Goal: Task Accomplishment & Management: Manage account settings

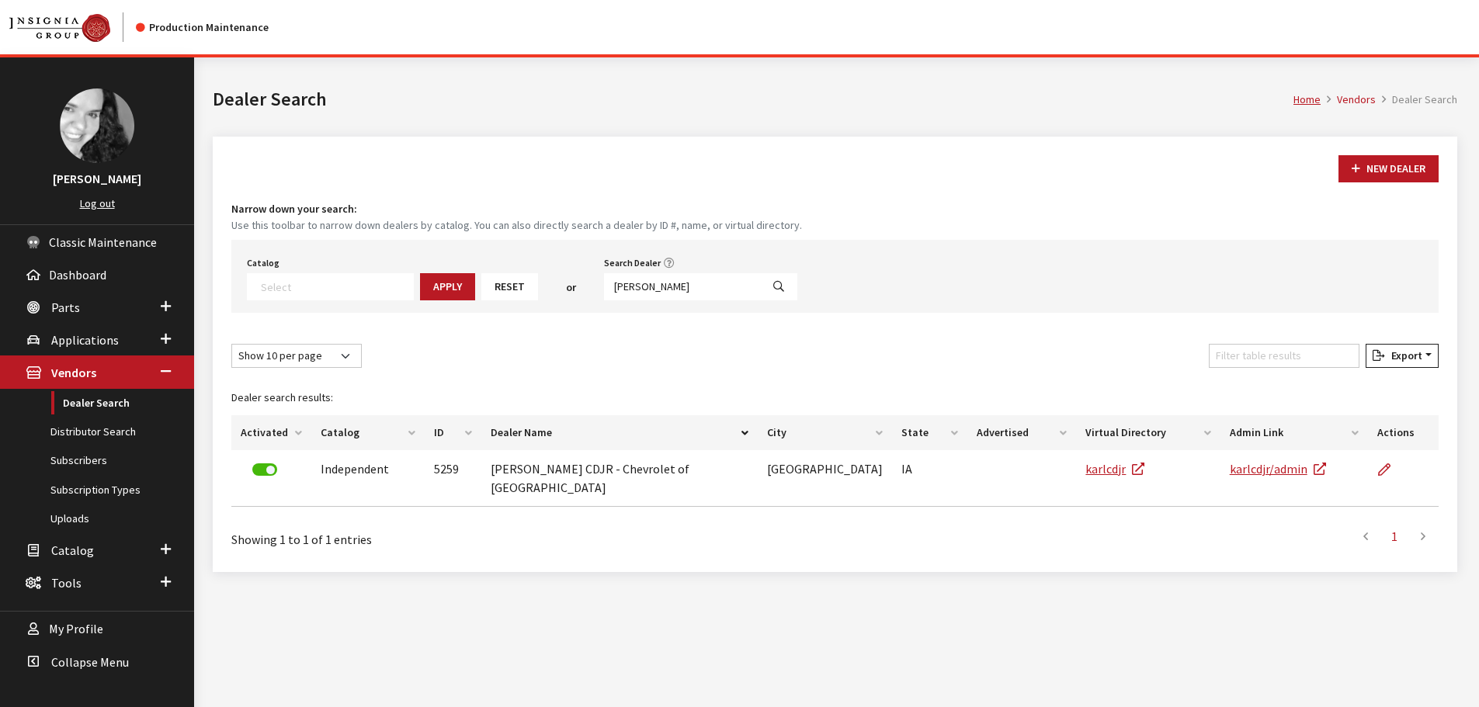
select select
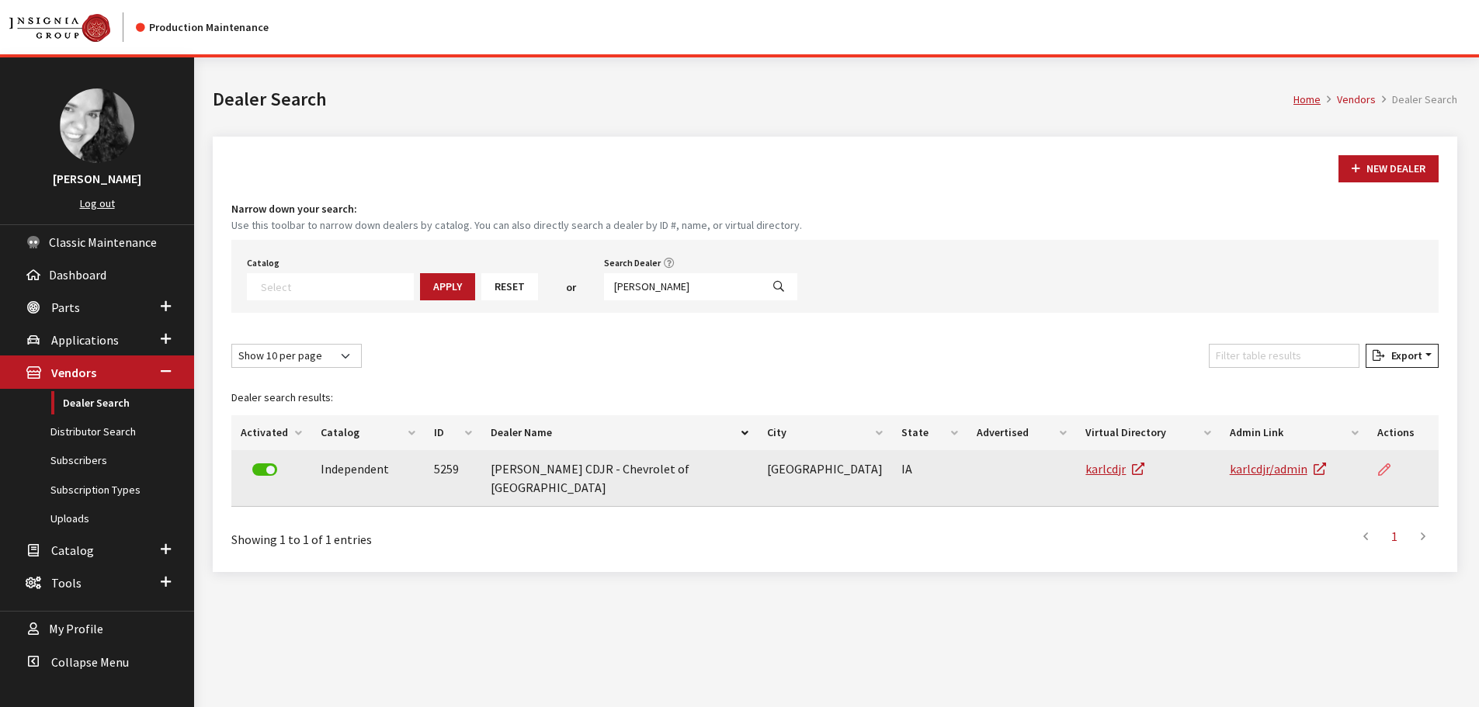
click at [1387, 467] on icon at bounding box center [1384, 470] width 12 height 12
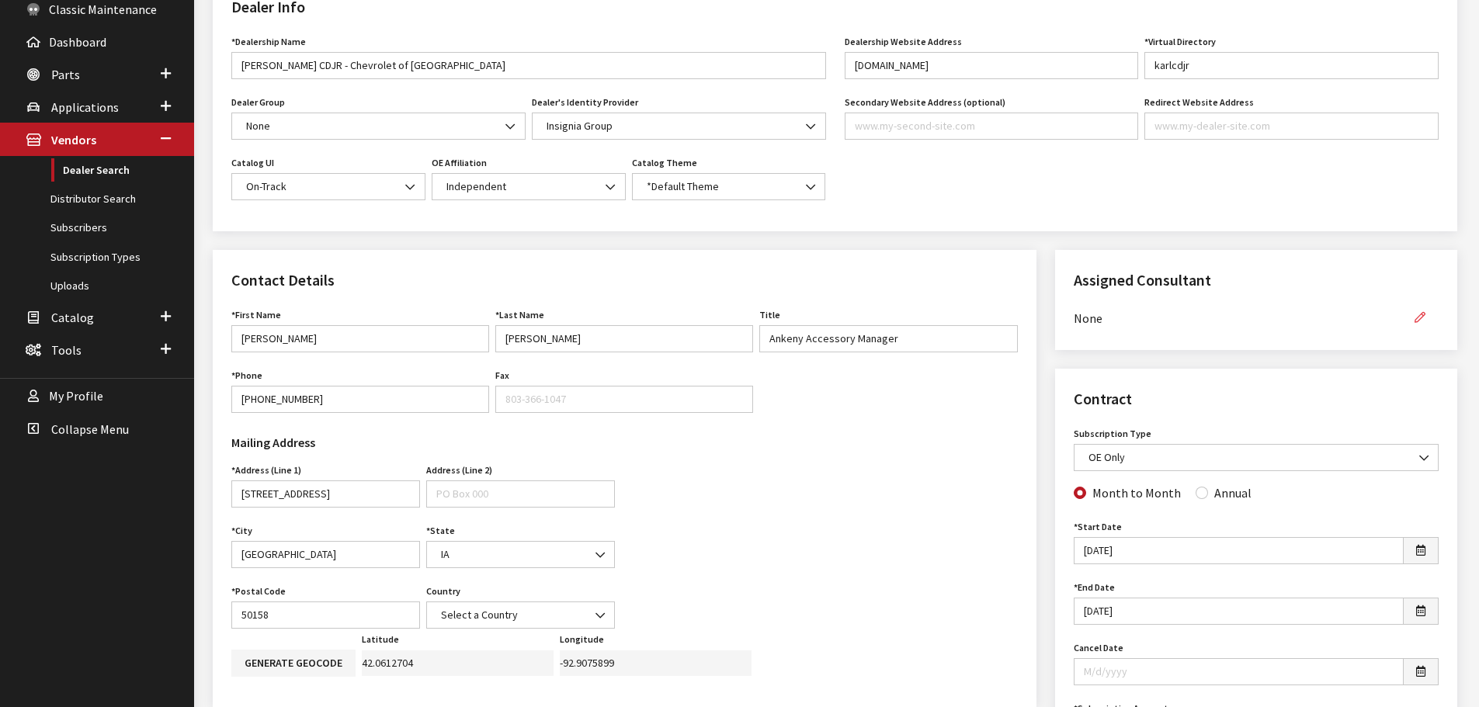
scroll to position [233, 0]
click at [1423, 317] on icon "button" at bounding box center [1420, 318] width 11 height 11
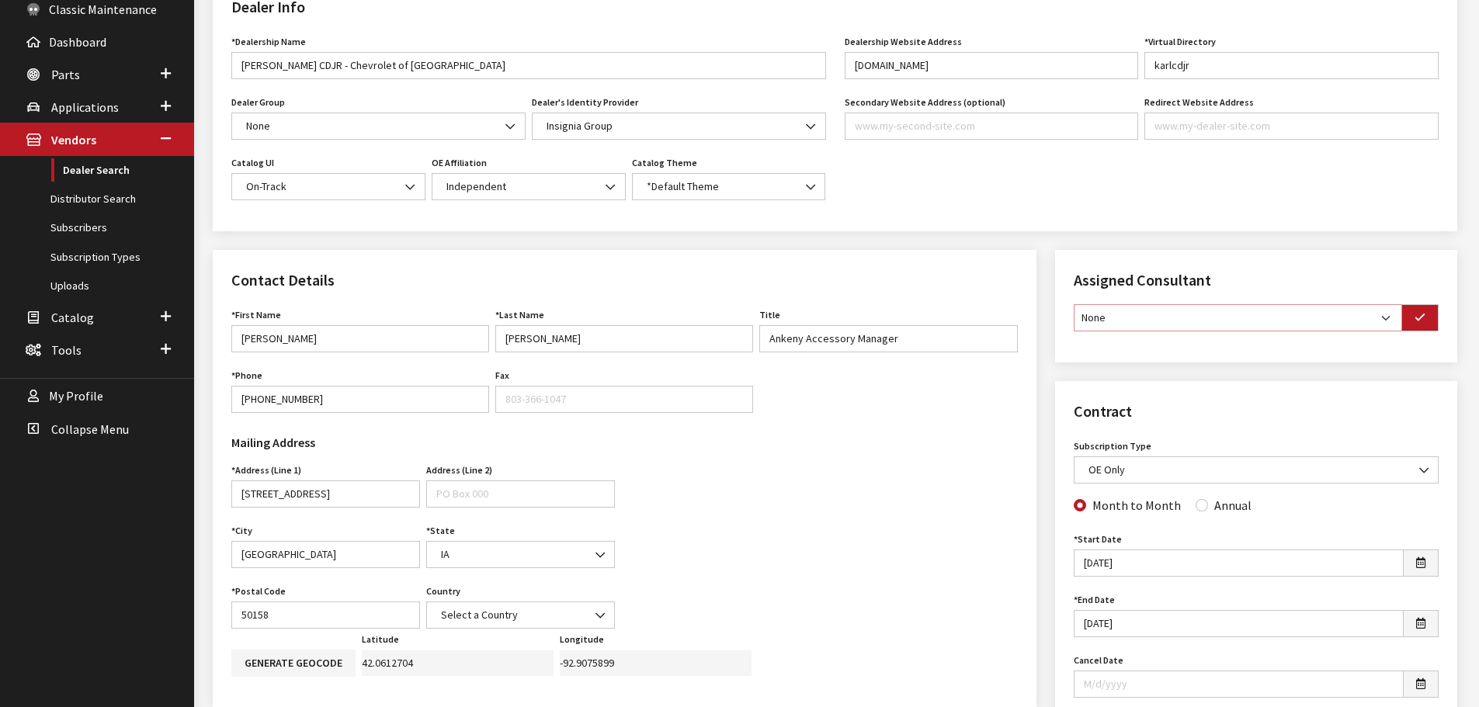
click at [1376, 322] on select "None [PERSON_NAME] [PERSON_NAME] [PERSON_NAME] [PERSON_NAME] [PERSON_NAME]" at bounding box center [1238, 317] width 328 height 27
select select "30"
click at [1074, 304] on select "None Brian Gulbrandson Dave West Khrys Dorton Kurt Daugherty Roger Schmidt" at bounding box center [1238, 317] width 328 height 27
click at [1427, 316] on button "button" at bounding box center [1419, 317] width 37 height 27
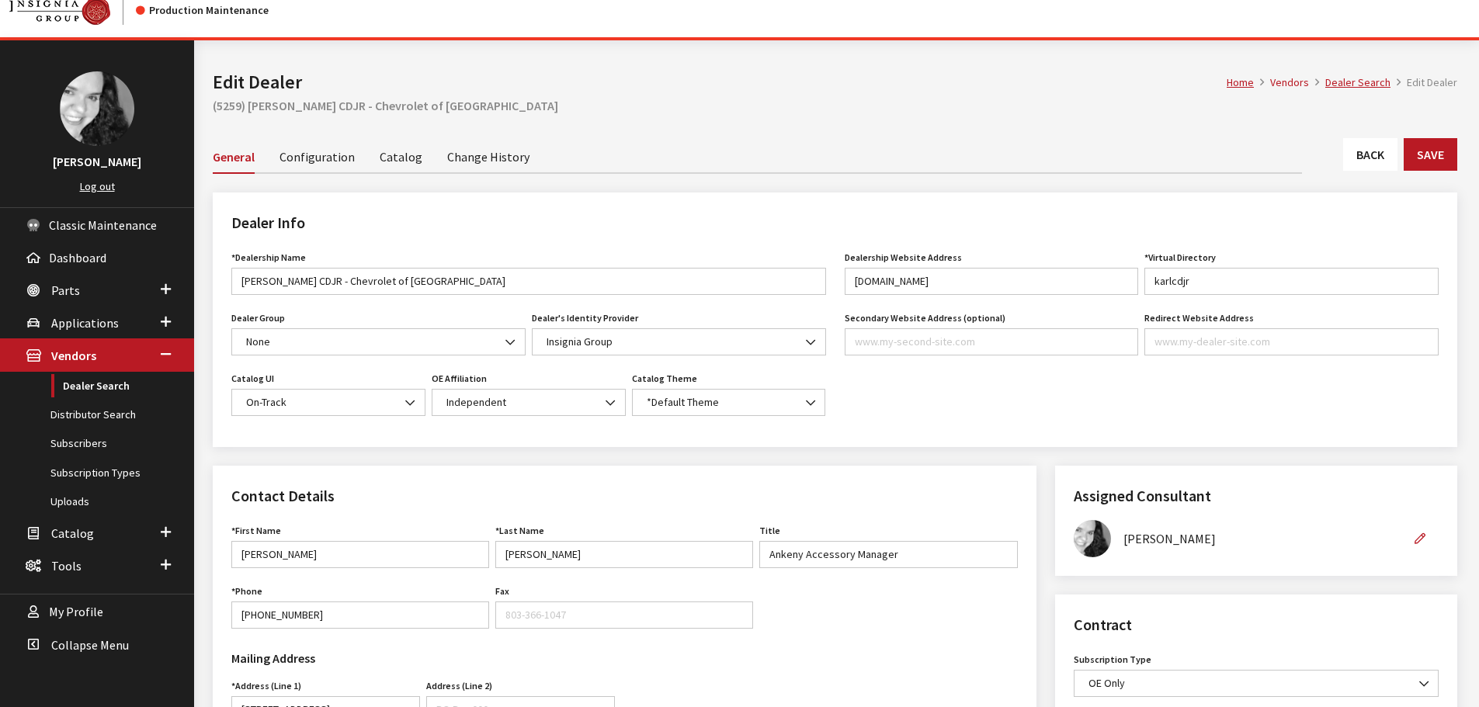
scroll to position [0, 0]
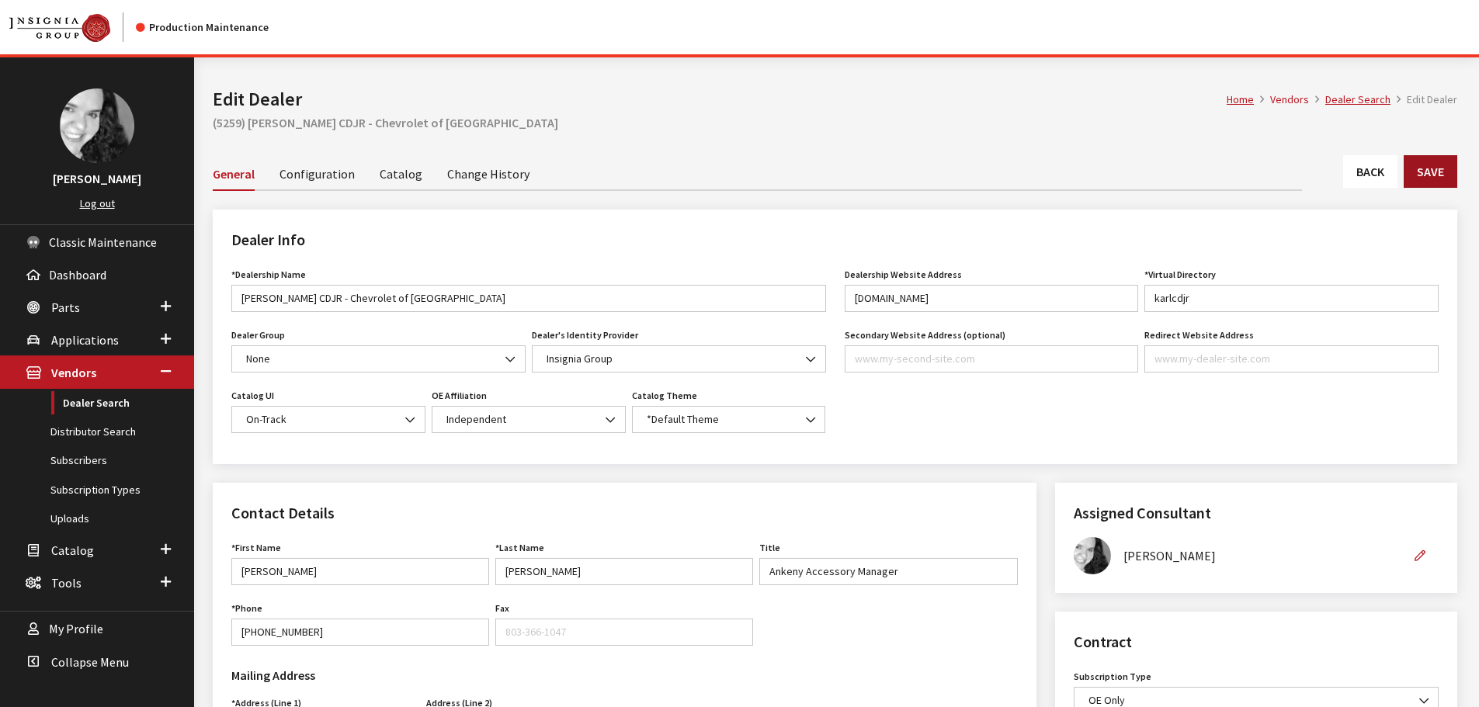
click at [1435, 178] on button "Save" at bounding box center [1431, 171] width 54 height 33
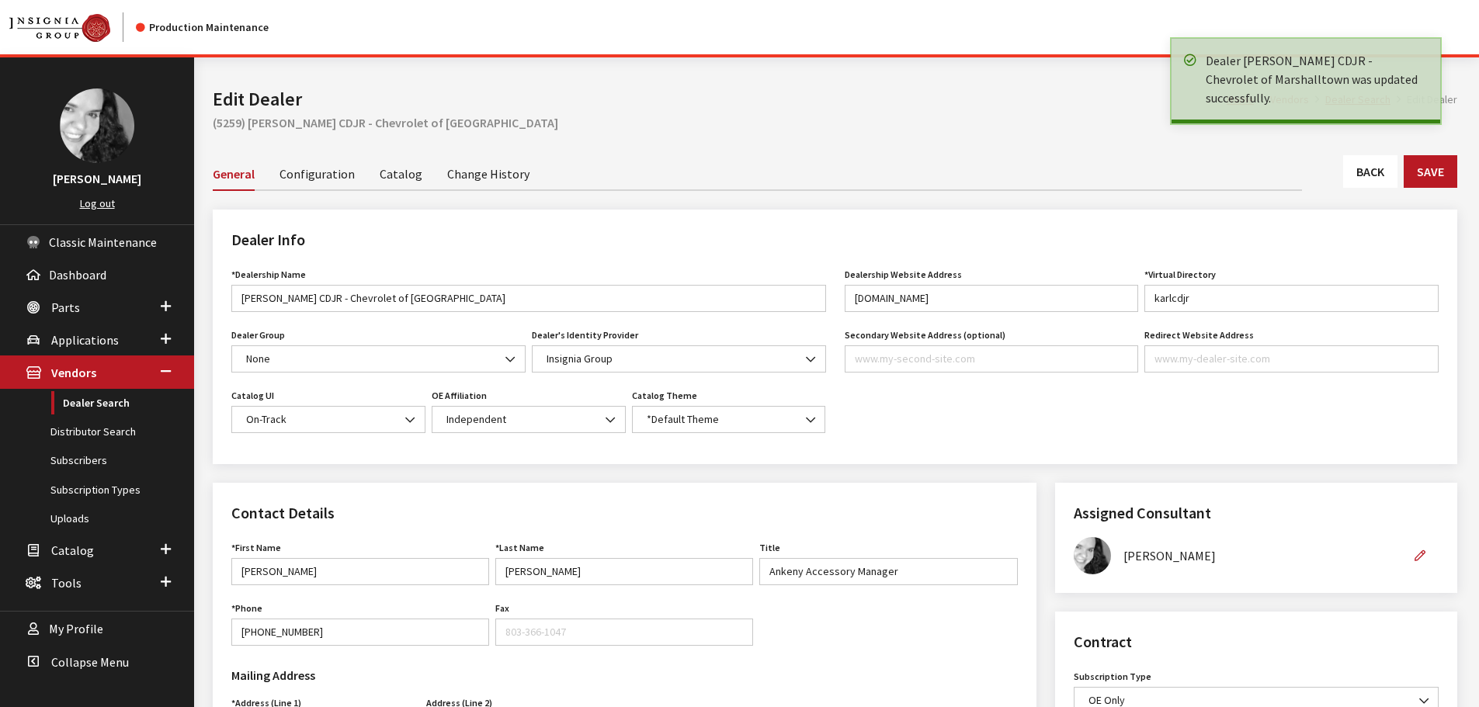
click at [1367, 171] on link "Back" at bounding box center [1370, 171] width 54 height 33
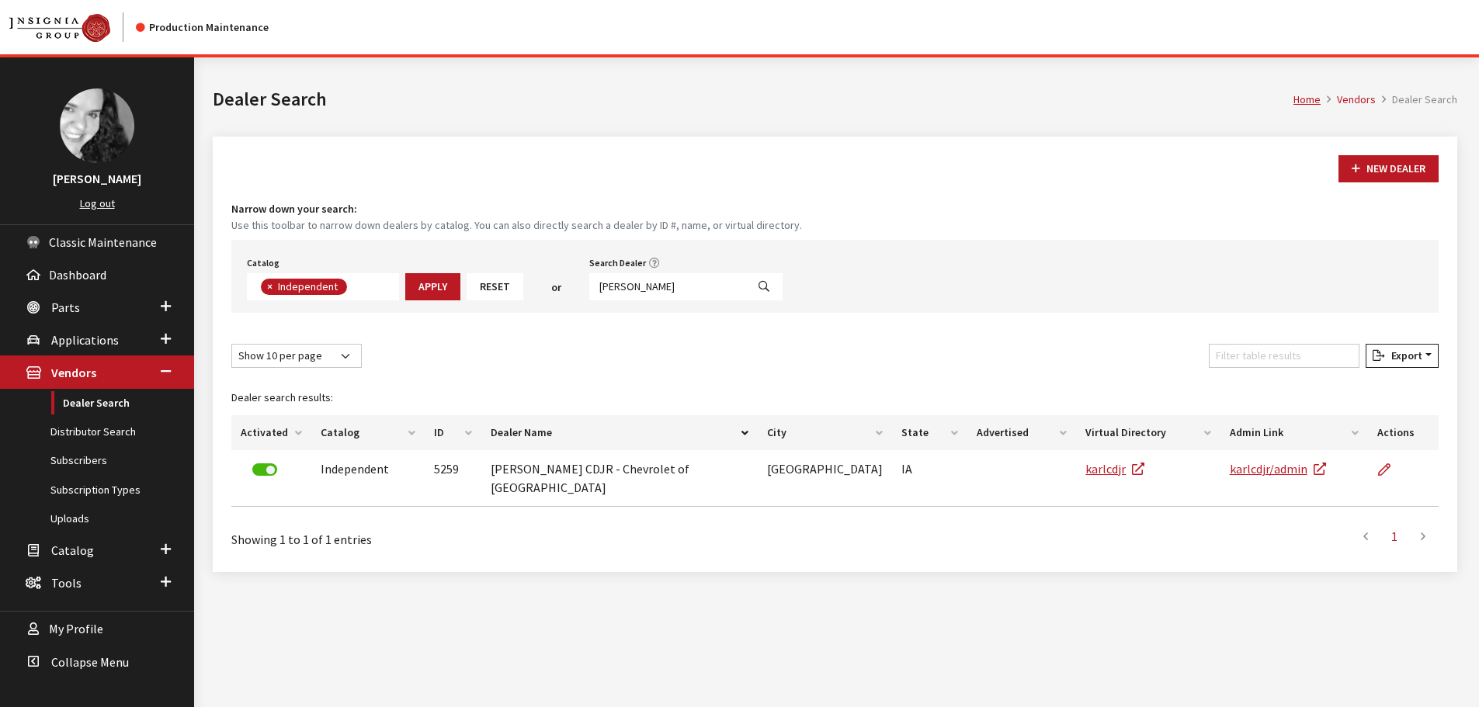
scroll to position [113, 0]
click at [644, 290] on input "karl cdjr" at bounding box center [667, 286] width 157 height 27
type input "modern ch"
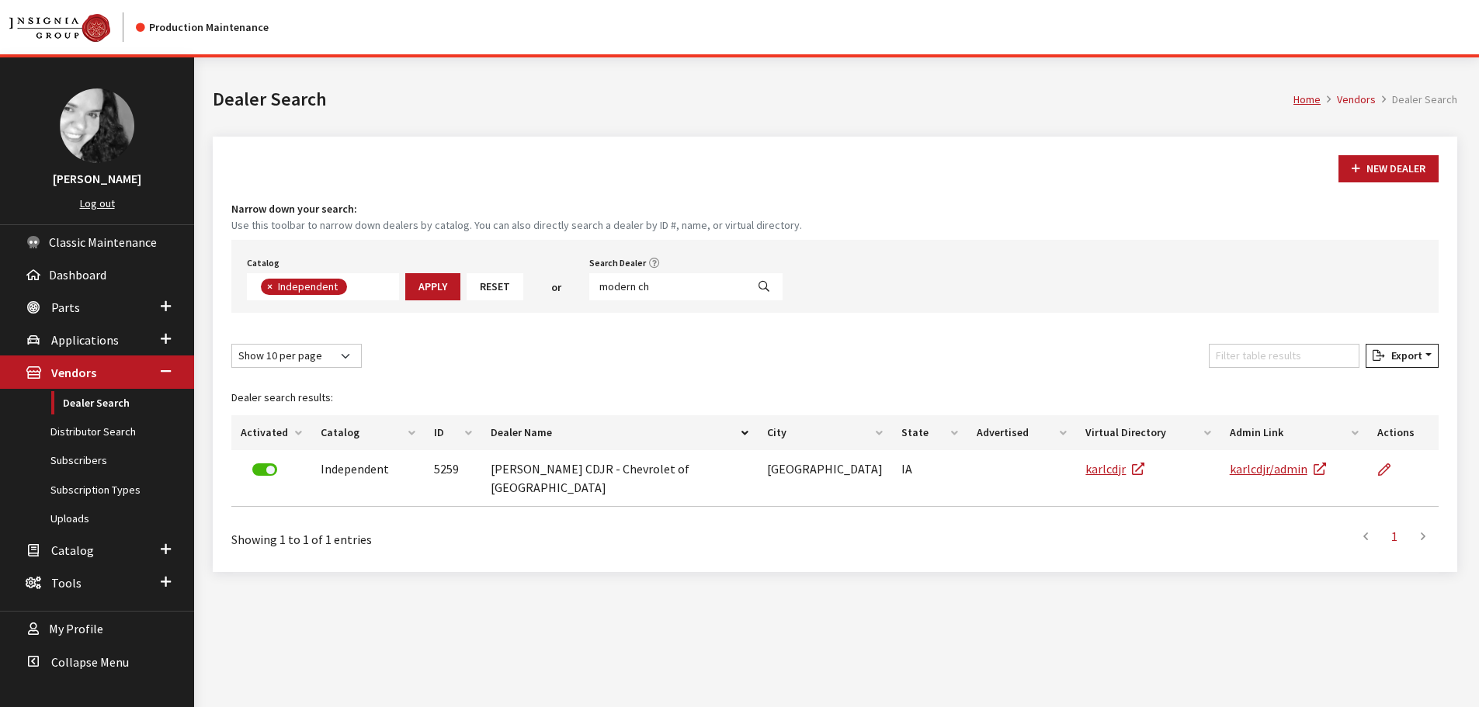
select select
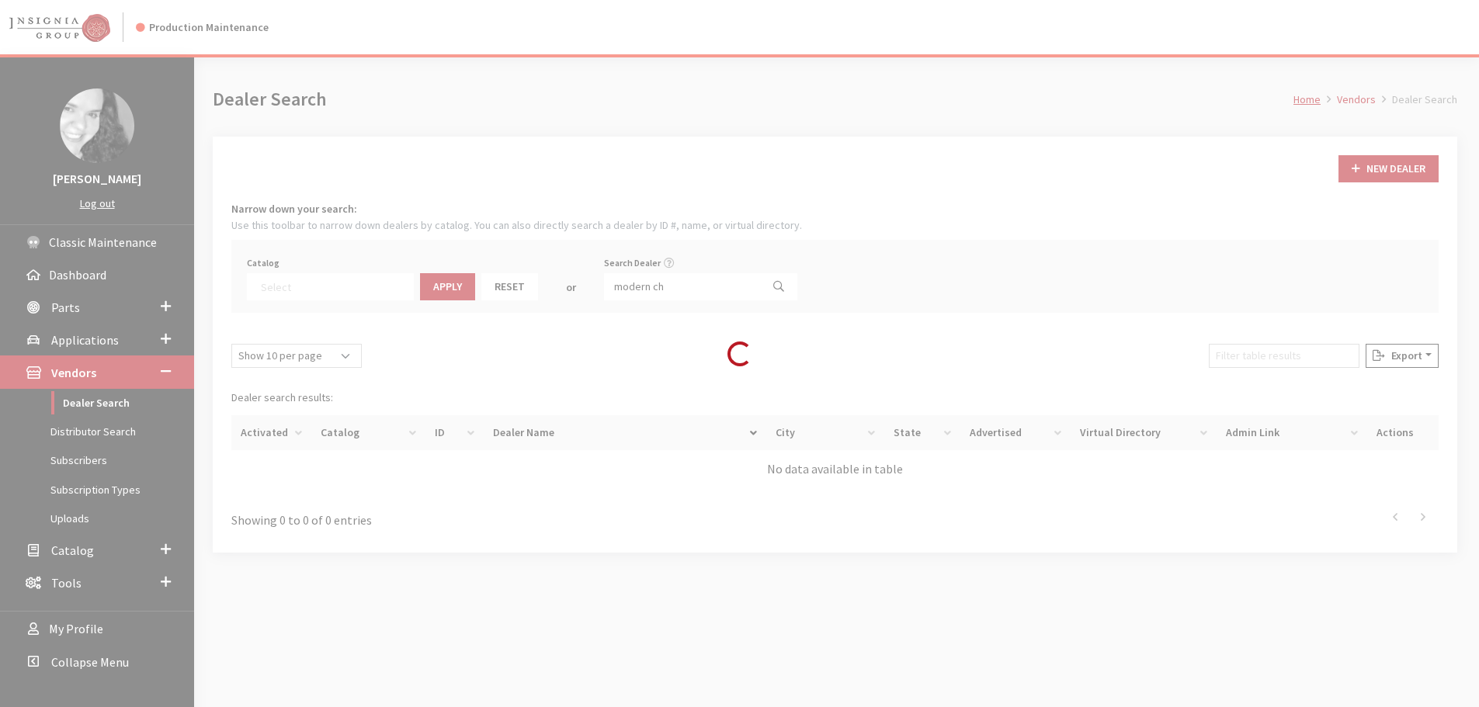
scroll to position [162, 0]
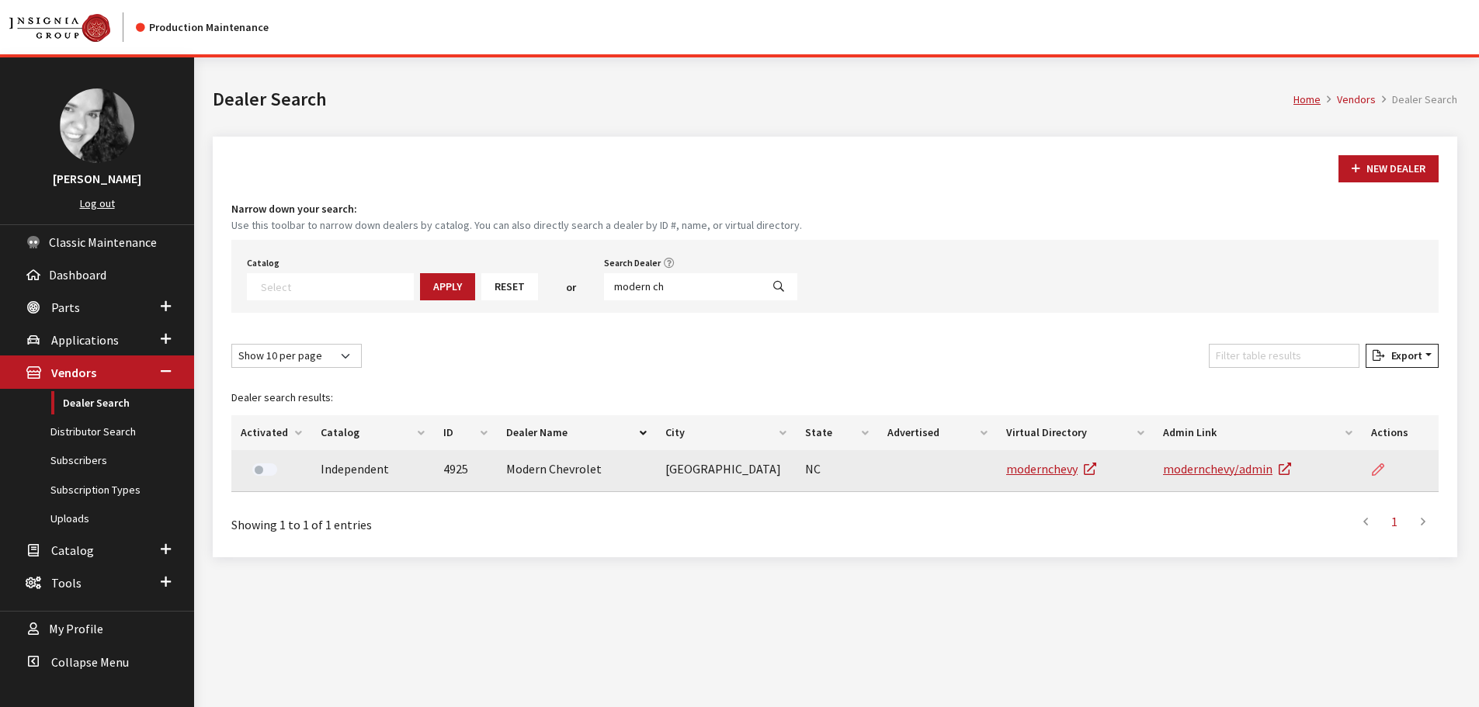
click at [1377, 467] on icon at bounding box center [1378, 470] width 12 height 12
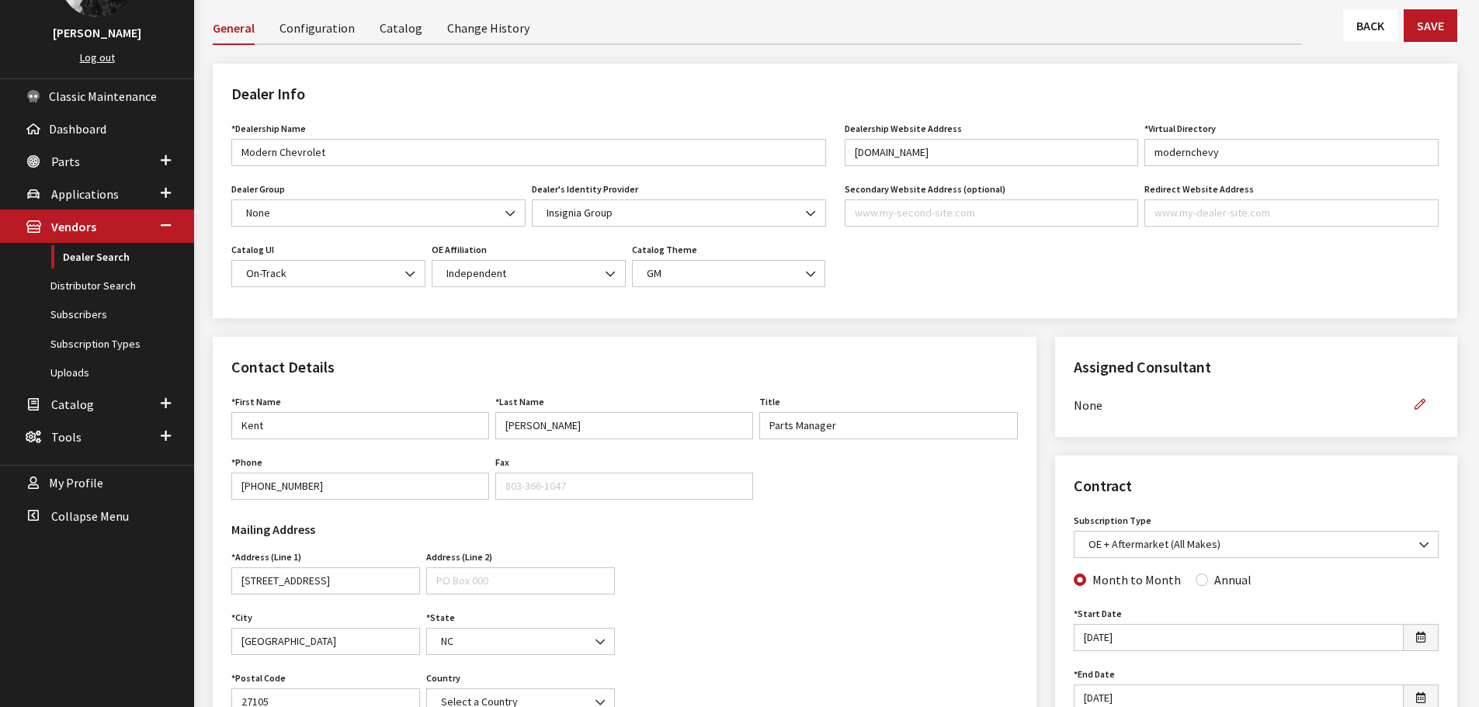
scroll to position [155, 0]
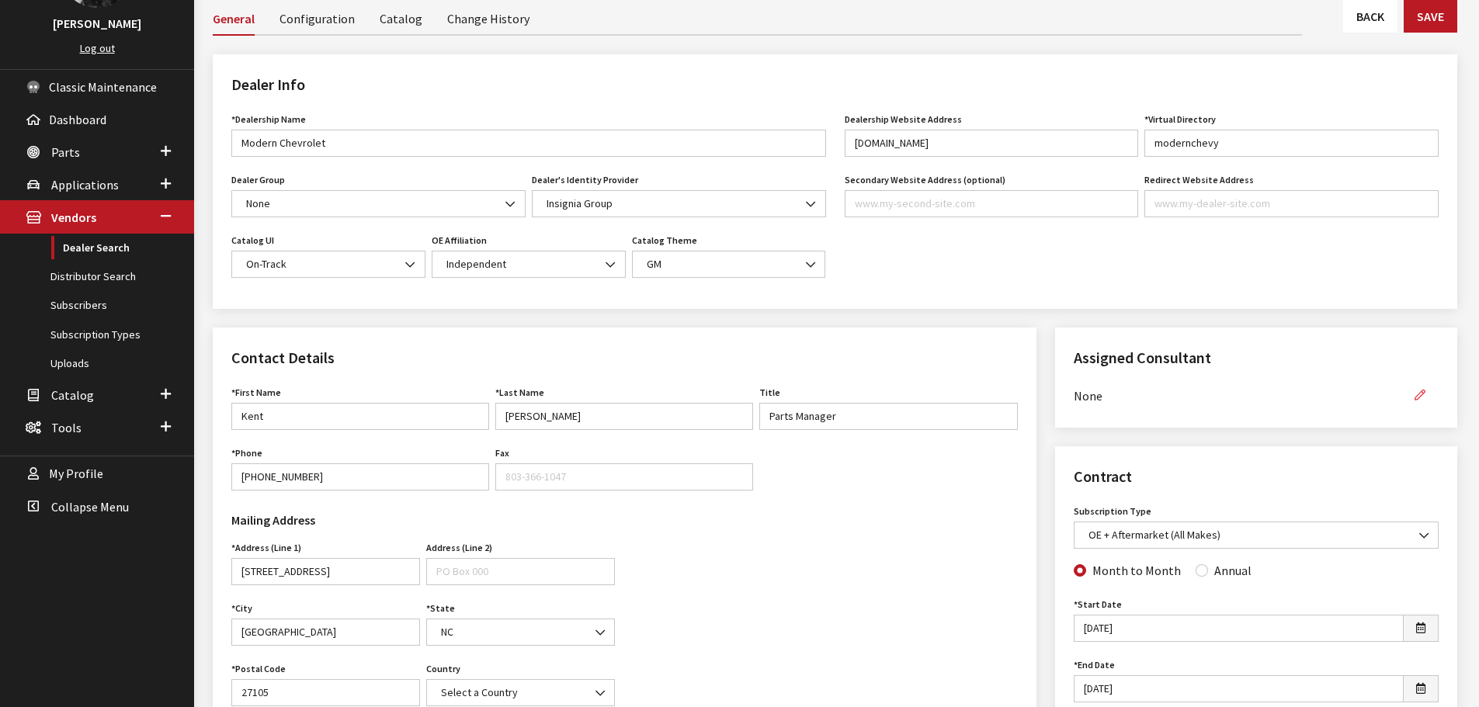
click at [1418, 394] on icon "button" at bounding box center [1420, 396] width 11 height 11
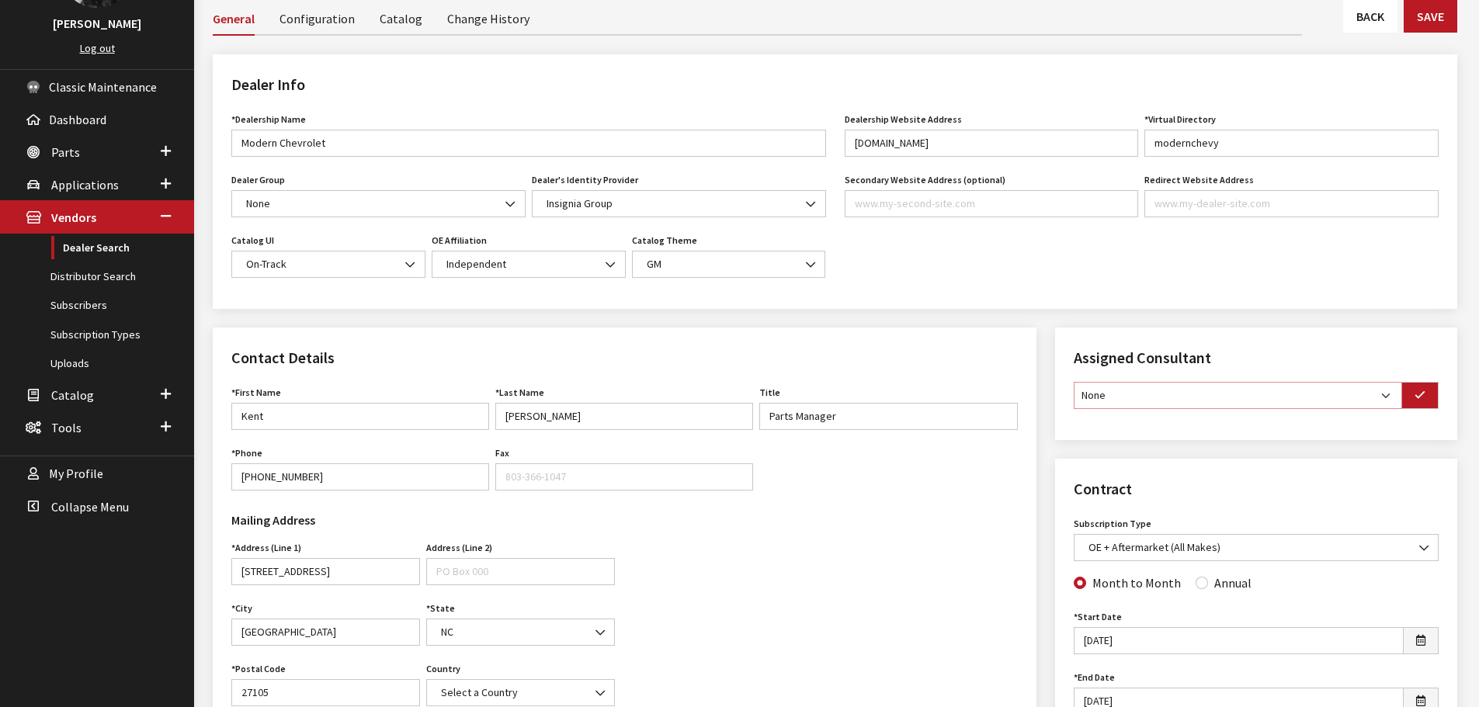
click at [1385, 397] on select "None Brian Gulbrandson Dave West Khrys Dorton Kurt Daugherty Roger Schmidt" at bounding box center [1238, 395] width 328 height 27
select select "30"
click at [1074, 382] on select "None Brian Gulbrandson Dave West Khrys Dorton Kurt Daugherty Roger Schmidt" at bounding box center [1238, 395] width 328 height 27
click at [1420, 407] on button "button" at bounding box center [1419, 395] width 37 height 27
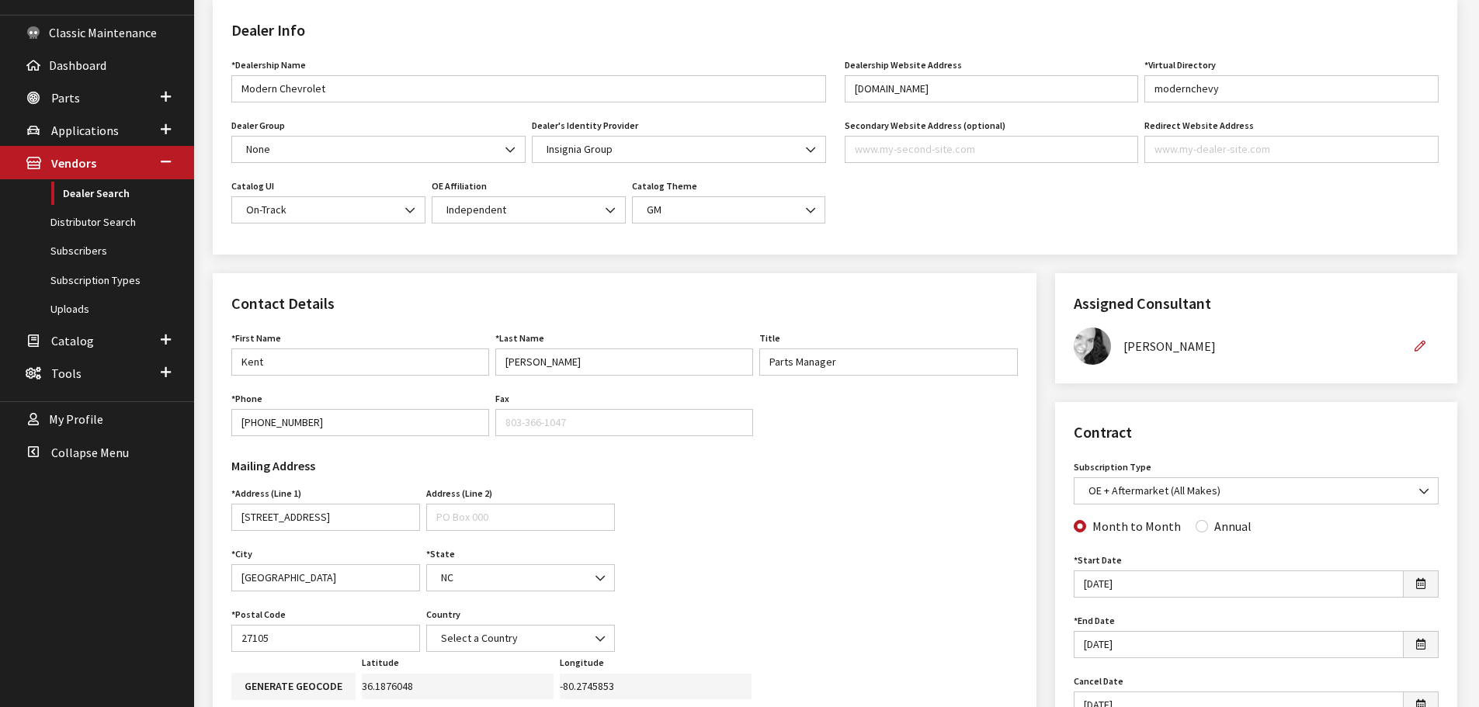
scroll to position [311, 0]
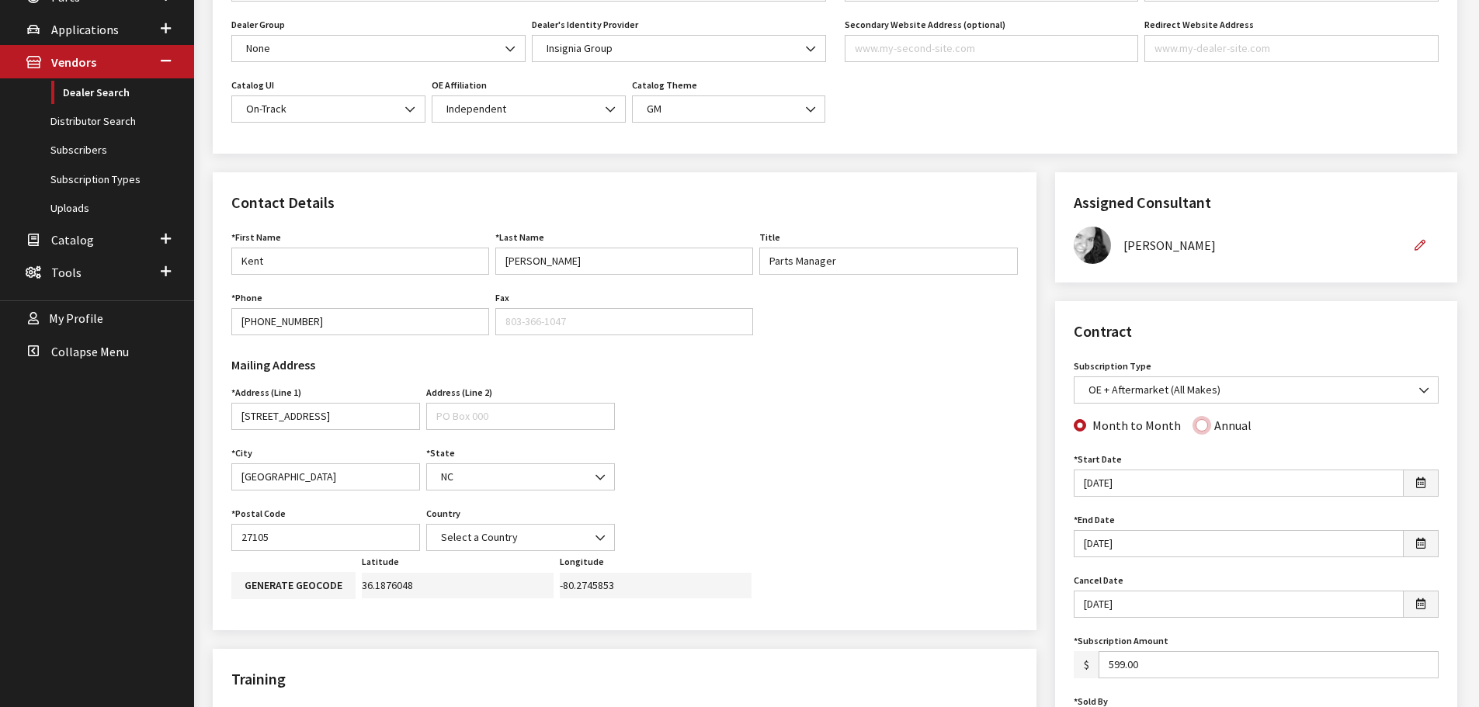
click at [1196, 426] on input "Annual" at bounding box center [1202, 425] width 12 height 12
radio input "true"
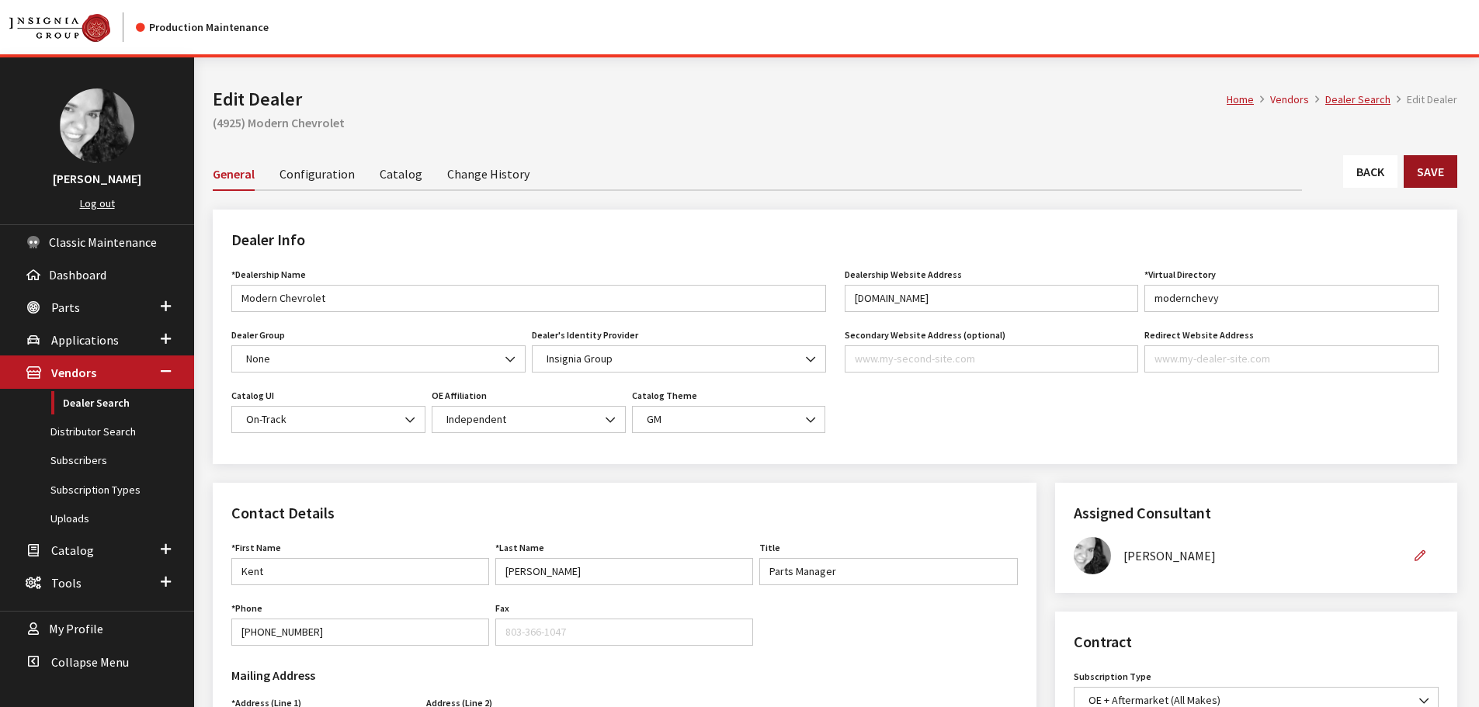
click at [1436, 176] on button "Save" at bounding box center [1431, 171] width 54 height 33
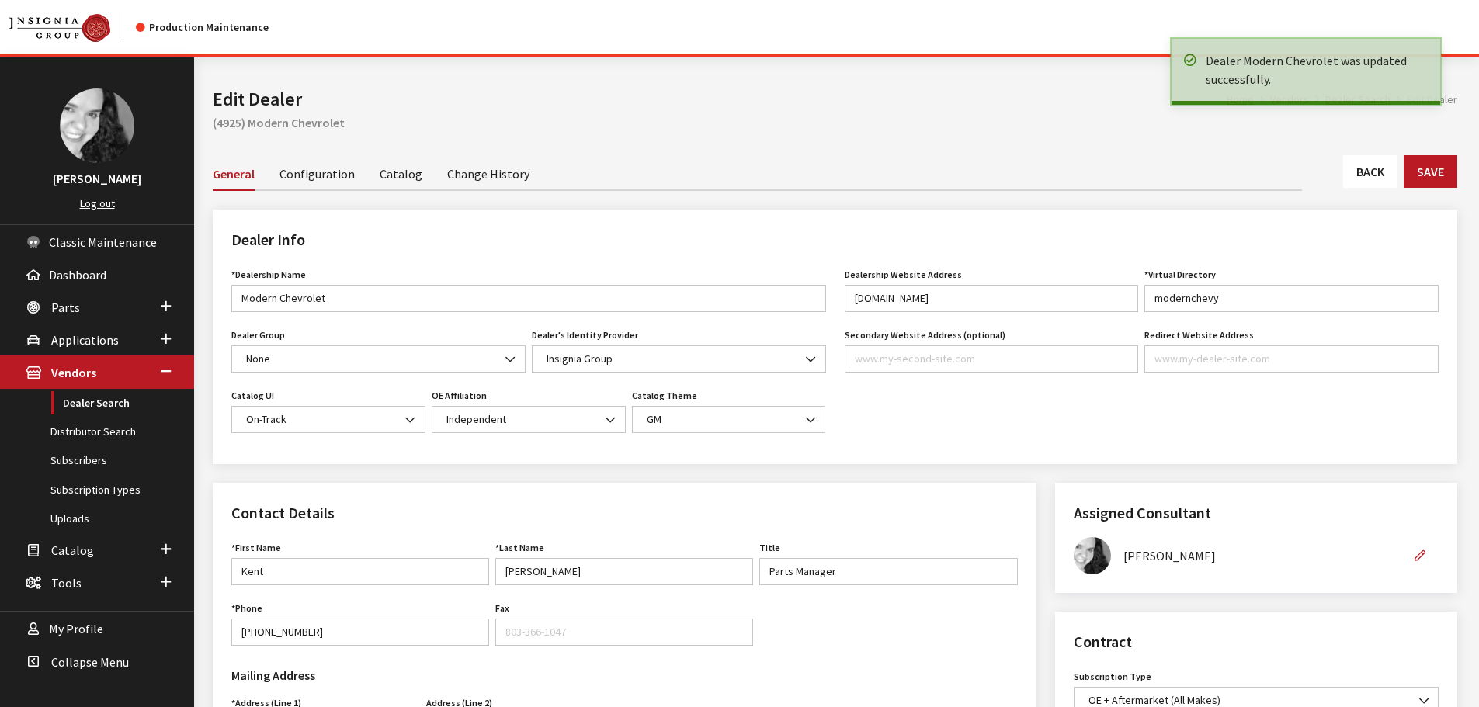
click at [1384, 175] on link "Back" at bounding box center [1370, 171] width 54 height 33
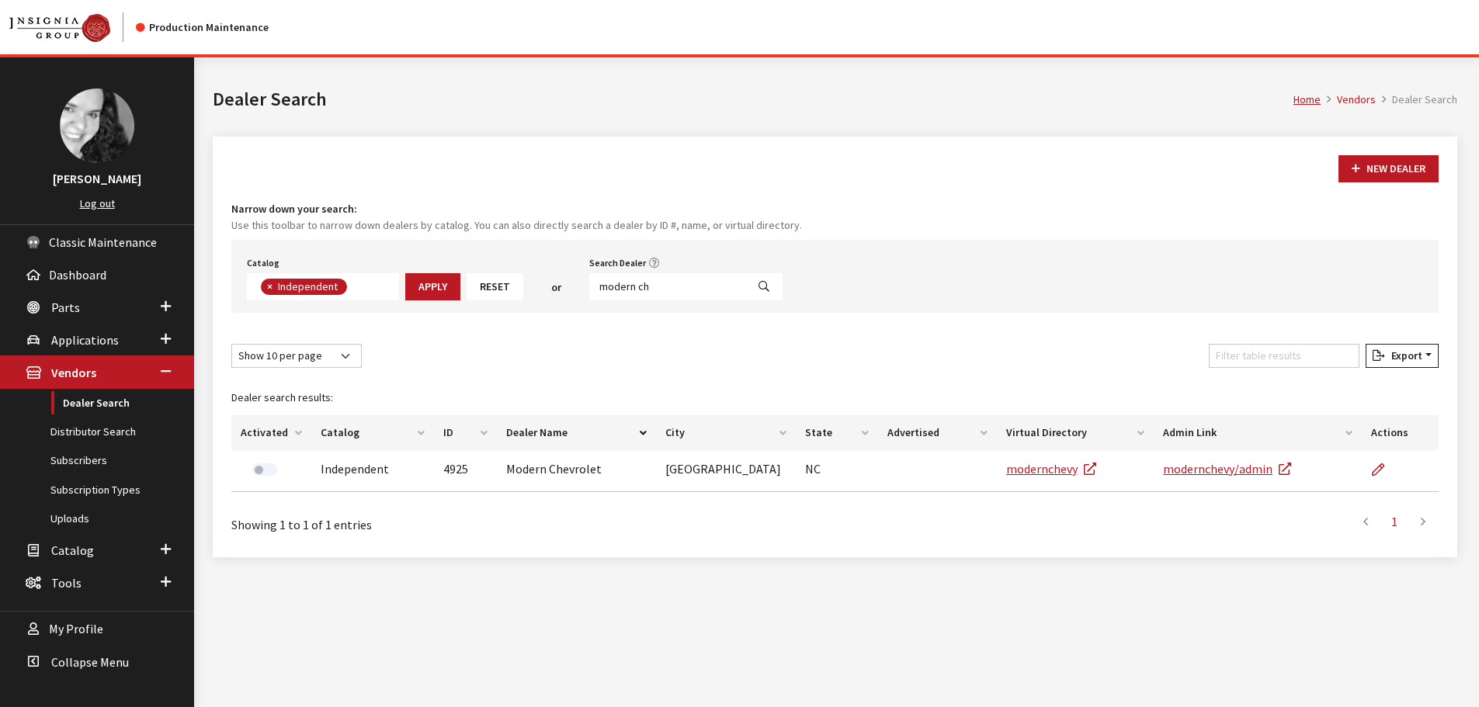
scroll to position [113, 0]
click at [646, 276] on input "modern ch" at bounding box center [667, 286] width 157 height 27
type input "livermore"
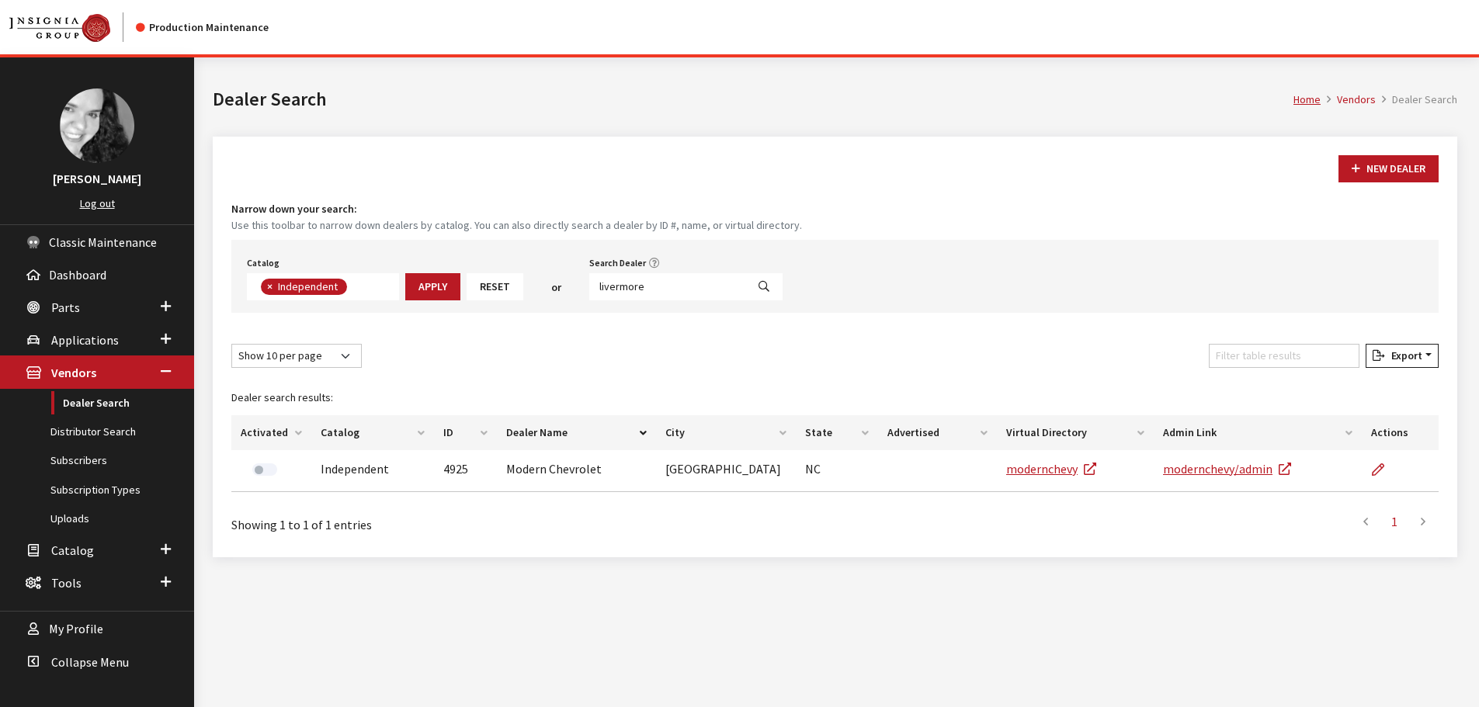
select select
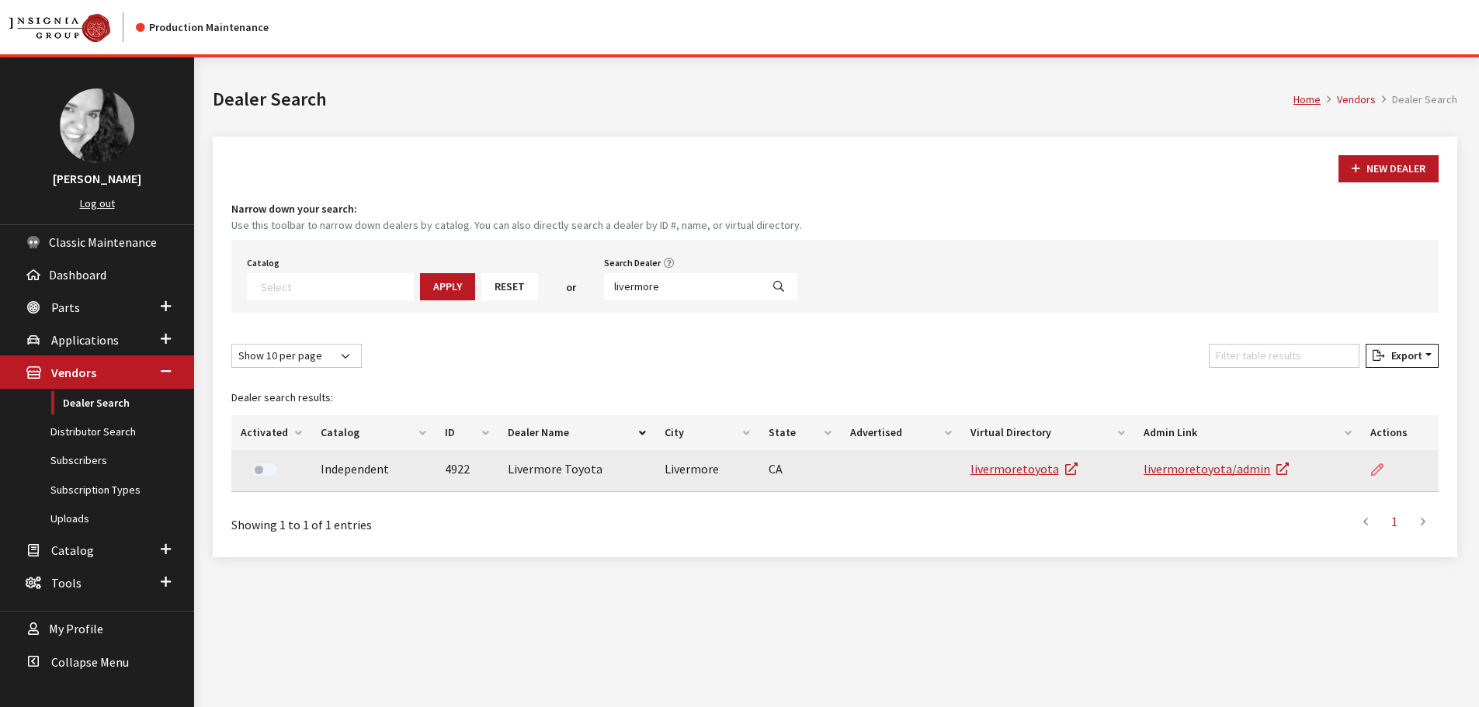
click at [1377, 478] on link at bounding box center [1383, 469] width 26 height 39
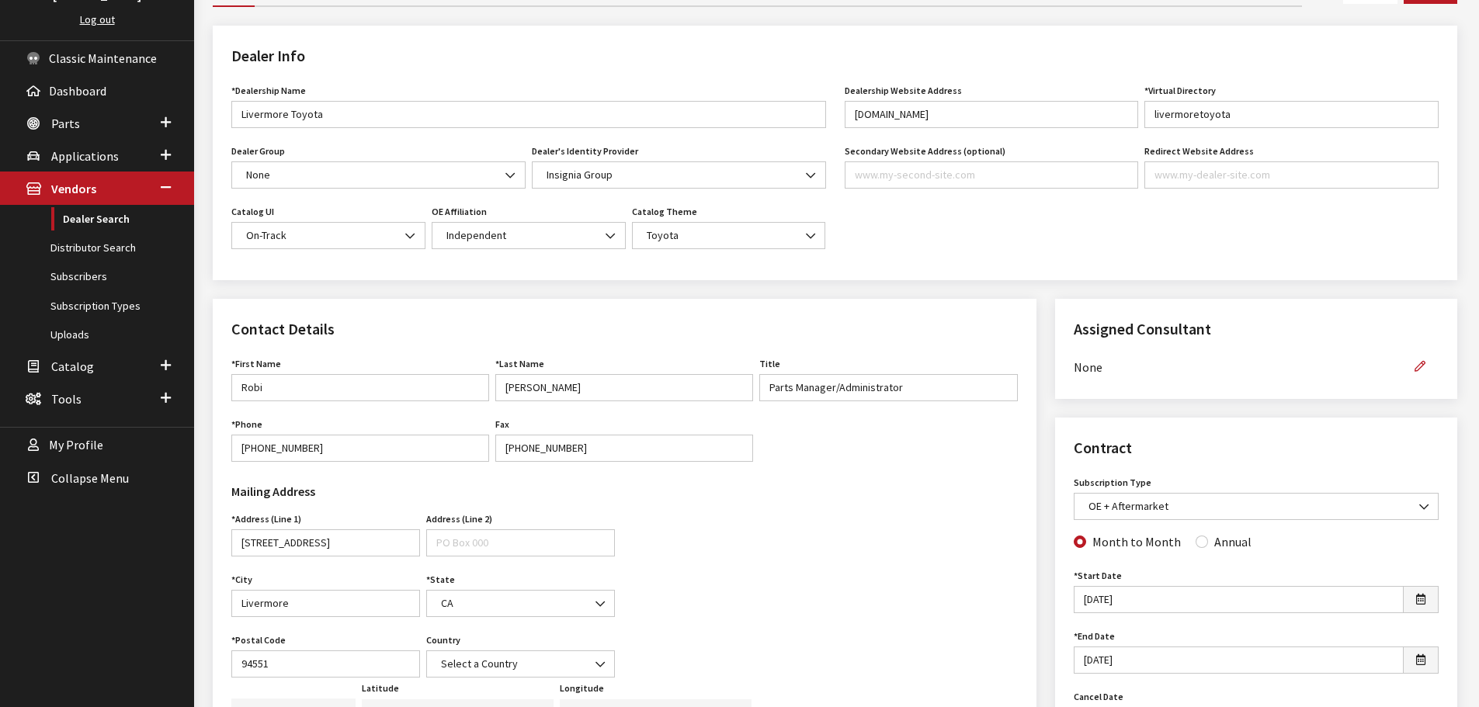
scroll to position [233, 0]
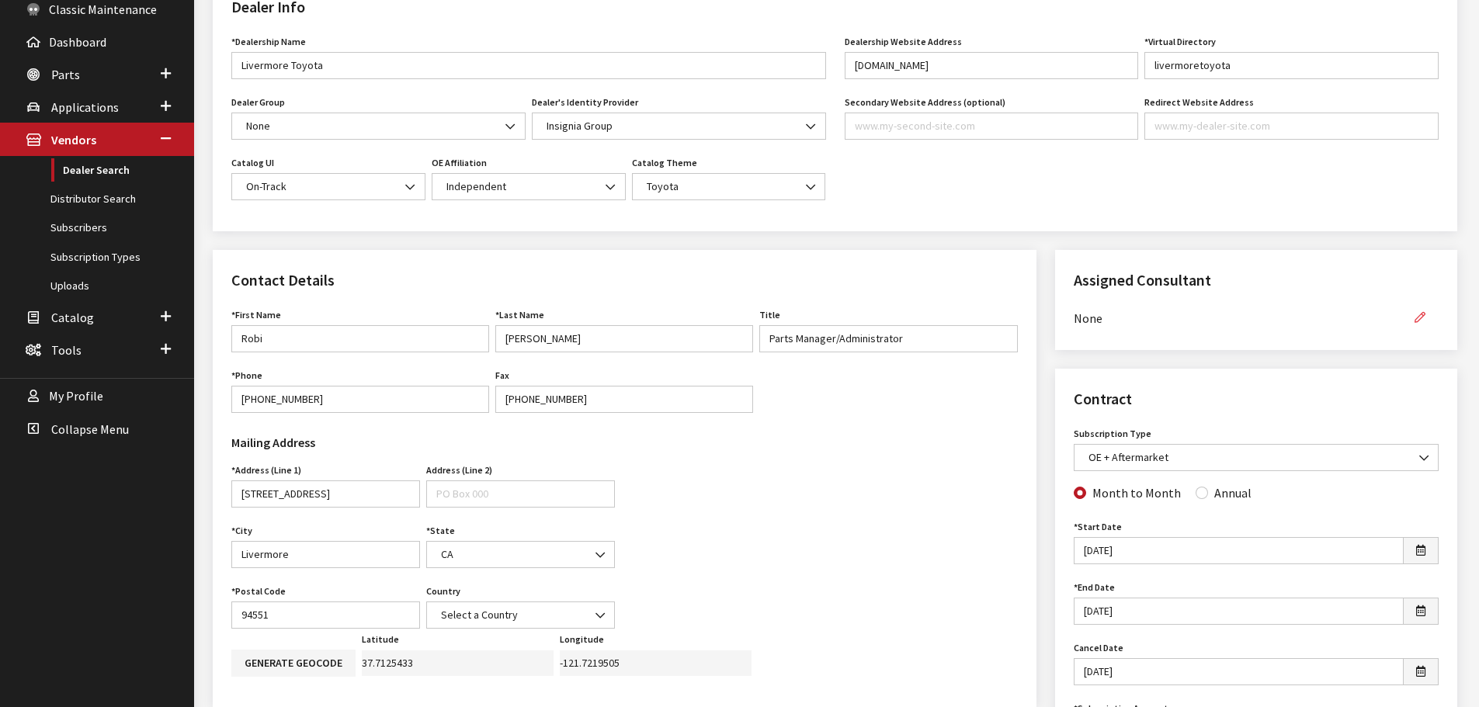
click at [1420, 318] on icon "button" at bounding box center [1420, 318] width 11 height 11
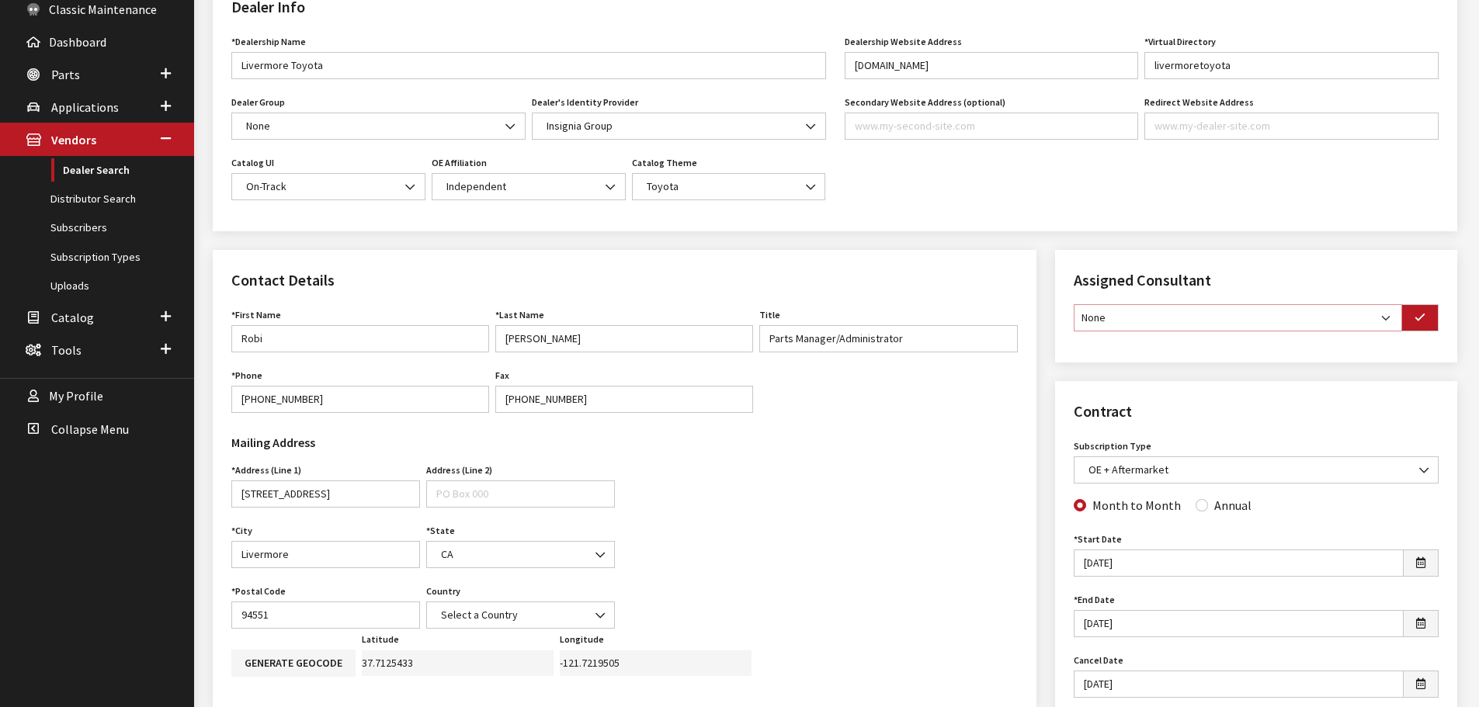
click at [1380, 319] on select "None [PERSON_NAME] [PERSON_NAME] [PERSON_NAME] [PERSON_NAME] [PERSON_NAME]" at bounding box center [1238, 317] width 328 height 27
select select "30"
click at [1074, 304] on select "None [PERSON_NAME] [PERSON_NAME] [PERSON_NAME] [PERSON_NAME] [PERSON_NAME]" at bounding box center [1238, 317] width 328 height 27
click at [1421, 319] on icon "button" at bounding box center [1420, 318] width 11 height 11
click at [1196, 506] on input "Annual" at bounding box center [1202, 503] width 12 height 12
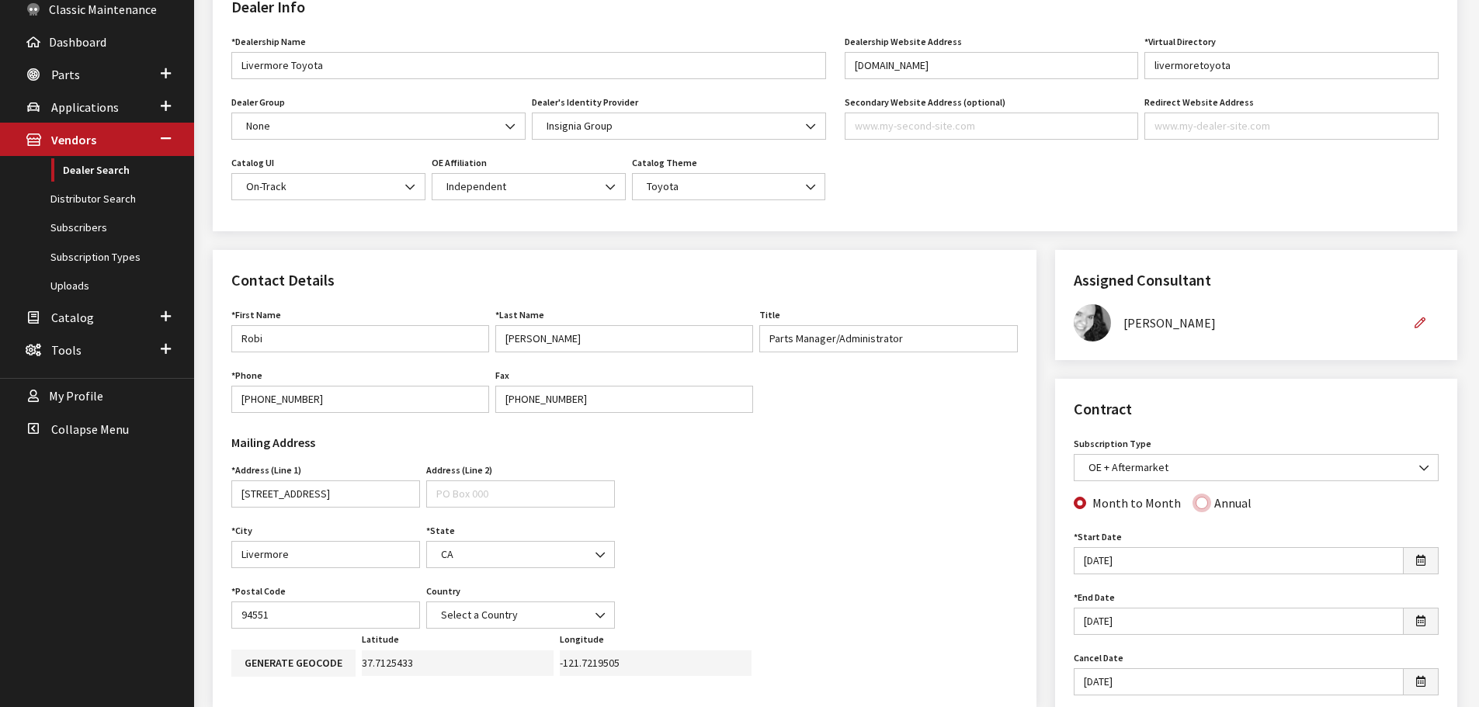
radio input "true"
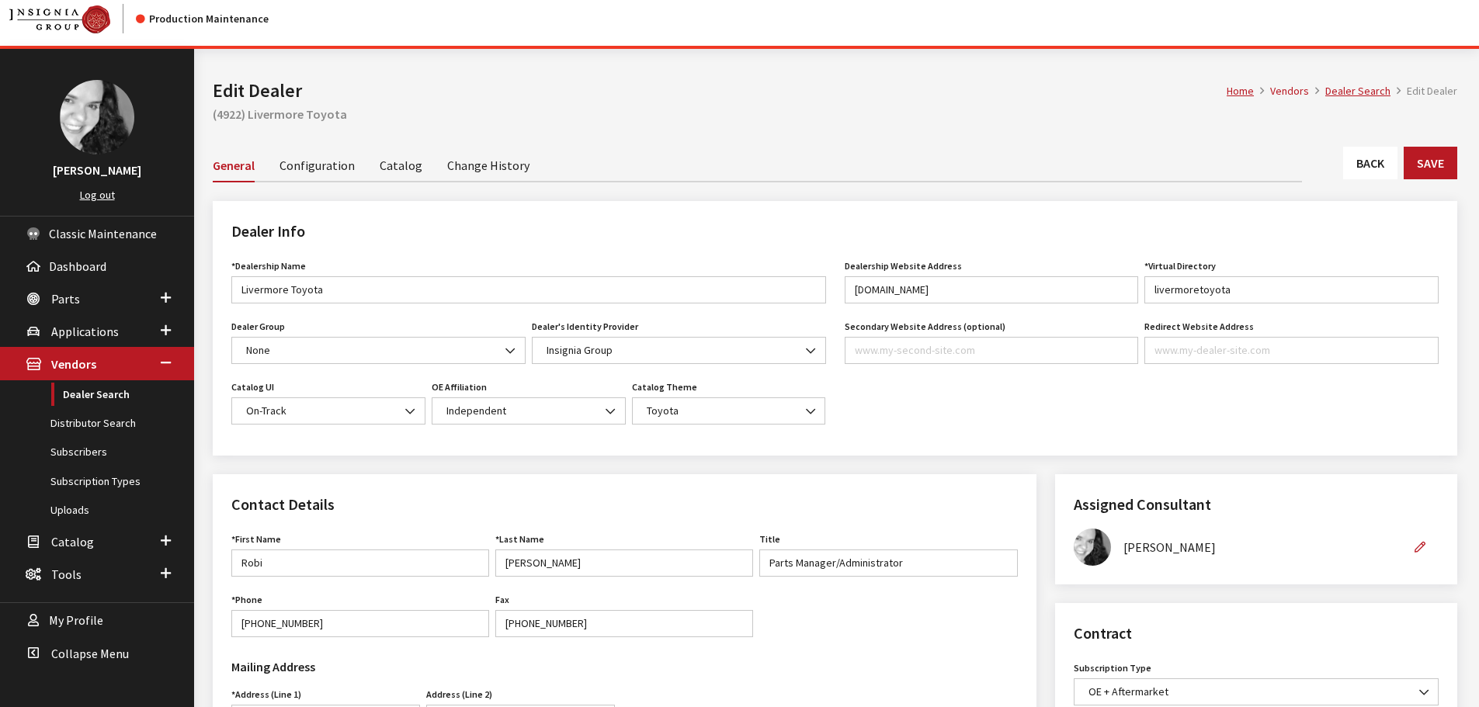
scroll to position [0, 0]
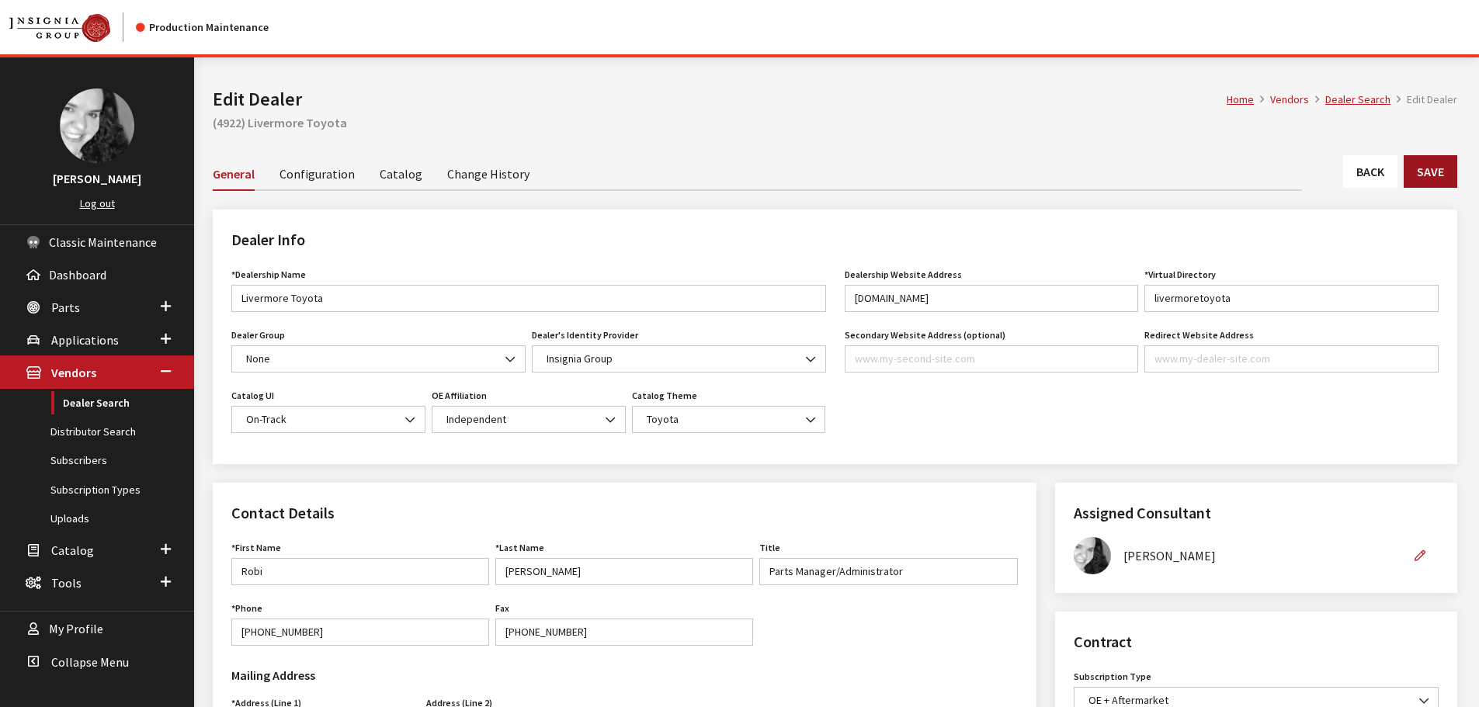
click at [1430, 186] on button "Save" at bounding box center [1431, 171] width 54 height 33
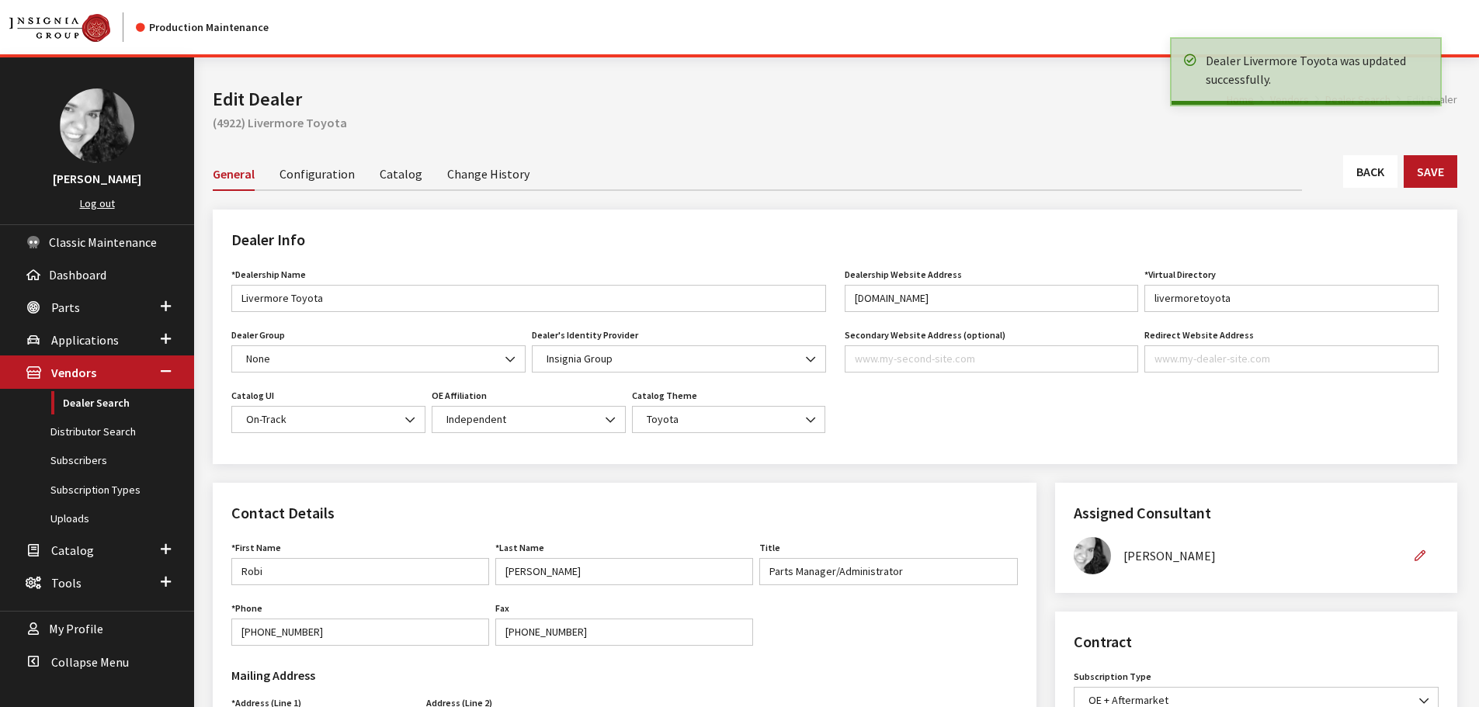
click at [1366, 175] on link "Back" at bounding box center [1370, 171] width 54 height 33
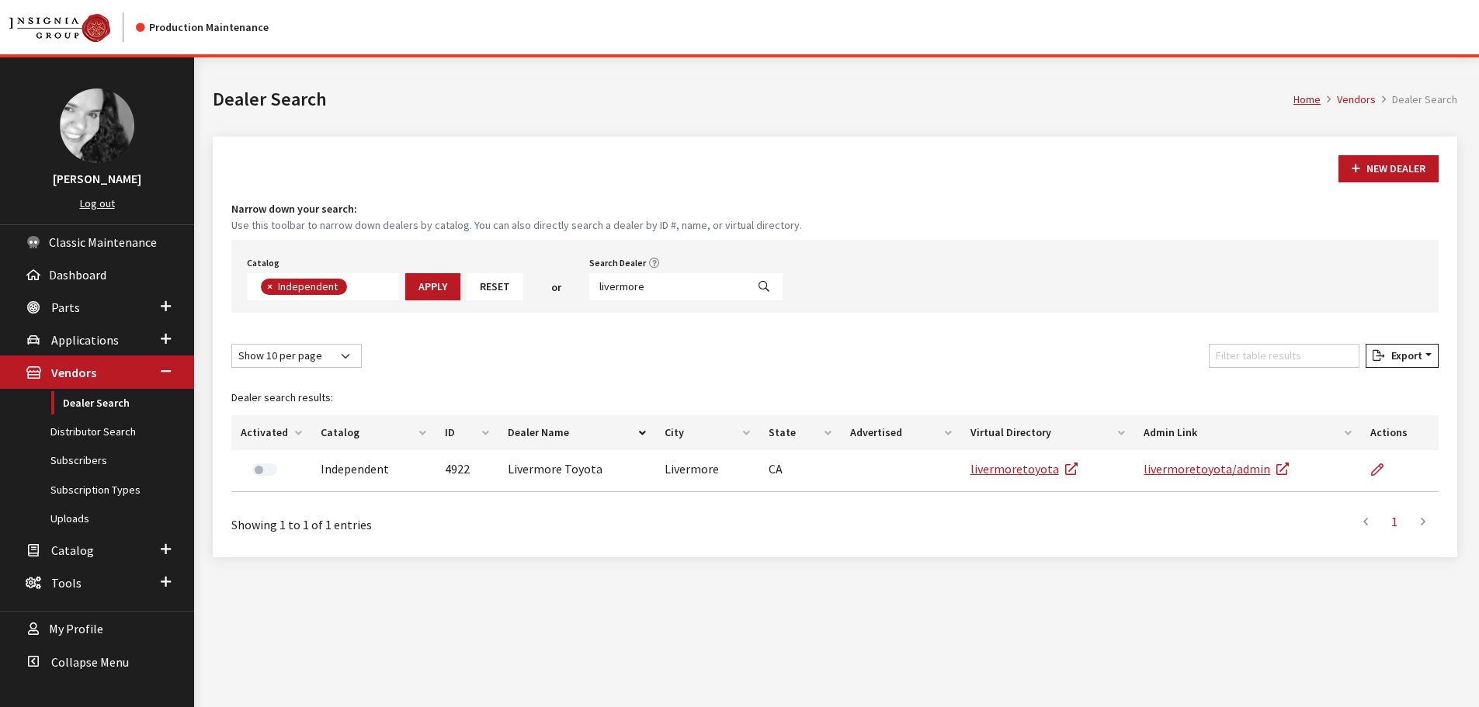
scroll to position [113, 0]
click at [657, 288] on input "livermore" at bounding box center [667, 286] width 157 height 27
type input "wynne ford"
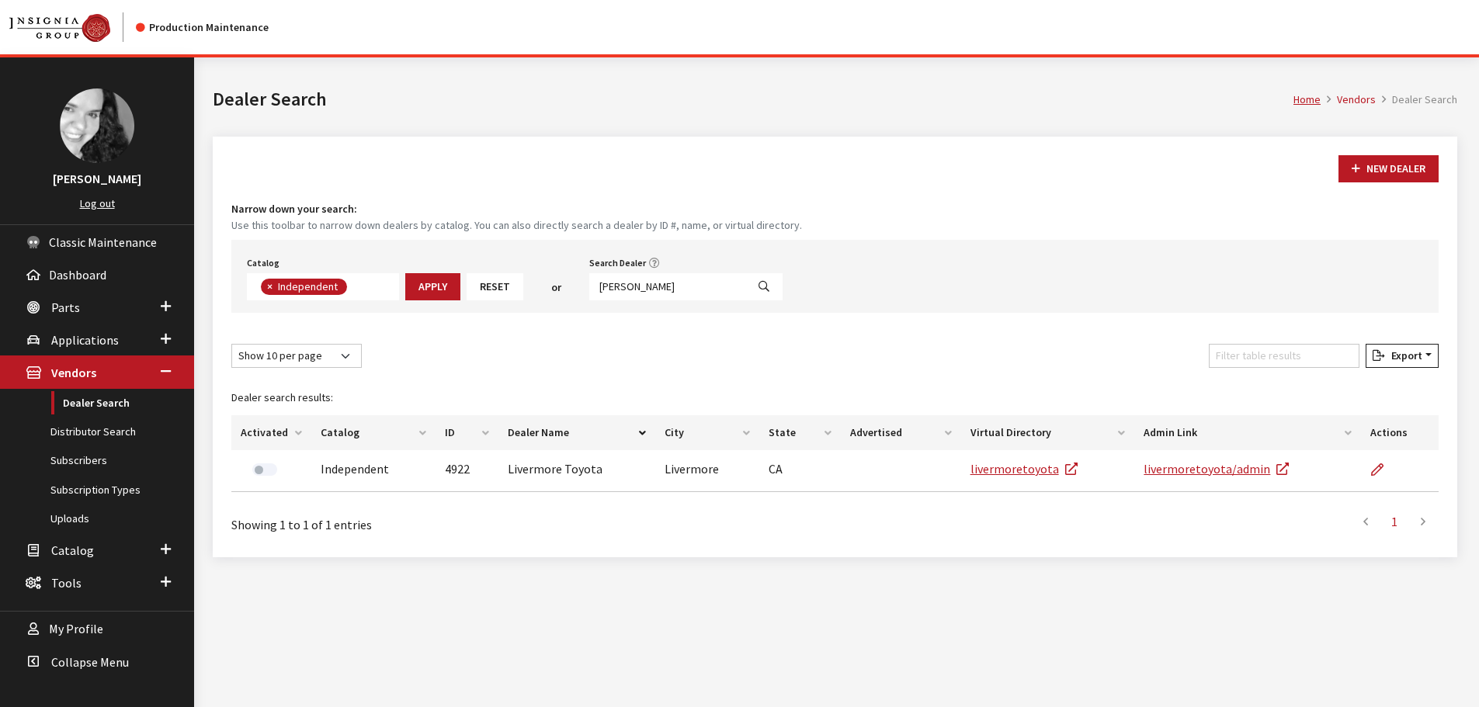
select select
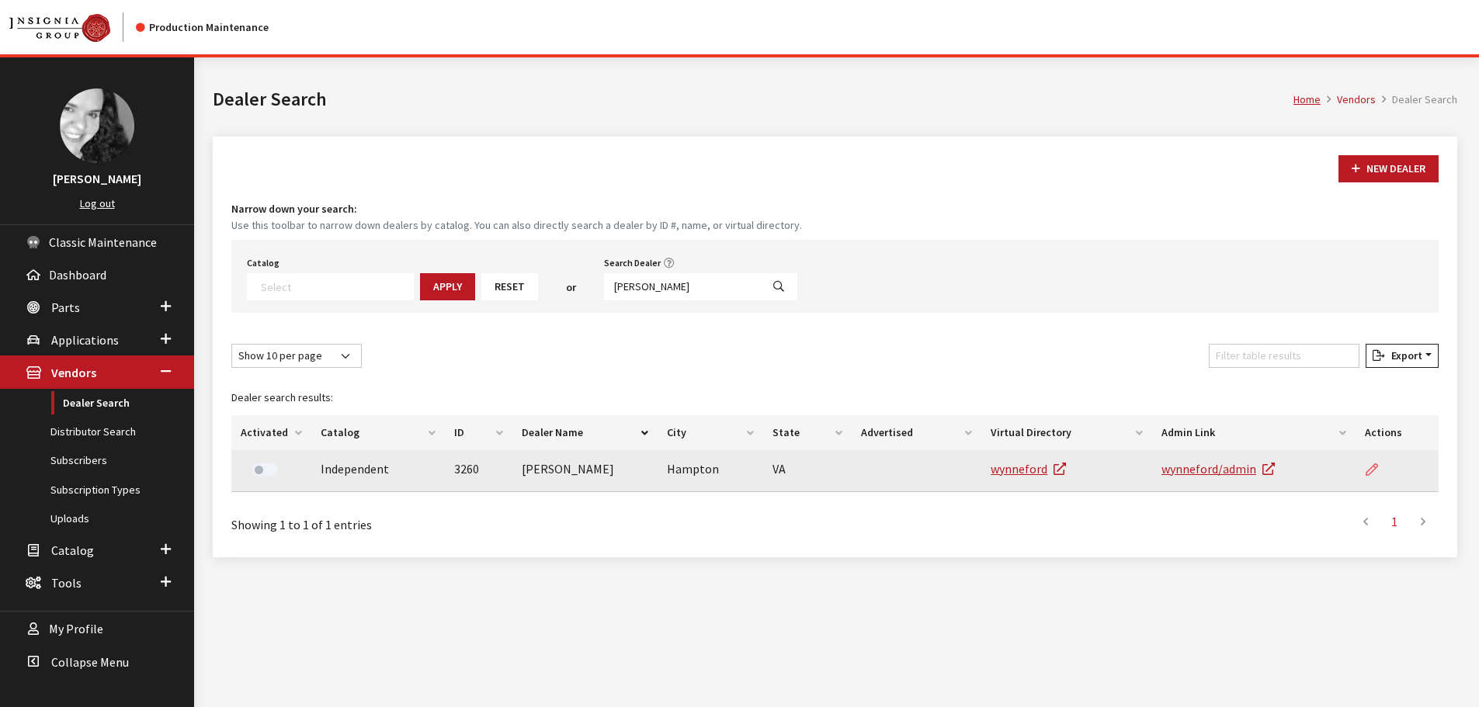
click at [1370, 473] on icon at bounding box center [1372, 470] width 12 height 12
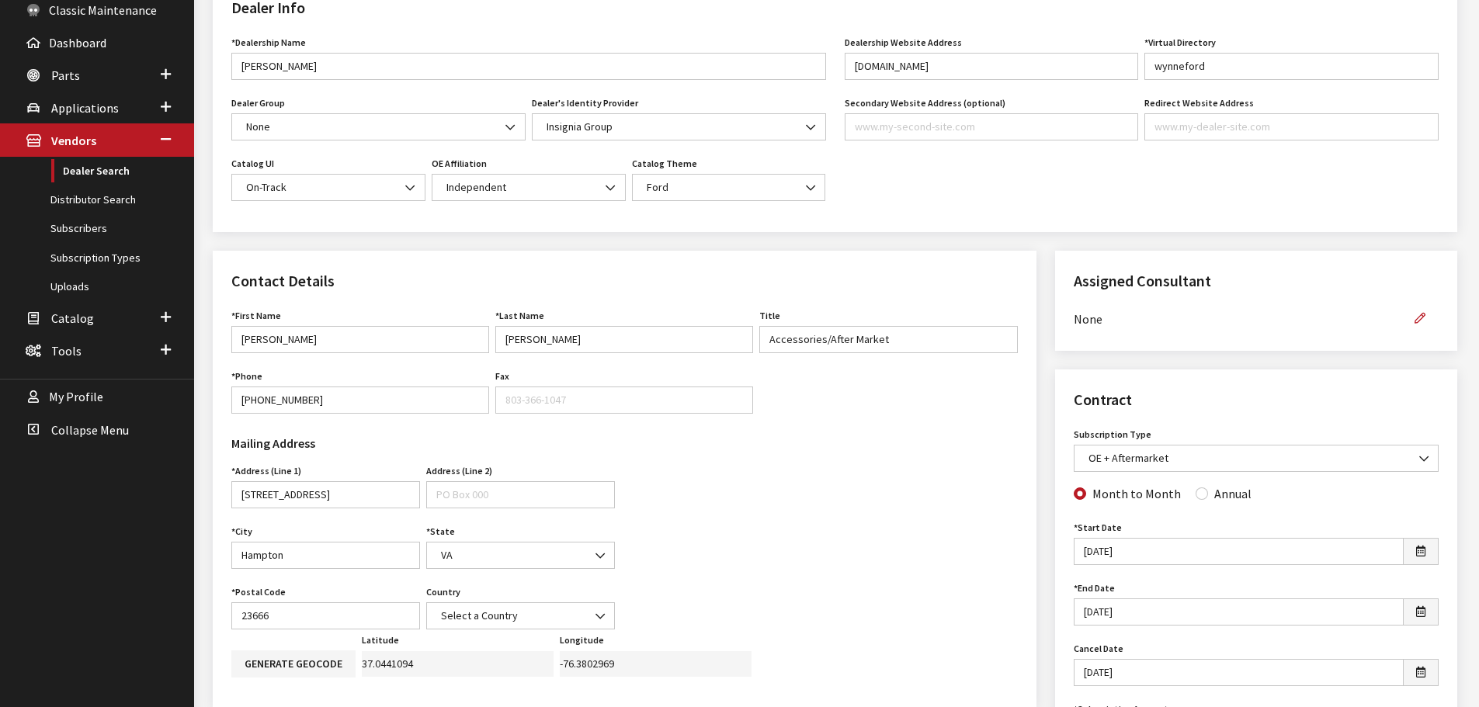
scroll to position [233, 0]
click at [1429, 318] on button "button" at bounding box center [1419, 317] width 37 height 27
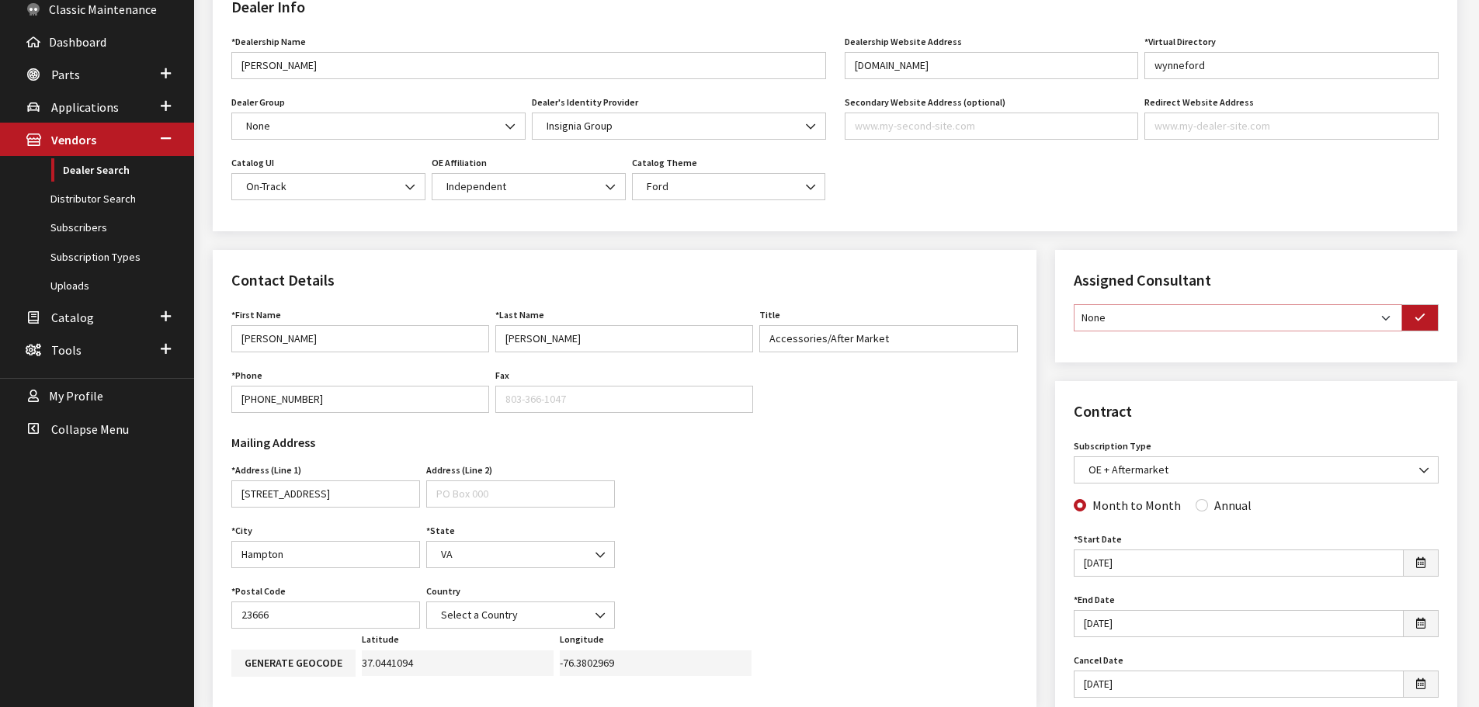
click at [1382, 321] on select "None [PERSON_NAME] [PERSON_NAME] [PERSON_NAME] [PERSON_NAME] [PERSON_NAME]" at bounding box center [1238, 317] width 328 height 27
select select "30"
click at [1074, 304] on select "None [PERSON_NAME] [PERSON_NAME] [PERSON_NAME] [PERSON_NAME] [PERSON_NAME]" at bounding box center [1238, 317] width 328 height 27
click at [1405, 321] on button "button" at bounding box center [1419, 317] width 37 height 27
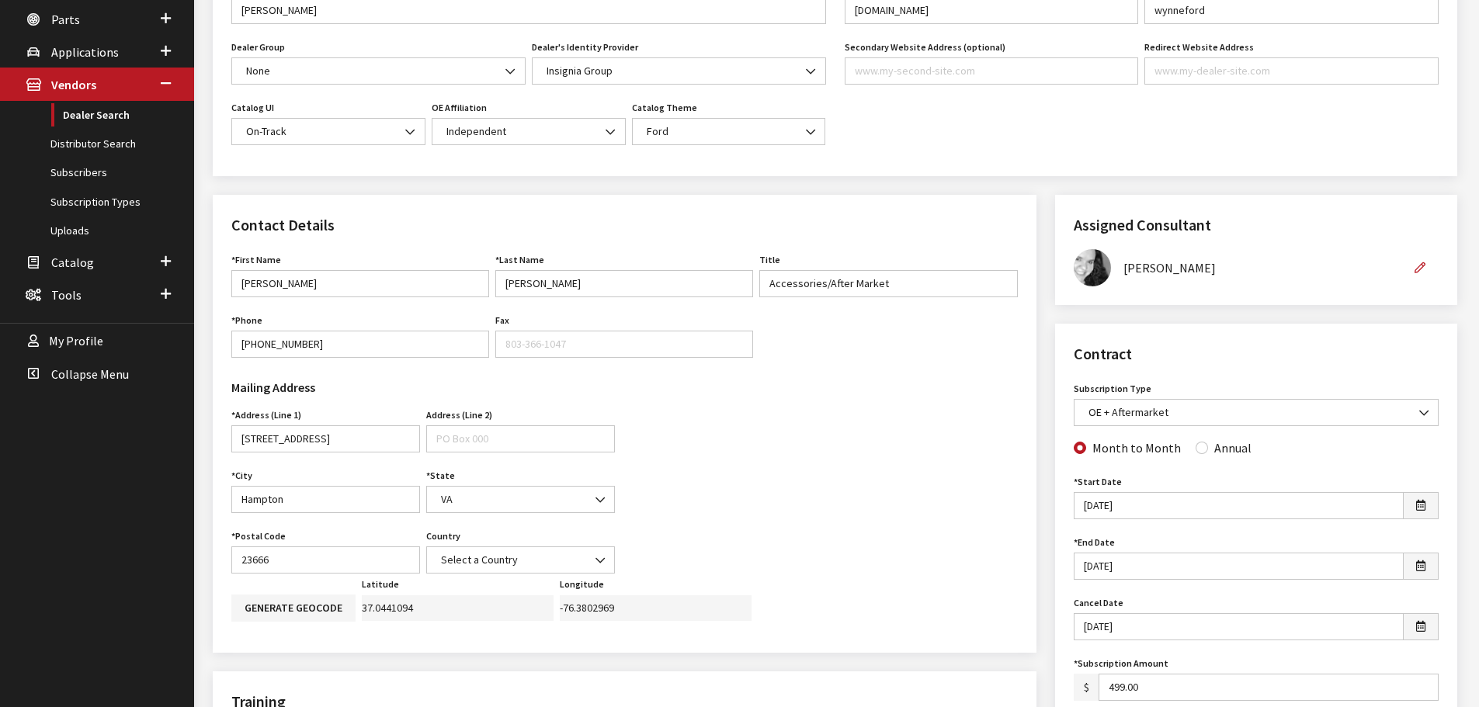
scroll to position [466, 0]
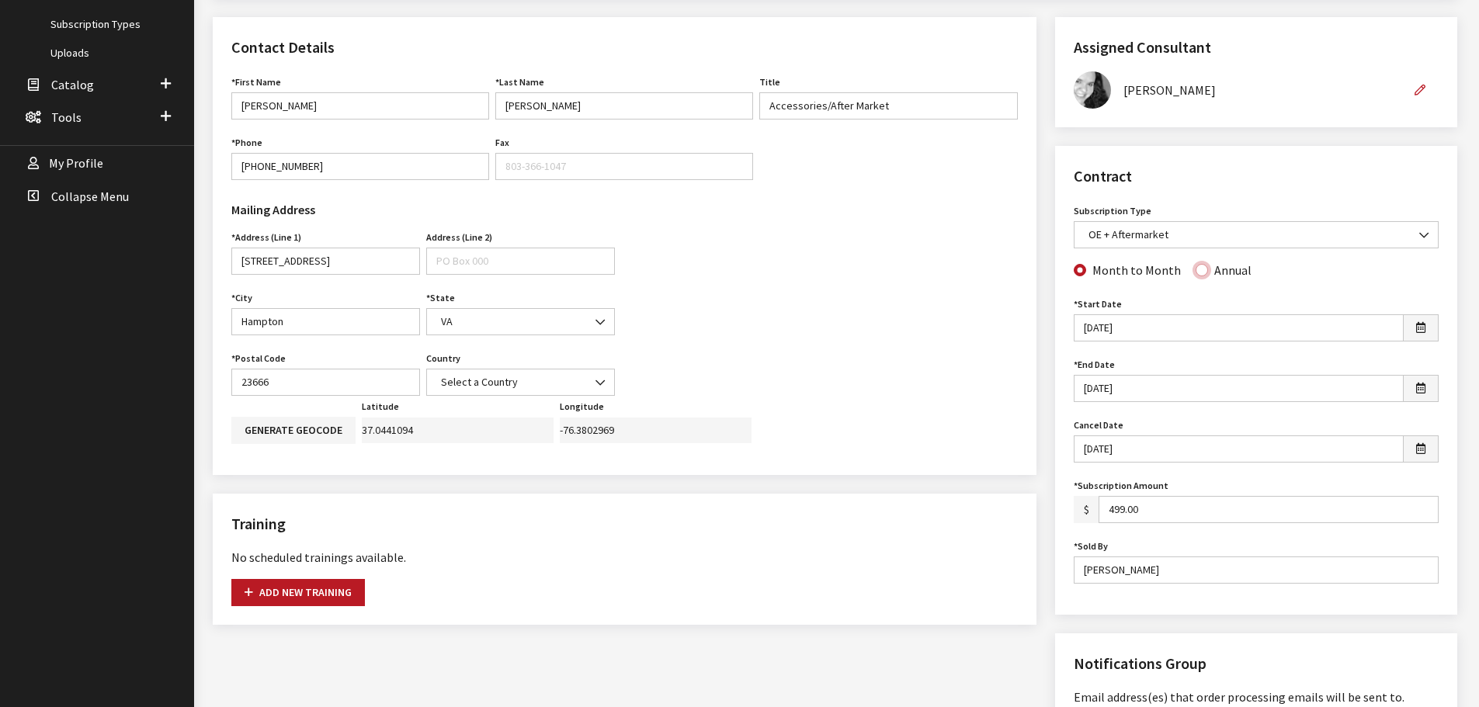
click at [1197, 276] on input "Annual" at bounding box center [1202, 270] width 12 height 12
radio input "true"
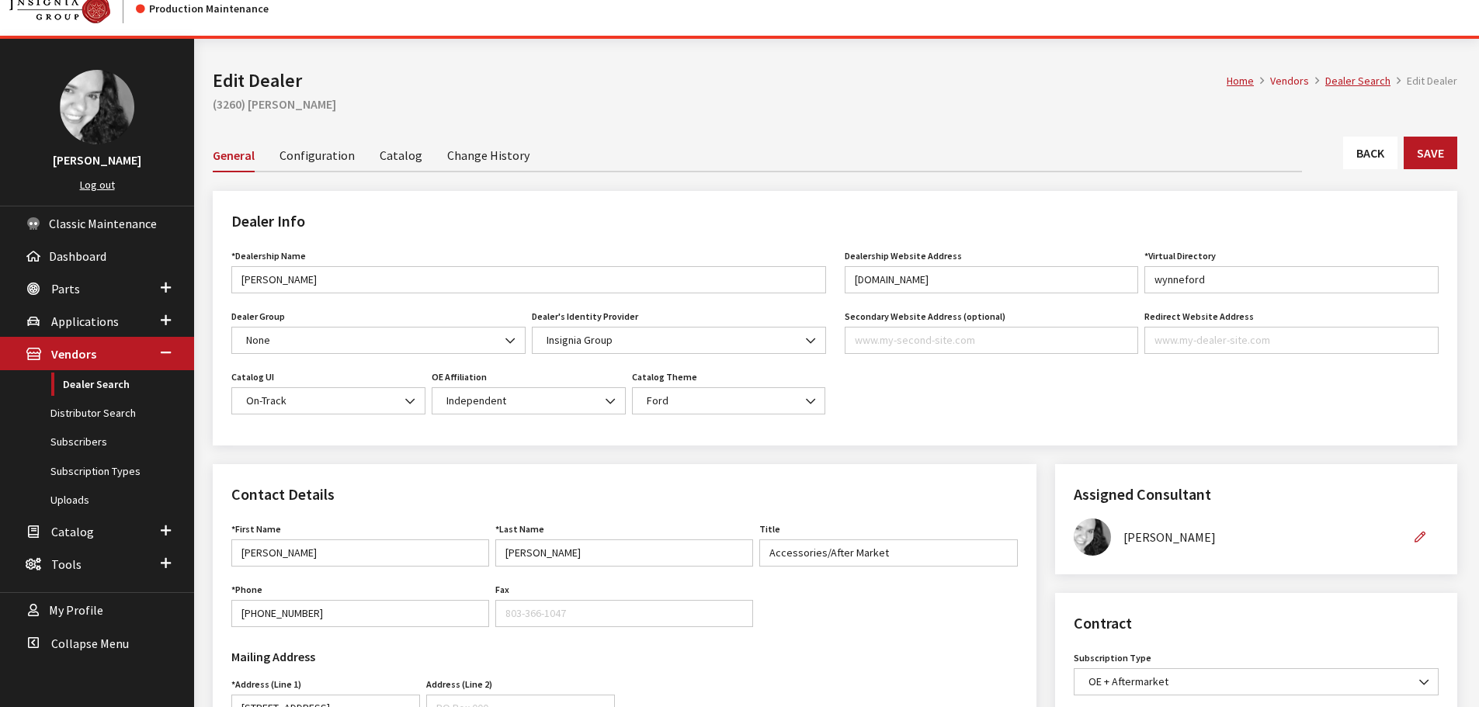
scroll to position [0, 0]
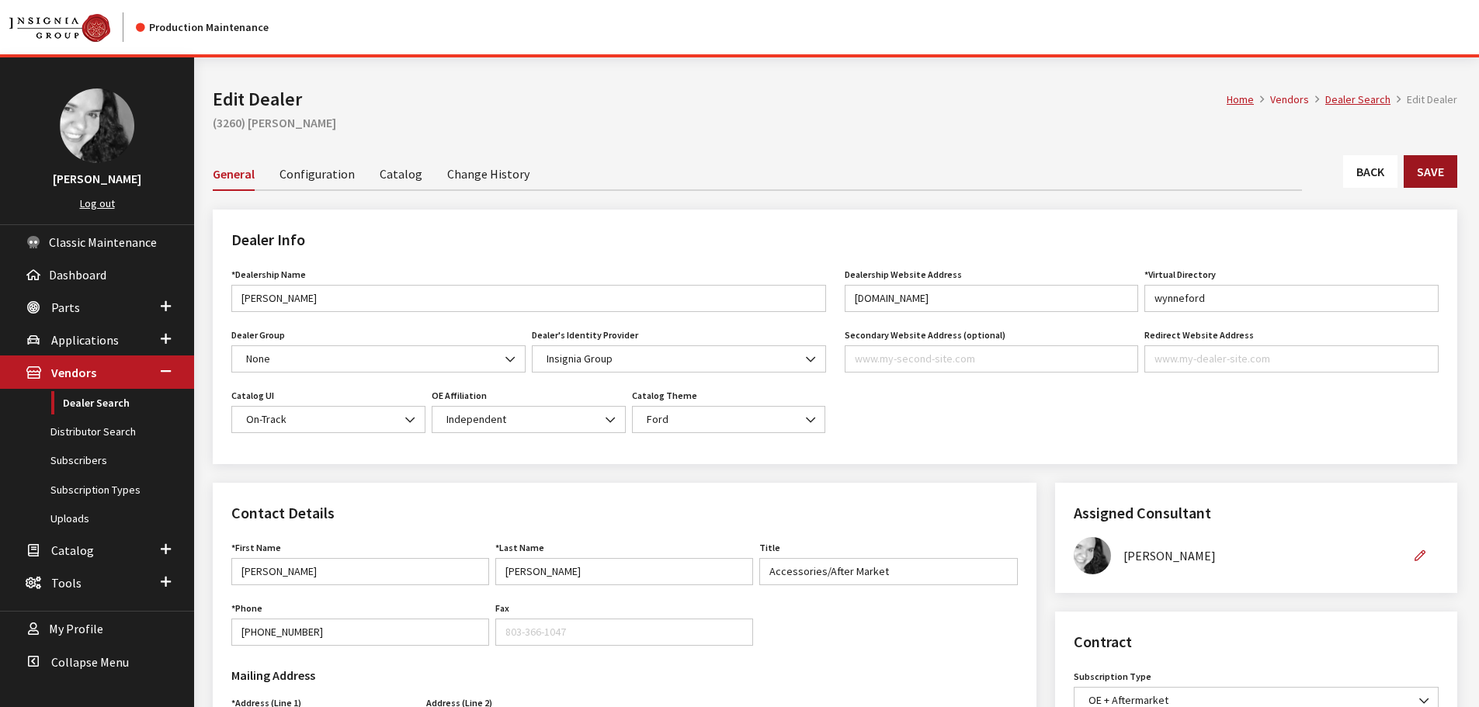
click at [1436, 170] on button "Save" at bounding box center [1431, 171] width 54 height 33
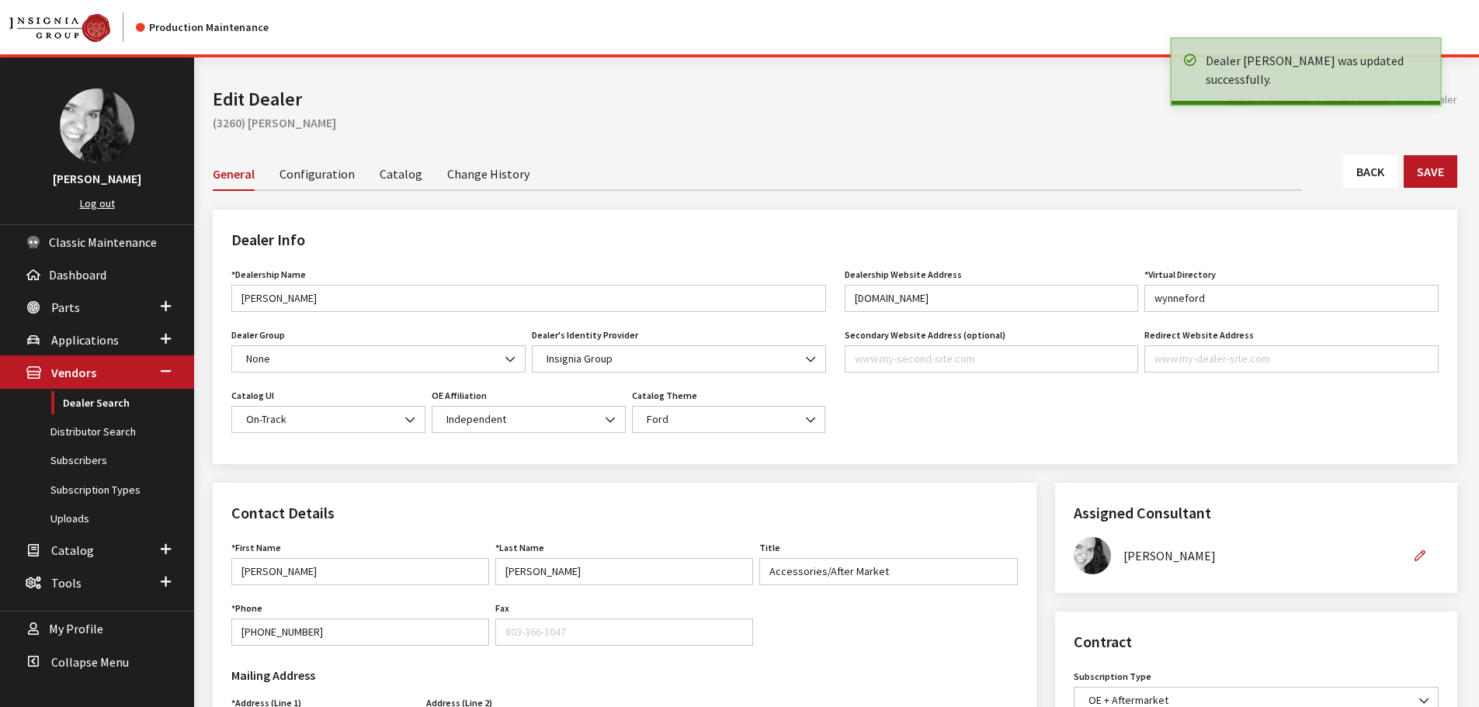
click at [1355, 180] on link "Back" at bounding box center [1370, 171] width 54 height 33
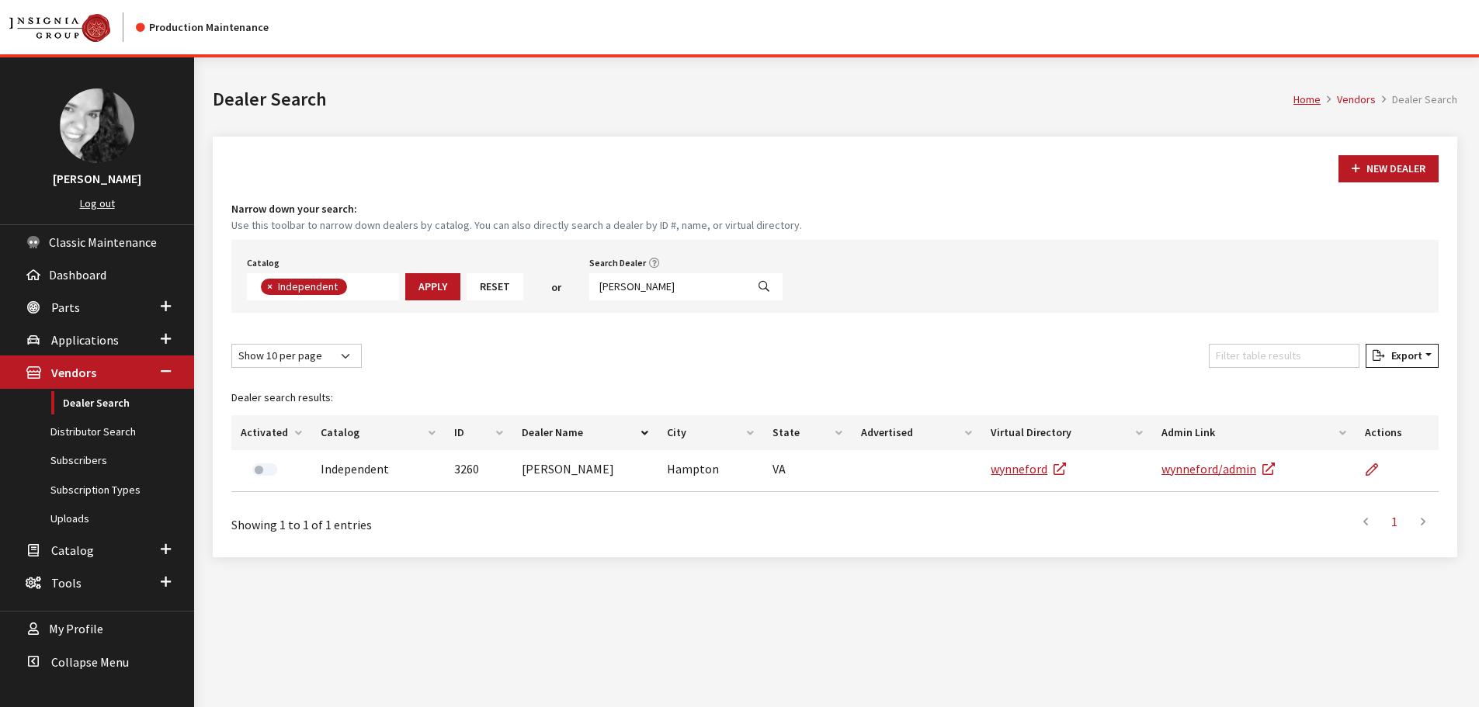
scroll to position [113, 0]
click at [653, 287] on input "wynne ford" at bounding box center [667, 286] width 157 height 27
type input "3261"
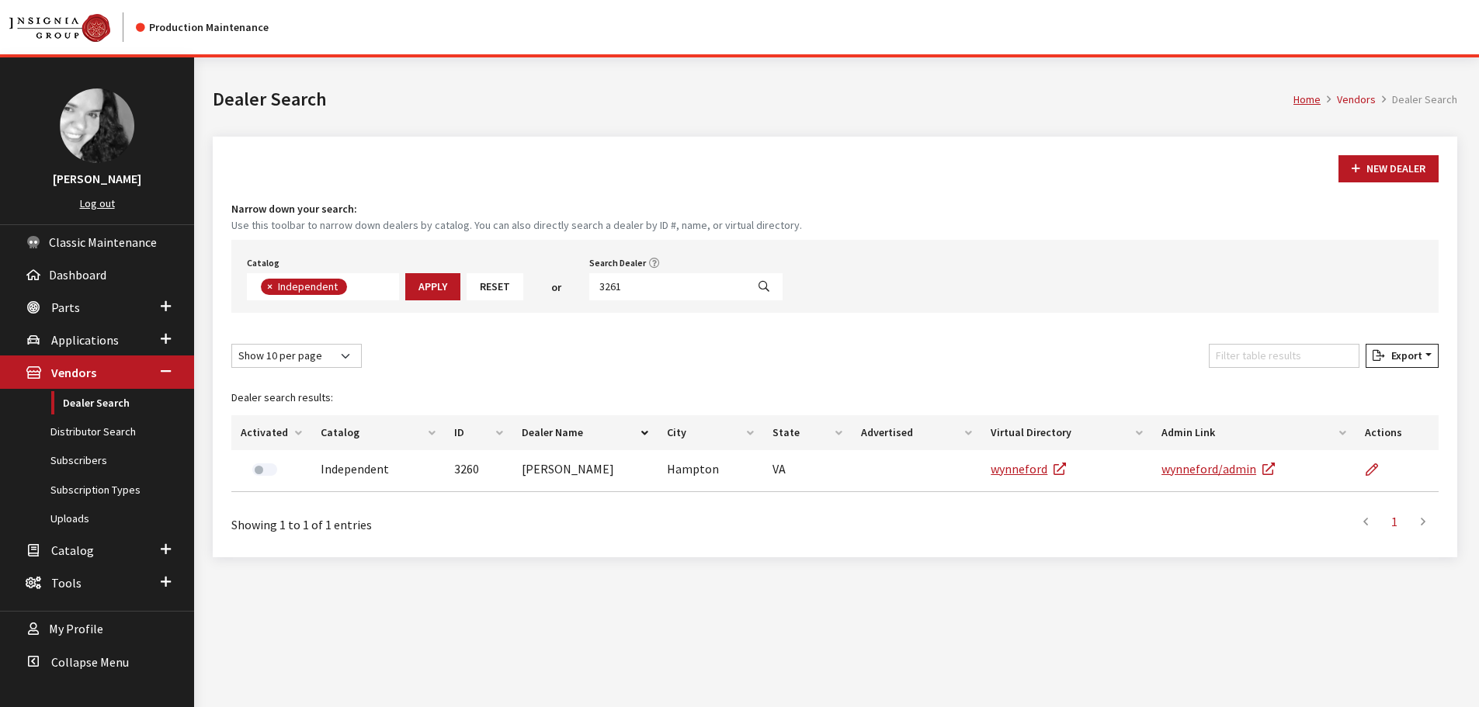
select select
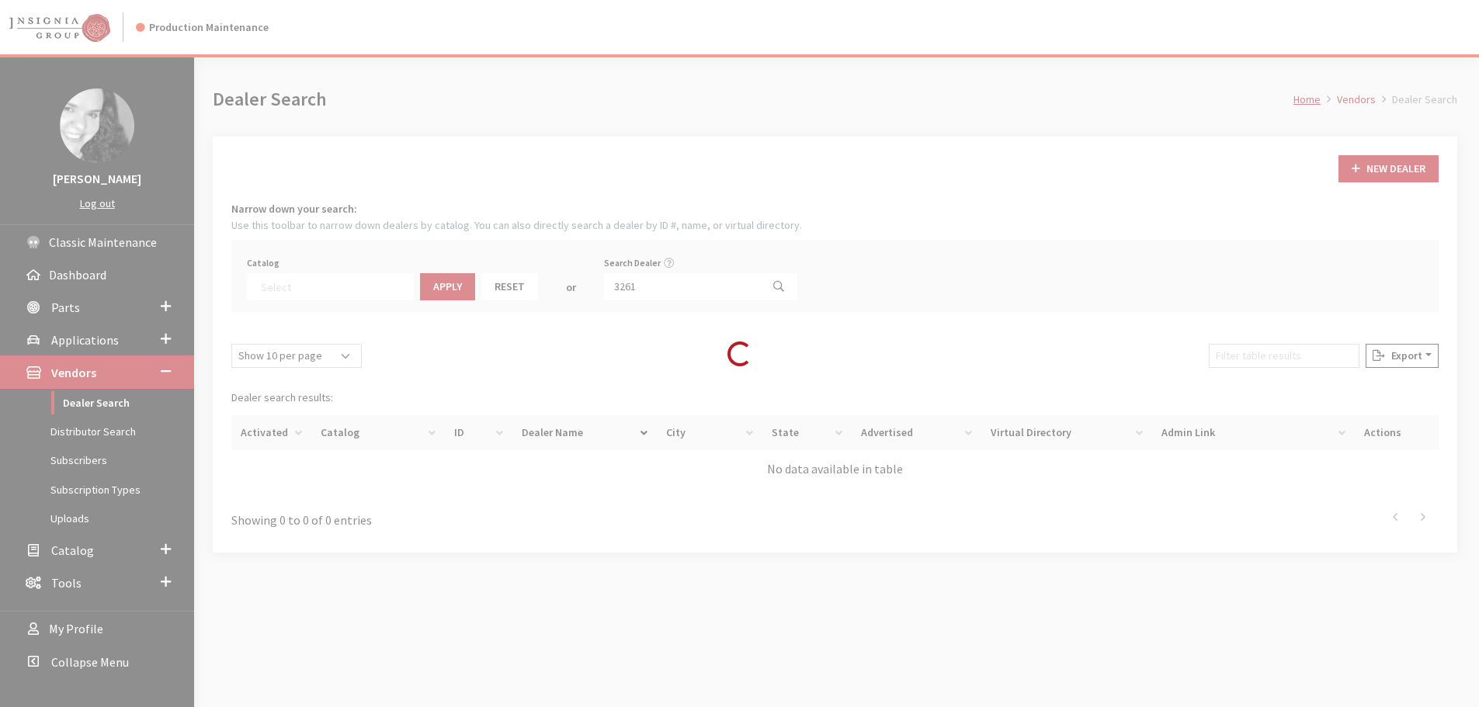
scroll to position [162, 0]
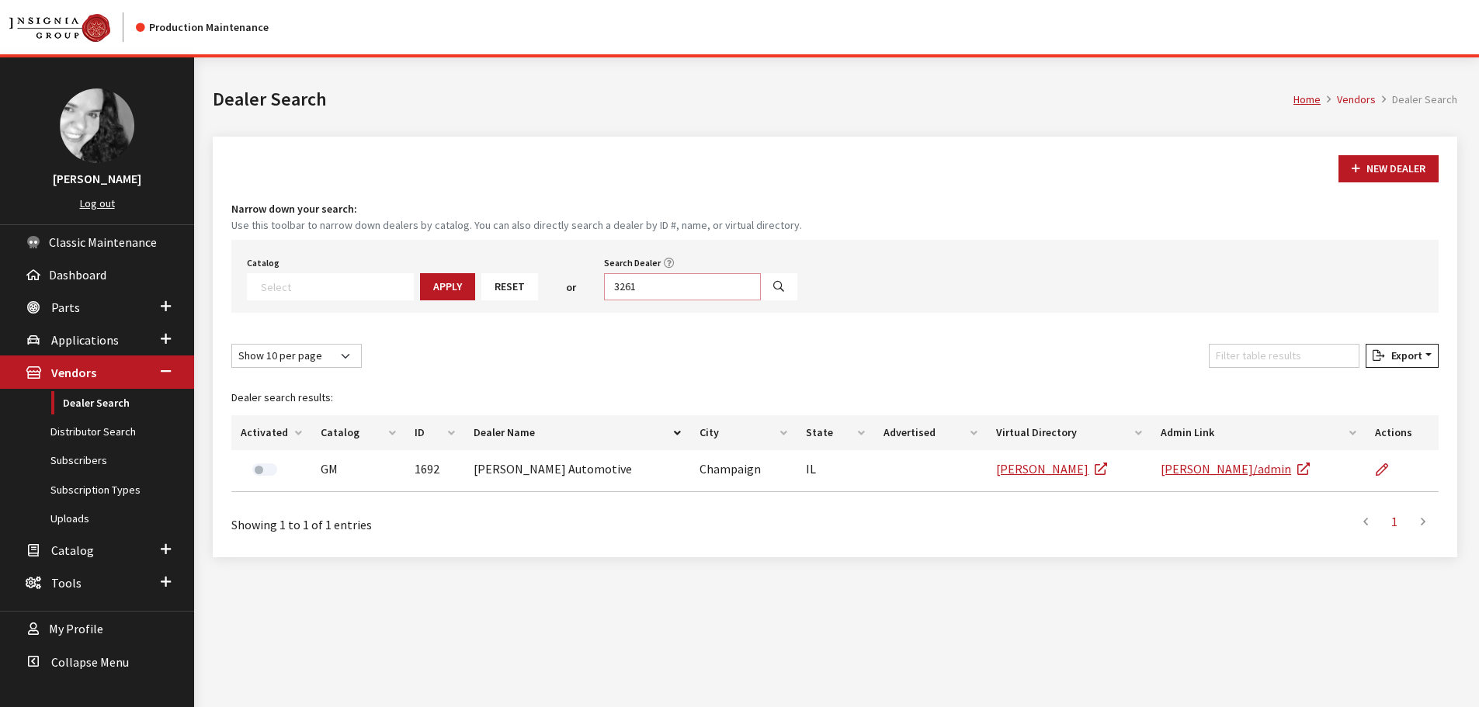
click at [619, 284] on input "3261" at bounding box center [682, 286] width 157 height 27
type input "portland"
select select
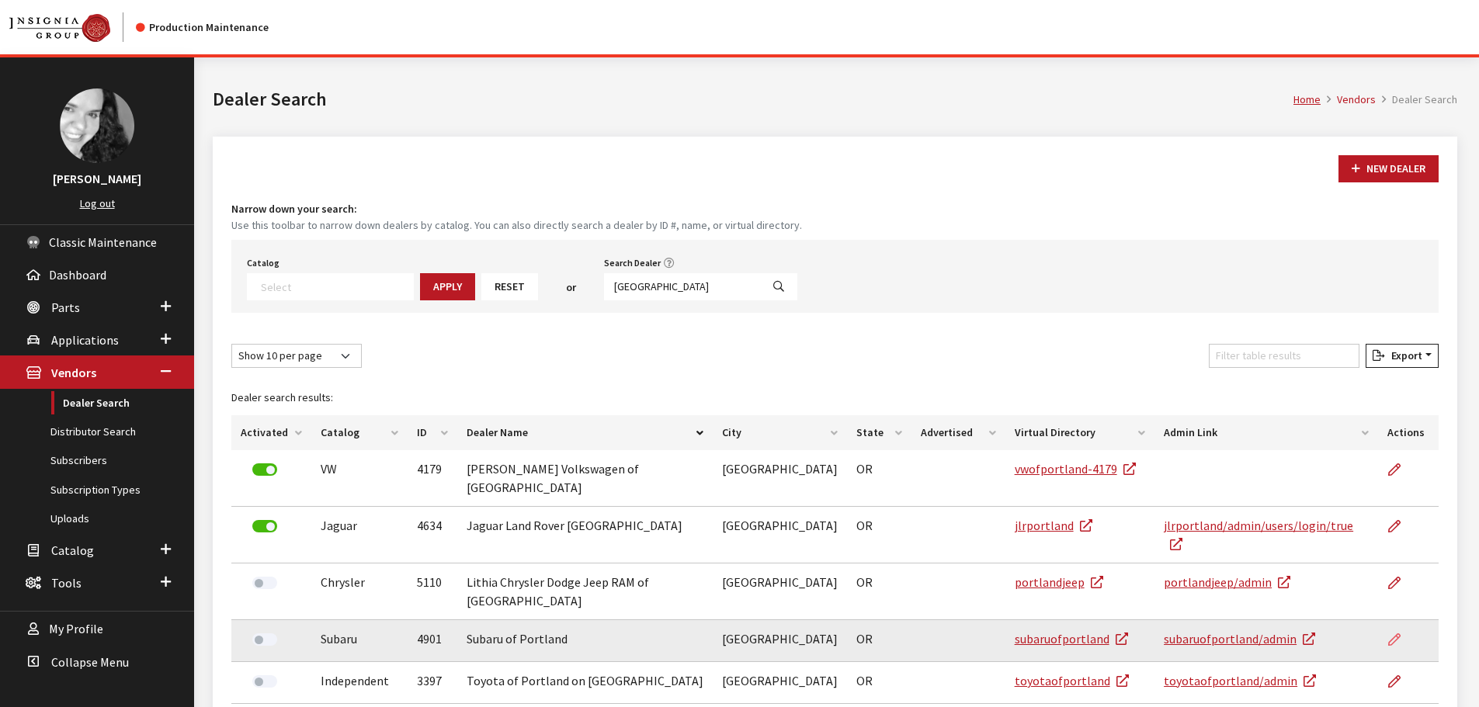
click at [1397, 634] on icon at bounding box center [1394, 640] width 12 height 12
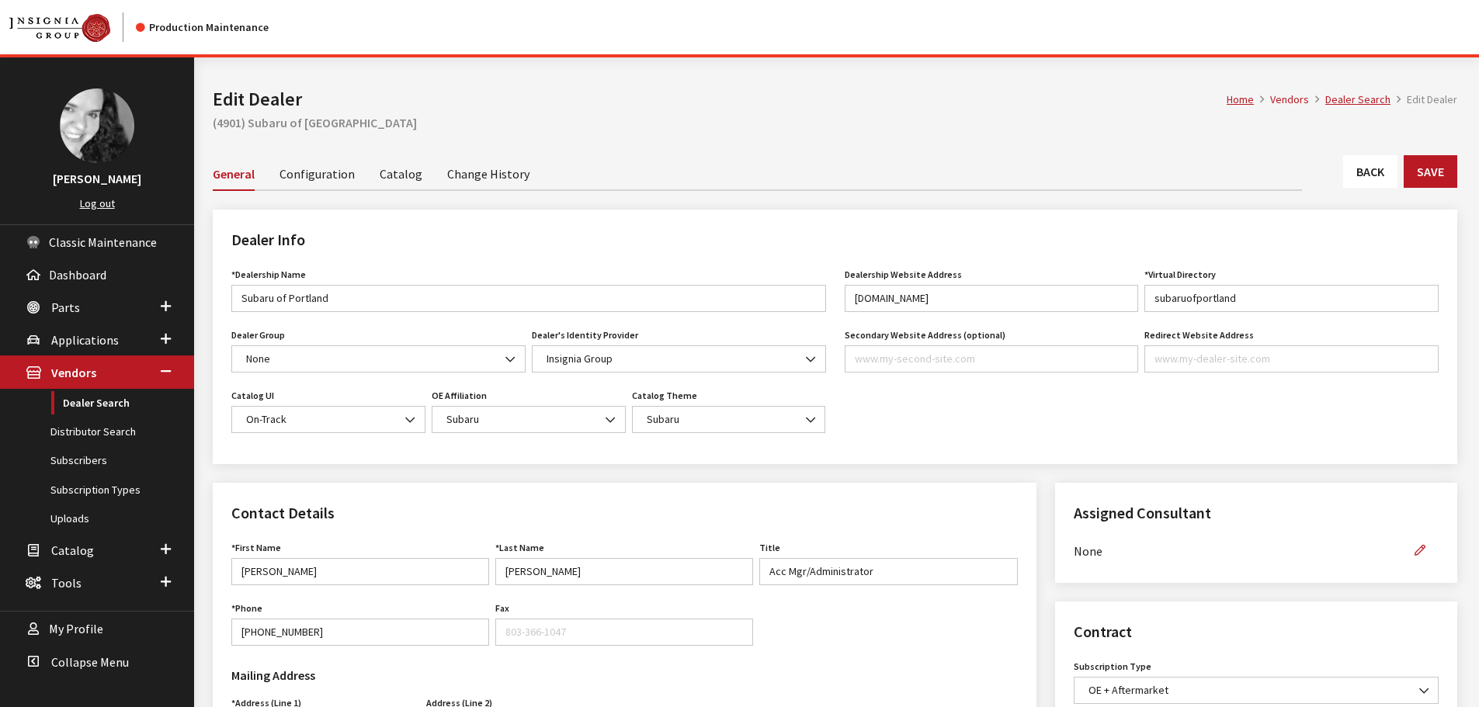
scroll to position [78, 0]
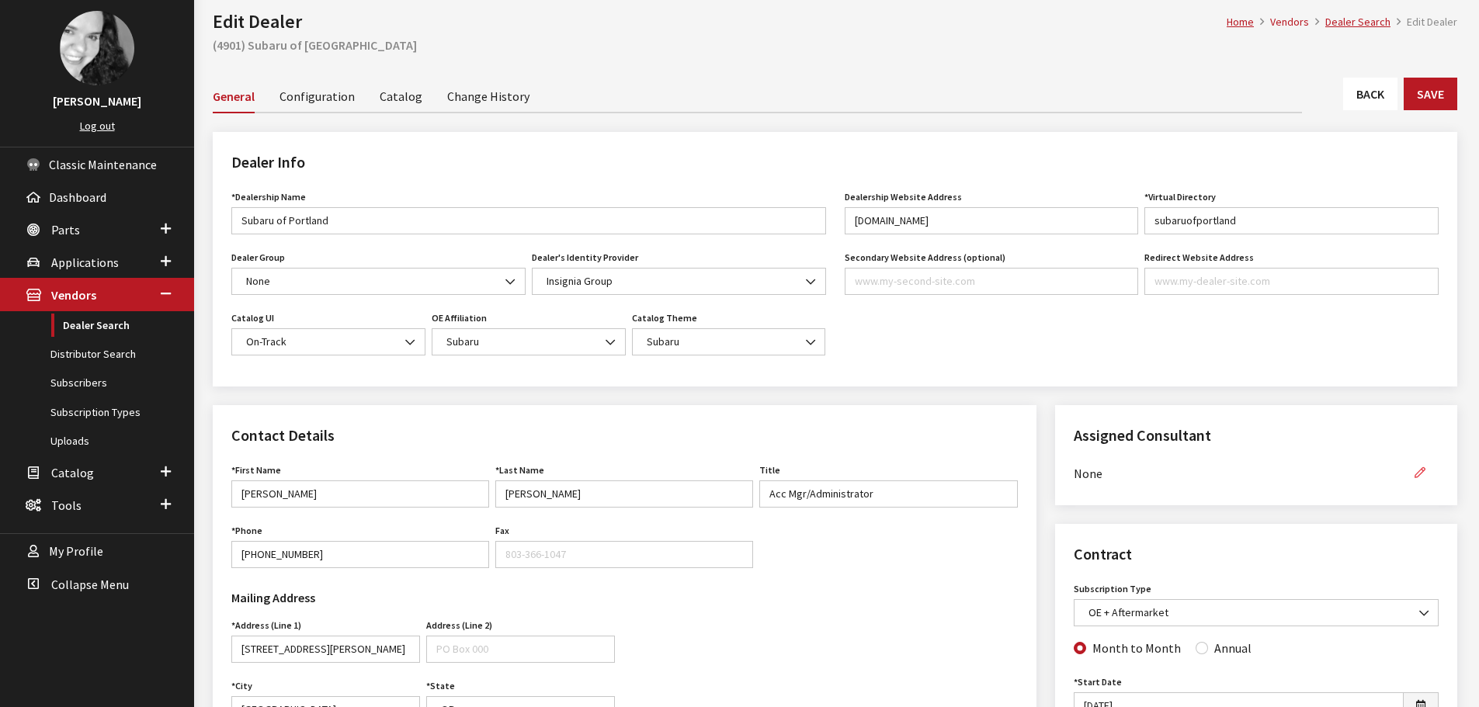
click at [1415, 467] on button "button" at bounding box center [1419, 473] width 37 height 27
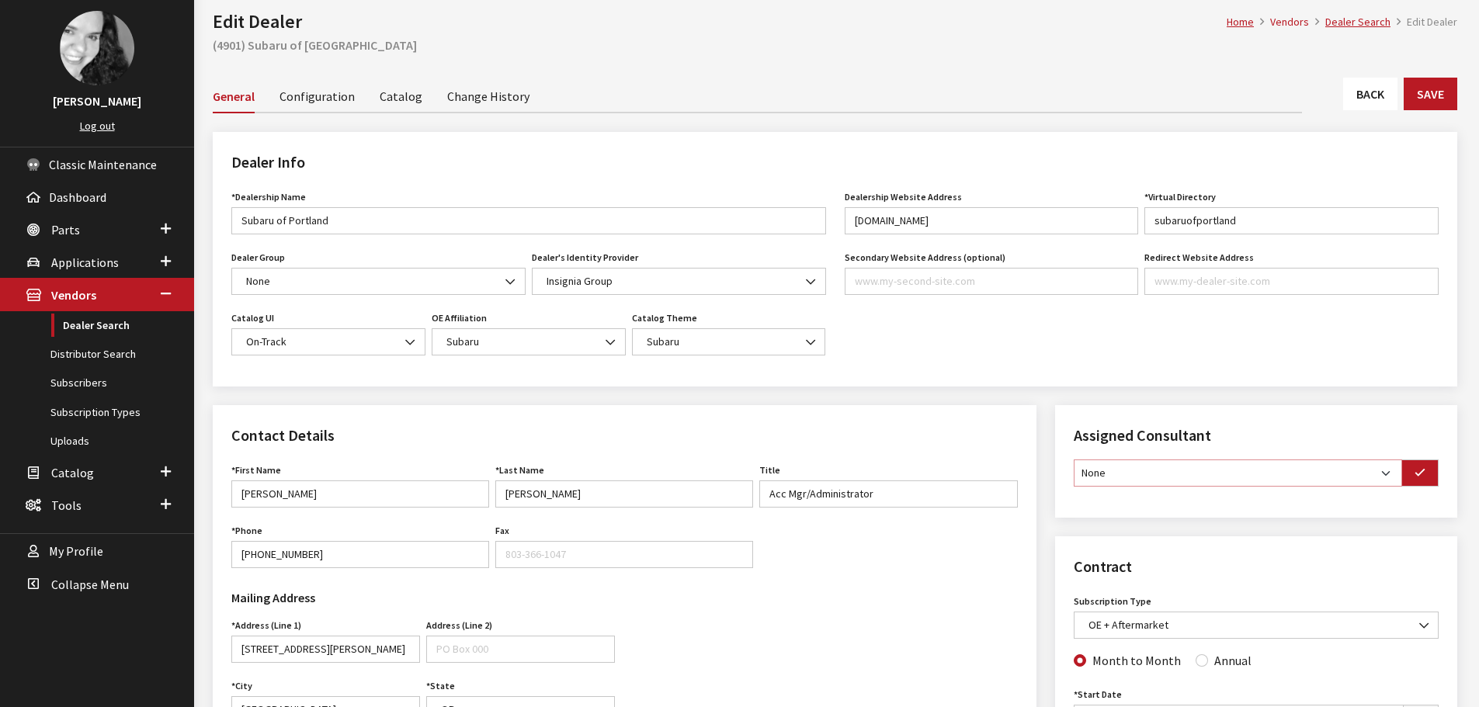
click at [1387, 472] on select "None [PERSON_NAME] [PERSON_NAME] [PERSON_NAME] [PERSON_NAME] [PERSON_NAME]" at bounding box center [1238, 473] width 328 height 27
select select "30"
click at [1074, 460] on select "None [PERSON_NAME] [PERSON_NAME] [PERSON_NAME] [PERSON_NAME] [PERSON_NAME]" at bounding box center [1238, 473] width 328 height 27
click at [1421, 471] on icon "button" at bounding box center [1420, 473] width 11 height 11
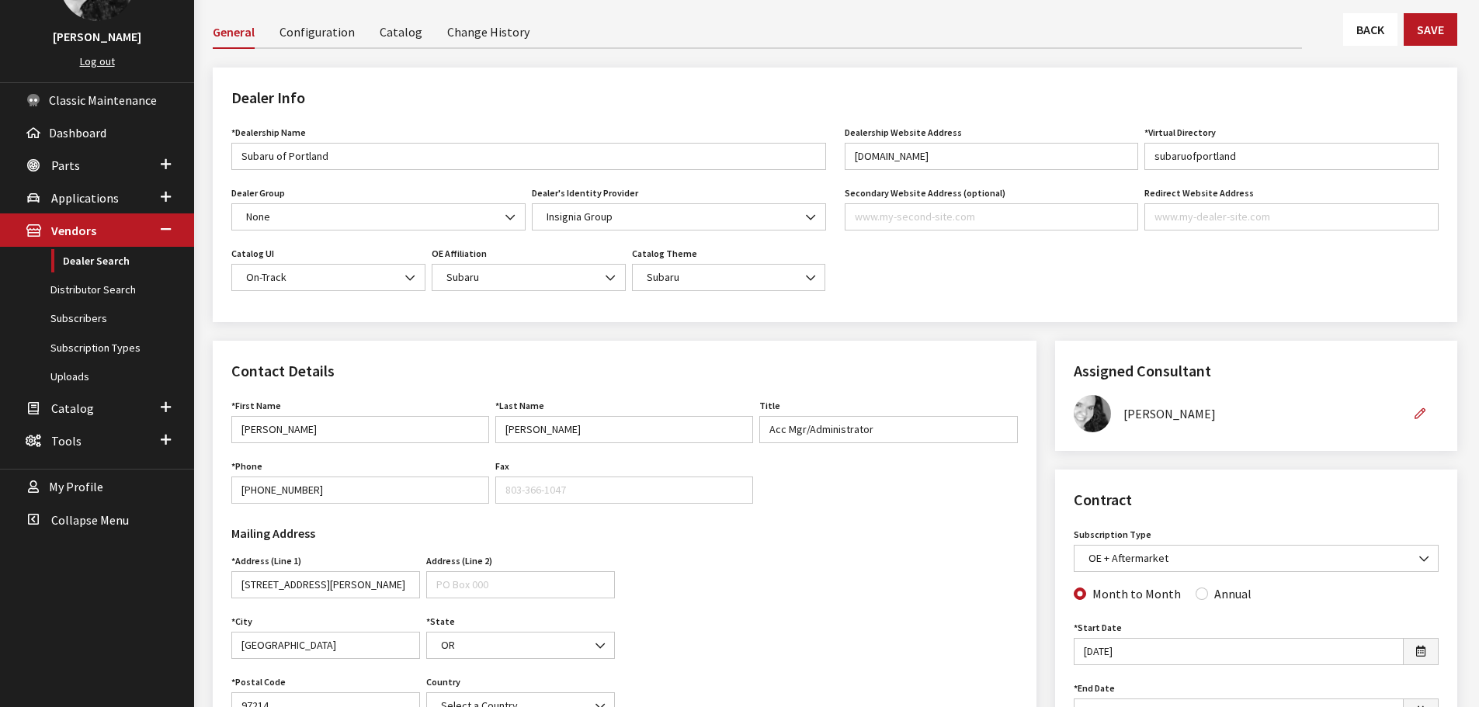
scroll to position [311, 0]
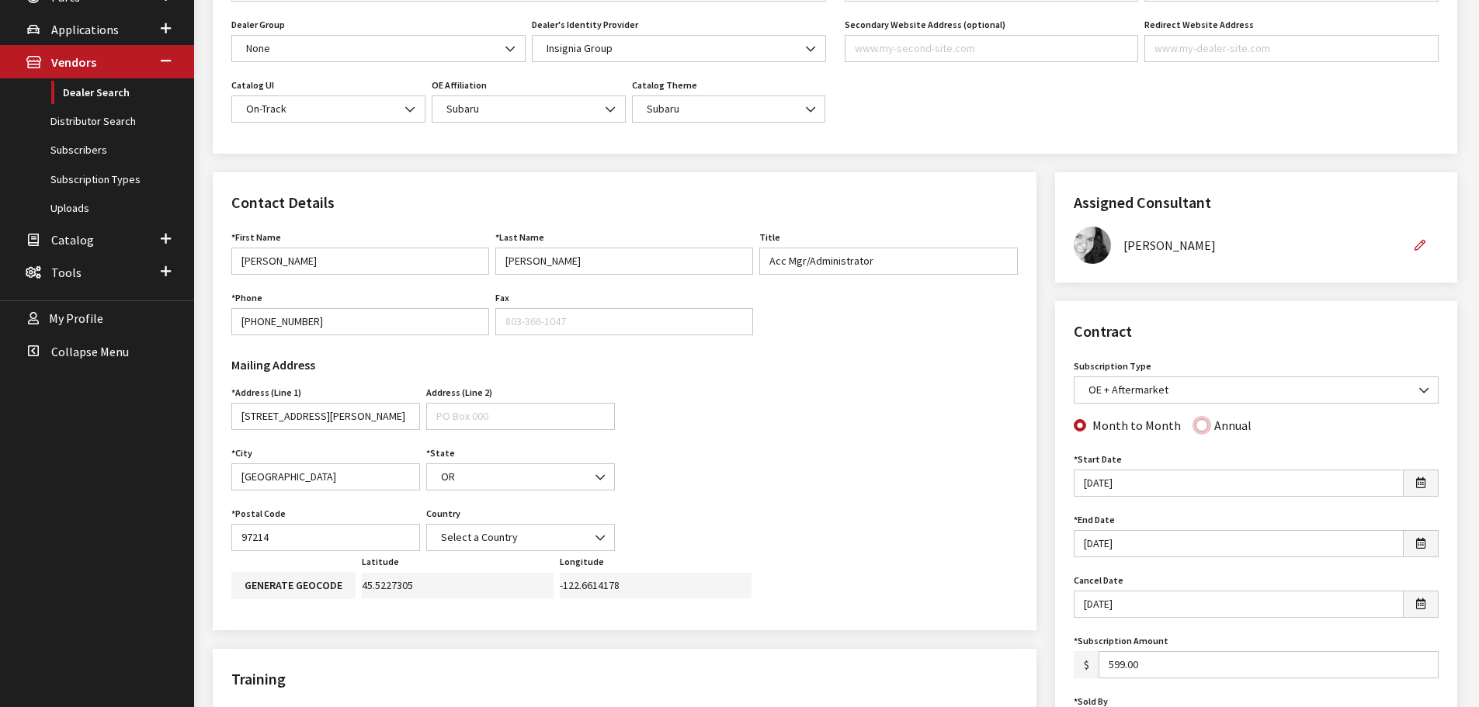
click at [1199, 428] on input "Annual" at bounding box center [1202, 425] width 12 height 12
radio input "true"
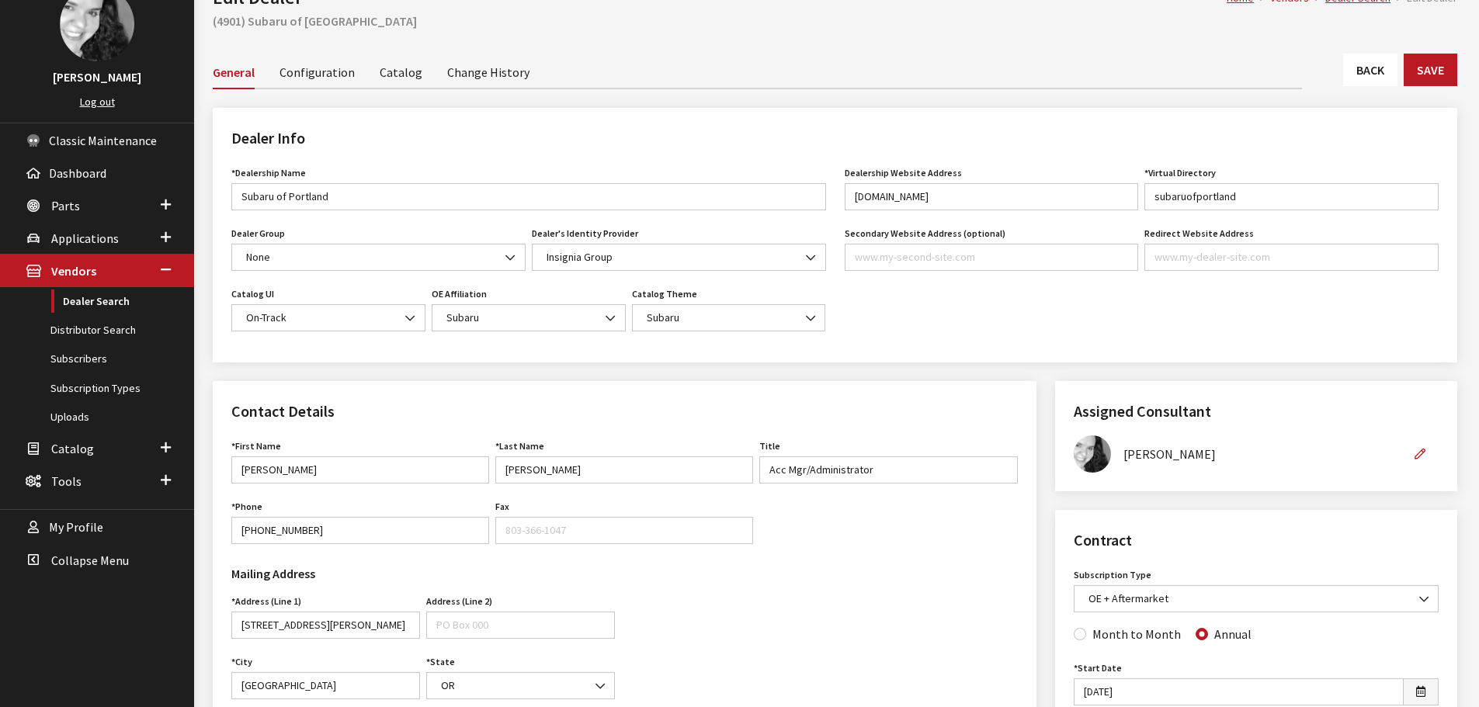
scroll to position [0, 0]
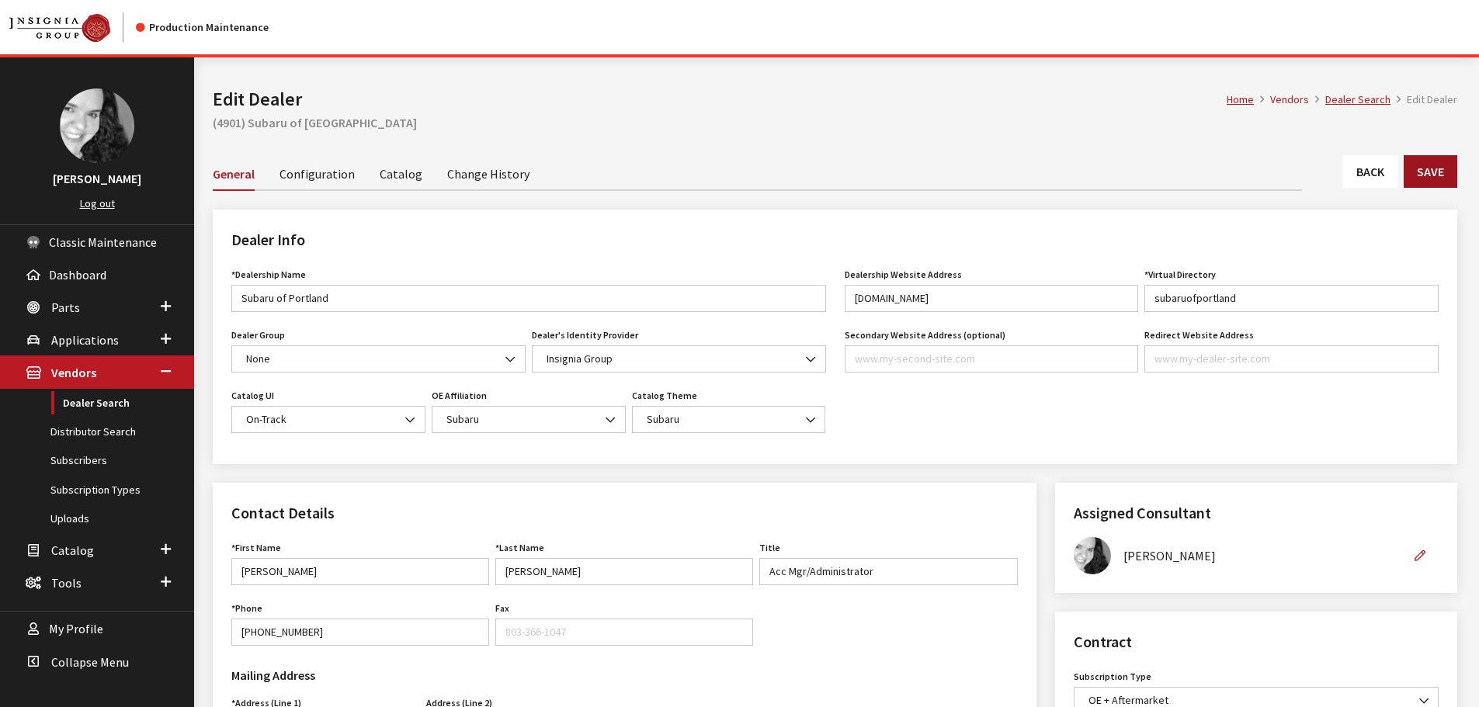
click at [1433, 172] on button "Save" at bounding box center [1431, 171] width 54 height 33
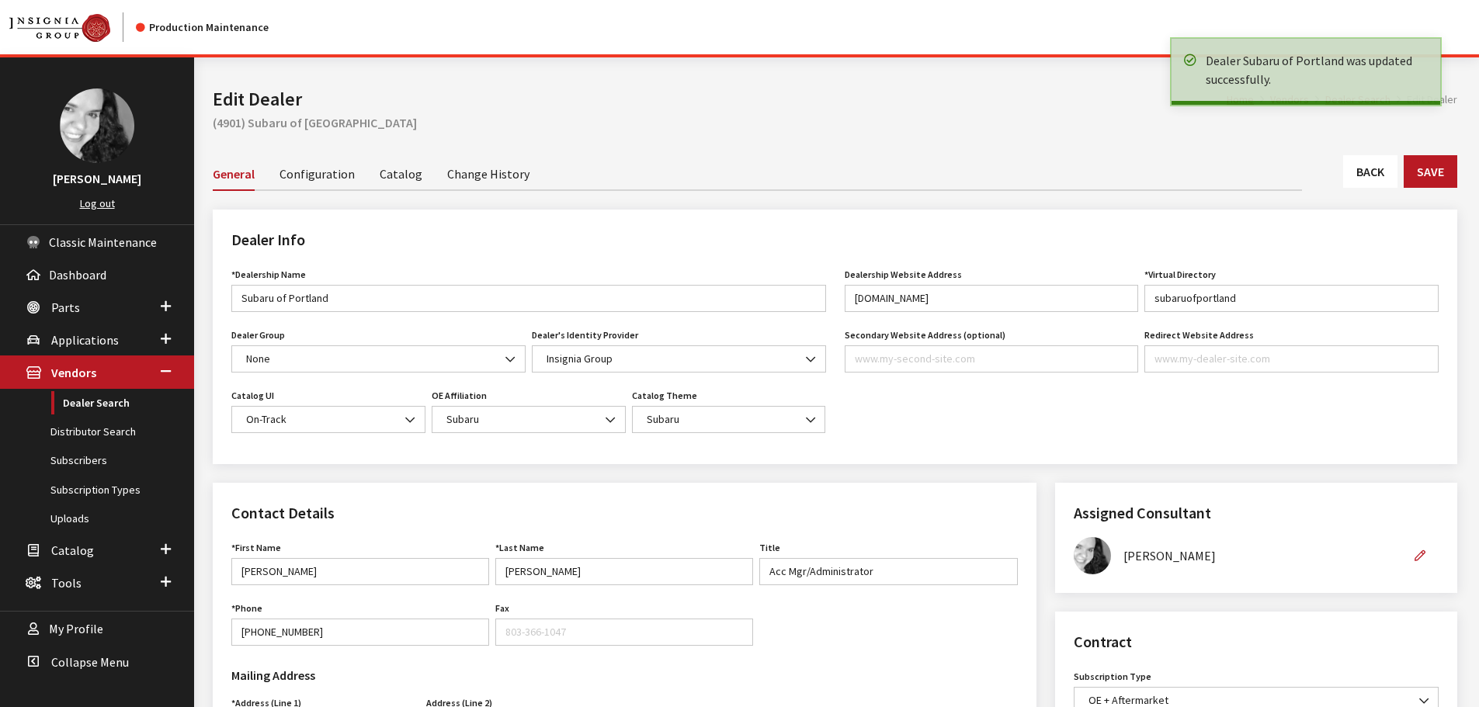
click at [1372, 171] on link "Back" at bounding box center [1370, 171] width 54 height 33
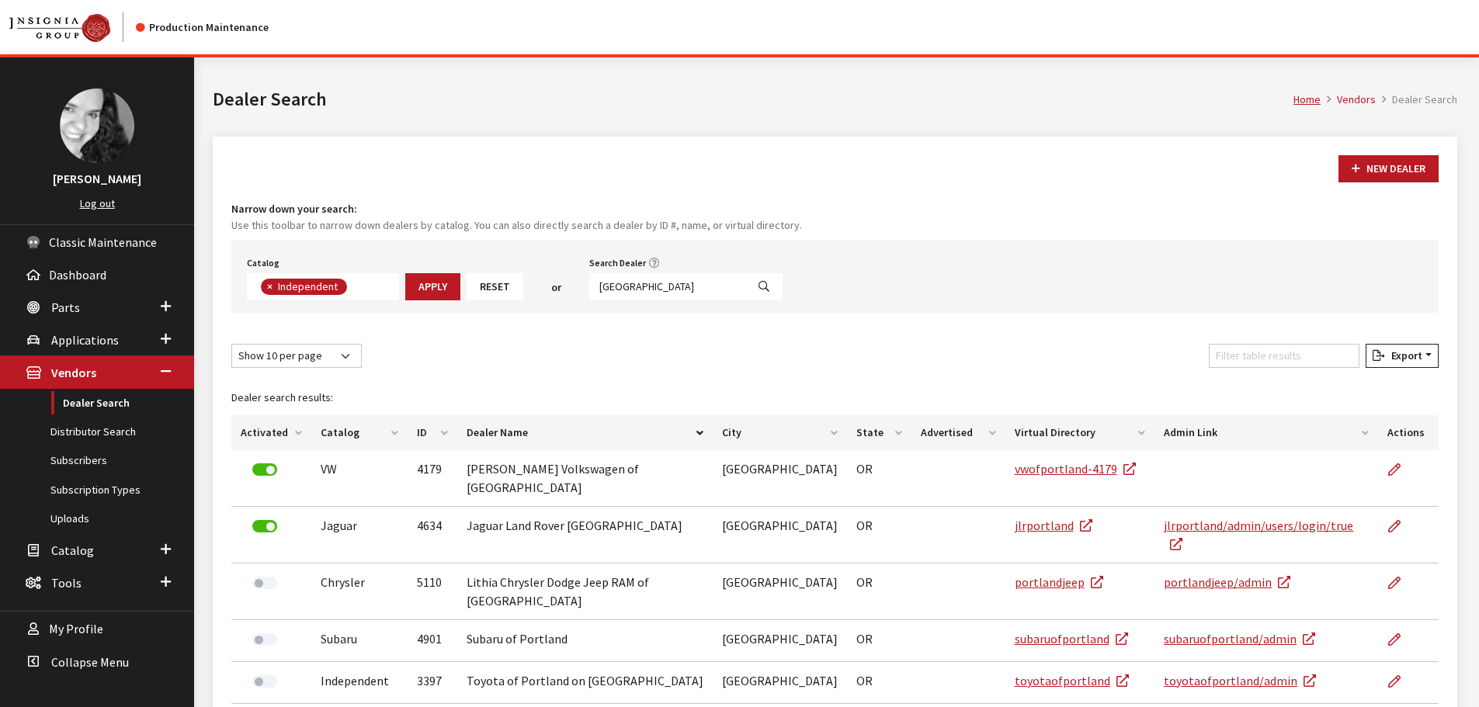
scroll to position [113, 0]
click at [675, 283] on input "[GEOGRAPHIC_DATA]" at bounding box center [667, 286] width 157 height 27
type input "[PERSON_NAME] [US_STATE] jeep"
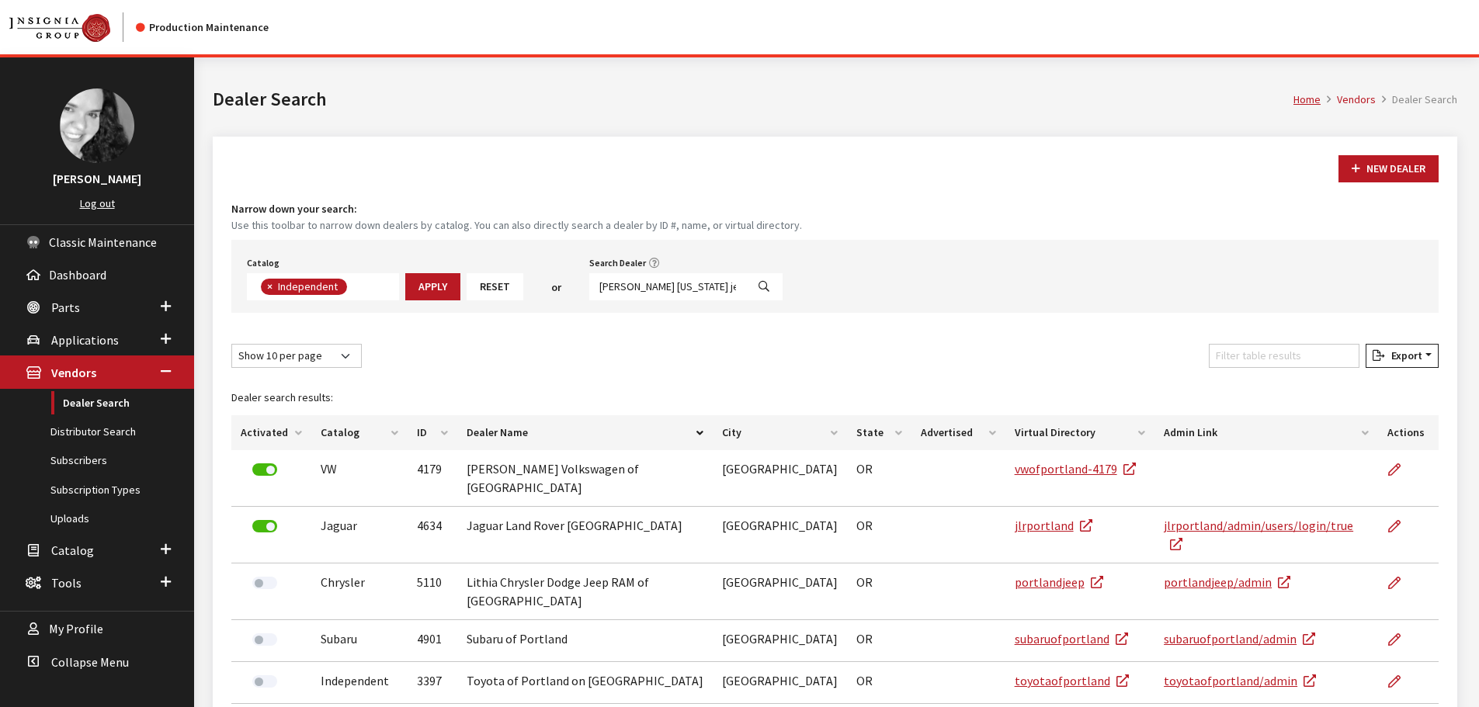
select select
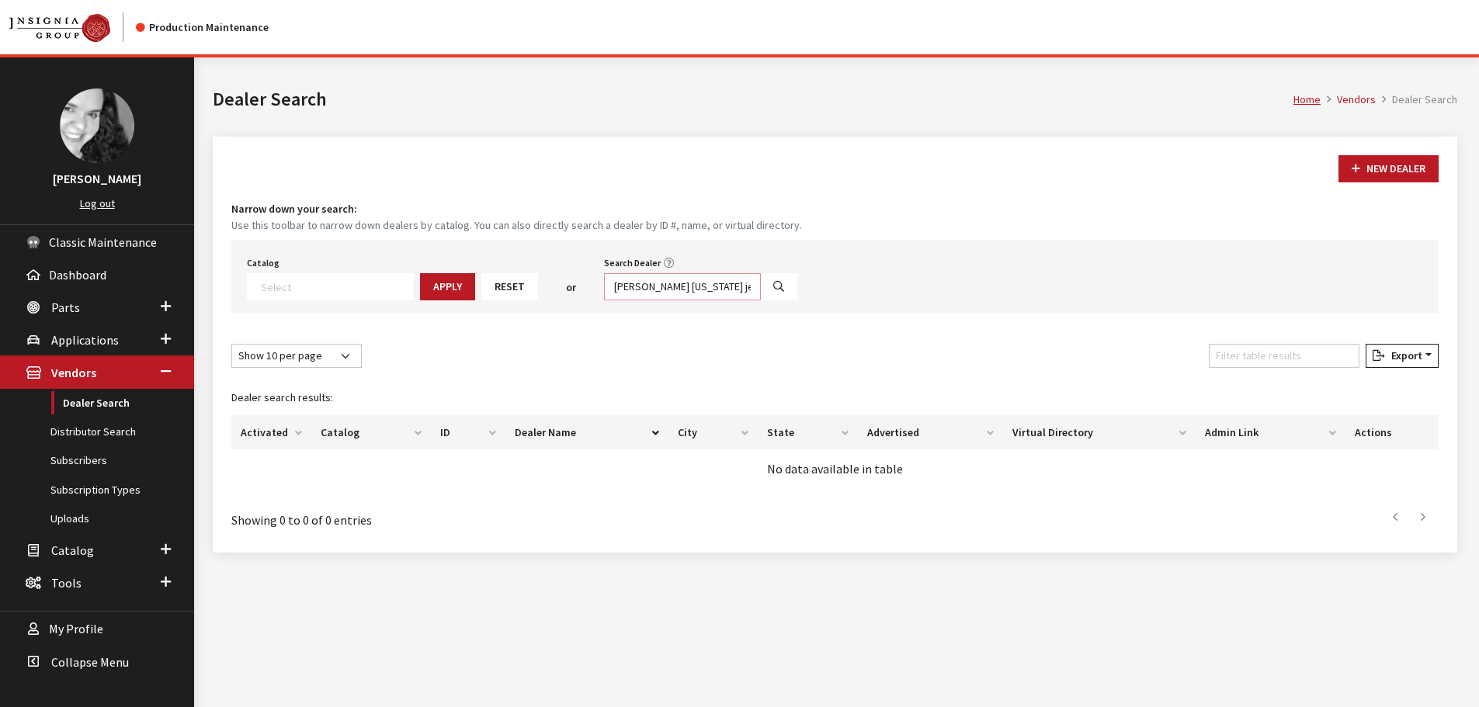
click at [664, 283] on input "[PERSON_NAME] [US_STATE] jeep" at bounding box center [682, 286] width 157 height 27
type input "[PERSON_NAME] jeep"
select select
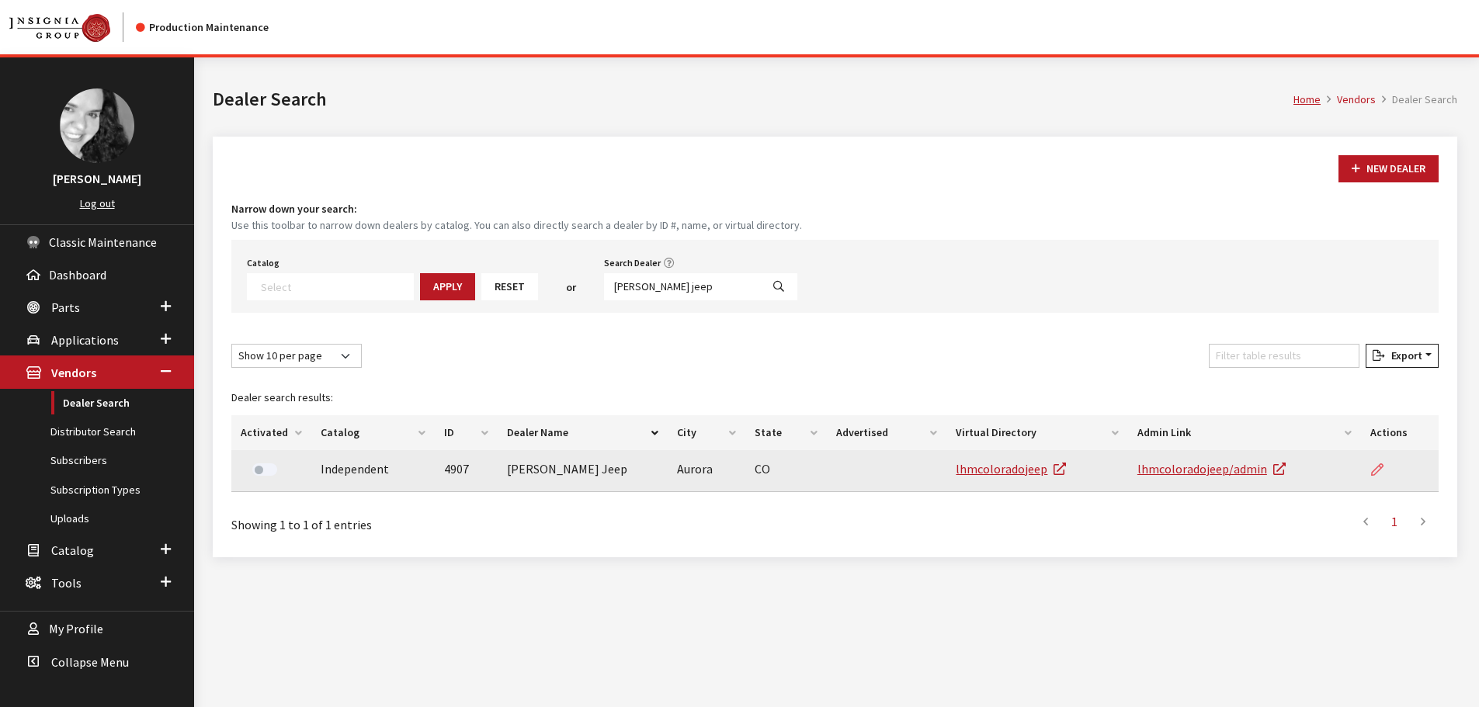
click at [1377, 470] on icon at bounding box center [1377, 470] width 12 height 12
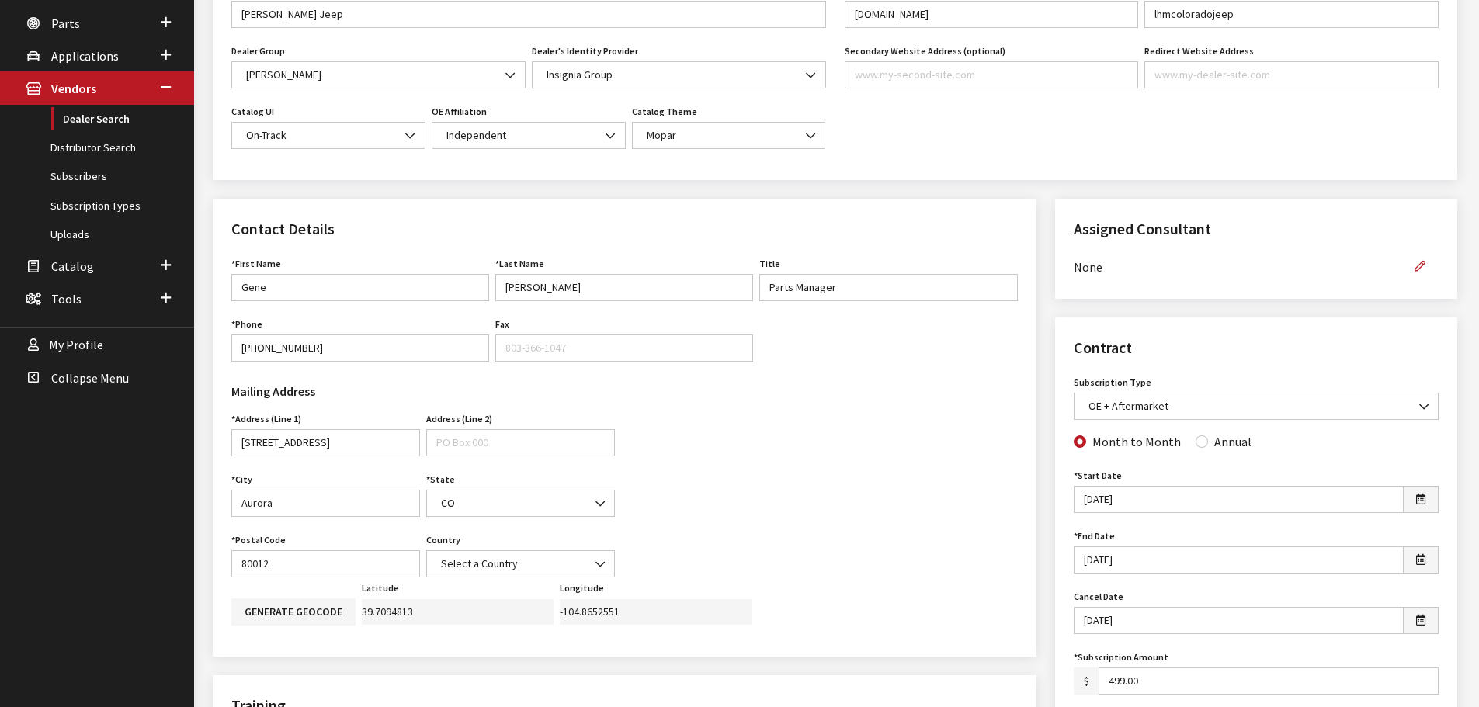
scroll to position [311, 0]
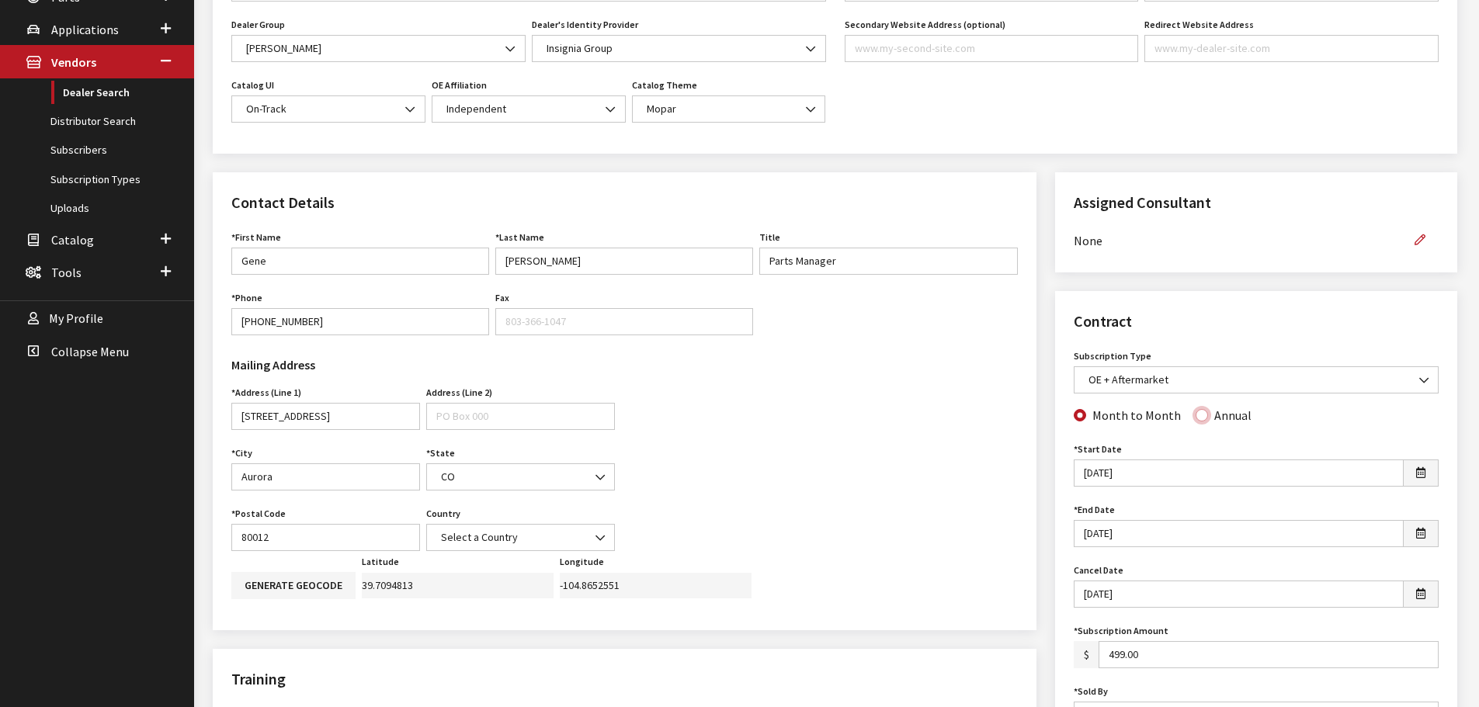
click at [1196, 418] on input "Annual" at bounding box center [1202, 415] width 12 height 12
radio input "true"
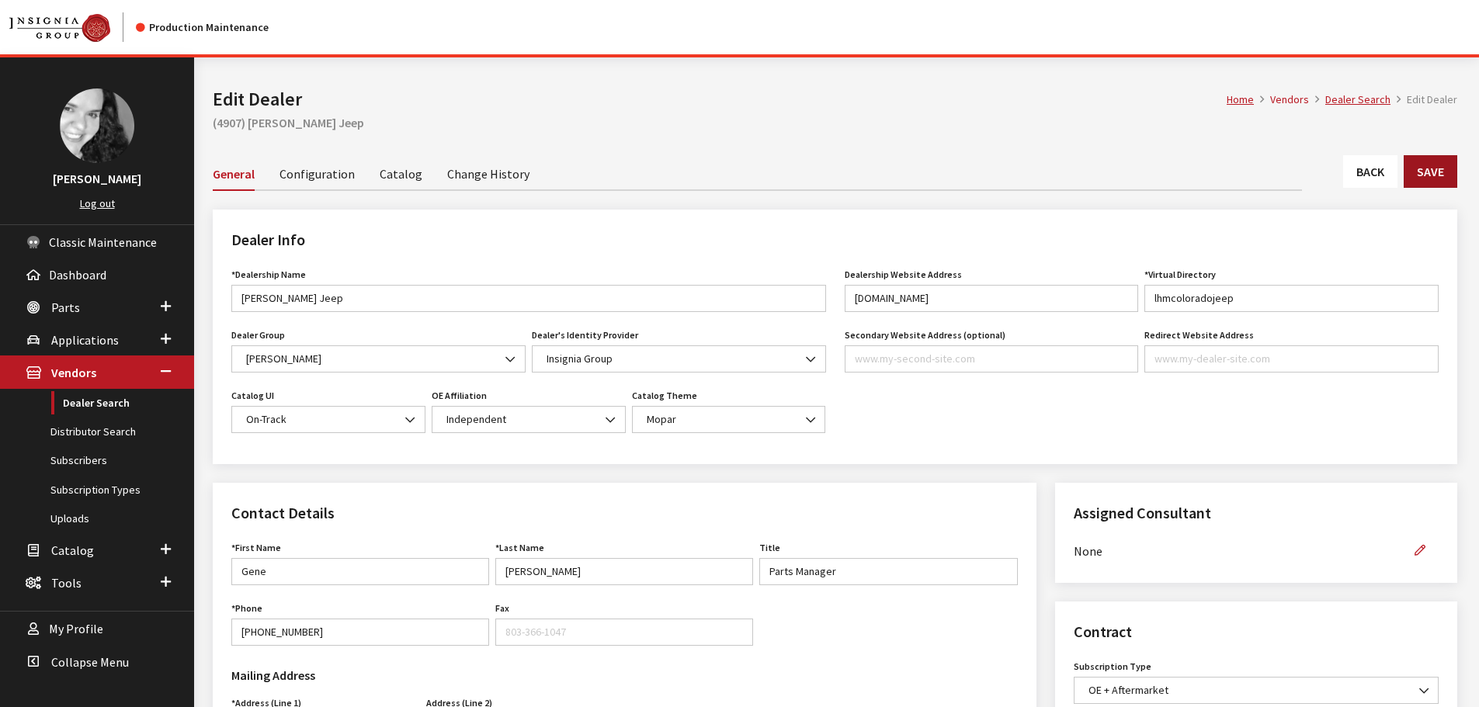
click at [1445, 172] on button "Save" at bounding box center [1431, 171] width 54 height 33
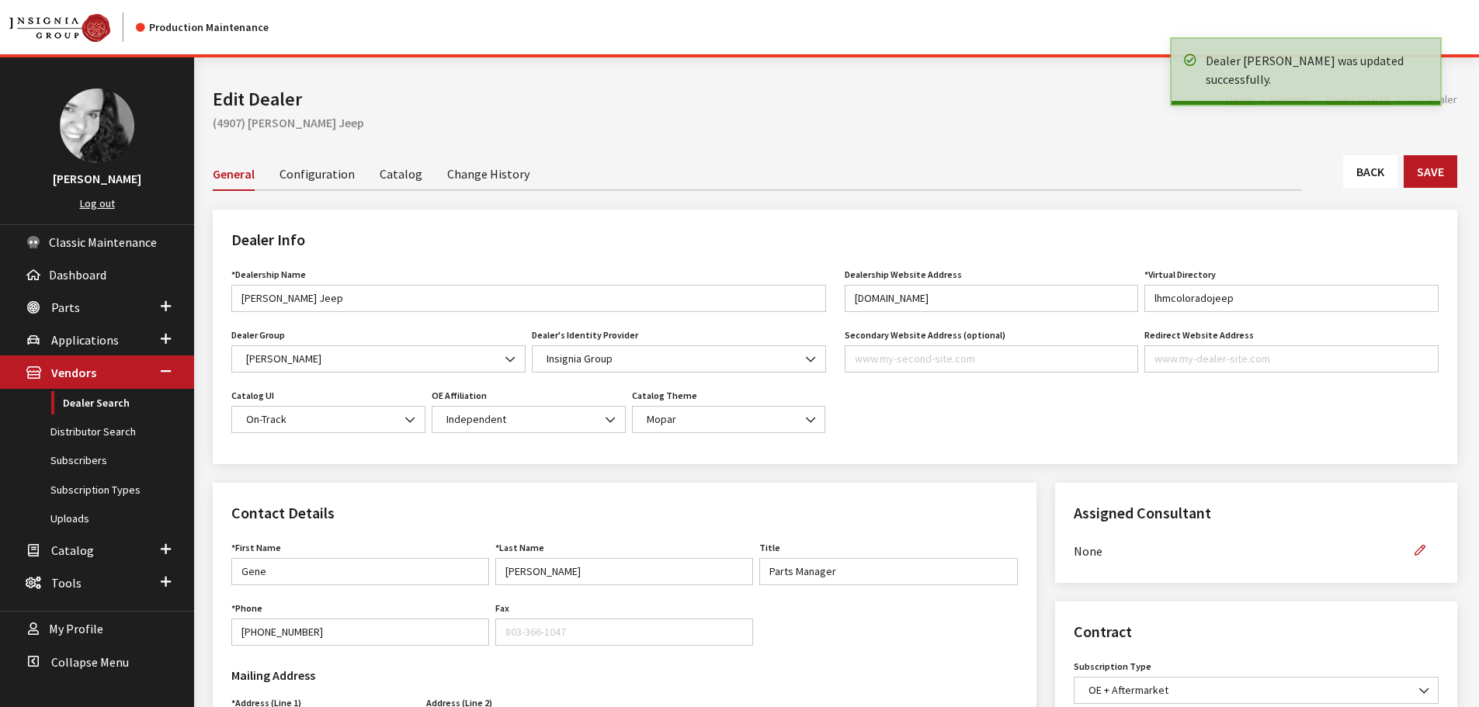
click at [1390, 172] on link "Back" at bounding box center [1370, 171] width 54 height 33
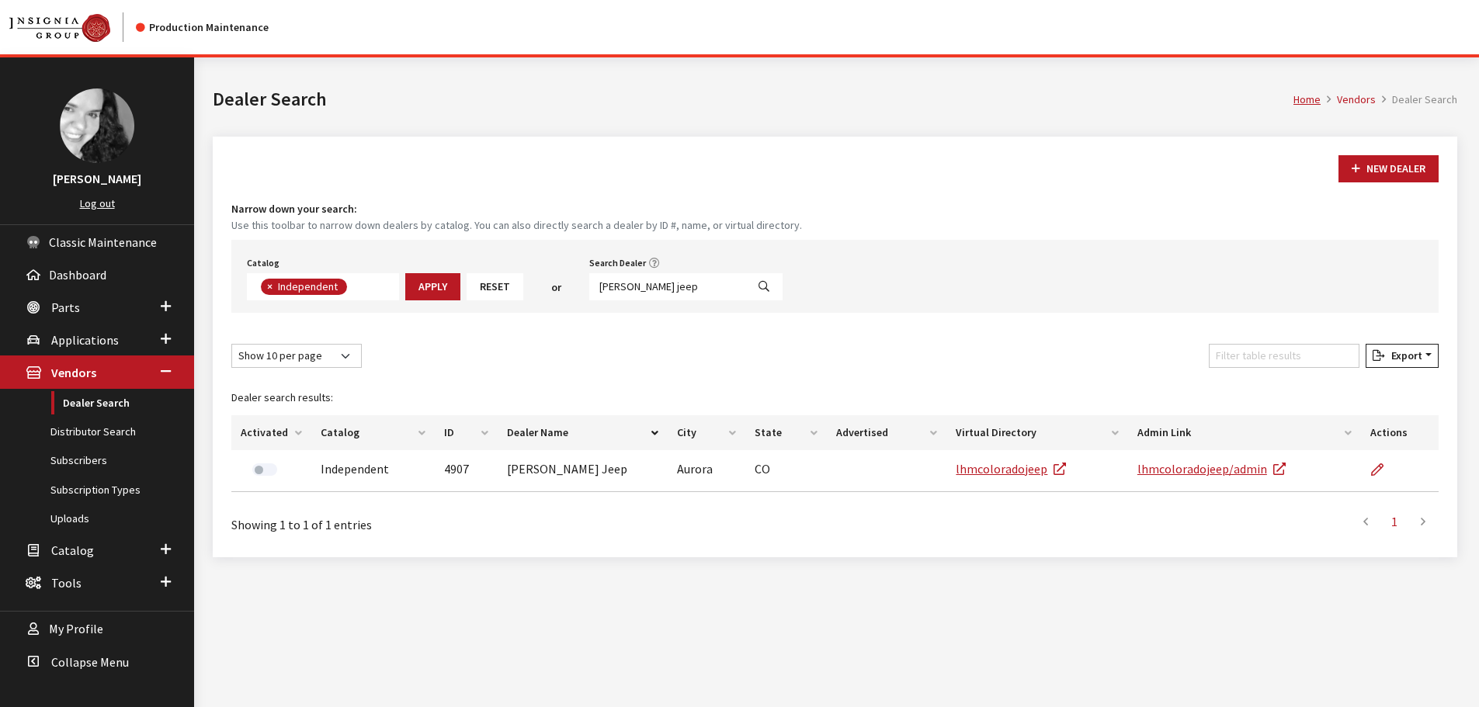
scroll to position [113, 0]
click at [645, 290] on input "[PERSON_NAME] jeep" at bounding box center [667, 286] width 157 height 27
type input "blue springs"
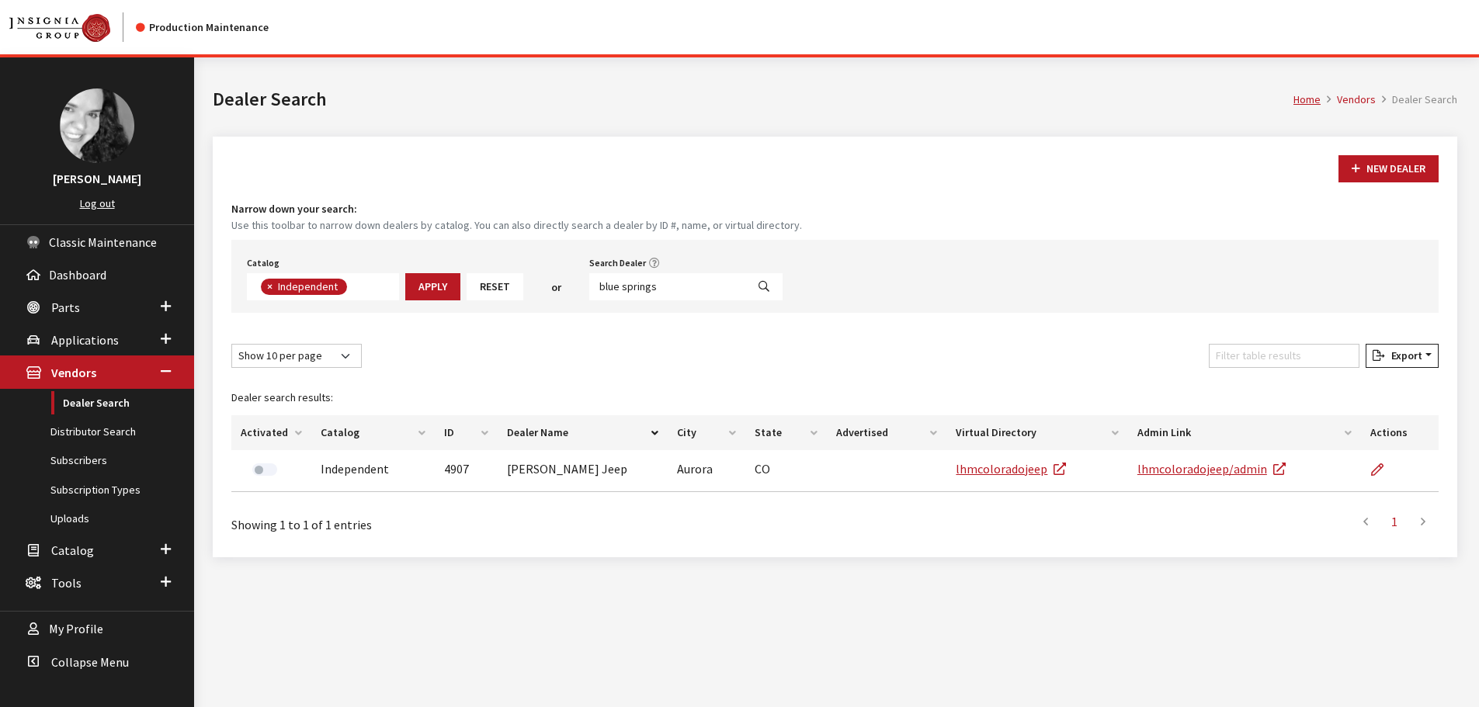
select select
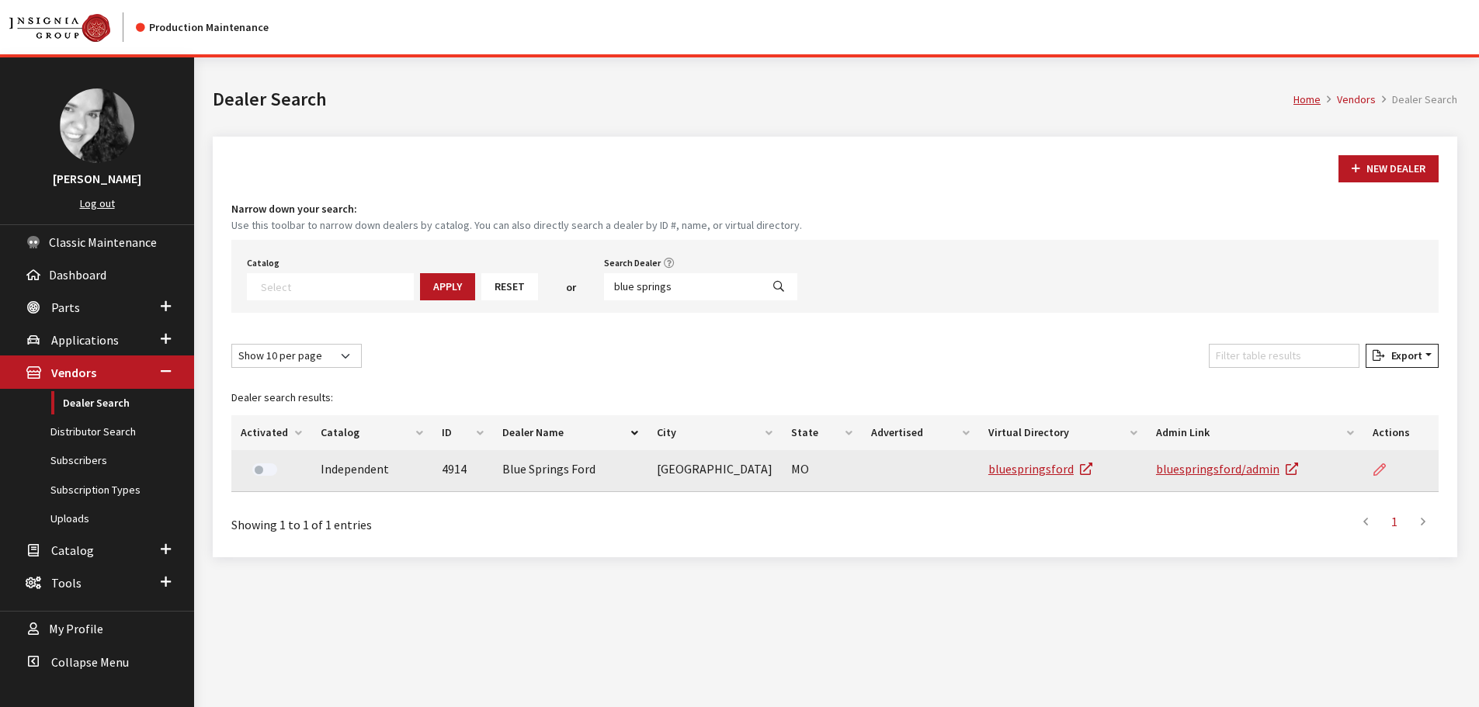
click at [1376, 471] on icon at bounding box center [1379, 470] width 12 height 12
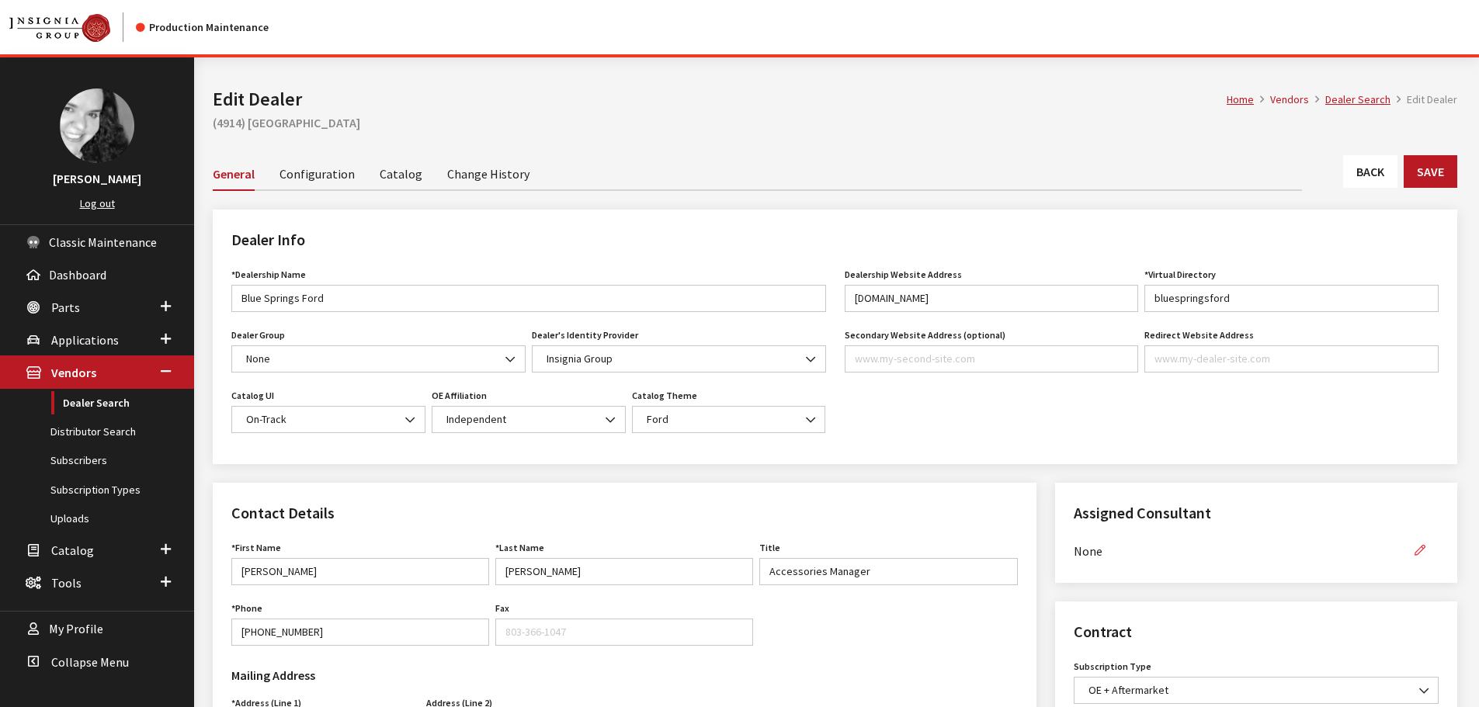
click at [1422, 556] on icon "button" at bounding box center [1420, 551] width 11 height 11
click at [1387, 543] on select "None Brian Gulbrandson Dave West Khrys Dorton Kurt Daugherty Roger Schmidt" at bounding box center [1238, 550] width 328 height 27
select select "30"
click at [1074, 537] on select "None [PERSON_NAME] [PERSON_NAME] [PERSON_NAME] [PERSON_NAME] [PERSON_NAME]" at bounding box center [1238, 550] width 328 height 27
click at [1426, 556] on button "button" at bounding box center [1419, 550] width 37 height 27
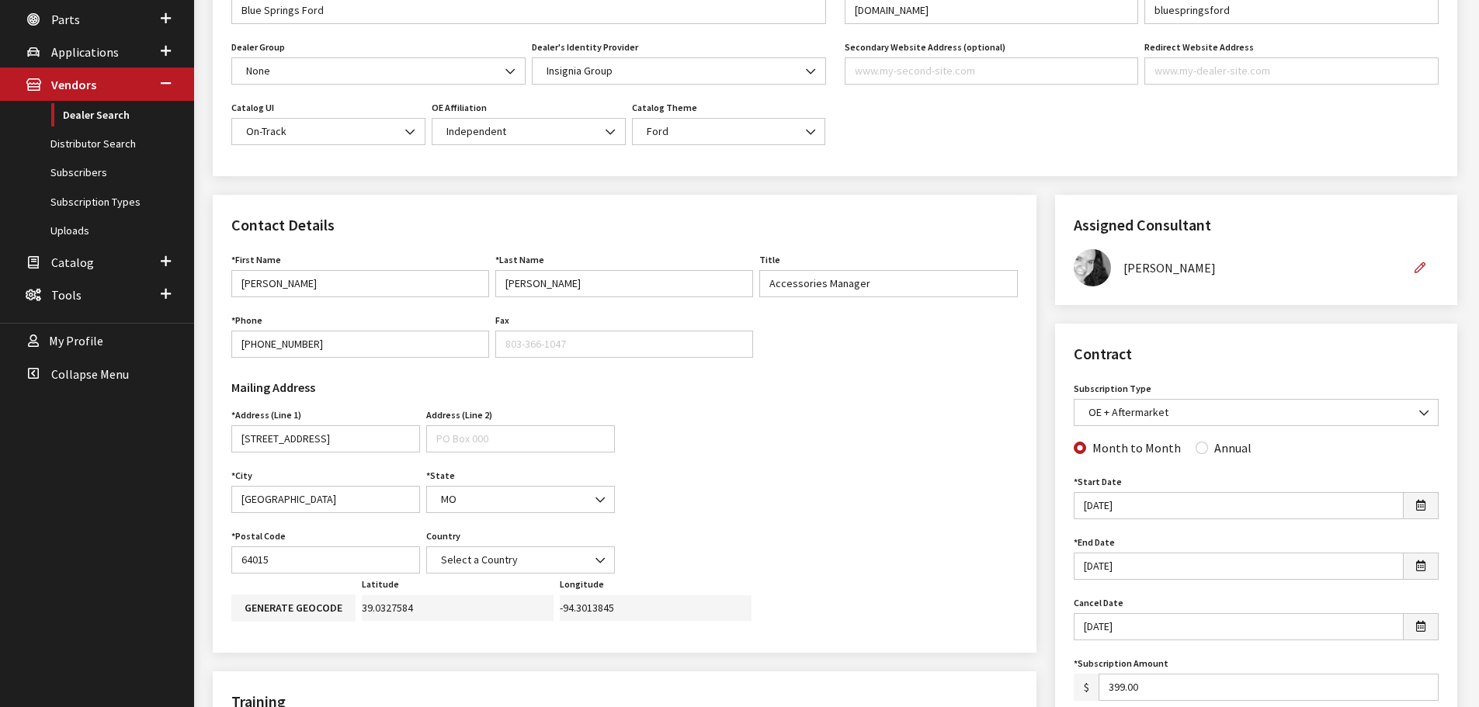
scroll to position [311, 0]
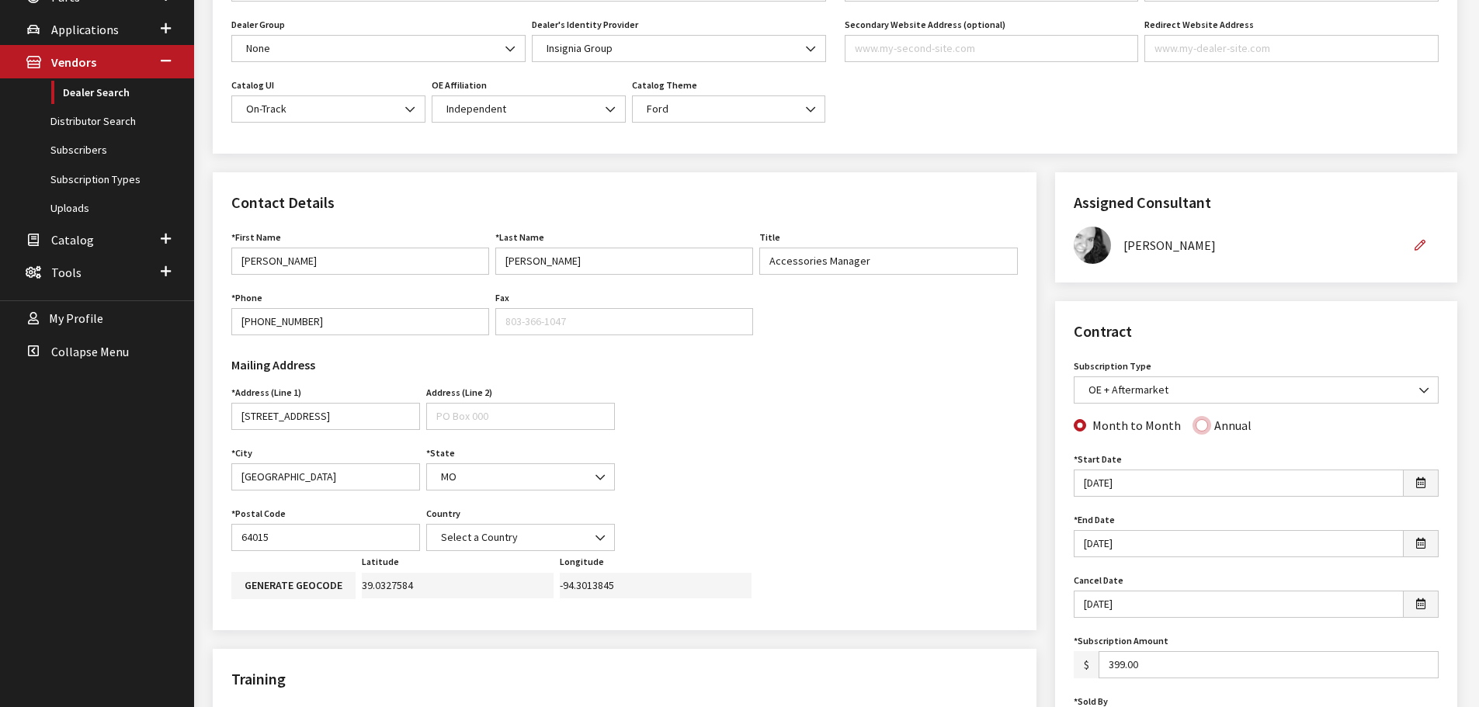
click at [1196, 429] on input "Annual" at bounding box center [1202, 425] width 12 height 12
radio input "true"
click at [1075, 425] on input "Month to Month" at bounding box center [1080, 425] width 12 height 12
radio input "true"
click at [1086, 547] on input "2/16/2020" at bounding box center [1239, 543] width 330 height 27
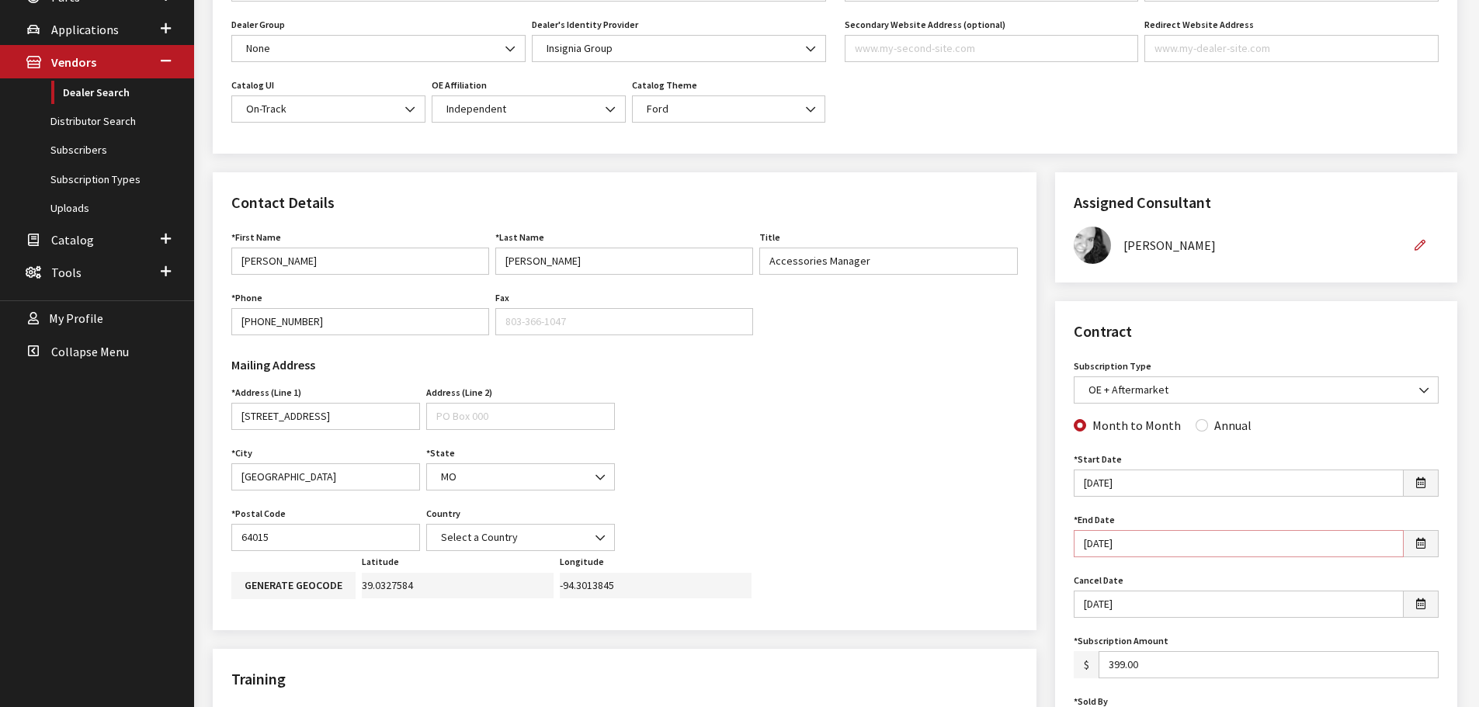
type input "3/16/2020"
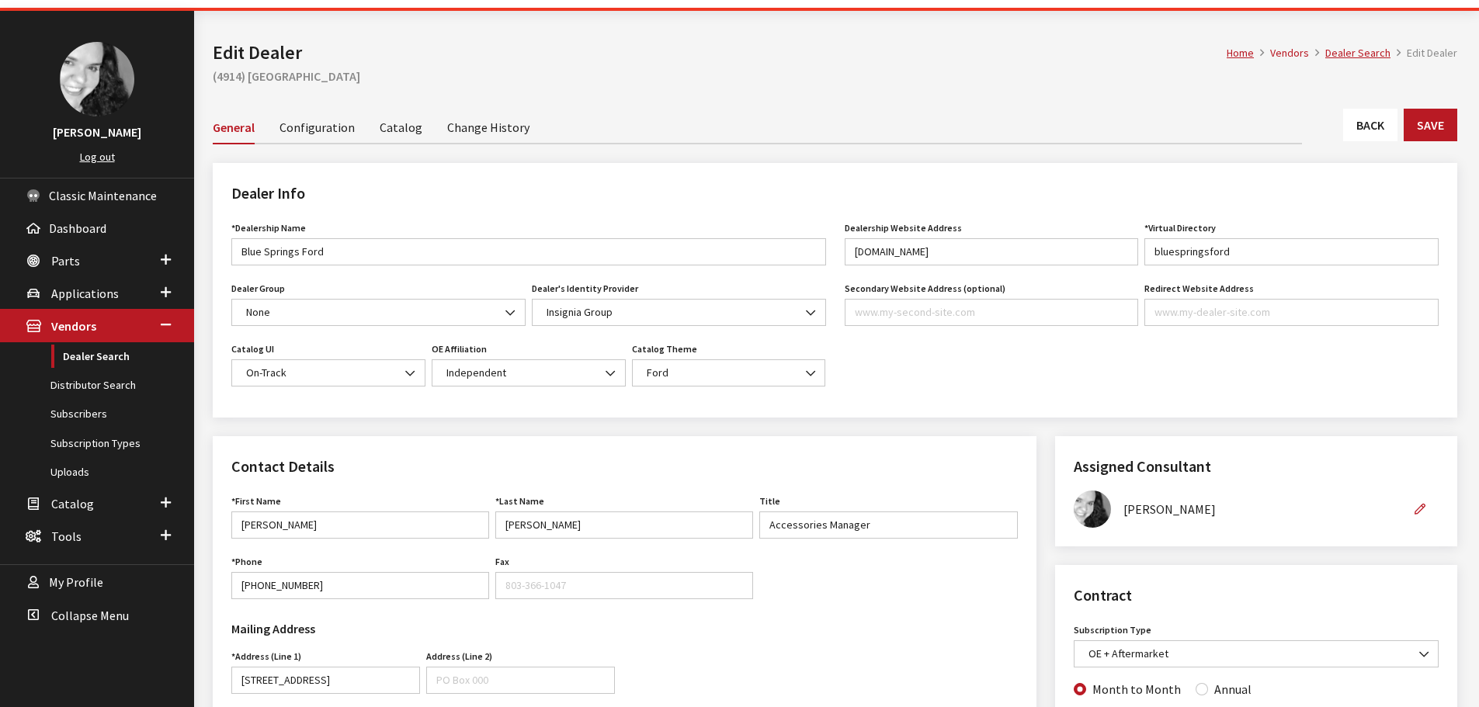
scroll to position [0, 0]
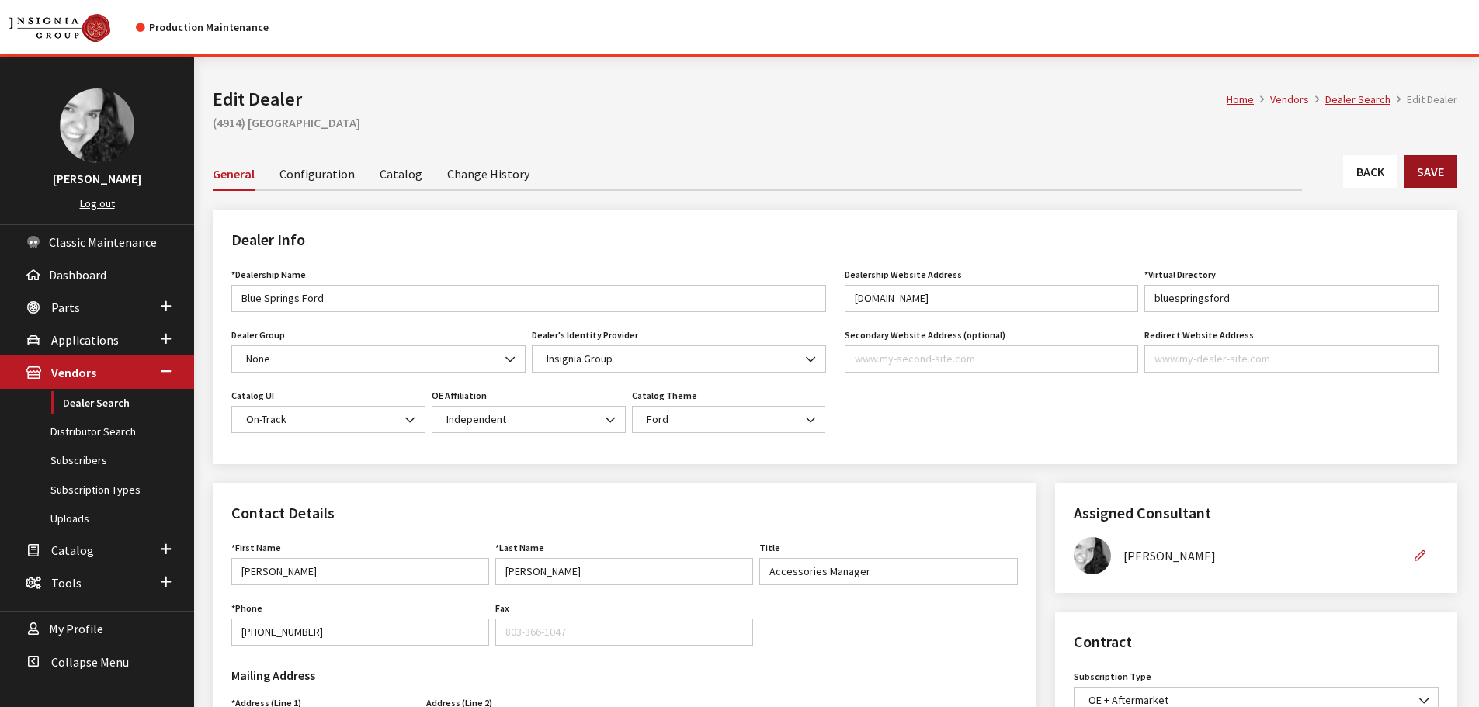
click at [1424, 167] on button "Save" at bounding box center [1431, 171] width 54 height 33
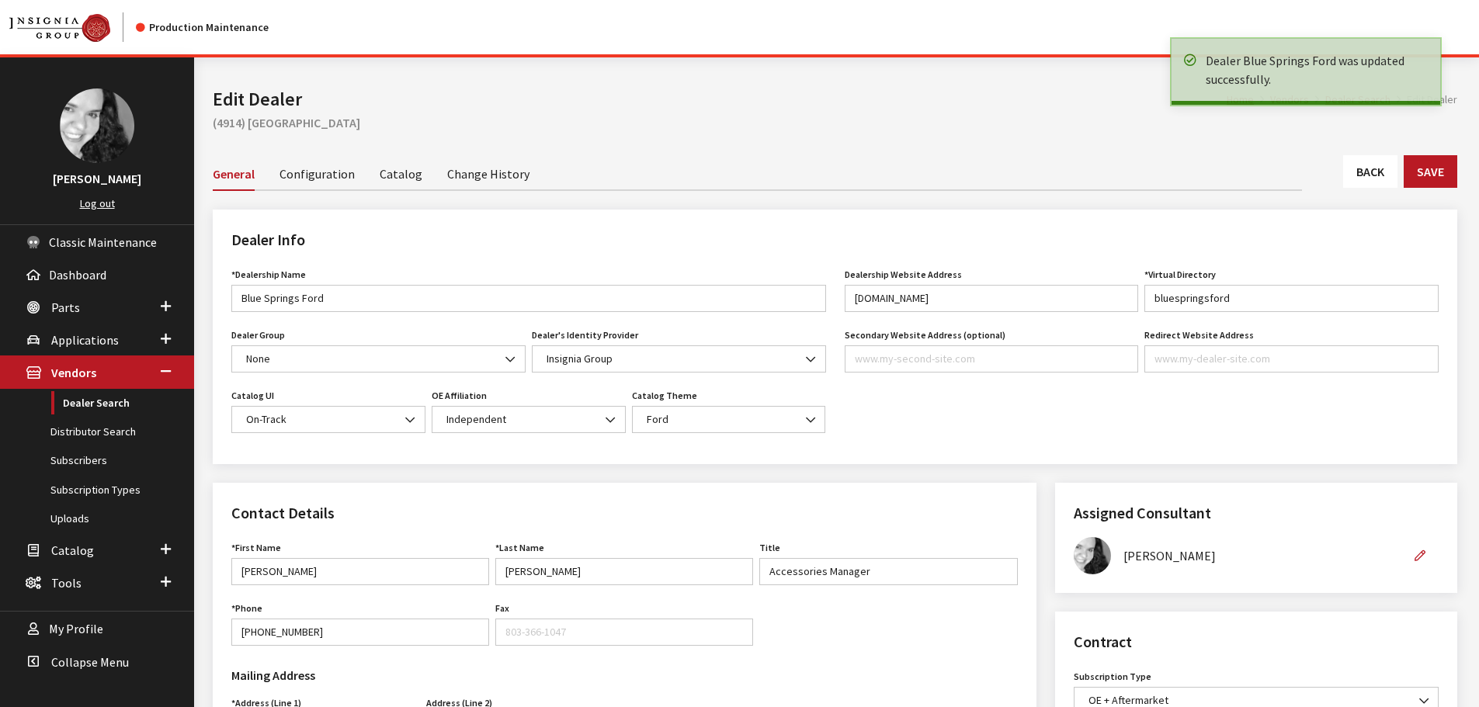
click at [1361, 178] on link "Back" at bounding box center [1370, 171] width 54 height 33
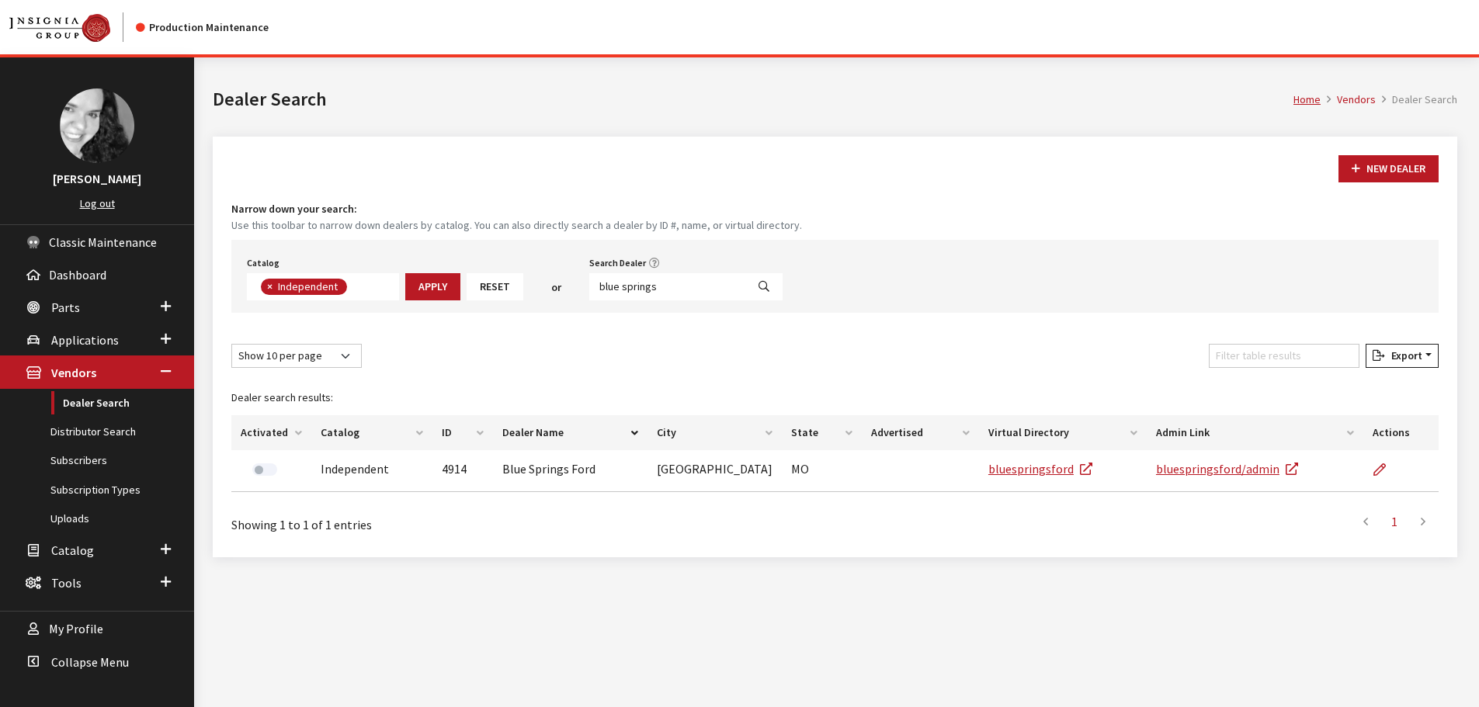
scroll to position [113, 0]
click at [662, 283] on input "blue springs" at bounding box center [667, 286] width 157 height 27
type input "[PERSON_NAME]"
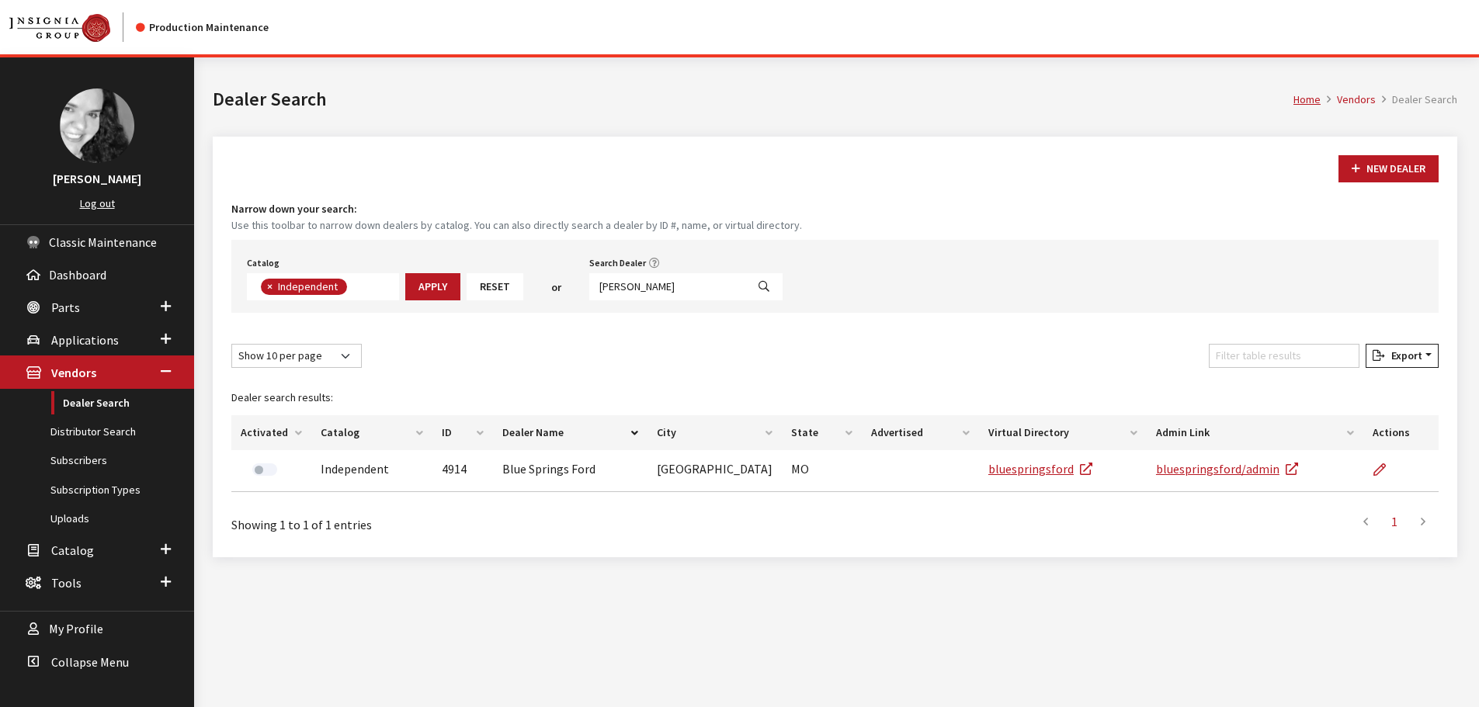
select select
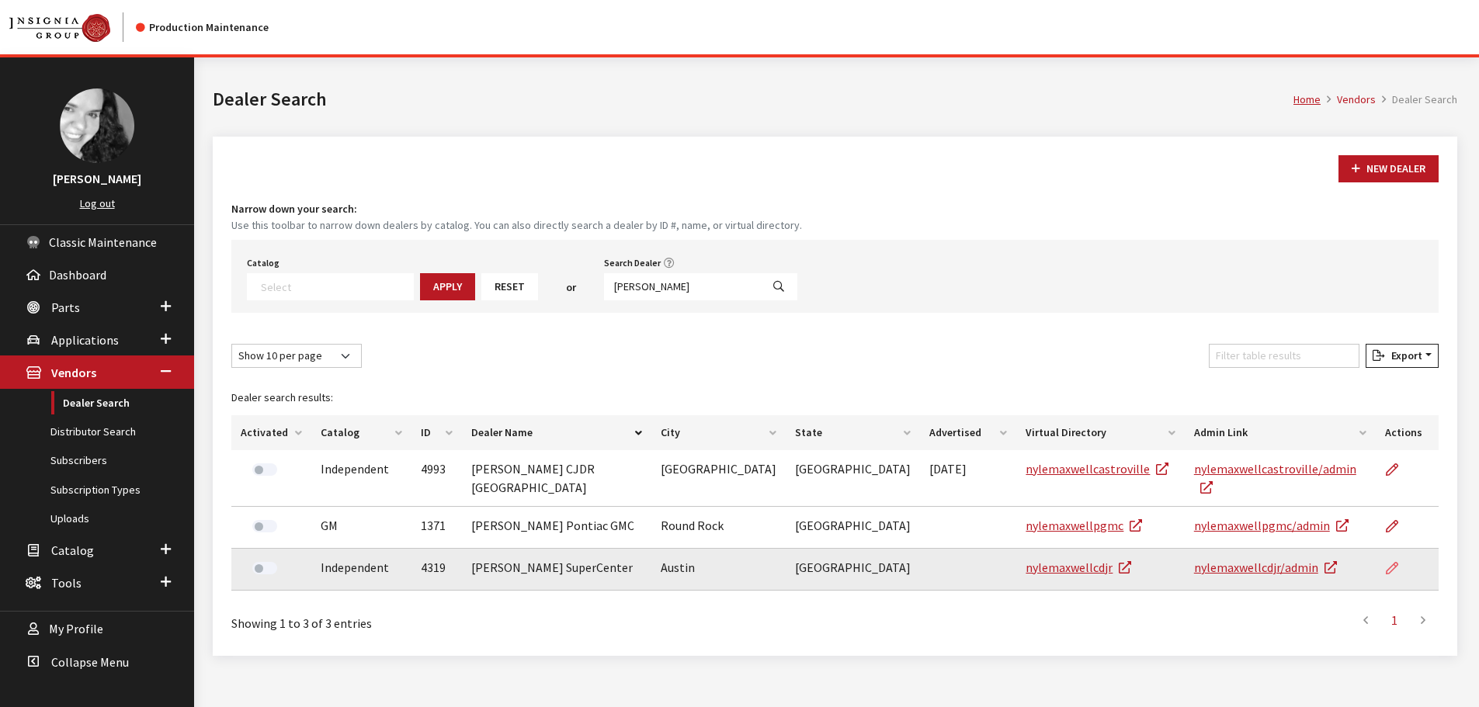
click at [1392, 563] on icon at bounding box center [1392, 569] width 12 height 12
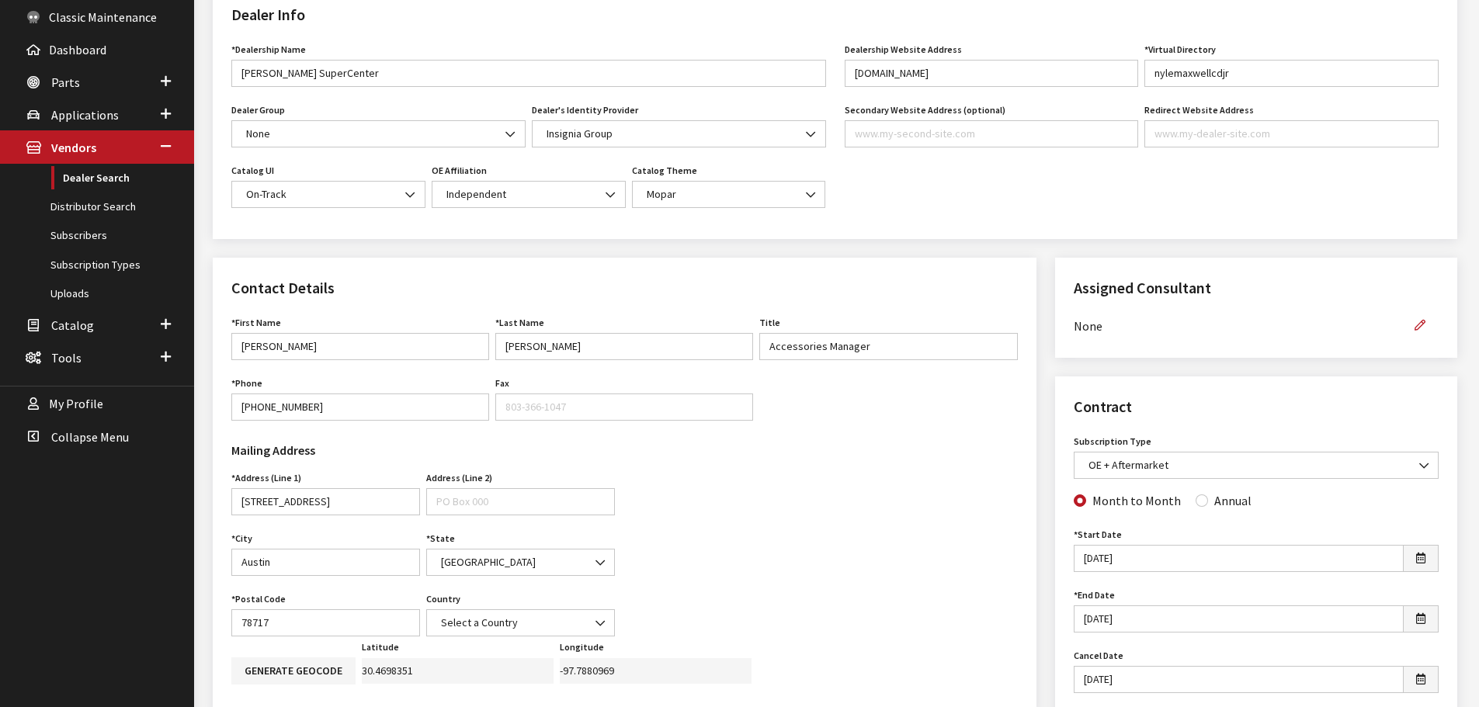
scroll to position [233, 0]
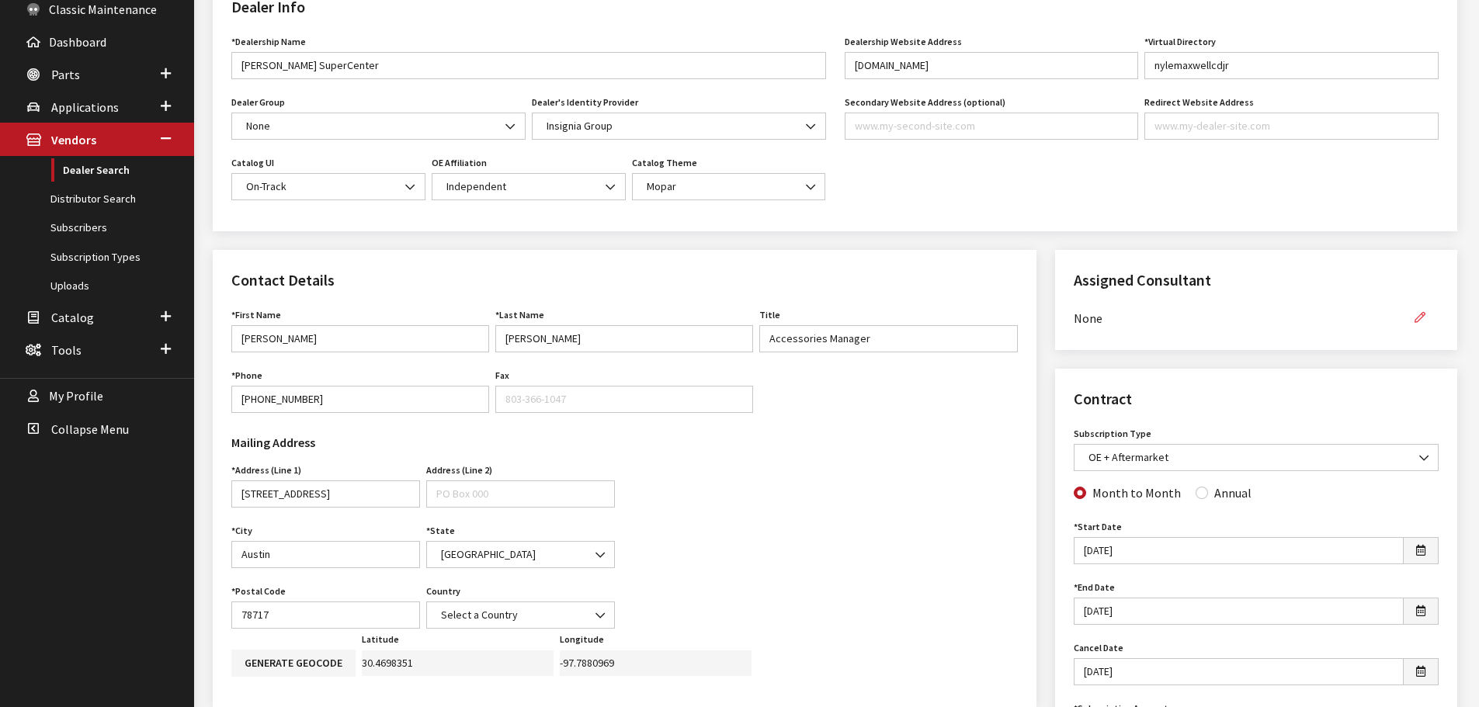
click at [1409, 319] on button "button" at bounding box center [1419, 317] width 37 height 27
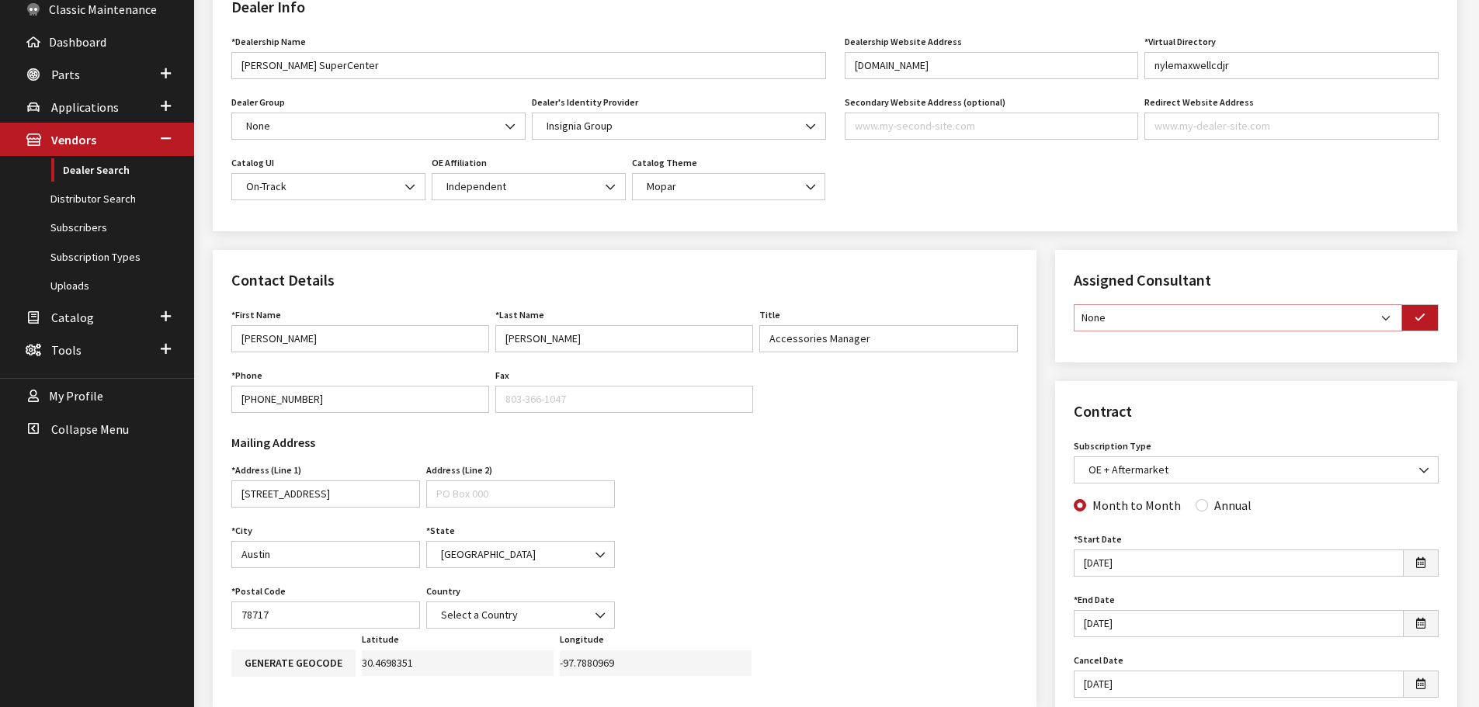
click at [1384, 319] on select "None Brian Gulbrandson Dave West Khrys Dorton Kurt Daugherty Roger Schmidt" at bounding box center [1238, 317] width 328 height 27
select select "30"
click at [1074, 304] on select "None Brian Gulbrandson Dave West Khrys Dorton Kurt Daugherty Roger Schmidt" at bounding box center [1238, 317] width 328 height 27
click at [1426, 324] on button "button" at bounding box center [1419, 317] width 37 height 27
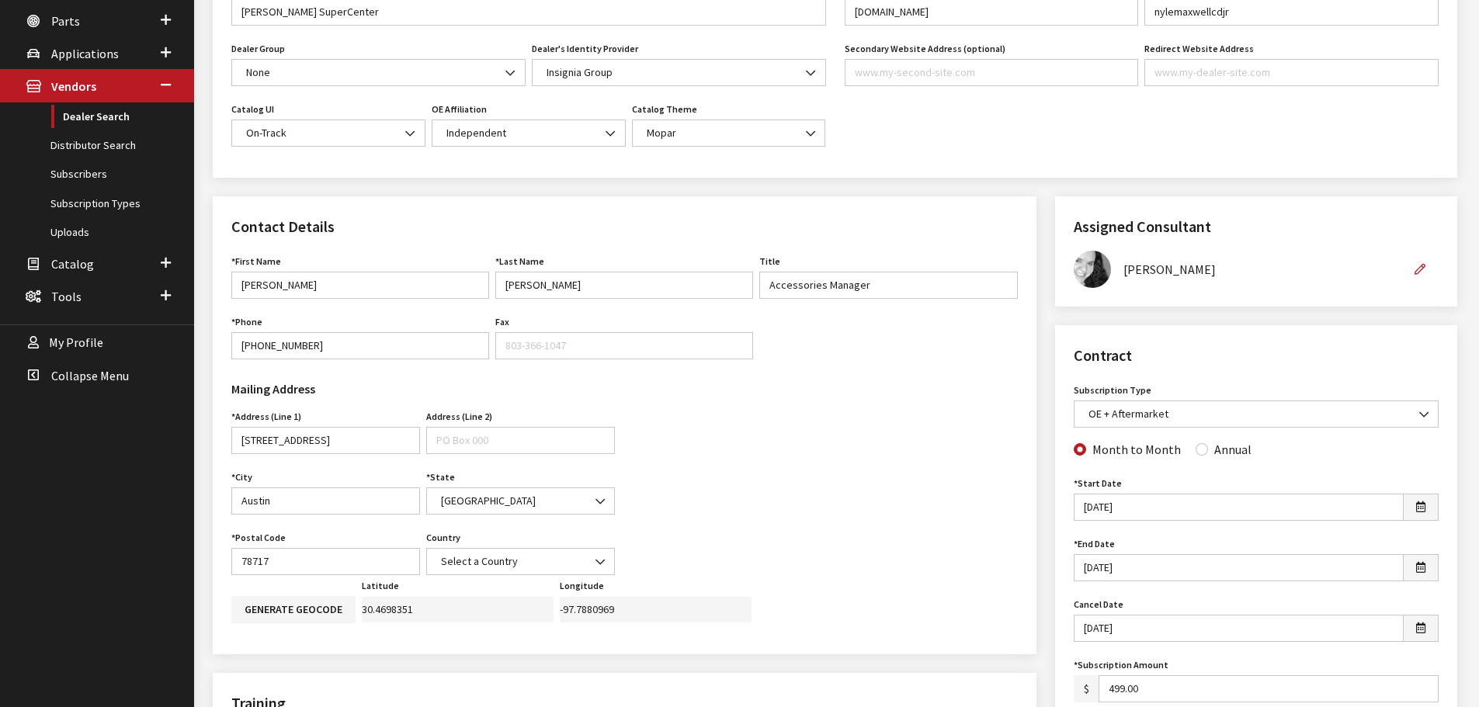
scroll to position [311, 0]
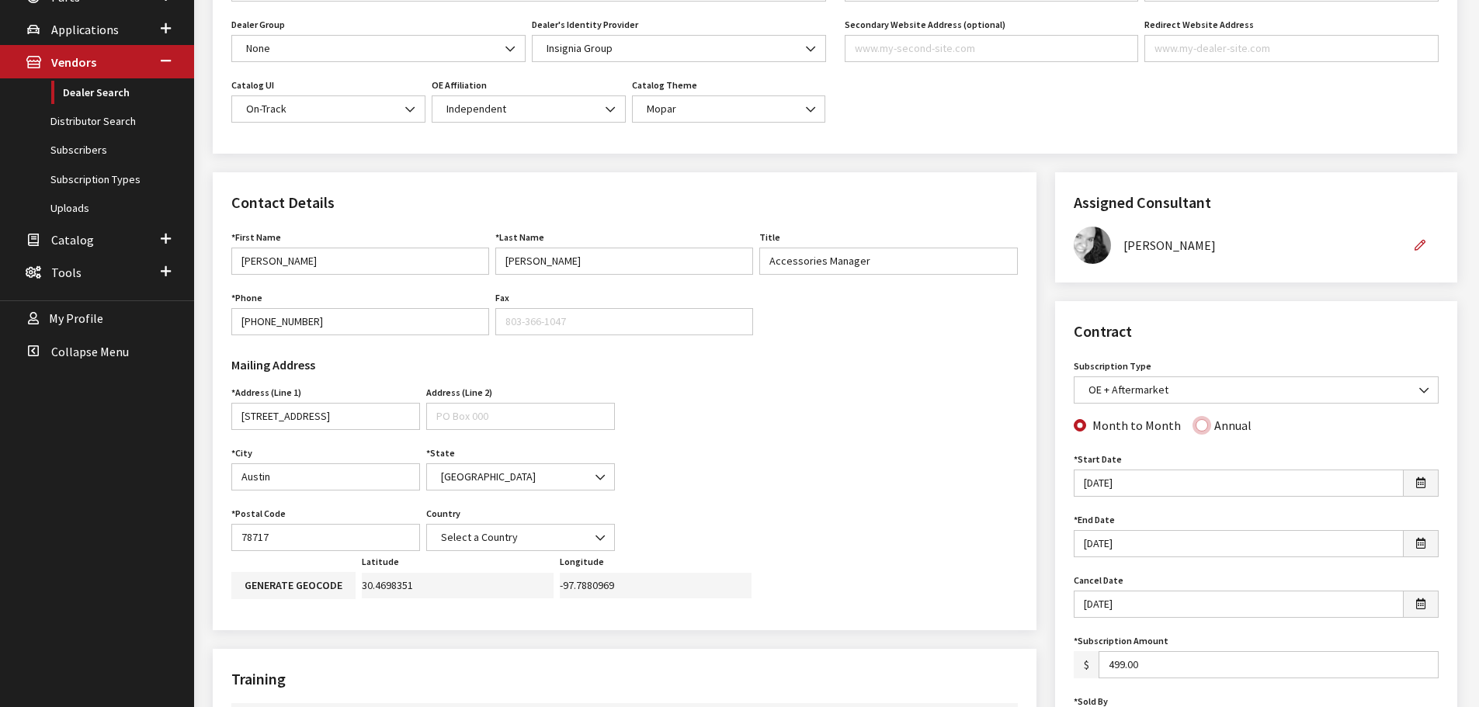
click at [1199, 428] on input "Annual" at bounding box center [1202, 425] width 12 height 12
radio input "true"
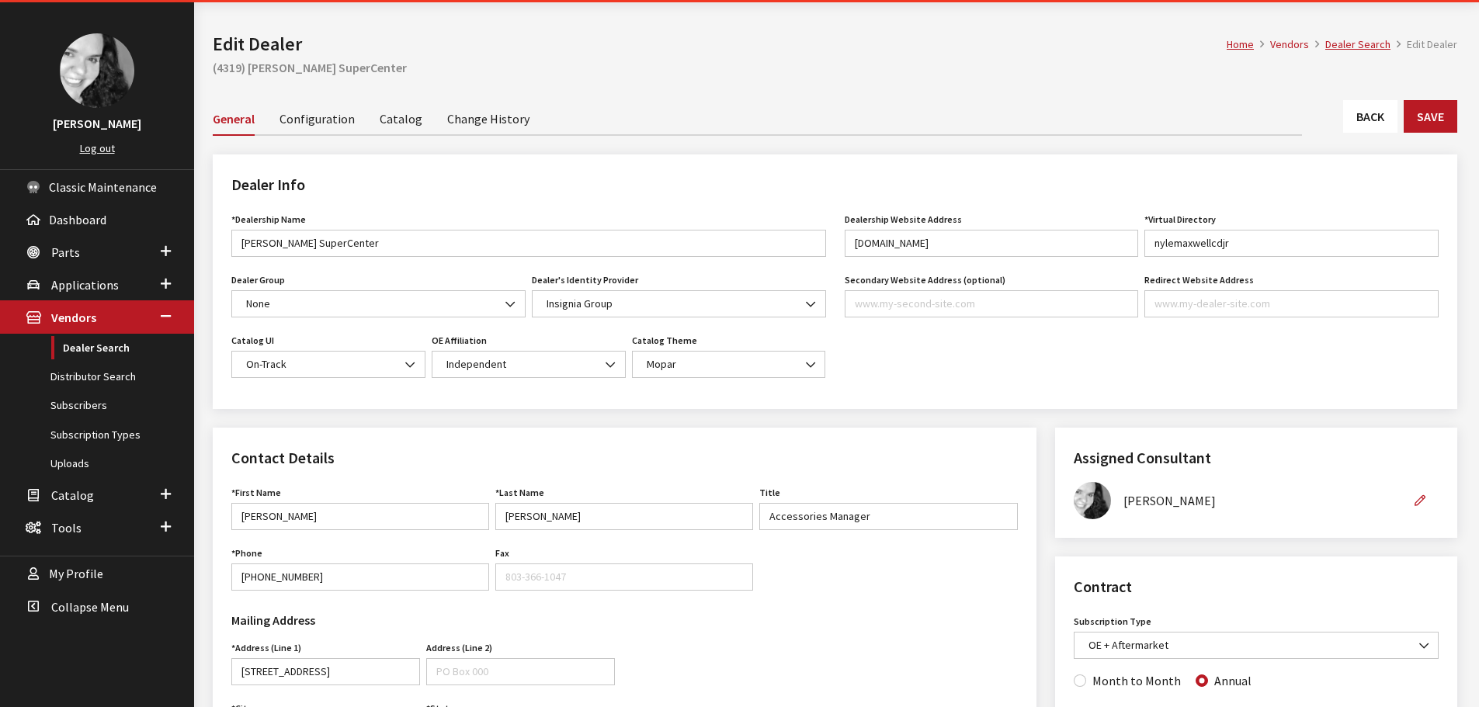
scroll to position [0, 0]
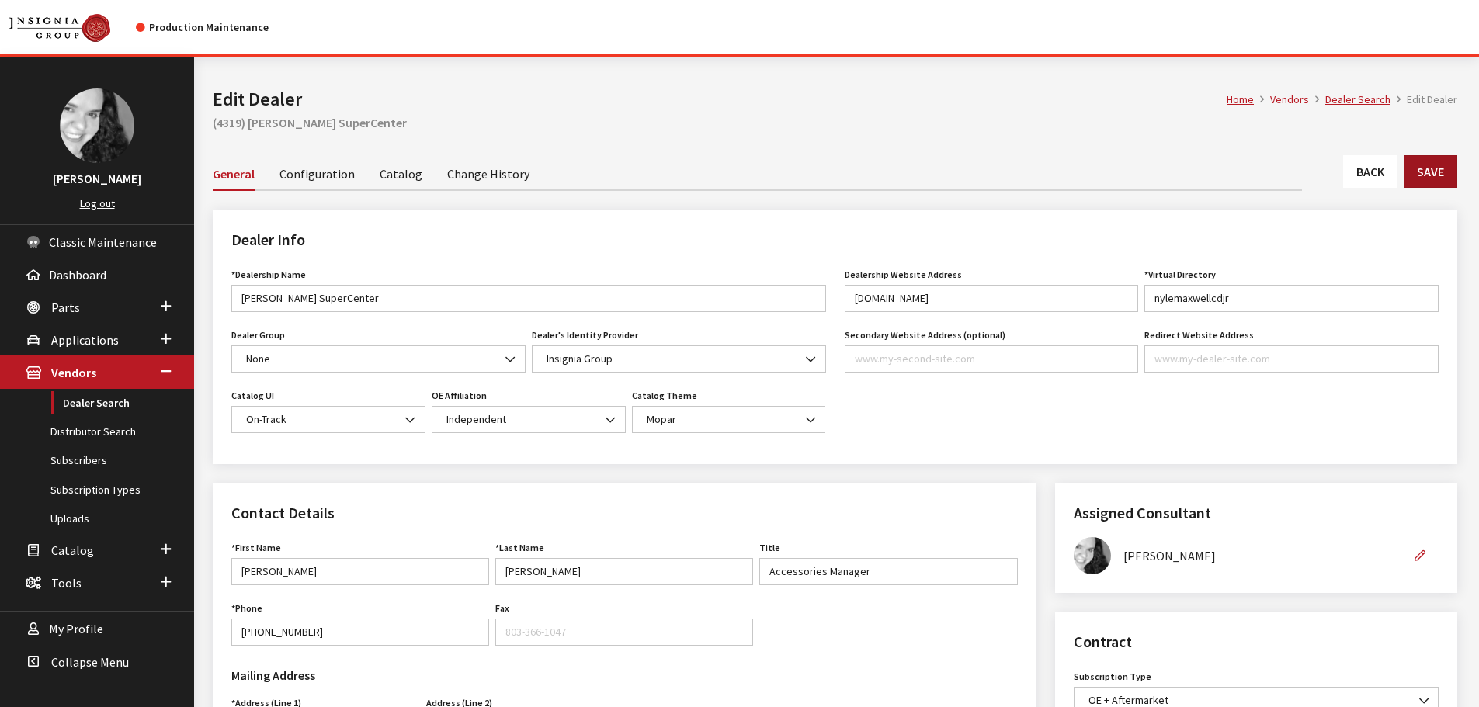
click at [1445, 169] on button "Save" at bounding box center [1431, 171] width 54 height 33
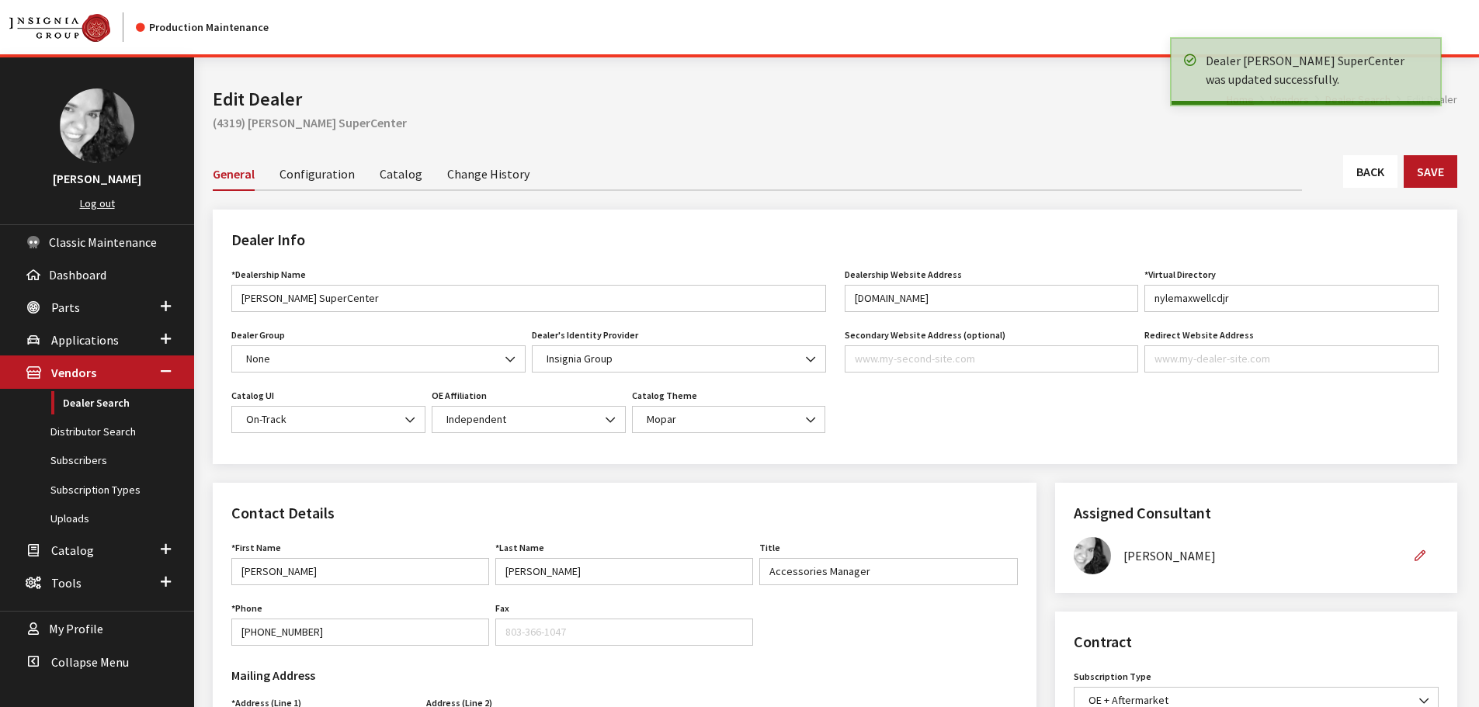
click at [1377, 167] on link "Back" at bounding box center [1370, 171] width 54 height 33
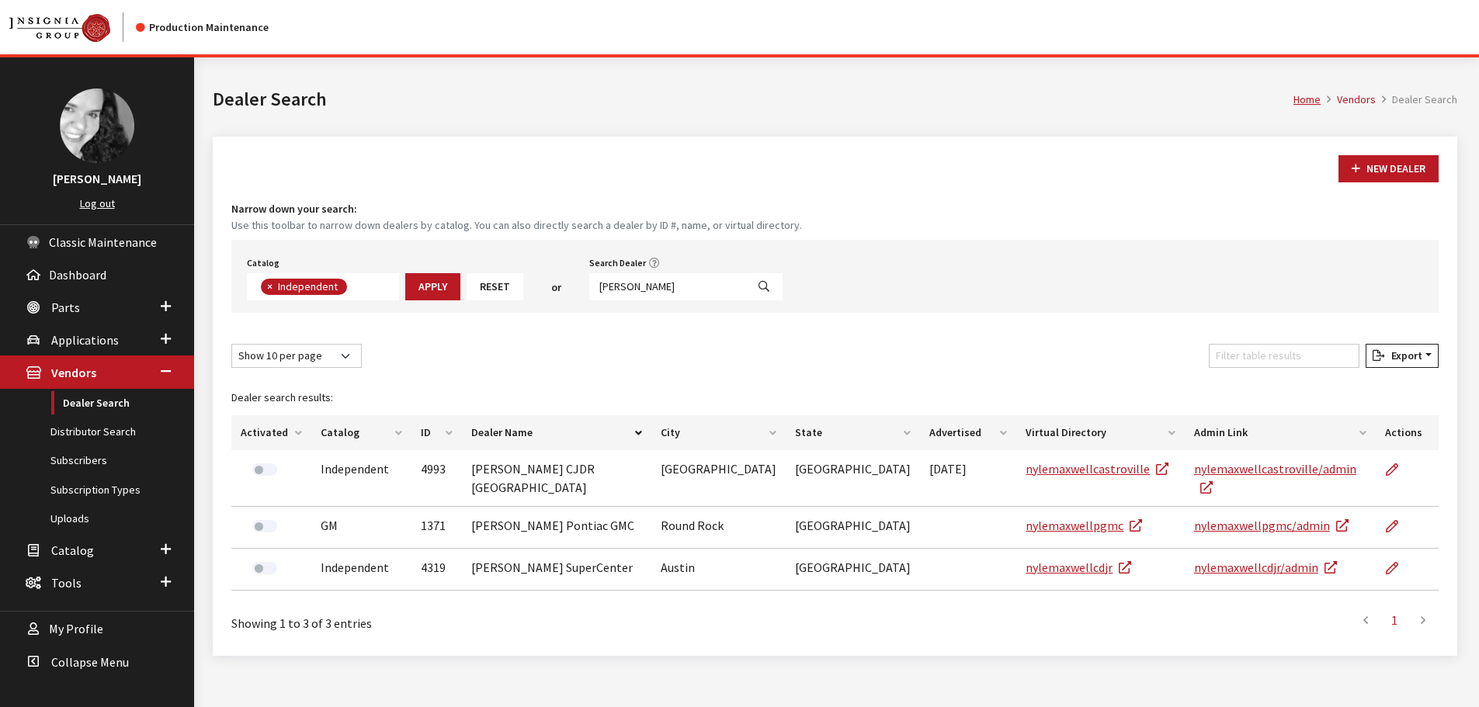
scroll to position [113, 0]
click at [667, 285] on input "[PERSON_NAME]" at bounding box center [667, 286] width 157 height 27
type input "[PERSON_NAME] mo"
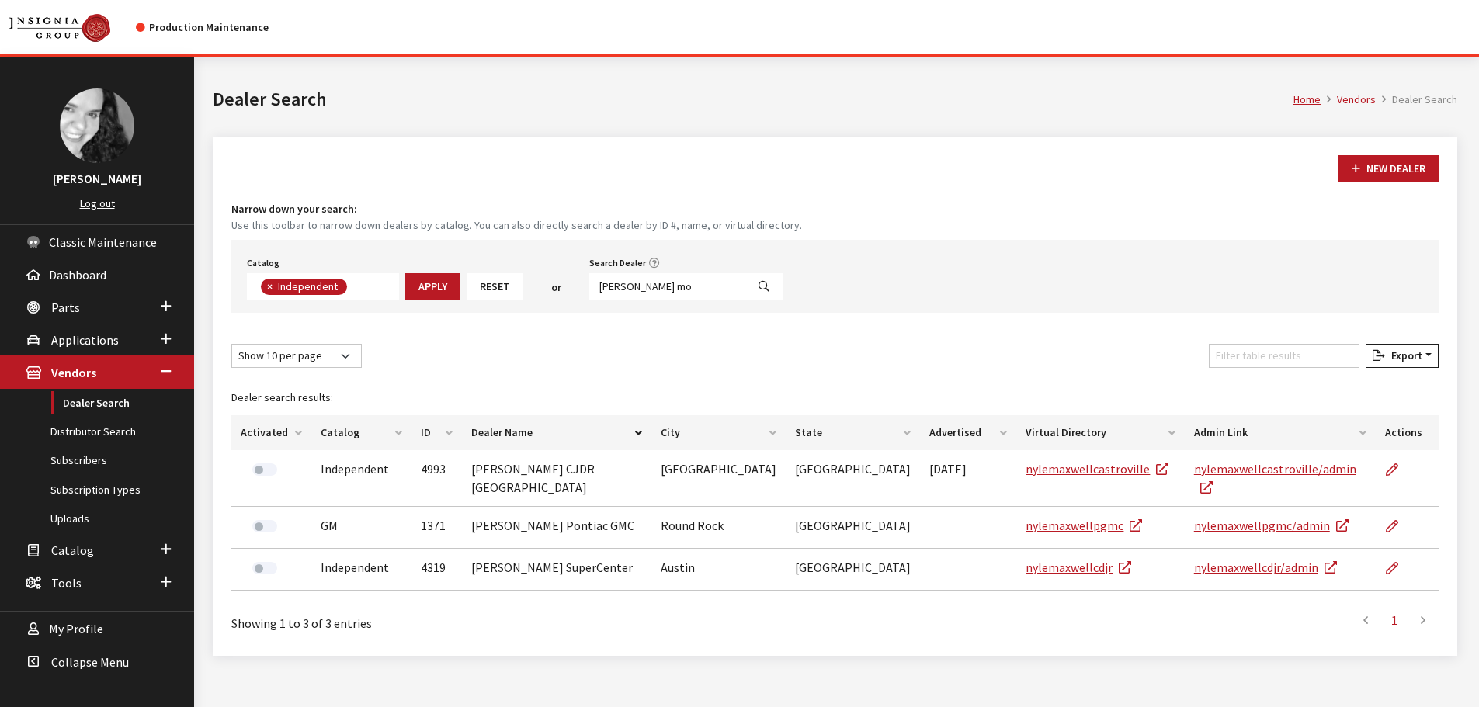
select select
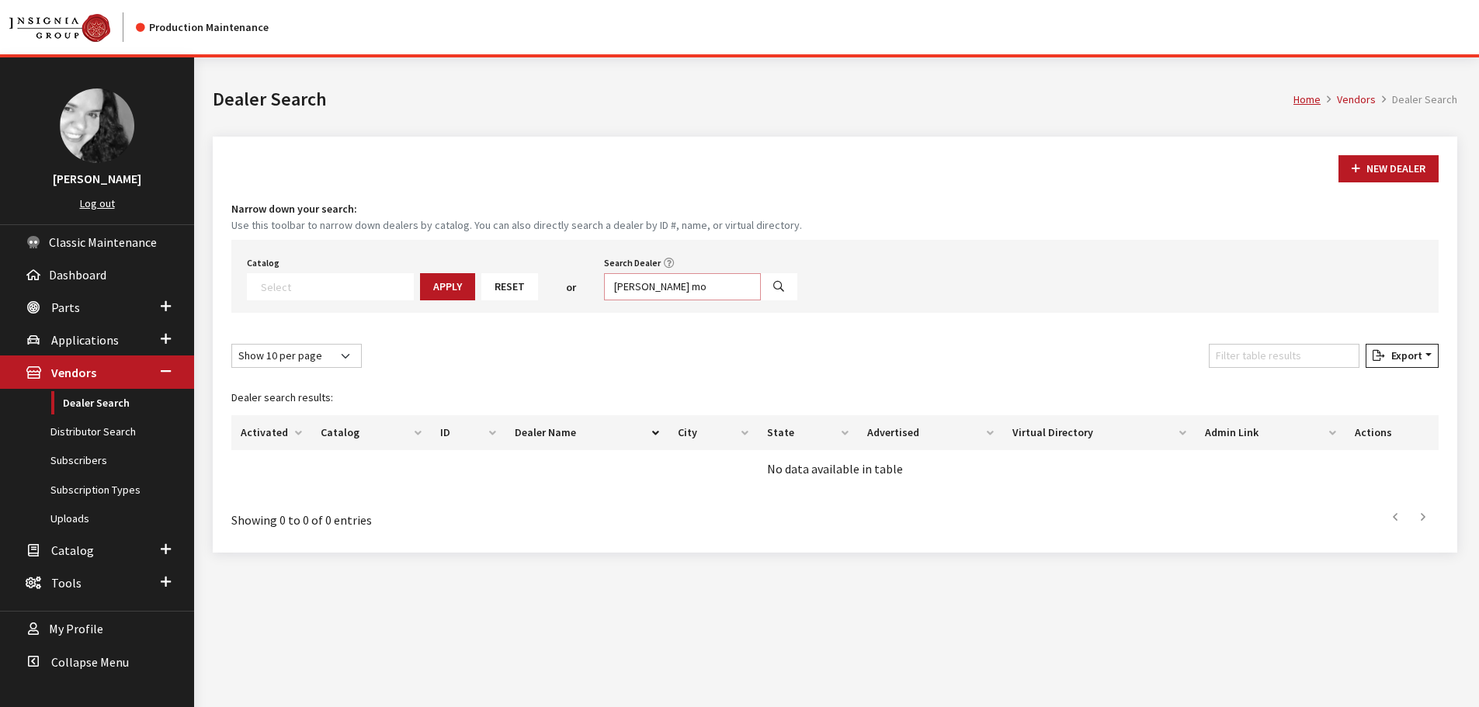
drag, startPoint x: 634, startPoint y: 287, endPoint x: 687, endPoint y: 287, distance: 52.8
click at [687, 287] on input "van campen mo" at bounding box center [682, 286] width 157 height 27
type input "van cam"
select select
click at [637, 280] on input "van cam" at bounding box center [682, 286] width 157 height 27
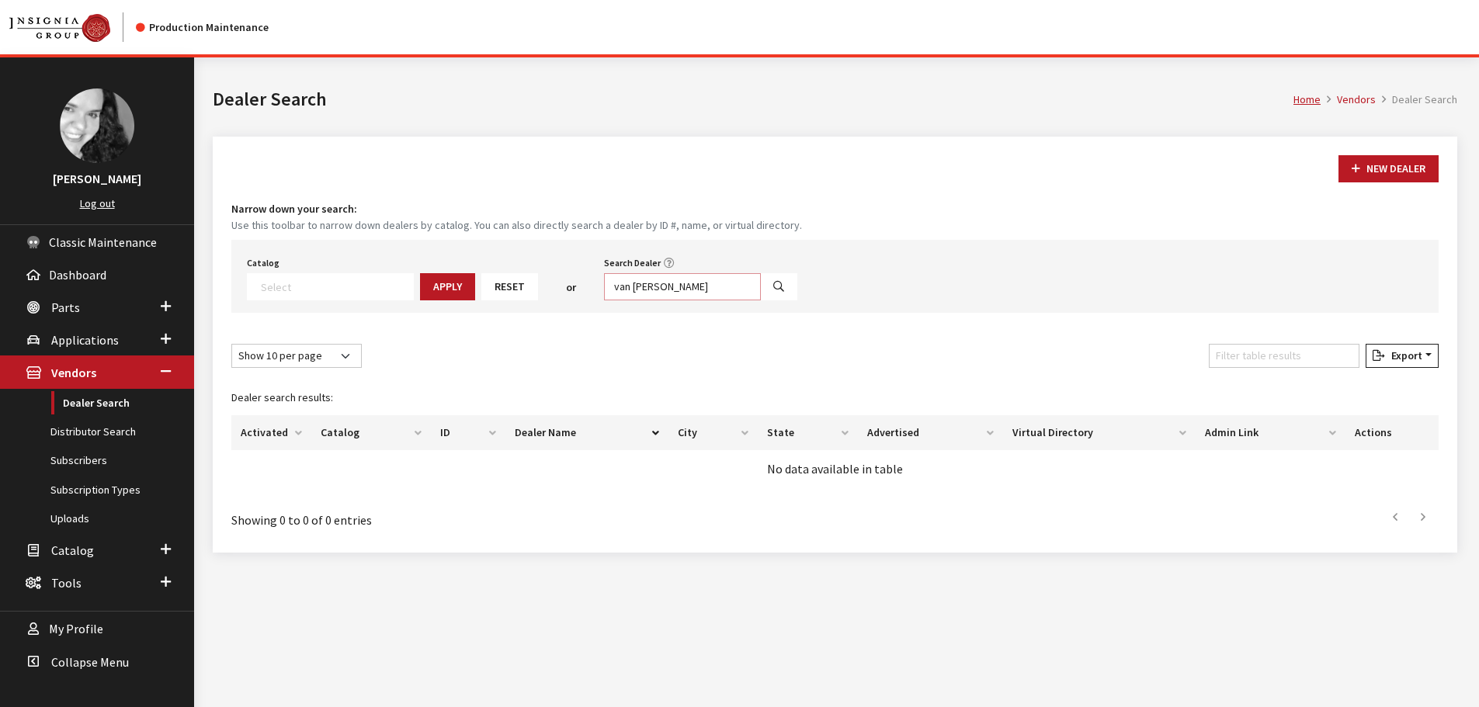
click at [637, 280] on input "van cam" at bounding box center [682, 286] width 157 height 27
type input "mcgee to"
select select
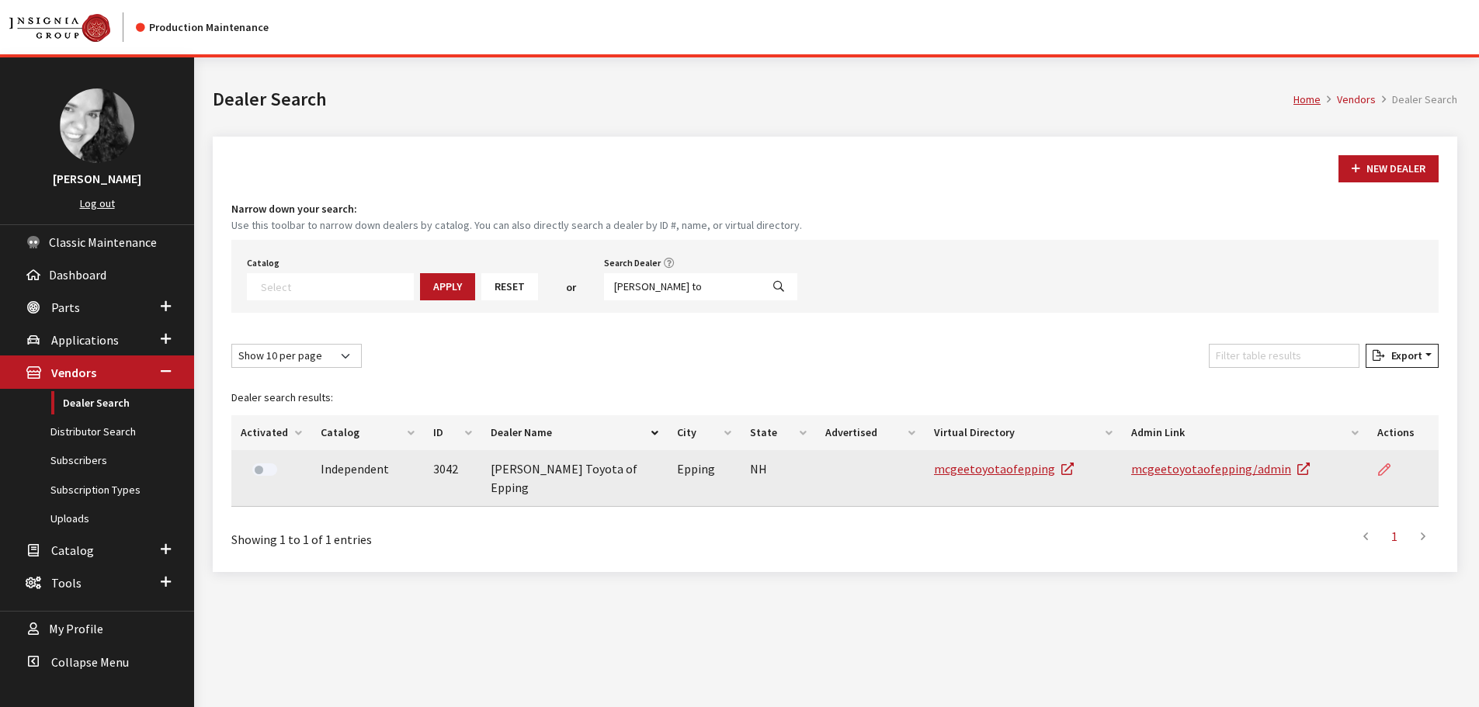
click at [1384, 468] on icon at bounding box center [1384, 470] width 12 height 12
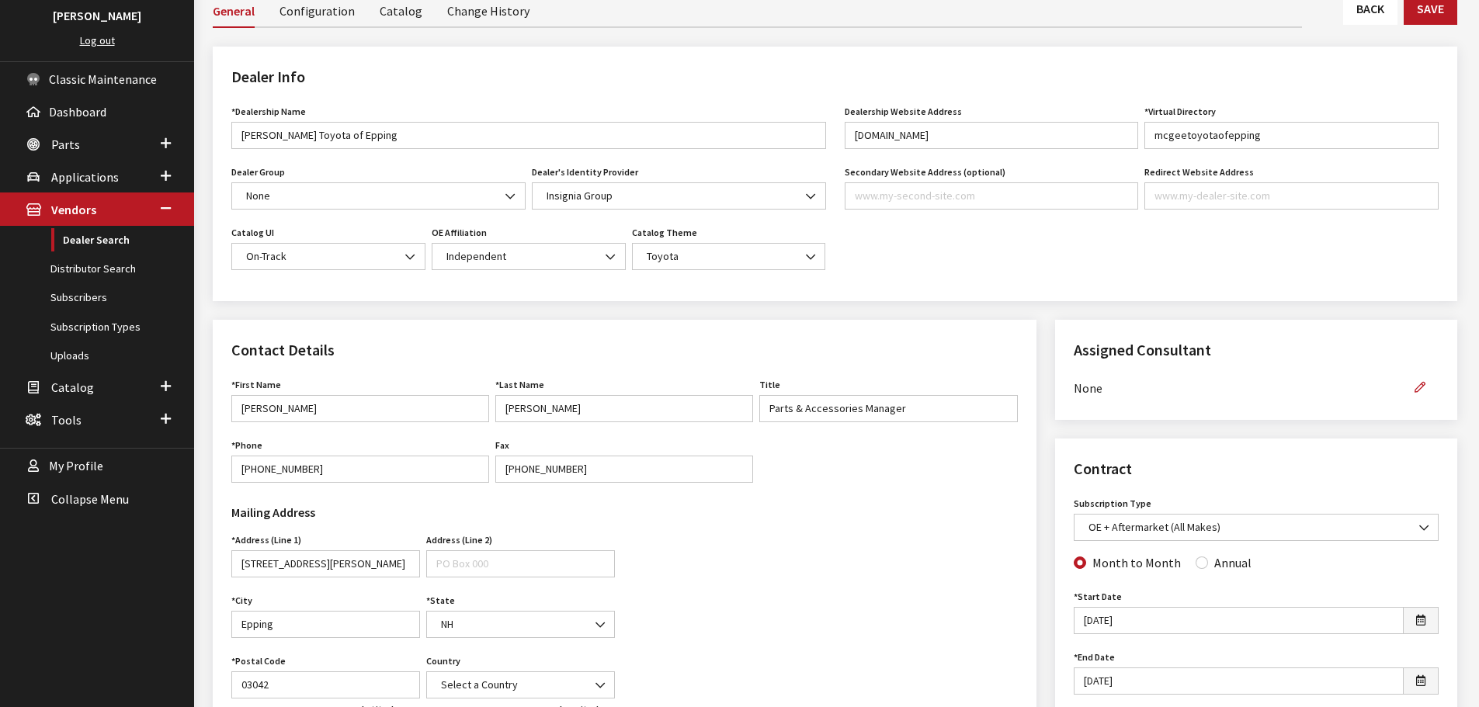
scroll to position [233, 0]
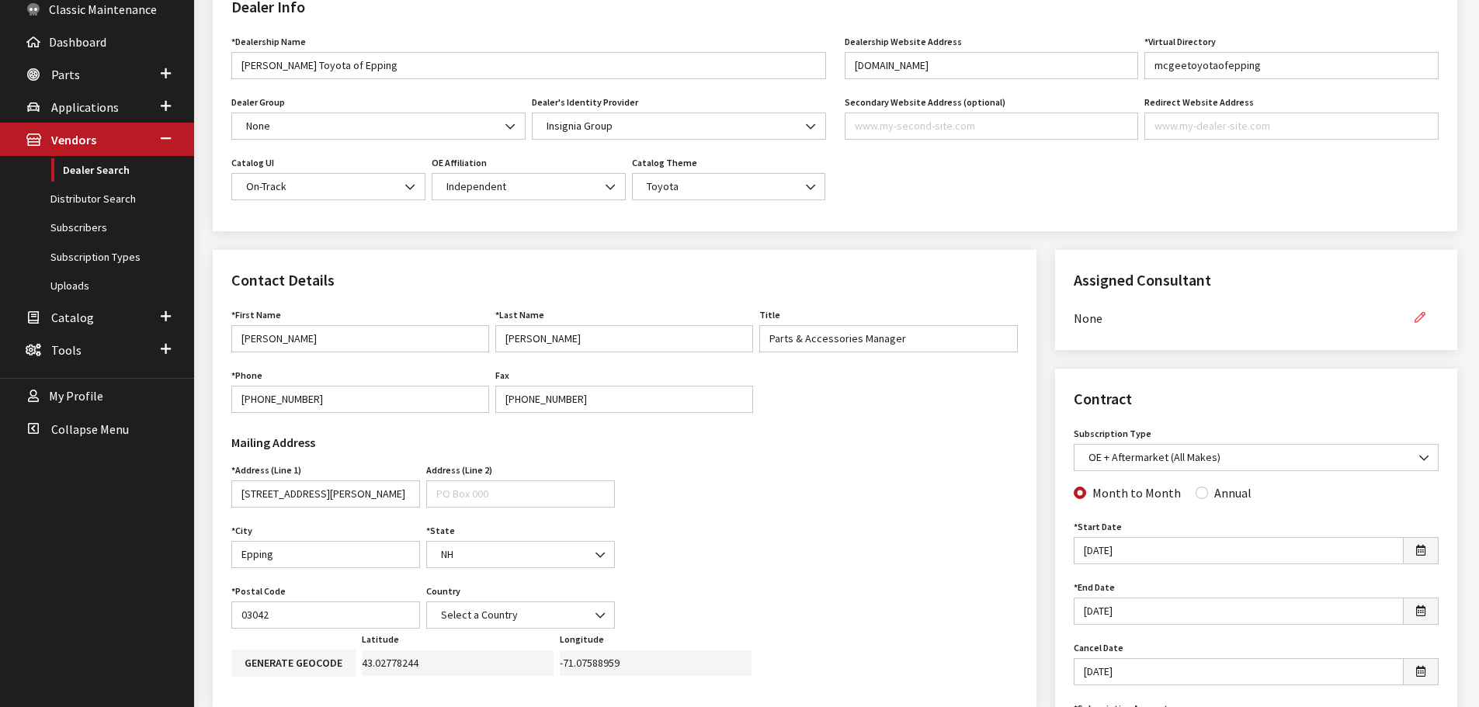
click at [1425, 311] on button "button" at bounding box center [1419, 317] width 37 height 27
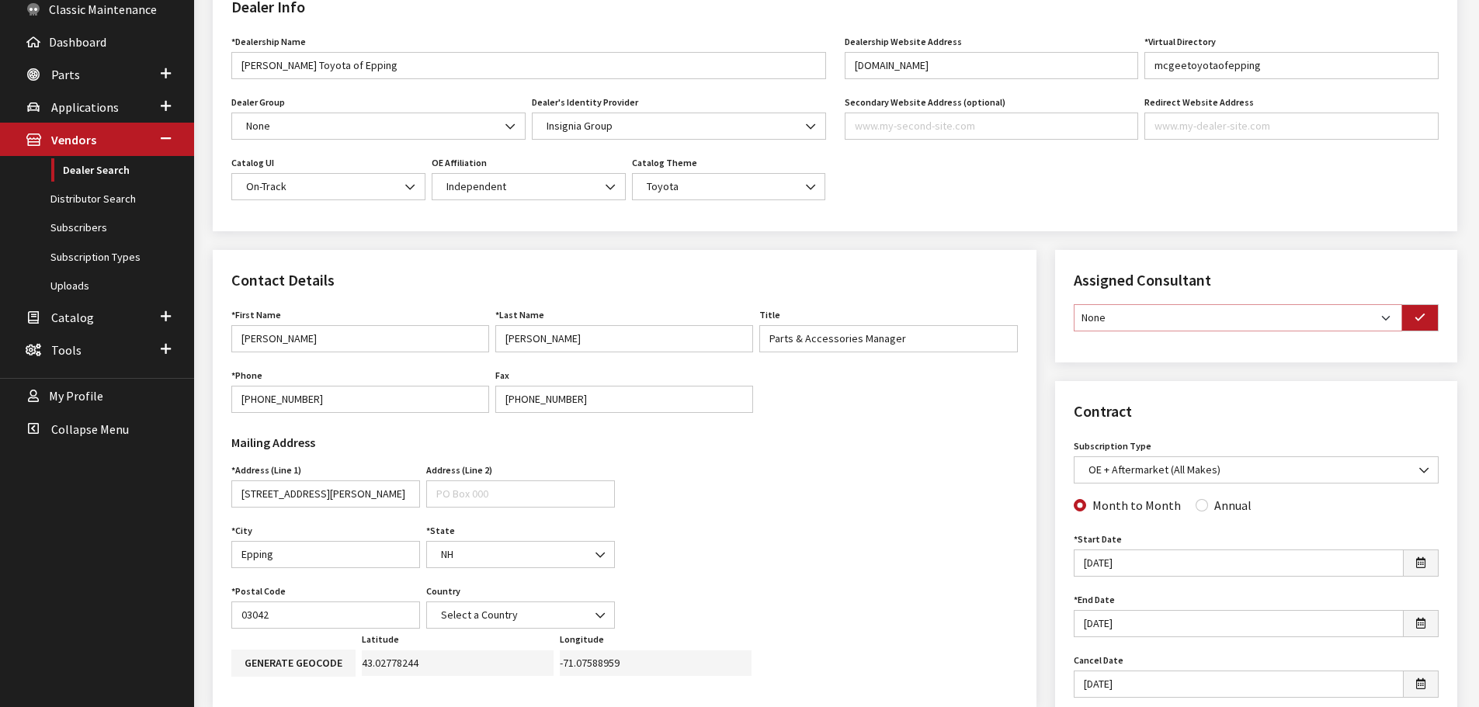
click at [1388, 320] on select "None [PERSON_NAME] [PERSON_NAME] [PERSON_NAME] [PERSON_NAME] [PERSON_NAME]" at bounding box center [1238, 317] width 328 height 27
select select "30"
click at [1074, 304] on select "None [PERSON_NAME] [PERSON_NAME] [PERSON_NAME] [PERSON_NAME] [PERSON_NAME]" at bounding box center [1238, 317] width 328 height 27
click at [1424, 322] on icon "button" at bounding box center [1420, 318] width 11 height 11
click at [1198, 503] on input "Annual" at bounding box center [1202, 503] width 12 height 12
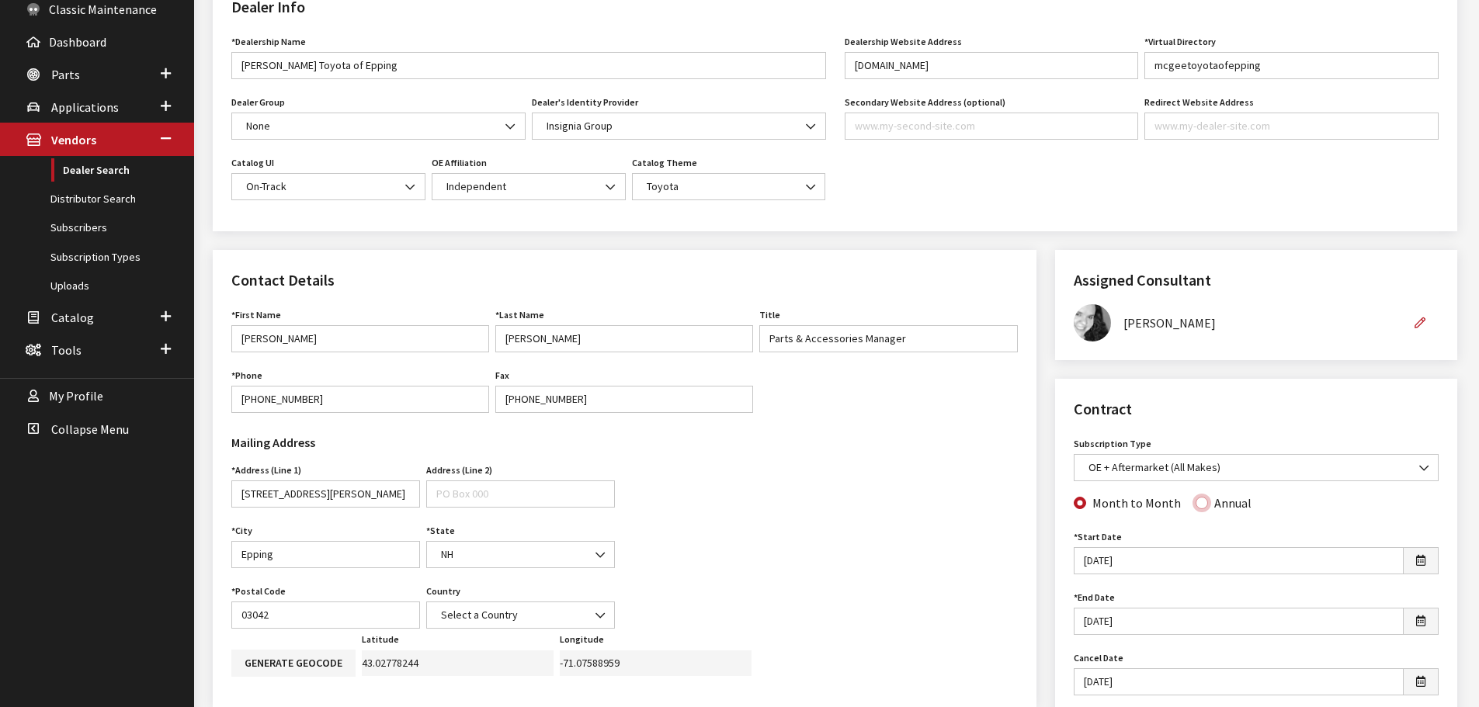
radio input "true"
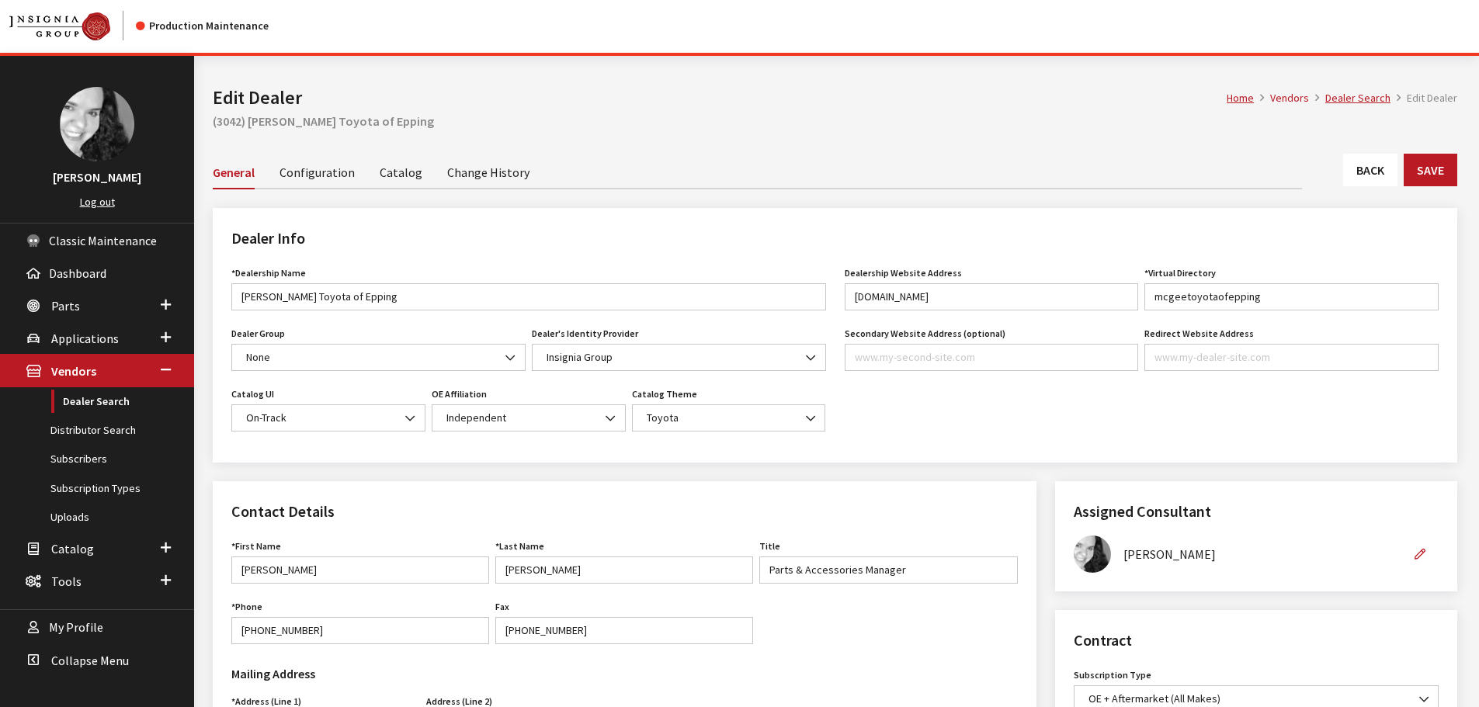
scroll to position [0, 0]
click at [1423, 172] on button "Save" at bounding box center [1431, 171] width 54 height 33
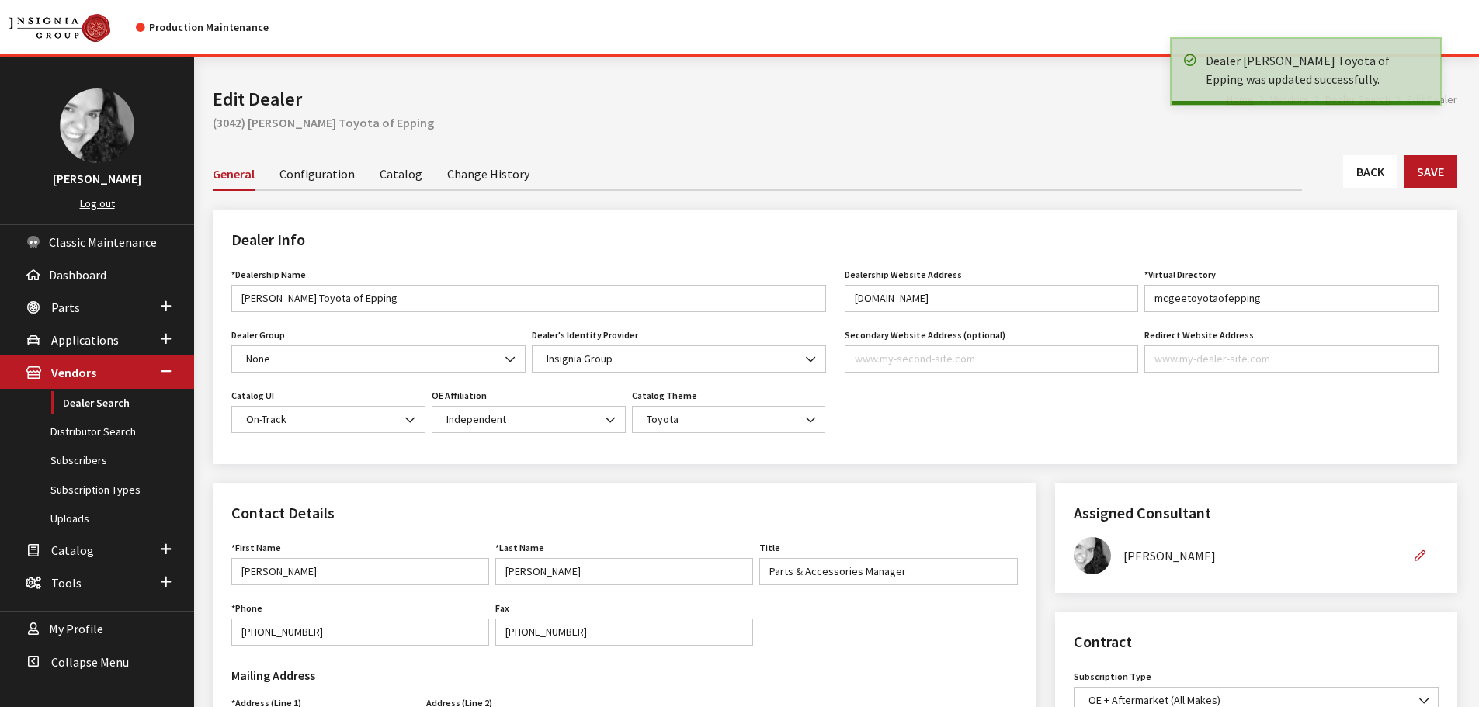
click at [1354, 170] on link "Back" at bounding box center [1370, 171] width 54 height 33
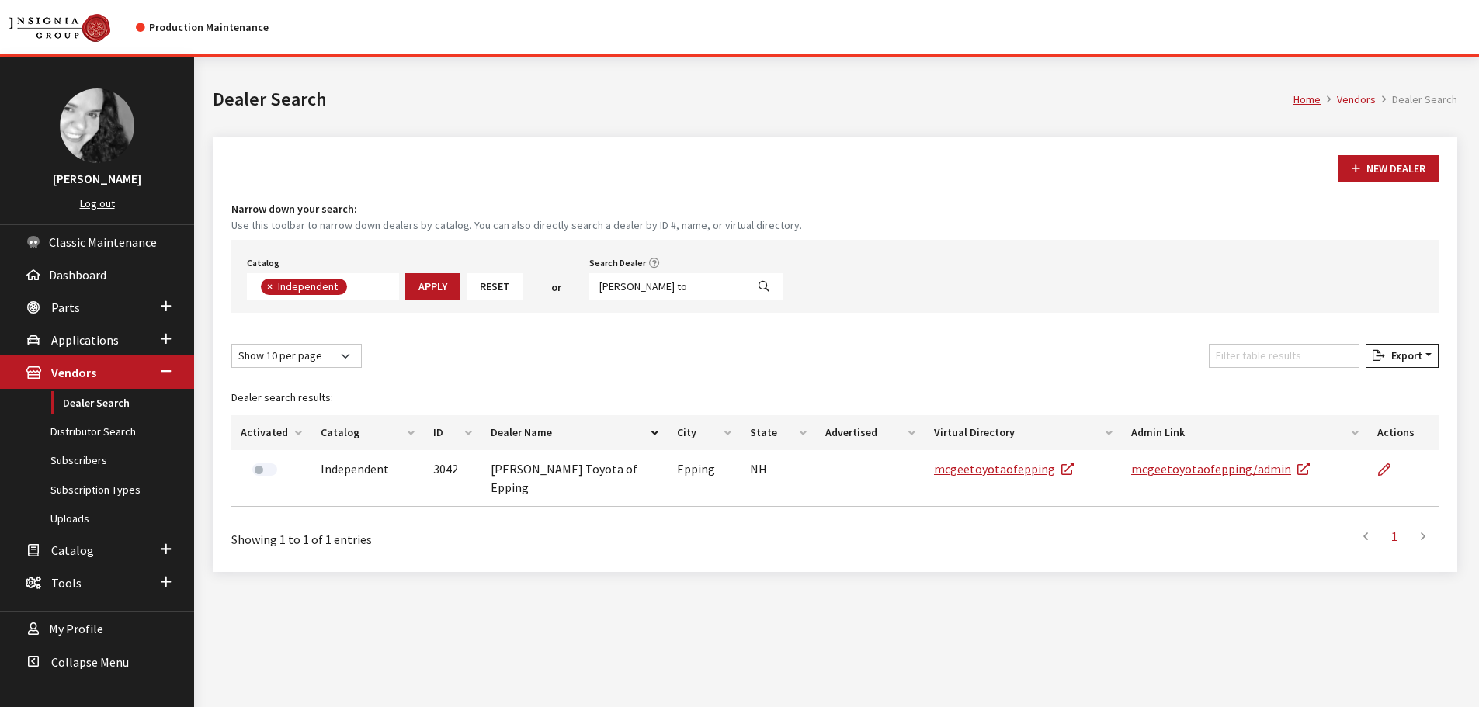
scroll to position [113, 0]
click at [669, 283] on input "mcgee to" at bounding box center [667, 286] width 157 height 27
type input "crossroads"
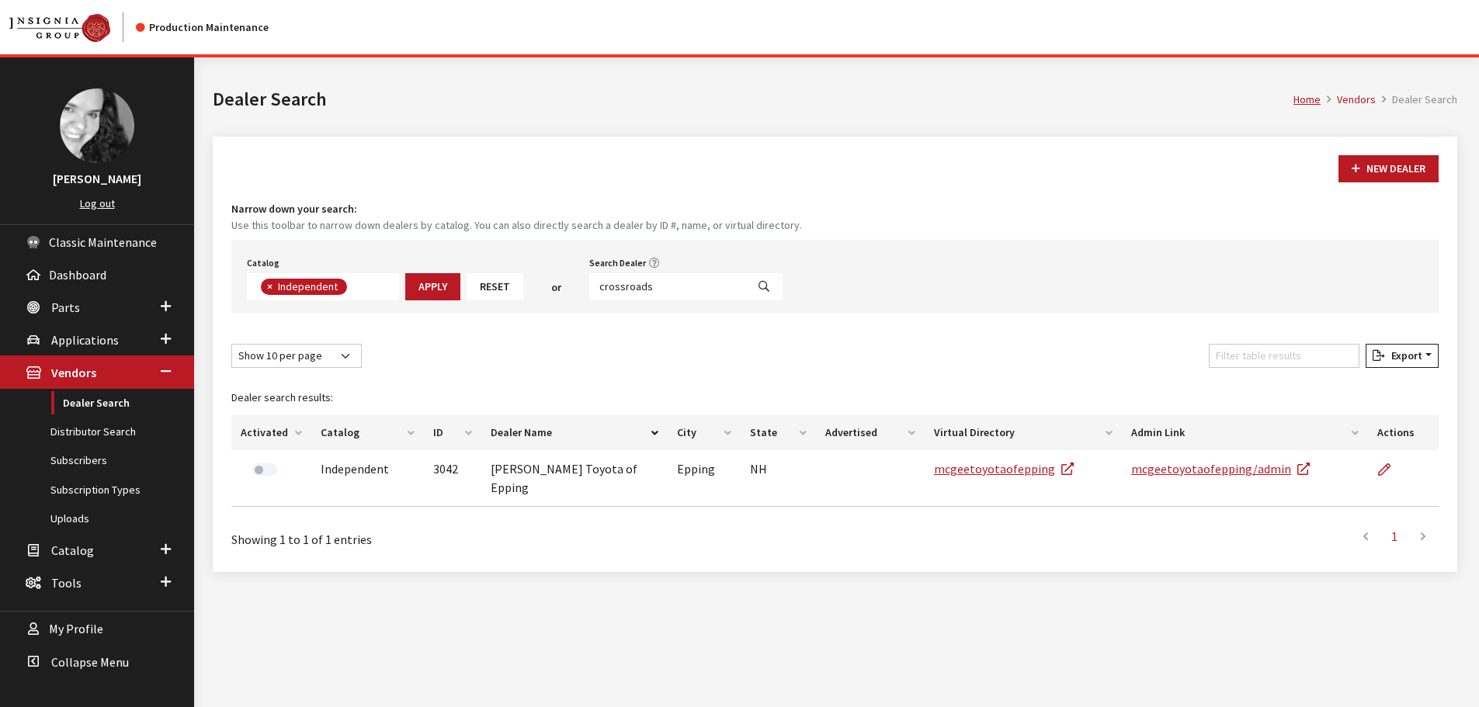
select select
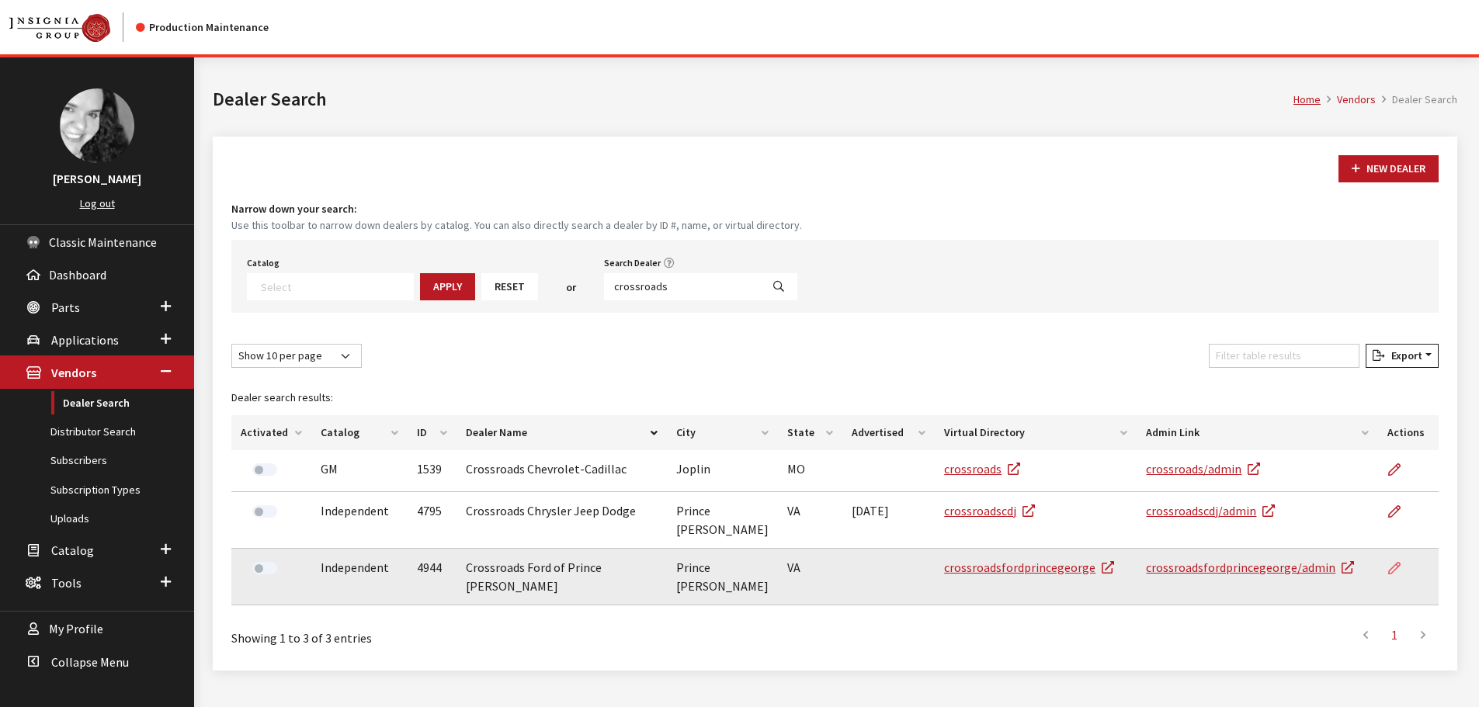
click at [1395, 563] on icon at bounding box center [1394, 569] width 12 height 12
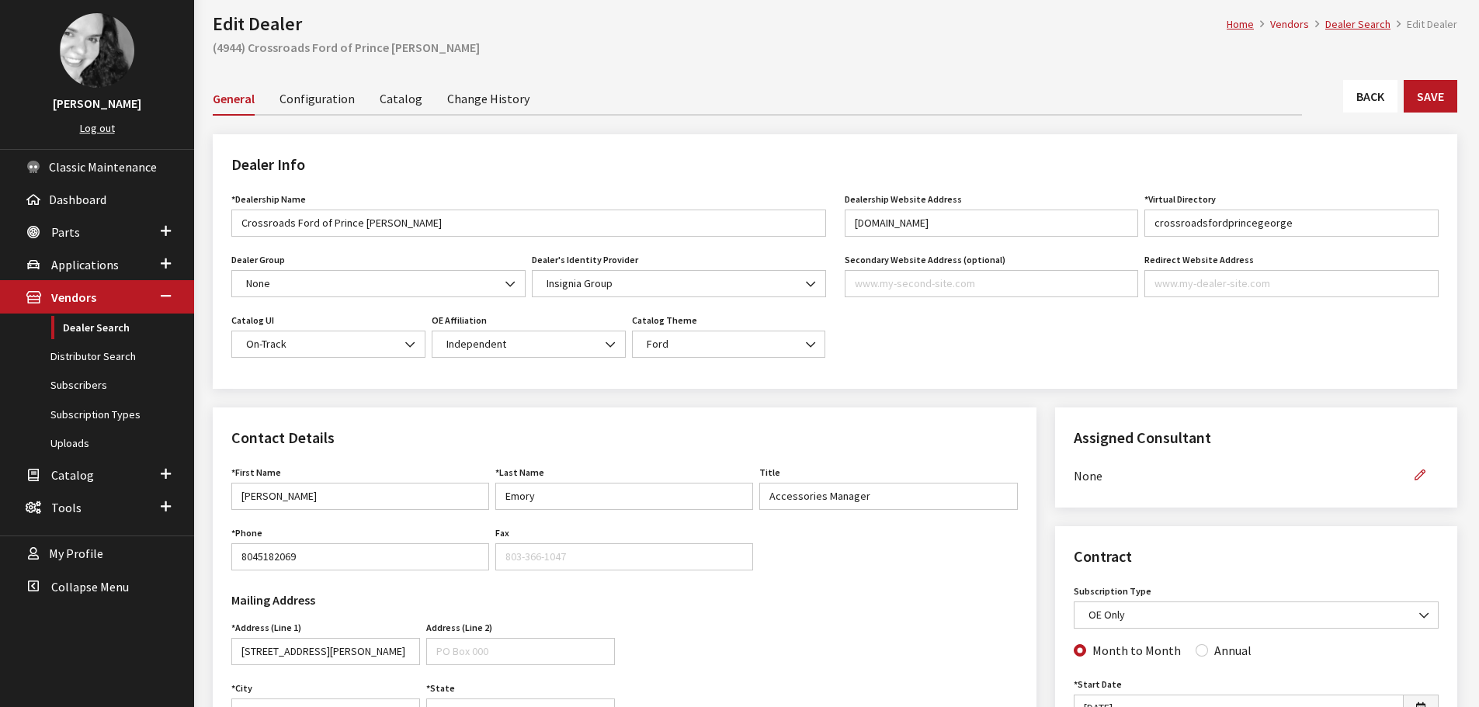
scroll to position [78, 0]
click at [1419, 471] on icon "button" at bounding box center [1420, 473] width 11 height 11
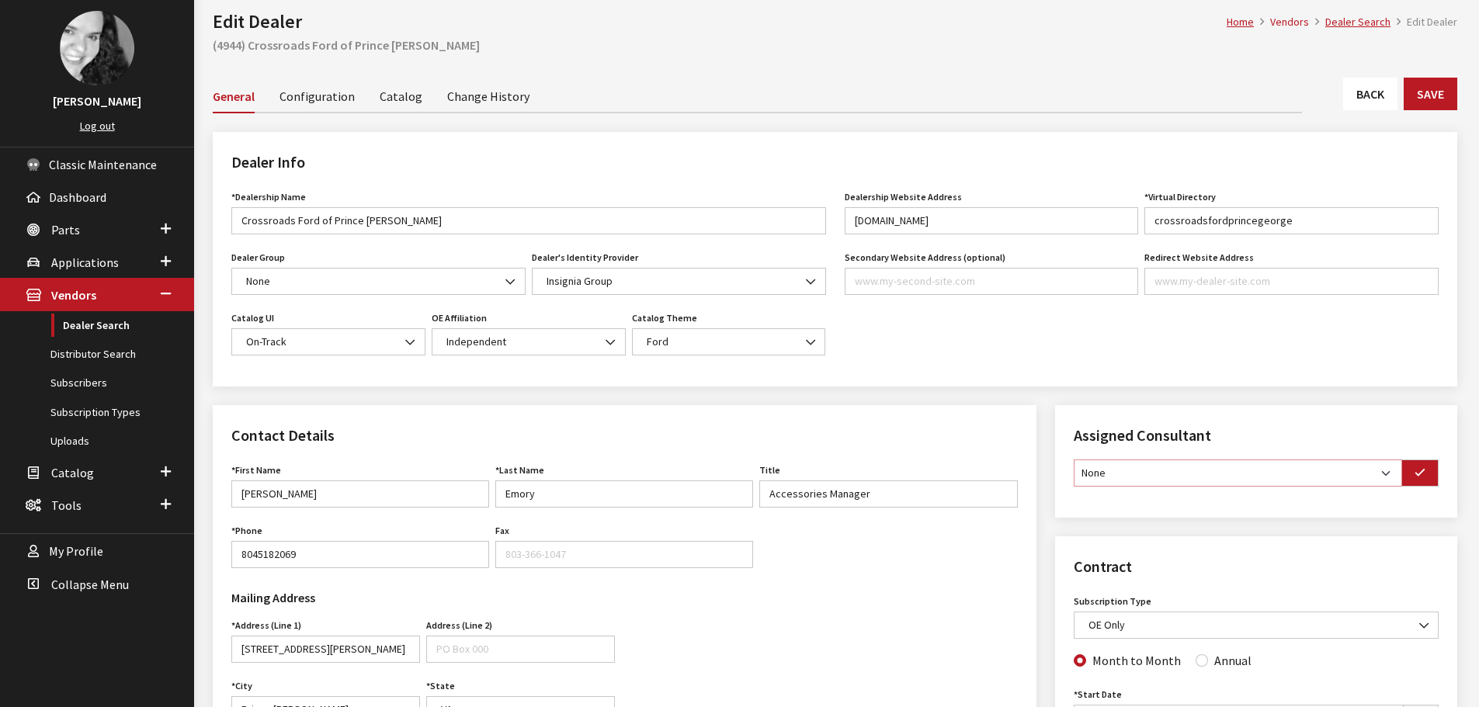
click at [1392, 478] on select "None [PERSON_NAME] [PERSON_NAME] [PERSON_NAME] [PERSON_NAME] [PERSON_NAME]" at bounding box center [1238, 473] width 328 height 27
select select "30"
click at [1074, 460] on select "None [PERSON_NAME] [PERSON_NAME] [PERSON_NAME] [PERSON_NAME] [PERSON_NAME]" at bounding box center [1238, 473] width 328 height 27
click at [1419, 474] on icon "button" at bounding box center [1420, 473] width 11 height 11
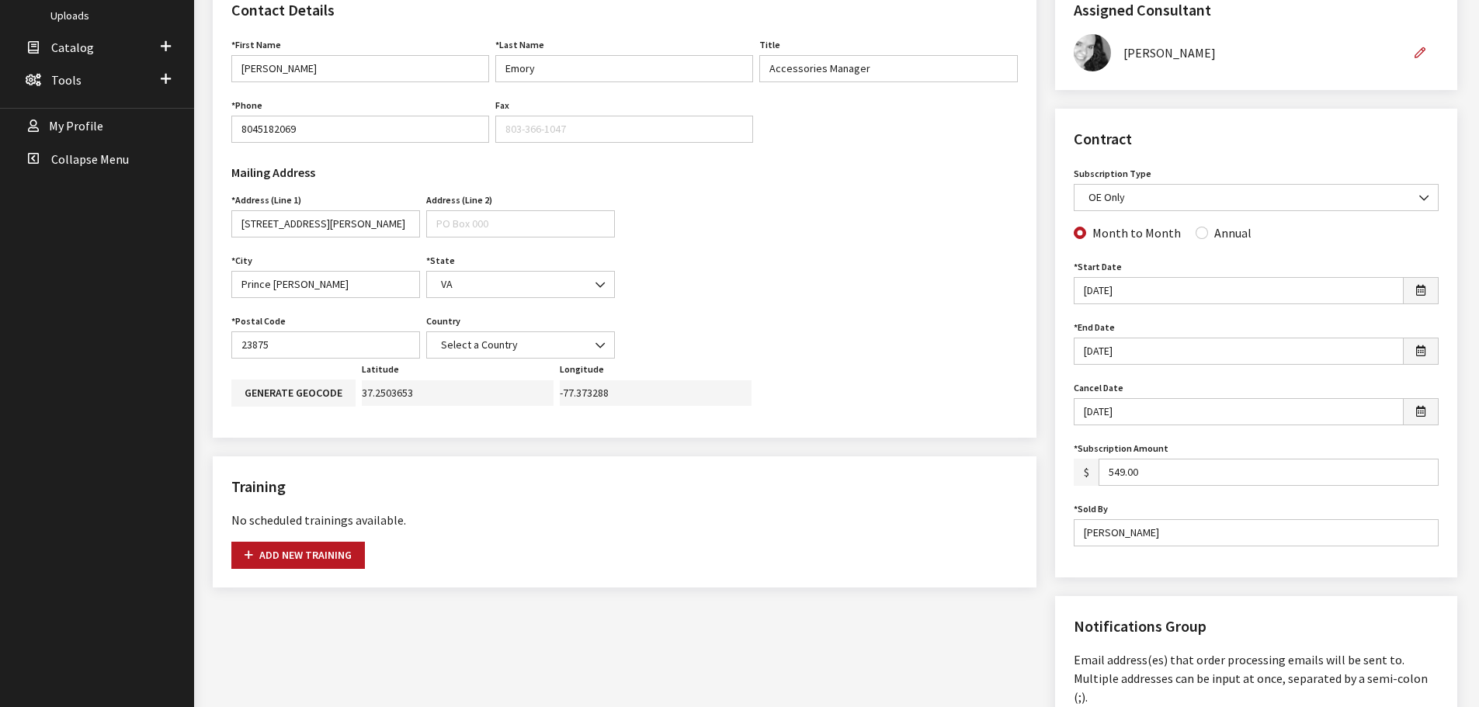
scroll to position [543, 0]
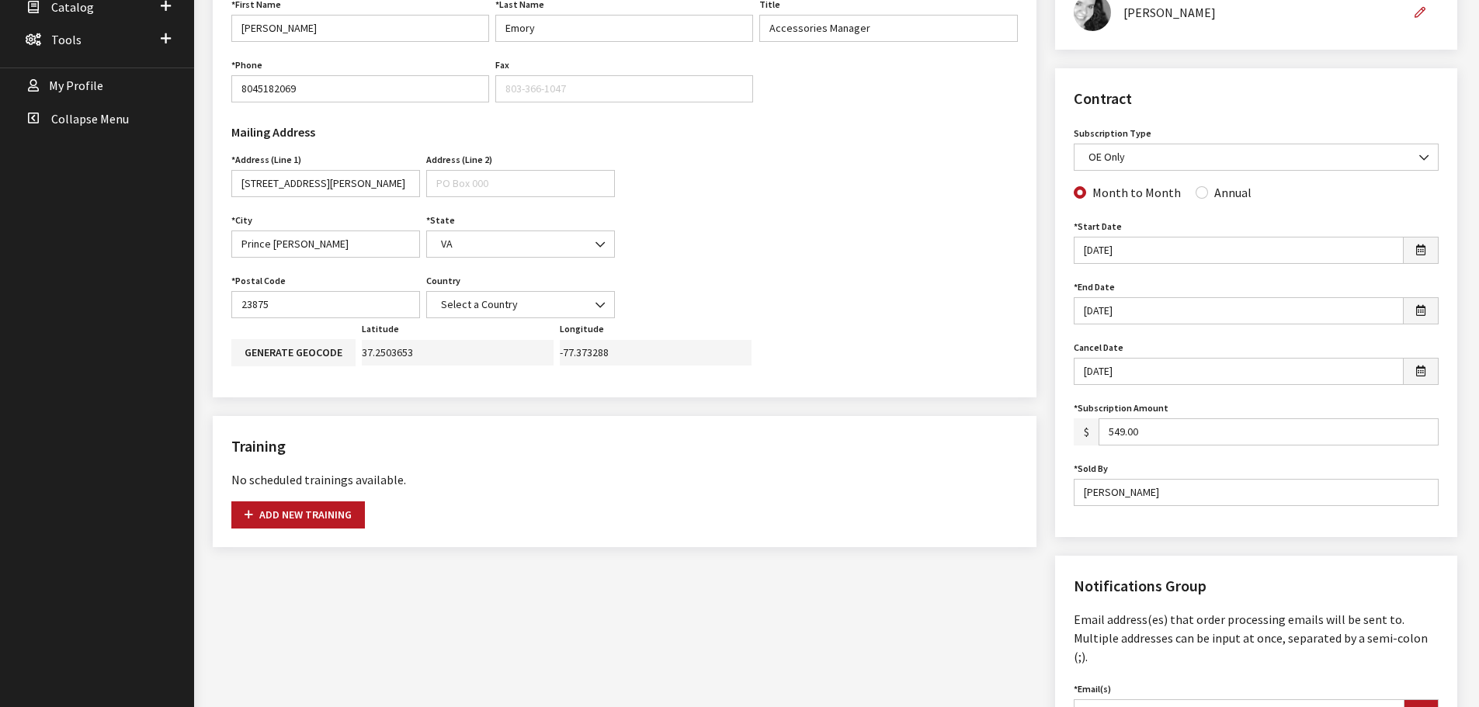
click at [1194, 181] on div "Subscription Type None assigned IG Suite Self-Guided Accessory Sync OE Only OE …" at bounding box center [1256, 153] width 371 height 61
click at [1196, 193] on input "Annual" at bounding box center [1202, 192] width 12 height 12
radio input "true"
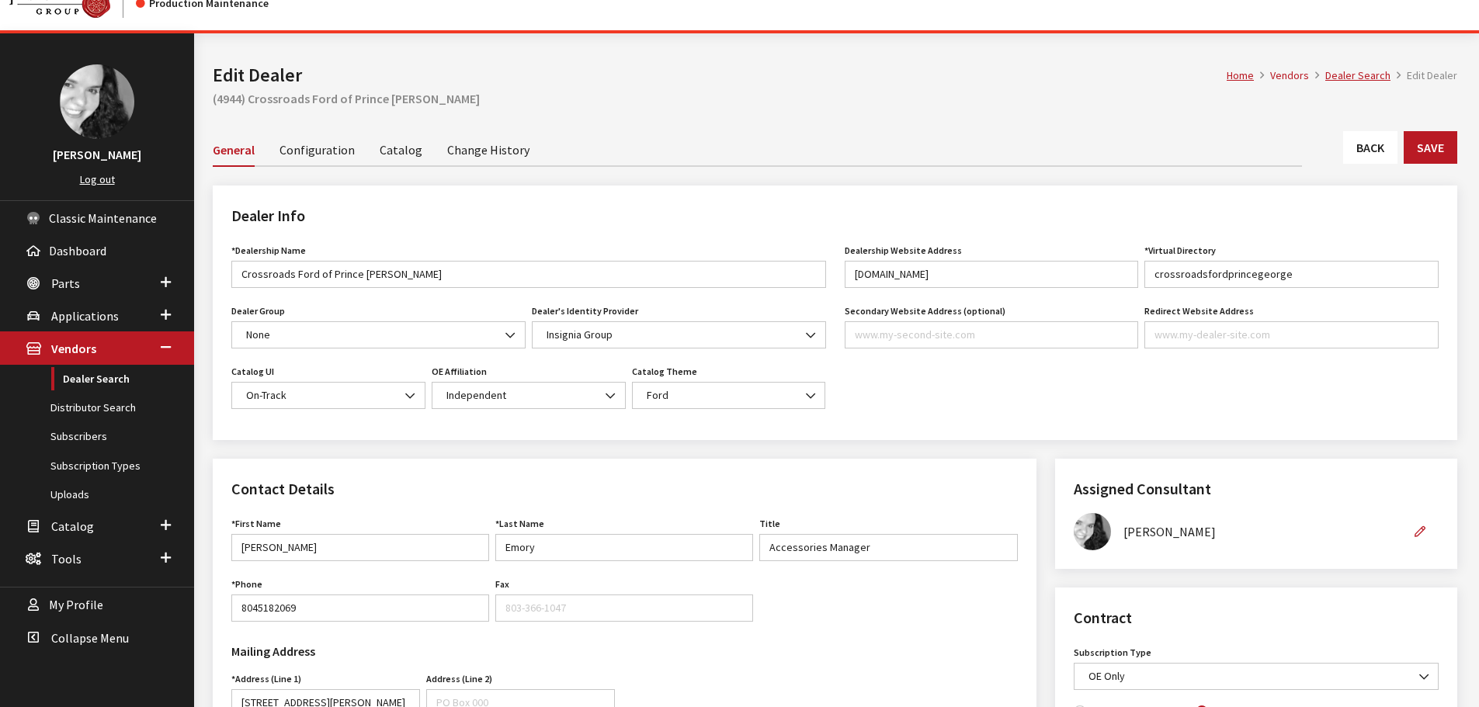
scroll to position [0, 0]
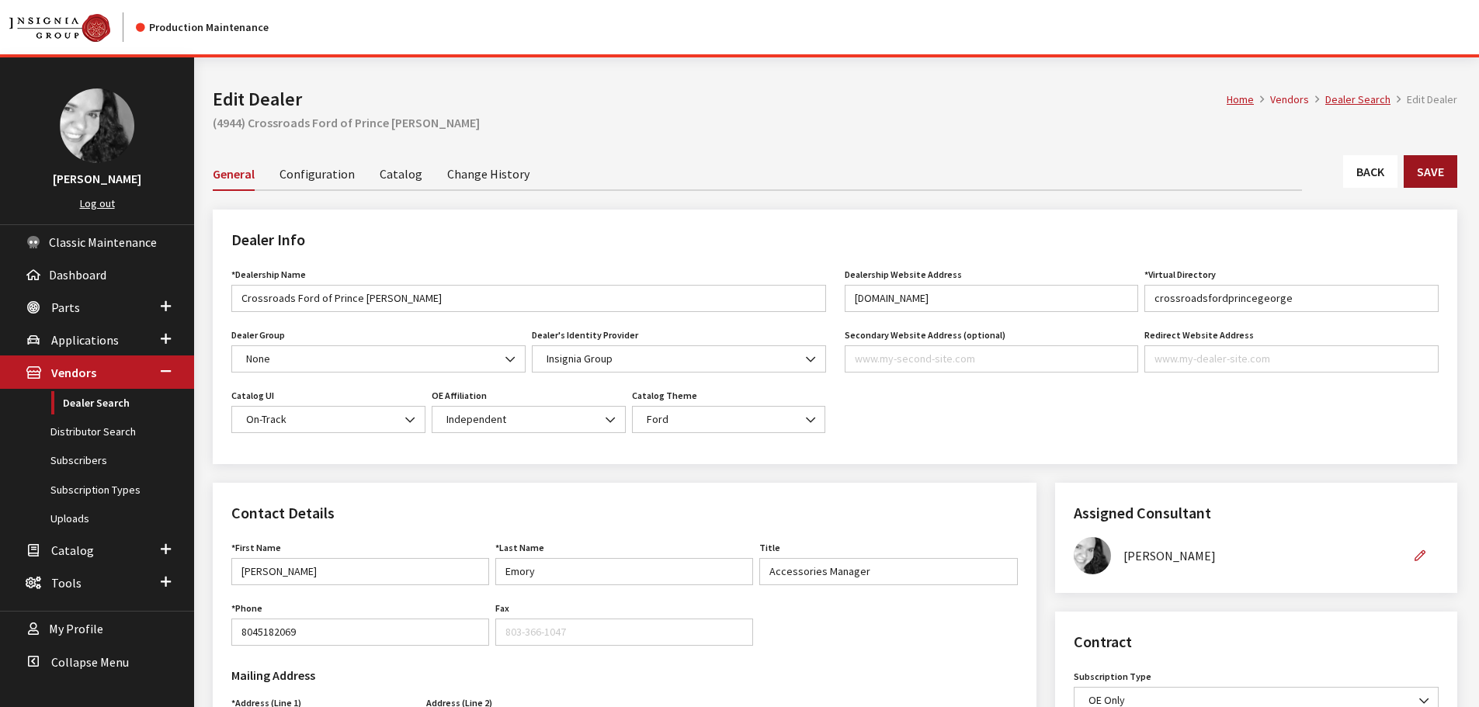
click at [1419, 165] on button "Save" at bounding box center [1431, 171] width 54 height 33
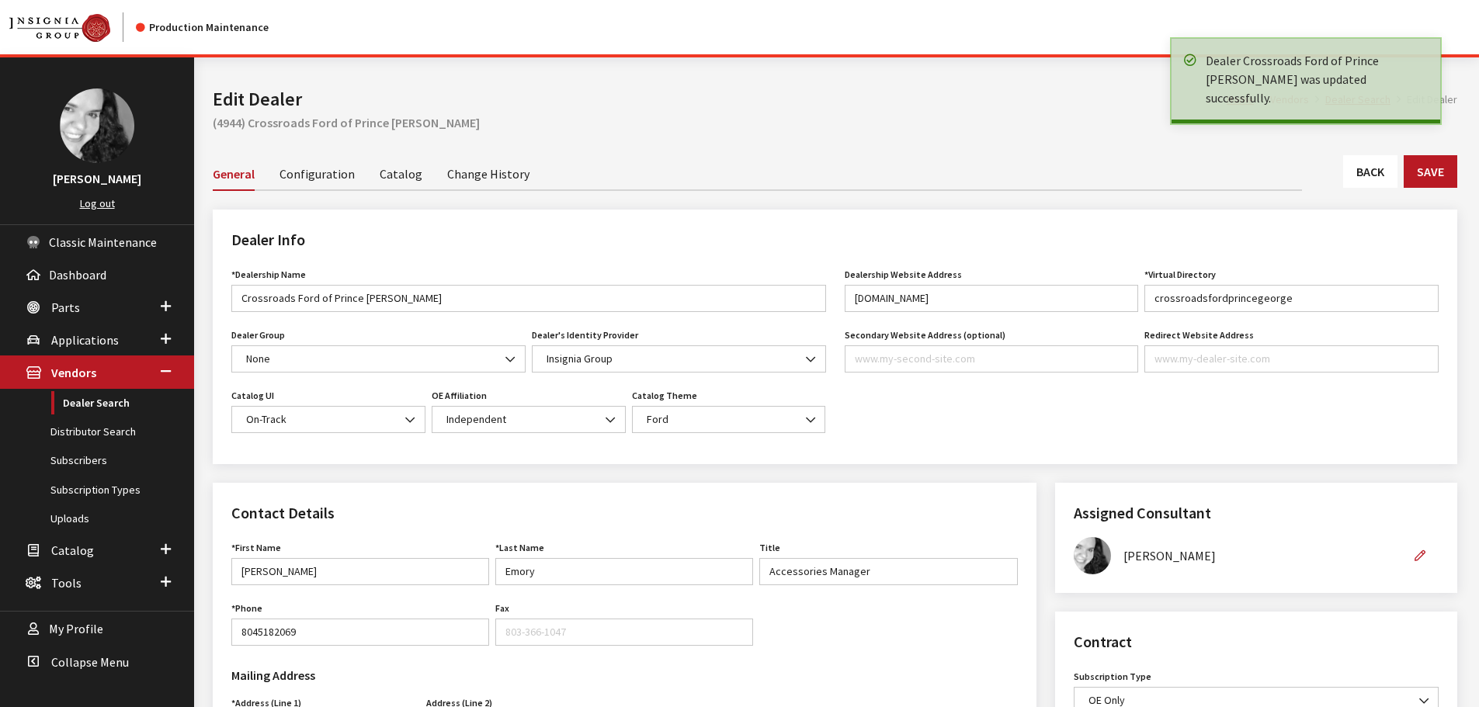
click at [1367, 175] on link "Back" at bounding box center [1370, 171] width 54 height 33
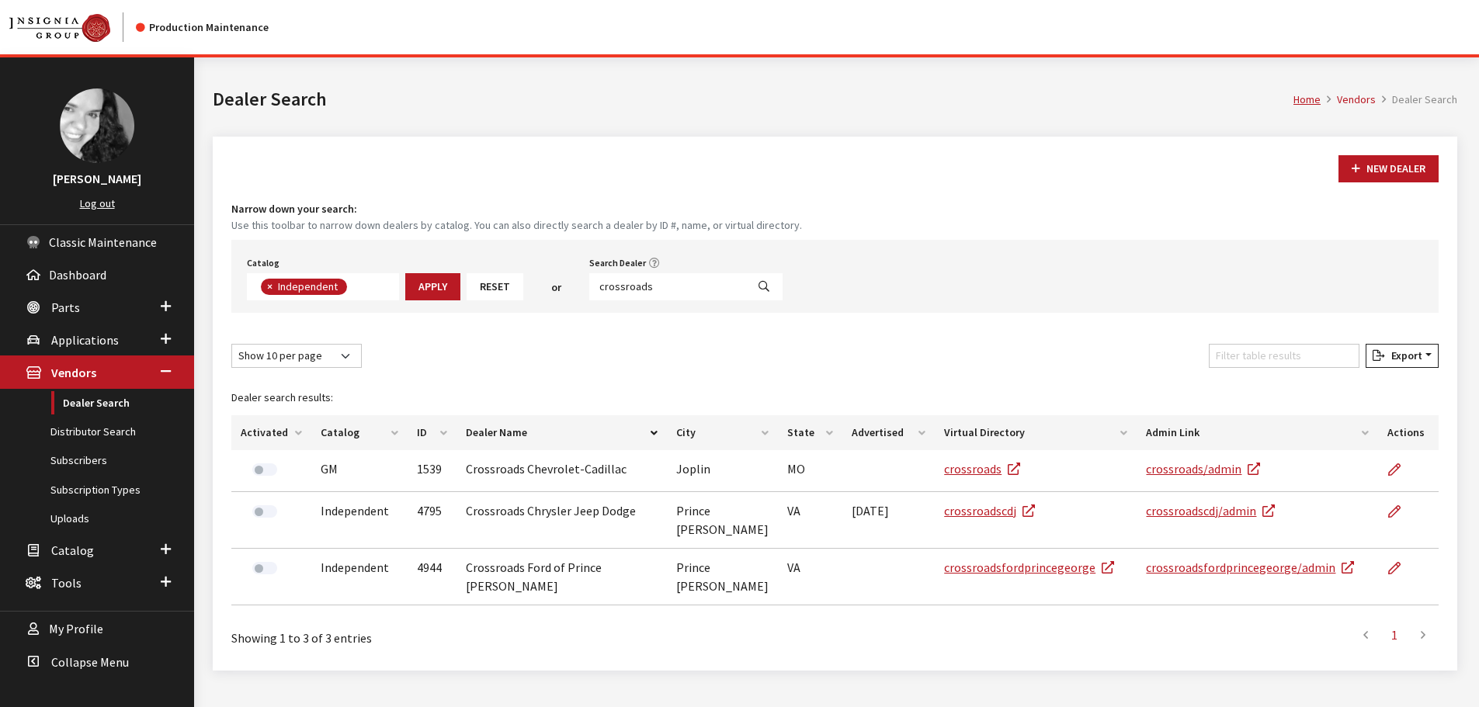
scroll to position [113, 0]
click at [627, 289] on input "crossroads" at bounding box center [667, 286] width 157 height 27
type input "billy craft"
select select
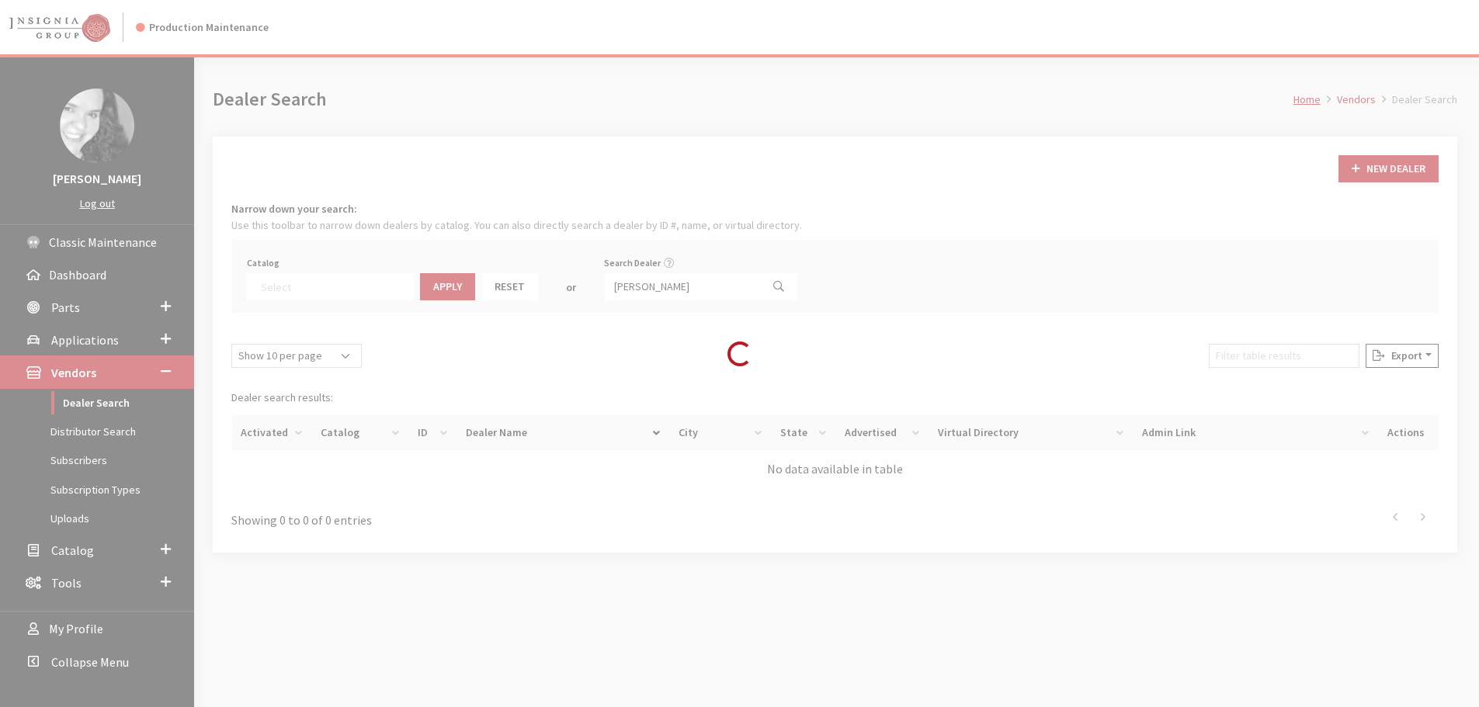
scroll to position [162, 0]
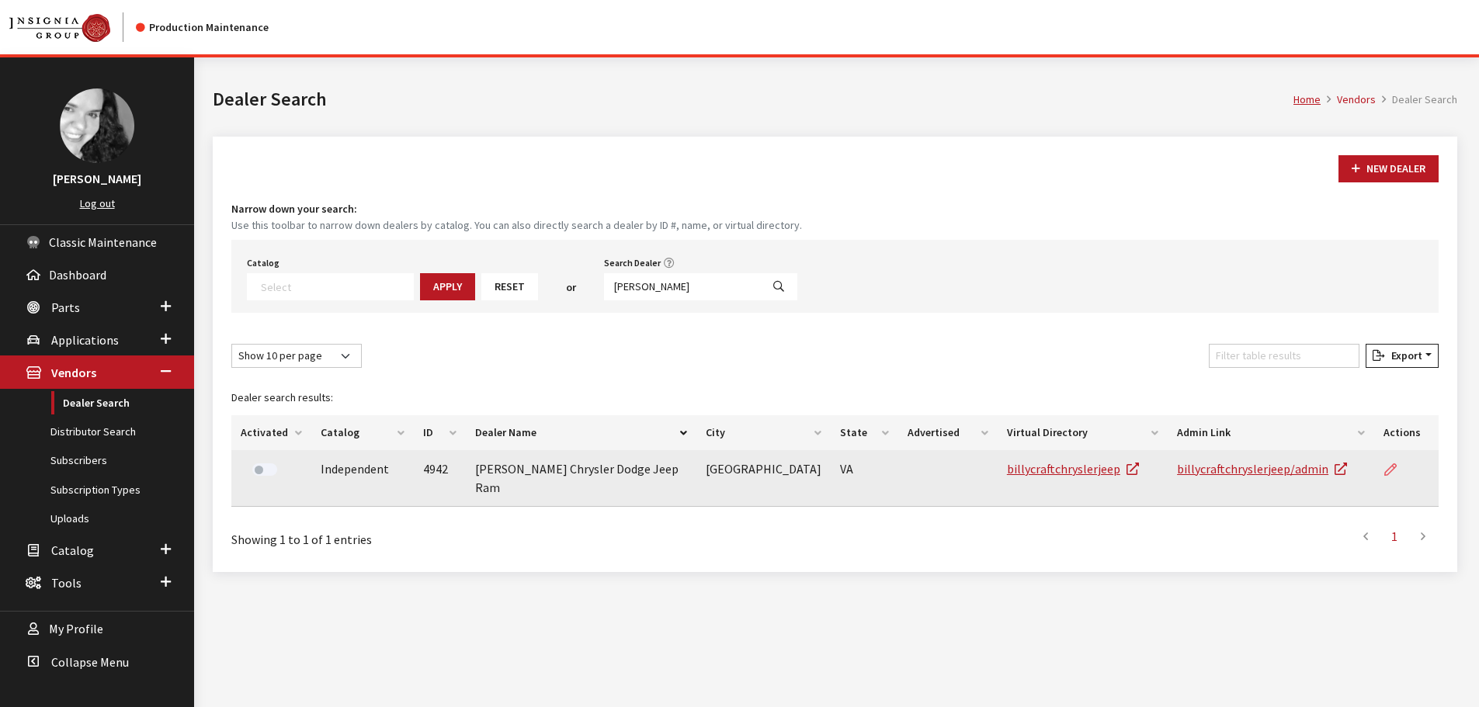
click at [1390, 468] on icon at bounding box center [1390, 470] width 12 height 12
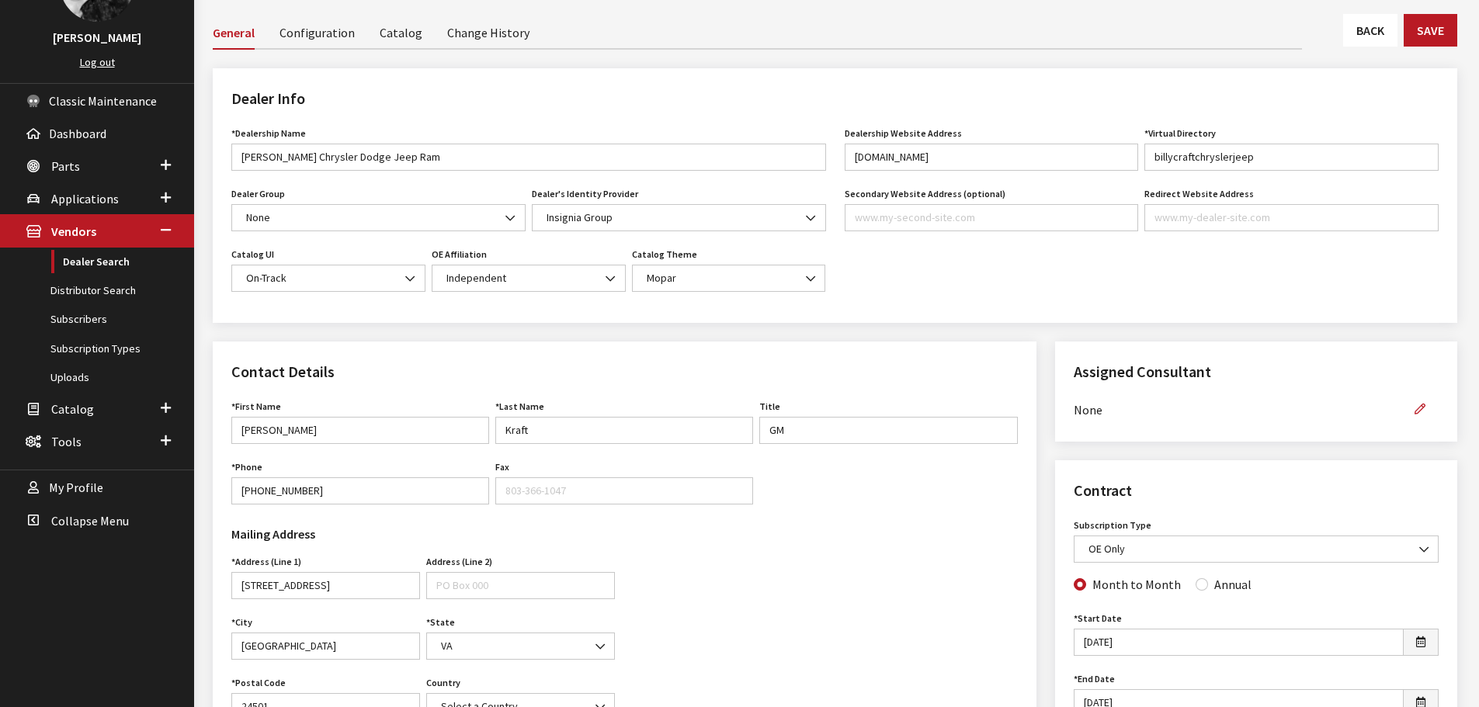
scroll to position [155, 0]
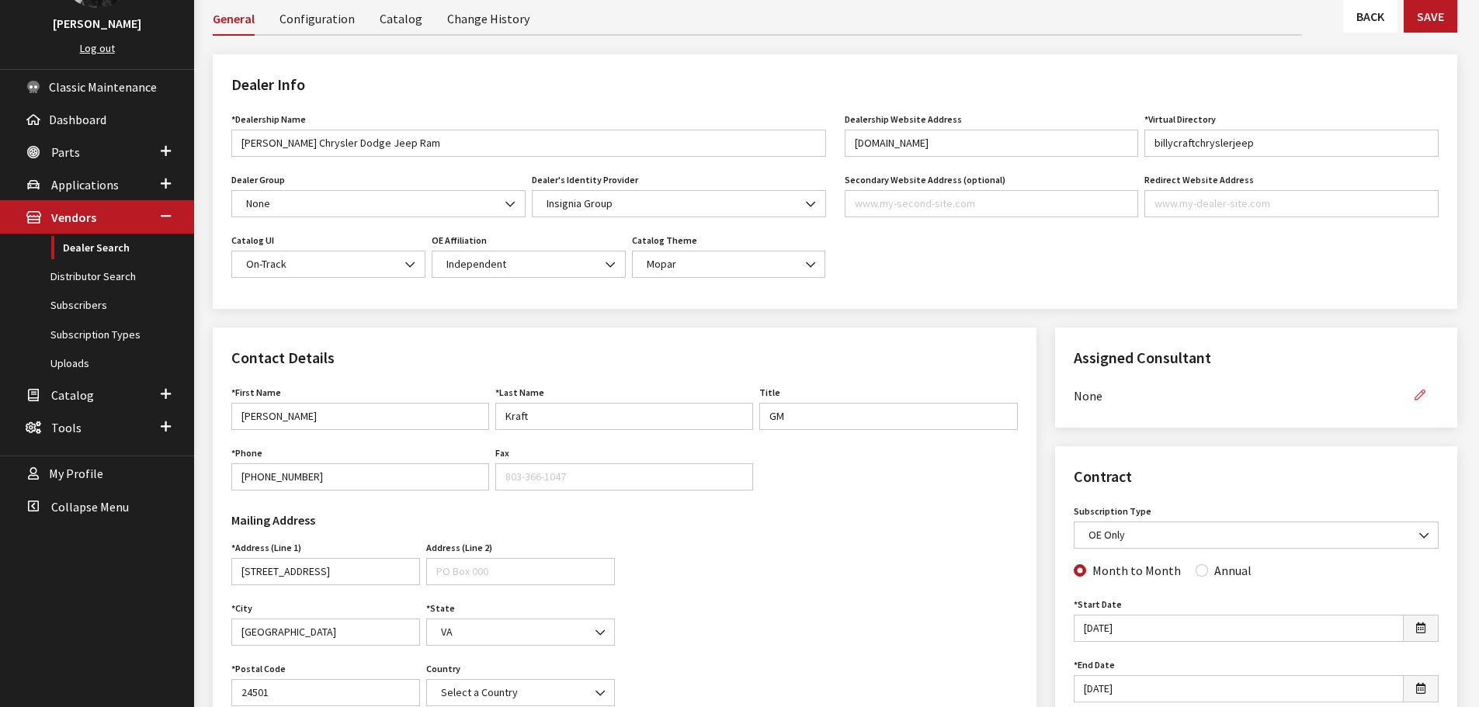
click at [1421, 392] on icon "button" at bounding box center [1420, 396] width 11 height 11
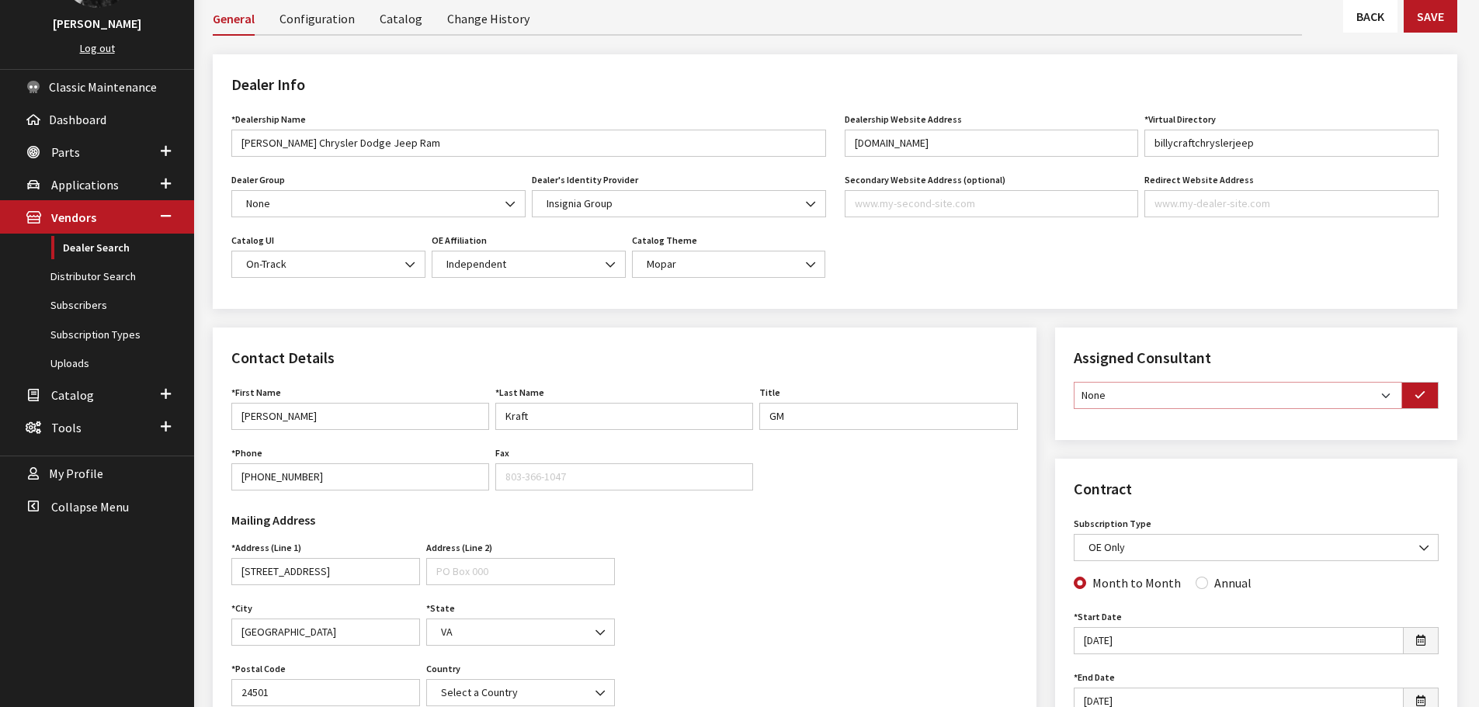
click at [1382, 392] on select "None [PERSON_NAME] [PERSON_NAME] [PERSON_NAME] [PERSON_NAME] [PERSON_NAME]" at bounding box center [1238, 395] width 328 height 27
select select "30"
click at [1074, 382] on select "None [PERSON_NAME] [PERSON_NAME] [PERSON_NAME] [PERSON_NAME] [PERSON_NAME]" at bounding box center [1238, 395] width 328 height 27
click at [1424, 394] on icon "button" at bounding box center [1420, 396] width 11 height 11
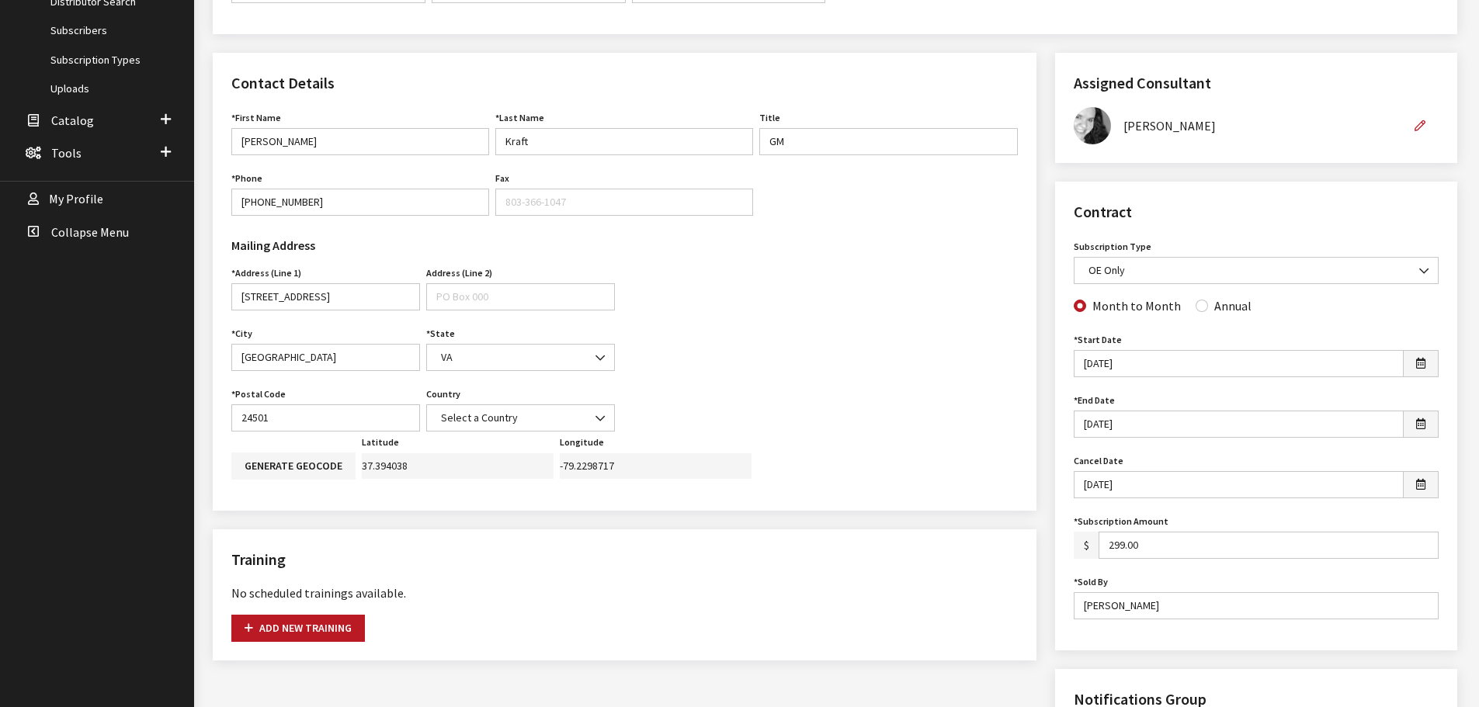
scroll to position [466, 0]
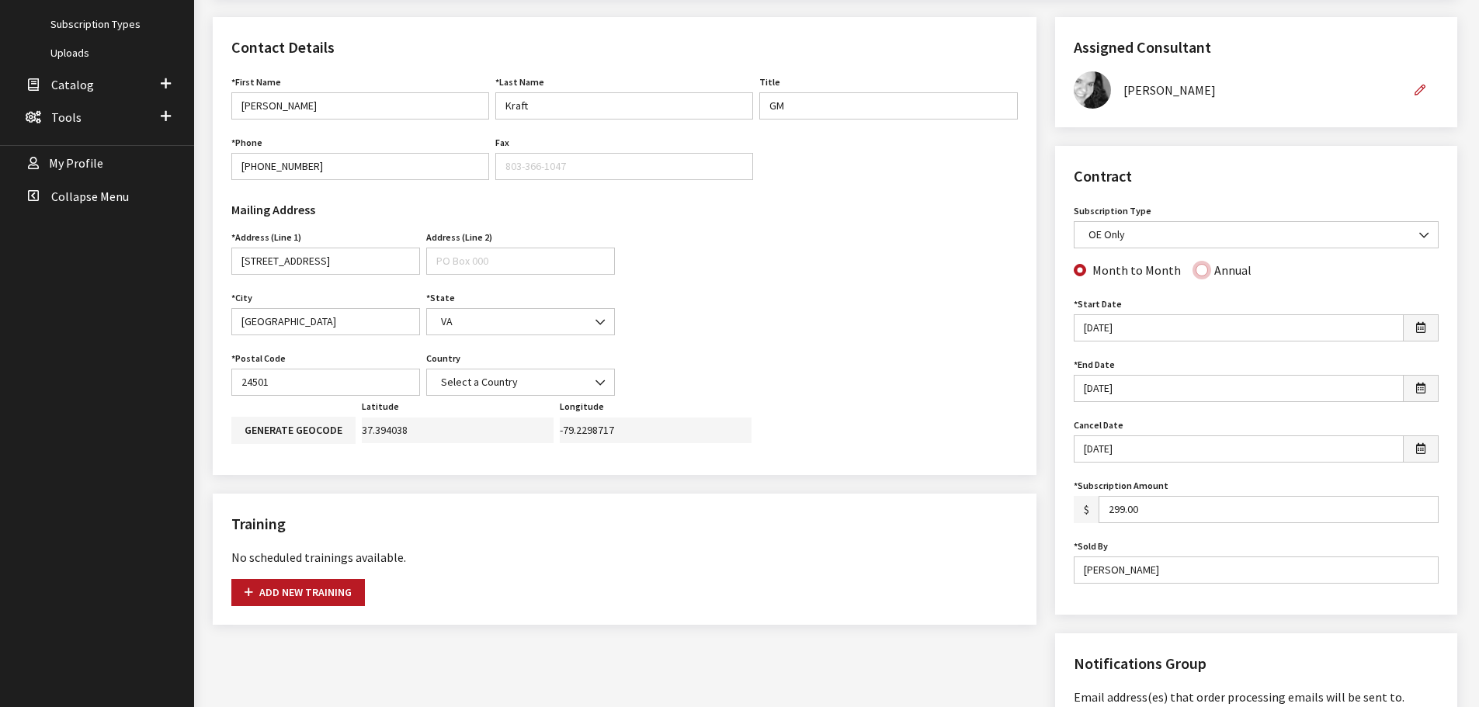
click at [1196, 272] on input "Annual" at bounding box center [1202, 270] width 12 height 12
radio input "true"
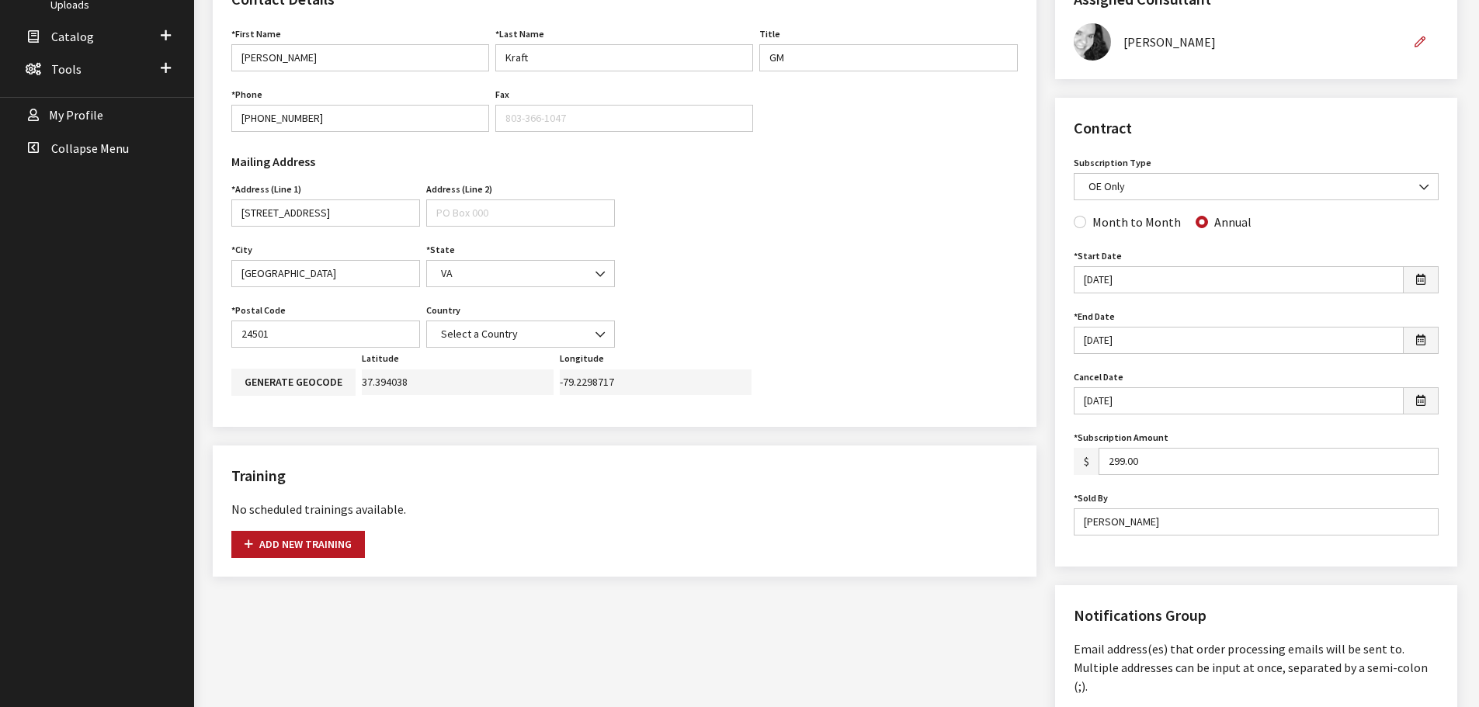
scroll to position [0, 0]
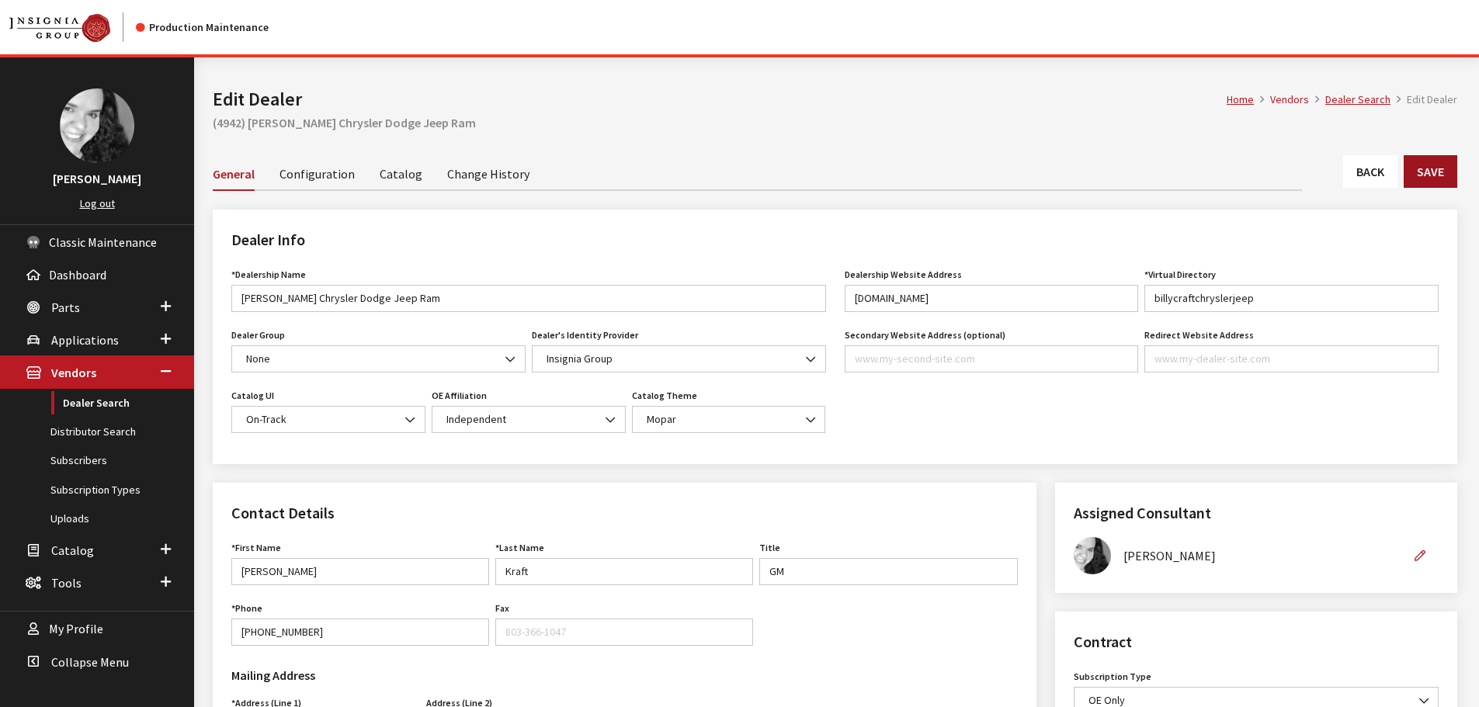
click at [1433, 170] on button "Save" at bounding box center [1431, 171] width 54 height 33
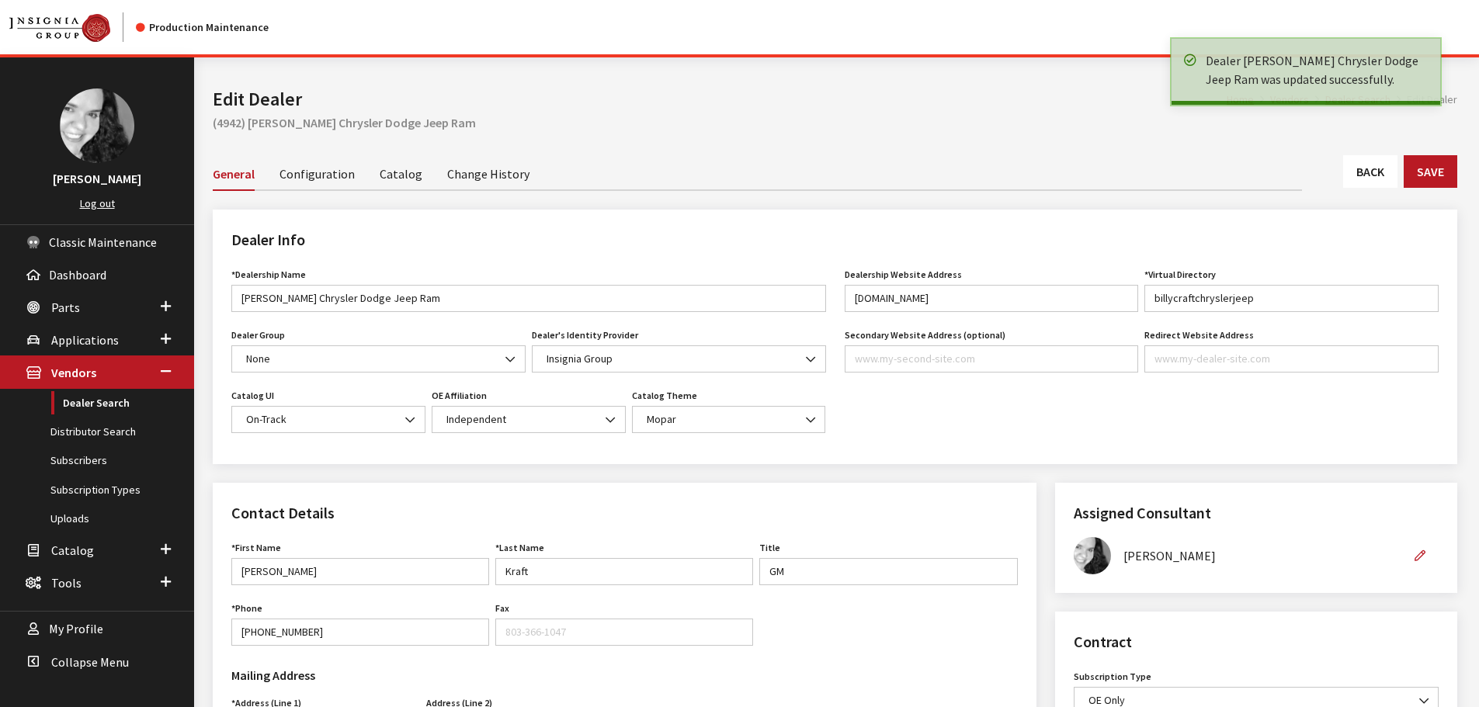
click at [1378, 166] on link "Back" at bounding box center [1370, 171] width 54 height 33
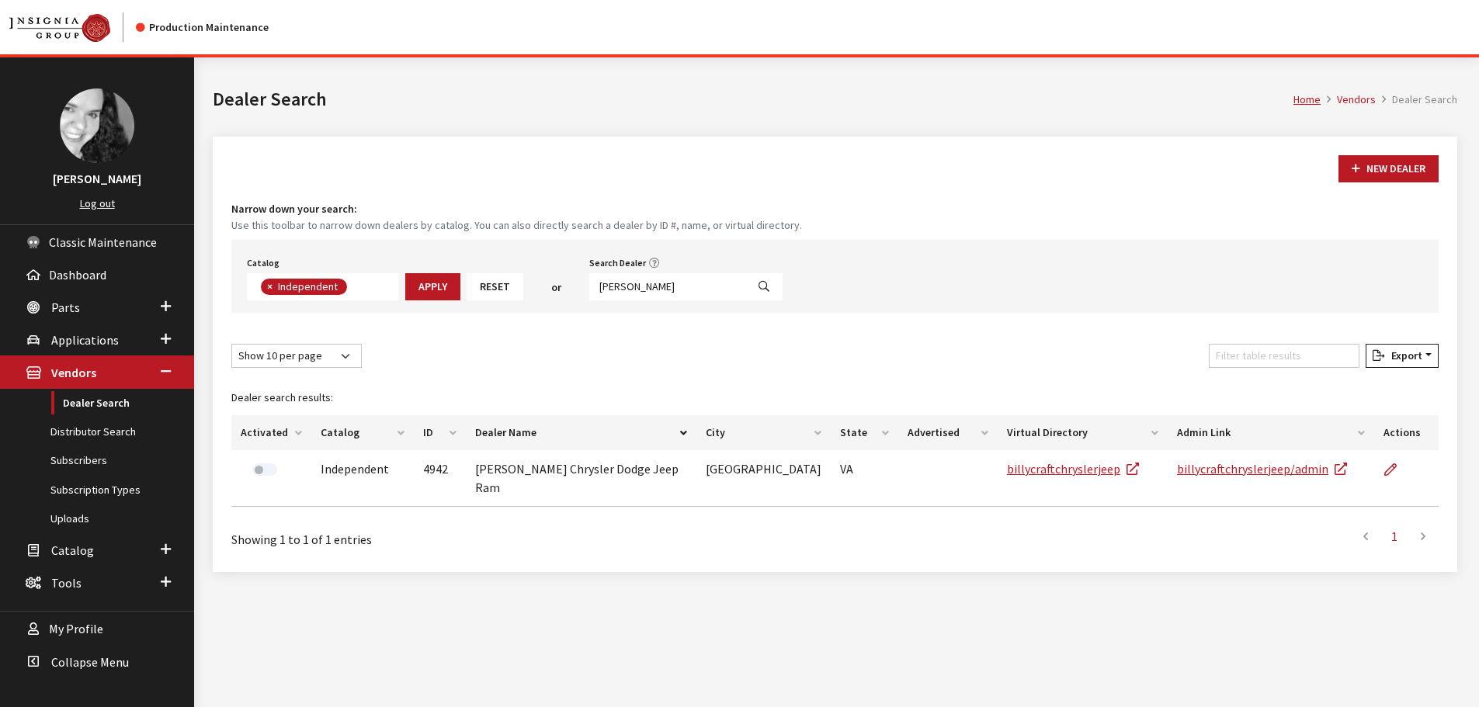
scroll to position [113, 0]
click at [646, 291] on input "[PERSON_NAME]" at bounding box center [667, 286] width 157 height 27
type input "river city su"
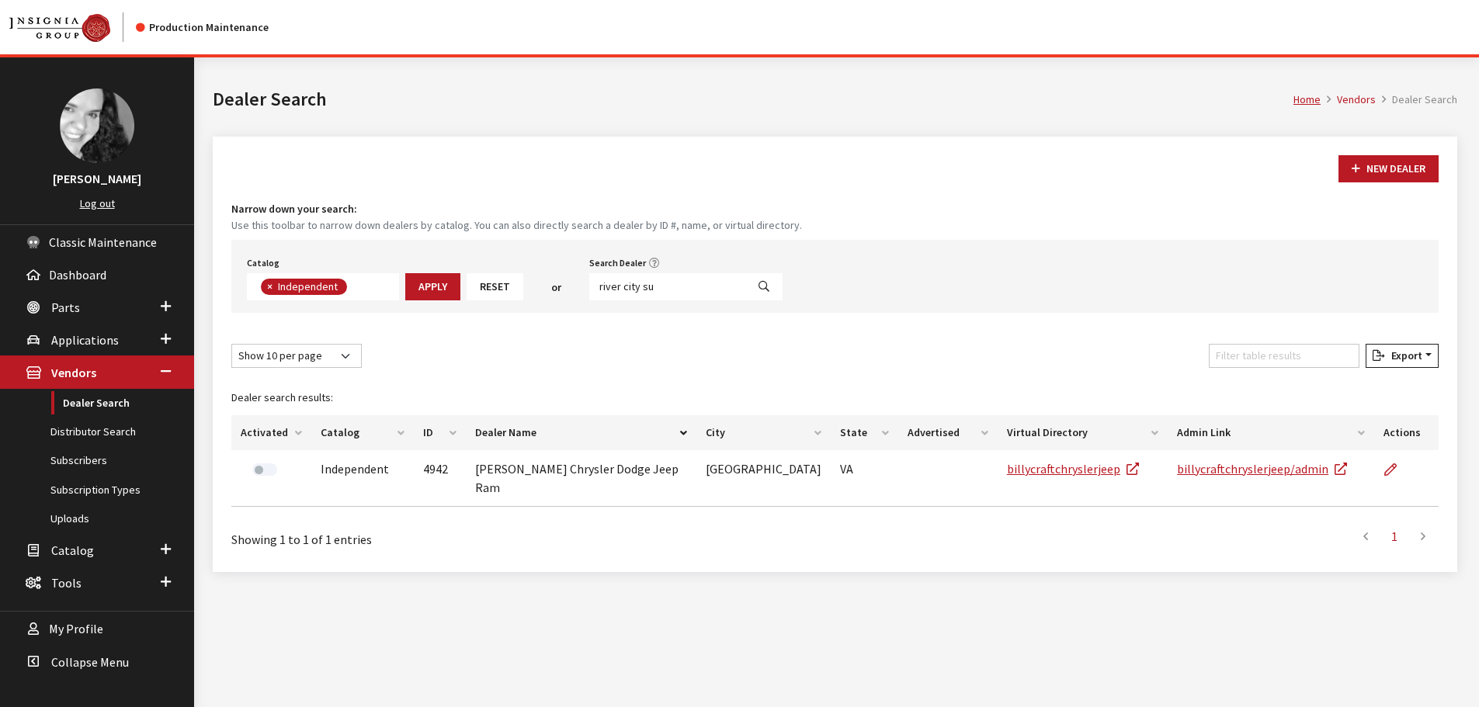
select select
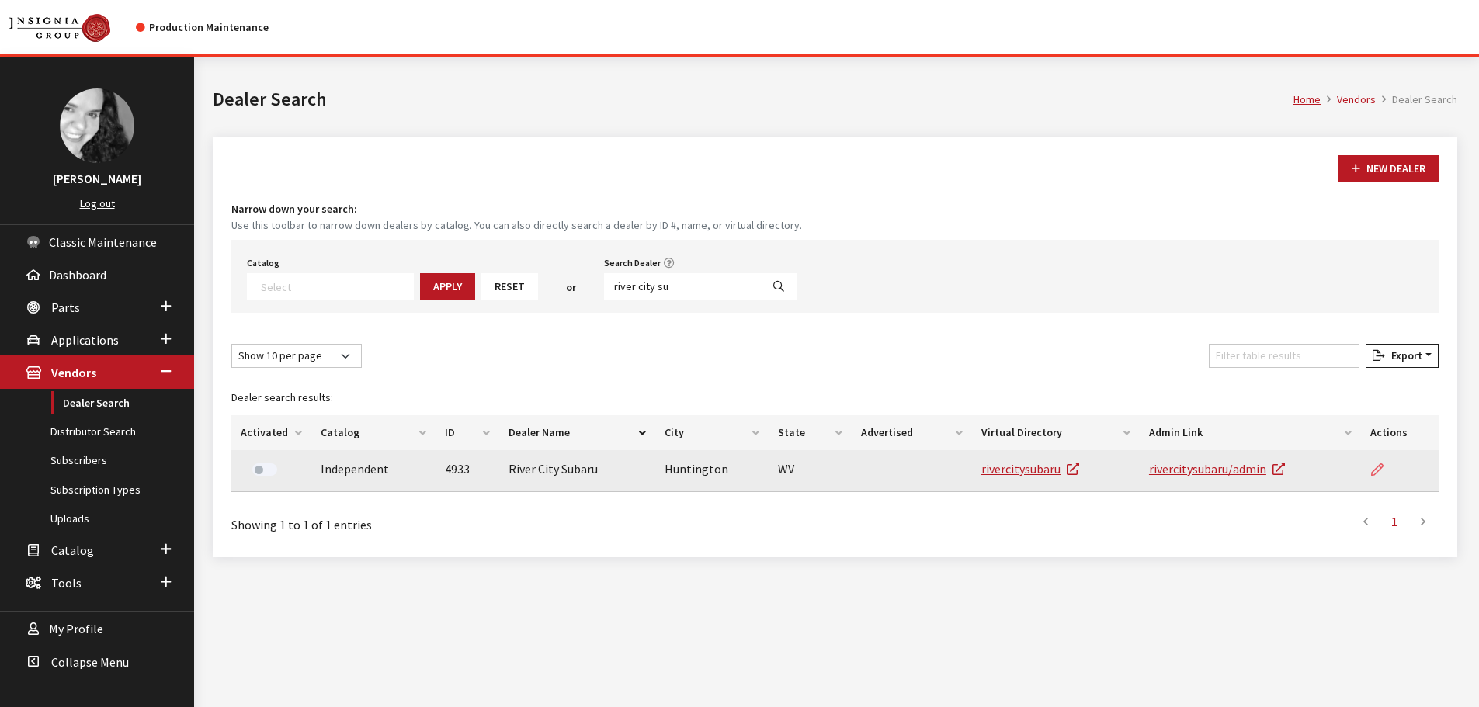
click at [1379, 467] on icon at bounding box center [1377, 470] width 12 height 12
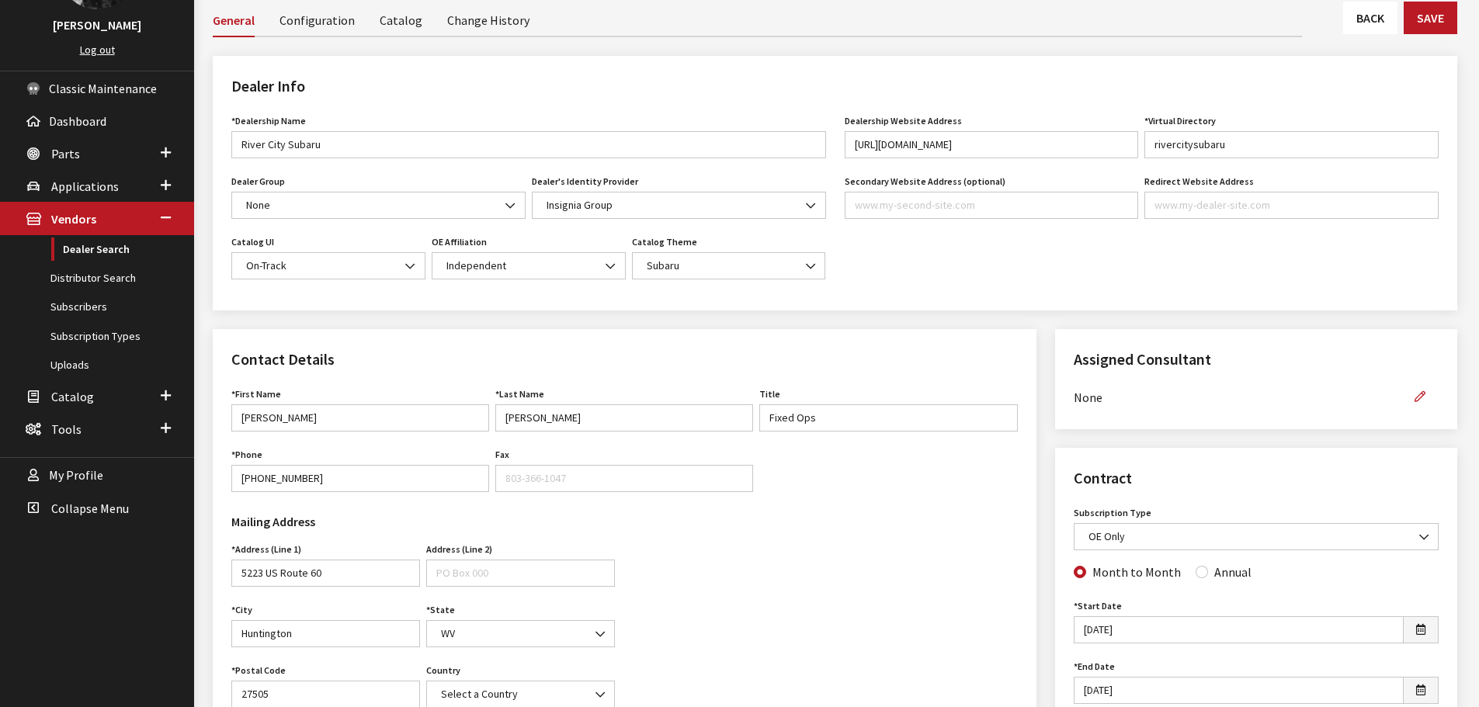
scroll to position [155, 0]
click at [1419, 395] on icon "button" at bounding box center [1420, 396] width 11 height 11
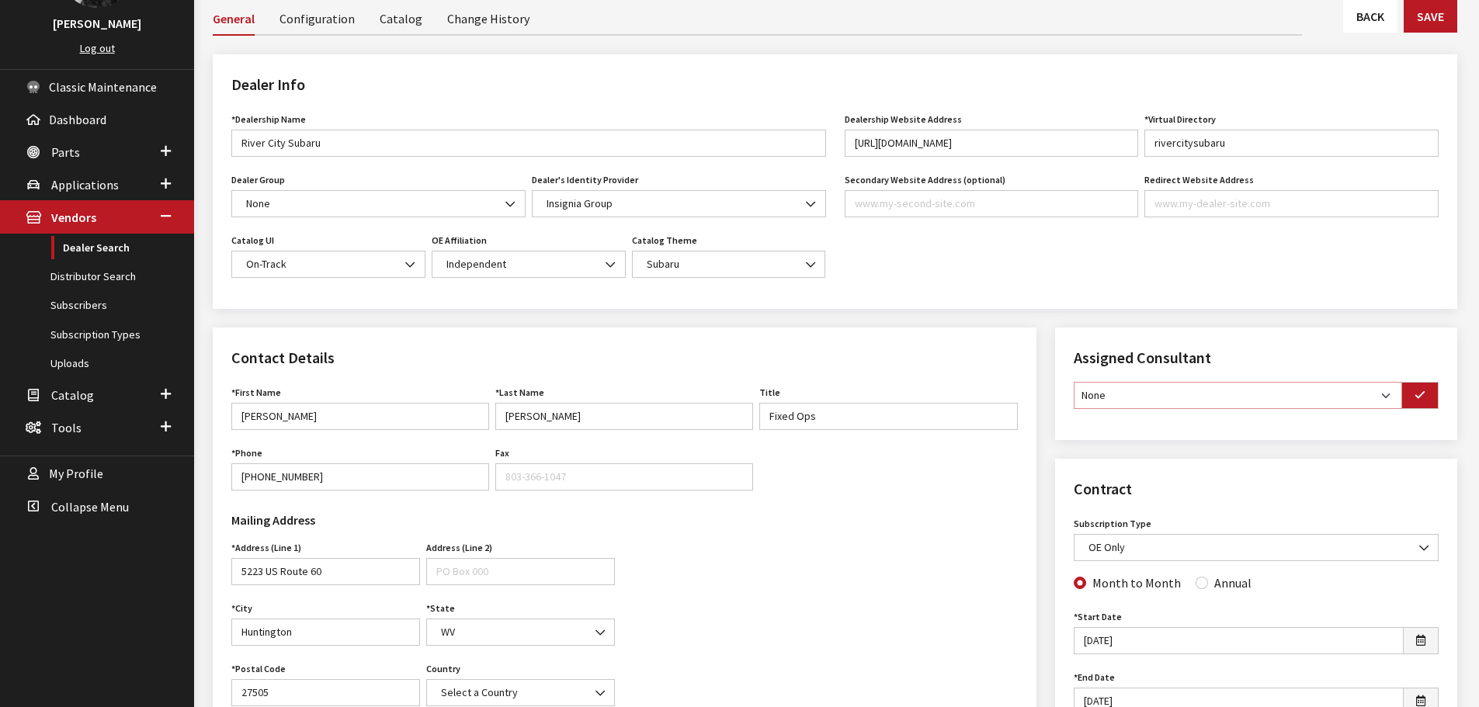
click at [1386, 400] on select "None [PERSON_NAME] [PERSON_NAME] [PERSON_NAME] [PERSON_NAME] [PERSON_NAME]" at bounding box center [1238, 395] width 328 height 27
select select "30"
click at [1074, 382] on select "None [PERSON_NAME] [PERSON_NAME] [PERSON_NAME] [PERSON_NAME] [PERSON_NAME]" at bounding box center [1238, 395] width 328 height 27
click at [1431, 402] on button "button" at bounding box center [1419, 395] width 37 height 27
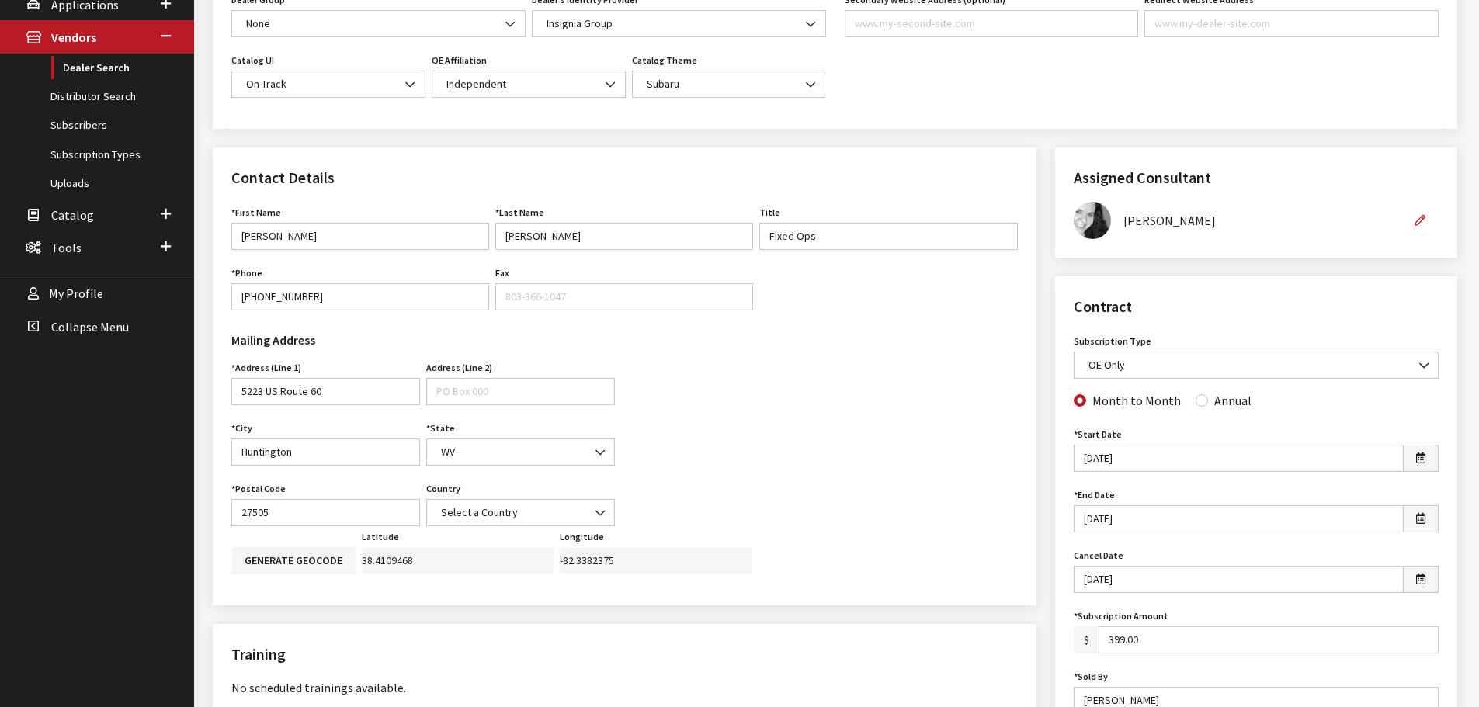
scroll to position [388, 0]
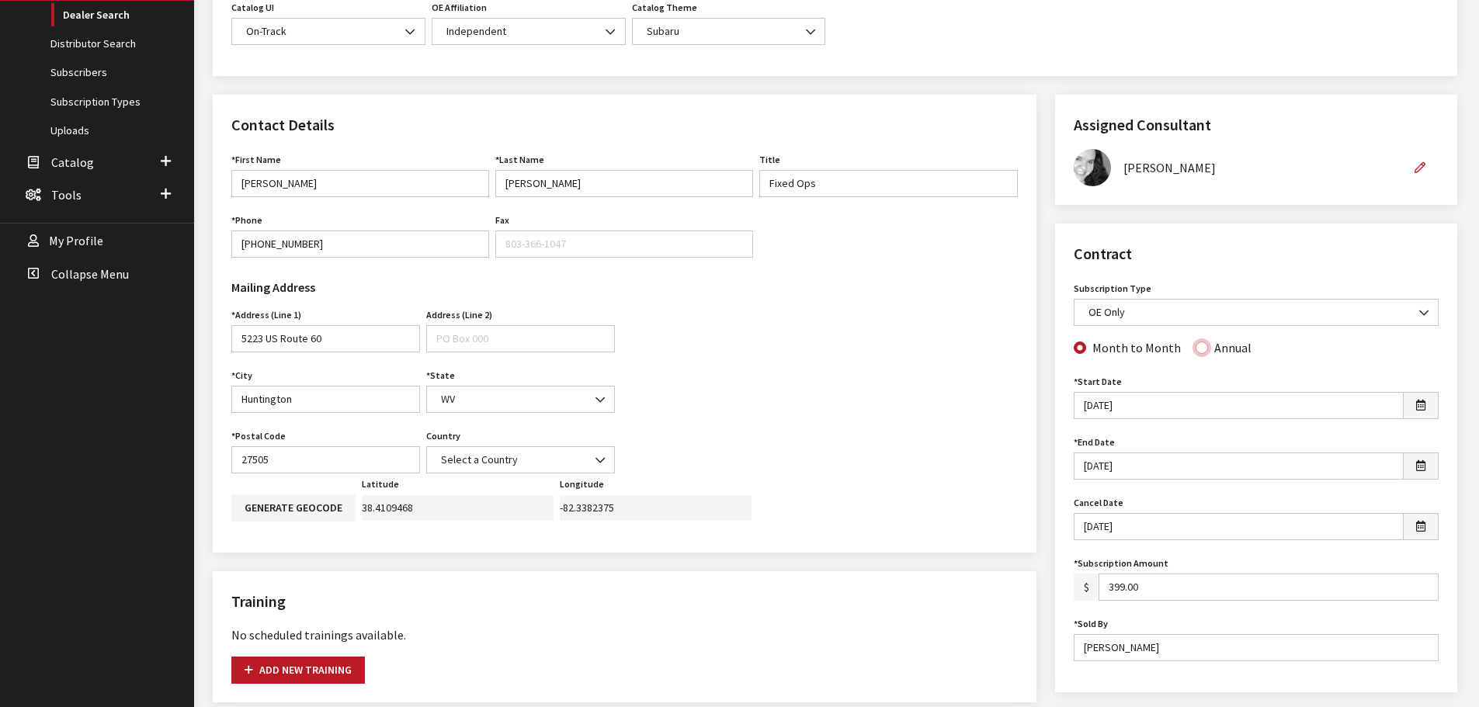
click at [1198, 352] on input "Annual" at bounding box center [1202, 348] width 12 height 12
radio input "true"
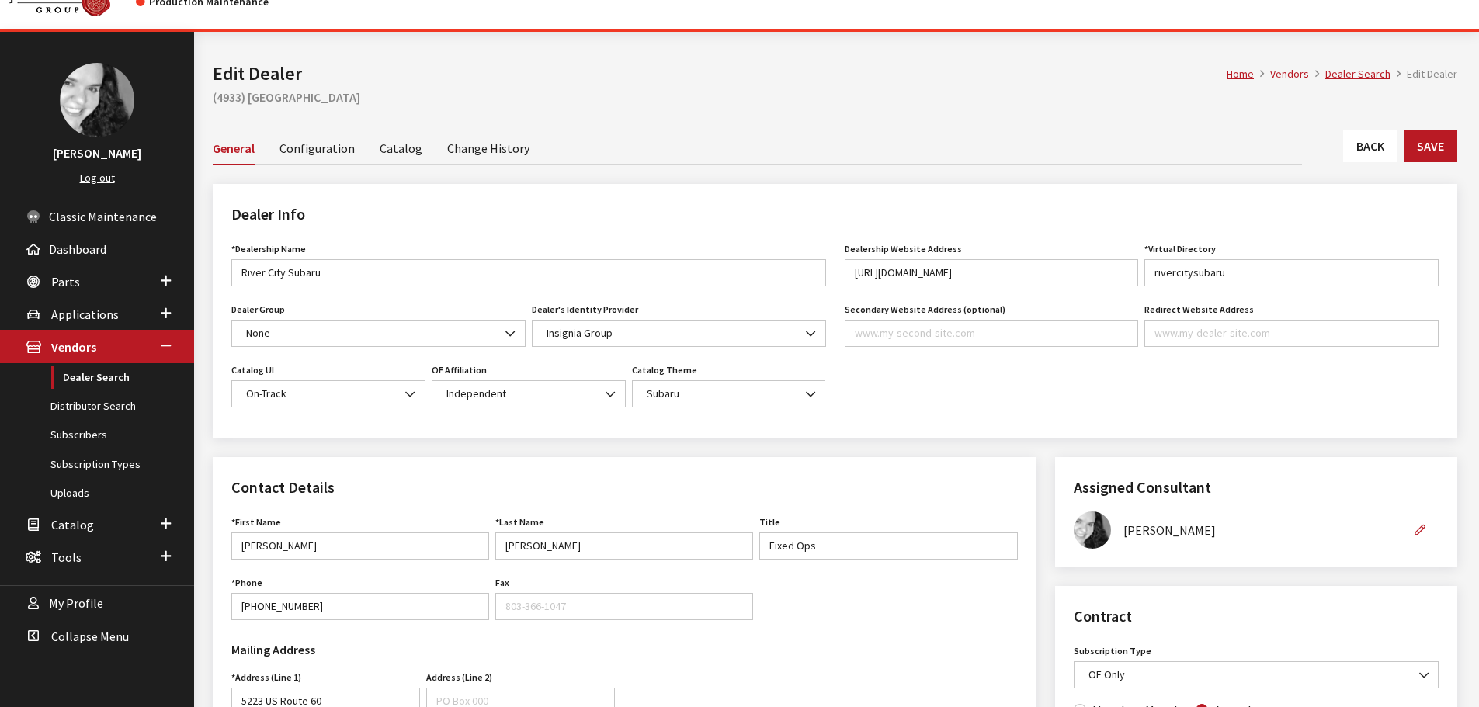
scroll to position [0, 0]
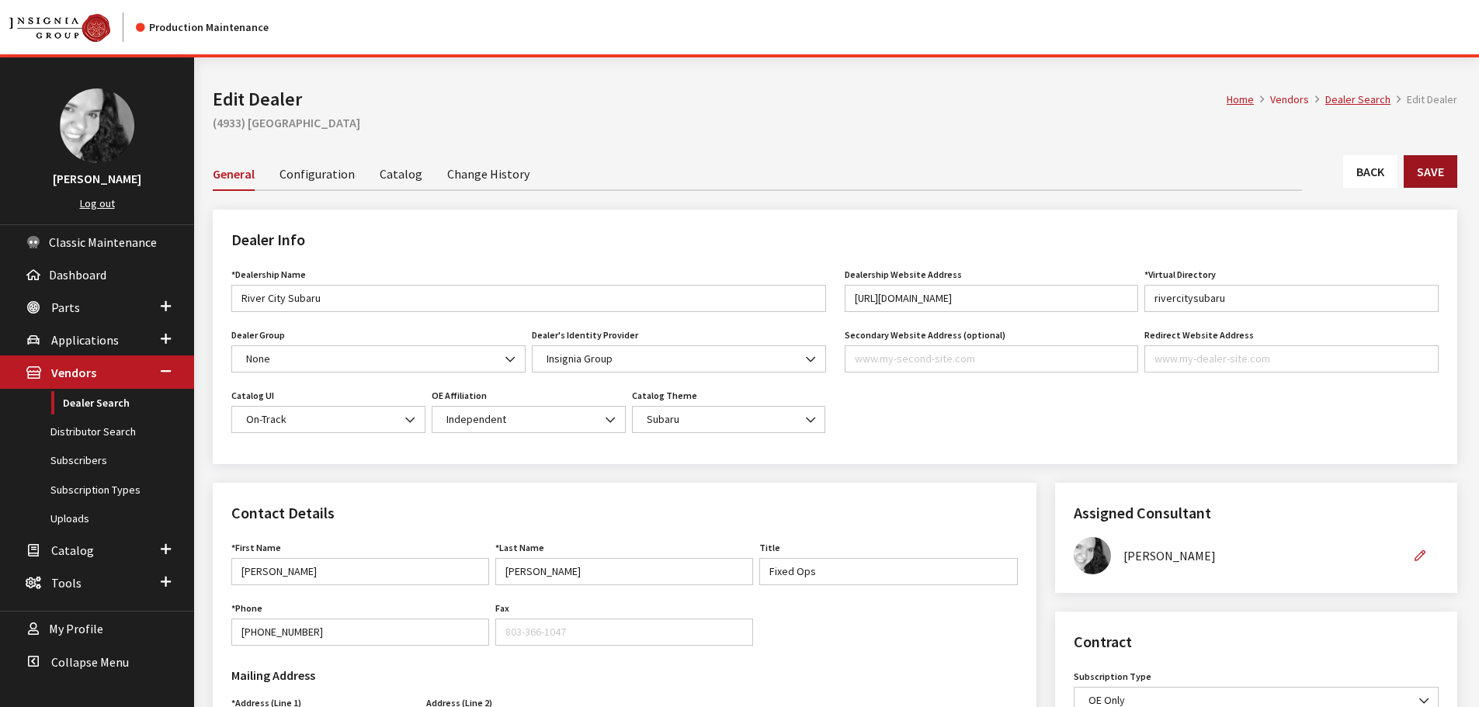
click at [1429, 168] on button "Save" at bounding box center [1431, 171] width 54 height 33
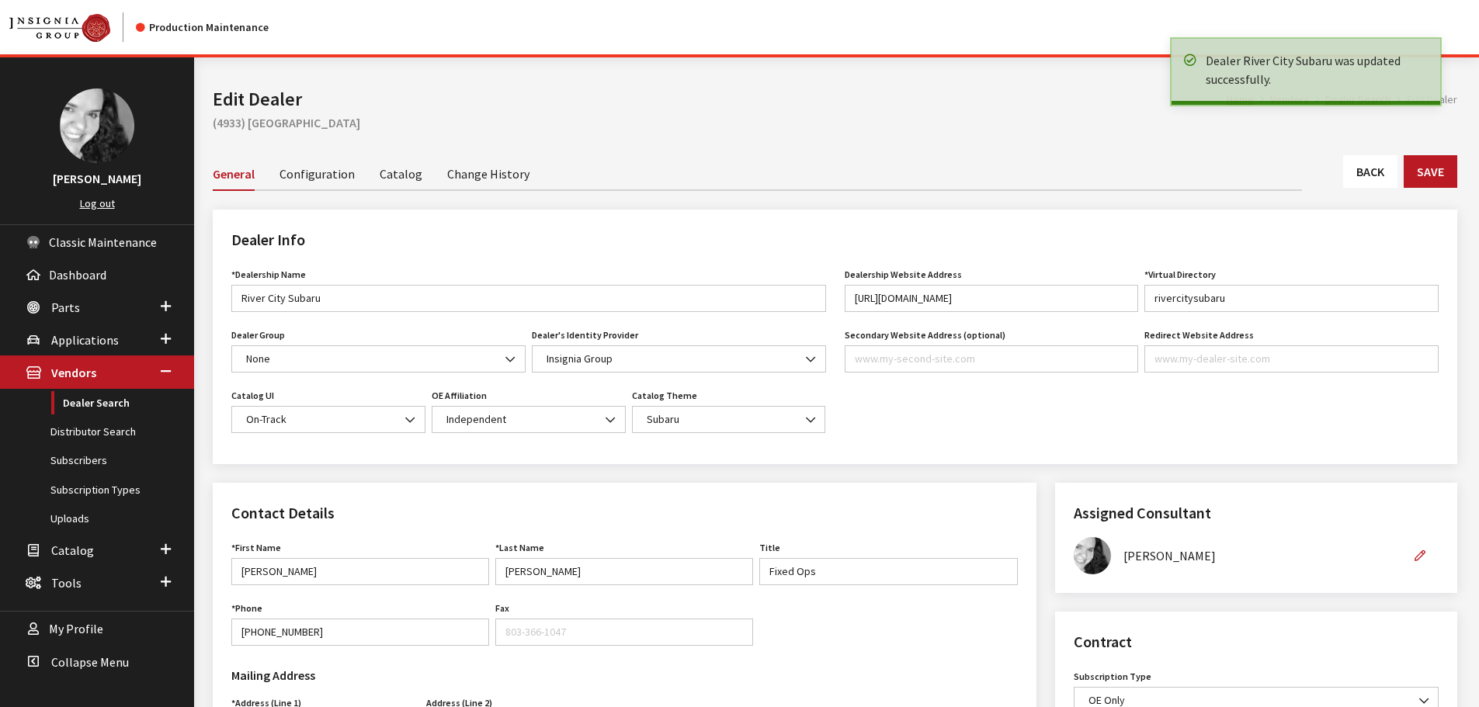
click at [1354, 179] on link "Back" at bounding box center [1370, 171] width 54 height 33
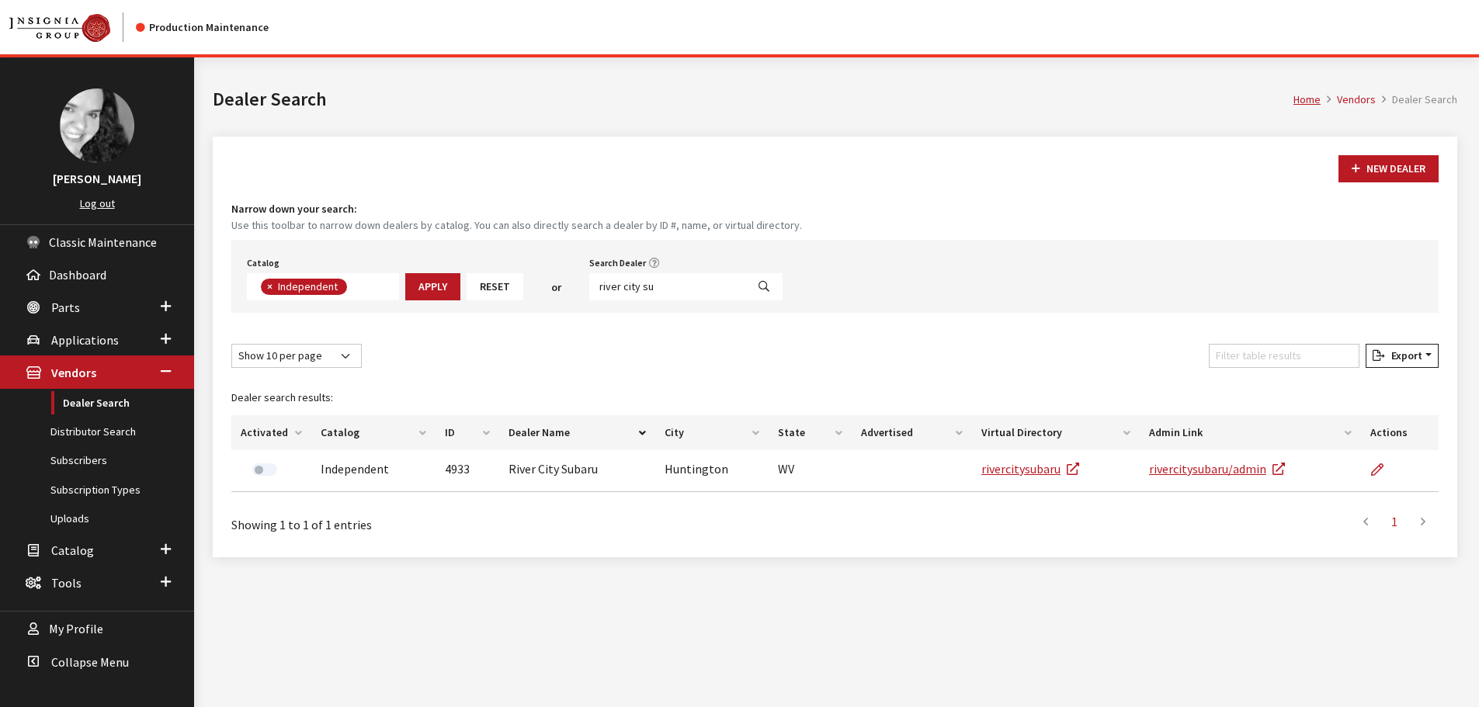
scroll to position [113, 0]
click at [659, 286] on input "river city su" at bounding box center [667, 286] width 157 height 27
type input "nissan of rochester"
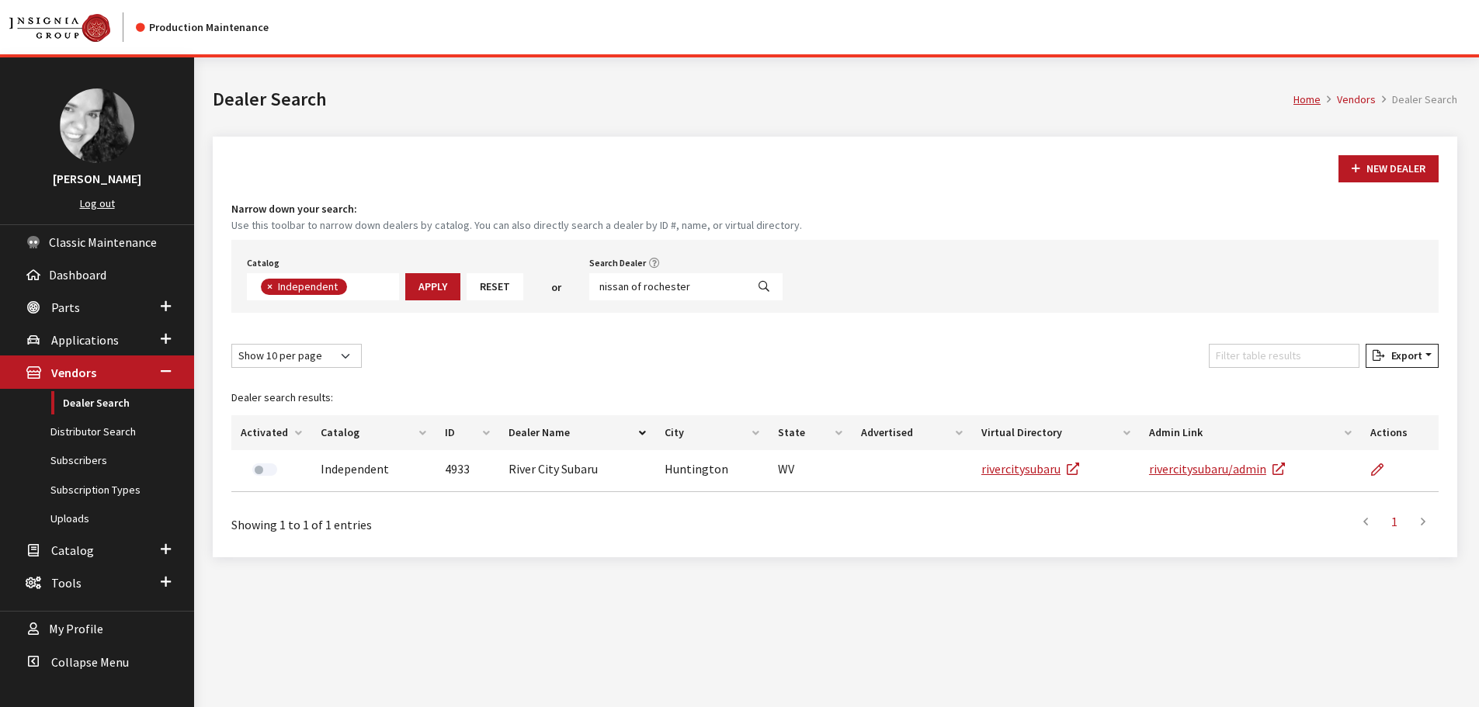
select select
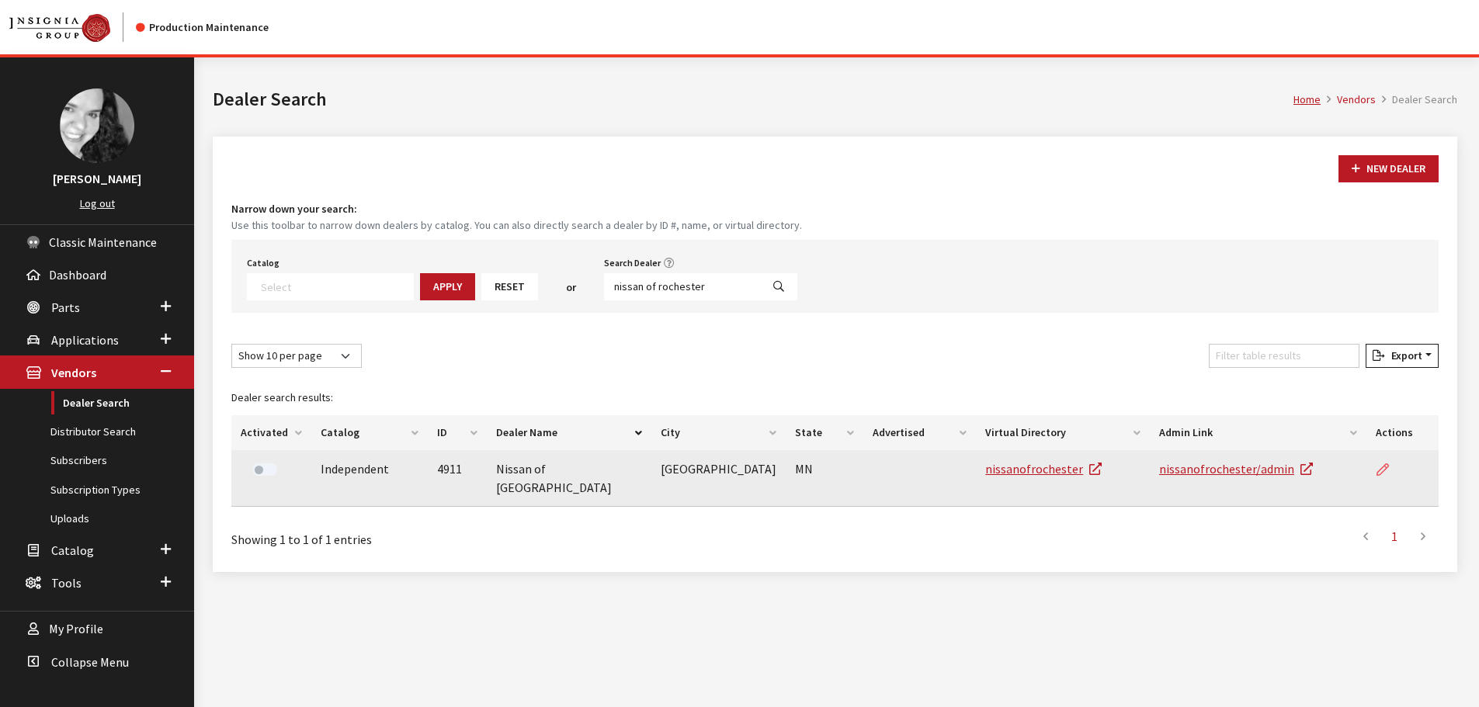
click at [1388, 471] on link at bounding box center [1389, 469] width 26 height 39
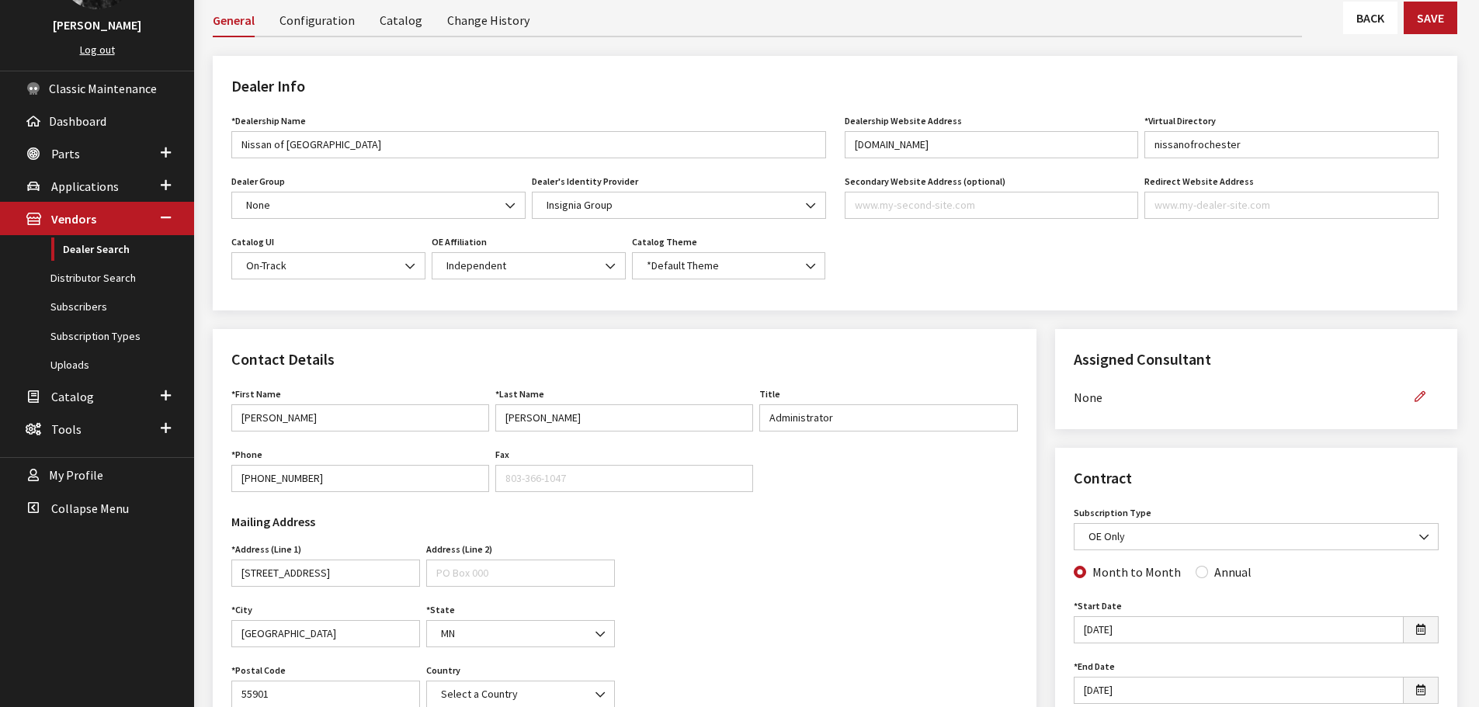
scroll to position [155, 0]
click at [1423, 391] on icon "button" at bounding box center [1420, 396] width 11 height 11
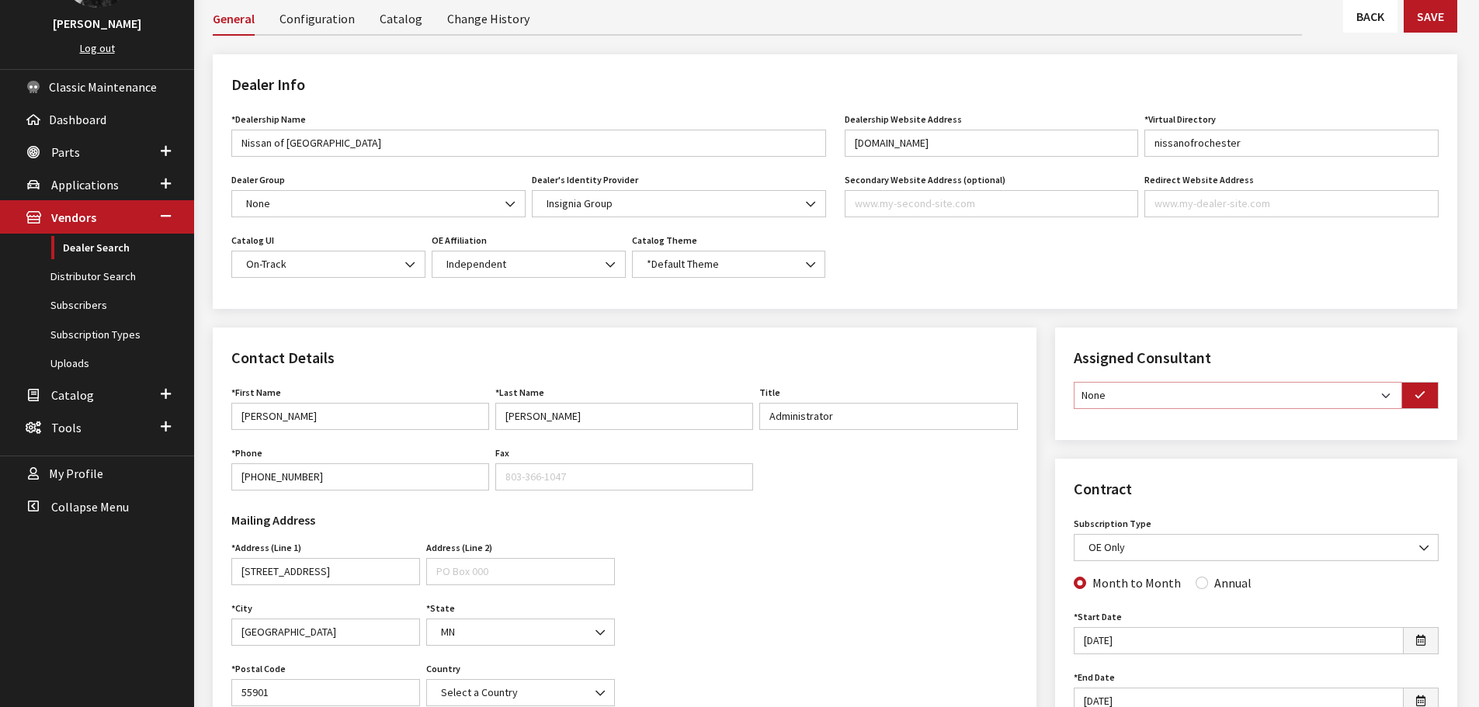
click at [1386, 397] on select "None Brian Gulbrandson Dave West Khrys Dorton Kurt Daugherty Roger Schmidt" at bounding box center [1238, 395] width 328 height 27
select select "30"
click at [1074, 382] on select "None Brian Gulbrandson Dave West Khrys Dorton Kurt Daugherty Roger Schmidt" at bounding box center [1238, 395] width 328 height 27
click at [1416, 398] on icon "button" at bounding box center [1420, 396] width 11 height 11
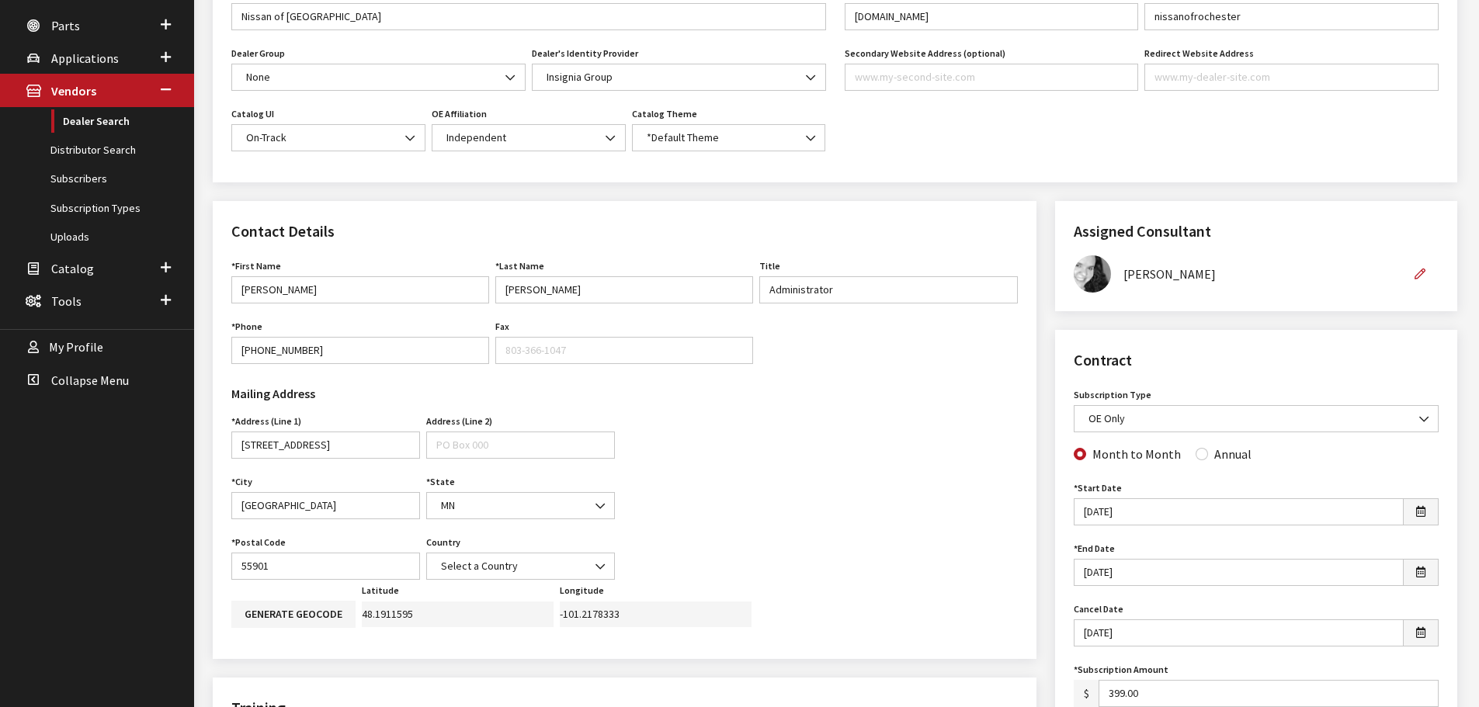
scroll to position [311, 0]
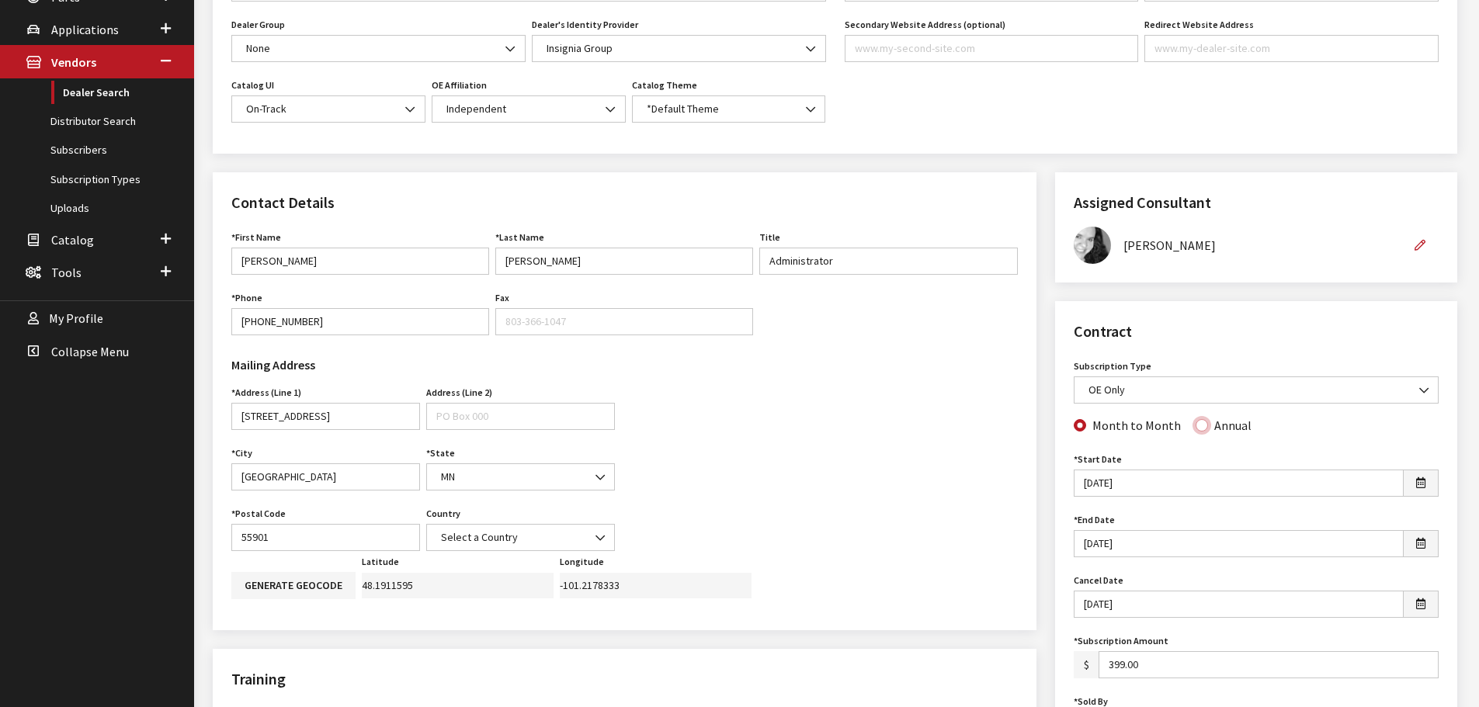
click at [1200, 426] on input "Annual" at bounding box center [1202, 425] width 12 height 12
radio input "true"
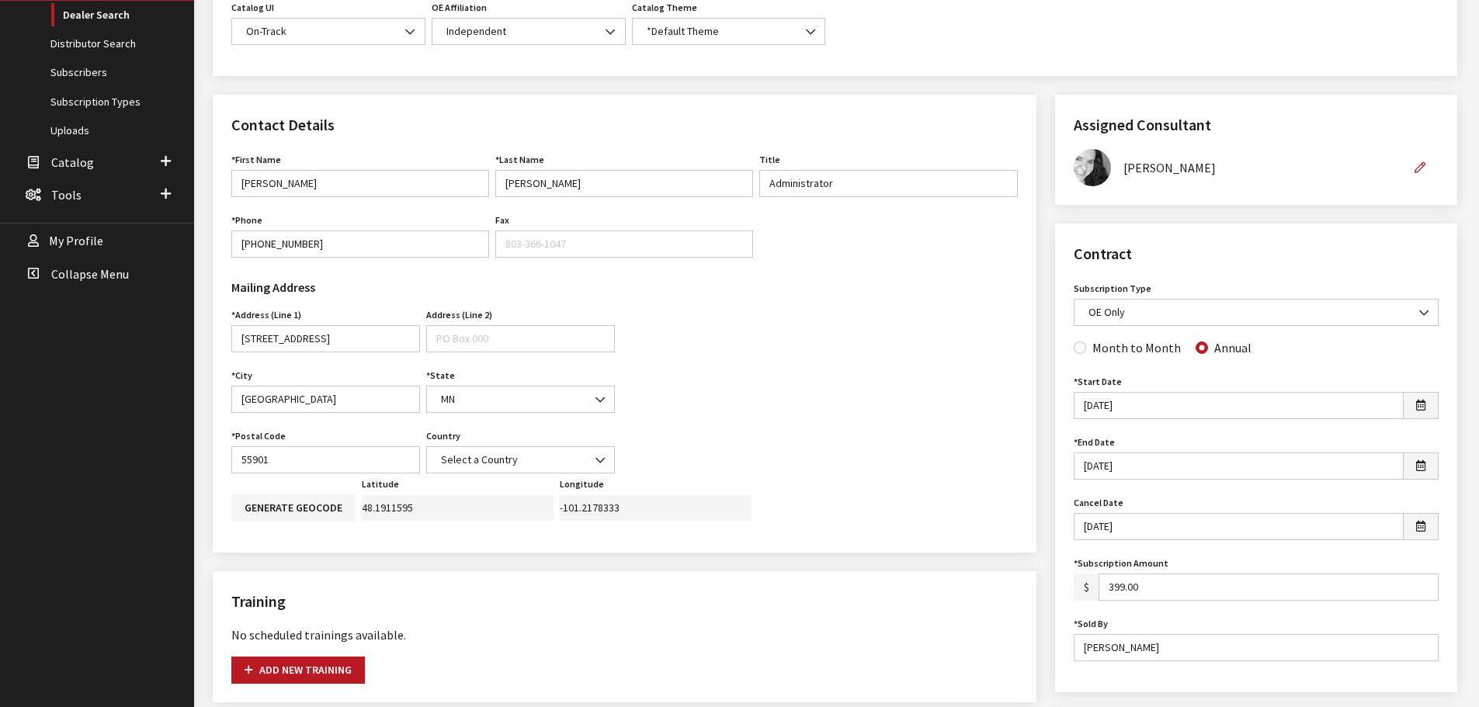
scroll to position [0, 0]
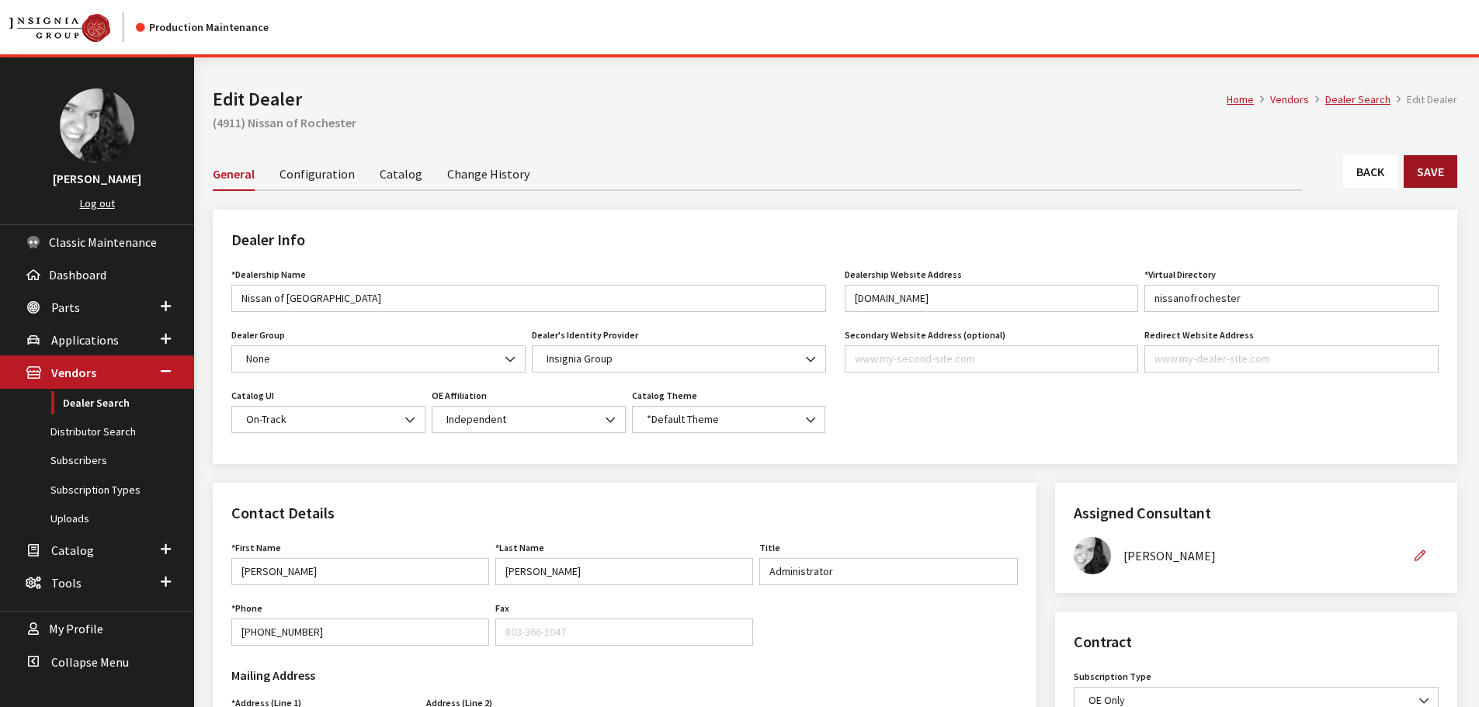
click at [1439, 183] on button "Save" at bounding box center [1431, 171] width 54 height 33
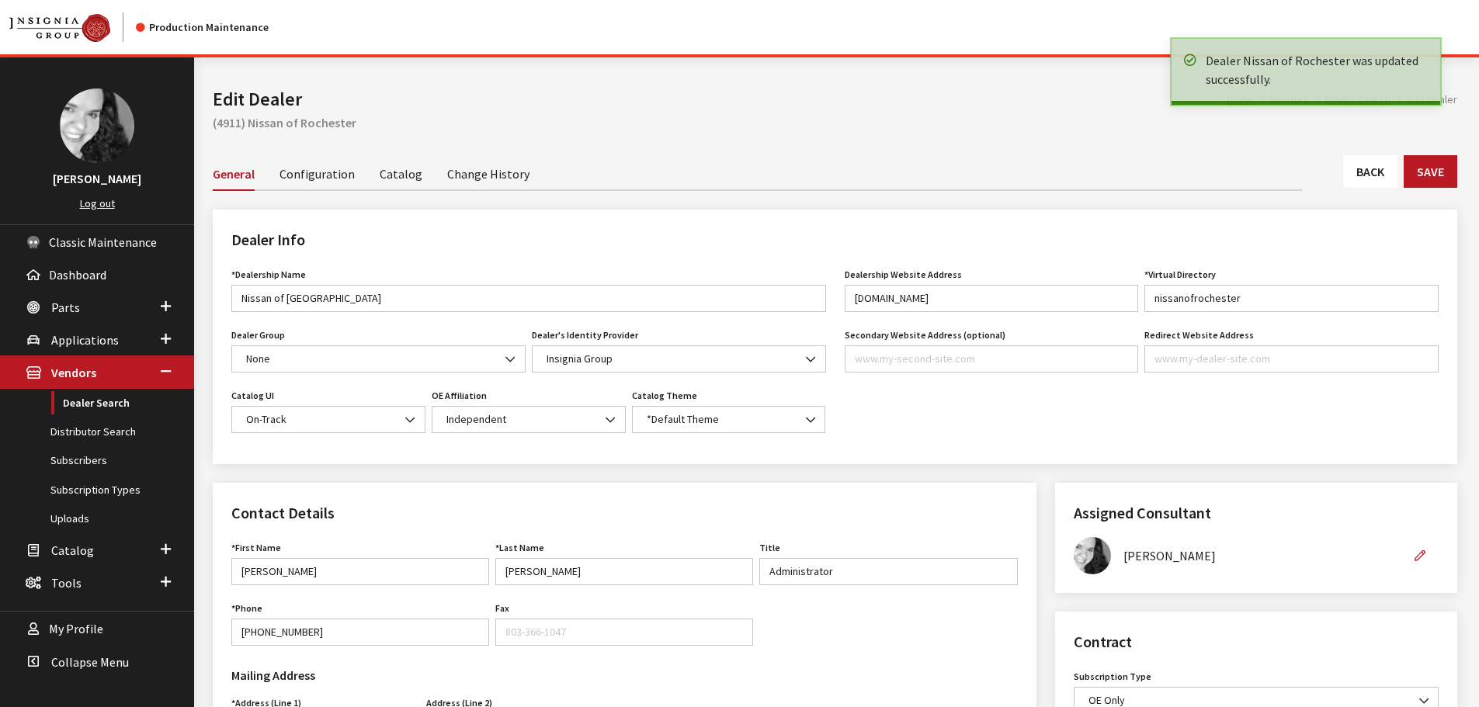
click at [1369, 174] on link "Back" at bounding box center [1370, 171] width 54 height 33
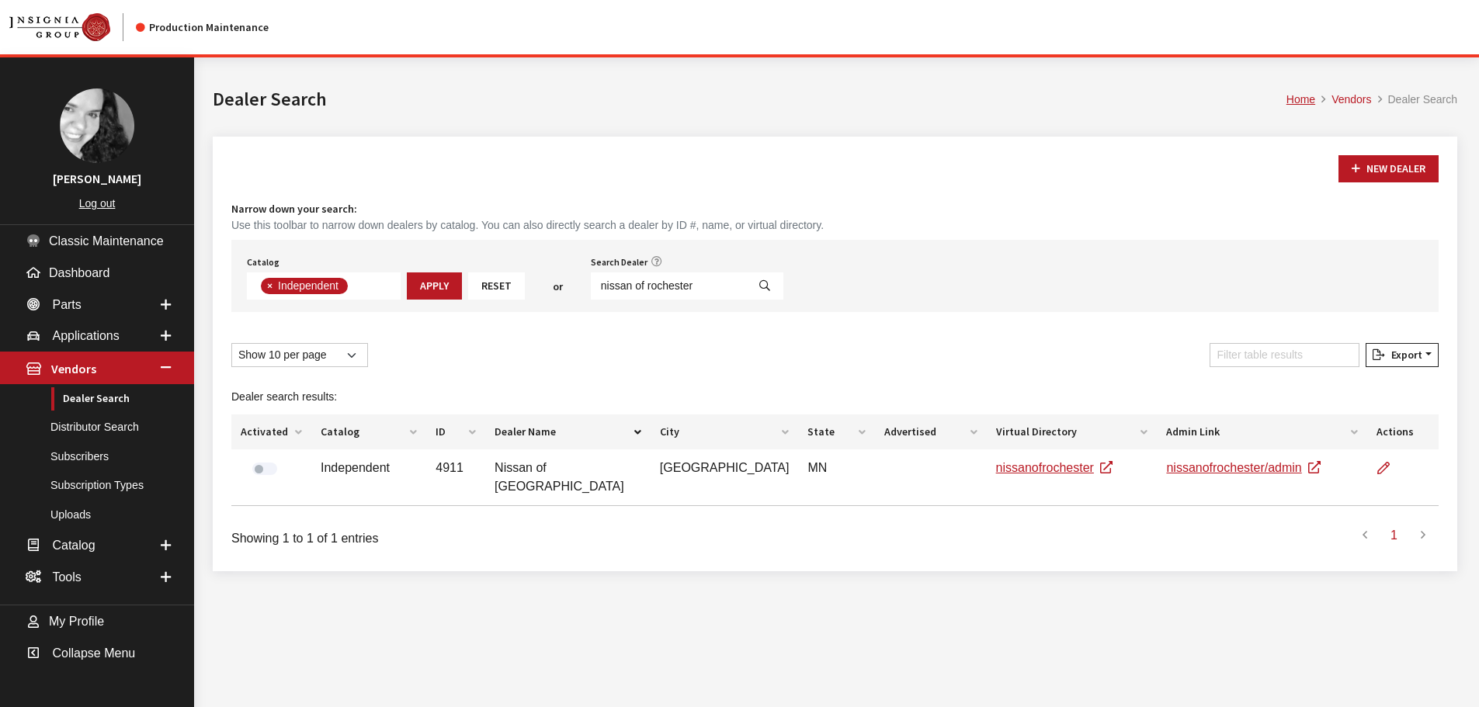
scroll to position [113, 0]
click at [663, 287] on input "nissan of rochester" at bounding box center [669, 286] width 156 height 27
type input "murfreesboro"
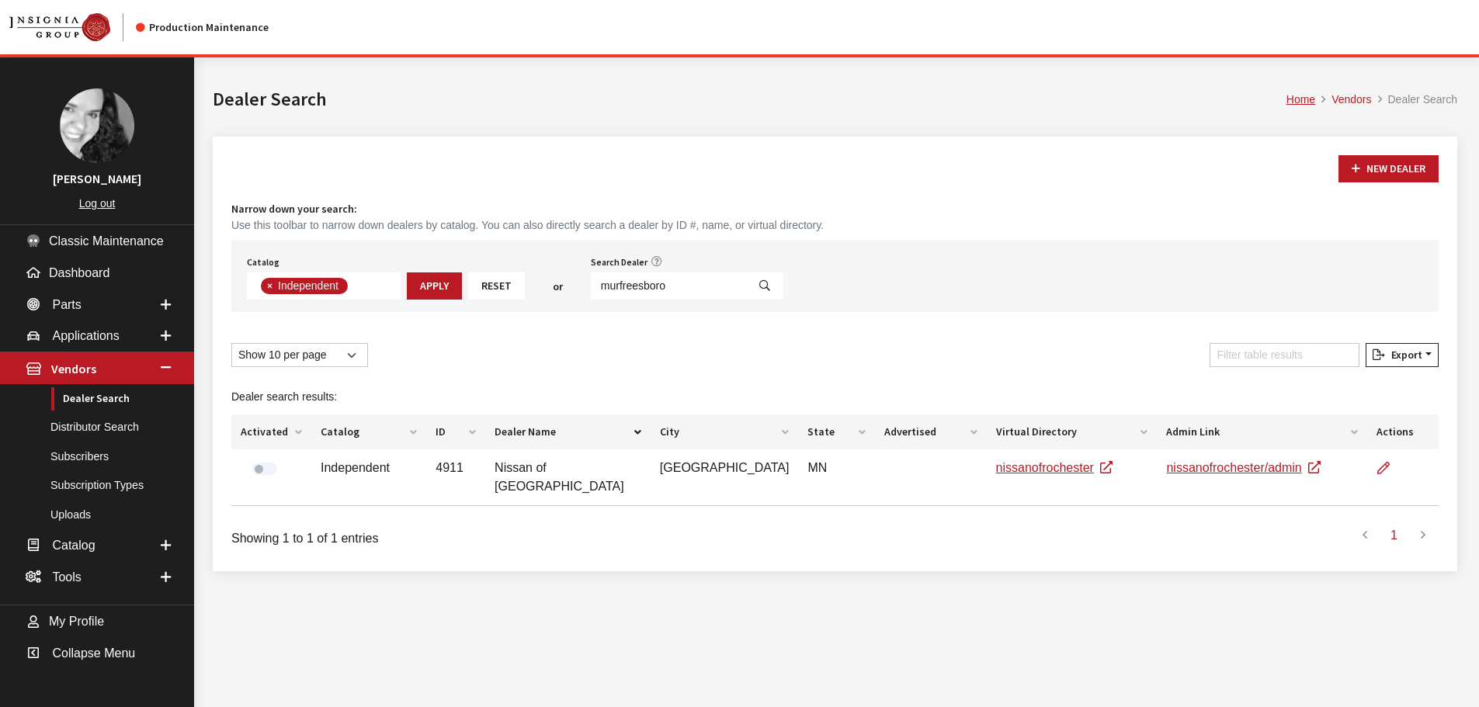
select select
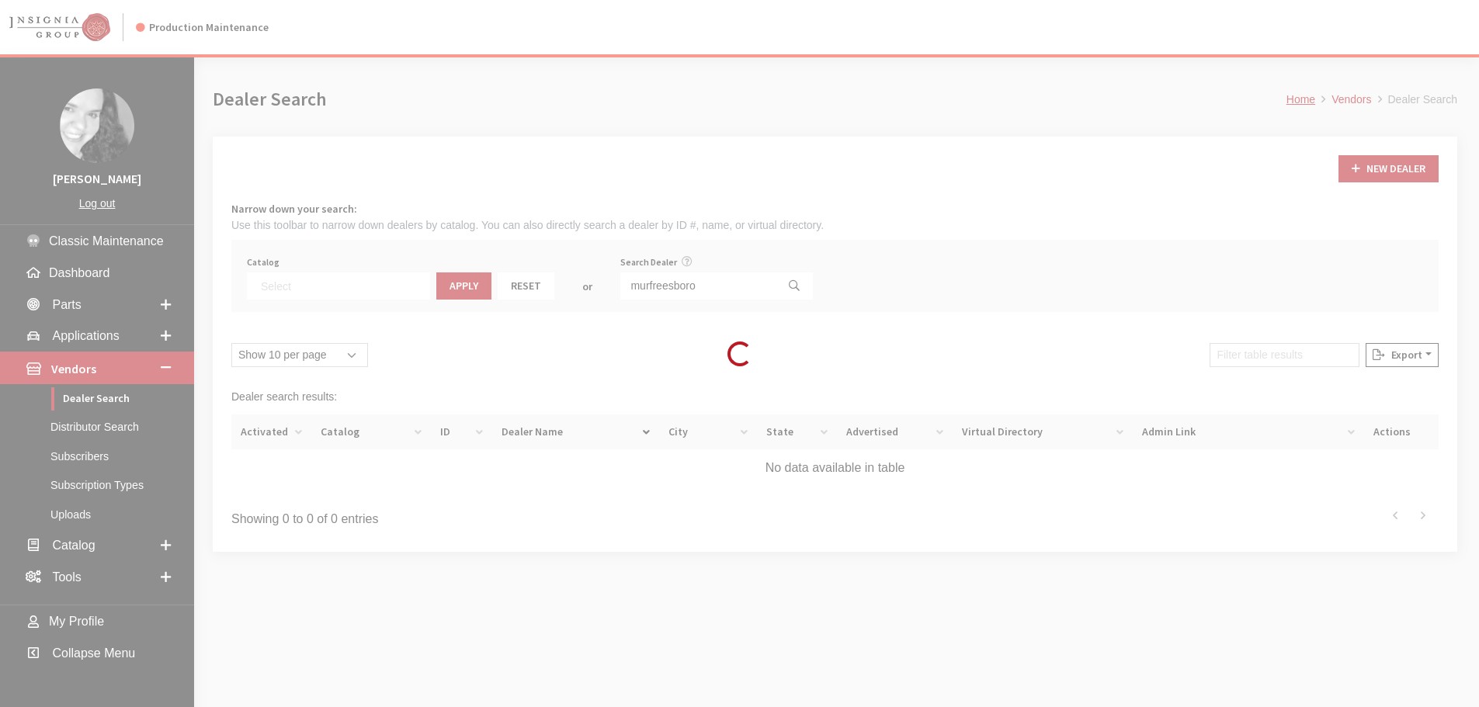
scroll to position [162, 0]
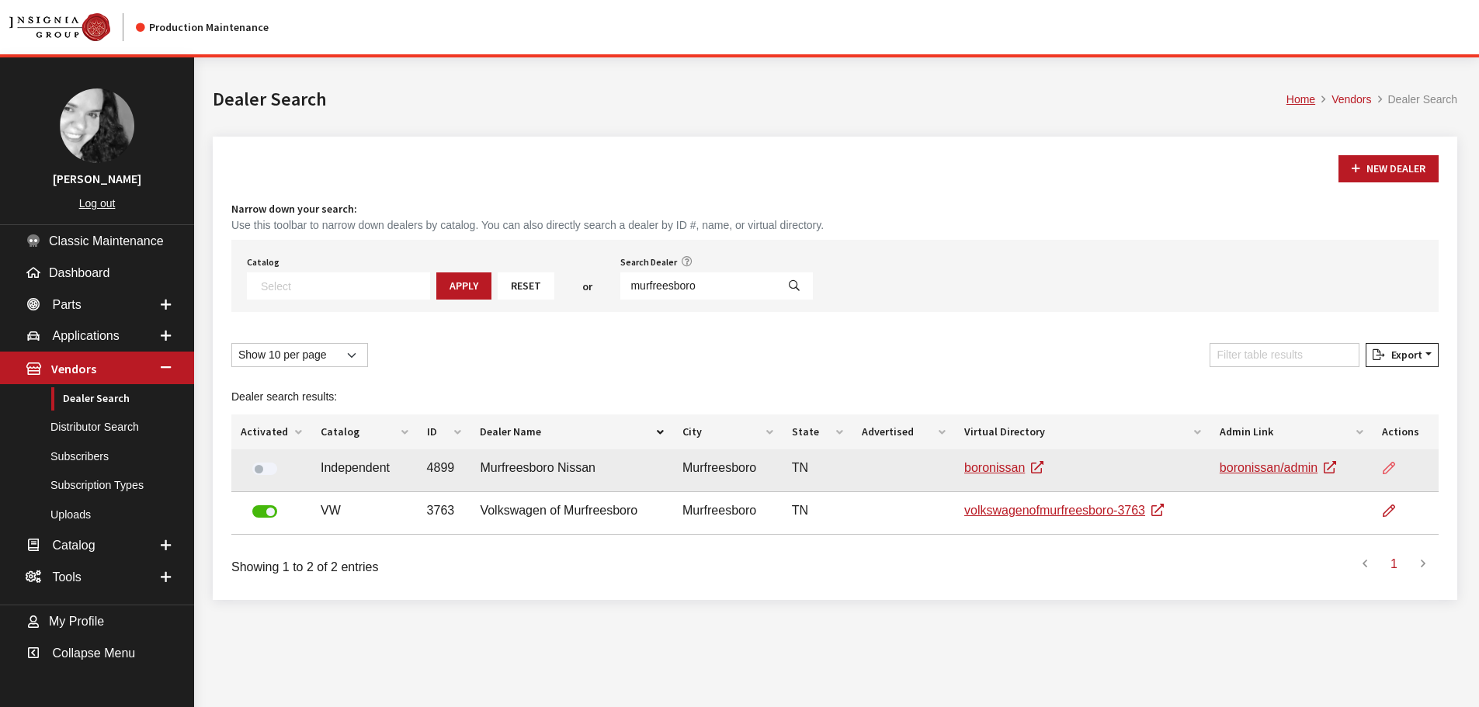
click at [1388, 470] on icon at bounding box center [1389, 469] width 12 height 12
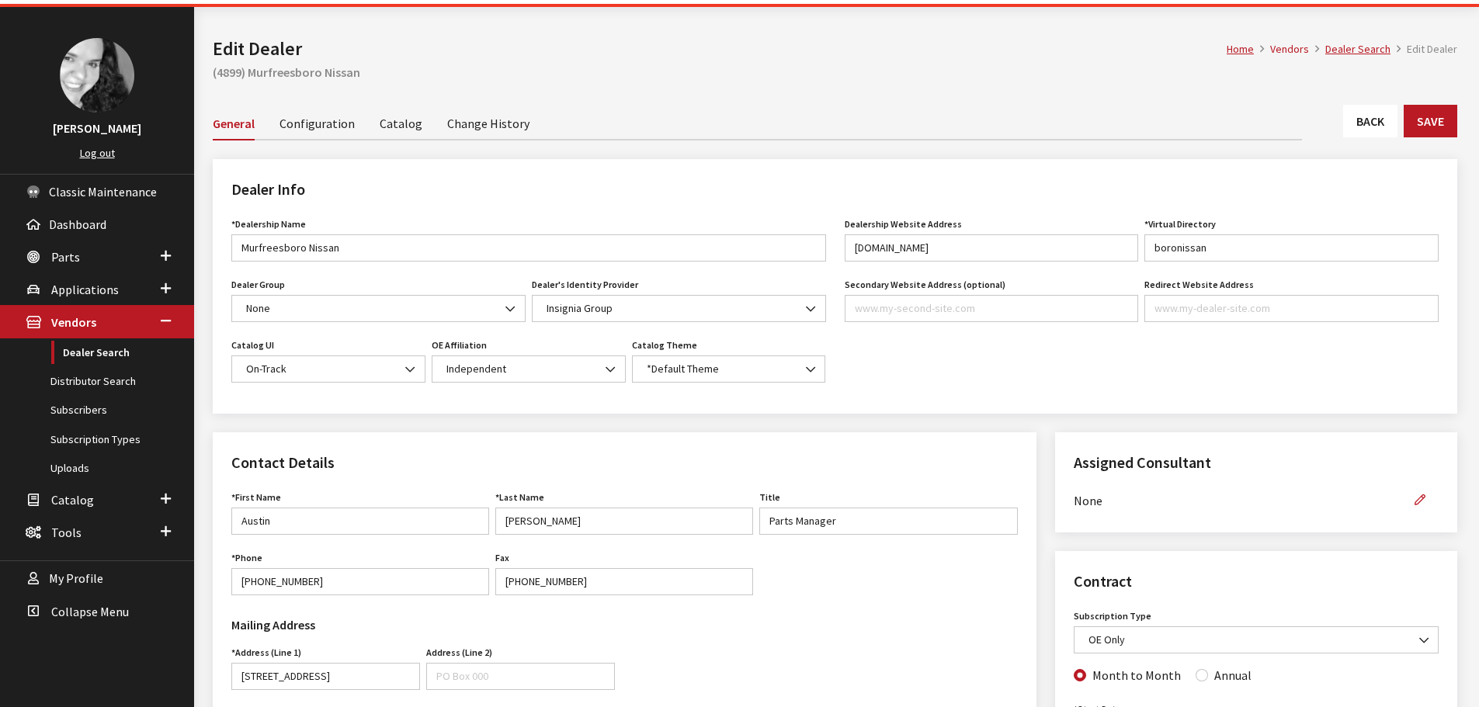
scroll to position [78, 0]
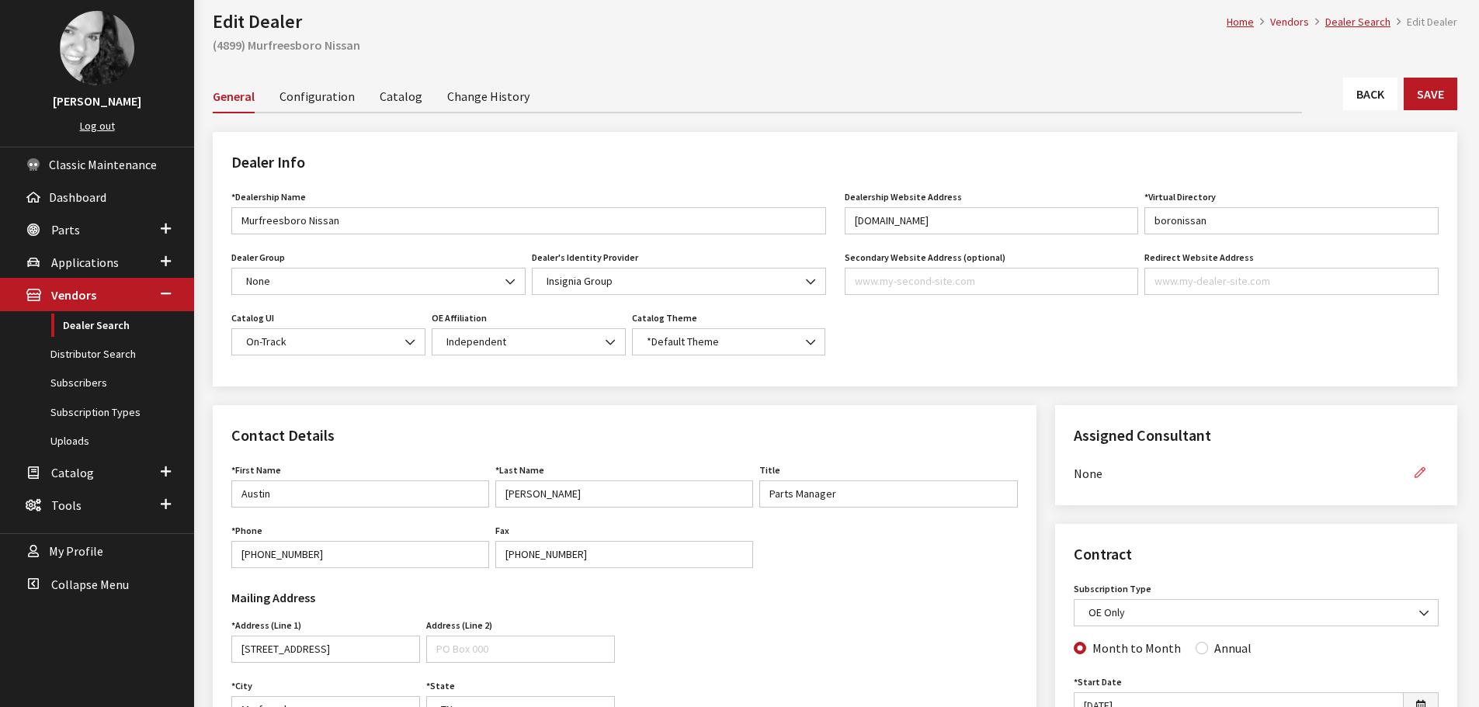
click at [1416, 470] on icon "button" at bounding box center [1420, 473] width 11 height 11
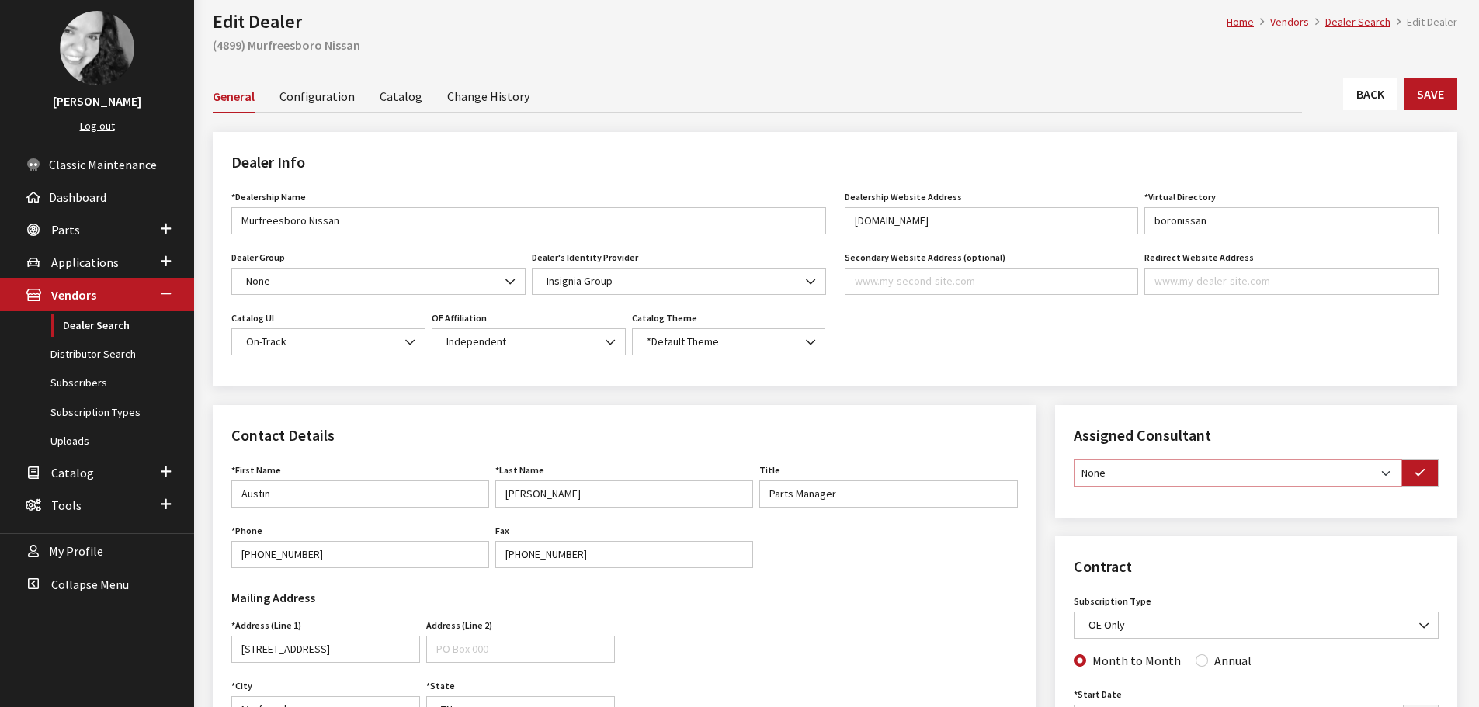
click at [1382, 477] on select "None Brian Gulbrandson Dave West Khrys Dorton Kurt Daugherty Roger Schmidt" at bounding box center [1238, 473] width 328 height 27
select select "30"
click at [1074, 460] on select "None Brian Gulbrandson Dave West Khrys Dorton Kurt Daugherty Roger Schmidt" at bounding box center [1238, 473] width 328 height 27
click at [1428, 474] on button "button" at bounding box center [1419, 473] width 37 height 27
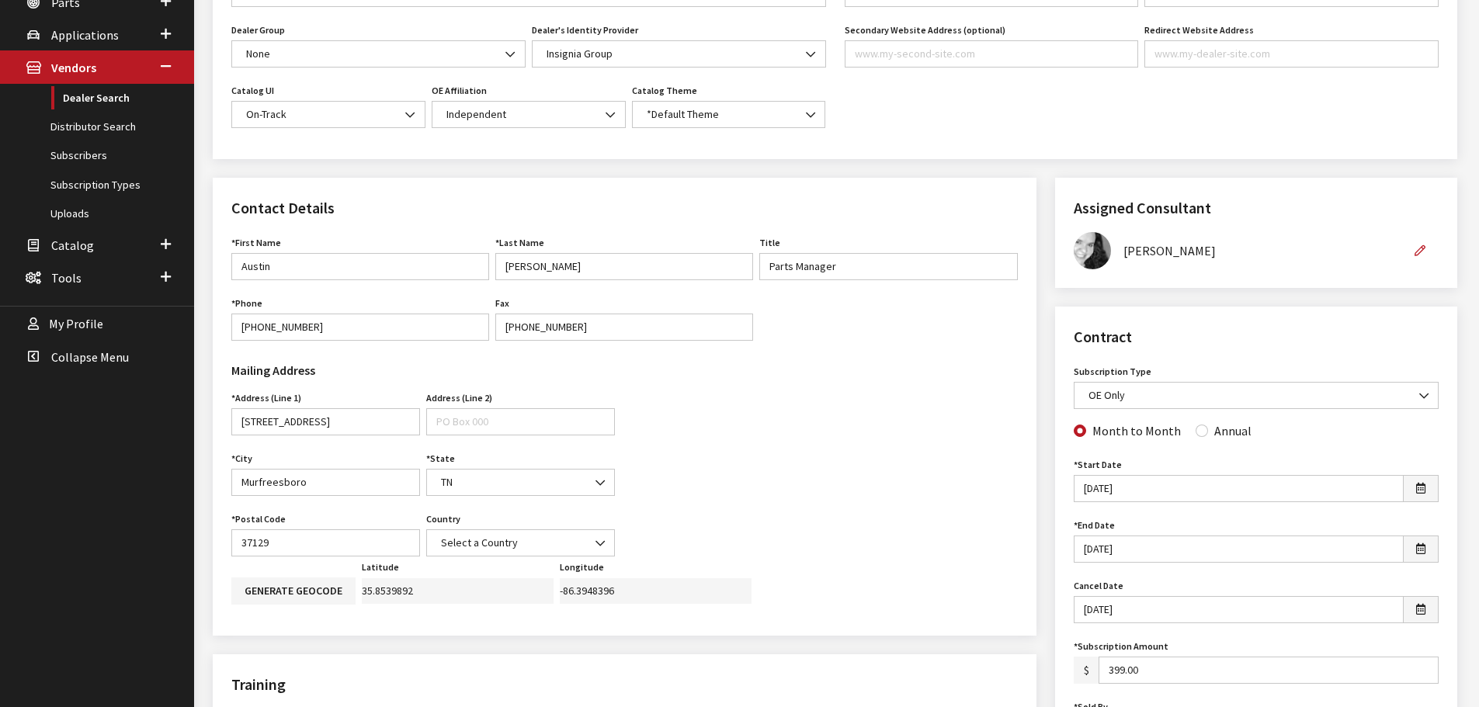
scroll to position [311, 0]
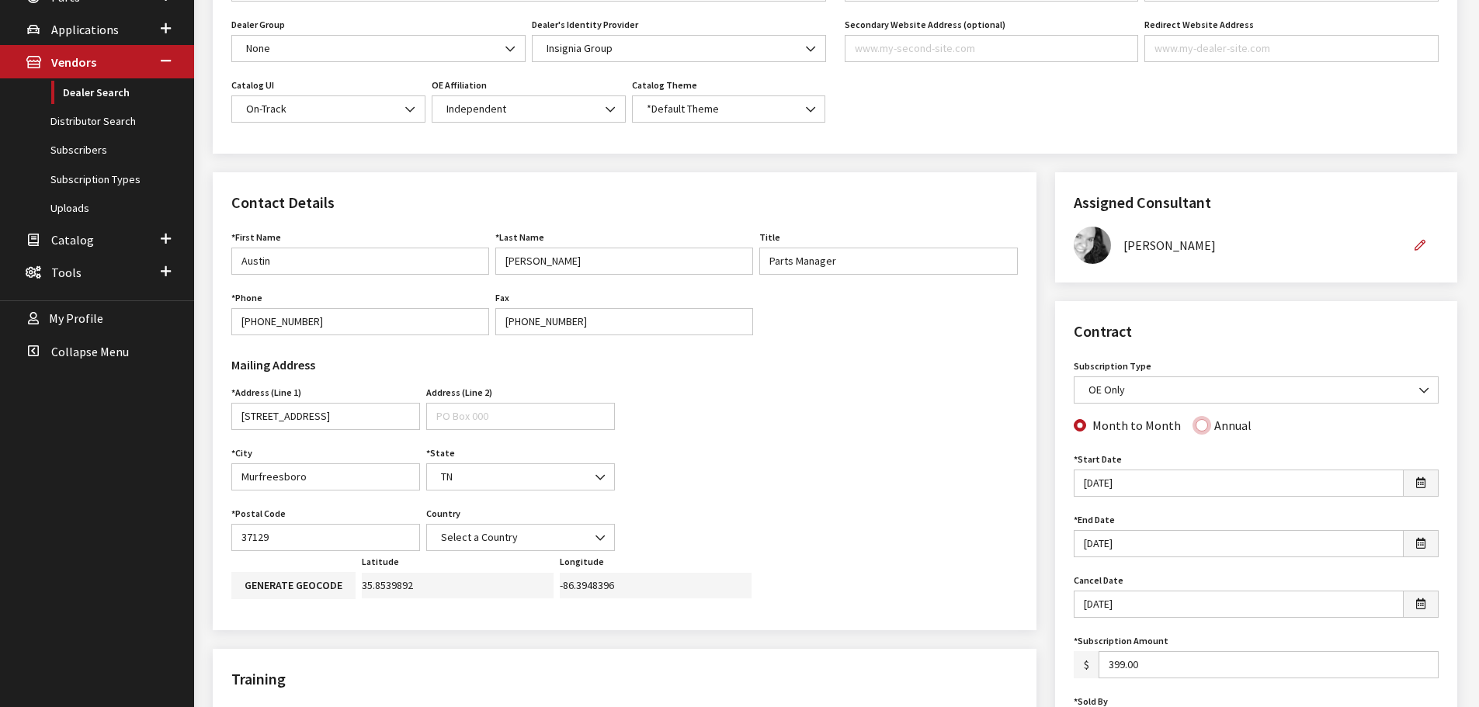
click at [1199, 429] on input "Annual" at bounding box center [1202, 425] width 12 height 12
radio input "true"
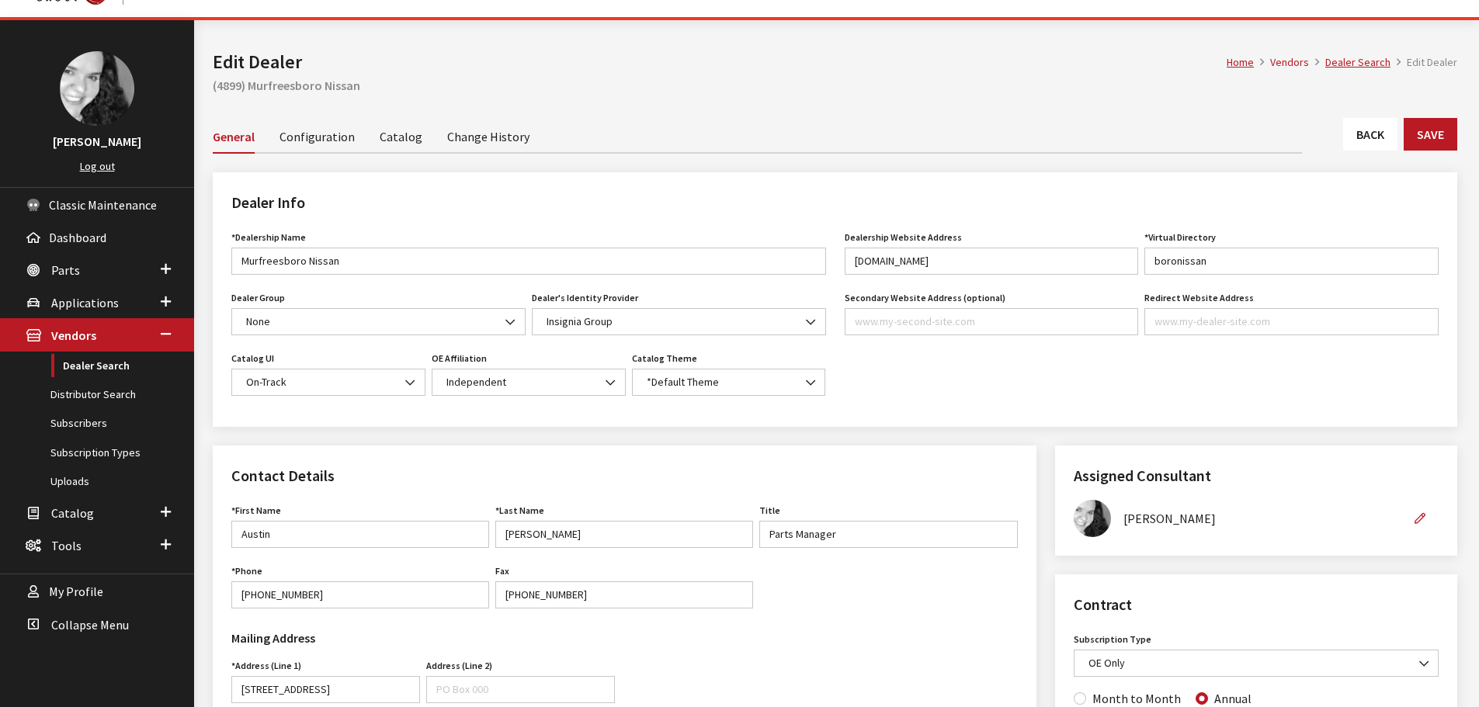
scroll to position [0, 0]
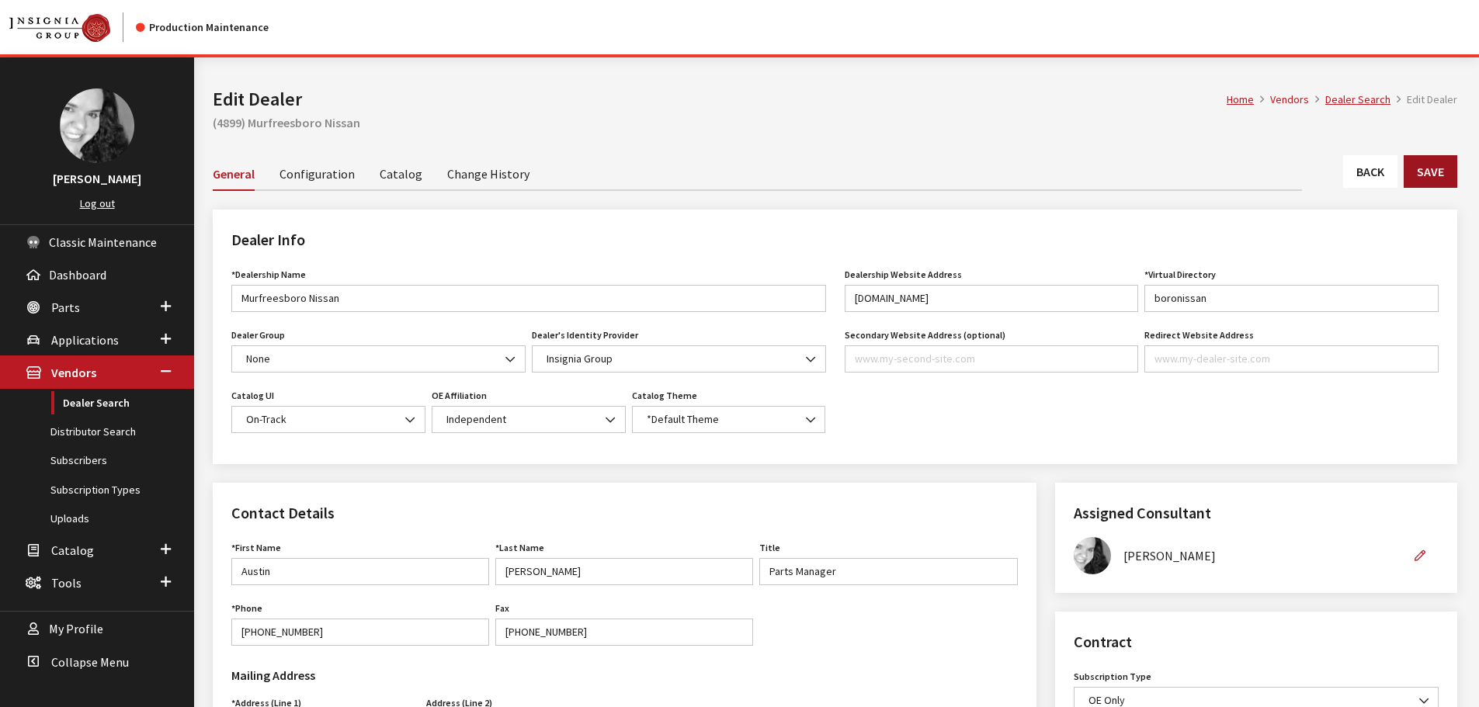
click at [1433, 170] on button "Save" at bounding box center [1431, 171] width 54 height 33
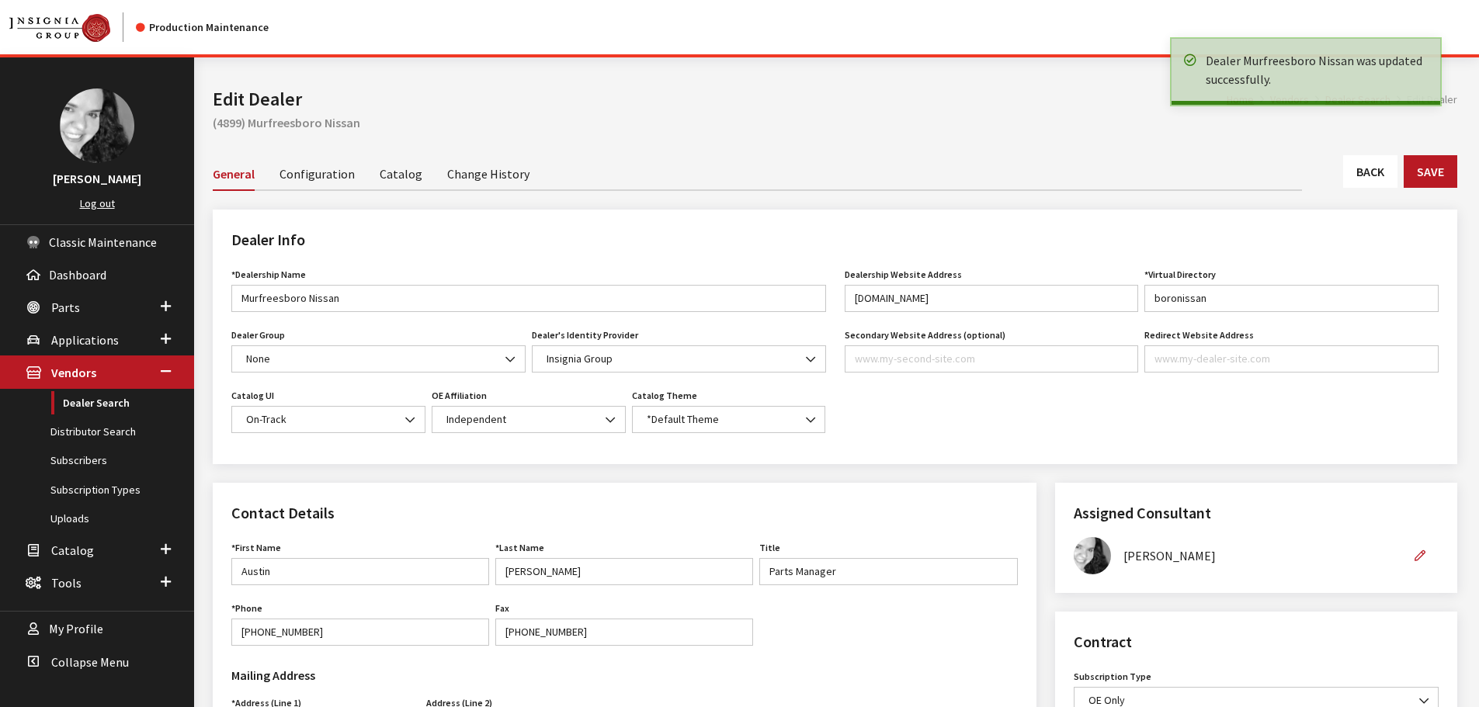
click at [1380, 172] on link "Back" at bounding box center [1370, 171] width 54 height 33
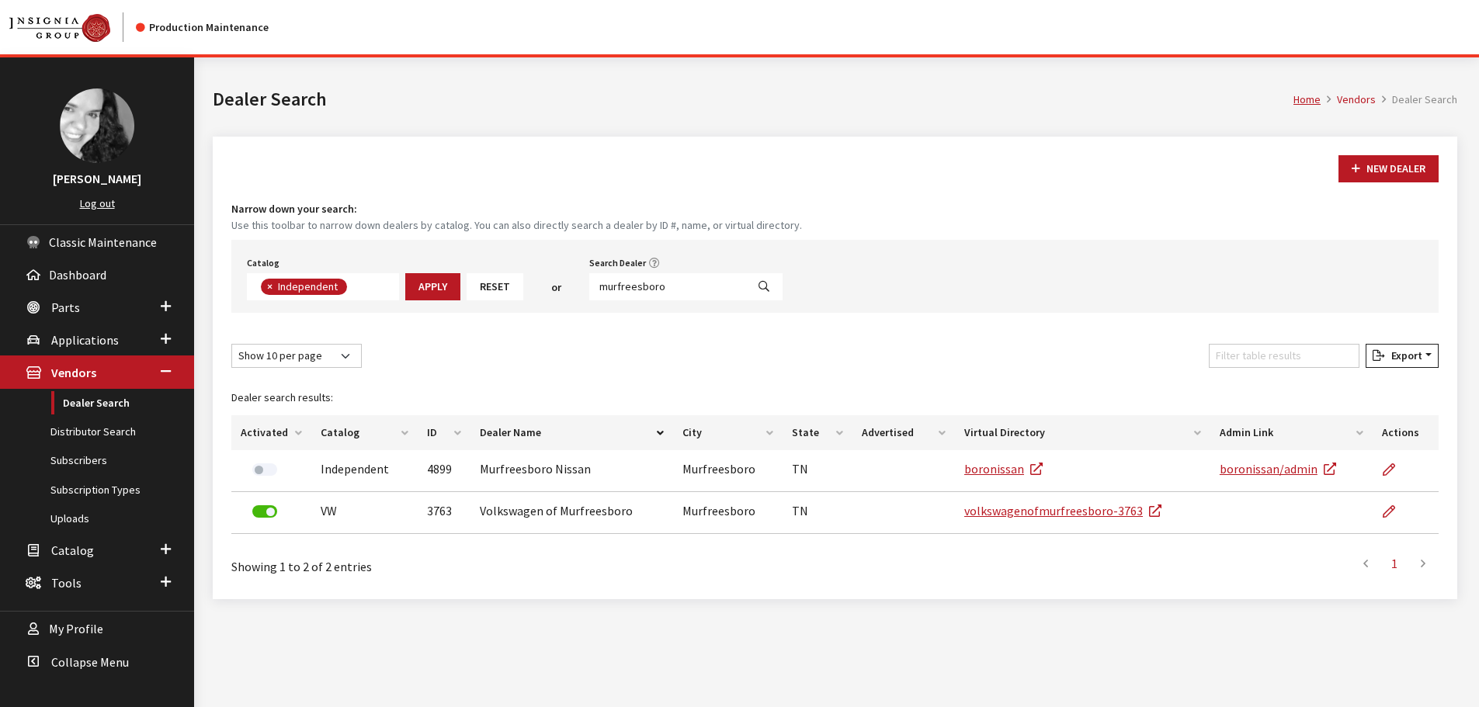
scroll to position [113, 0]
click at [665, 287] on input "murfreesboro" at bounding box center [667, 286] width 157 height 27
type input "[PERSON_NAME]"
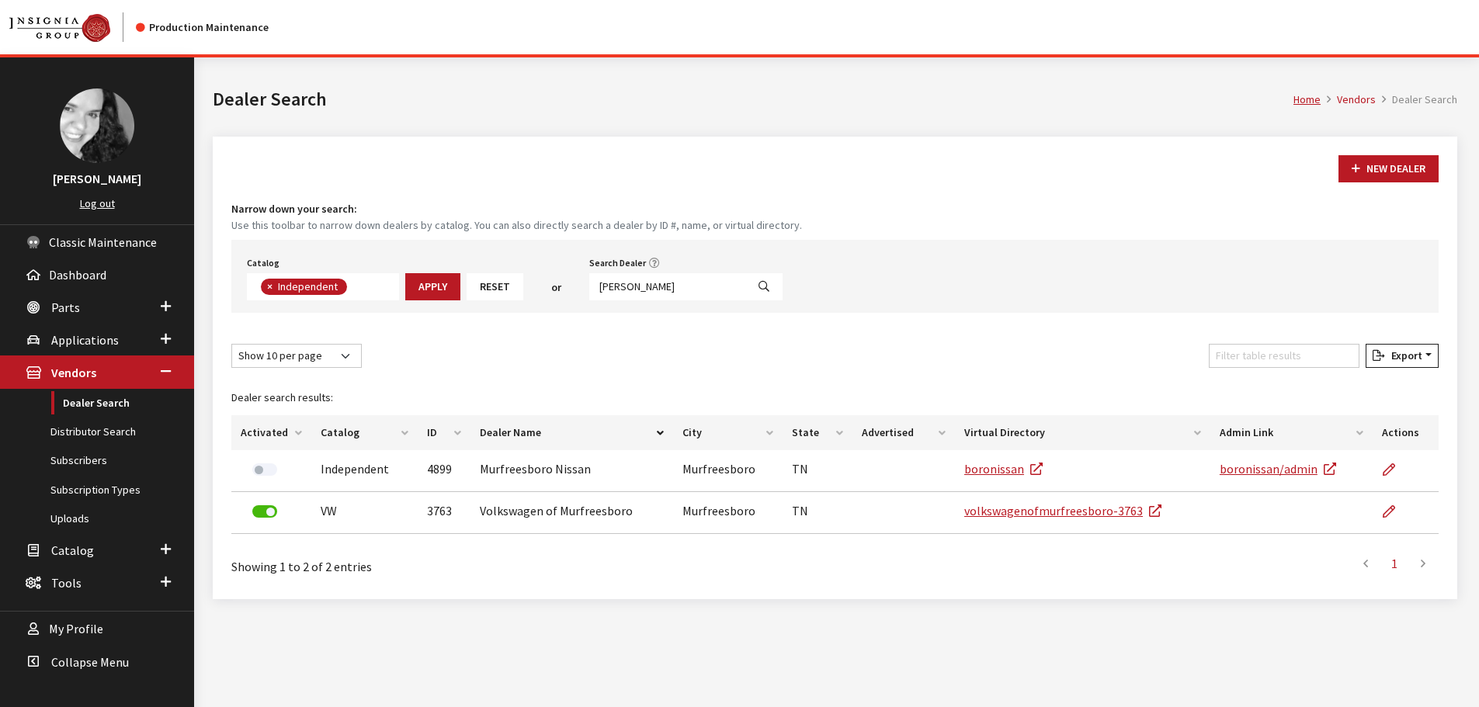
select select
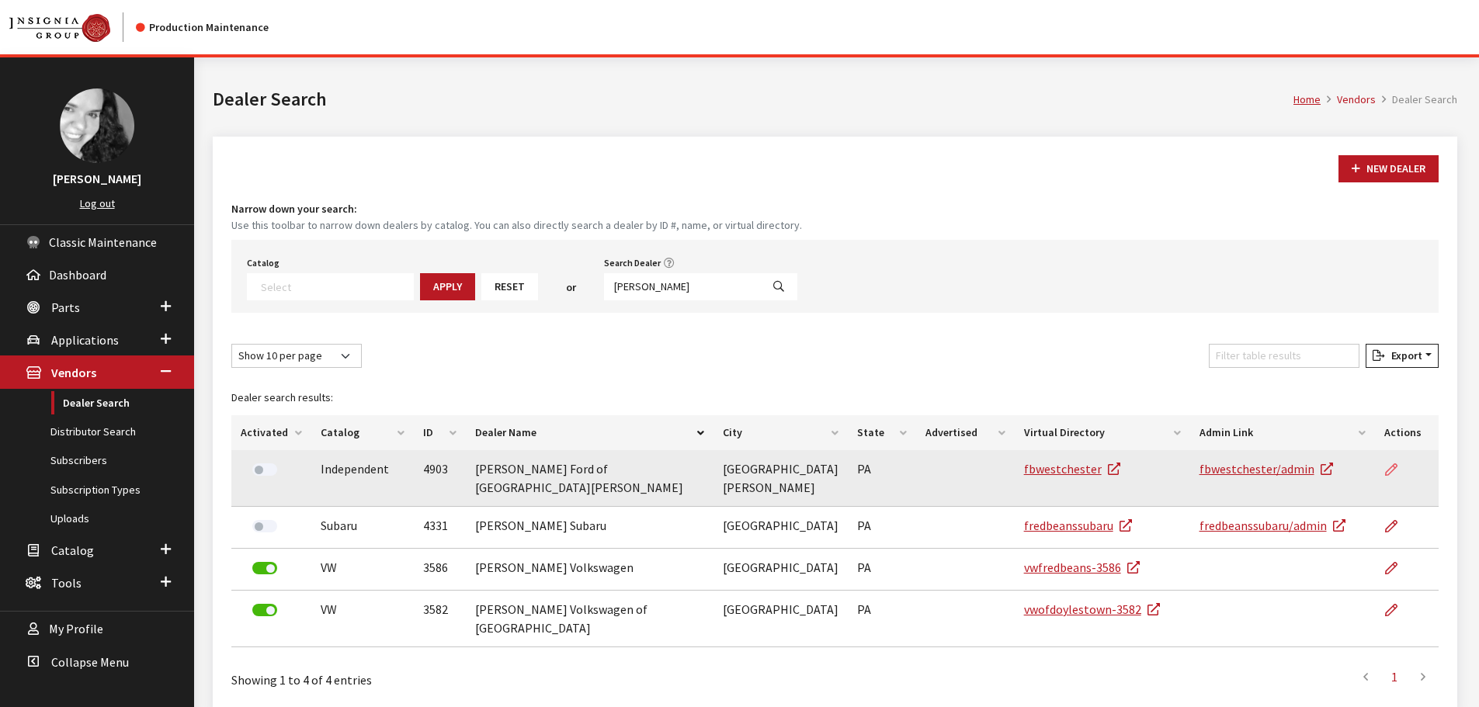
click at [1394, 467] on icon at bounding box center [1391, 470] width 12 height 12
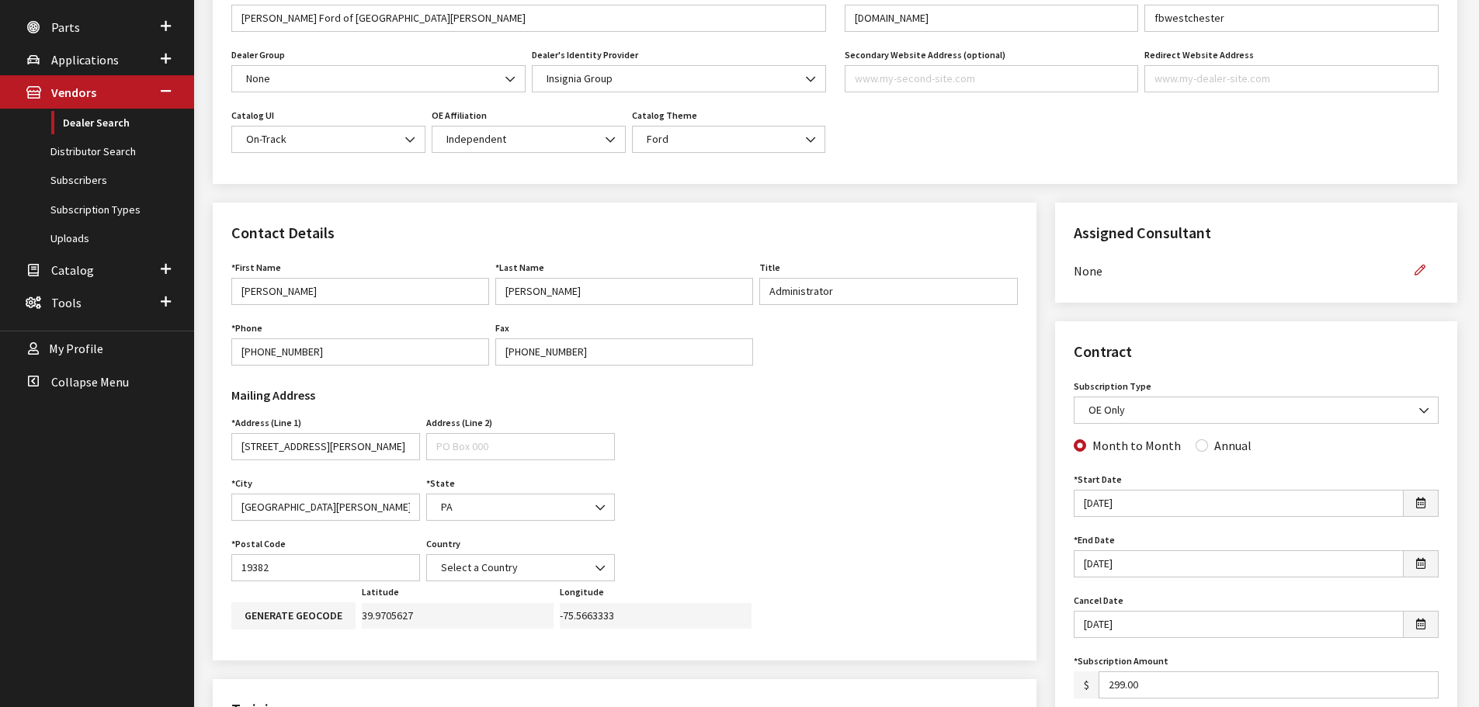
scroll to position [311, 0]
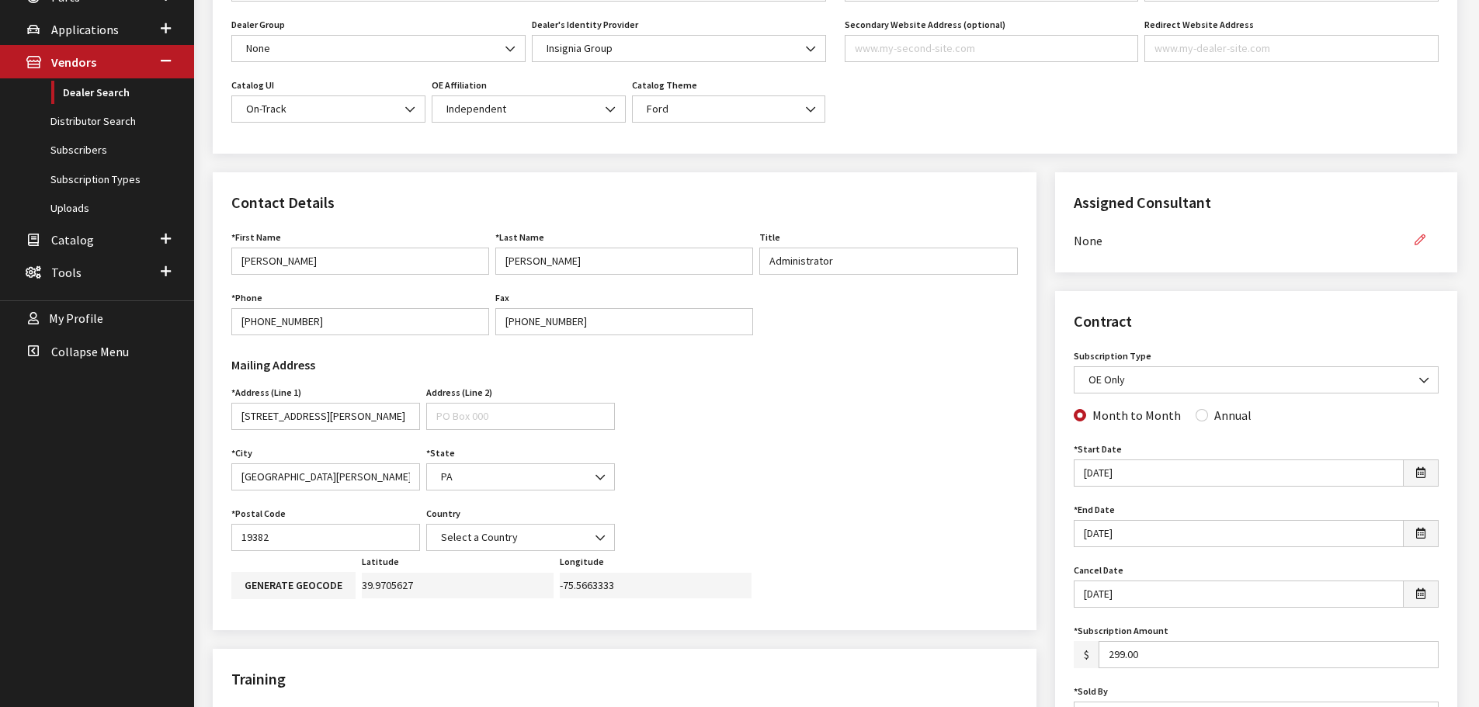
click at [1412, 238] on button "button" at bounding box center [1419, 240] width 37 height 27
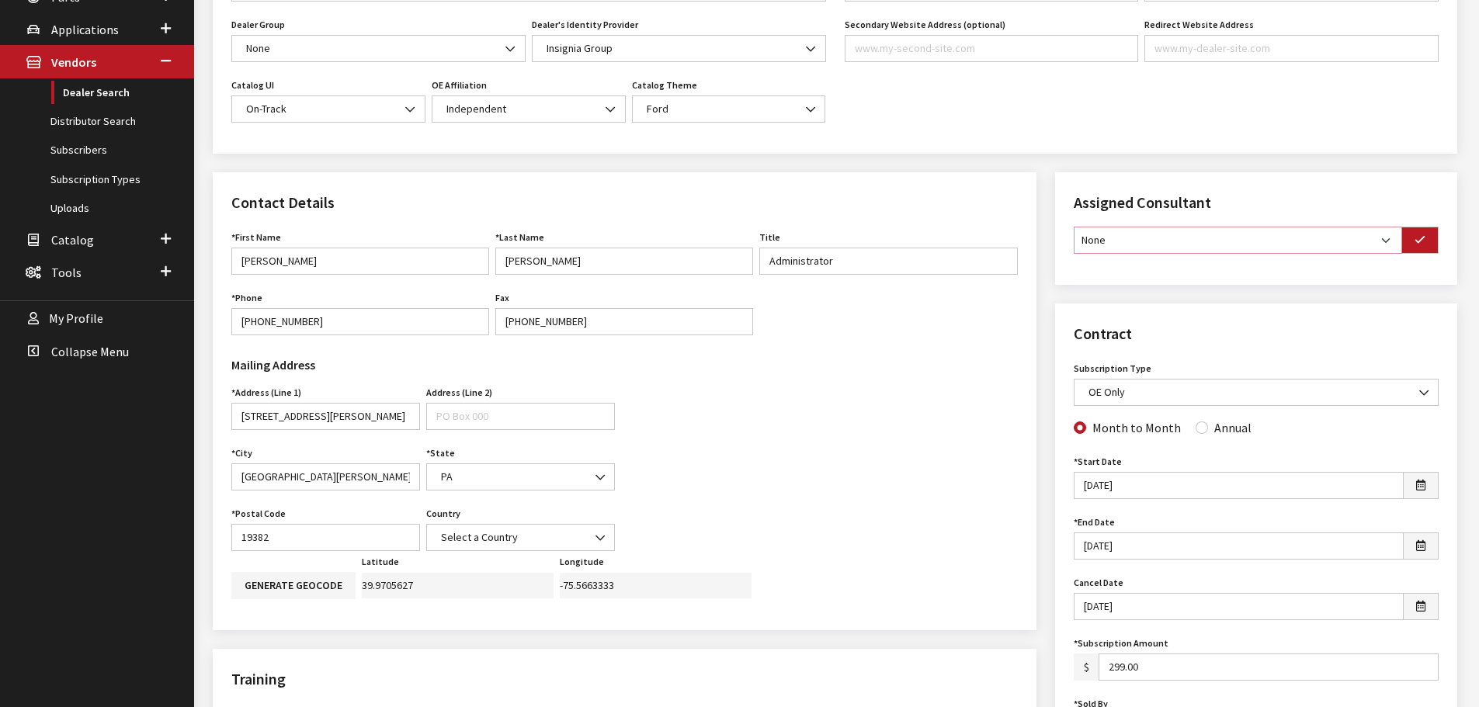
click at [1393, 241] on select "None [PERSON_NAME] [PERSON_NAME] [PERSON_NAME] [PERSON_NAME] [PERSON_NAME]" at bounding box center [1238, 240] width 328 height 27
select select "30"
click at [1074, 227] on select "None [PERSON_NAME] [PERSON_NAME] [PERSON_NAME] [PERSON_NAME] [PERSON_NAME]" at bounding box center [1238, 240] width 328 height 27
click at [1416, 234] on button "button" at bounding box center [1419, 240] width 37 height 27
click at [1200, 426] on input "Annual" at bounding box center [1202, 425] width 12 height 12
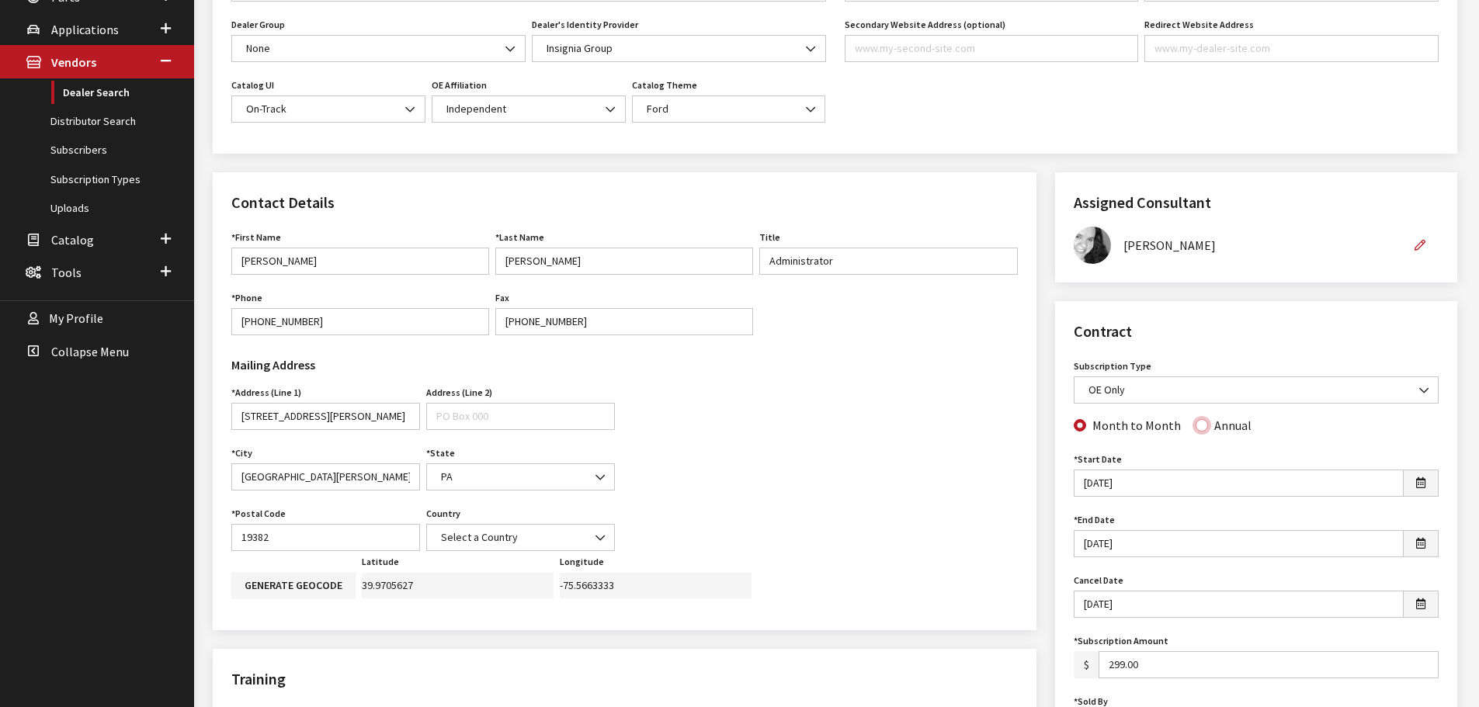
radio input "true"
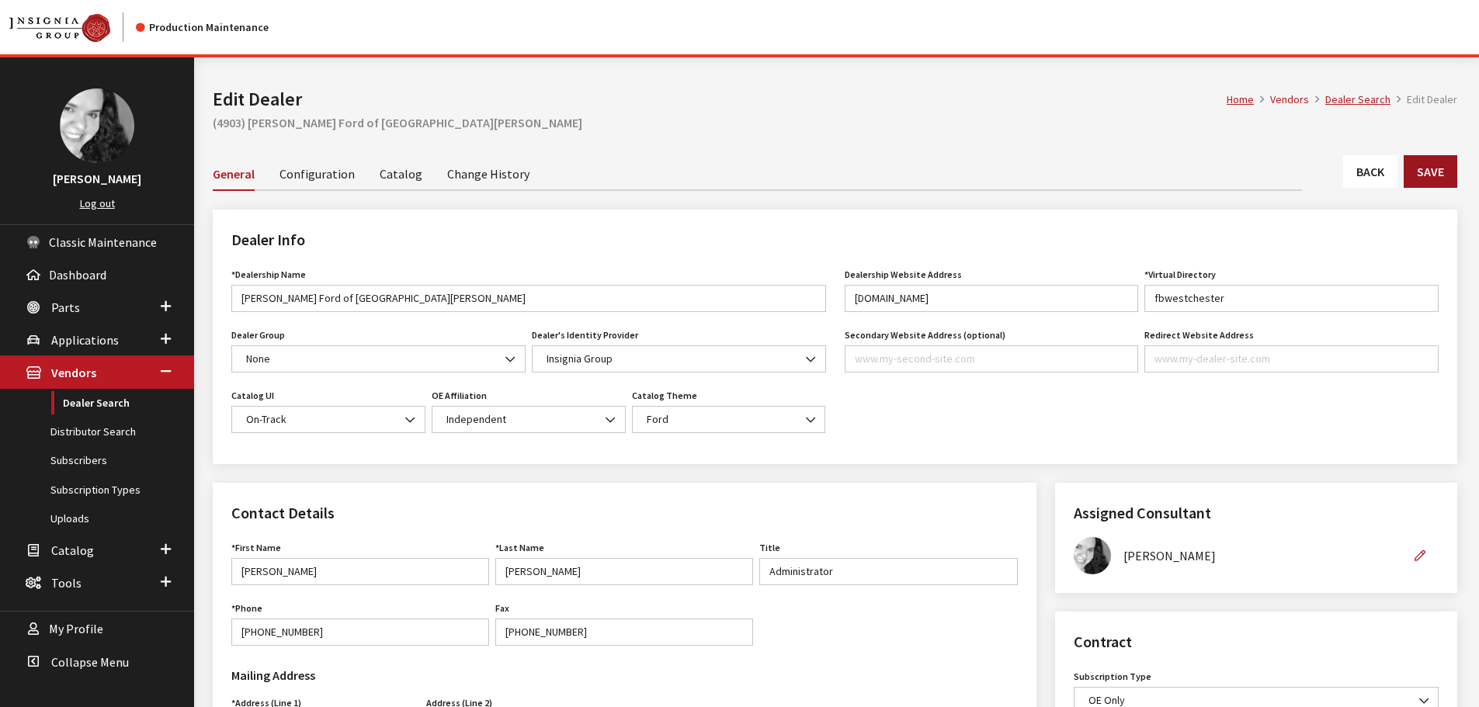
click at [1424, 172] on button "Save" at bounding box center [1431, 171] width 54 height 33
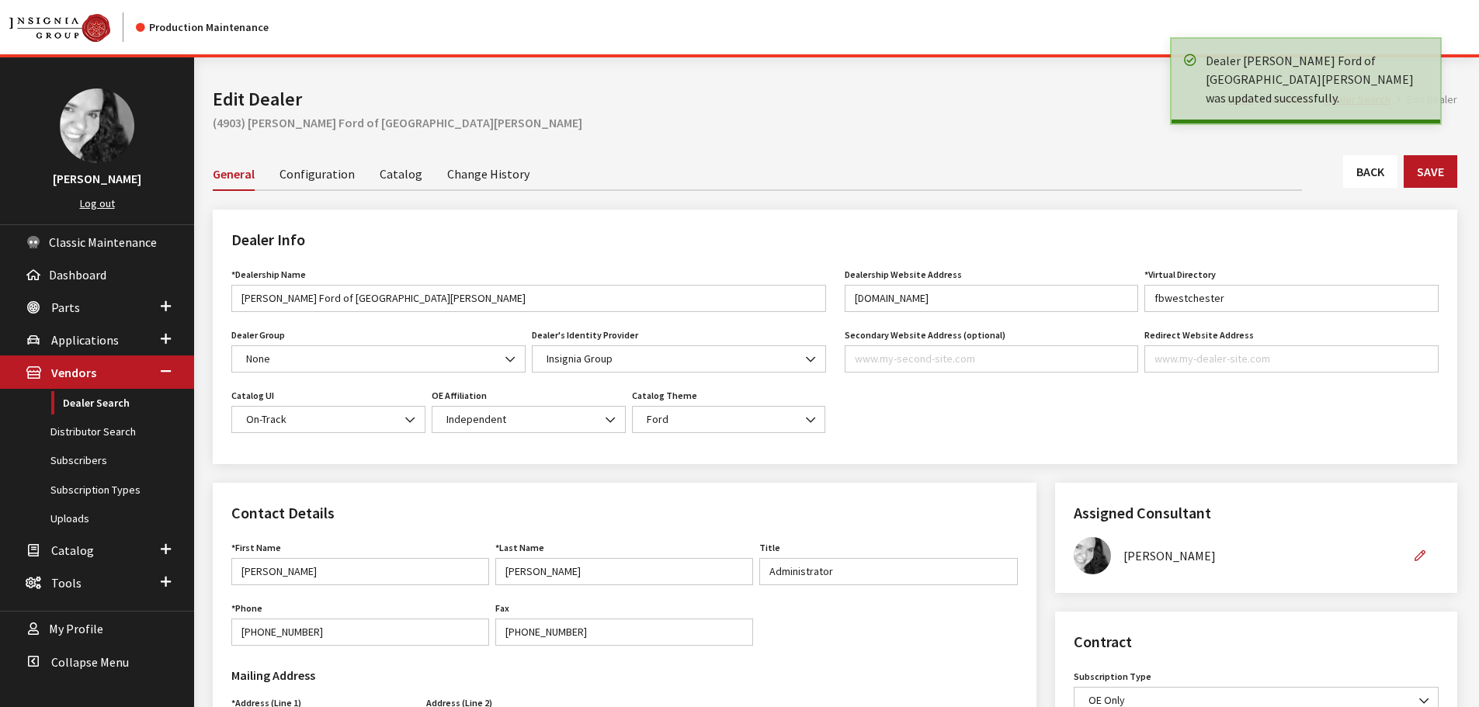
drag, startPoint x: 0, startPoint y: 0, endPoint x: 1370, endPoint y: 168, distance: 1380.6
click at [1370, 168] on link "Back" at bounding box center [1370, 171] width 54 height 33
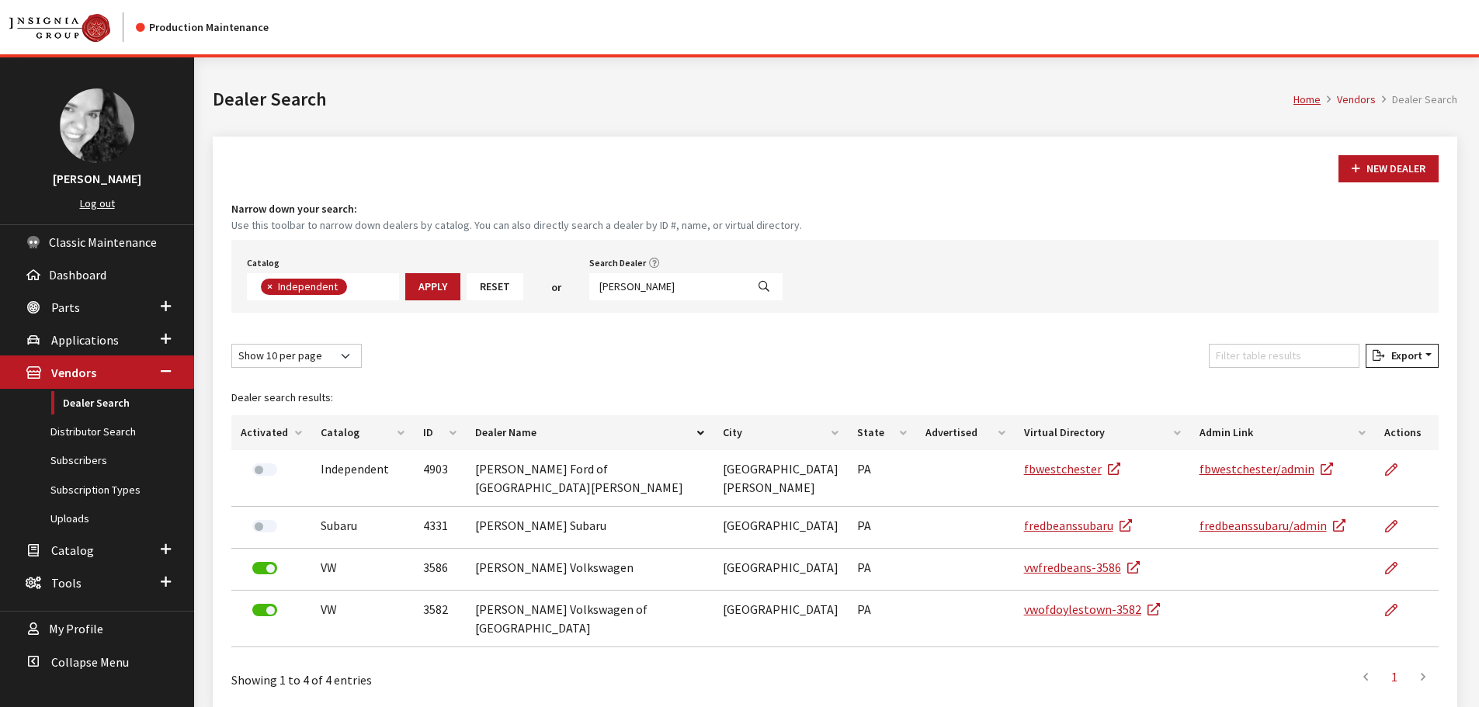
scroll to position [113, 0]
click at [647, 285] on input "fred beans" at bounding box center [667, 286] width 157 height 27
type input "kocourek"
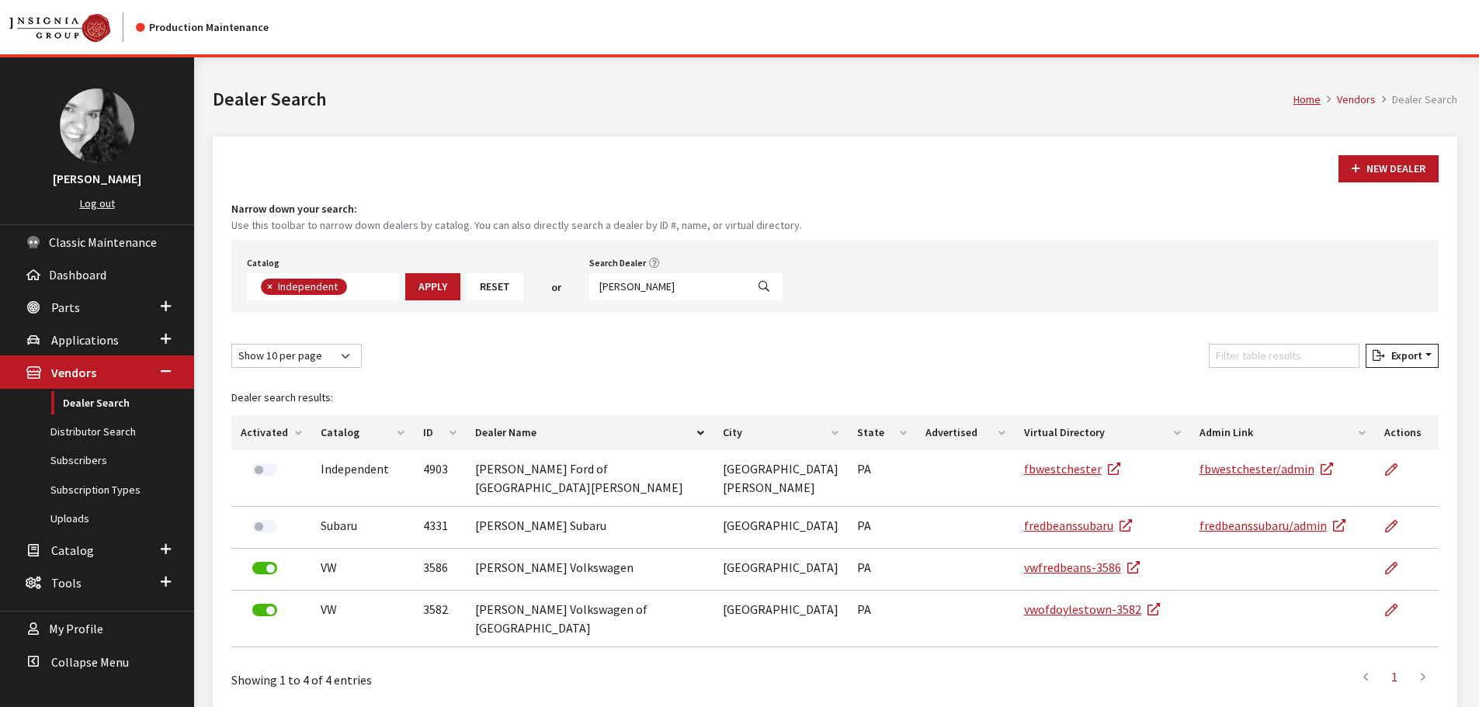
select select
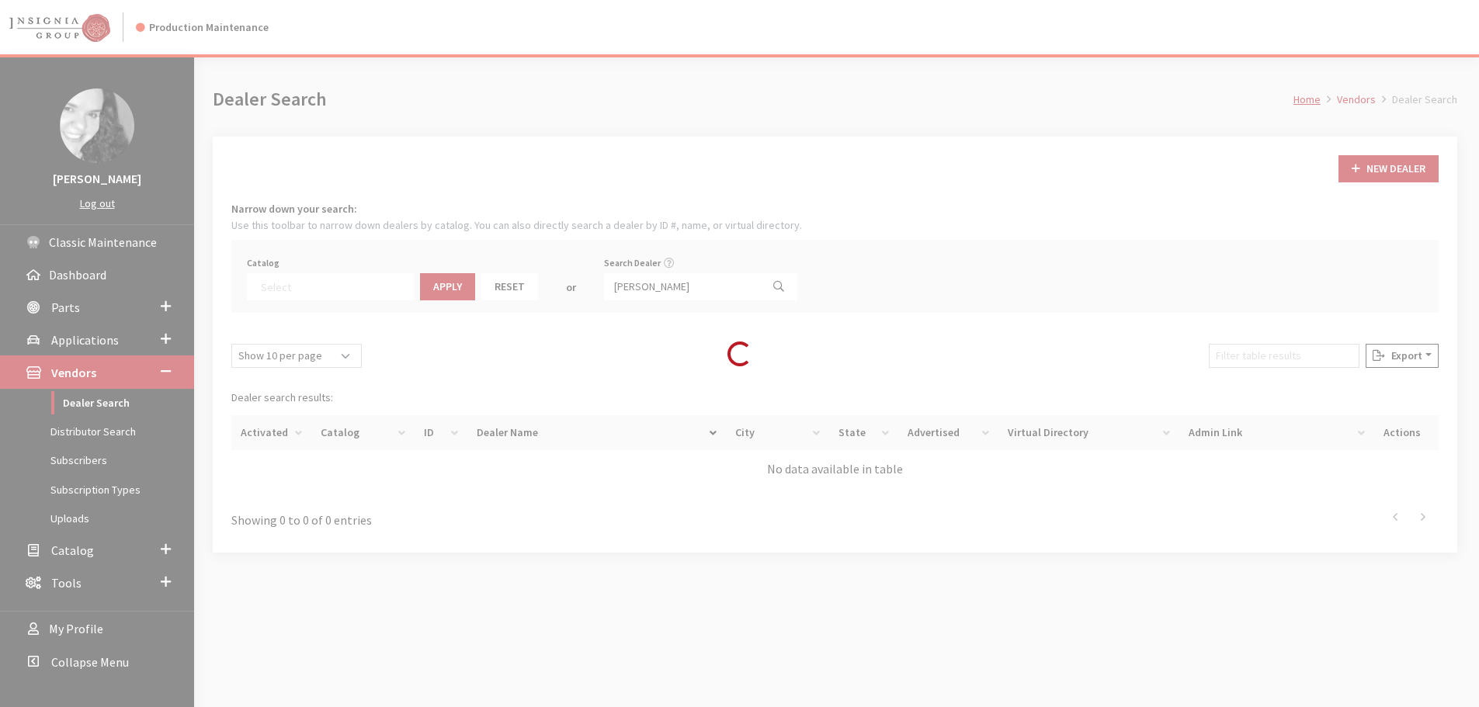
scroll to position [162, 0]
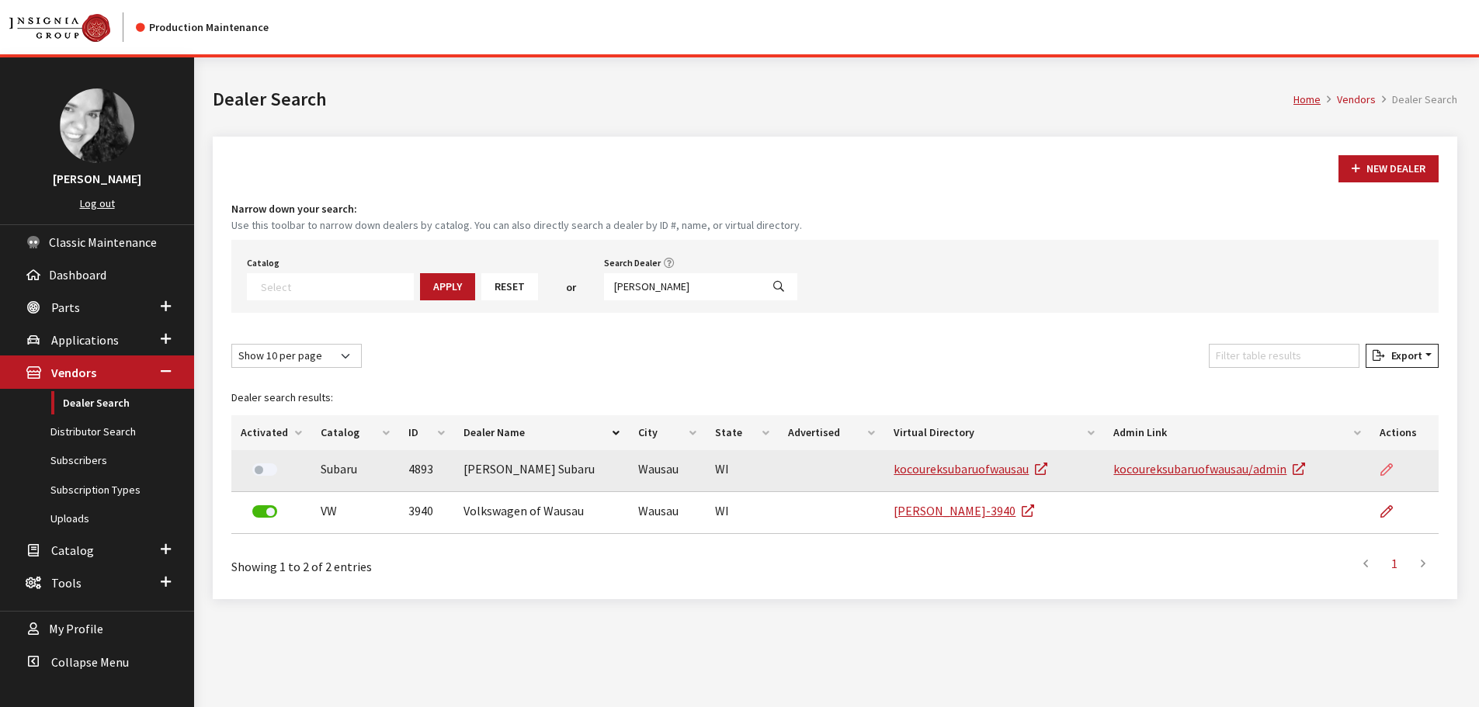
click at [1387, 471] on icon at bounding box center [1386, 470] width 12 height 12
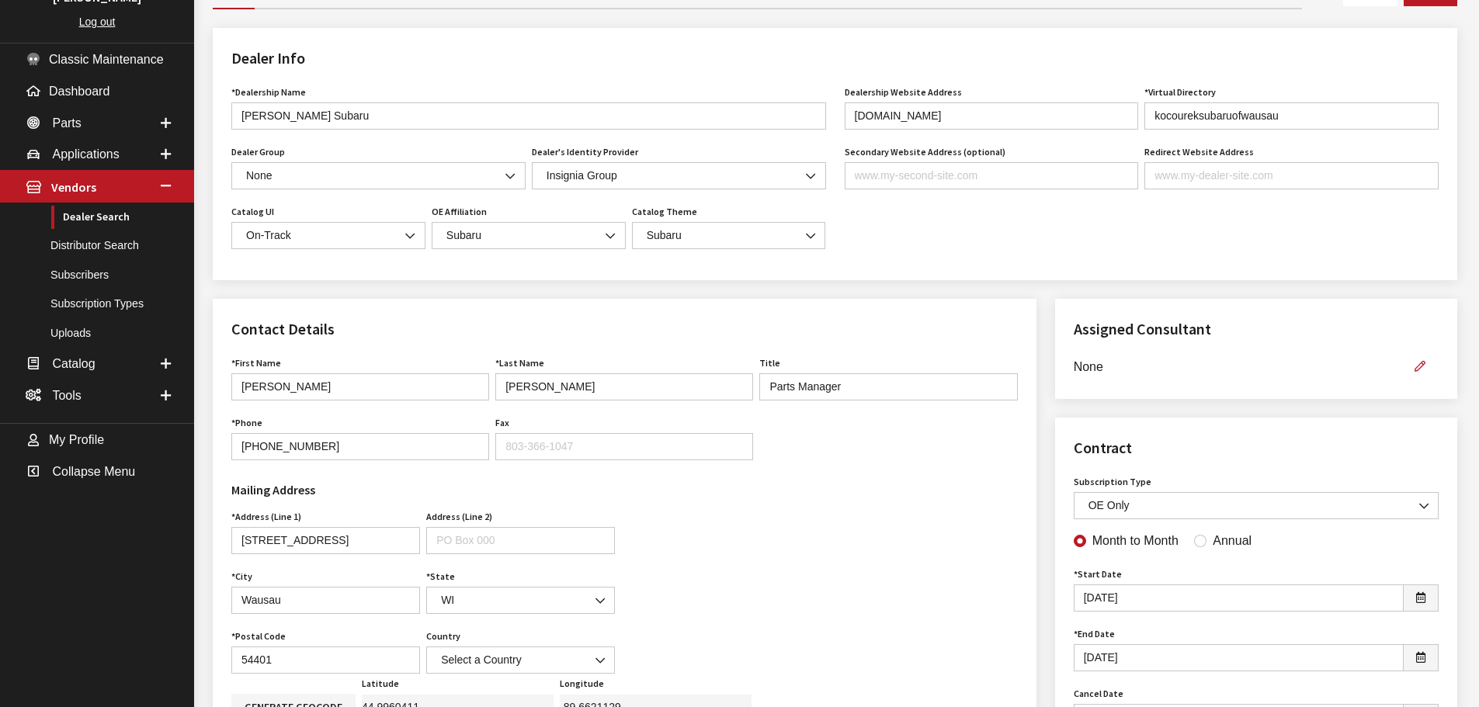
scroll to position [233, 0]
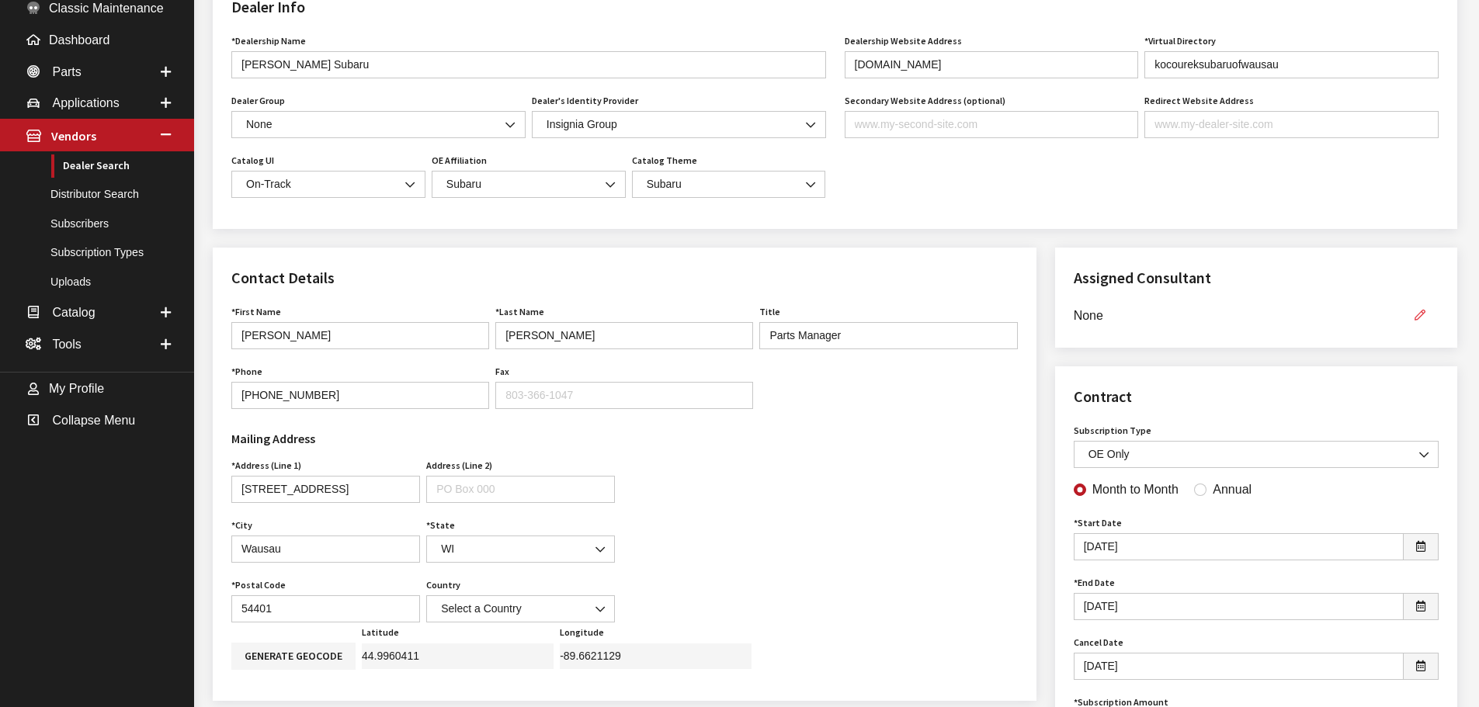
click at [1417, 321] on icon "button" at bounding box center [1420, 316] width 11 height 11
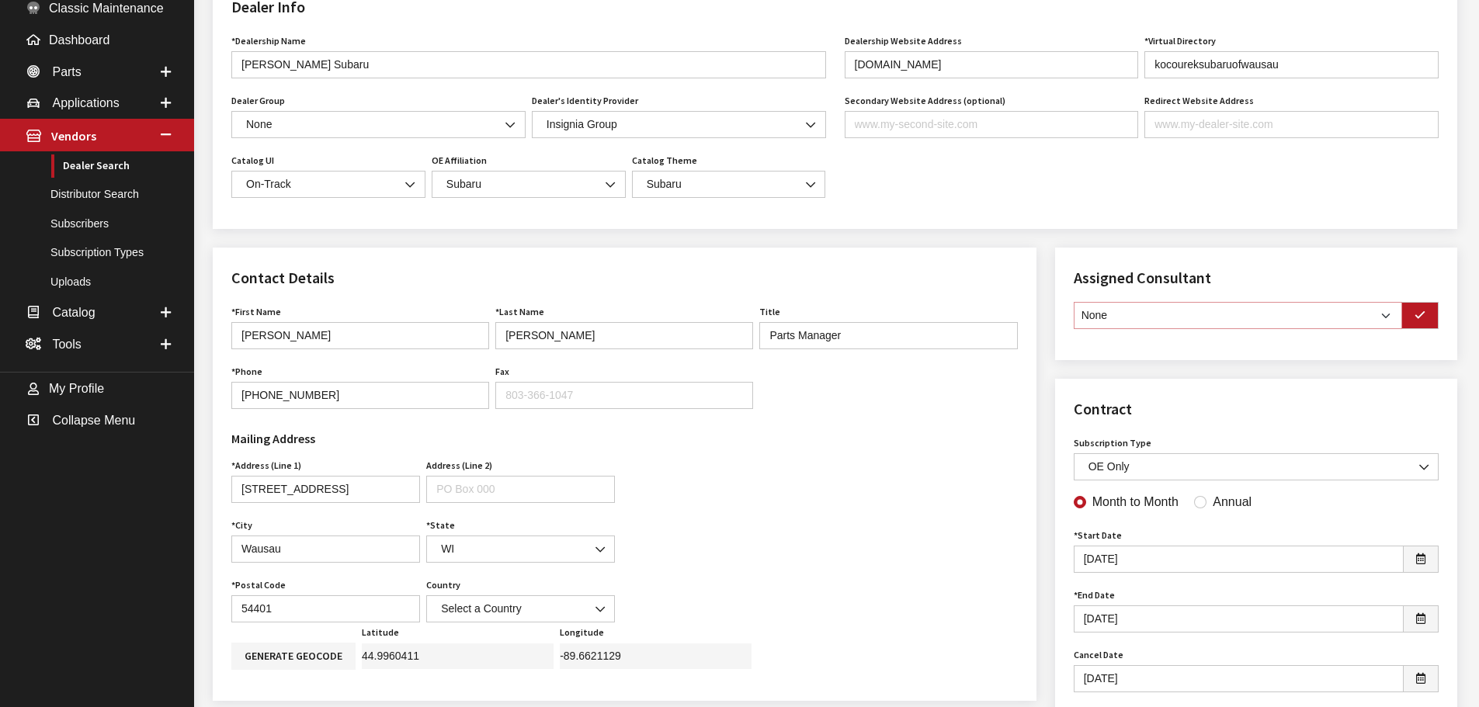
click at [1391, 325] on select "None Brian Gulbrandson Dave West Khrys Dorton Kurt Daugherty Roger Schmidt" at bounding box center [1238, 315] width 328 height 27
select select "30"
click at [1074, 304] on select "None Brian Gulbrandson Dave West Khrys Dorton Kurt Daugherty Roger Schmidt" at bounding box center [1238, 315] width 328 height 27
click at [1417, 313] on icon "button" at bounding box center [1420, 316] width 11 height 11
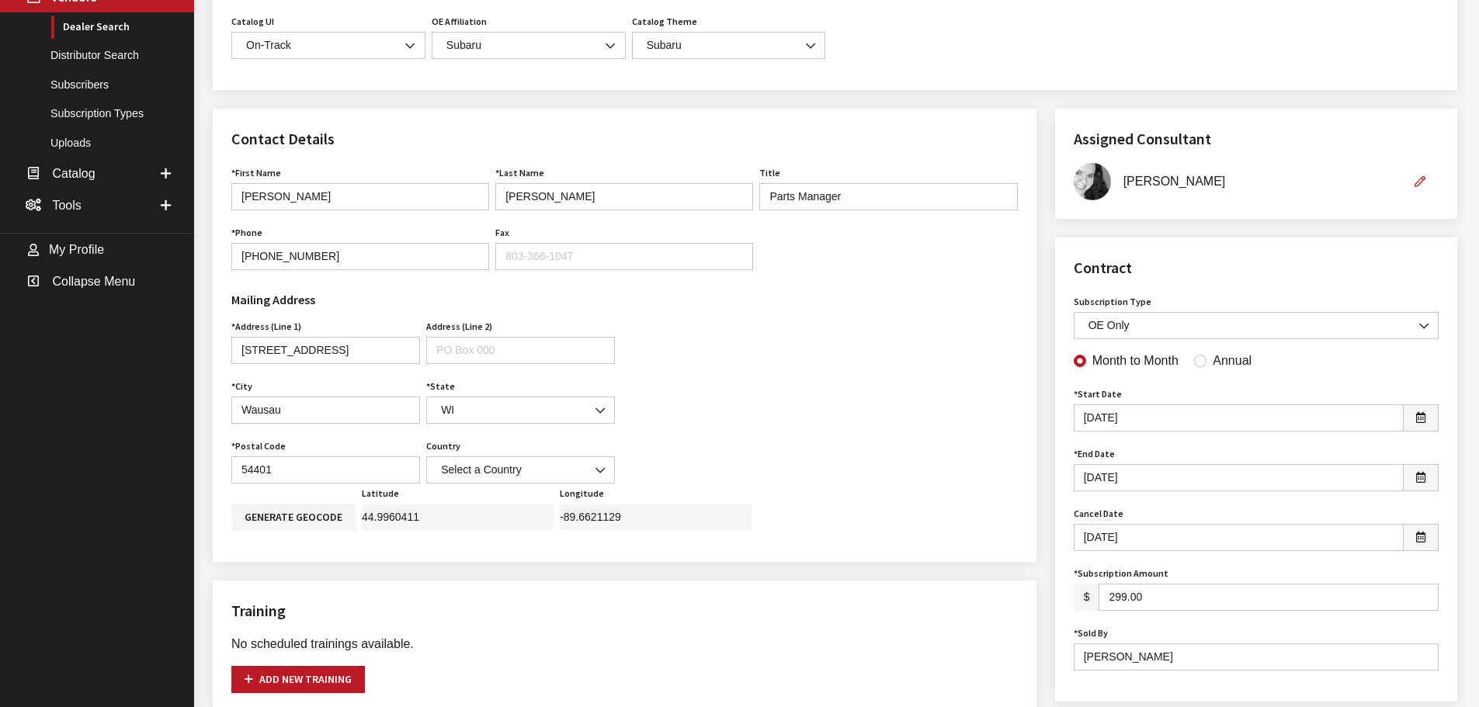
scroll to position [388, 0]
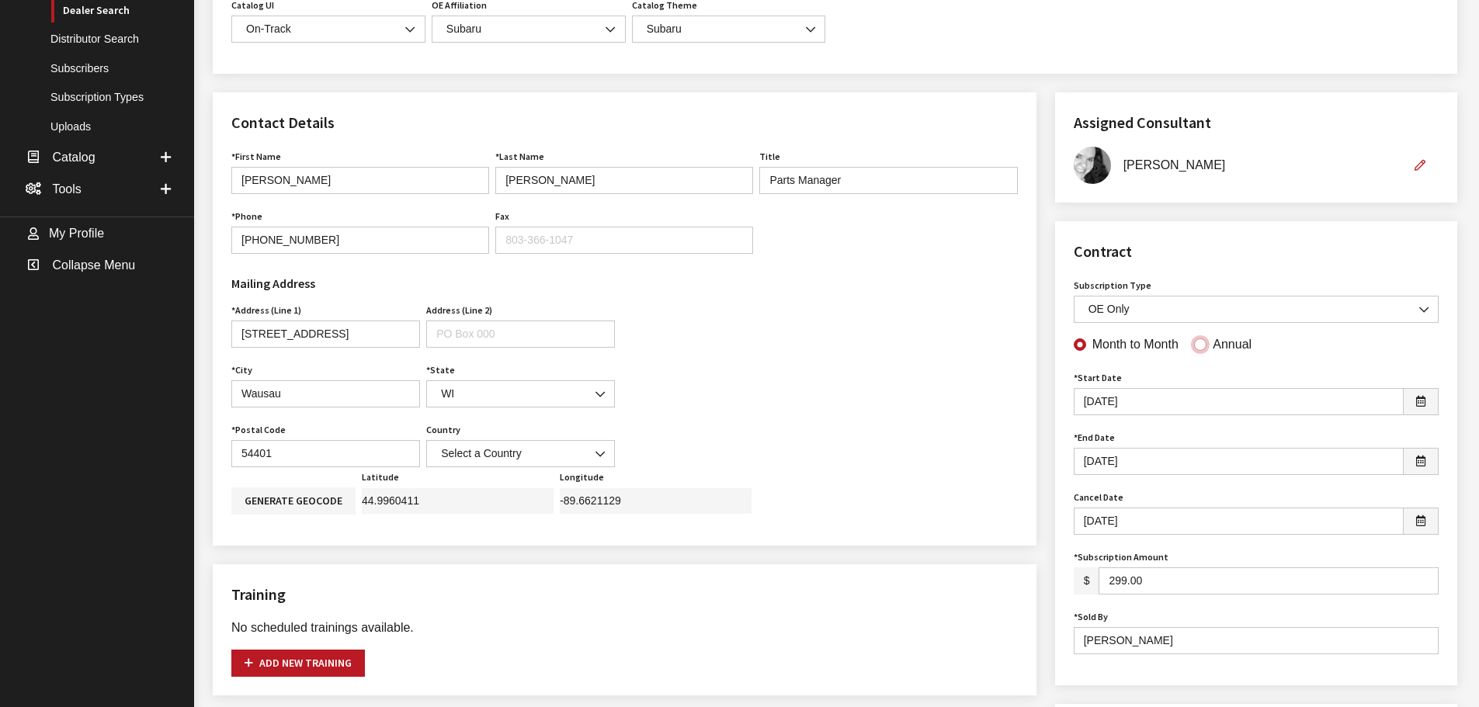
click at [1194, 349] on input "Annual" at bounding box center [1200, 345] width 12 height 12
radio input "true"
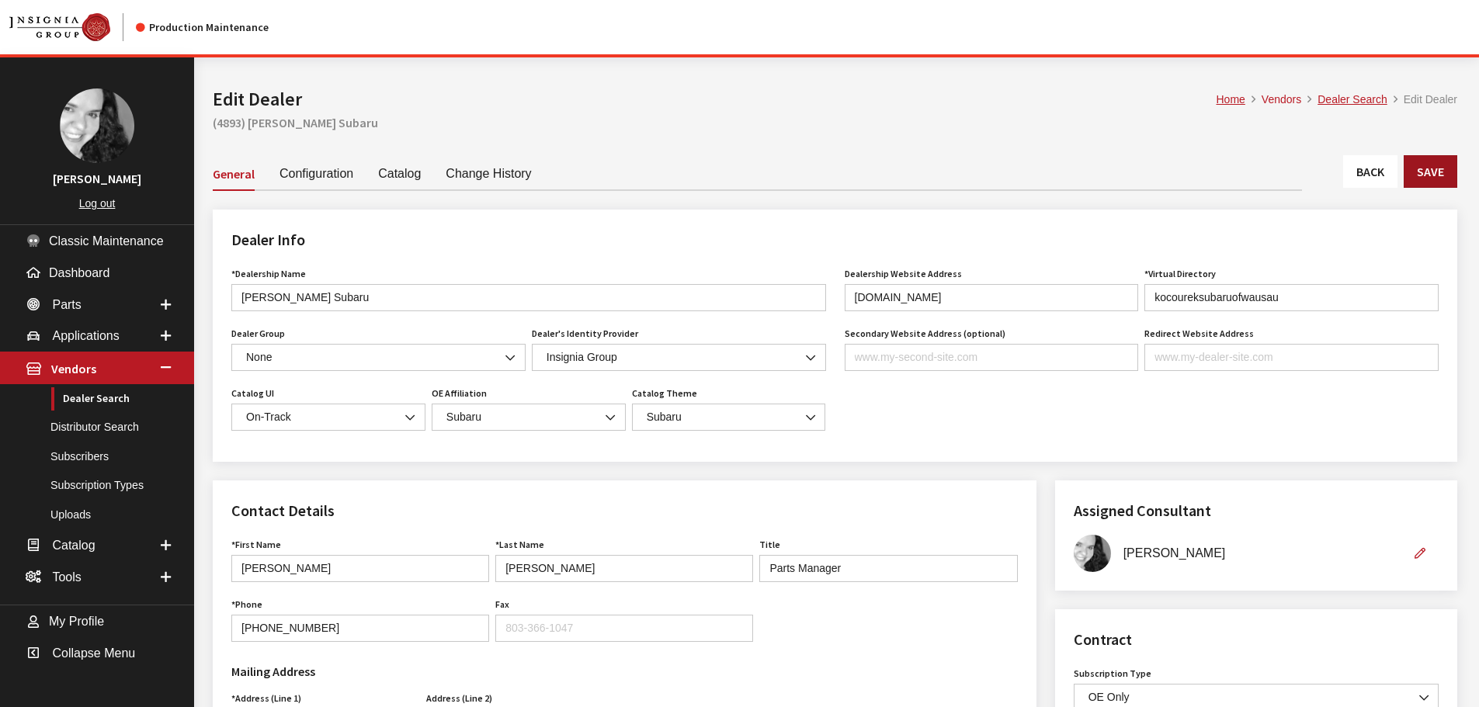
click at [1420, 169] on button "Save" at bounding box center [1431, 171] width 54 height 33
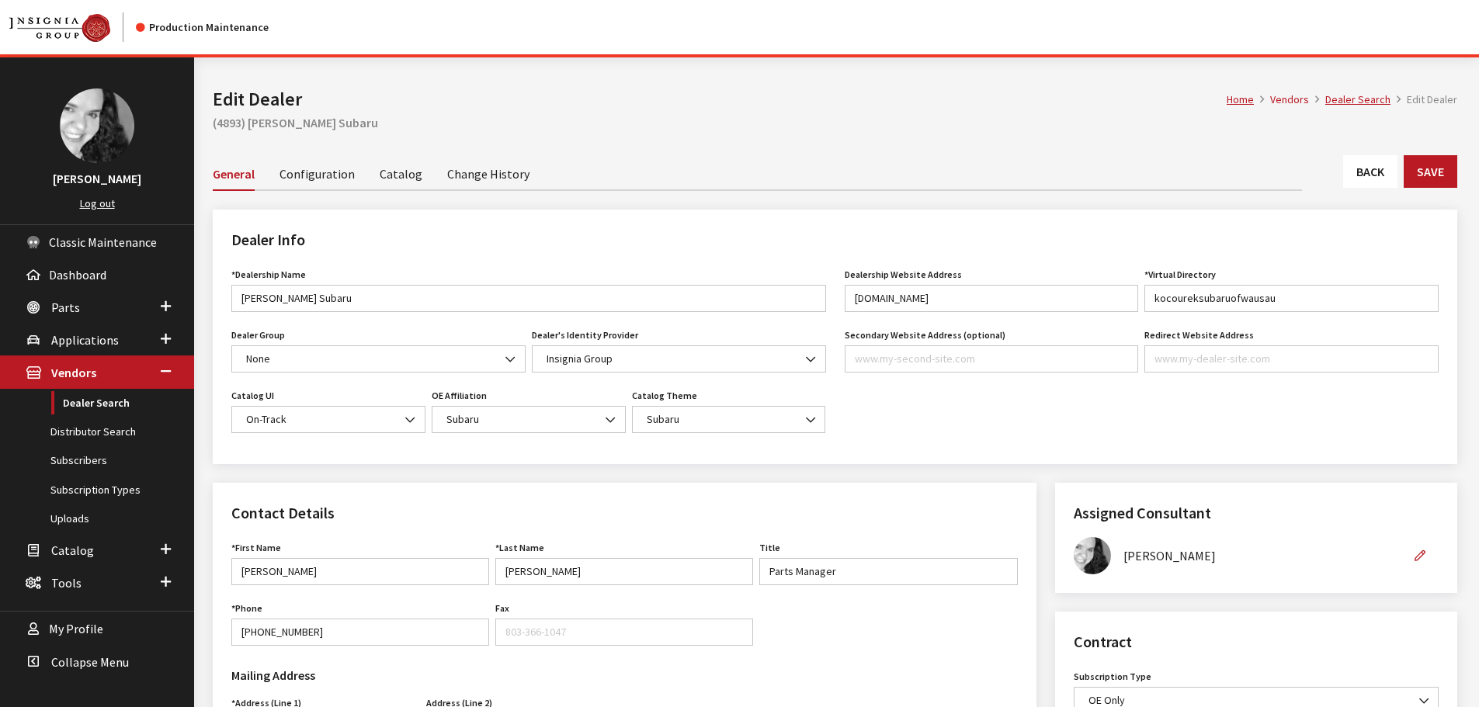
click at [1372, 168] on link "Back" at bounding box center [1370, 171] width 54 height 33
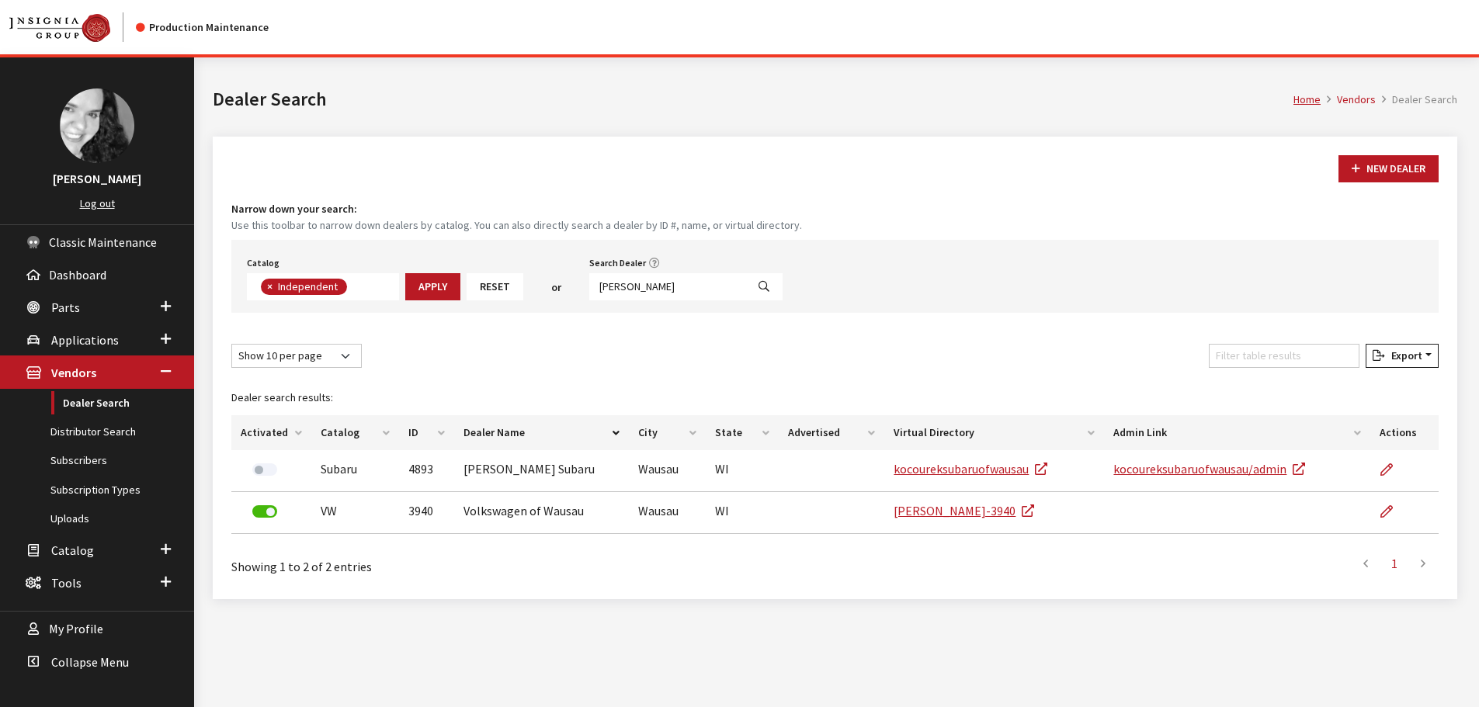
scroll to position [113, 0]
click at [655, 285] on input "[PERSON_NAME]" at bounding box center [667, 286] width 157 height 27
type input "future kia"
select select
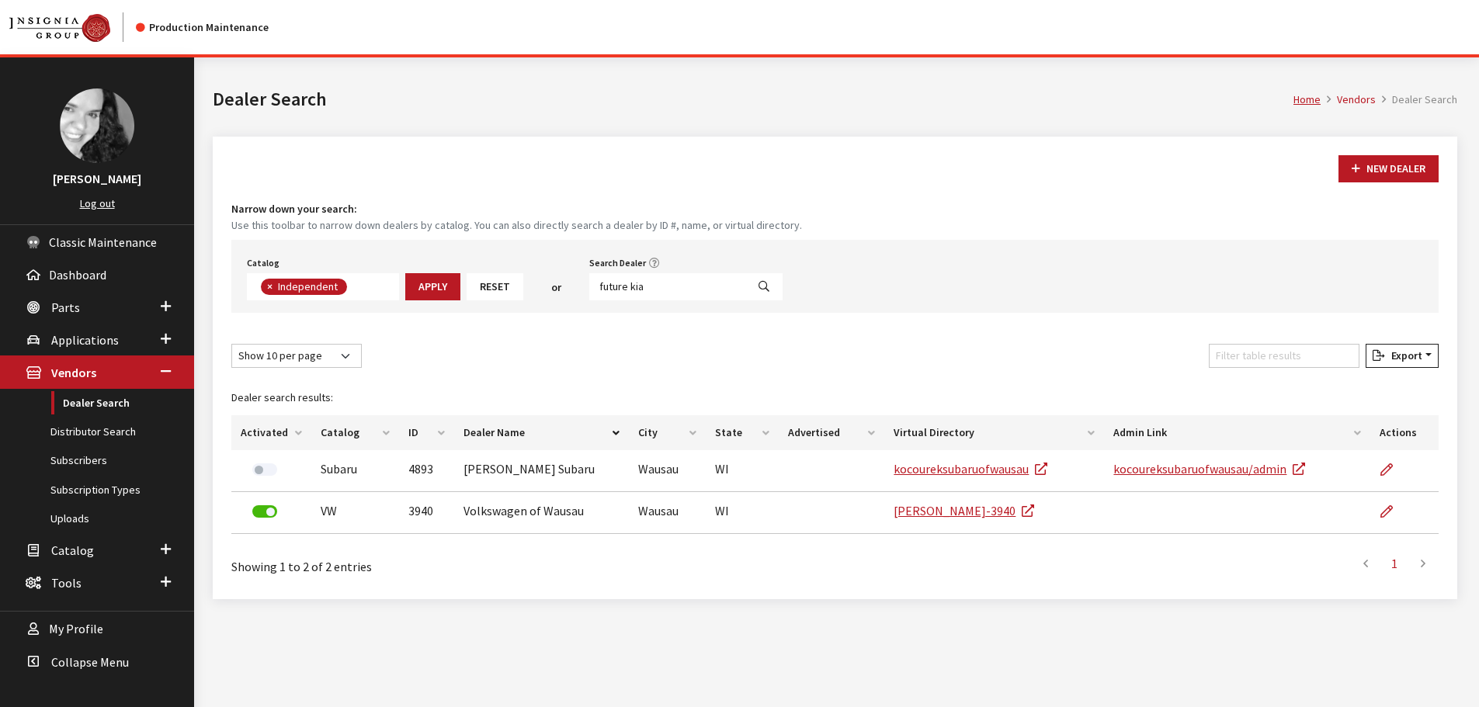
scroll to position [162, 0]
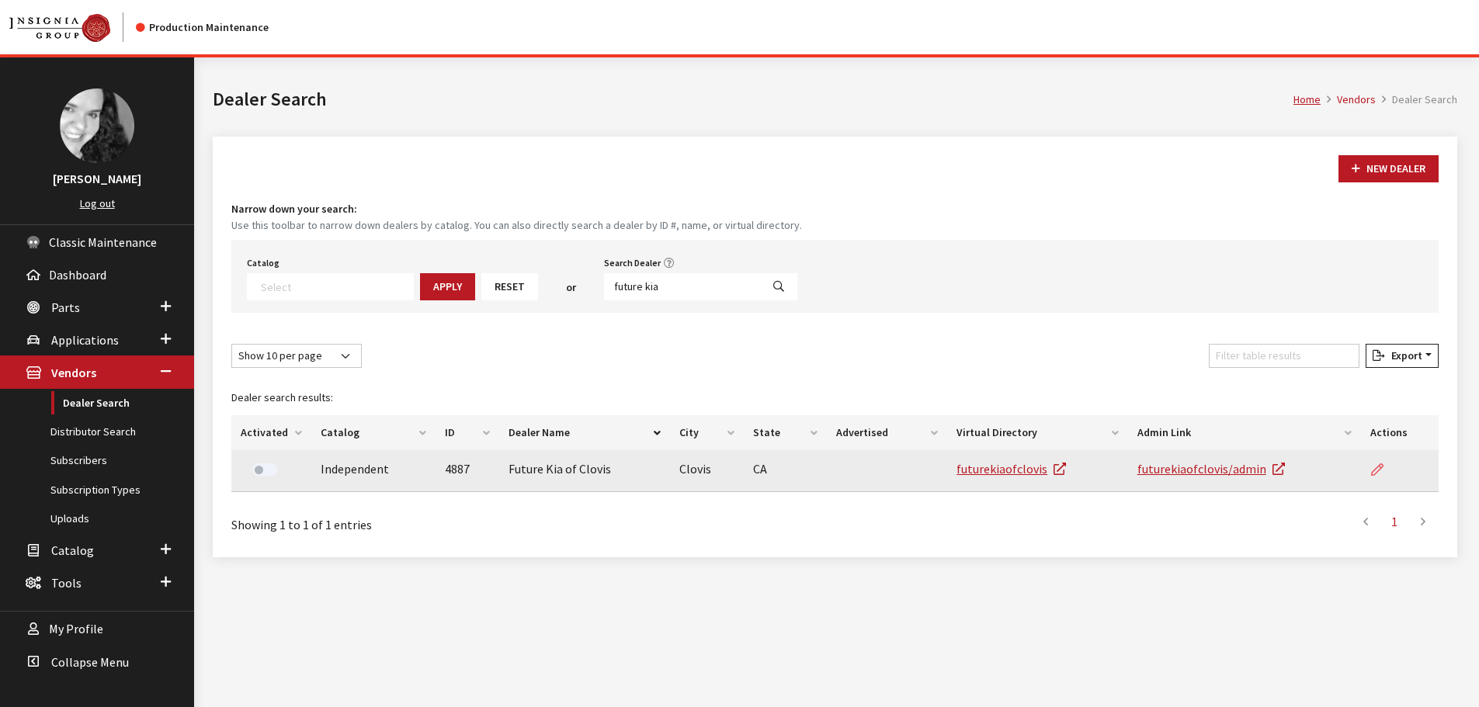
click at [1384, 467] on link at bounding box center [1383, 469] width 26 height 39
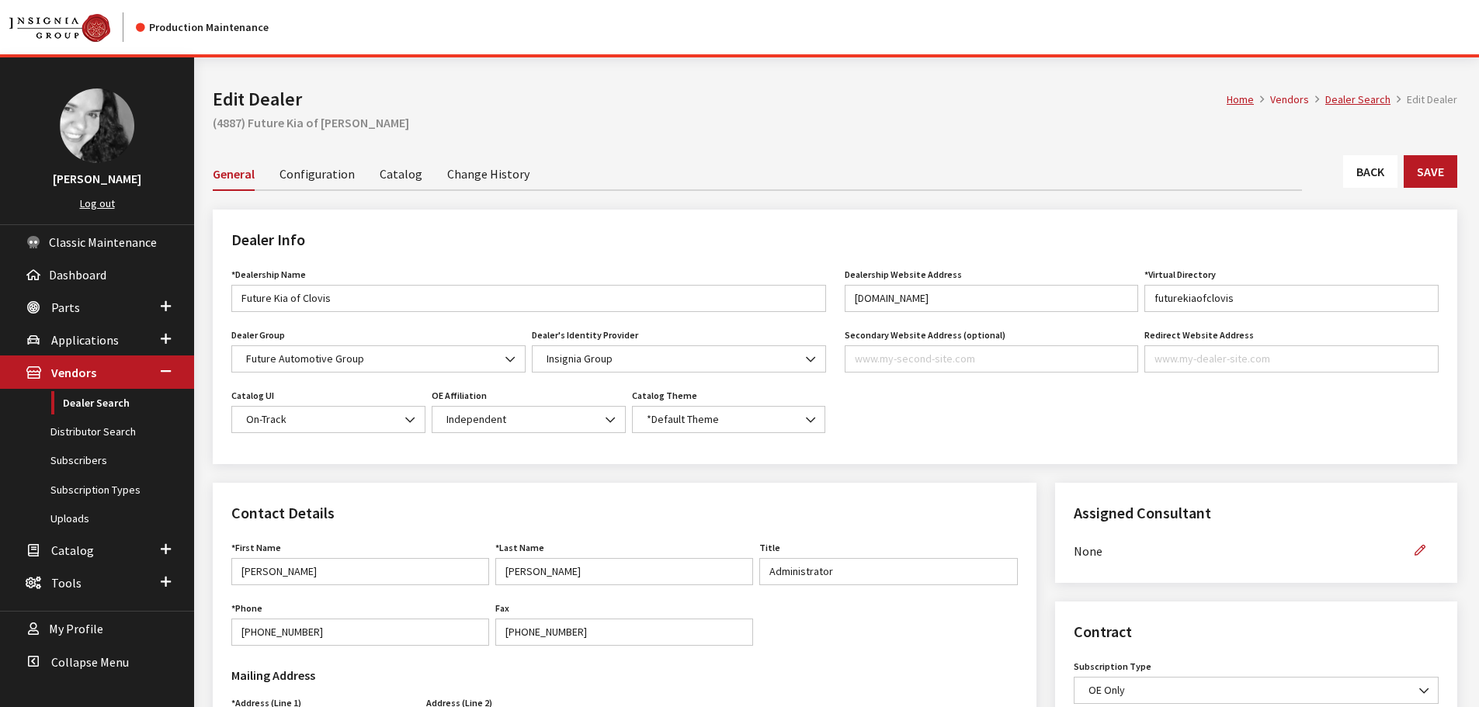
scroll to position [155, 0]
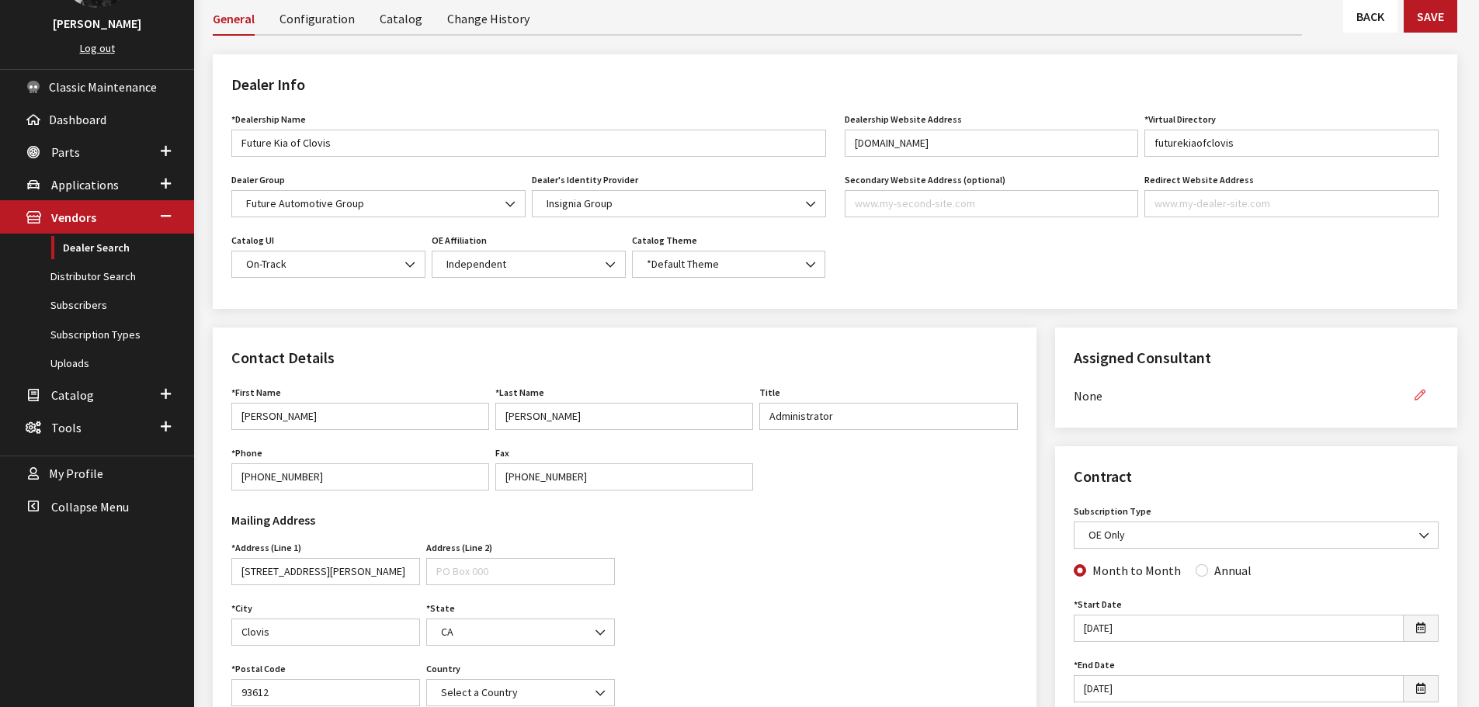
click at [1424, 395] on icon "button" at bounding box center [1420, 396] width 11 height 11
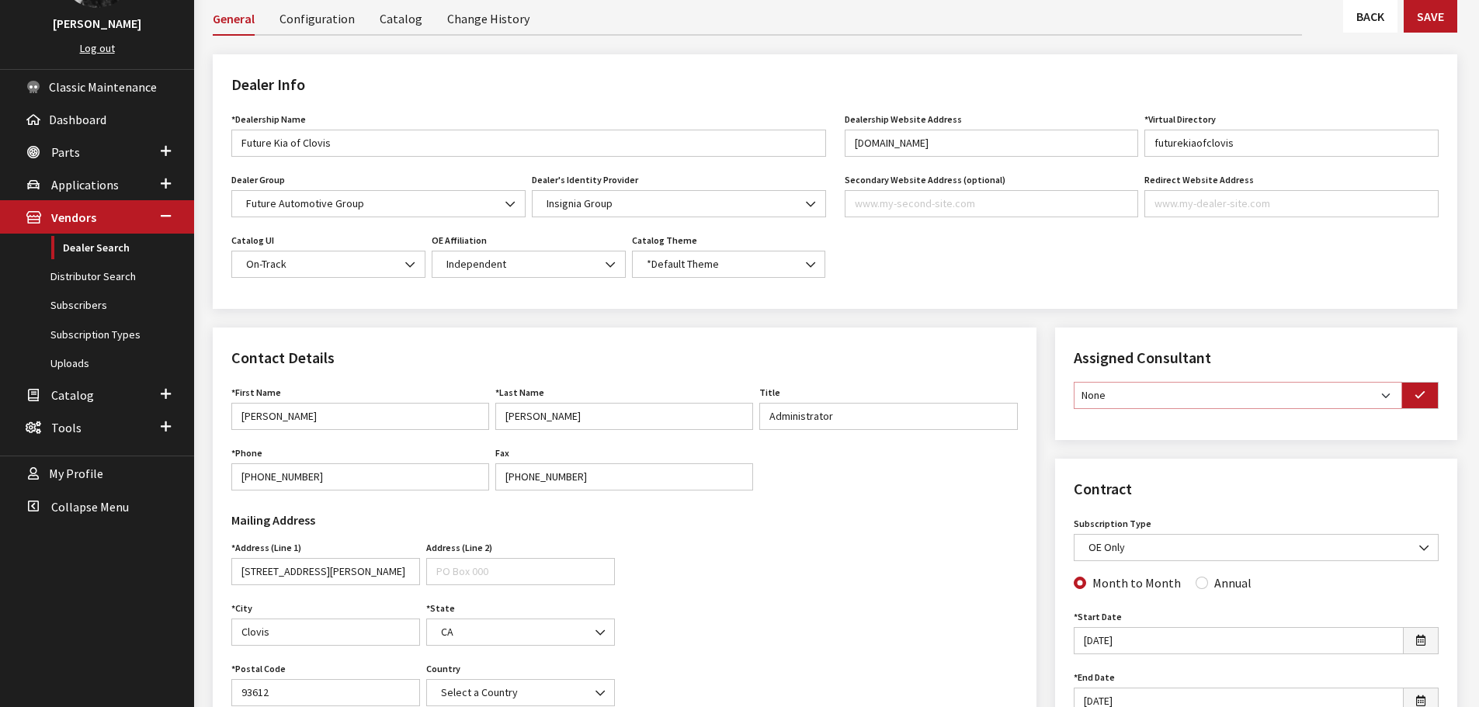
click at [1386, 398] on select "None [PERSON_NAME] [PERSON_NAME] [PERSON_NAME] [PERSON_NAME] [PERSON_NAME]" at bounding box center [1238, 395] width 328 height 27
select select "30"
click at [1074, 382] on select "None [PERSON_NAME] [PERSON_NAME] [PERSON_NAME] [PERSON_NAME] [PERSON_NAME]" at bounding box center [1238, 395] width 328 height 27
click at [1429, 391] on button "button" at bounding box center [1419, 395] width 37 height 27
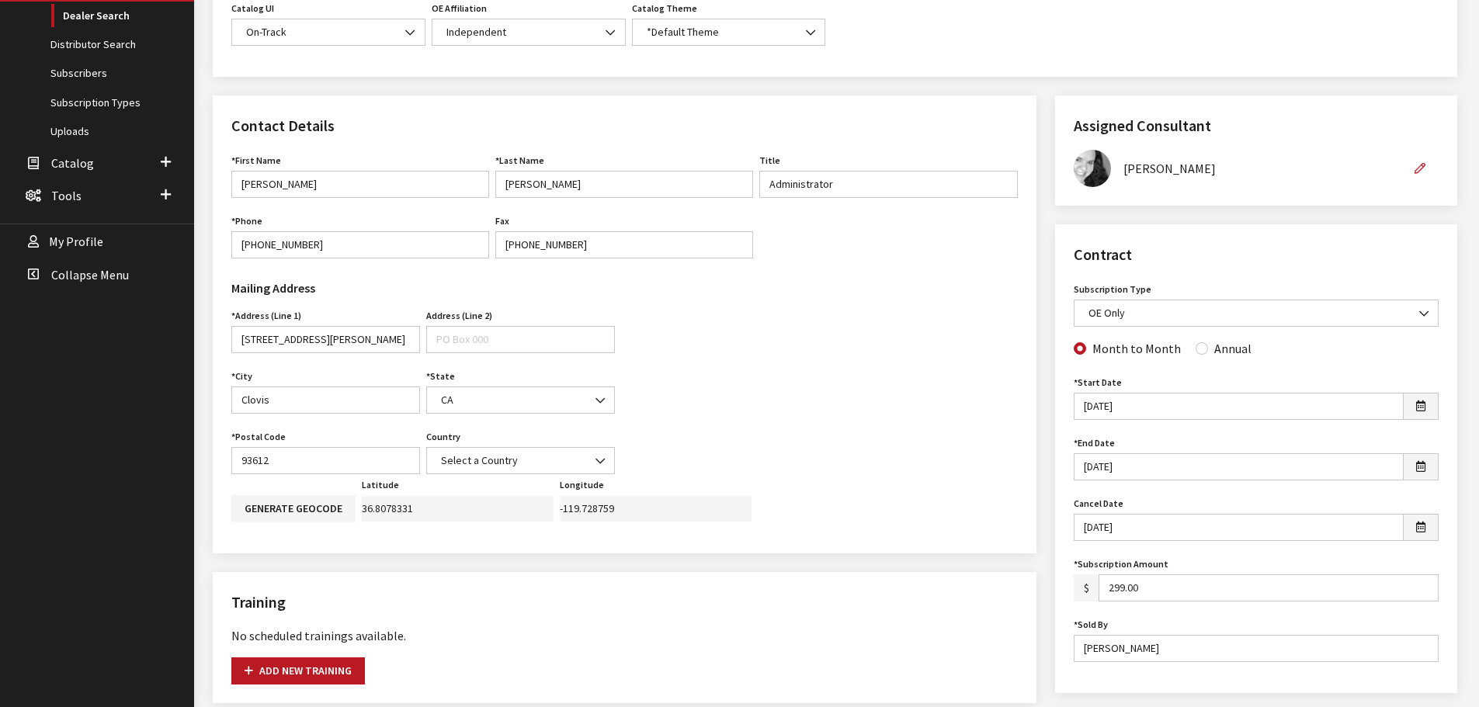
scroll to position [388, 0]
click at [1198, 344] on input "Annual" at bounding box center [1202, 348] width 12 height 12
radio input "true"
click at [1136, 466] on input "10/16/2019" at bounding box center [1239, 466] width 330 height 27
type input "10/16/2020"
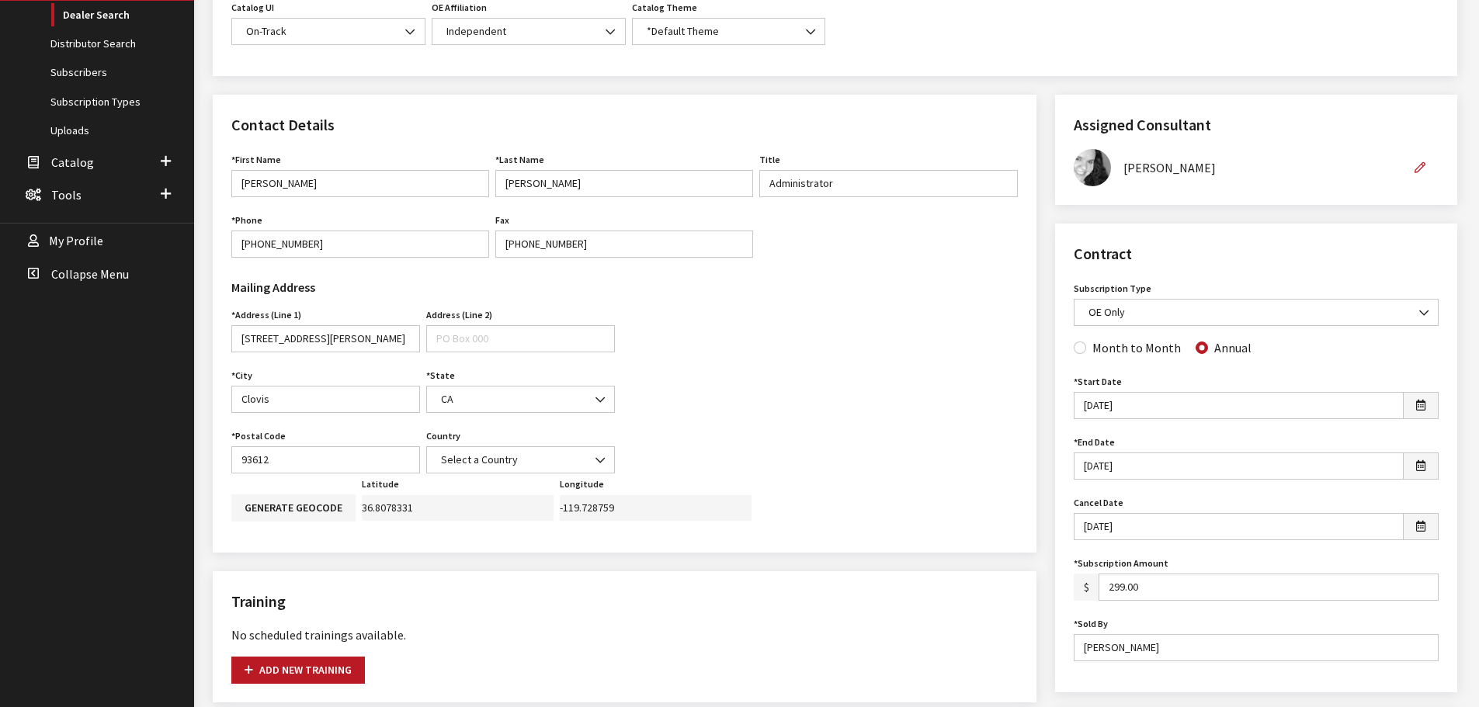
click at [1054, 424] on div "Assigned Consultant Assigned Consultant None Brian Gulbrandson Dave West Khrys …" at bounding box center [1256, 679] width 421 height 1168
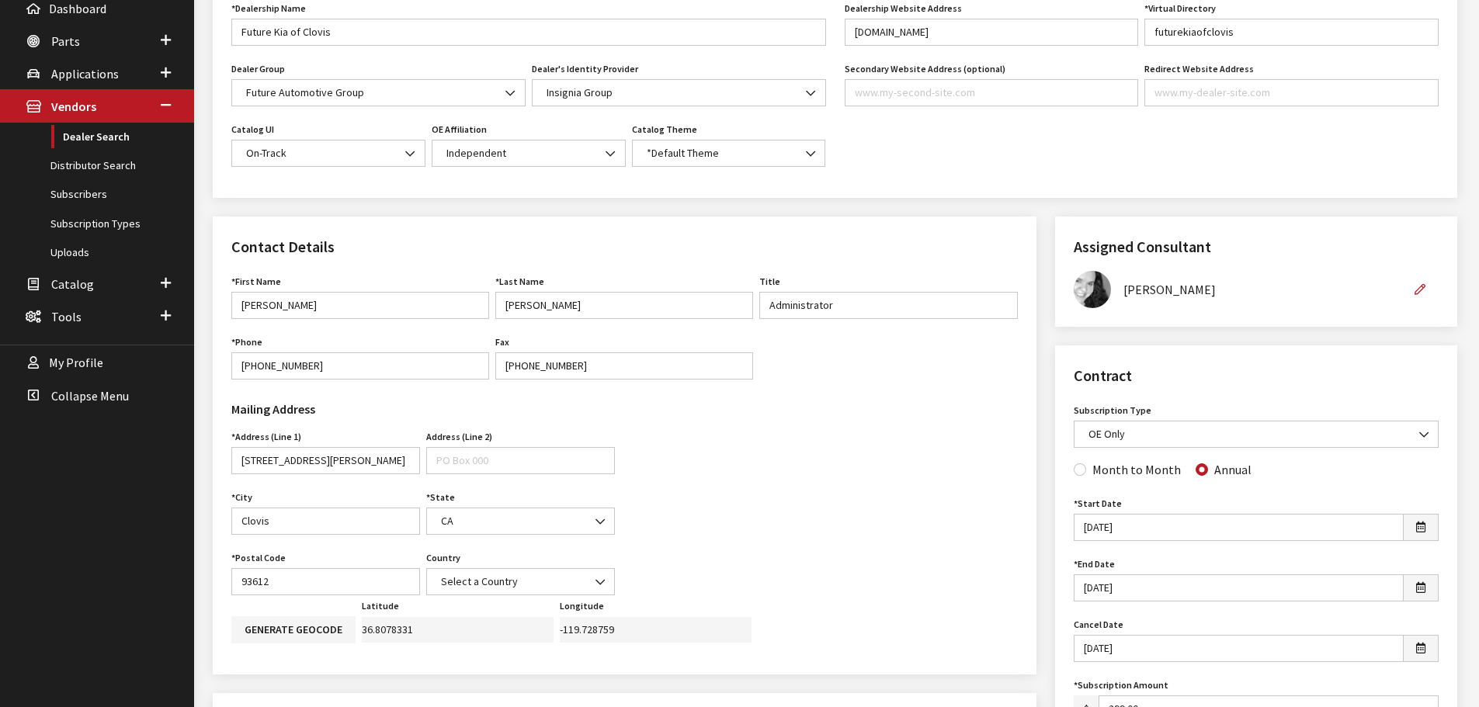
scroll to position [0, 0]
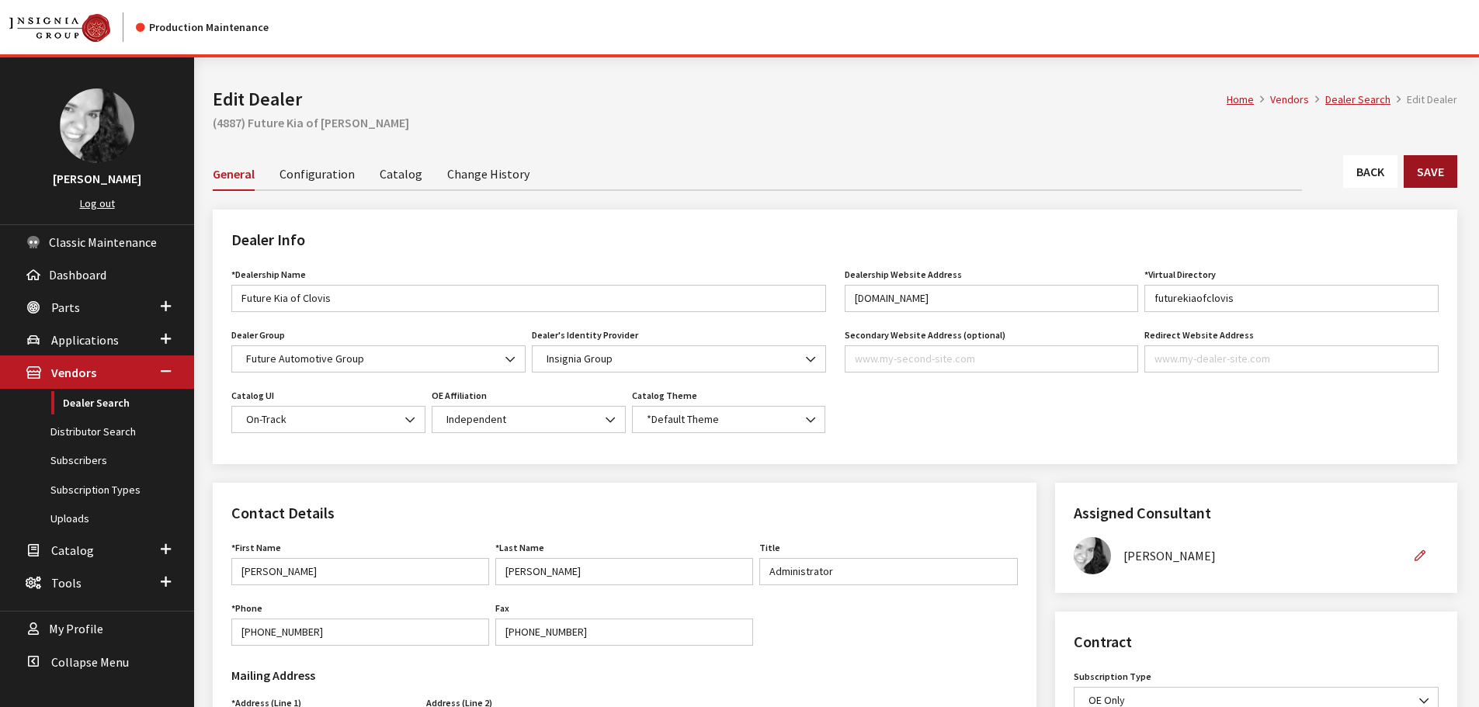
click at [1438, 167] on button "Save" at bounding box center [1431, 171] width 54 height 33
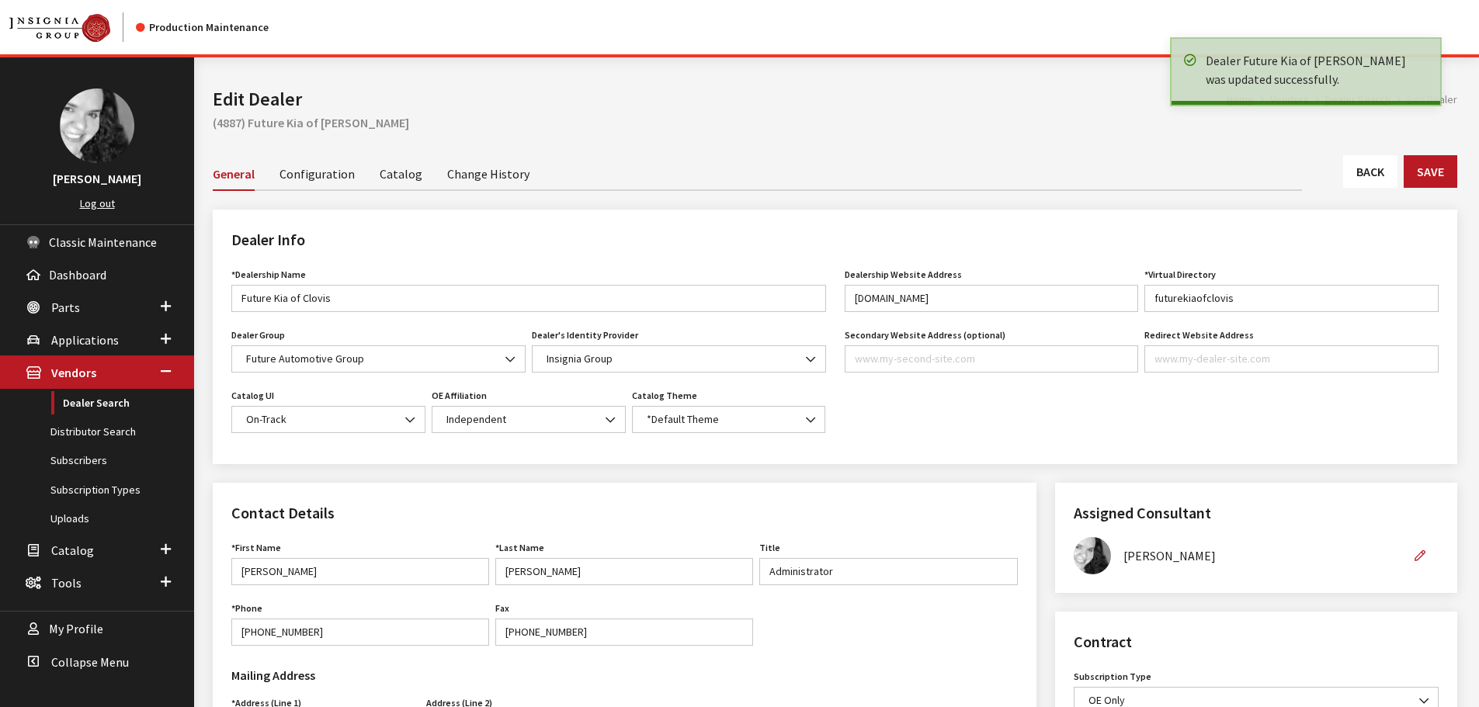
click at [1381, 177] on link "Back" at bounding box center [1370, 171] width 54 height 33
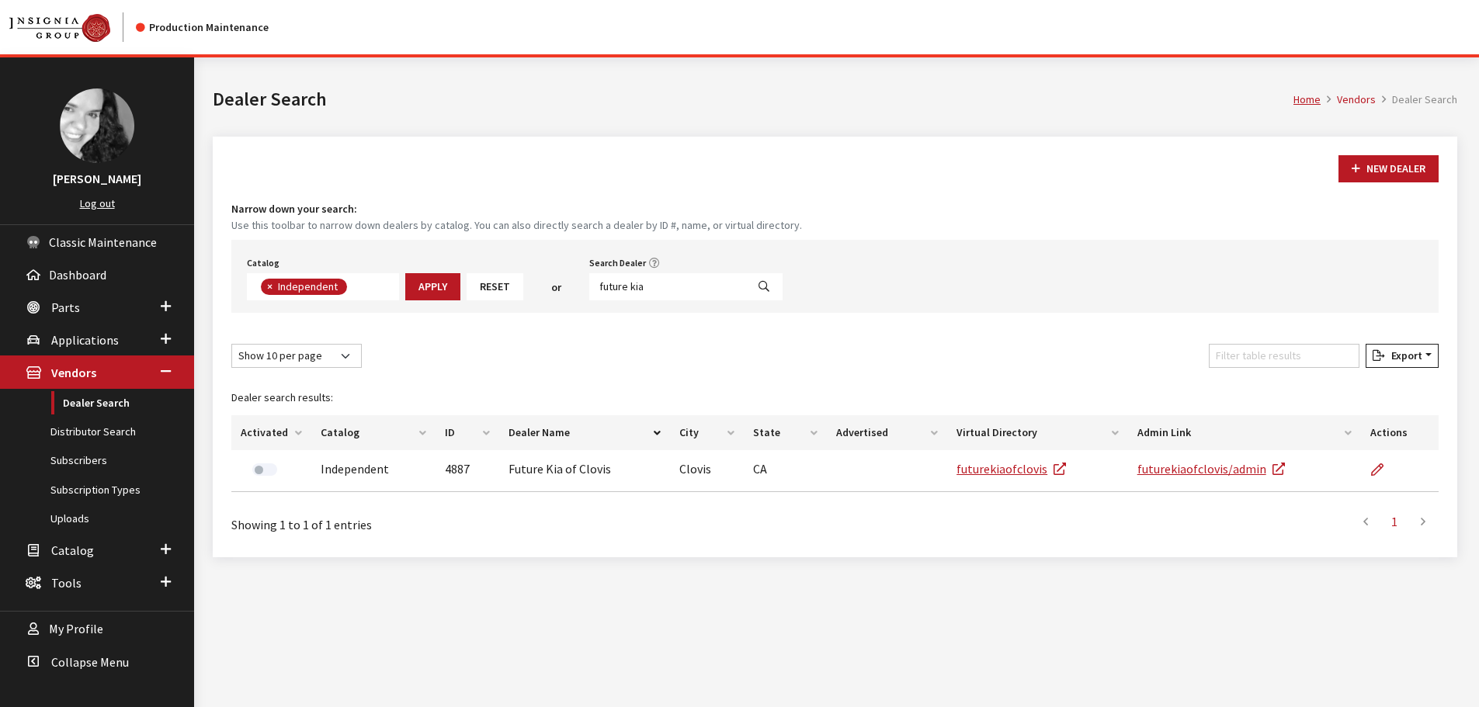
scroll to position [113, 0]
click at [651, 284] on input "future kia" at bounding box center [667, 286] width 157 height 27
type input "future ford"
select select
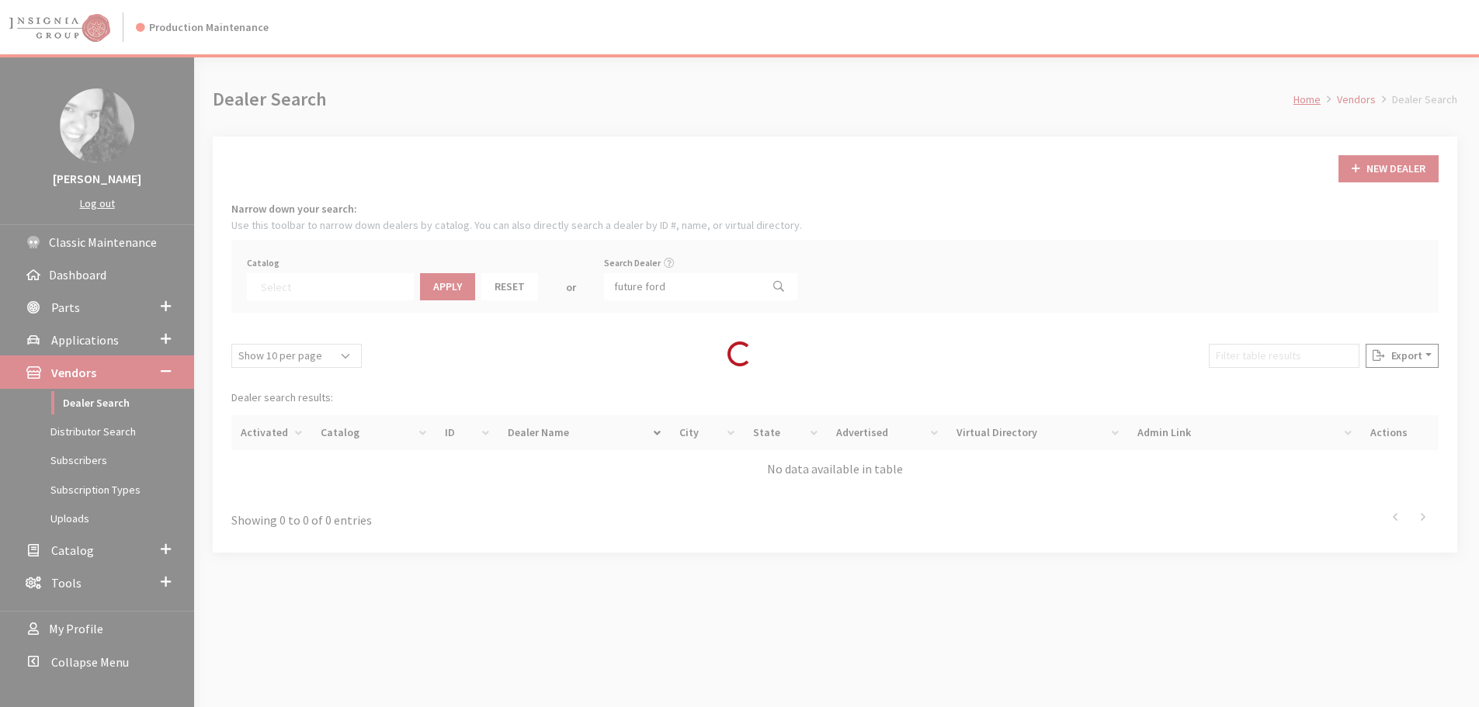
scroll to position [162, 0]
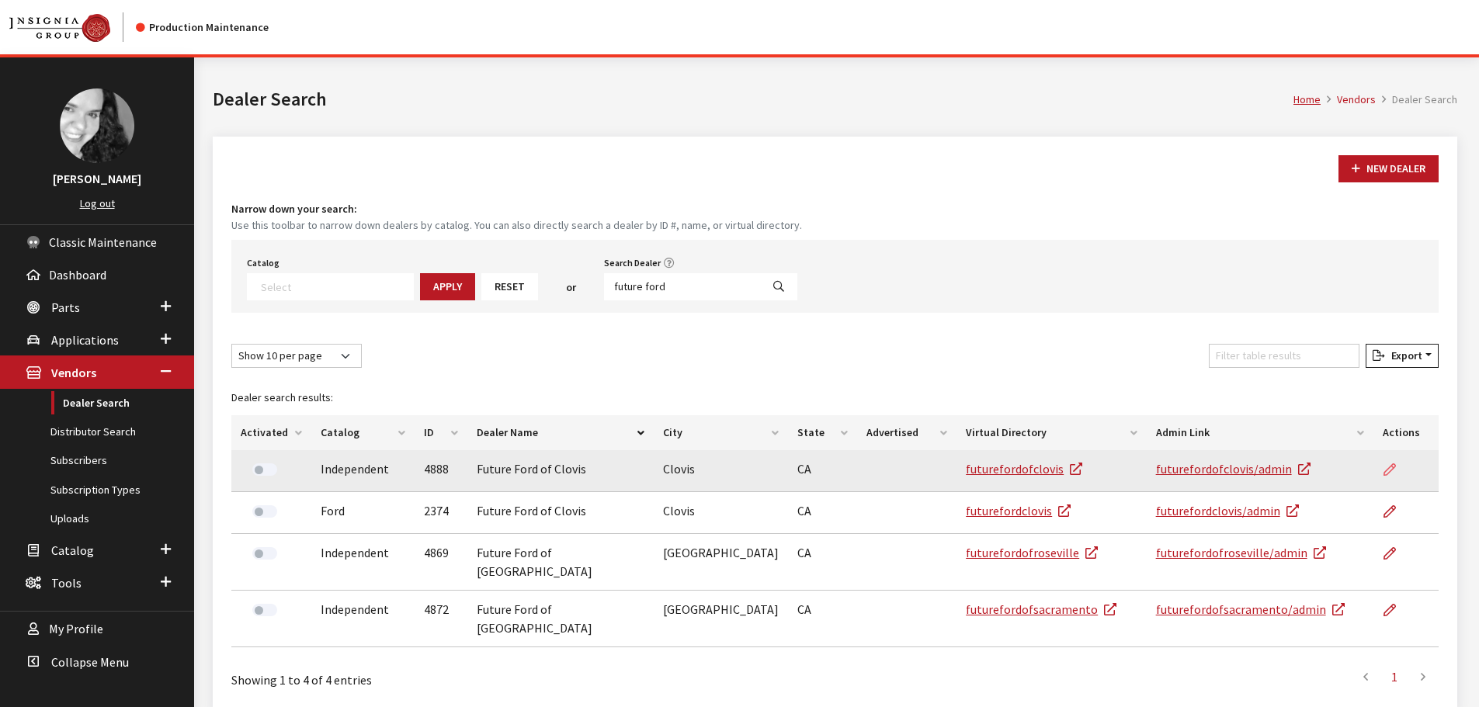
click at [1387, 467] on icon at bounding box center [1390, 470] width 12 height 12
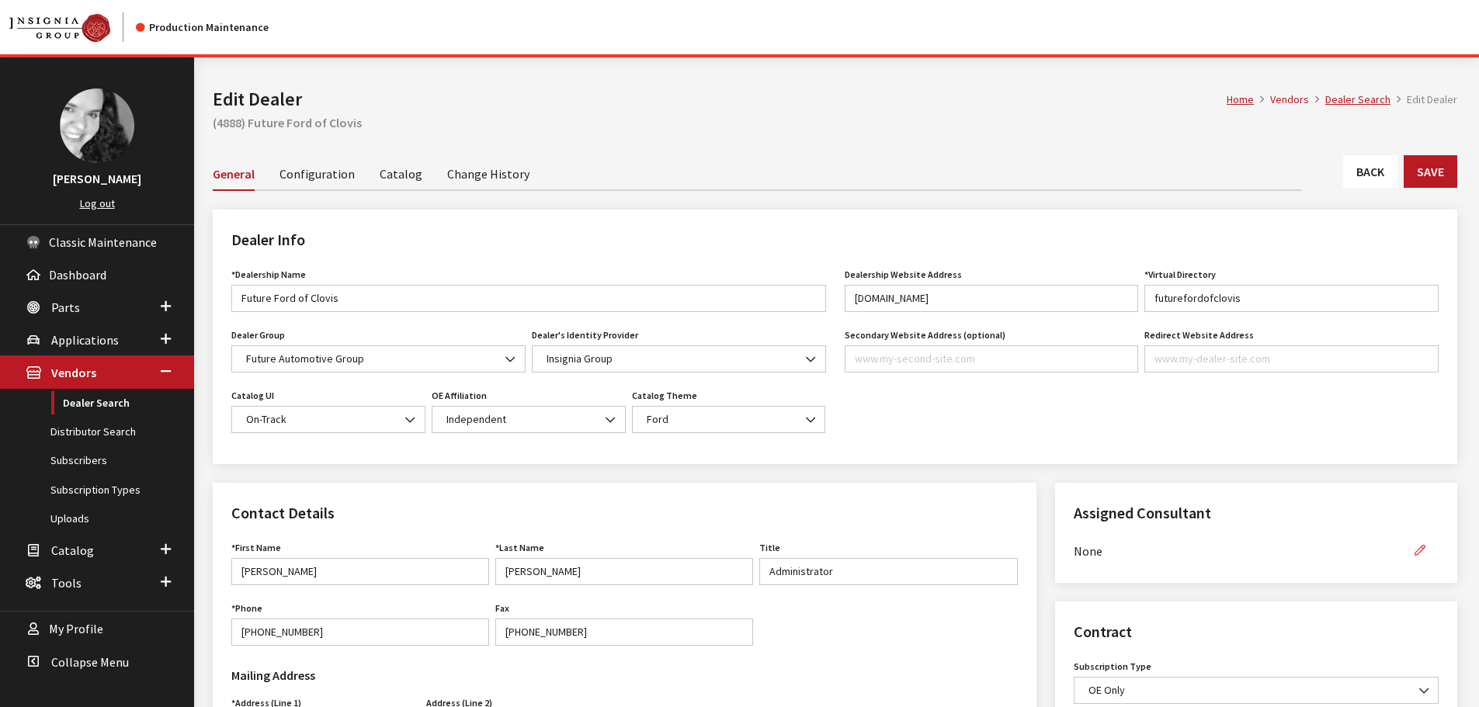
click at [1415, 554] on icon "button" at bounding box center [1420, 551] width 11 height 11
click at [1382, 552] on select "None [PERSON_NAME] [PERSON_NAME] [PERSON_NAME] [PERSON_NAME] [PERSON_NAME]" at bounding box center [1238, 550] width 328 height 27
select select "30"
click at [1074, 537] on select "None [PERSON_NAME] [PERSON_NAME] [PERSON_NAME] [PERSON_NAME] [PERSON_NAME]" at bounding box center [1238, 550] width 328 height 27
click at [1415, 550] on icon "button" at bounding box center [1420, 551] width 11 height 11
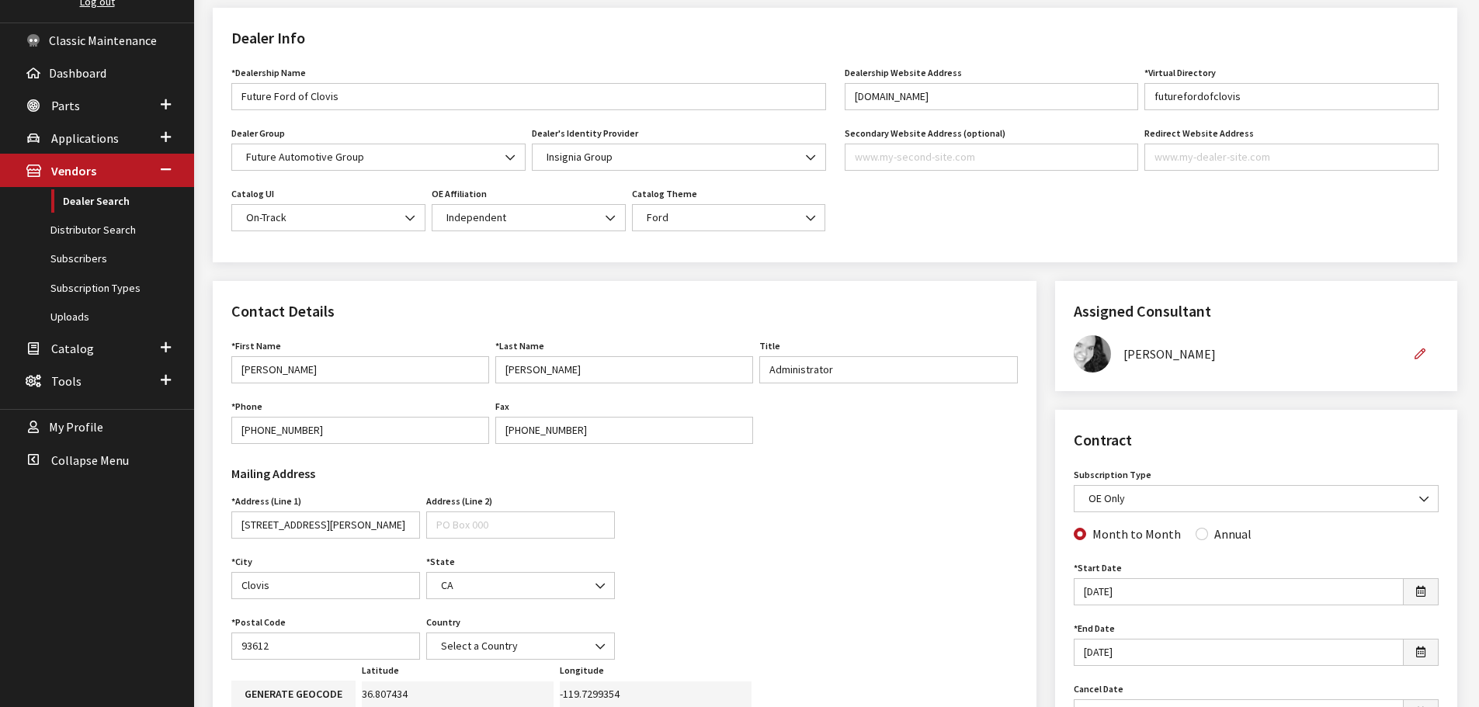
scroll to position [311, 0]
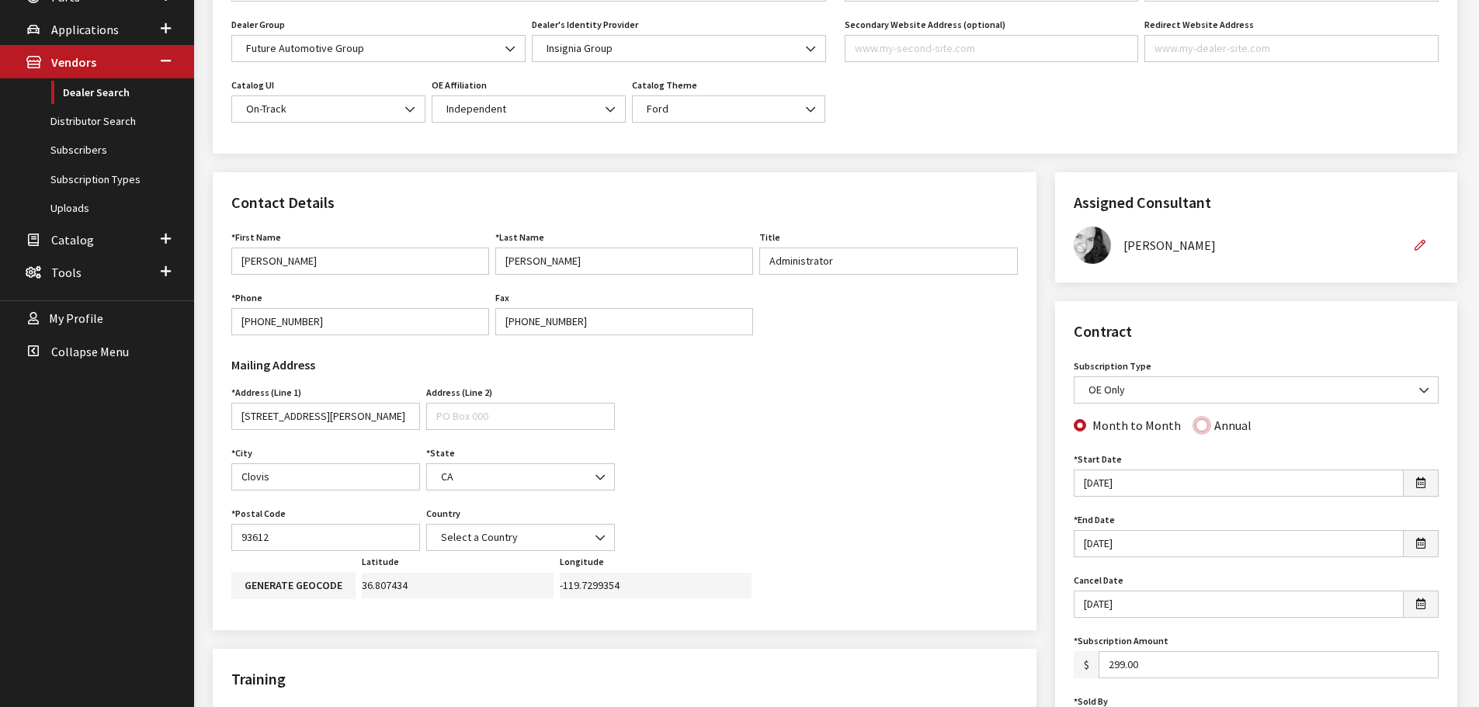
click at [1196, 431] on input "Annual" at bounding box center [1202, 425] width 12 height 12
radio input "true"
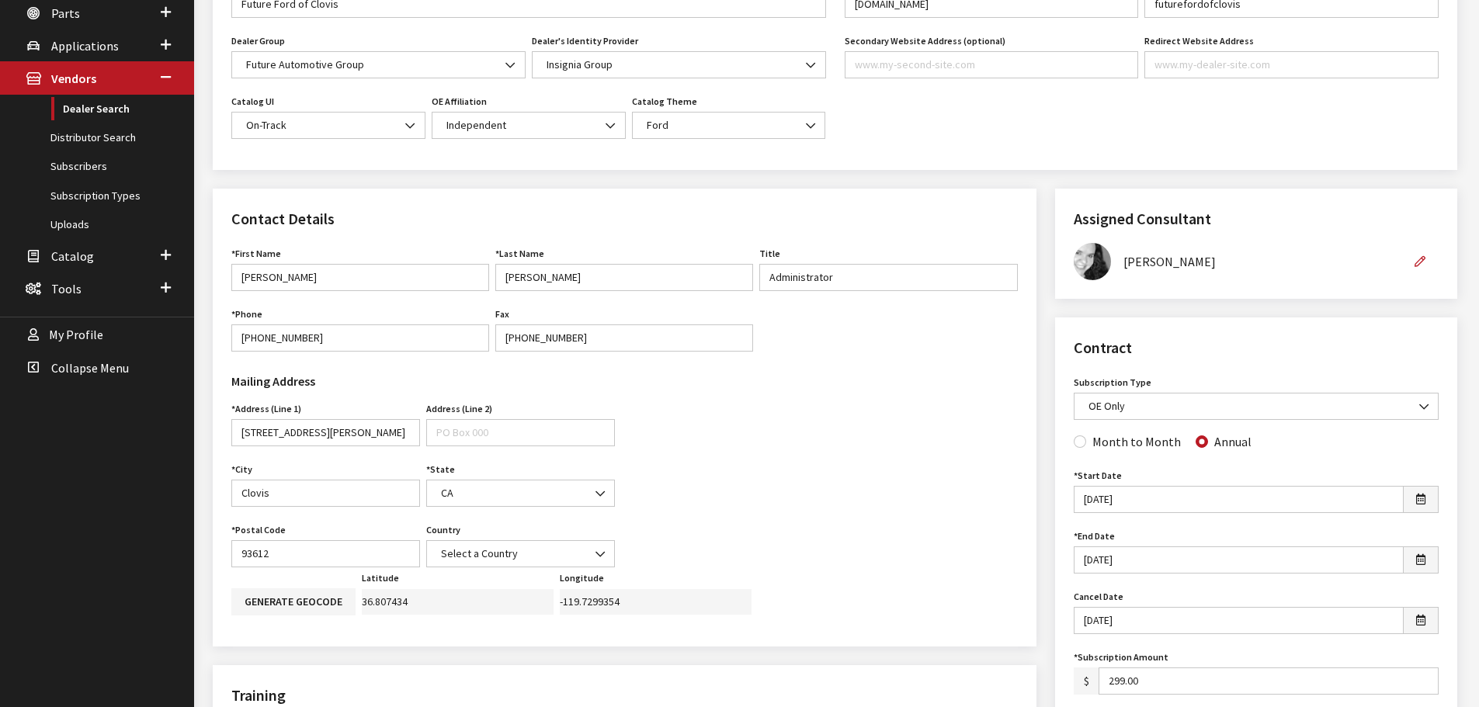
scroll to position [0, 0]
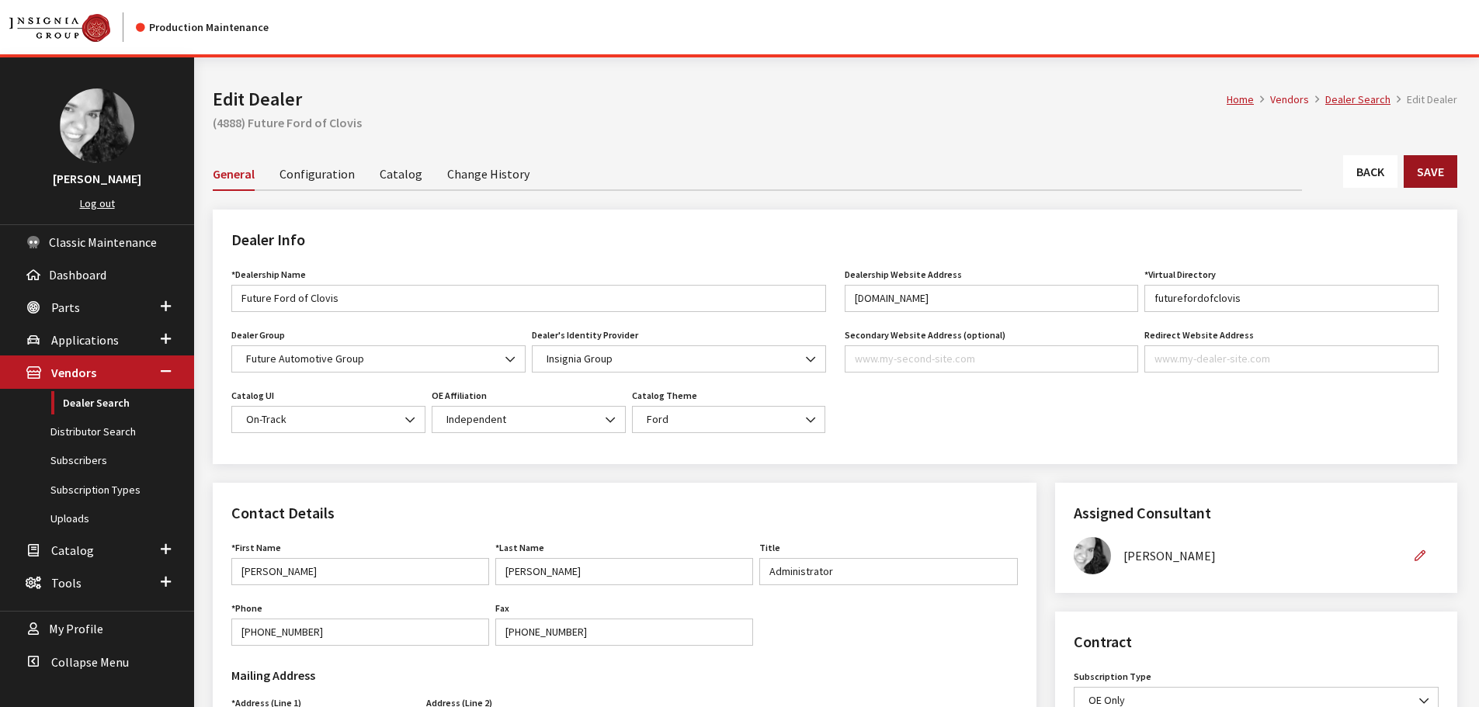
click at [1429, 173] on button "Save" at bounding box center [1431, 171] width 54 height 33
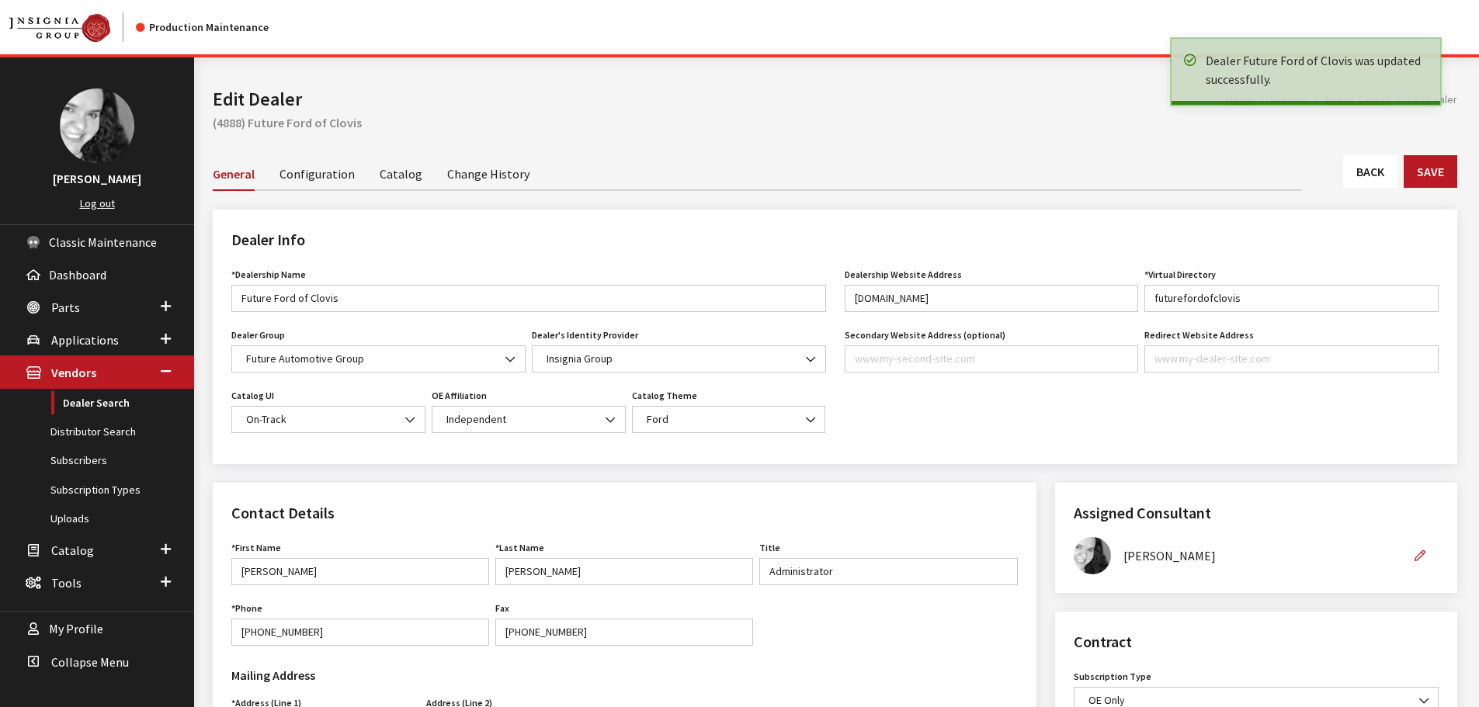
drag, startPoint x: 0, startPoint y: 0, endPoint x: 1373, endPoint y: 170, distance: 1384.0
click at [1373, 170] on link "Back" at bounding box center [1370, 171] width 54 height 33
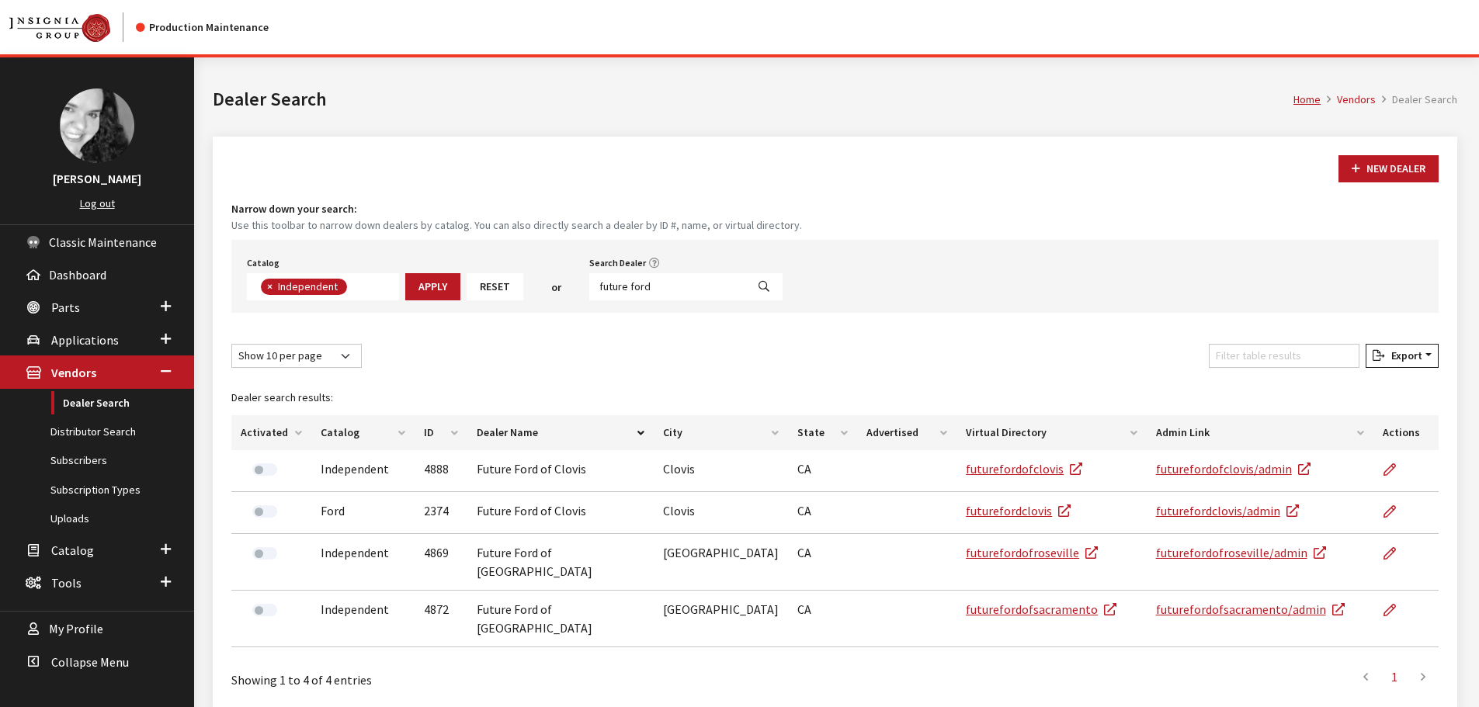
scroll to position [113, 0]
click at [662, 285] on input "future ford" at bounding box center [667, 286] width 157 height 27
type input "future nissan"
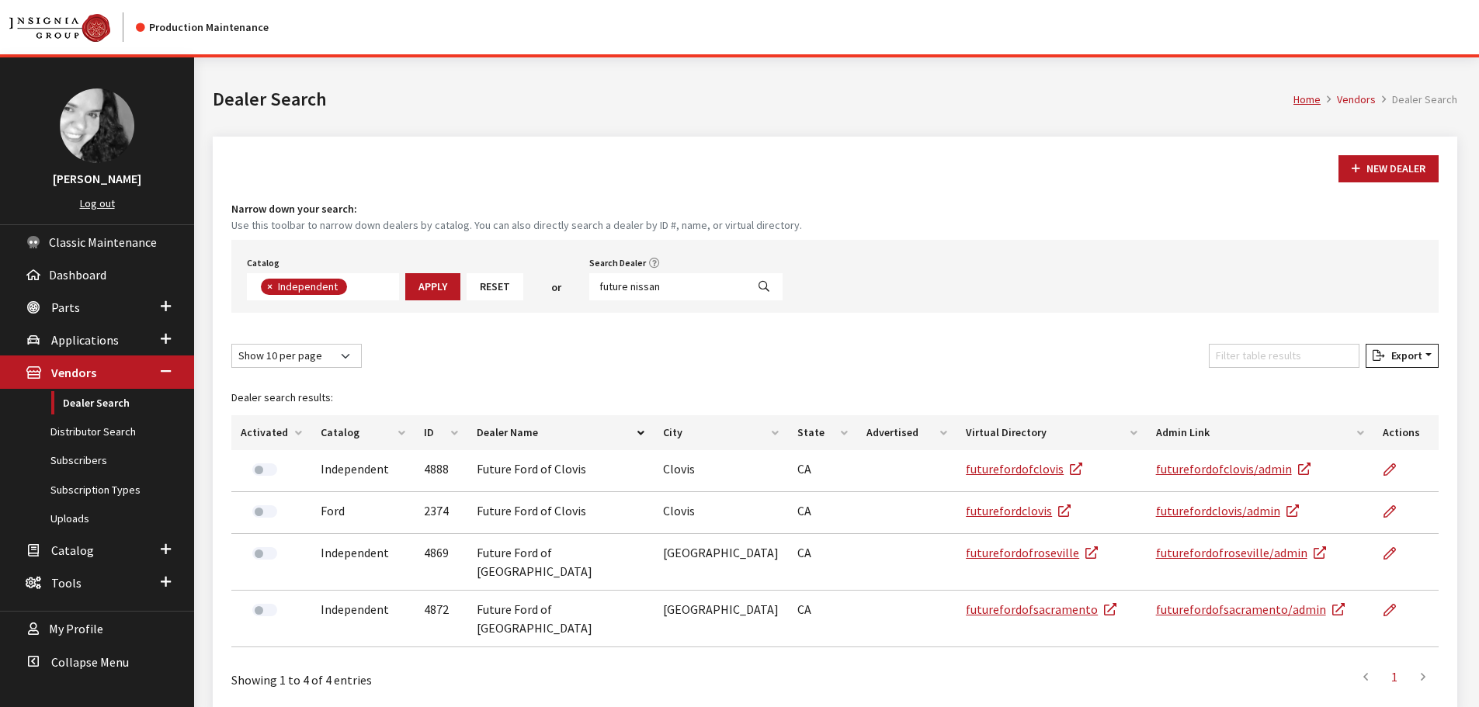
select select
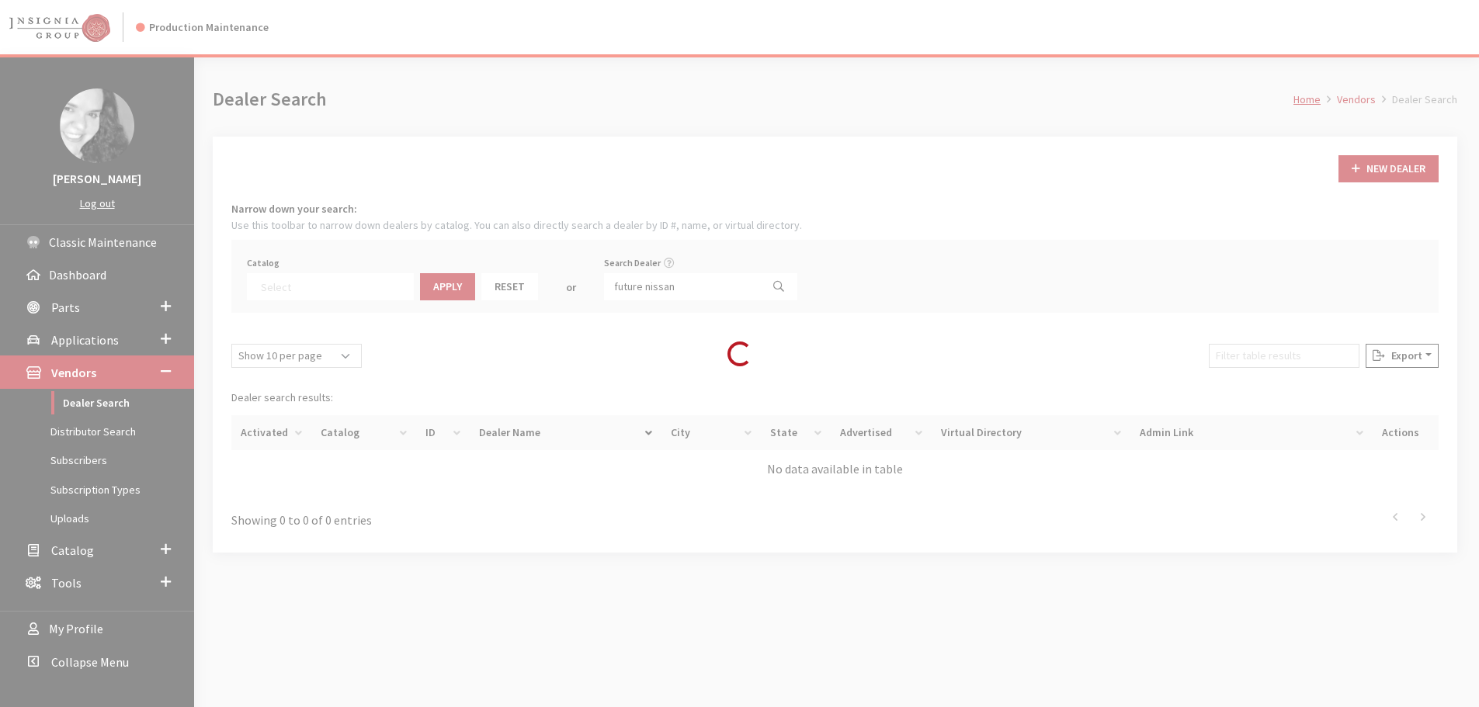
scroll to position [162, 0]
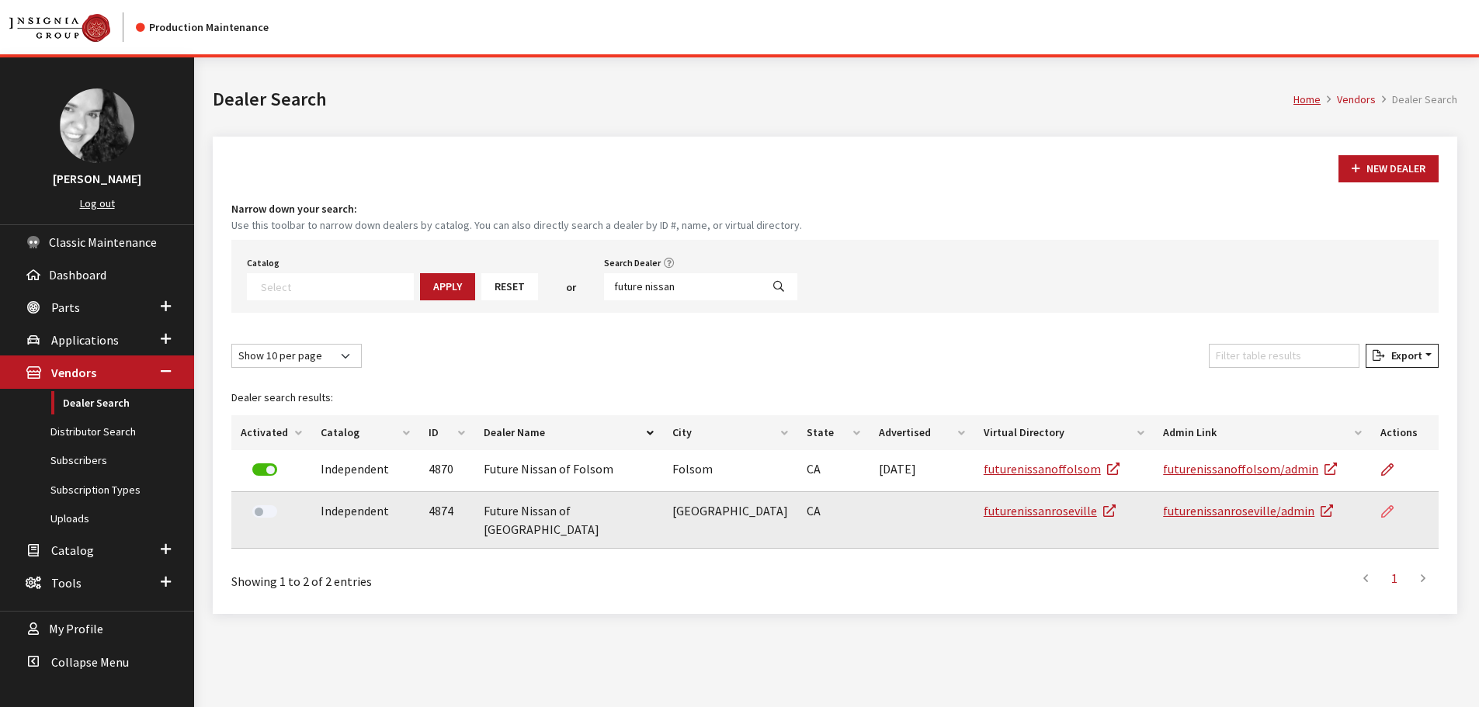
click at [1387, 510] on icon at bounding box center [1387, 512] width 12 height 12
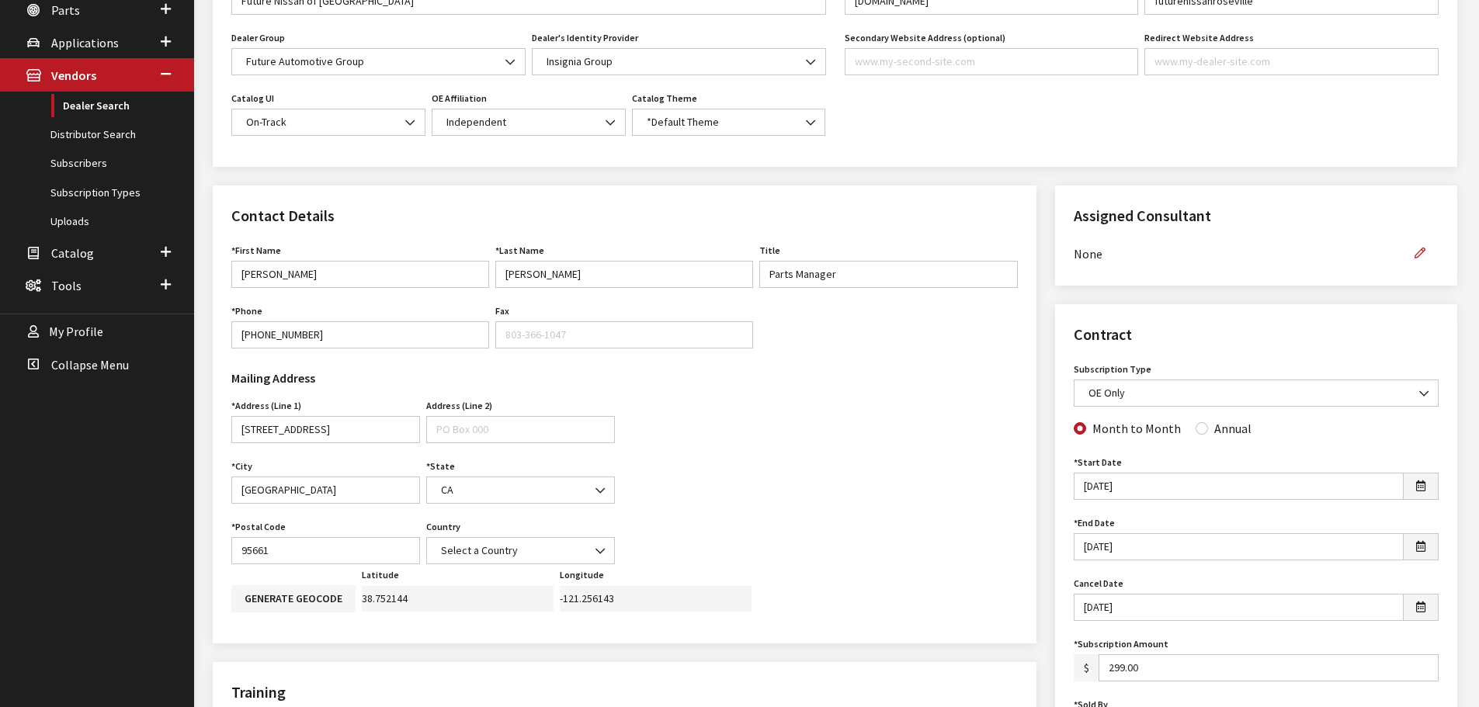
scroll to position [311, 0]
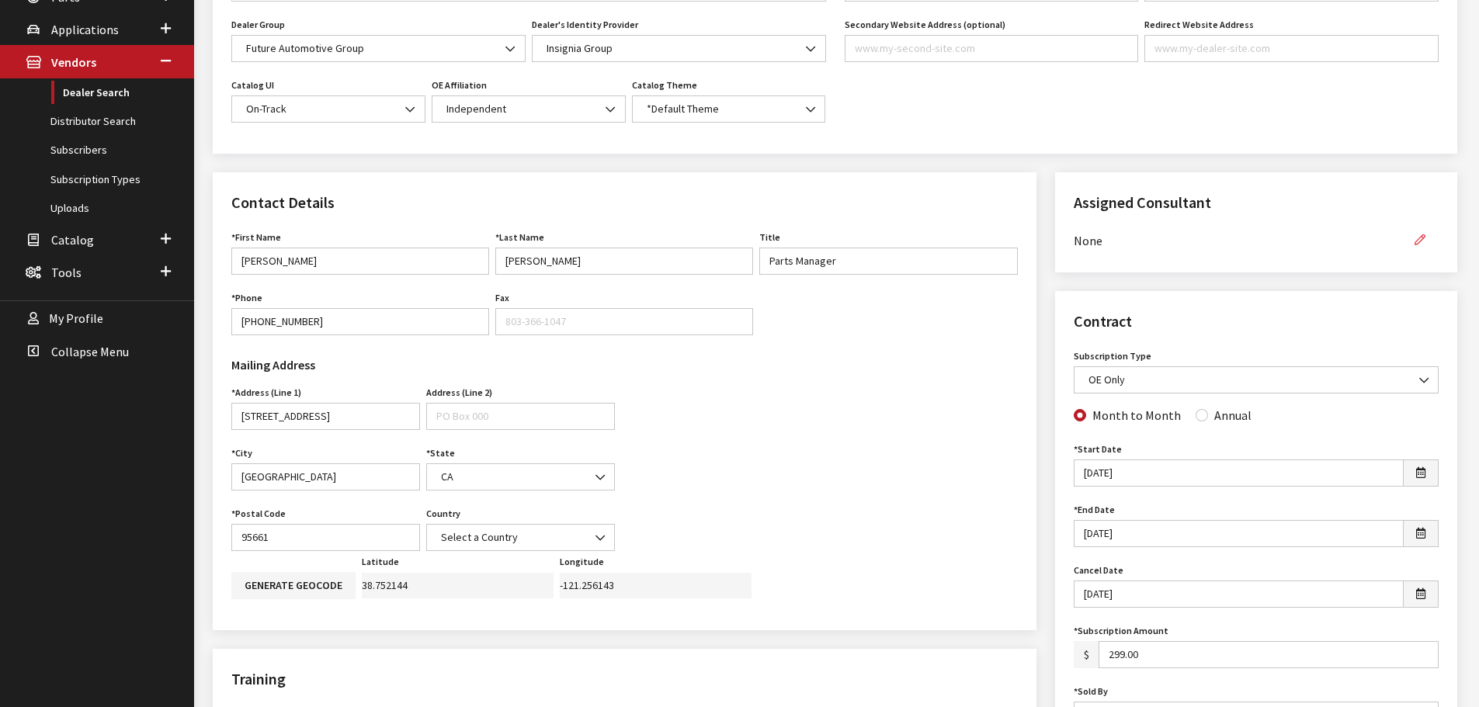
click at [1419, 238] on icon "button" at bounding box center [1420, 240] width 11 height 11
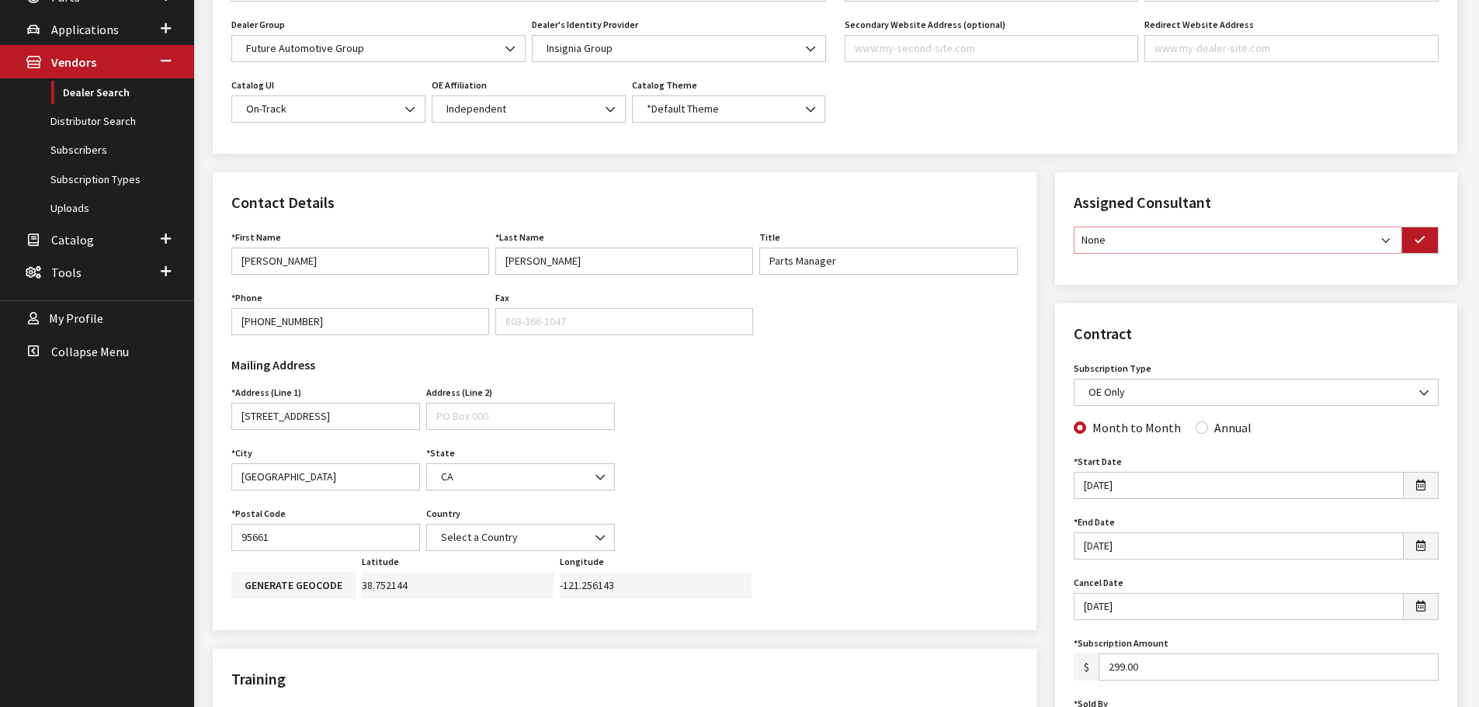
click at [1391, 245] on select "None Brian Gulbrandson Dave West Khrys Dorton Kurt Daugherty Roger Schmidt" at bounding box center [1238, 240] width 328 height 27
select select "30"
click at [1074, 227] on select "None Brian Gulbrandson Dave West Khrys Dorton Kurt Daugherty Roger Schmidt" at bounding box center [1238, 240] width 328 height 27
click at [1421, 238] on icon "button" at bounding box center [1420, 240] width 11 height 11
click at [1196, 424] on input "Annual" at bounding box center [1202, 425] width 12 height 12
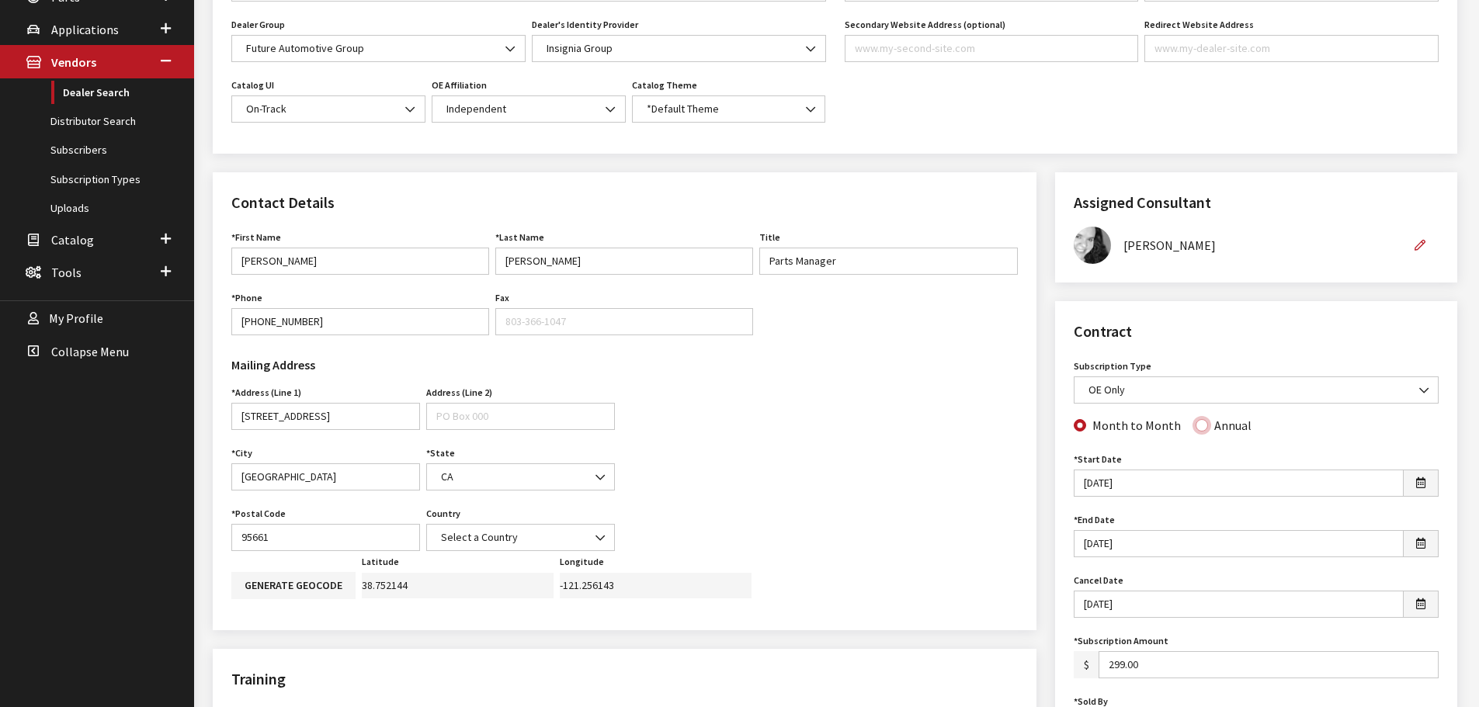
radio input "true"
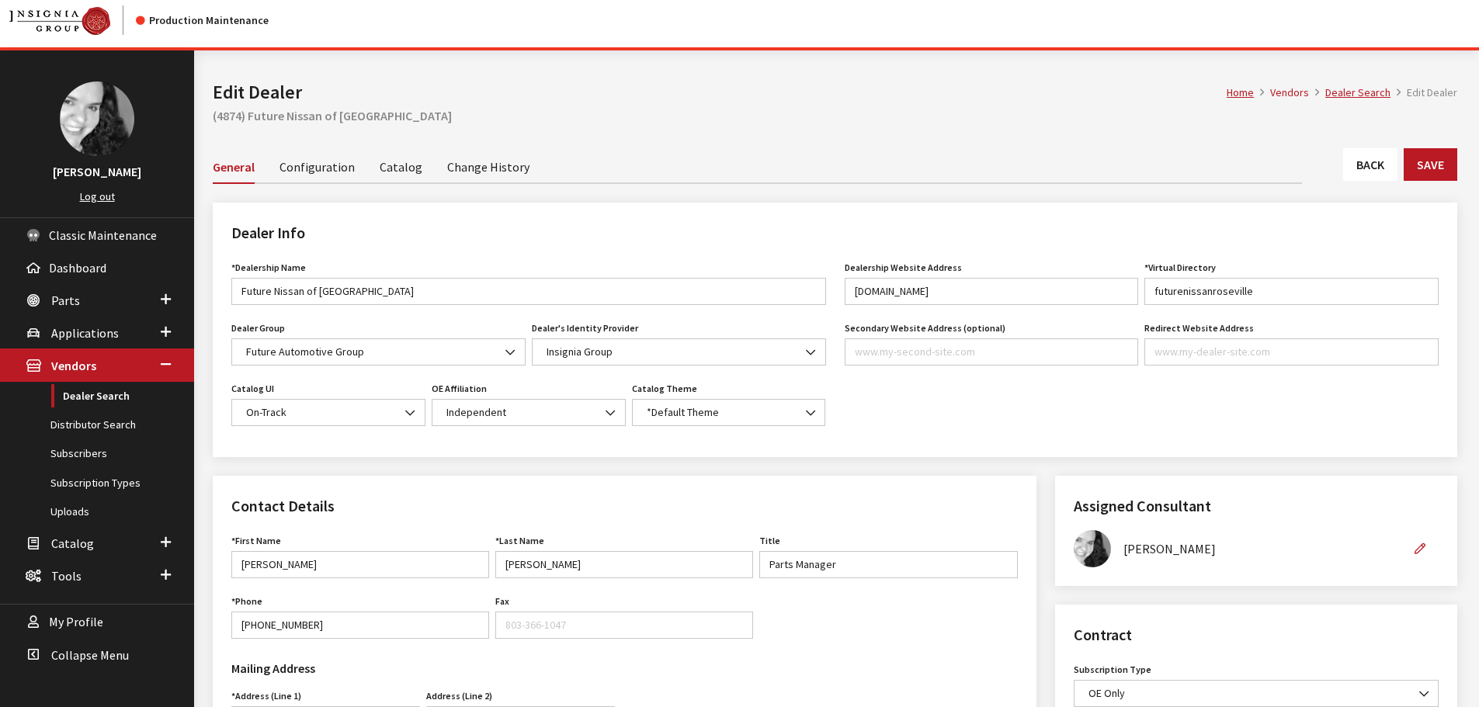
scroll to position [0, 0]
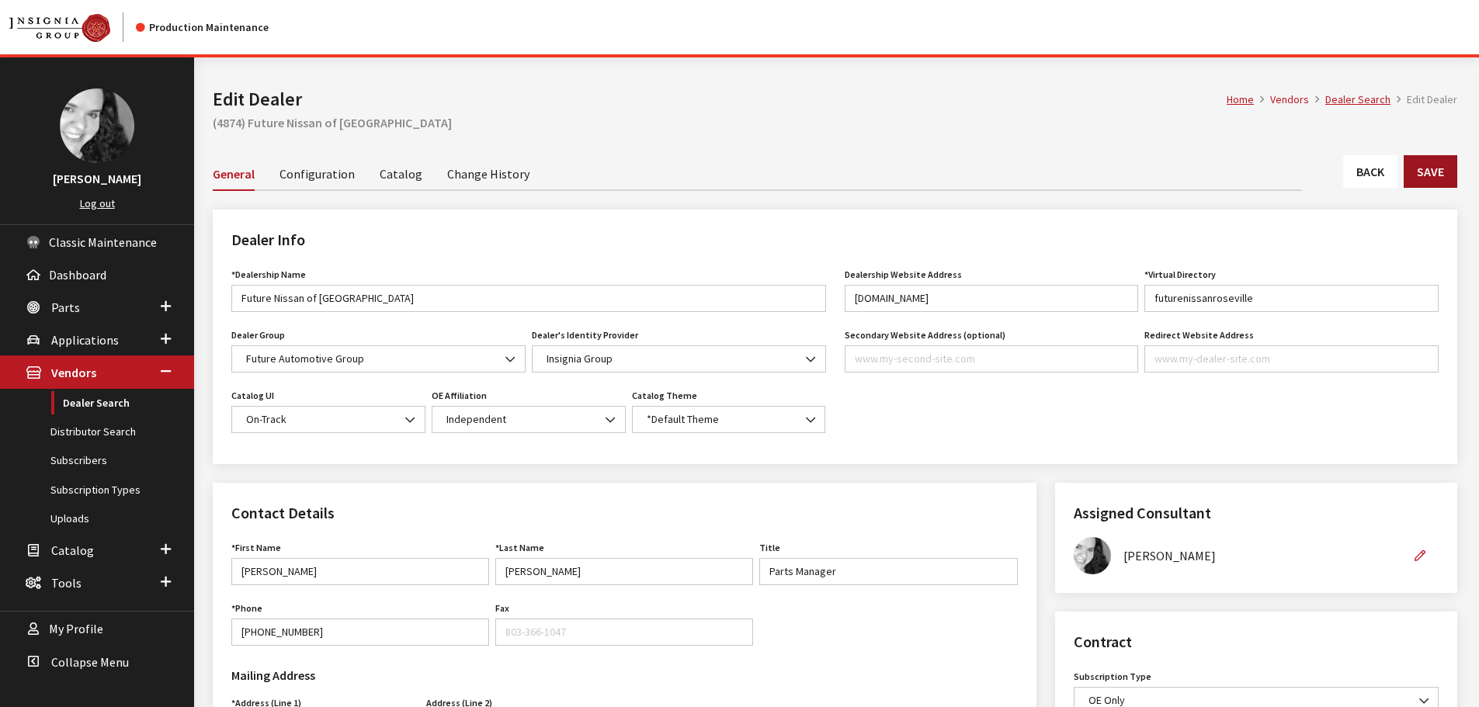
click at [1419, 182] on button "Save" at bounding box center [1431, 171] width 54 height 33
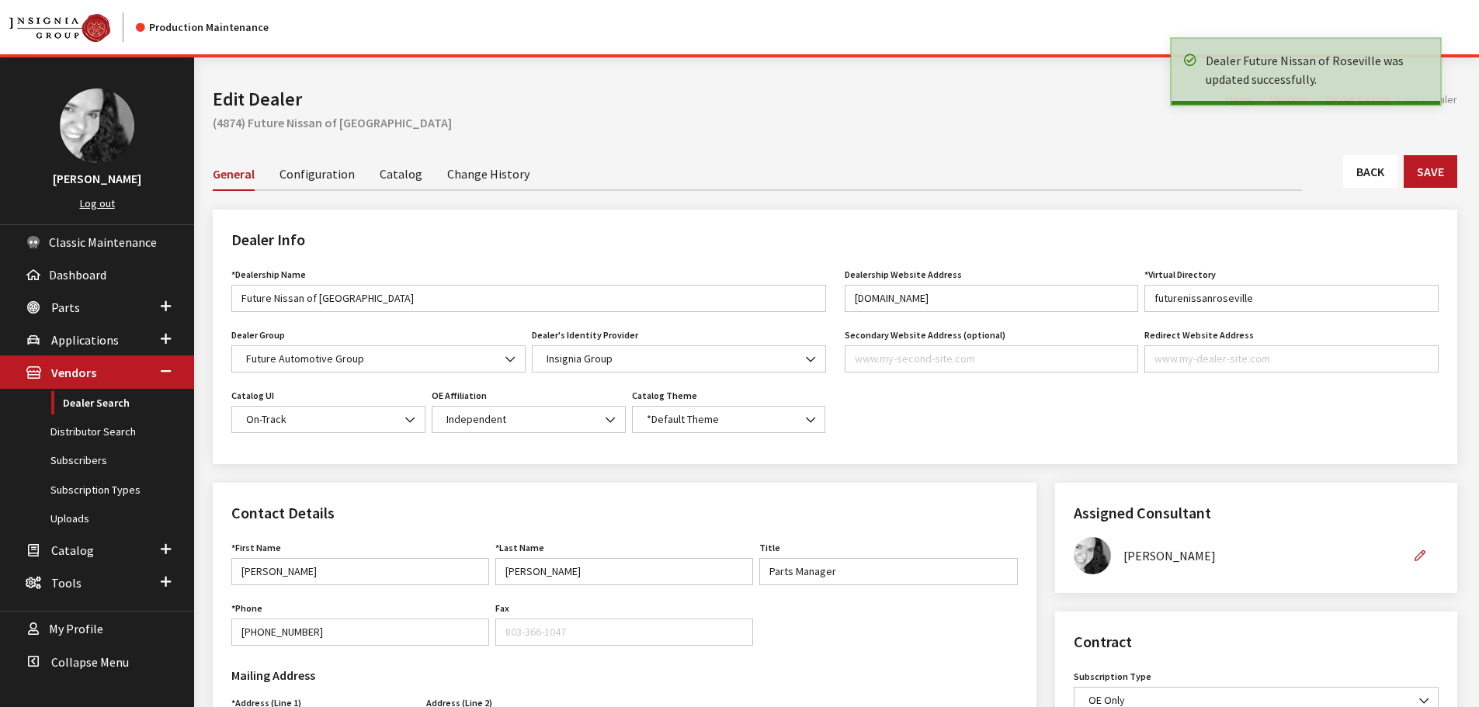
drag, startPoint x: 0, startPoint y: 0, endPoint x: 1373, endPoint y: 175, distance: 1383.8
click at [1373, 175] on link "Back" at bounding box center [1370, 171] width 54 height 33
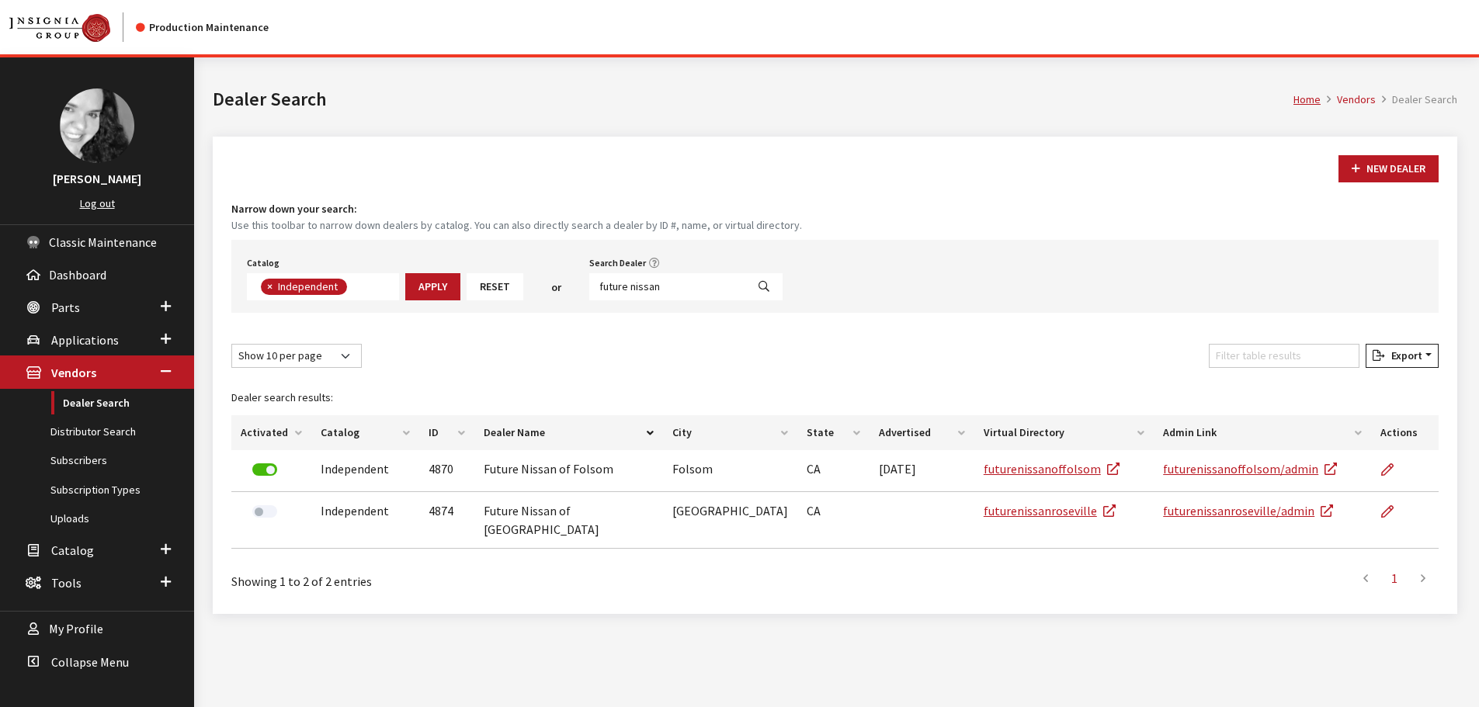
scroll to position [113, 0]
click at [634, 290] on input "future nissan" at bounding box center [667, 286] width 157 height 27
type input "bob maybe"
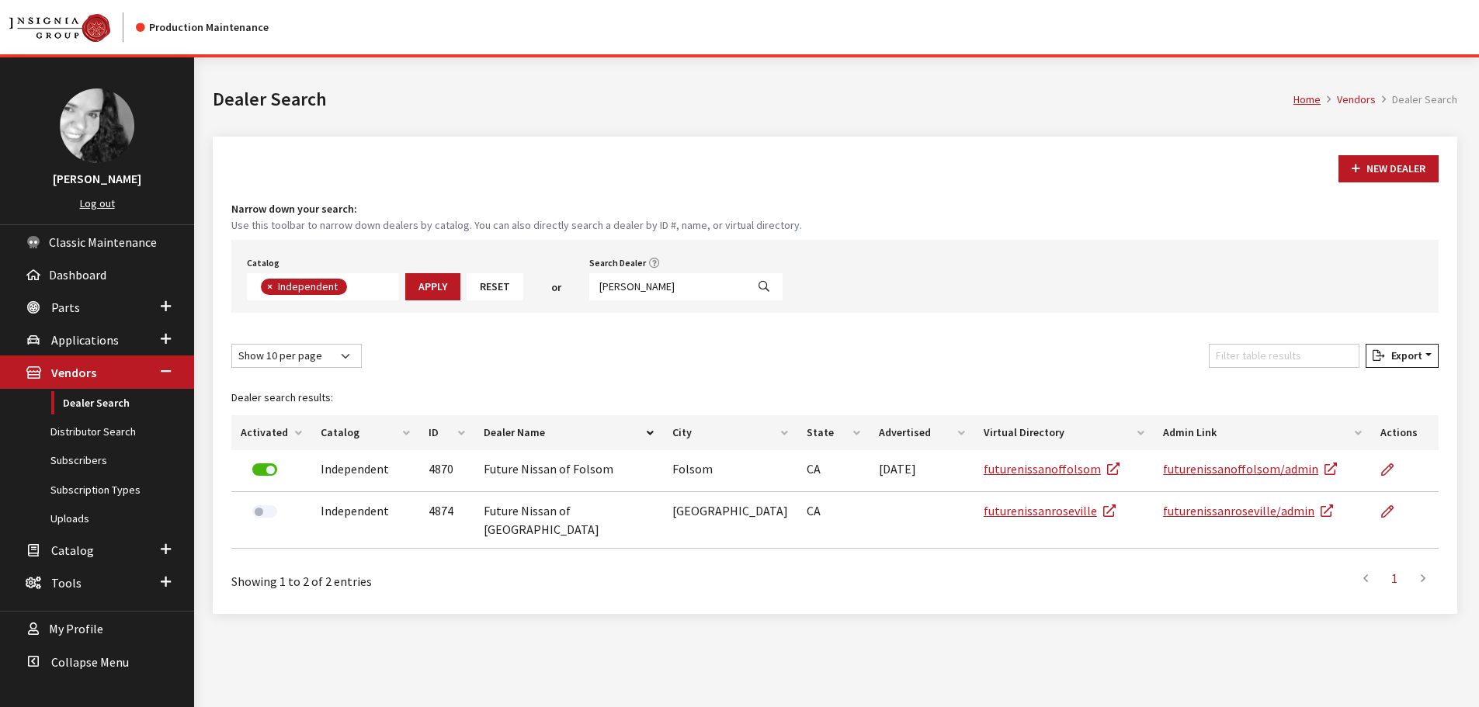
select select
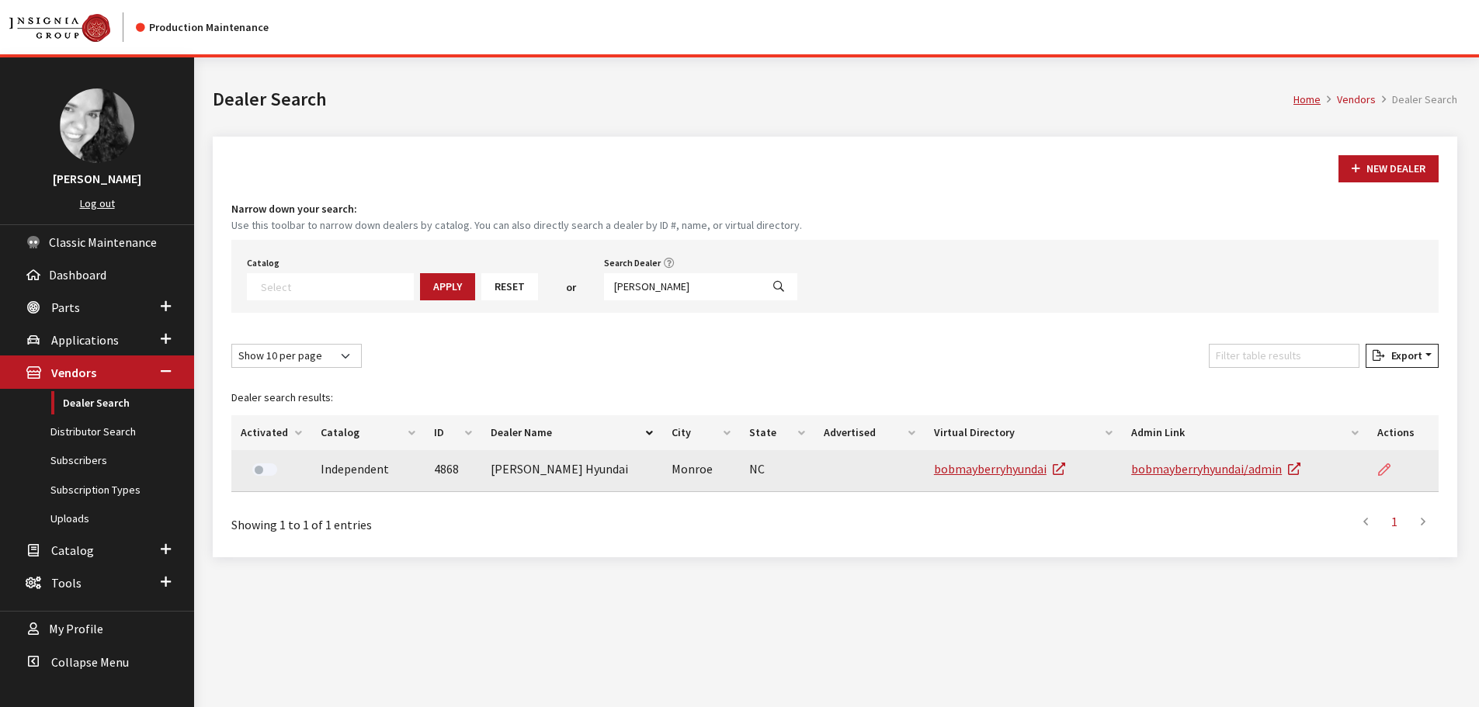
click at [1377, 477] on td at bounding box center [1403, 471] width 71 height 42
click at [1381, 468] on icon at bounding box center [1384, 470] width 12 height 12
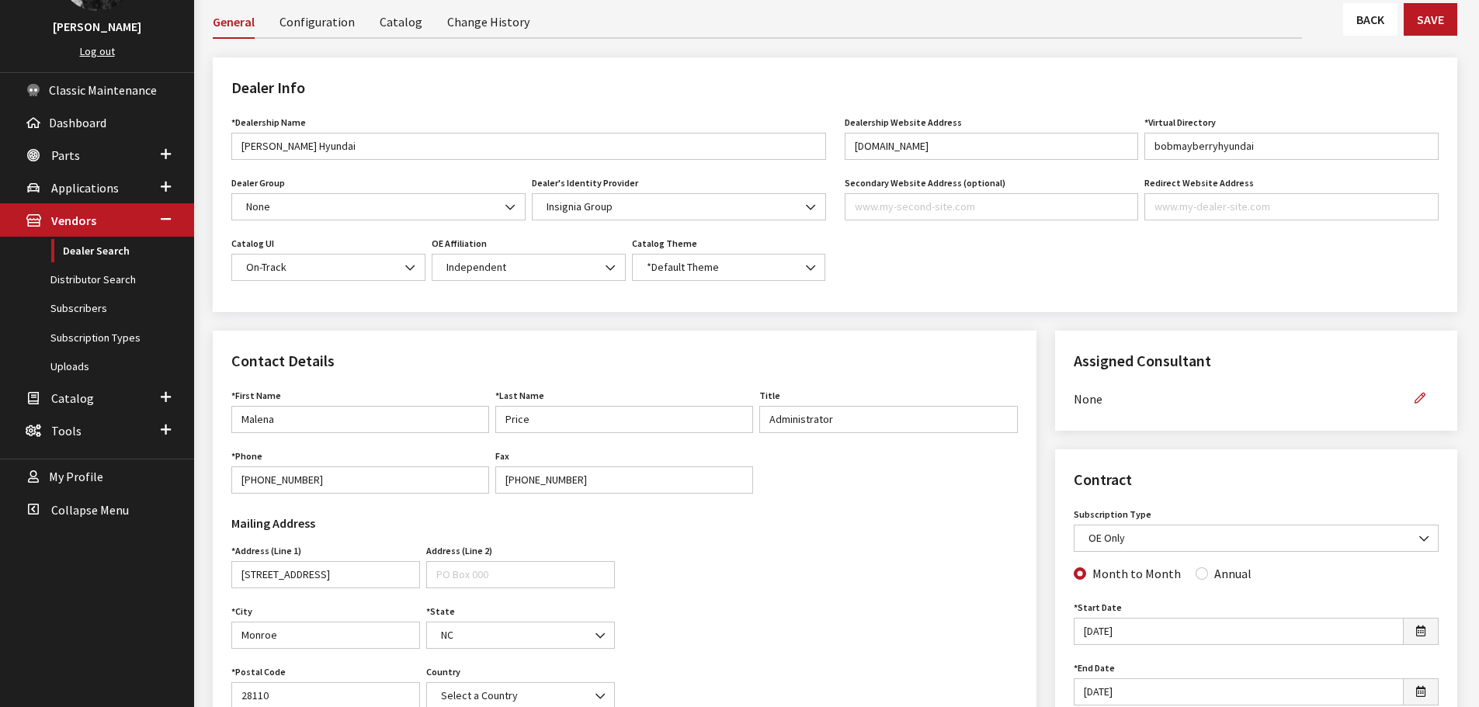
scroll to position [155, 0]
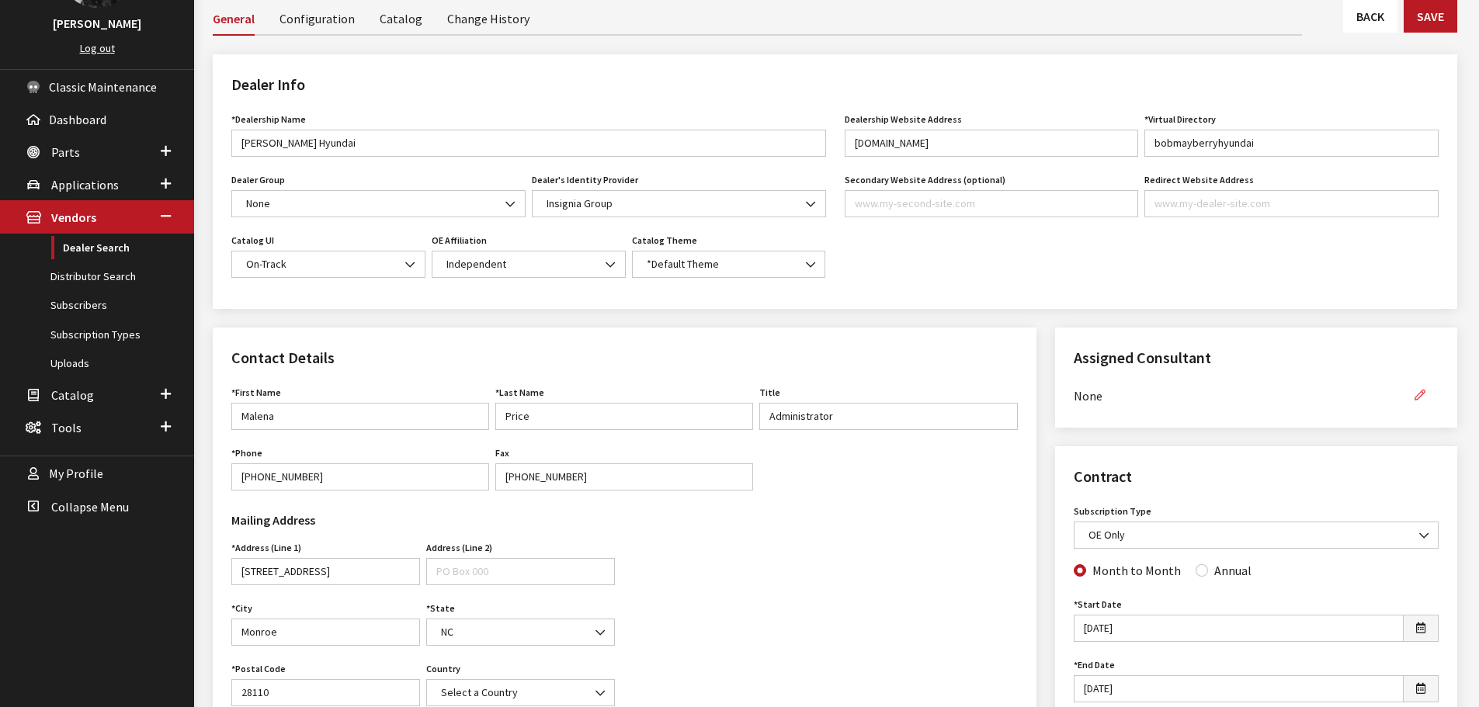
click at [1423, 398] on icon "button" at bounding box center [1420, 396] width 11 height 11
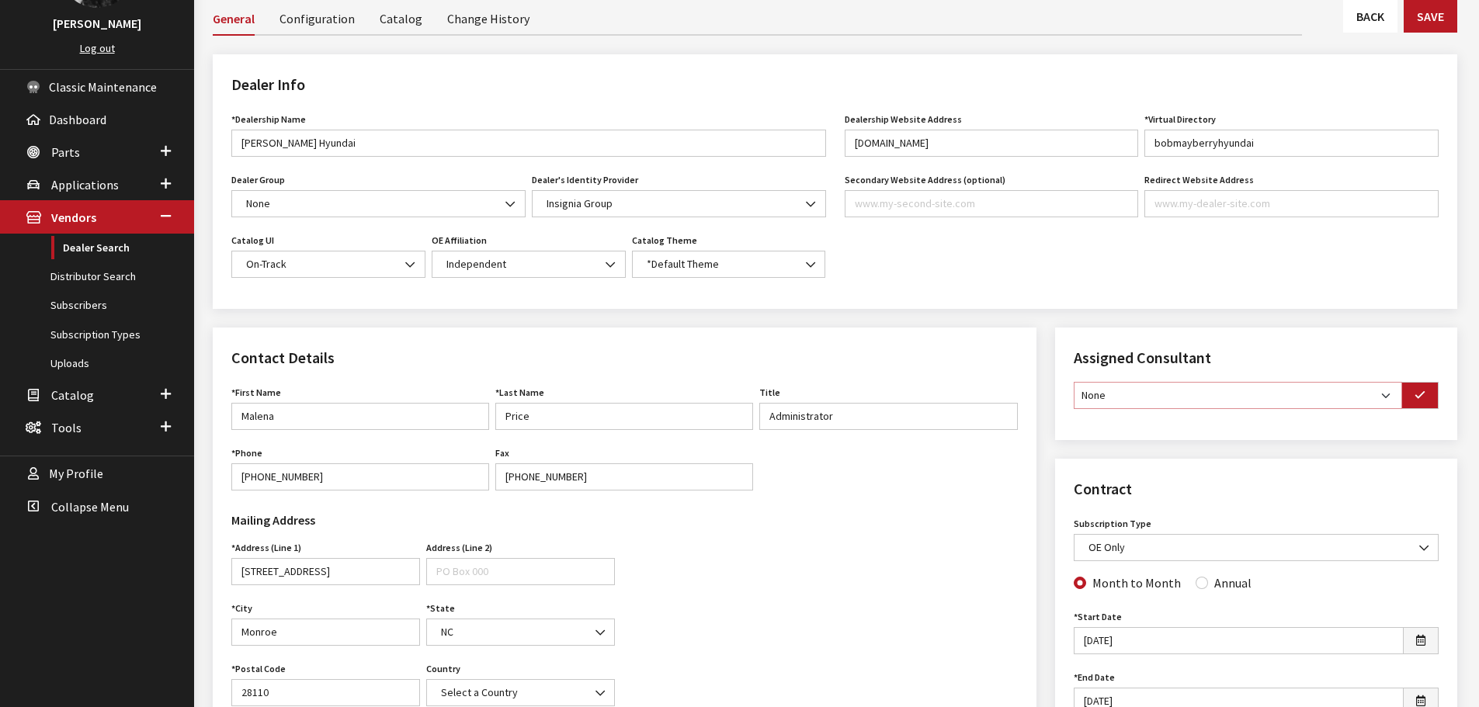
click at [1380, 398] on select "None [PERSON_NAME] [PERSON_NAME] [PERSON_NAME] [PERSON_NAME] [PERSON_NAME]" at bounding box center [1238, 395] width 328 height 27
select select "30"
click at [1074, 382] on select "None Brian Gulbrandson Dave West Khrys Dorton Kurt Daugherty Roger Schmidt" at bounding box center [1238, 395] width 328 height 27
click at [1429, 395] on button "button" at bounding box center [1419, 395] width 37 height 27
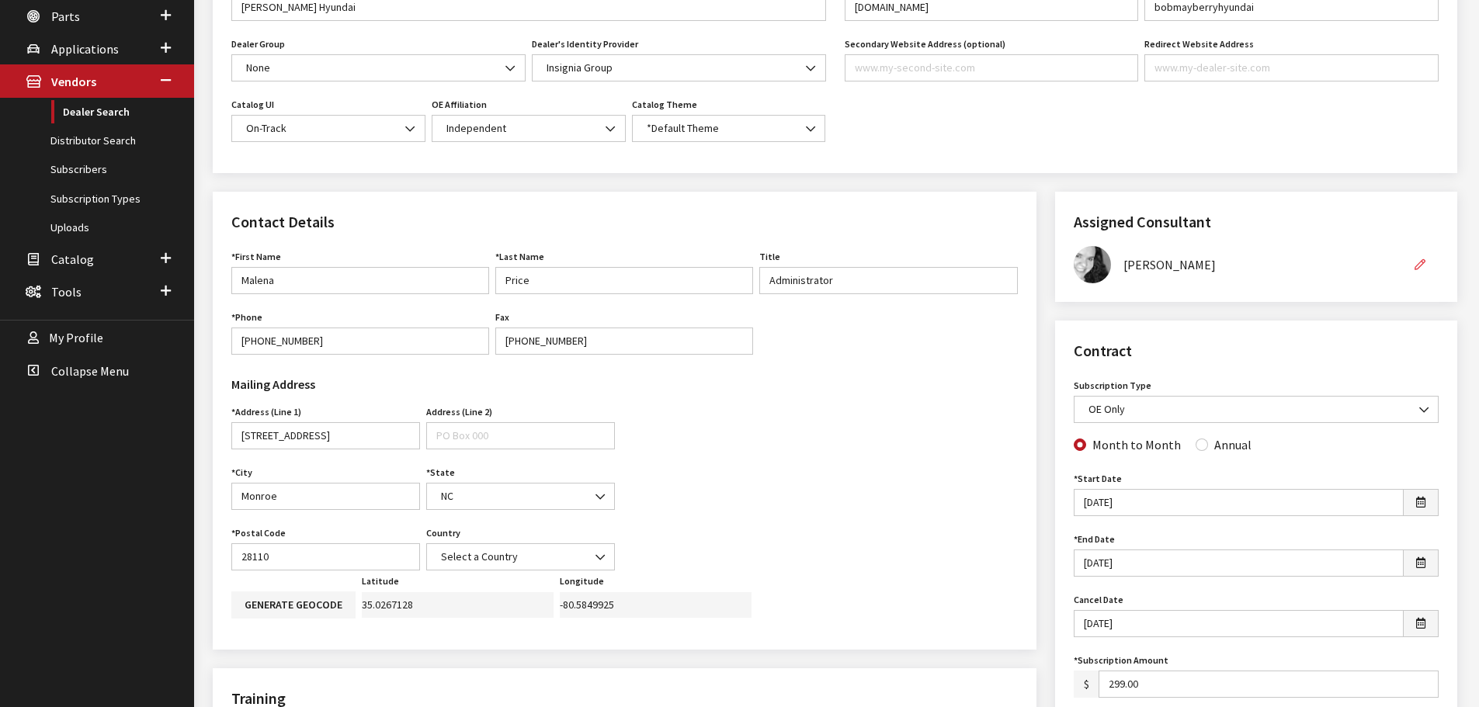
scroll to position [311, 0]
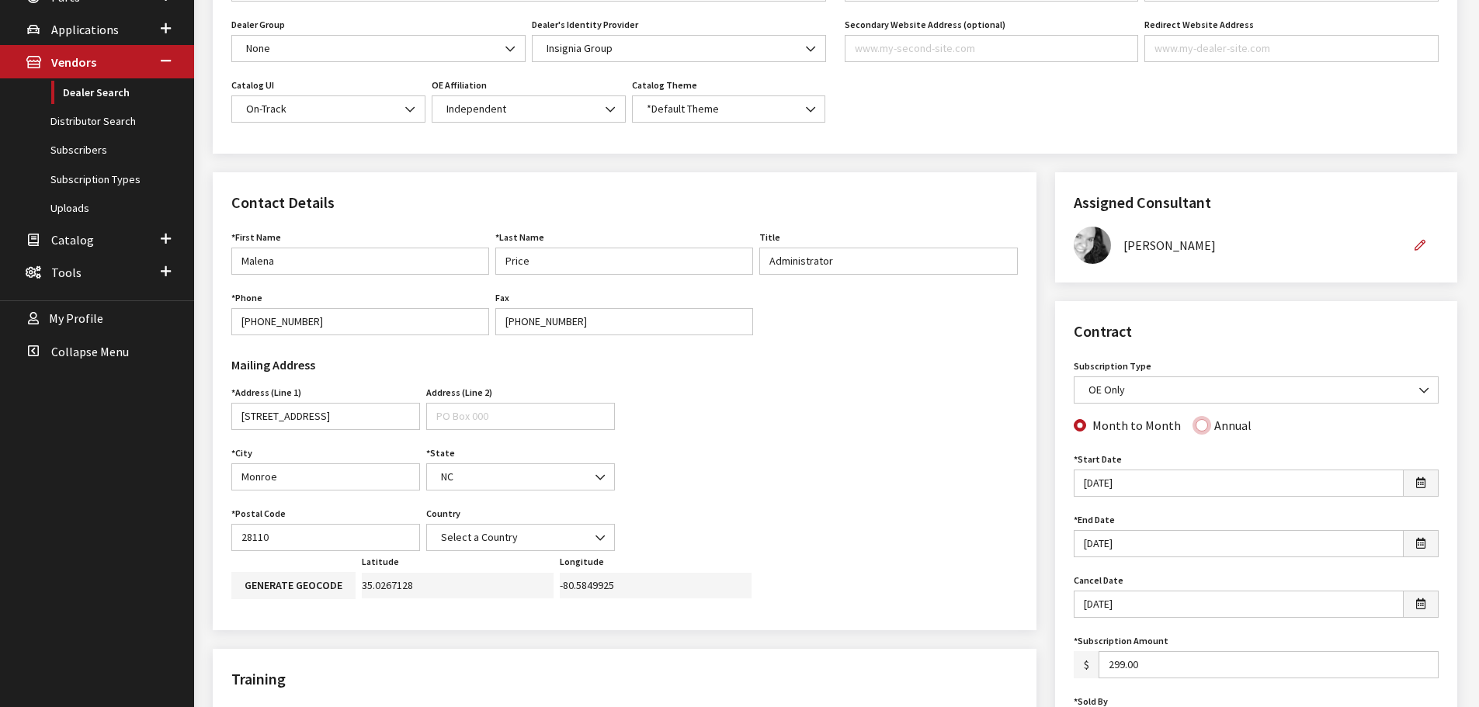
click at [1198, 427] on input "Annual" at bounding box center [1202, 425] width 12 height 12
radio input "true"
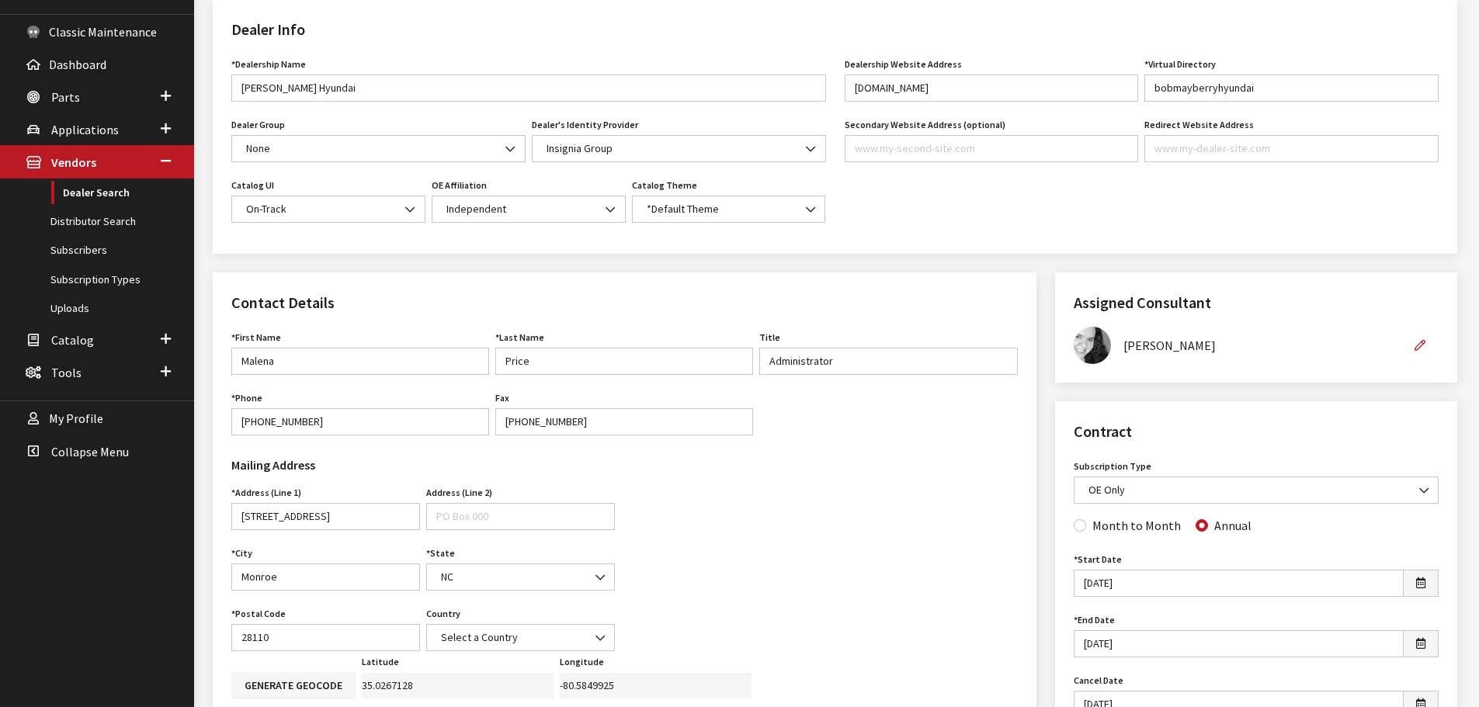
scroll to position [0, 0]
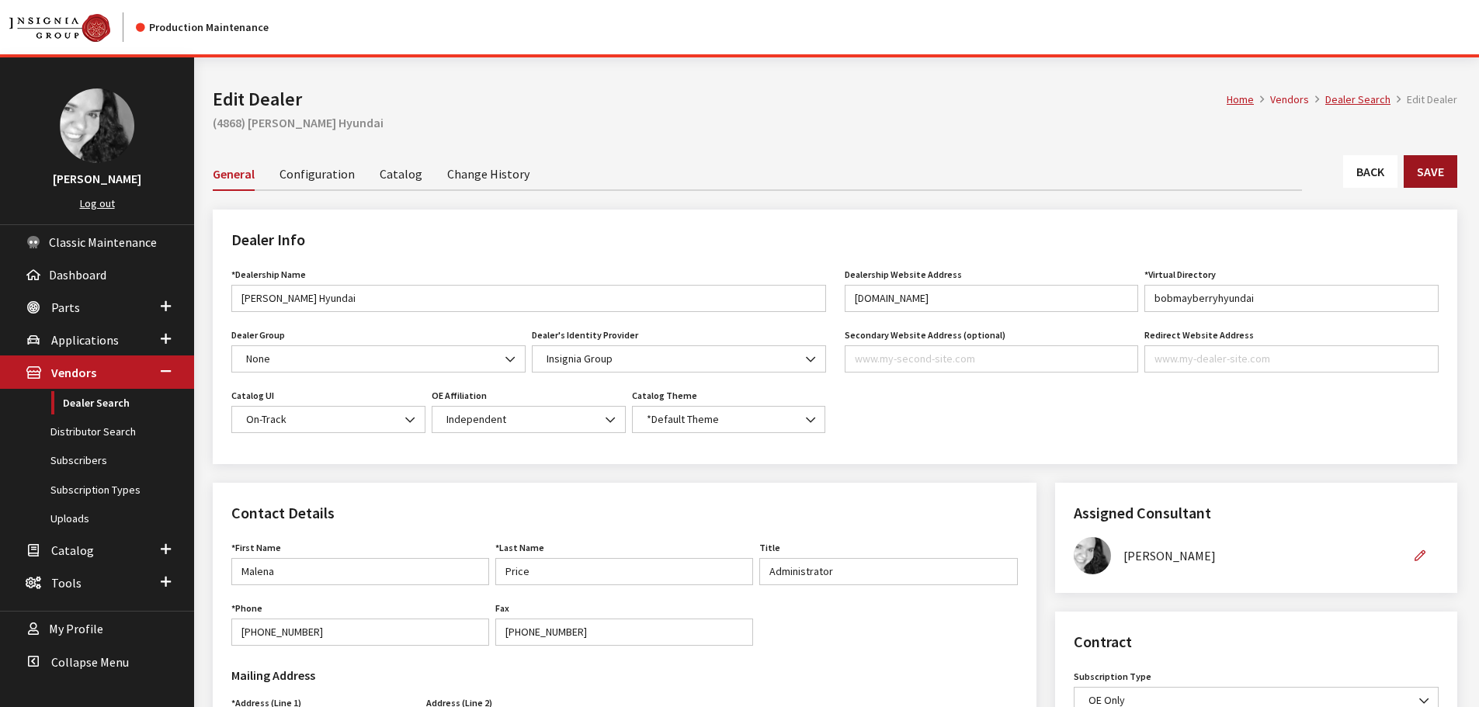
click at [1425, 178] on button "Save" at bounding box center [1431, 171] width 54 height 33
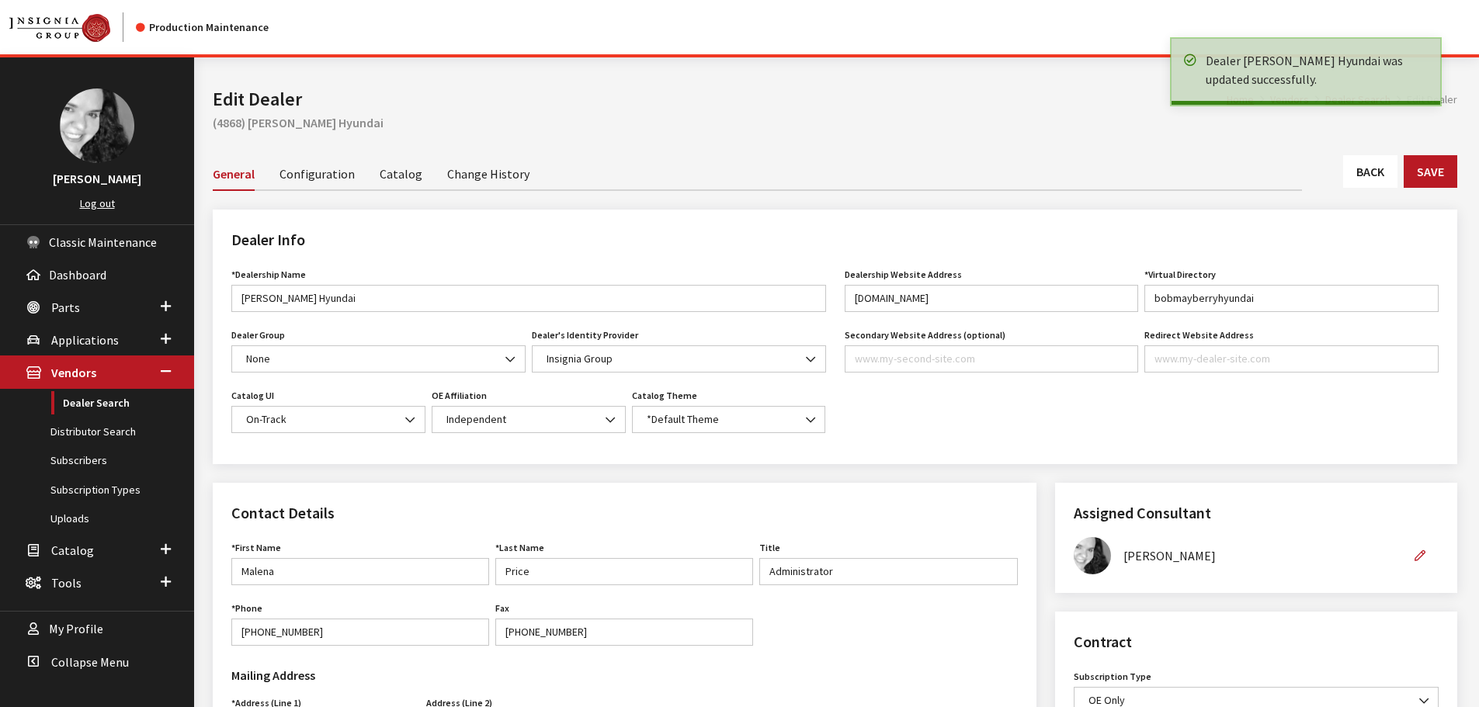
click at [1357, 166] on link "Back" at bounding box center [1370, 171] width 54 height 33
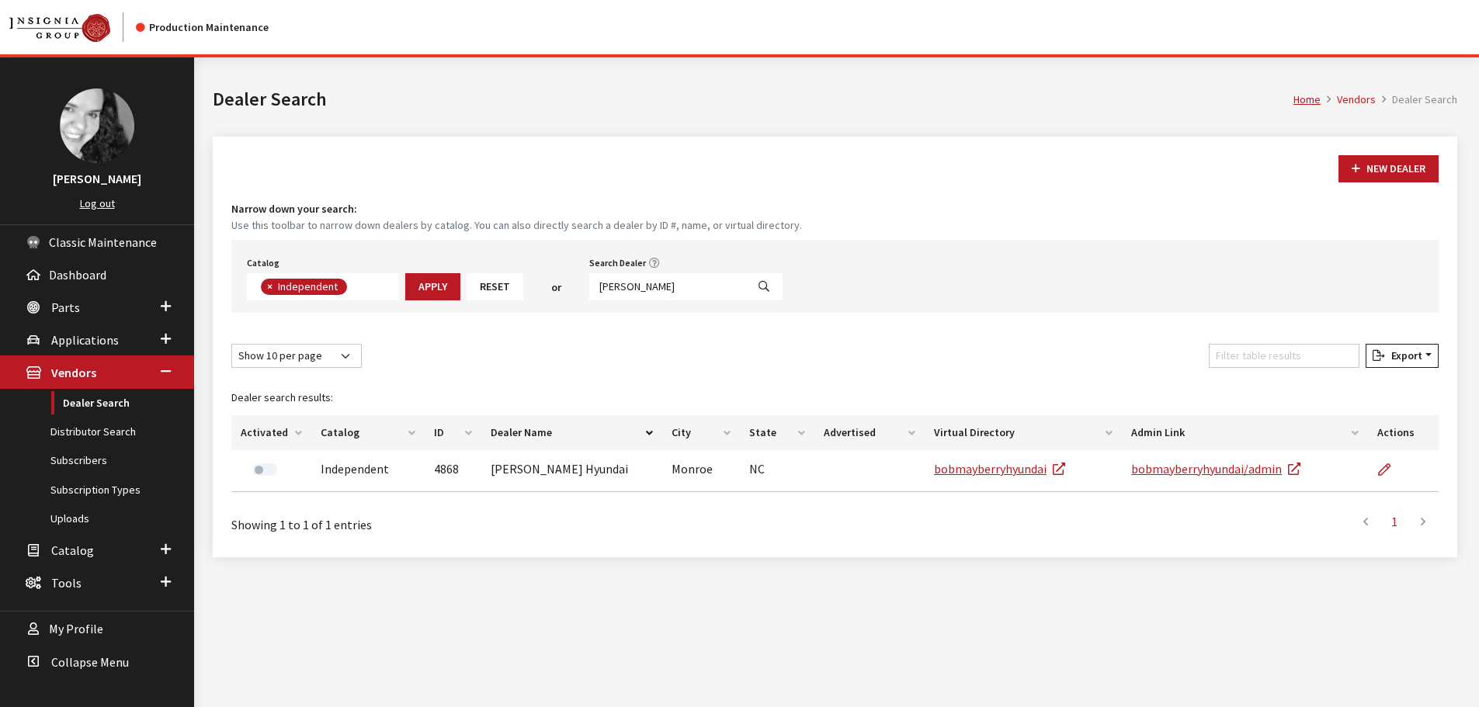
scroll to position [113, 0]
click at [653, 285] on input "[PERSON_NAME]" at bounding box center [667, 286] width 157 height 27
type input "rover of [PERSON_NAME]"
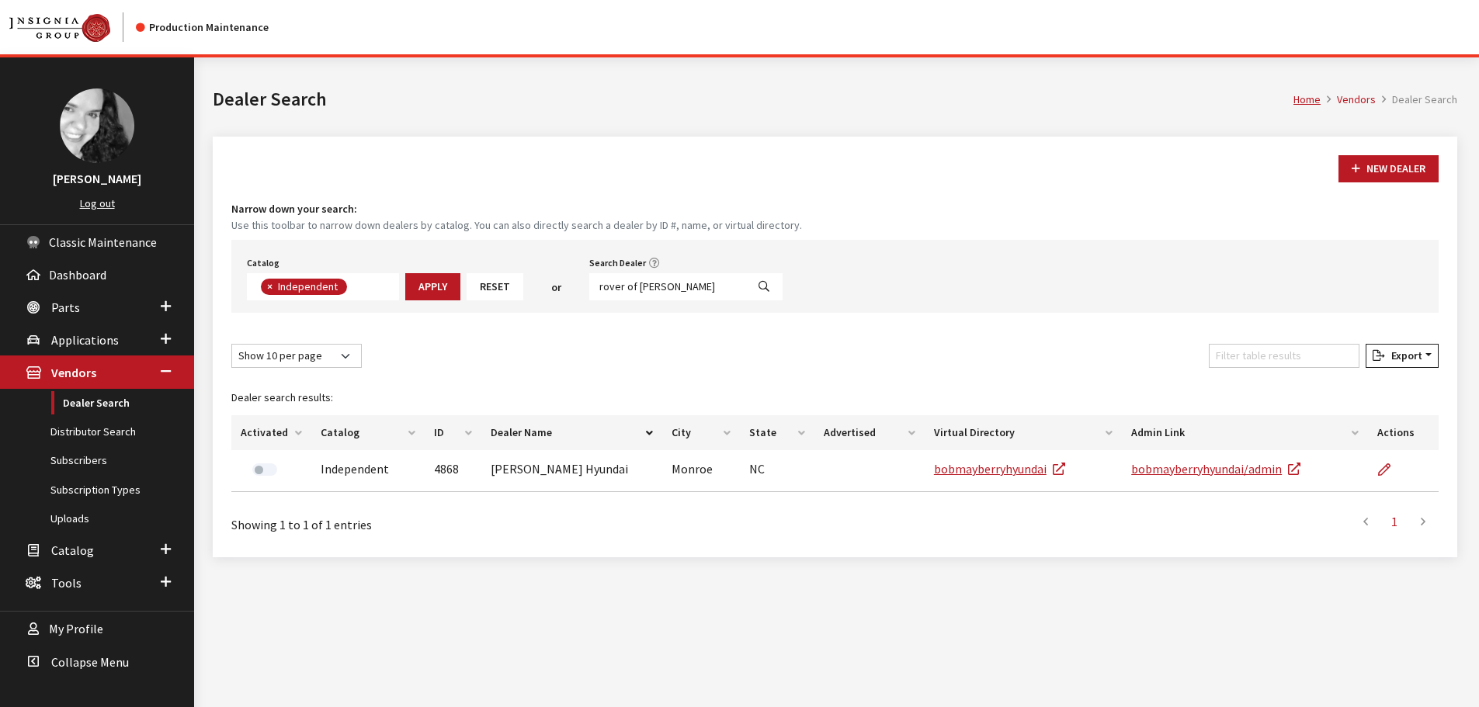
select select
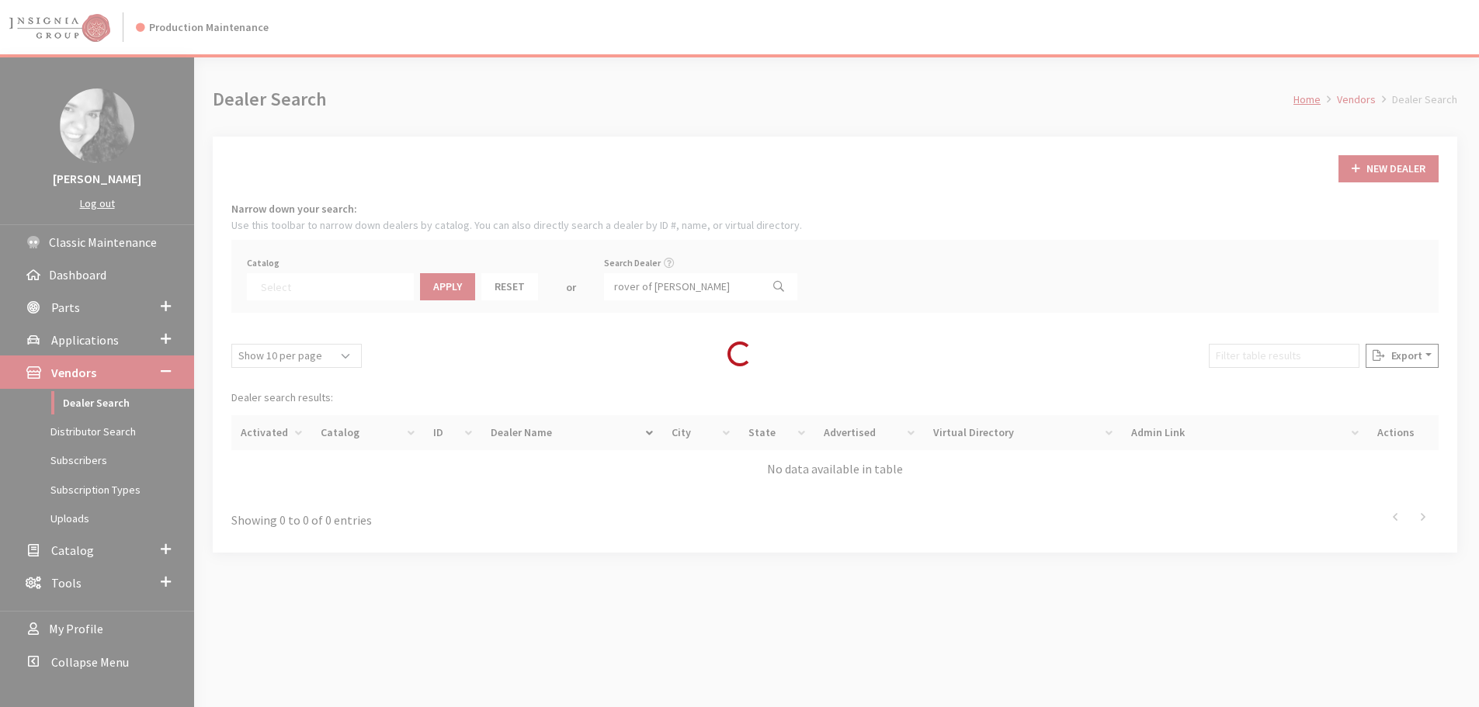
scroll to position [162, 0]
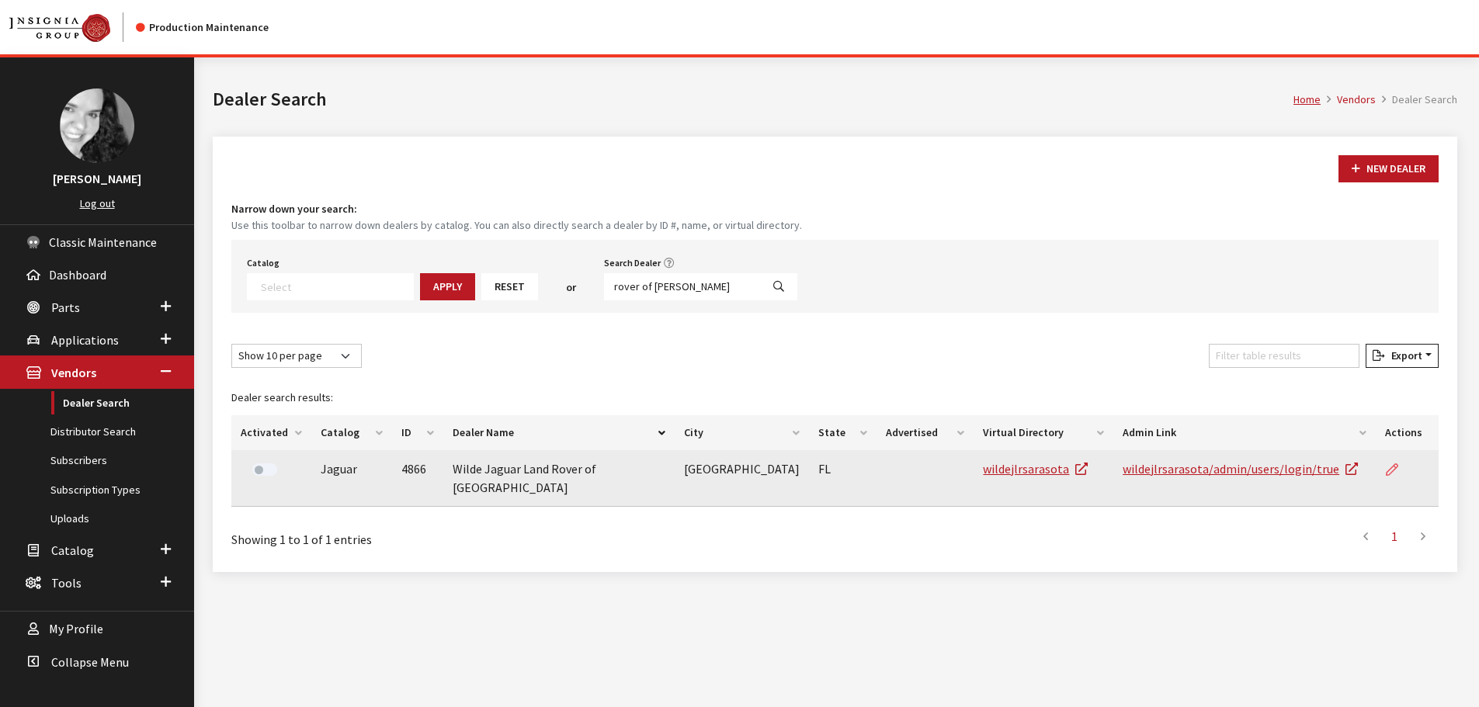
click at [1393, 470] on icon at bounding box center [1392, 470] width 12 height 12
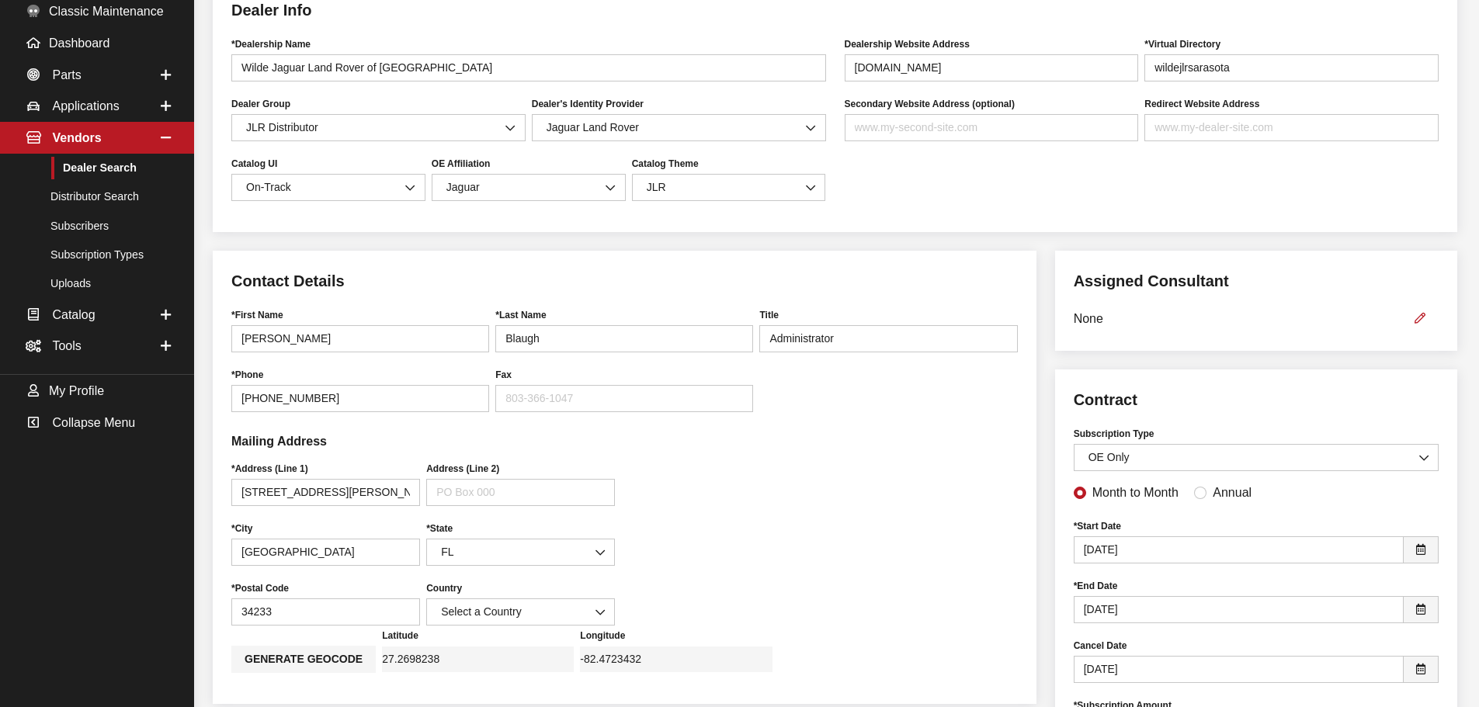
scroll to position [233, 0]
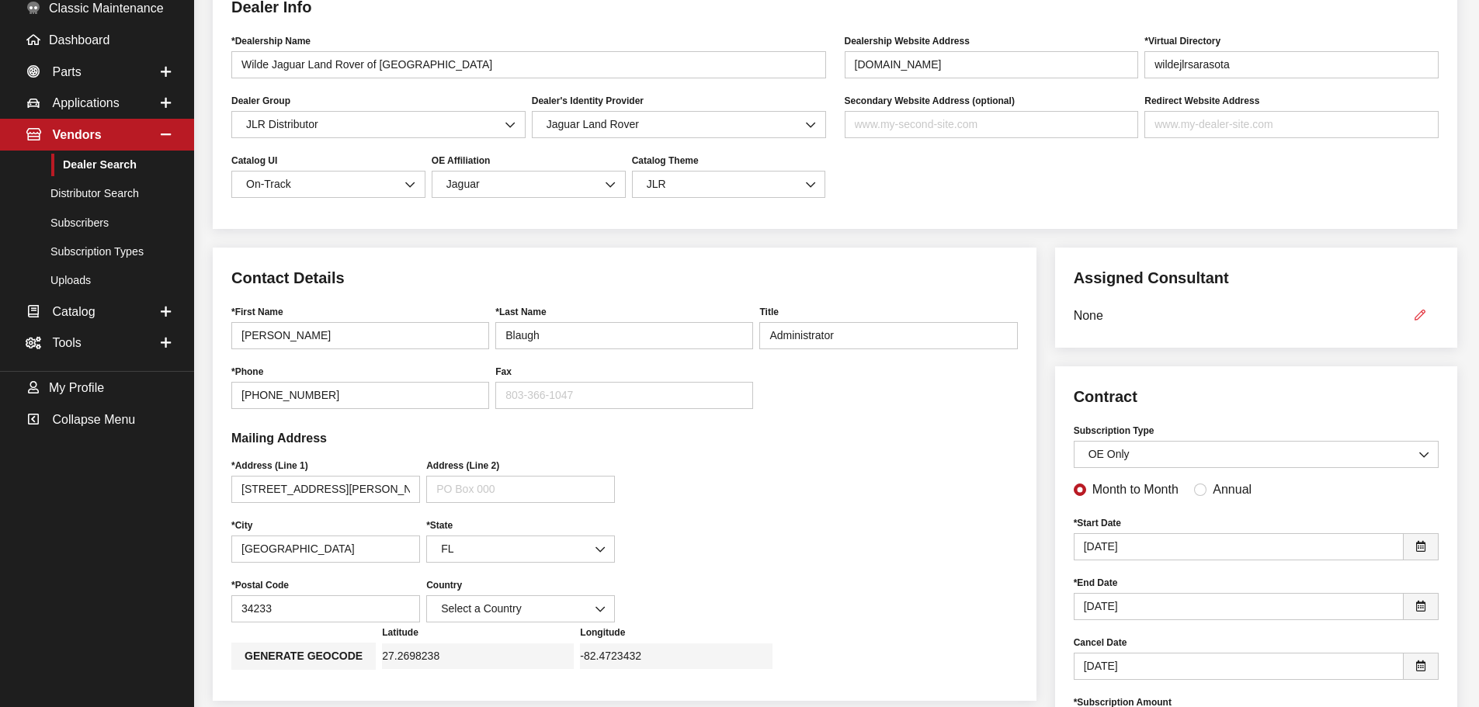
click at [1422, 320] on icon "button" at bounding box center [1420, 316] width 11 height 11
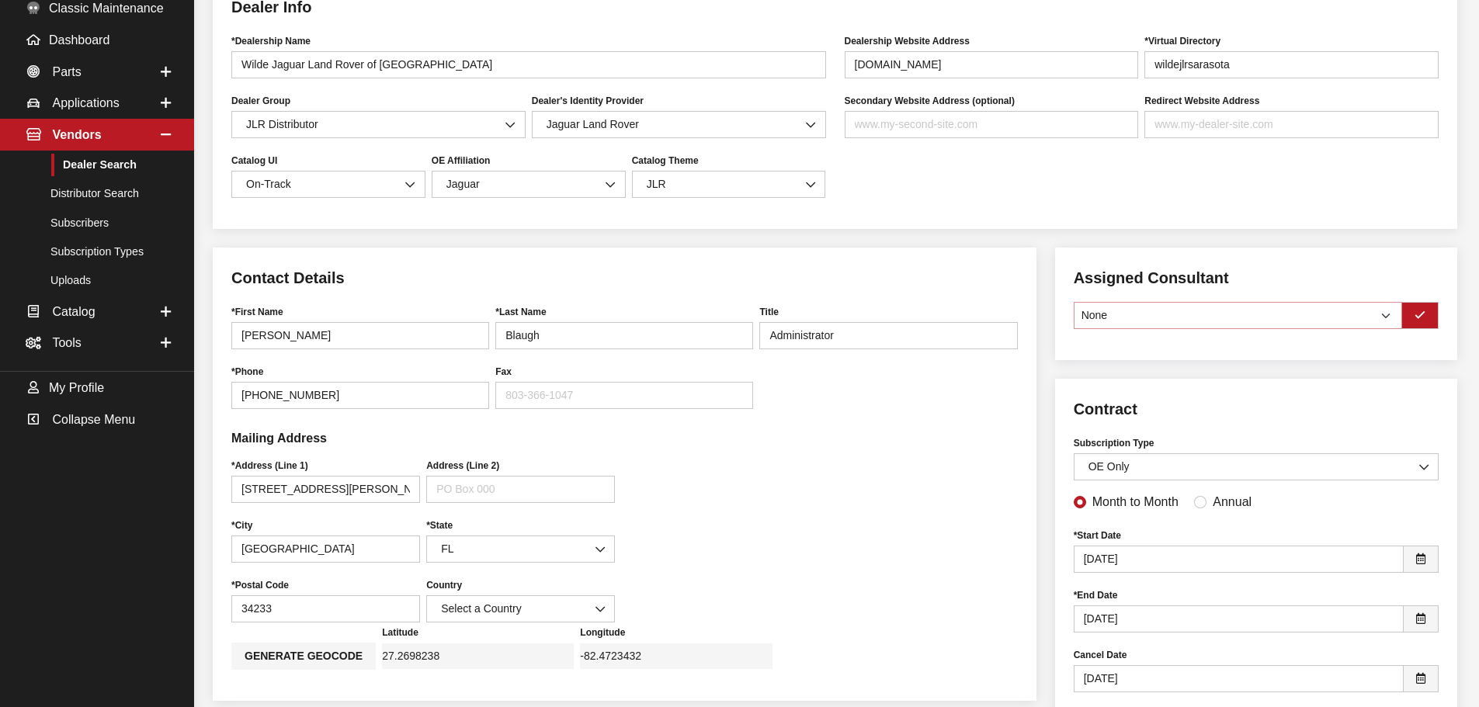
click at [1386, 318] on select "None [PERSON_NAME] [PERSON_NAME] [PERSON_NAME] [PERSON_NAME] [PERSON_NAME]" at bounding box center [1238, 315] width 328 height 27
select select "30"
click at [1074, 304] on select "None Brian Gulbrandson Dave West Khrys Dorton Kurt Daugherty Roger Schmidt" at bounding box center [1238, 315] width 328 height 27
click at [1423, 321] on icon "button" at bounding box center [1420, 316] width 11 height 11
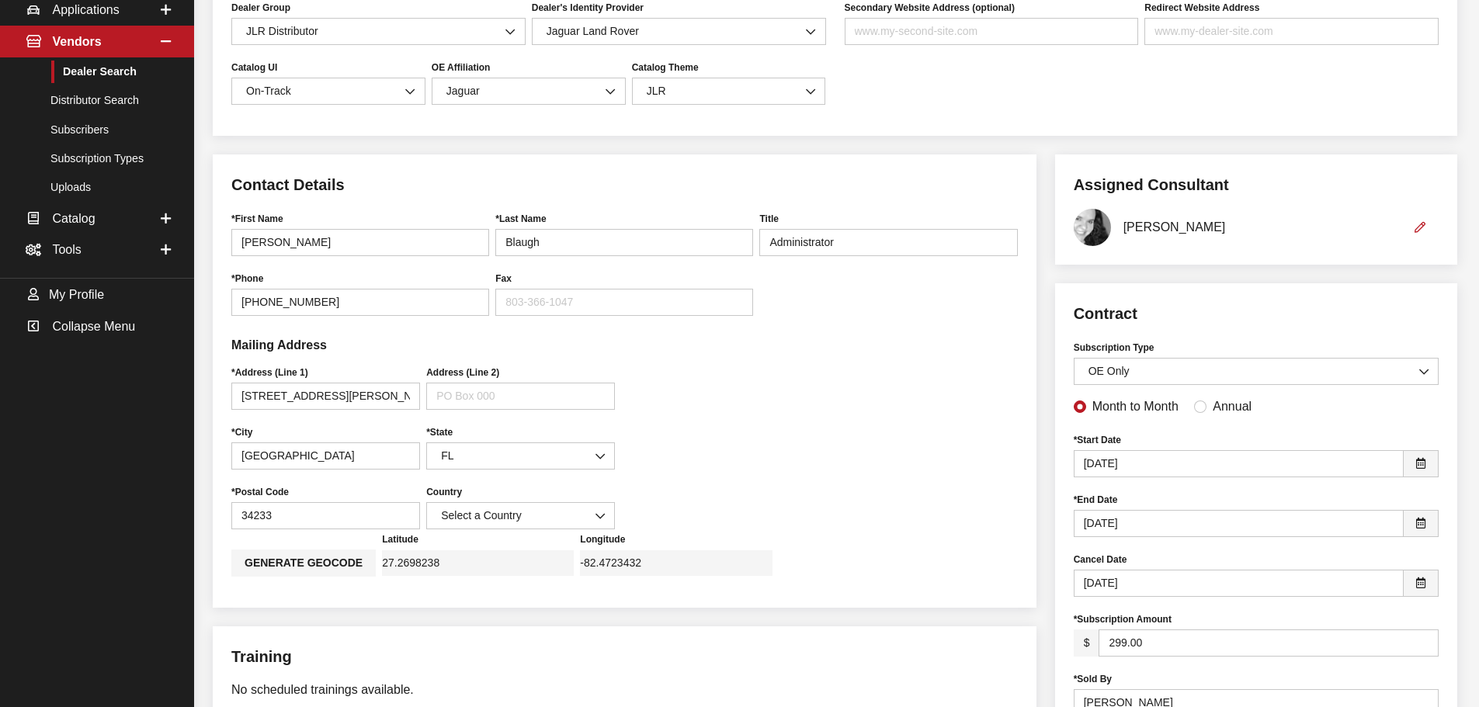
scroll to position [388, 0]
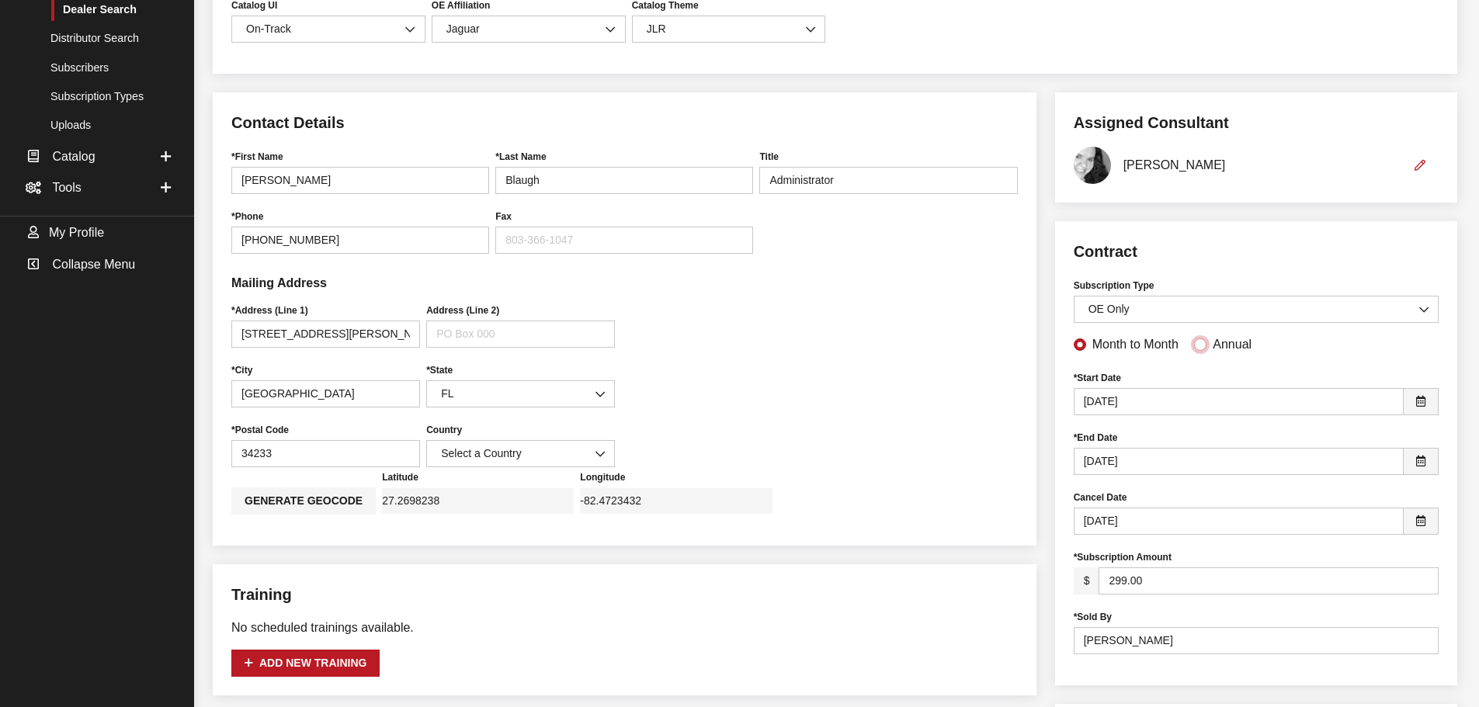
click at [1198, 347] on input "Annual" at bounding box center [1200, 345] width 12 height 12
radio input "true"
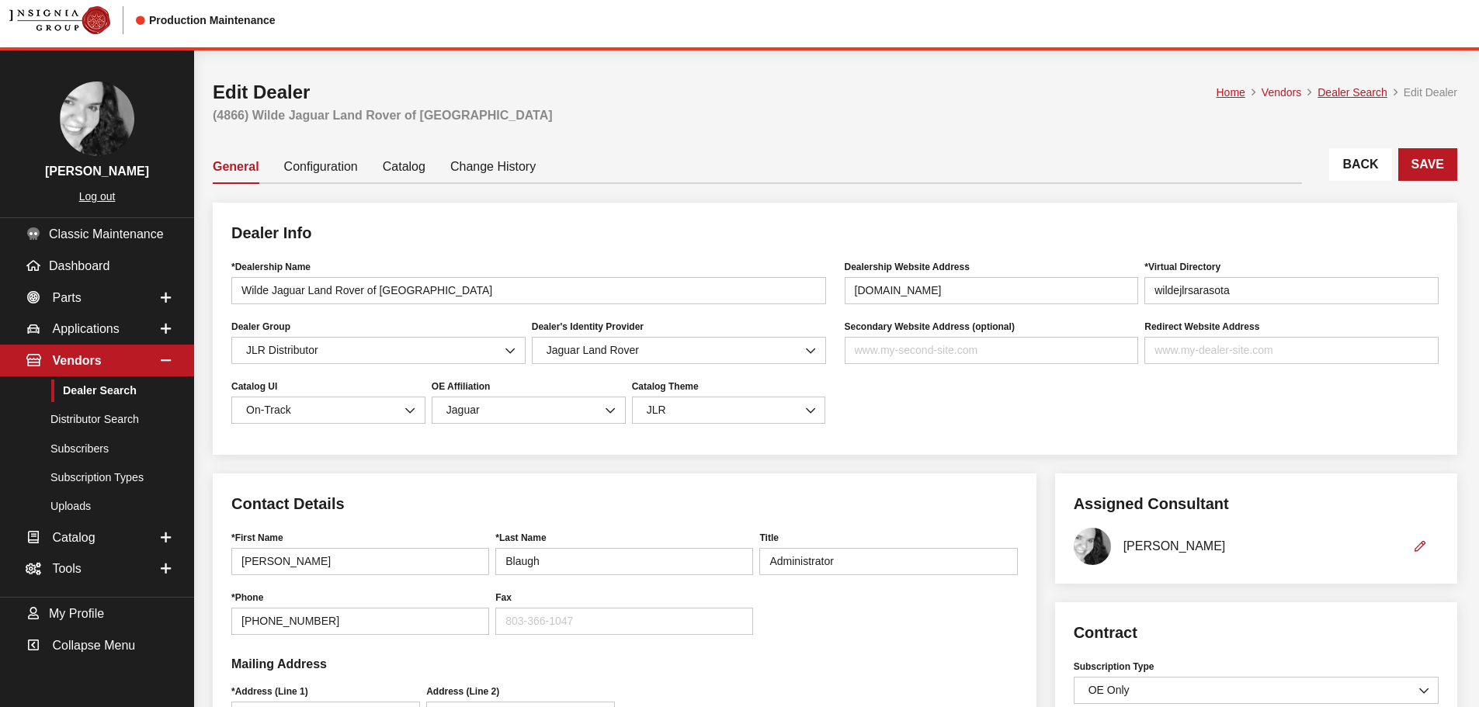
scroll to position [0, 0]
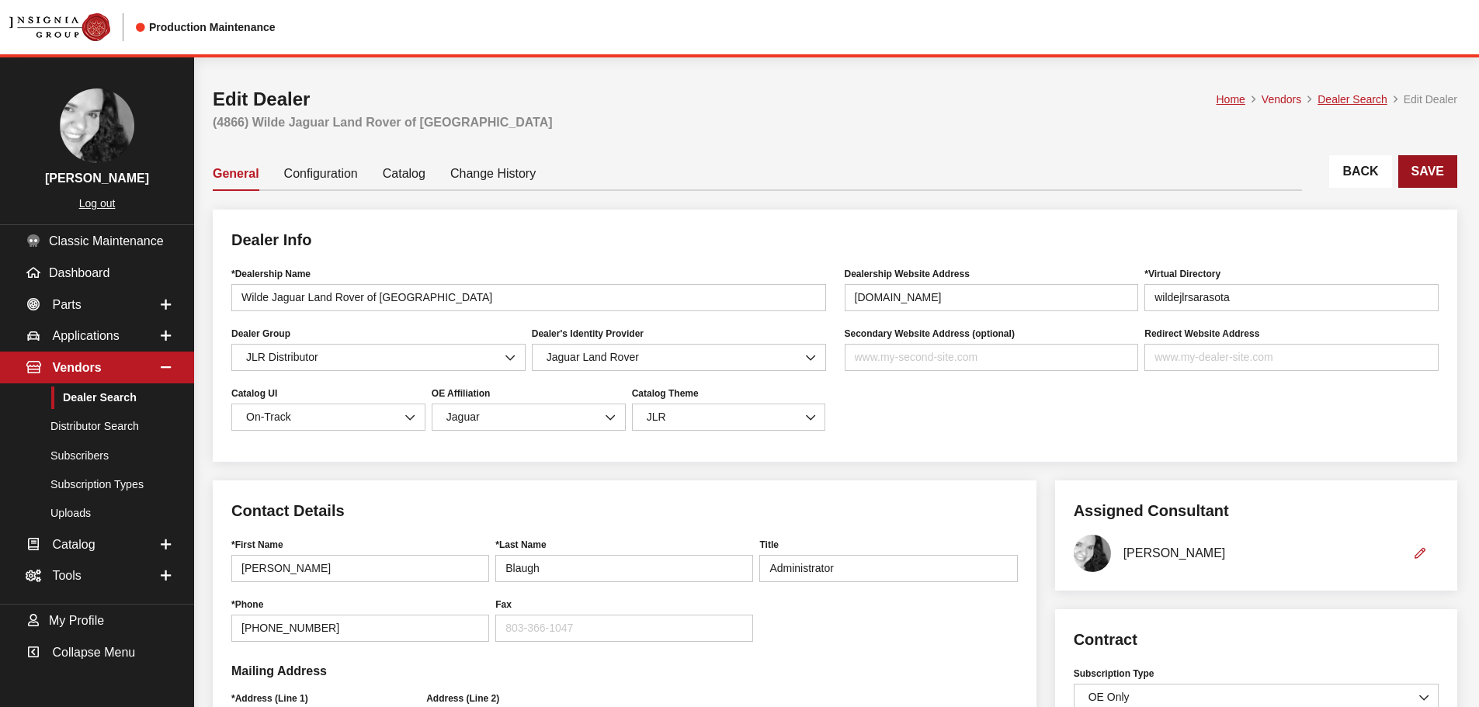
click at [1433, 178] on button "Save" at bounding box center [1427, 171] width 59 height 33
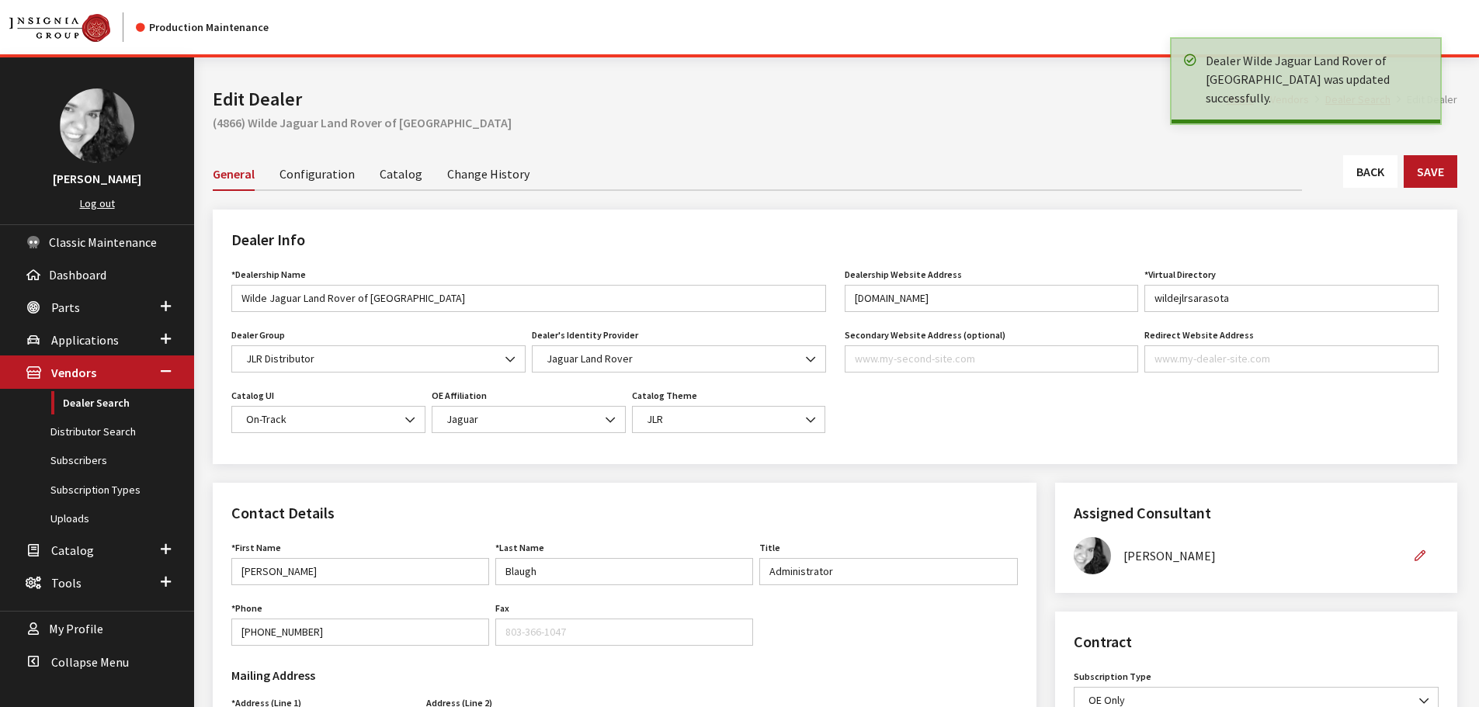
drag, startPoint x: 0, startPoint y: 0, endPoint x: 1370, endPoint y: 175, distance: 1380.7
click at [1370, 175] on link "Back" at bounding box center [1370, 171] width 54 height 33
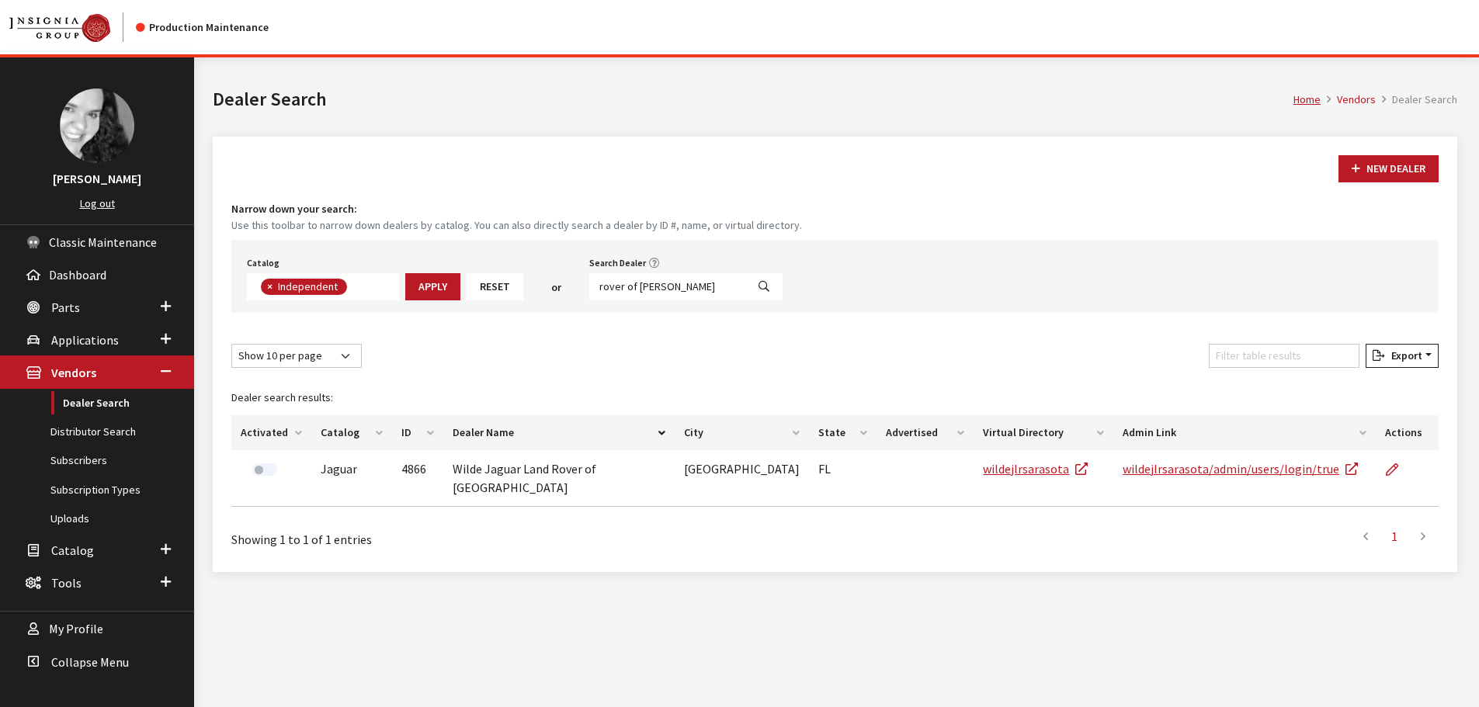
scroll to position [113, 0]
click at [650, 286] on input "rover of [PERSON_NAME]" at bounding box center [667, 286] width 157 height 27
type input "[PERSON_NAME]"
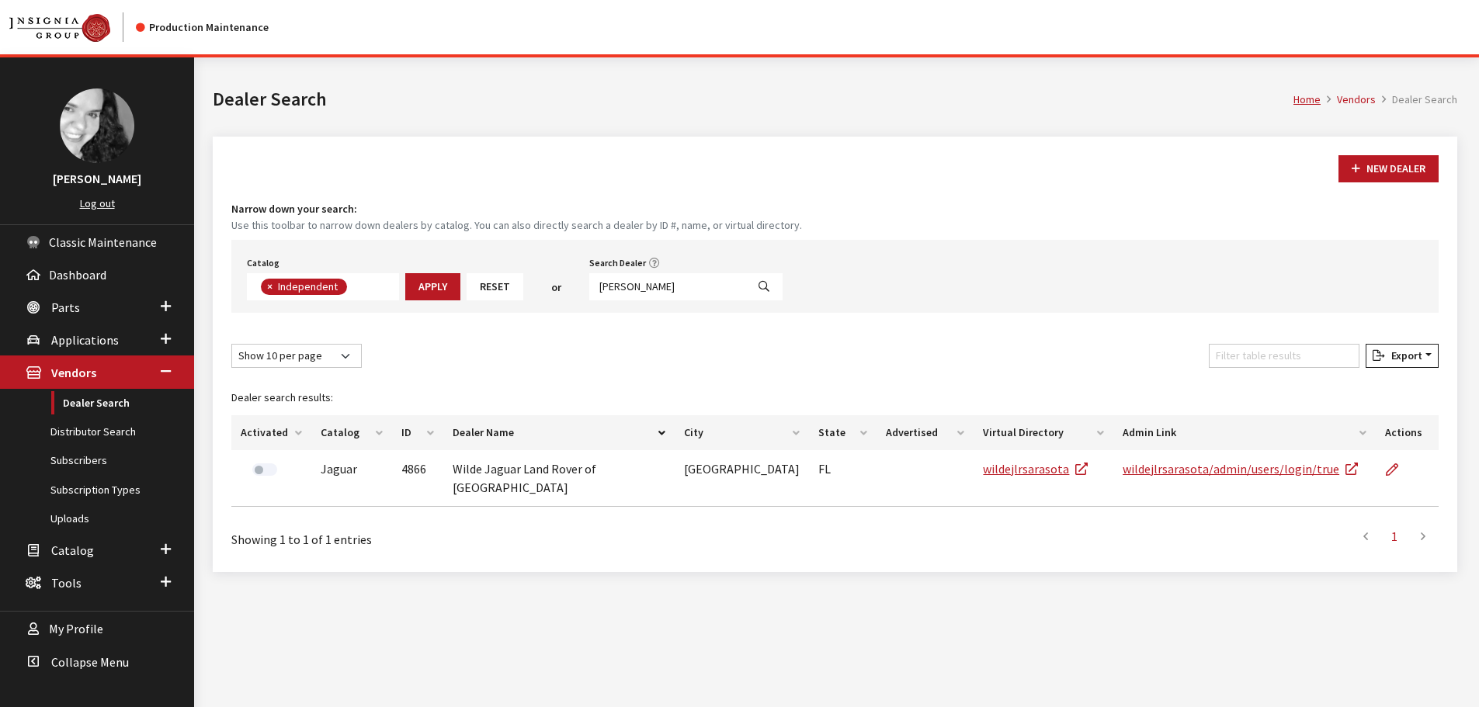
select select
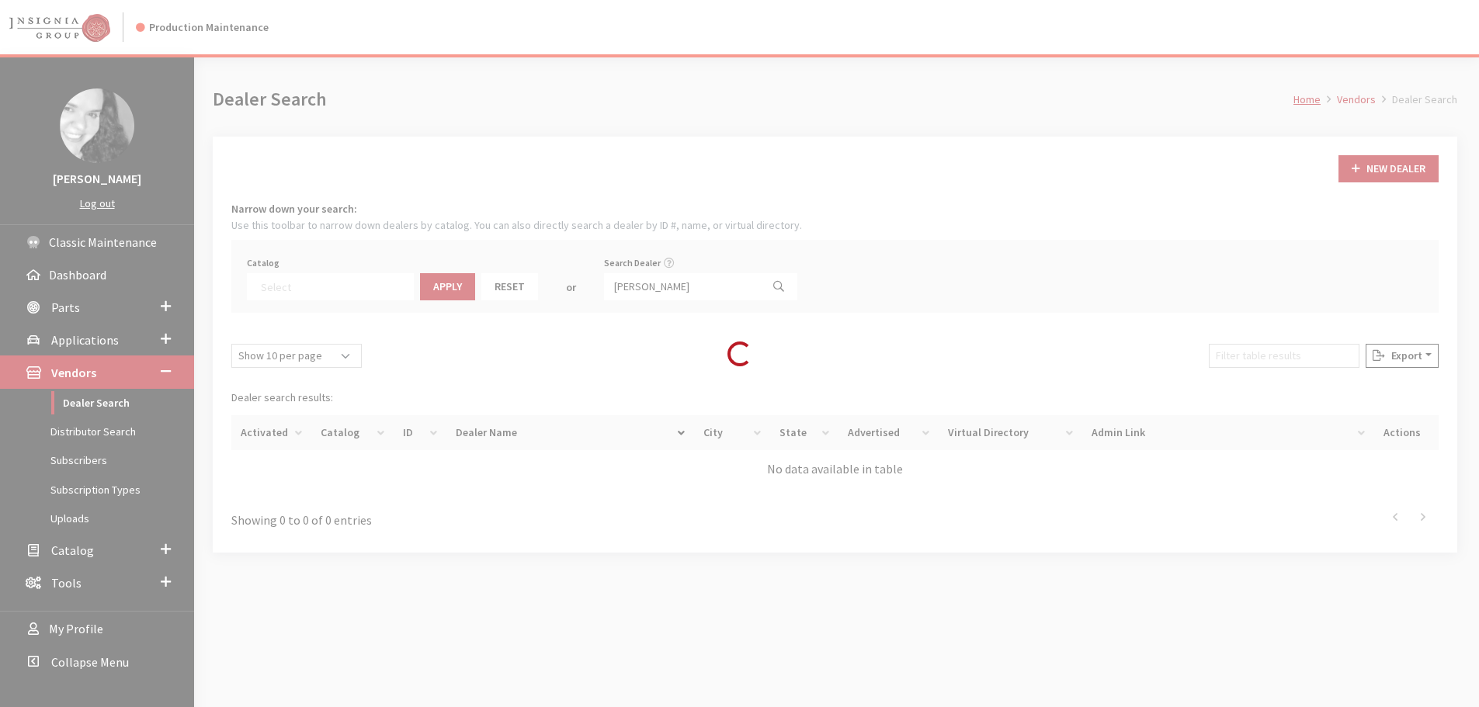
scroll to position [162, 0]
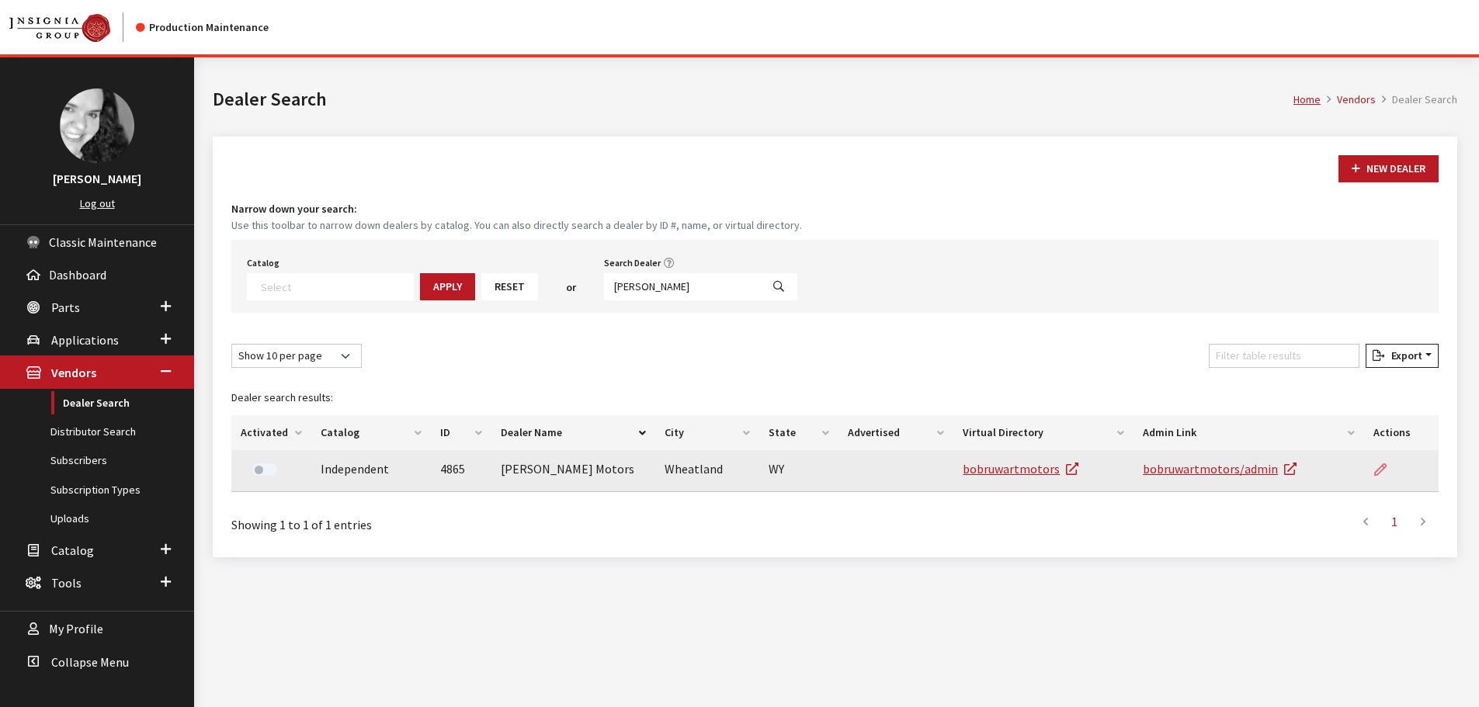
click at [1383, 471] on icon at bounding box center [1380, 470] width 12 height 12
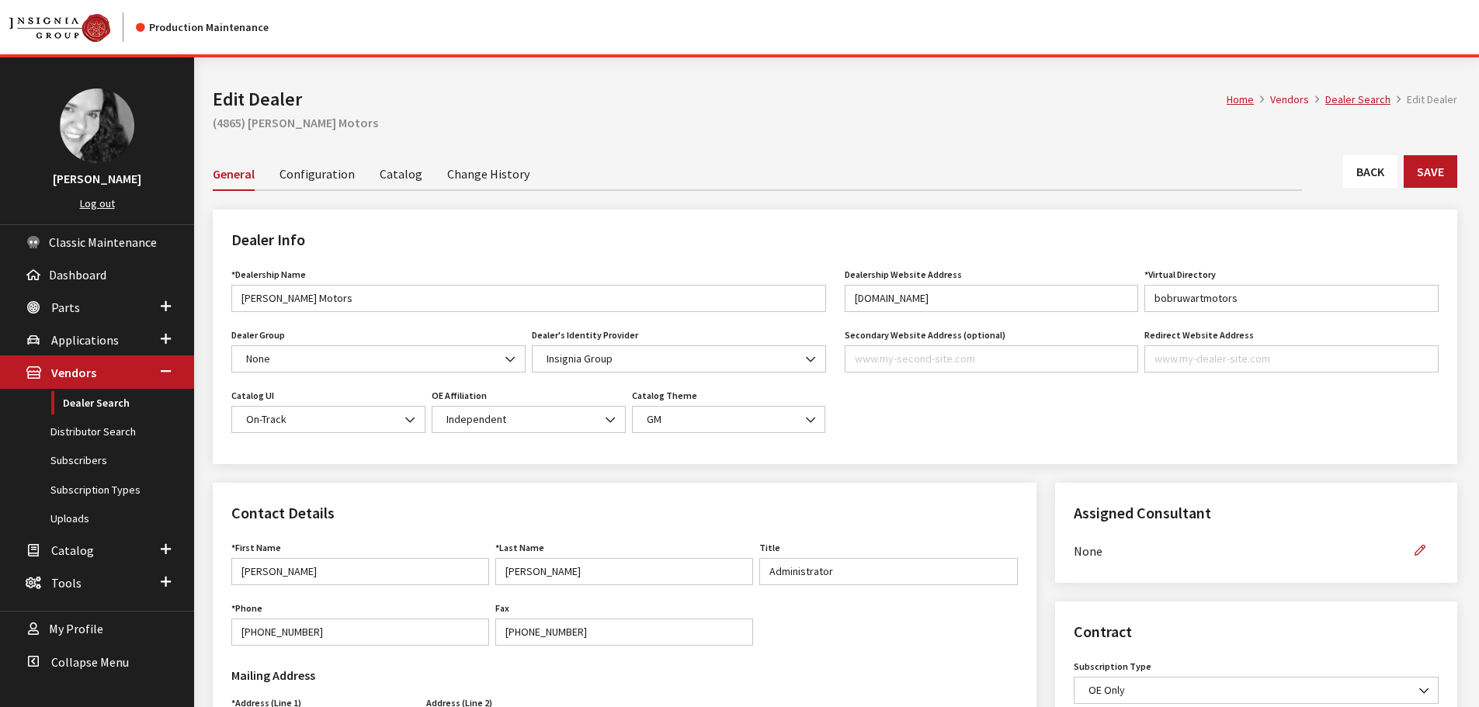
scroll to position [388, 0]
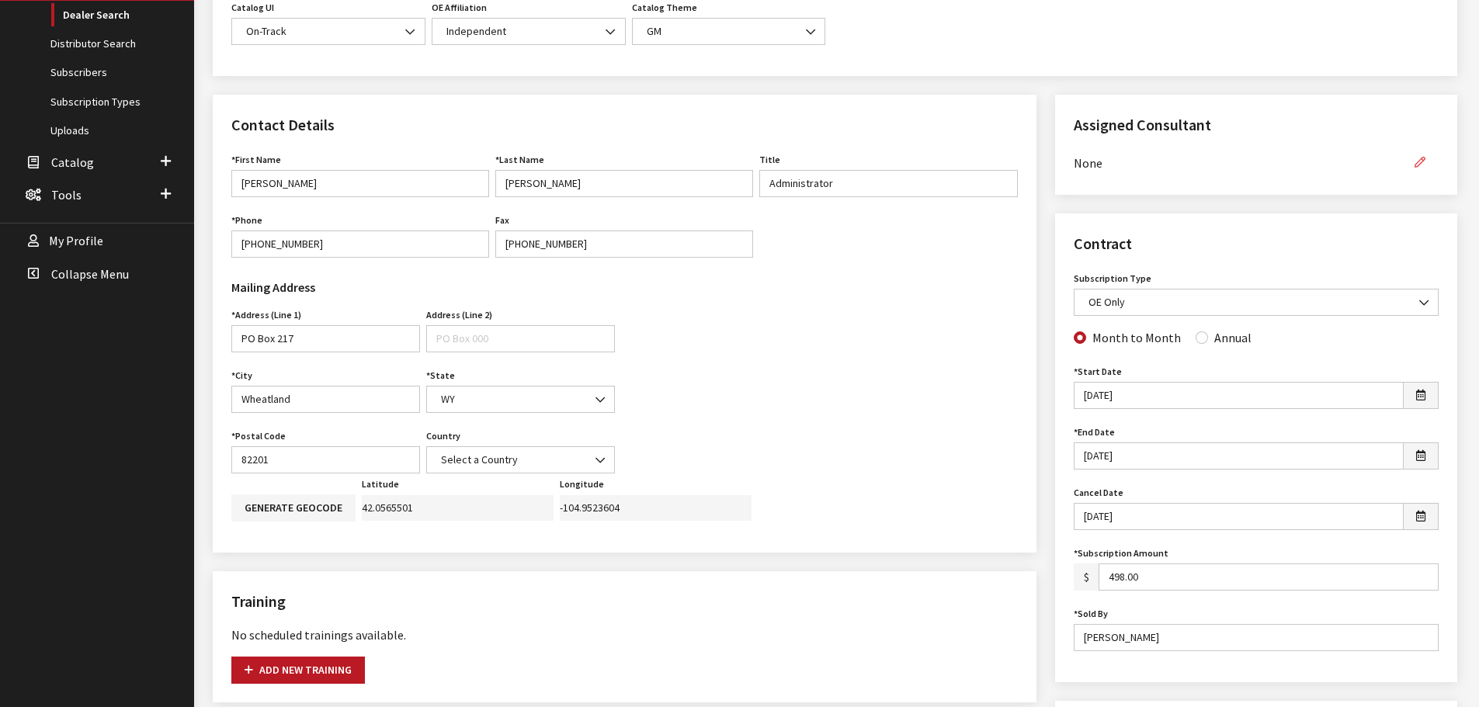
click at [1426, 163] on button "button" at bounding box center [1419, 162] width 37 height 27
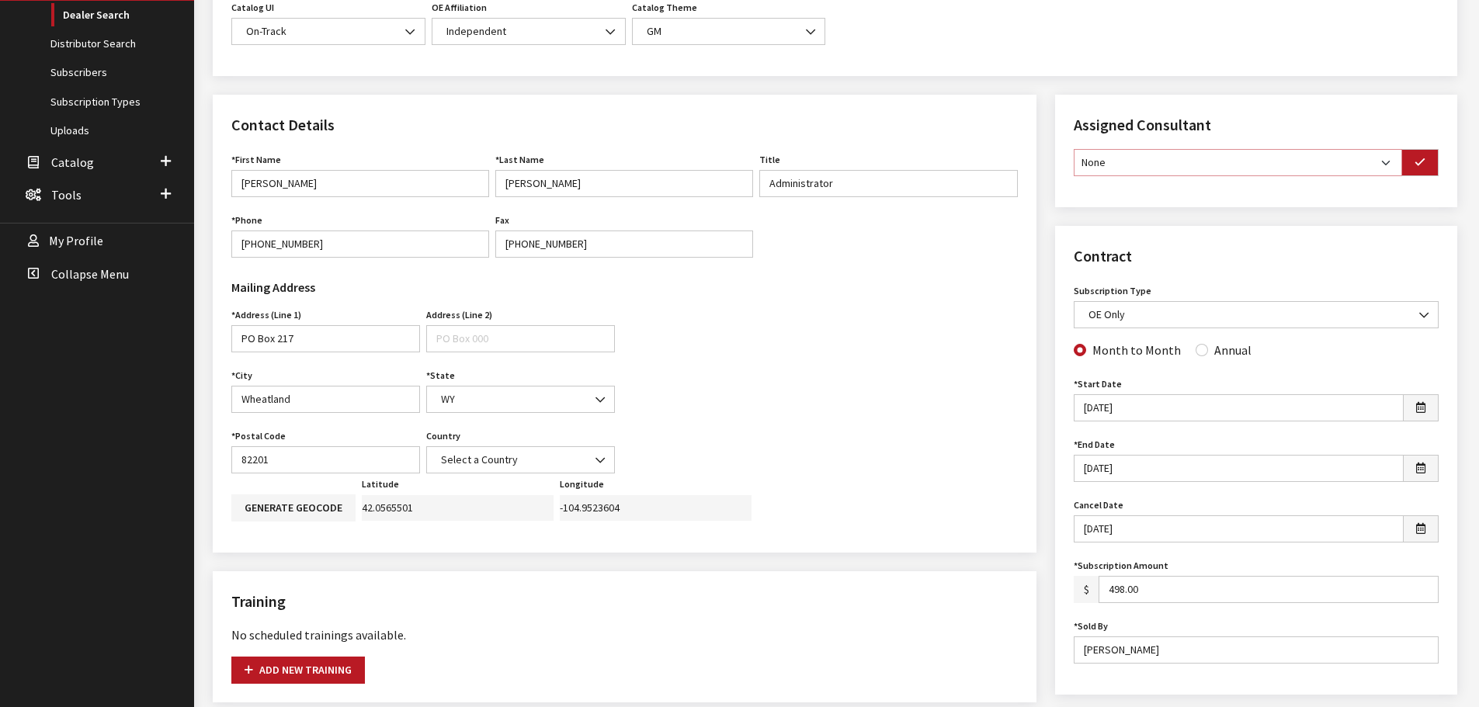
click at [1385, 164] on select "None [PERSON_NAME] [PERSON_NAME] [PERSON_NAME] [PERSON_NAME] [PERSON_NAME]" at bounding box center [1238, 162] width 328 height 27
select select "30"
click at [1074, 149] on select "None [PERSON_NAME] [PERSON_NAME] [PERSON_NAME] [PERSON_NAME] [PERSON_NAME]" at bounding box center [1238, 162] width 328 height 27
click at [1416, 166] on icon "button" at bounding box center [1420, 163] width 11 height 11
click at [1198, 347] on input "Annual" at bounding box center [1202, 348] width 12 height 12
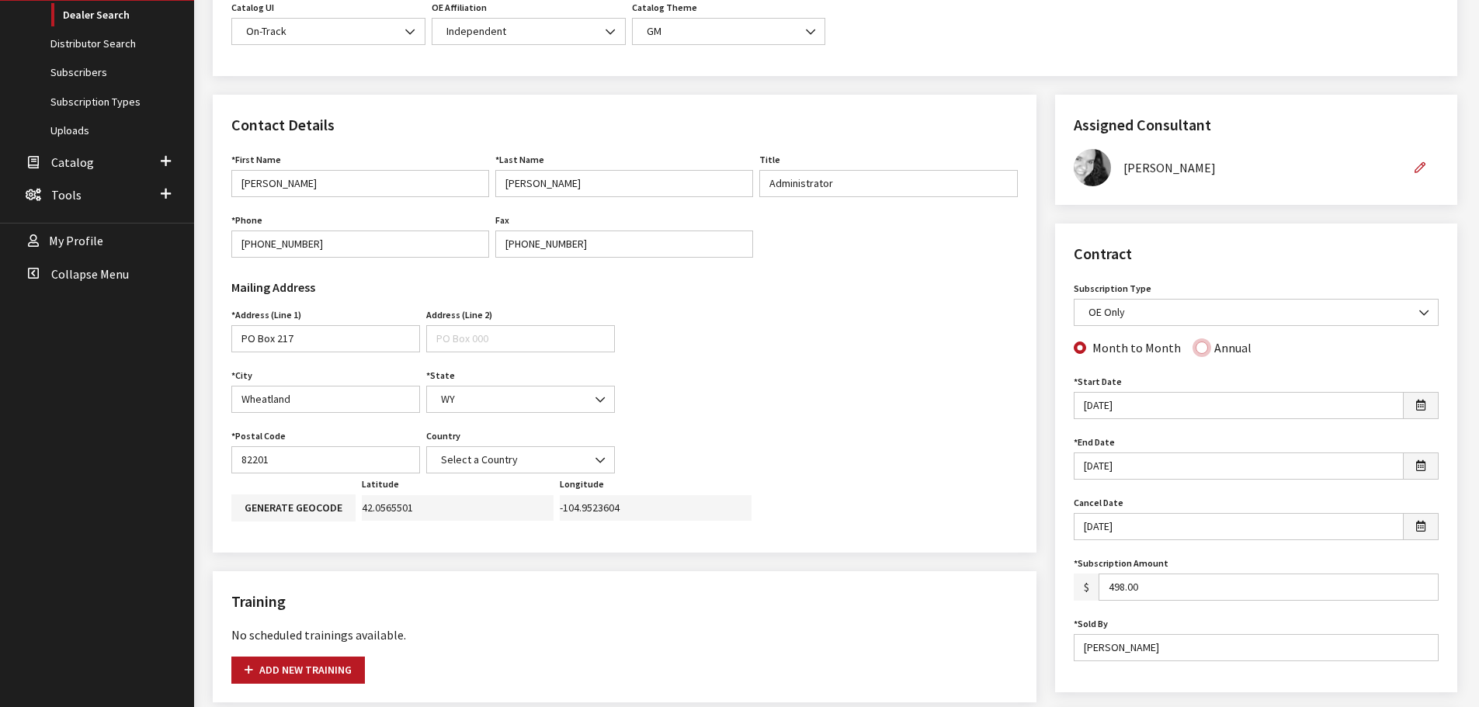
radio input "true"
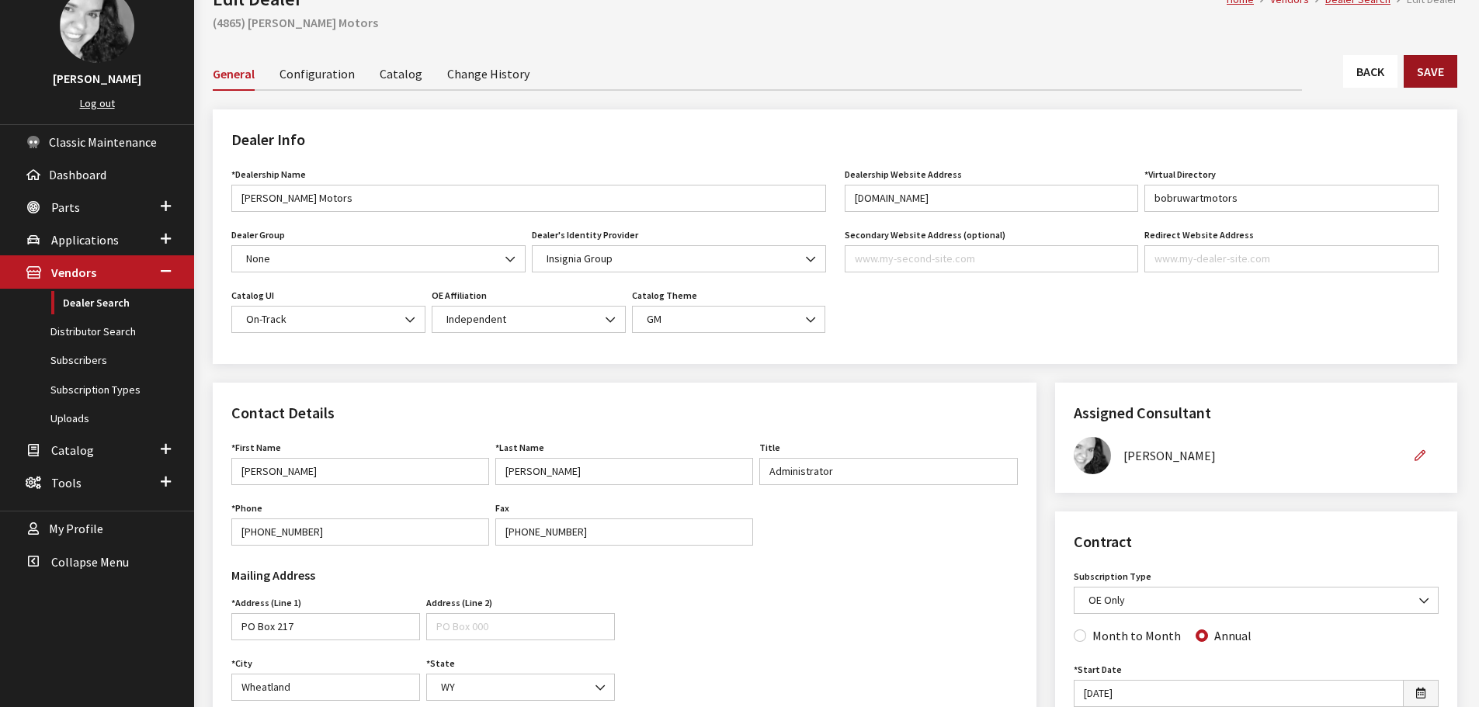
scroll to position [0, 0]
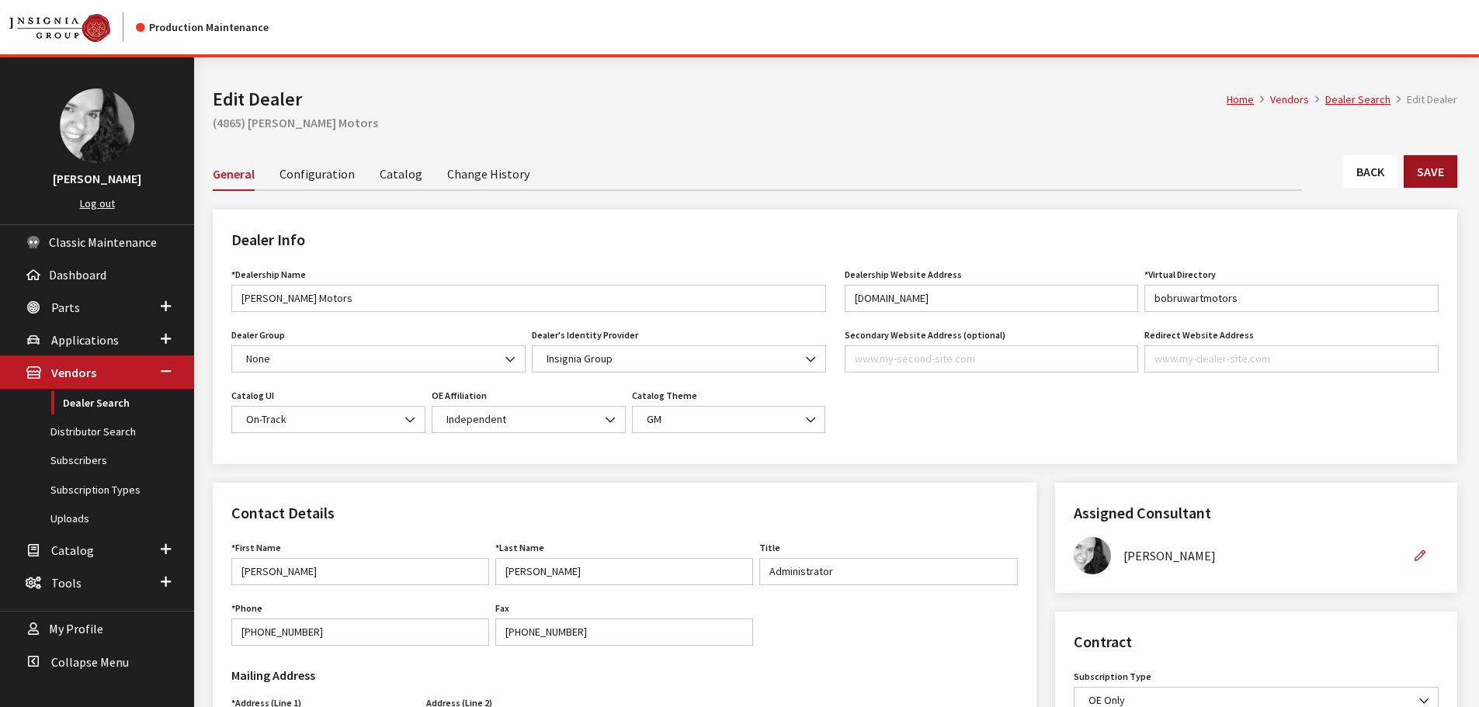
click at [1435, 175] on button "Save" at bounding box center [1431, 171] width 54 height 33
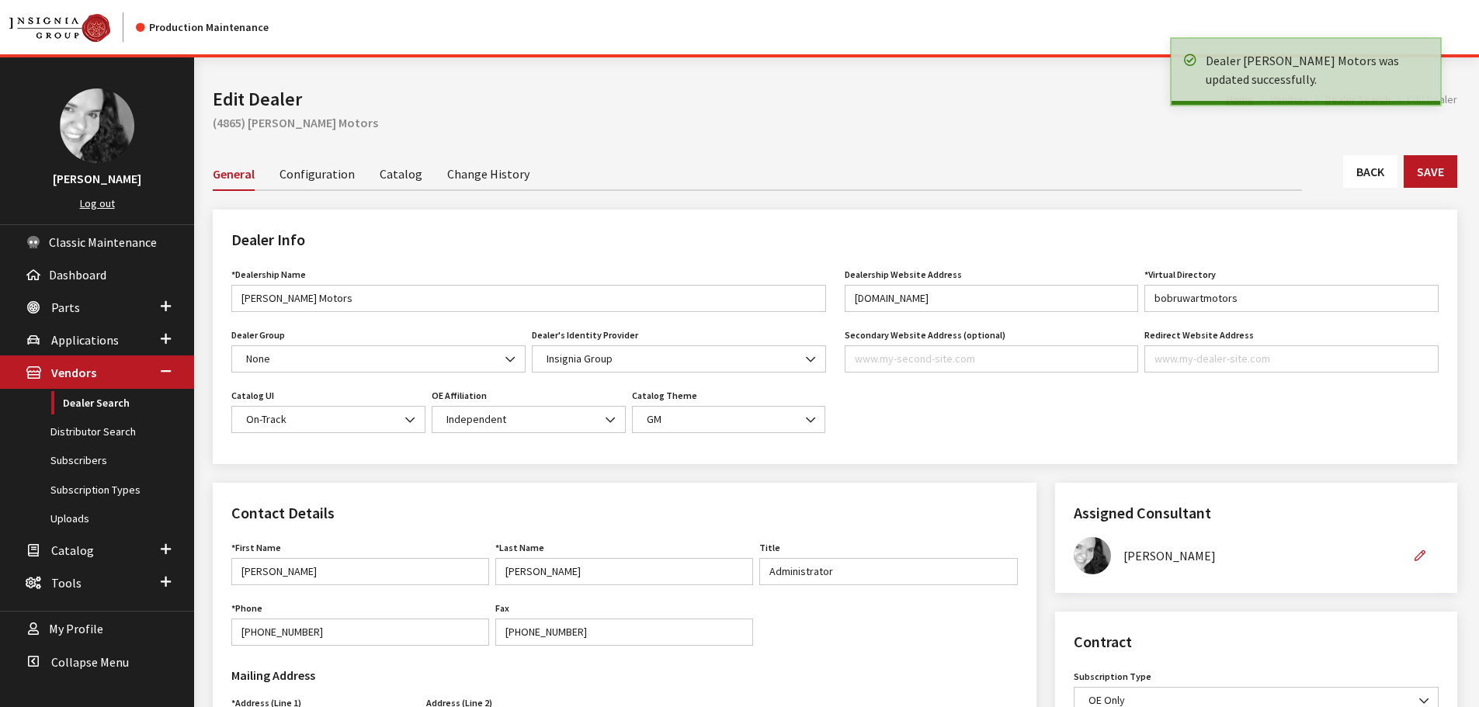
click at [1373, 172] on link "Back" at bounding box center [1370, 171] width 54 height 33
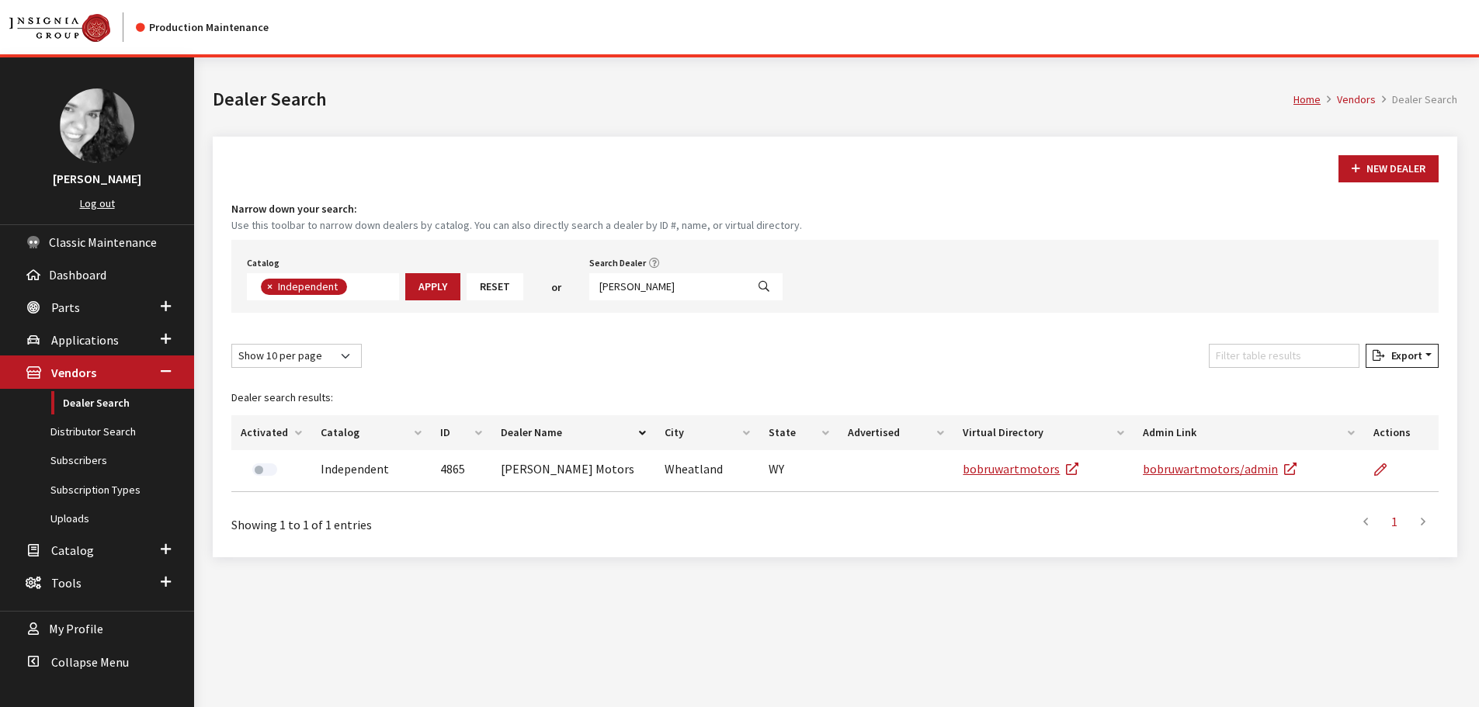
scroll to position [113, 0]
click at [846, 155] on div "New Dealer Narrow down your search: Use this toolbar to narrow down dealers by …" at bounding box center [835, 347] width 1245 height 421
click at [655, 287] on input "[PERSON_NAME]" at bounding box center [667, 286] width 157 height 27
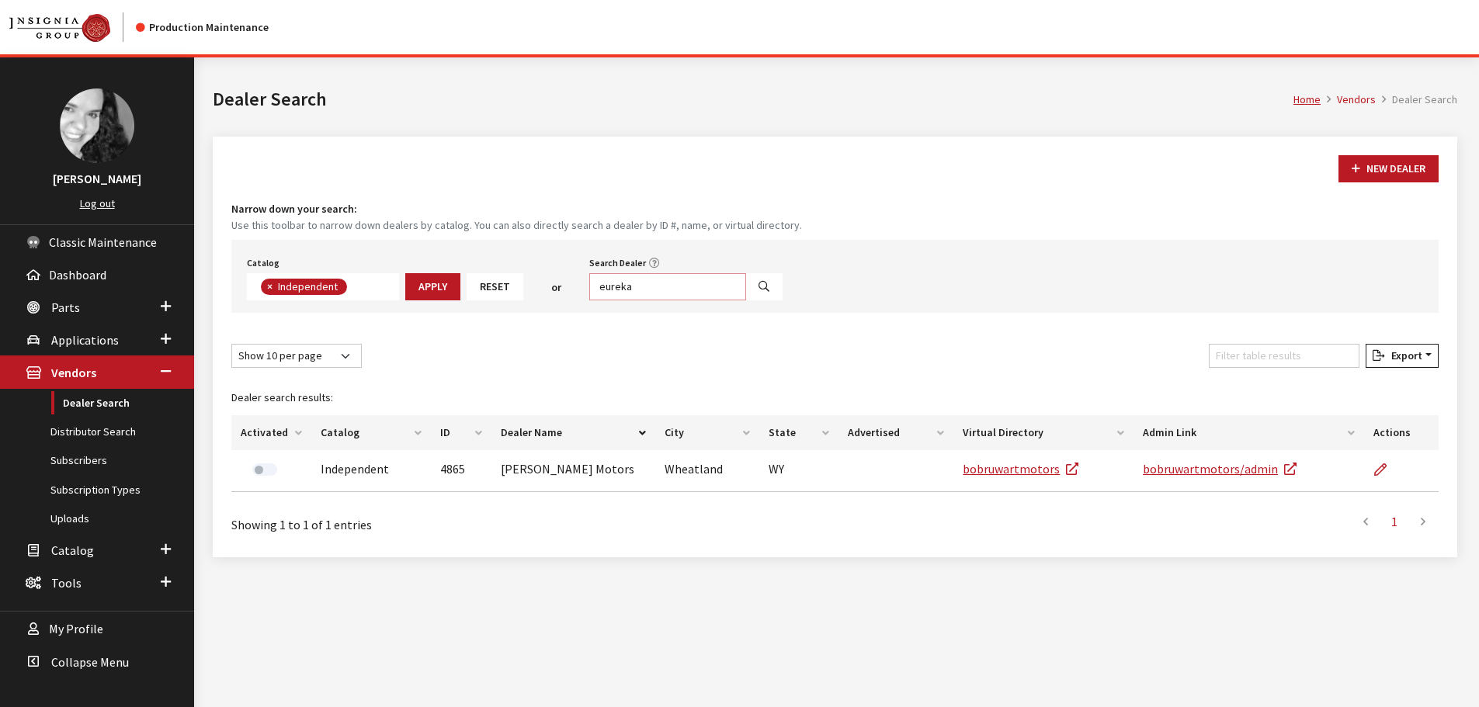
type input "eureka"
select select
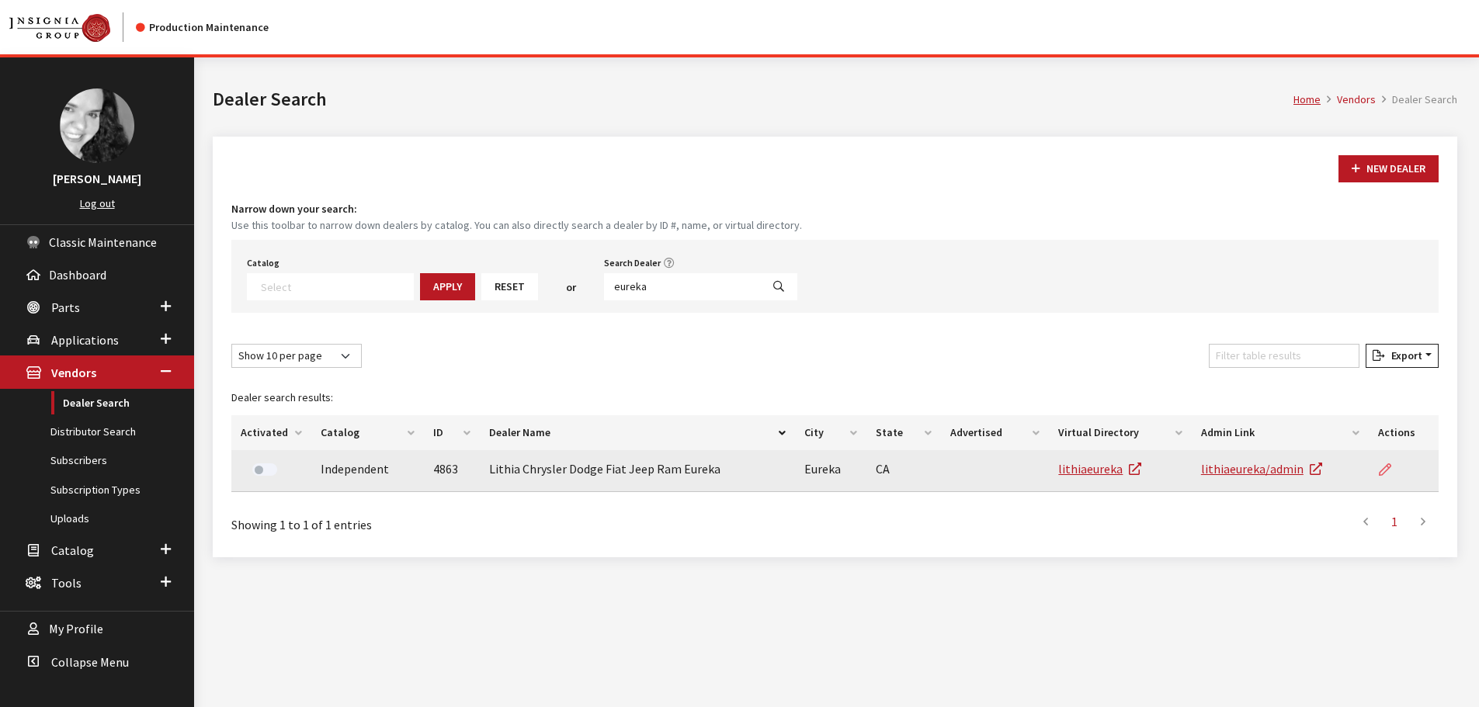
click at [1384, 472] on icon at bounding box center [1385, 470] width 12 height 12
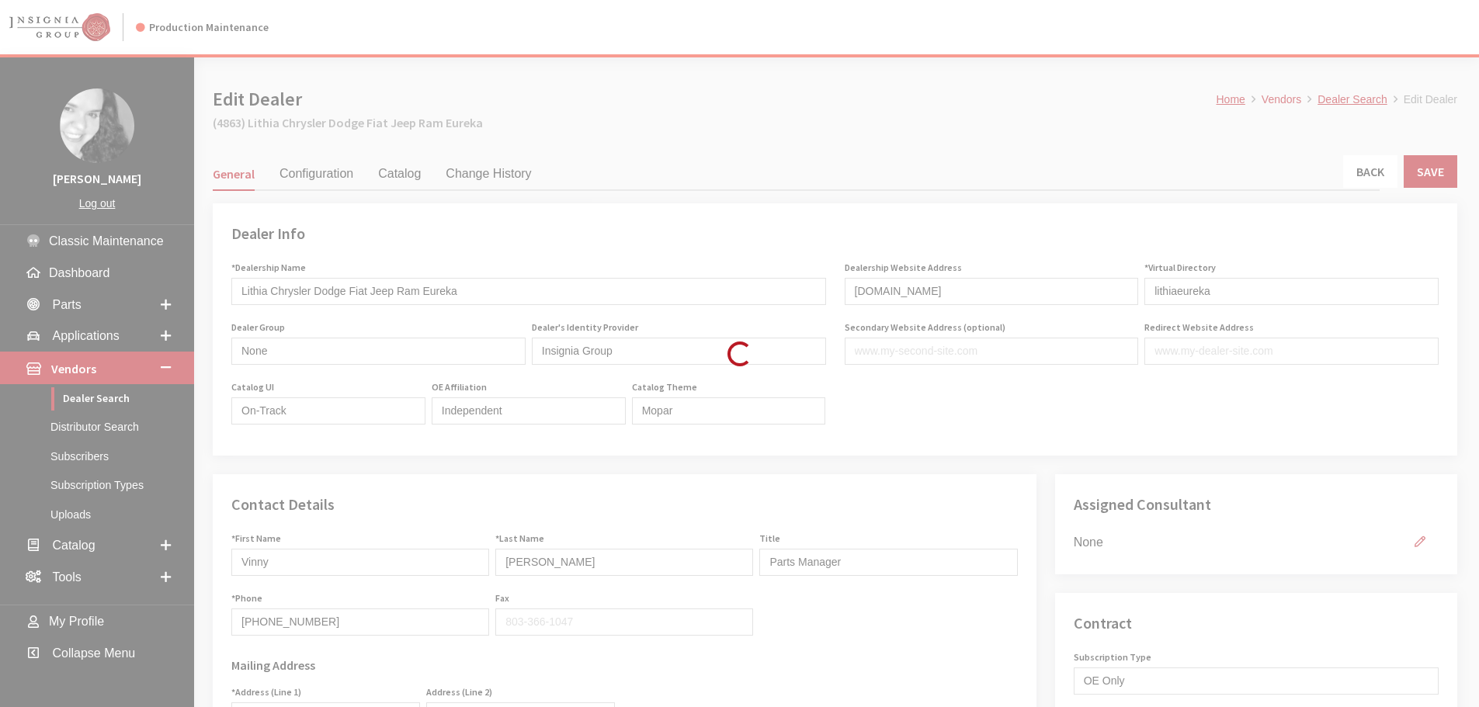
type input "299.00"
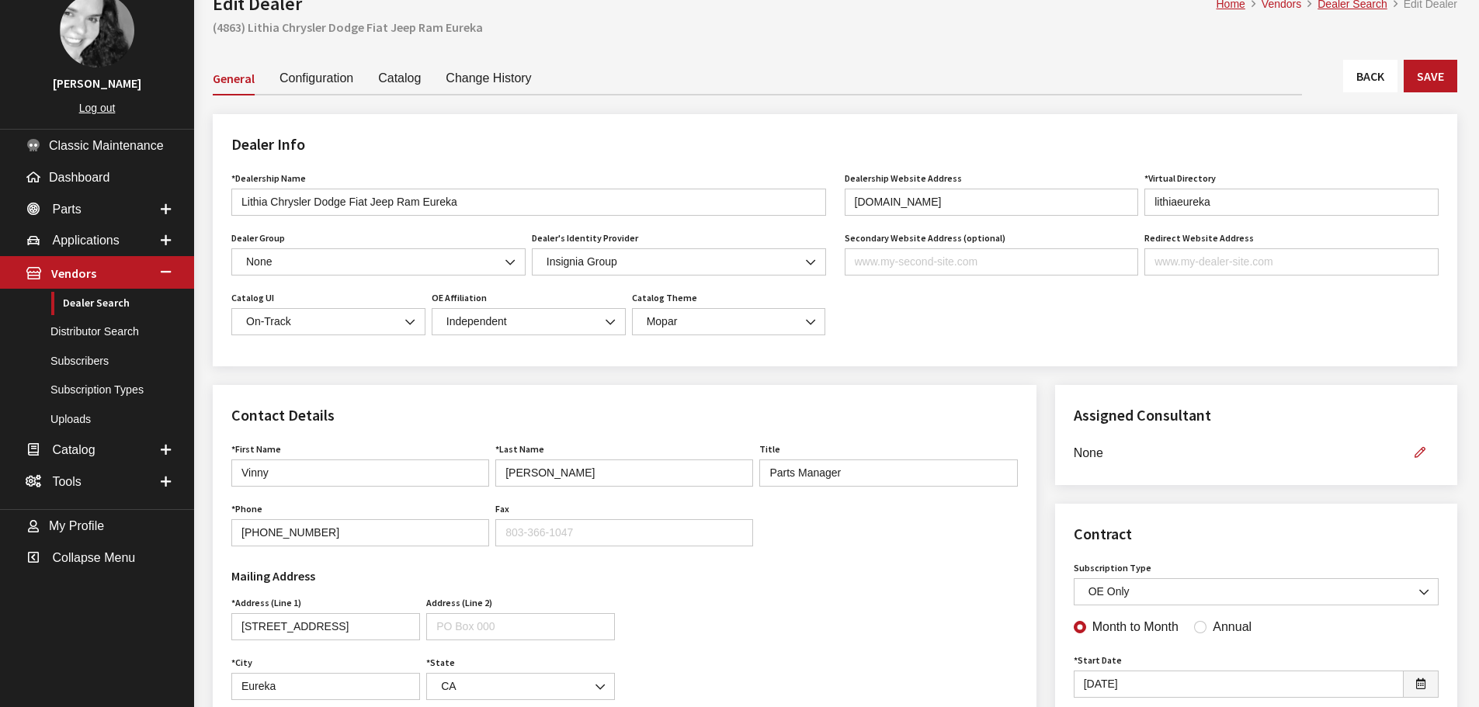
scroll to position [155, 0]
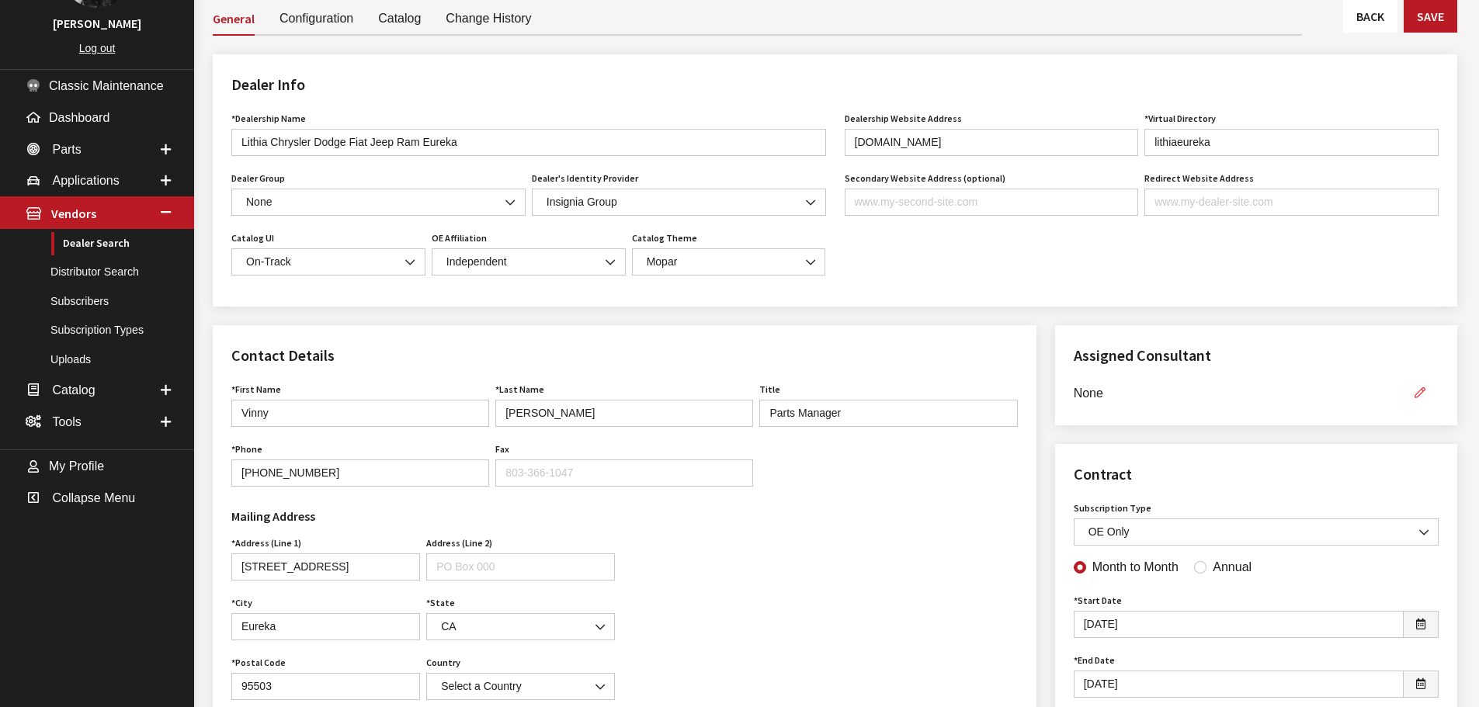
click at [1423, 397] on icon "button" at bounding box center [1420, 393] width 11 height 11
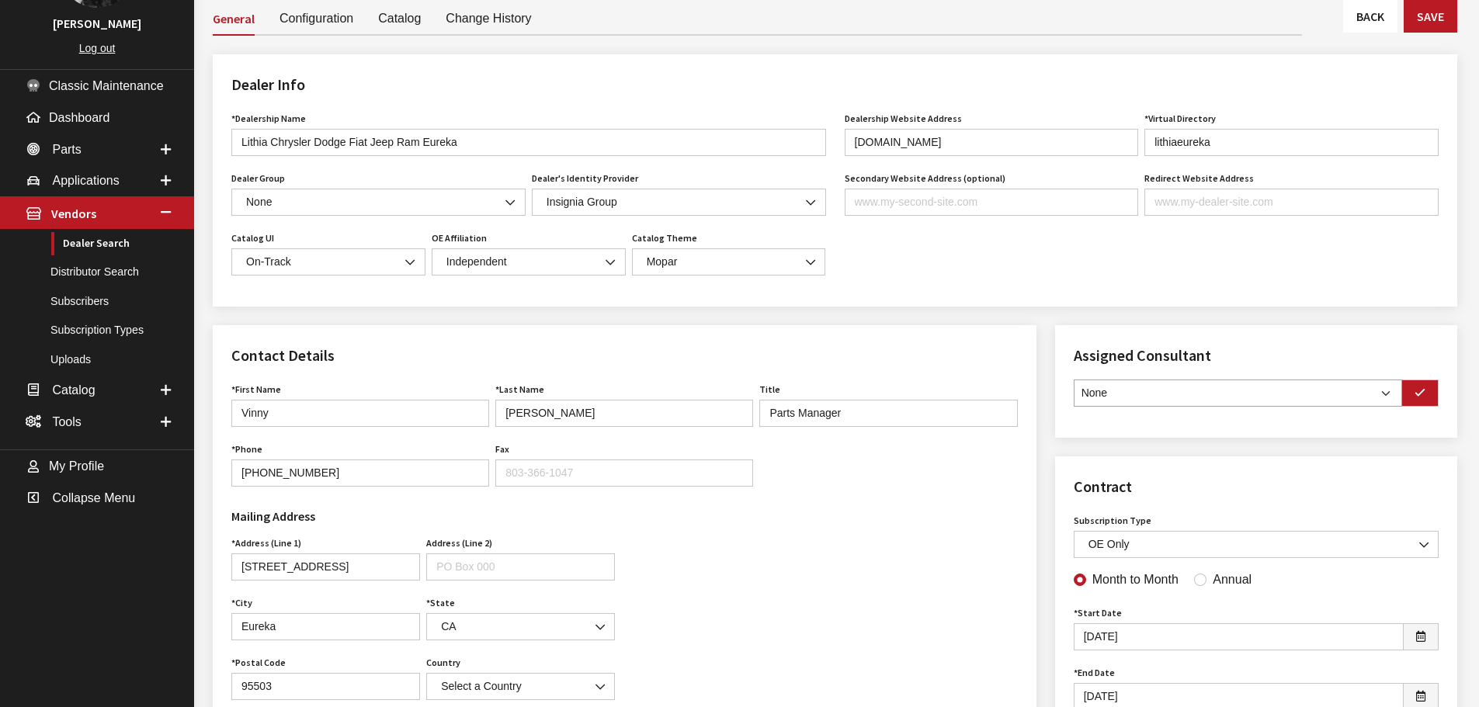
click at [1384, 398] on select "None [PERSON_NAME] [PERSON_NAME] [PERSON_NAME] [PERSON_NAME] [PERSON_NAME]" at bounding box center [1238, 393] width 328 height 27
select select "30"
click at [1074, 382] on select "None [PERSON_NAME] [PERSON_NAME] [PERSON_NAME] [PERSON_NAME] [PERSON_NAME]" at bounding box center [1238, 393] width 328 height 27
click at [1418, 397] on icon "button" at bounding box center [1420, 393] width 11 height 11
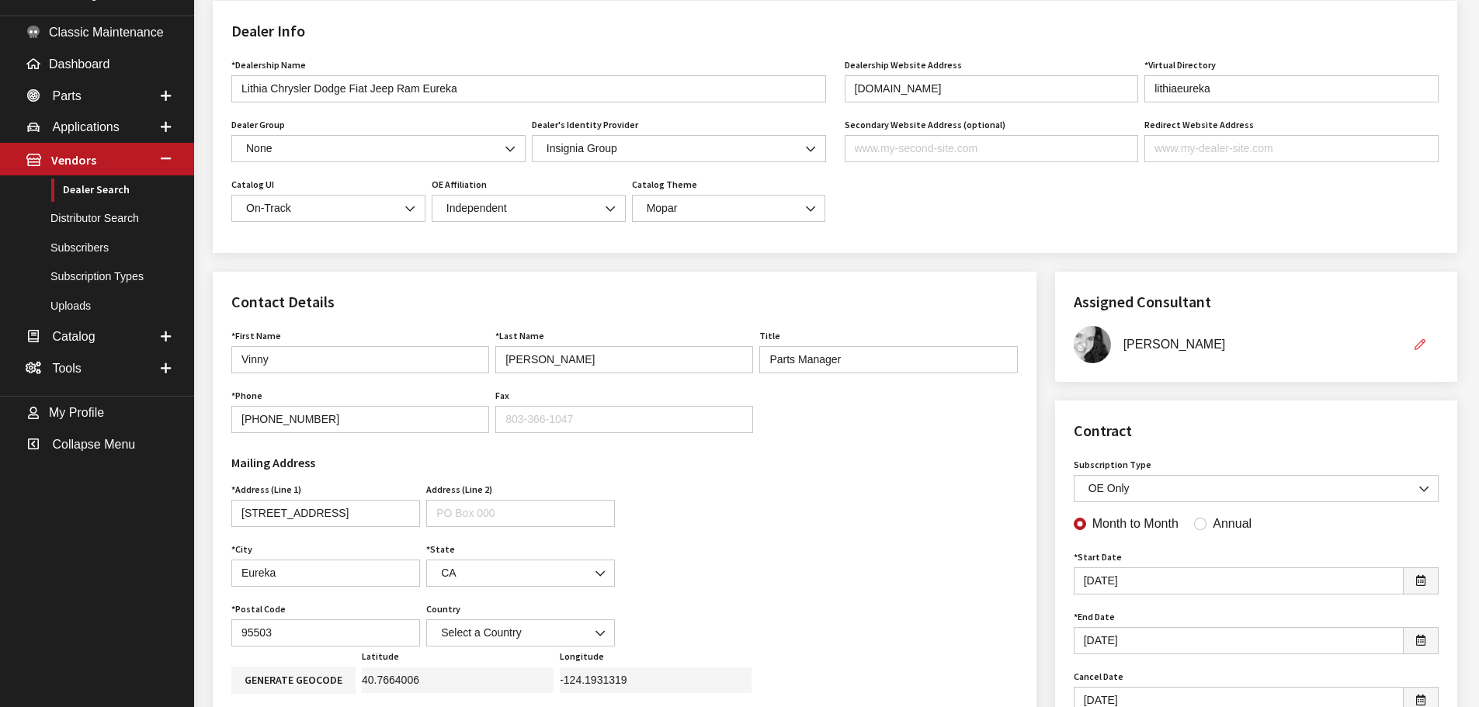
scroll to position [311, 0]
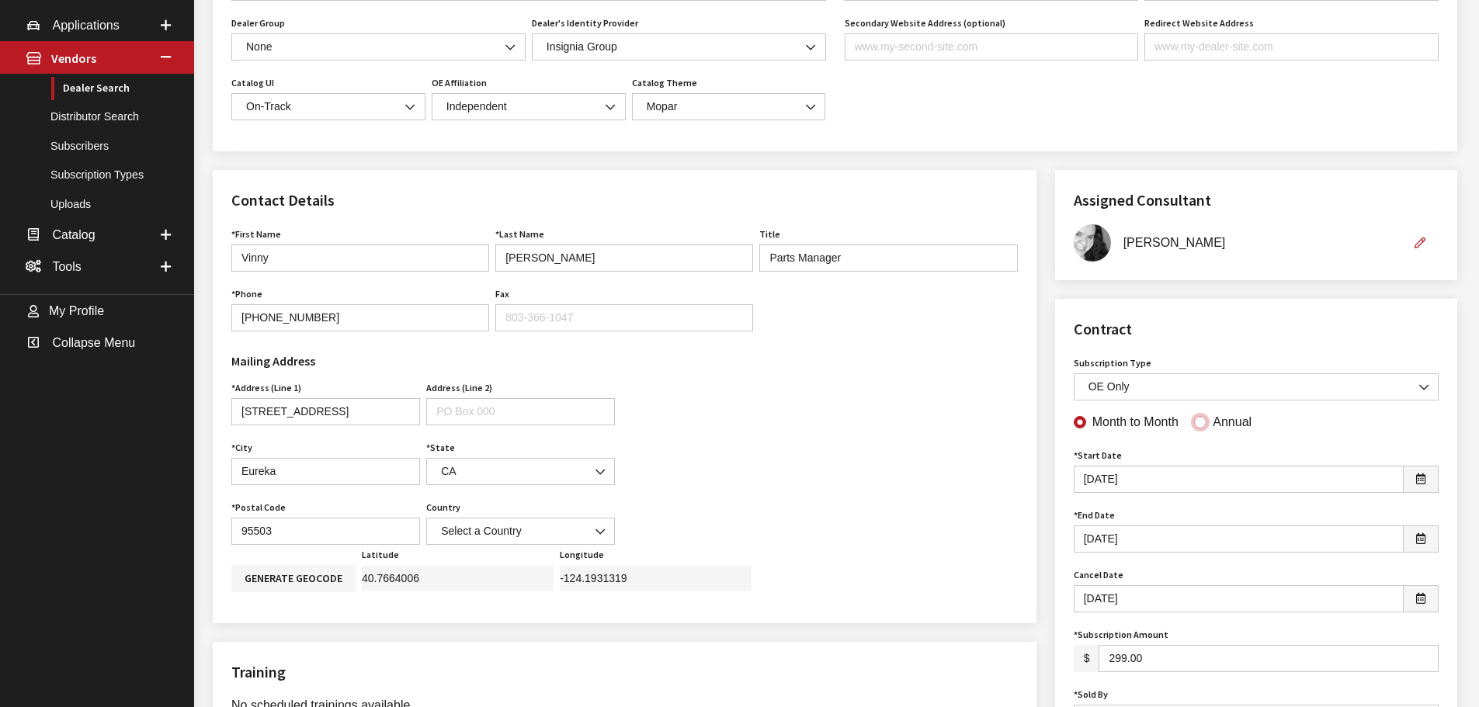
click at [1194, 426] on input "Annual" at bounding box center [1200, 422] width 12 height 12
radio input "true"
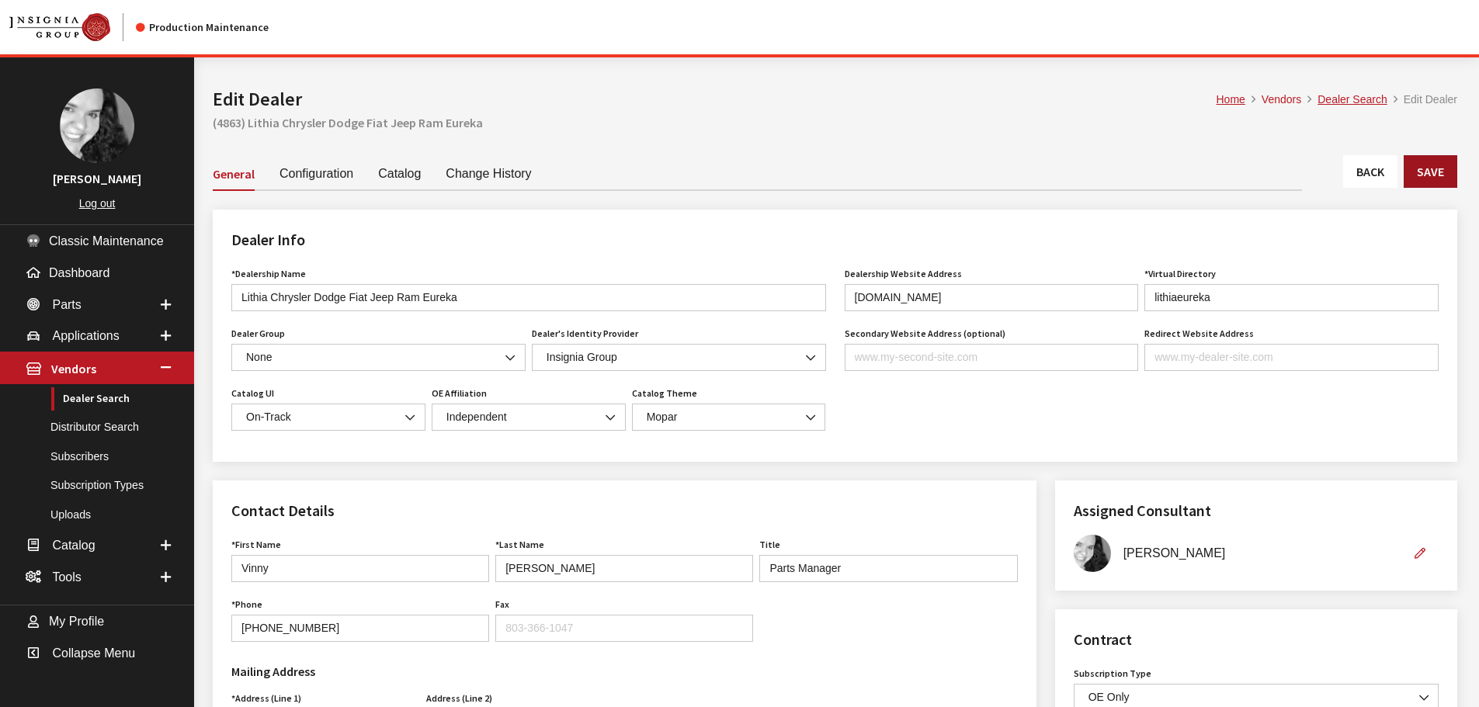
click at [1447, 176] on button "Save" at bounding box center [1431, 171] width 54 height 33
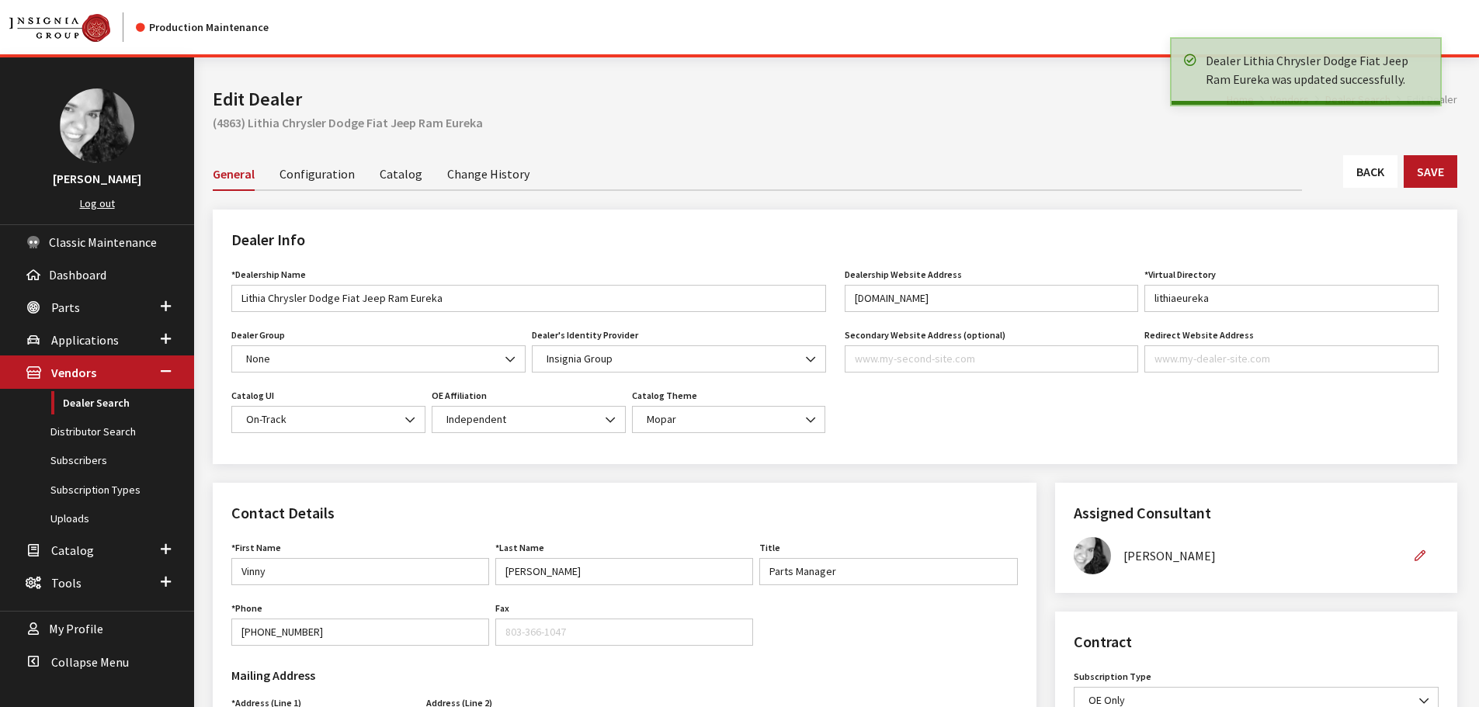
click at [1356, 175] on link "Back" at bounding box center [1370, 171] width 54 height 33
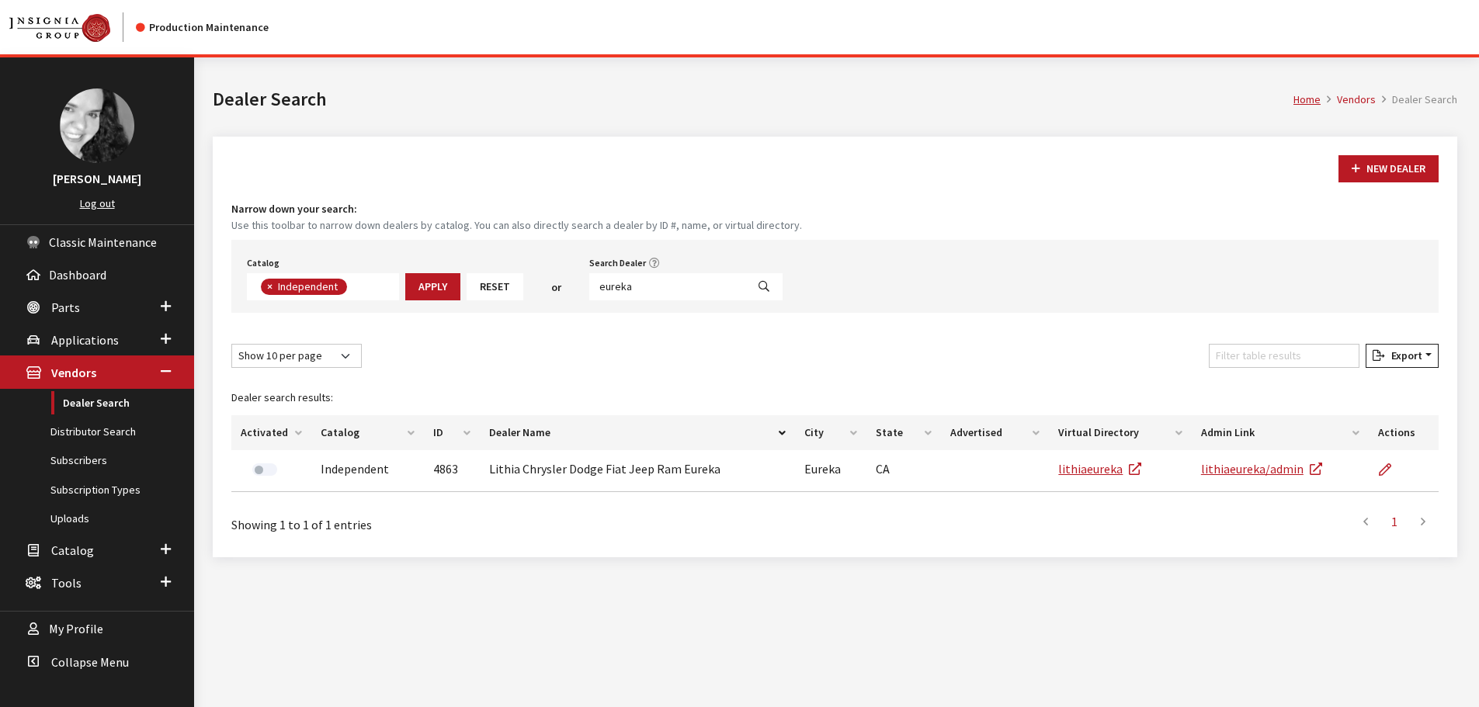
scroll to position [113, 0]
click at [649, 282] on input "eureka" at bounding box center [667, 286] width 157 height 27
type input "[PERSON_NAME] [PERSON_NAME]"
select select
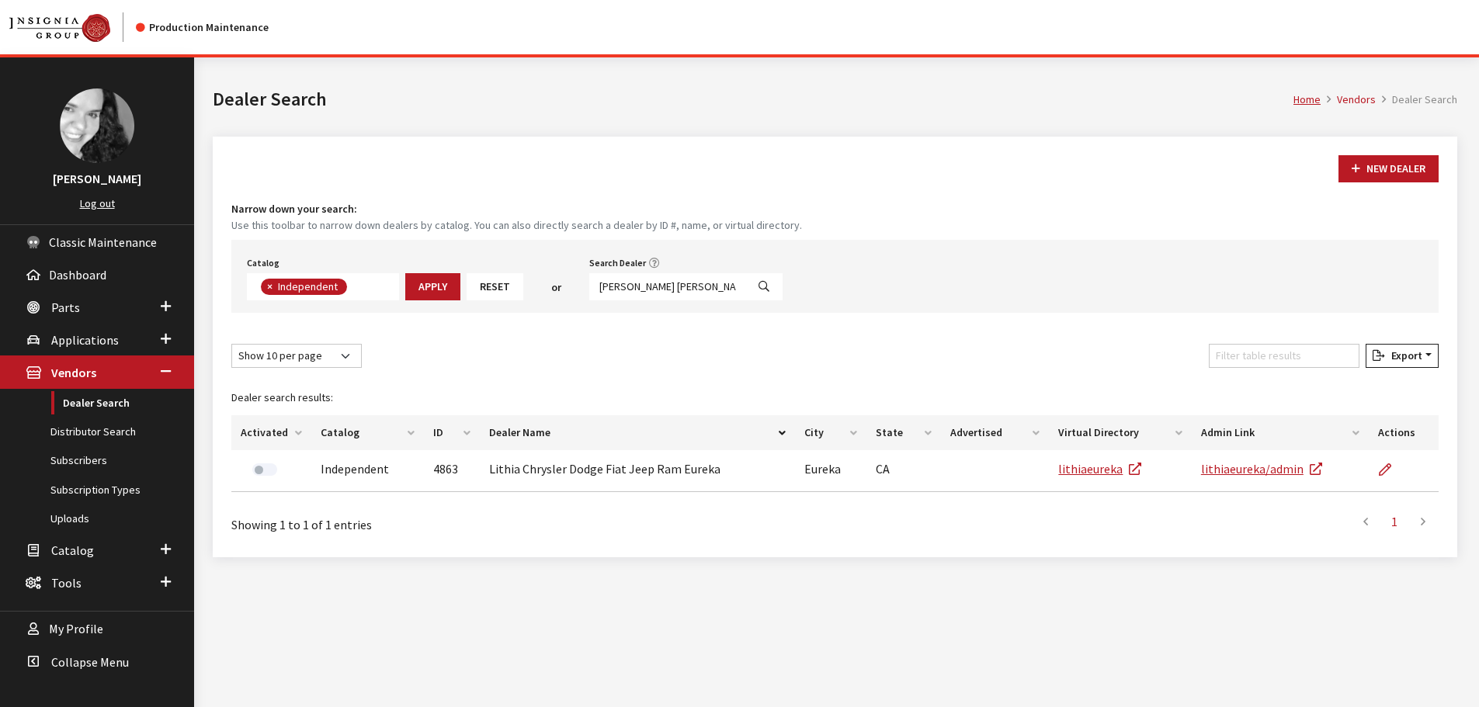
scroll to position [162, 0]
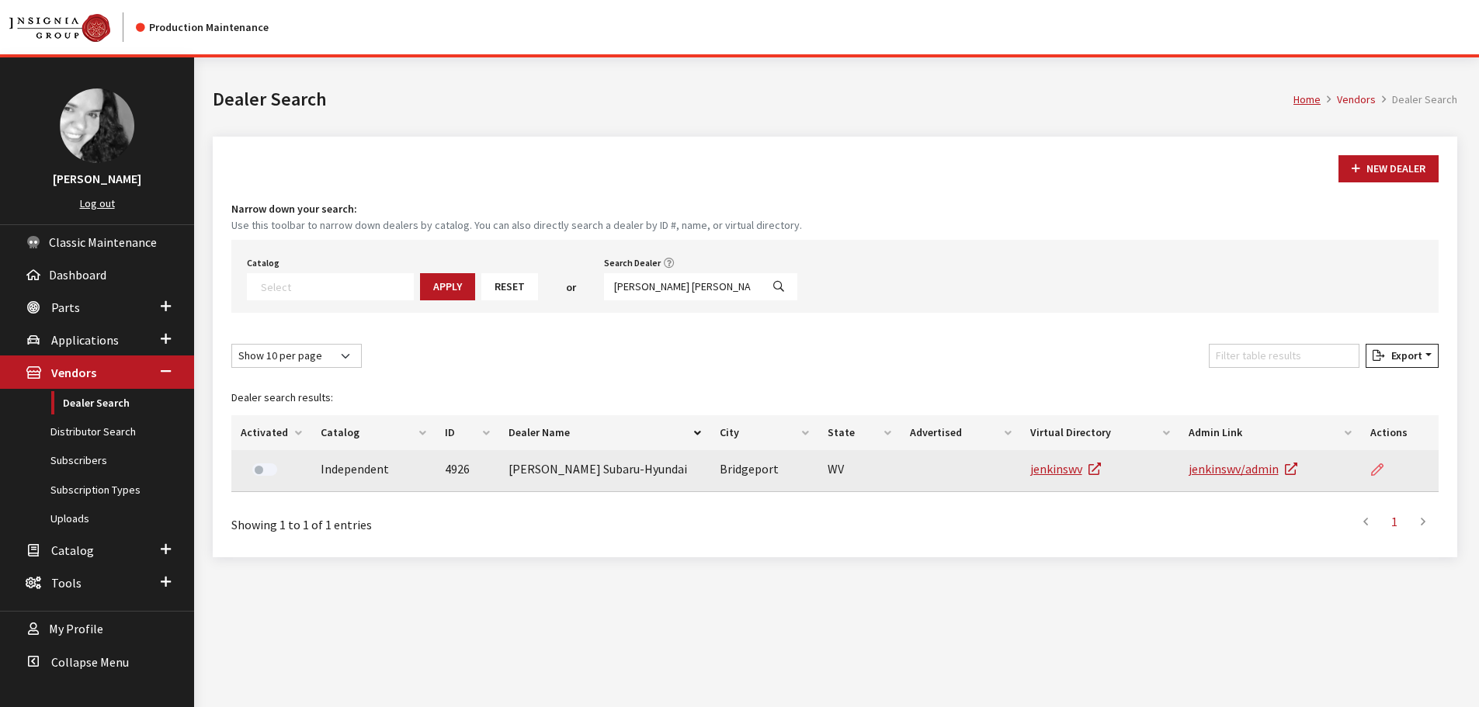
click at [1370, 467] on link at bounding box center [1383, 469] width 26 height 39
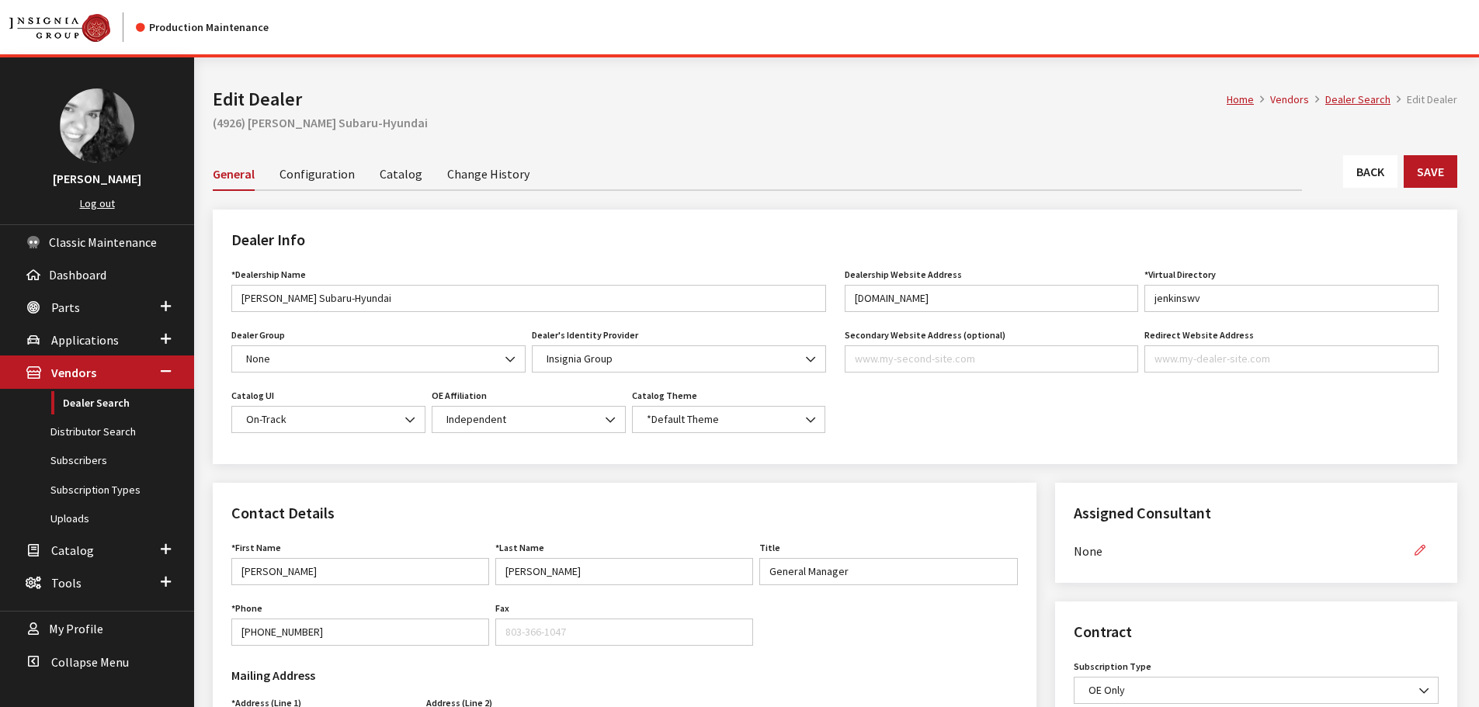
click at [1416, 548] on icon "button" at bounding box center [1420, 551] width 11 height 11
click at [1379, 549] on select "None [PERSON_NAME] [PERSON_NAME] [PERSON_NAME] [PERSON_NAME] [PERSON_NAME]" at bounding box center [1238, 550] width 328 height 27
select select "30"
click at [1074, 537] on select "None [PERSON_NAME] [PERSON_NAME] [PERSON_NAME] [PERSON_NAME] [PERSON_NAME]" at bounding box center [1238, 550] width 328 height 27
click at [1412, 549] on button "button" at bounding box center [1419, 550] width 37 height 27
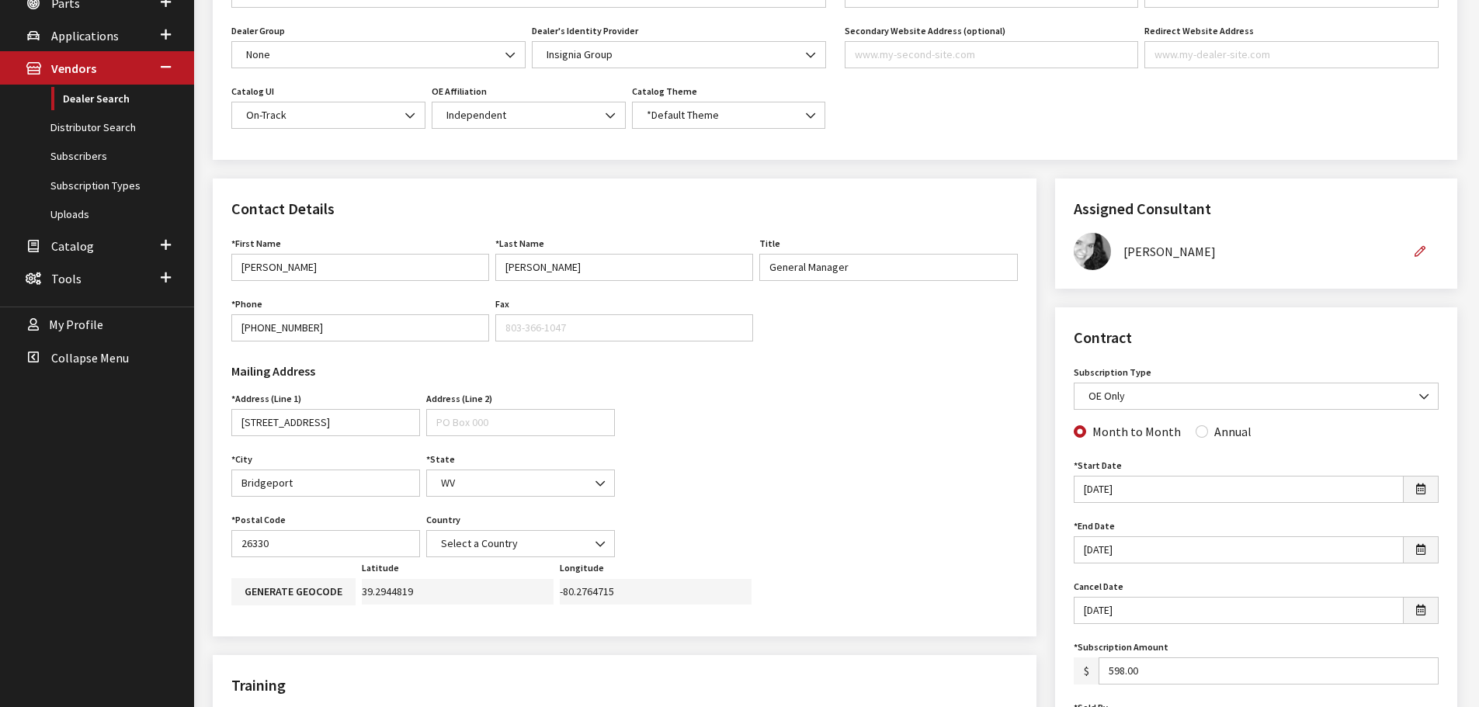
scroll to position [311, 0]
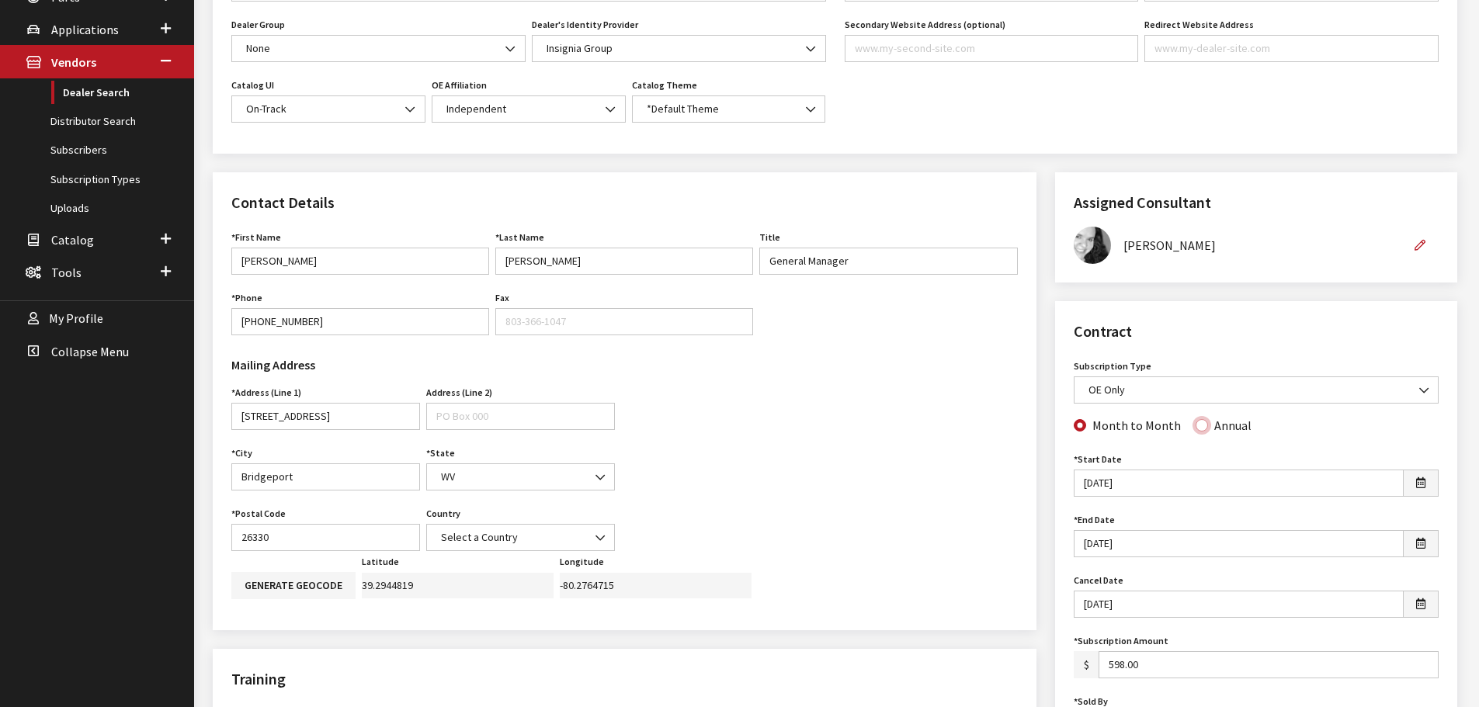
click at [1196, 429] on input "Annual" at bounding box center [1202, 425] width 12 height 12
radio input "true"
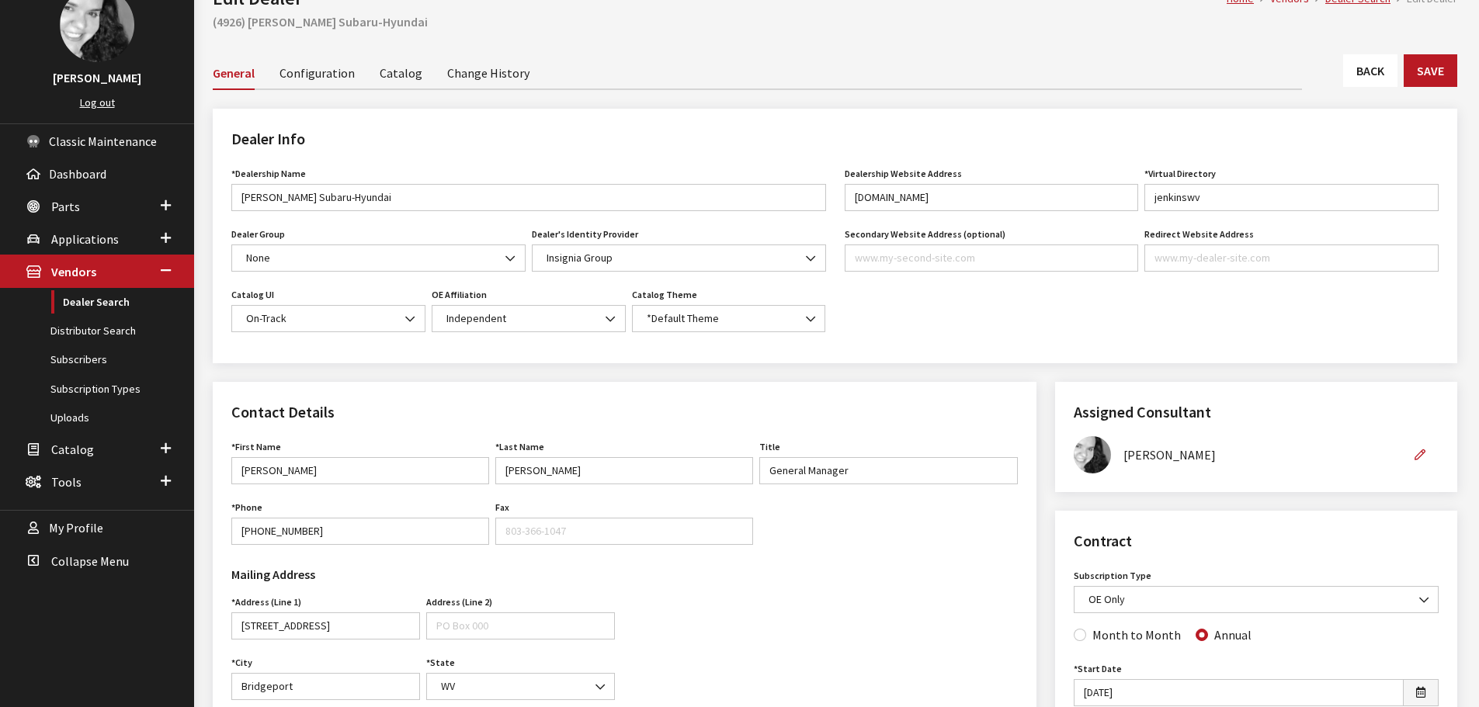
scroll to position [78, 0]
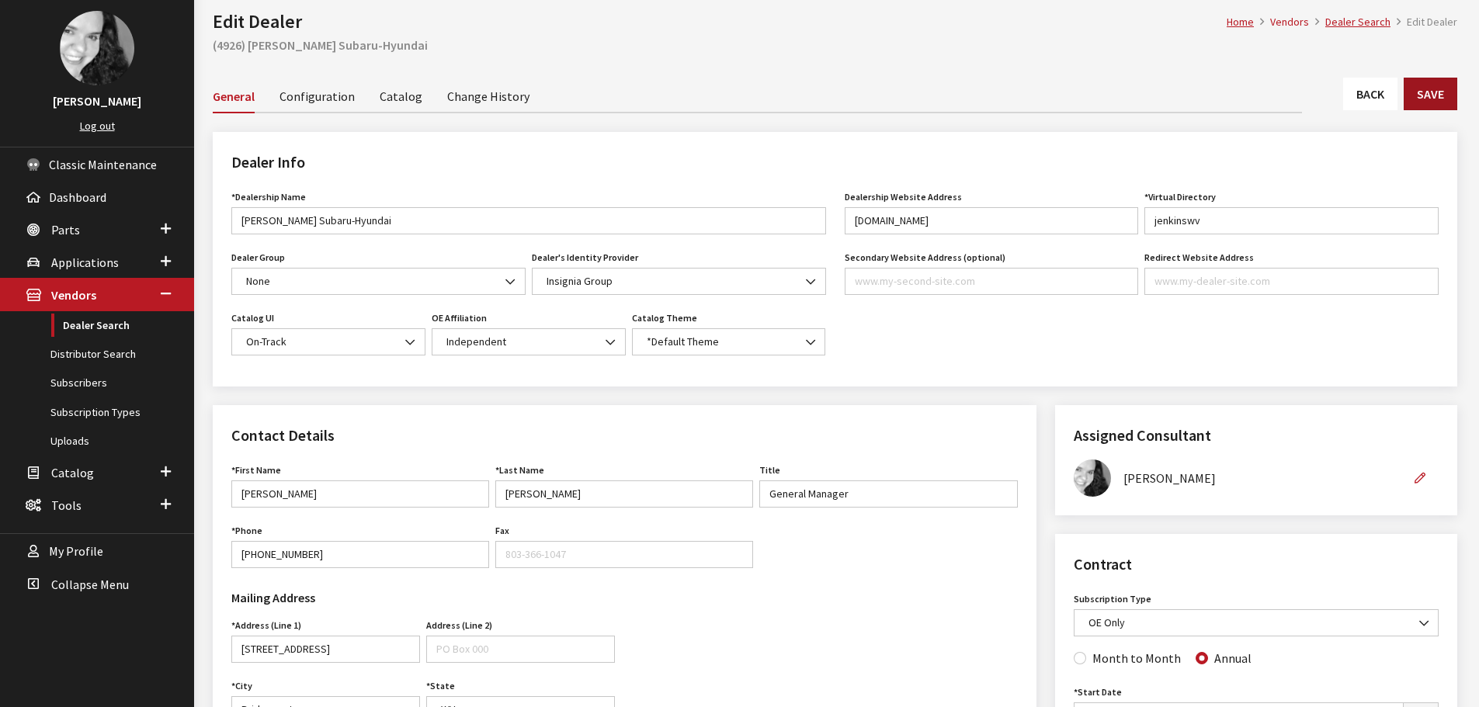
click at [1436, 100] on button "Save" at bounding box center [1431, 94] width 54 height 33
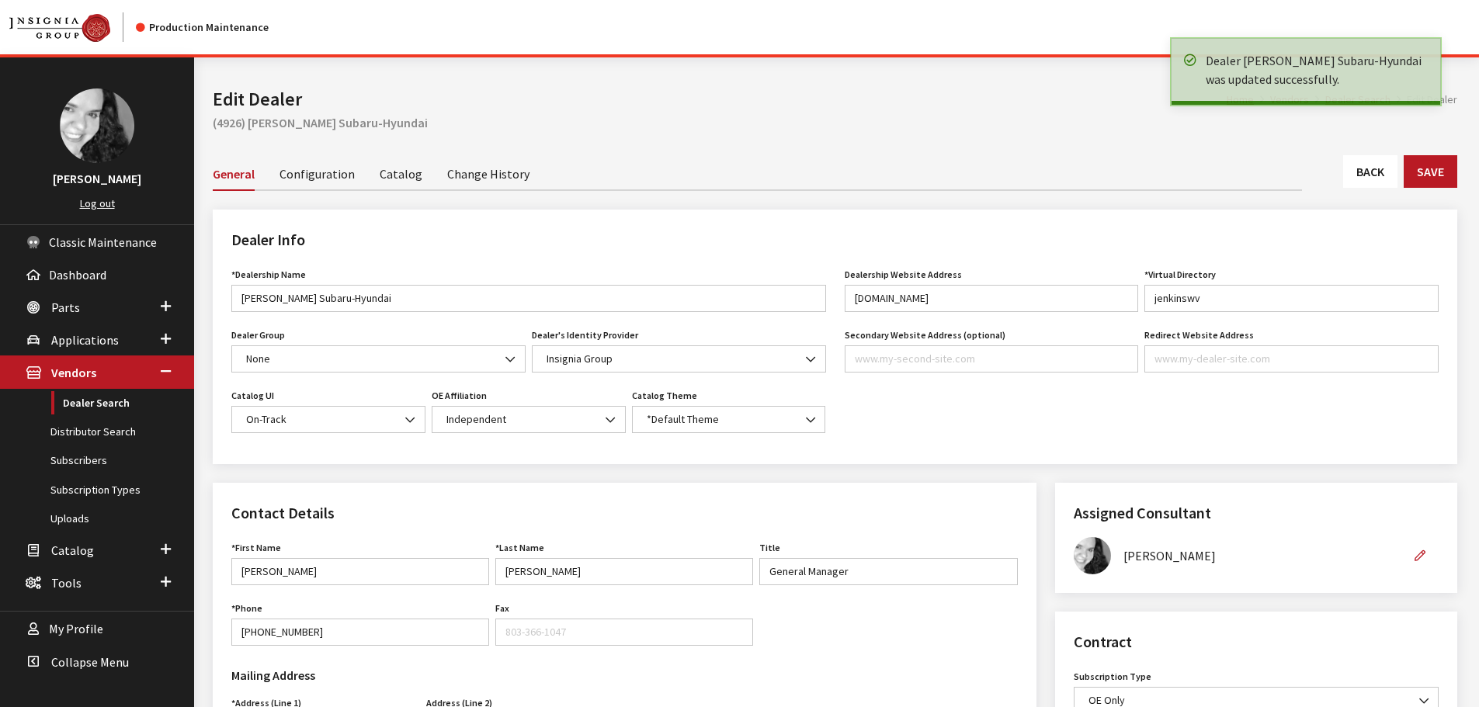
click at [1376, 179] on link "Back" at bounding box center [1370, 171] width 54 height 33
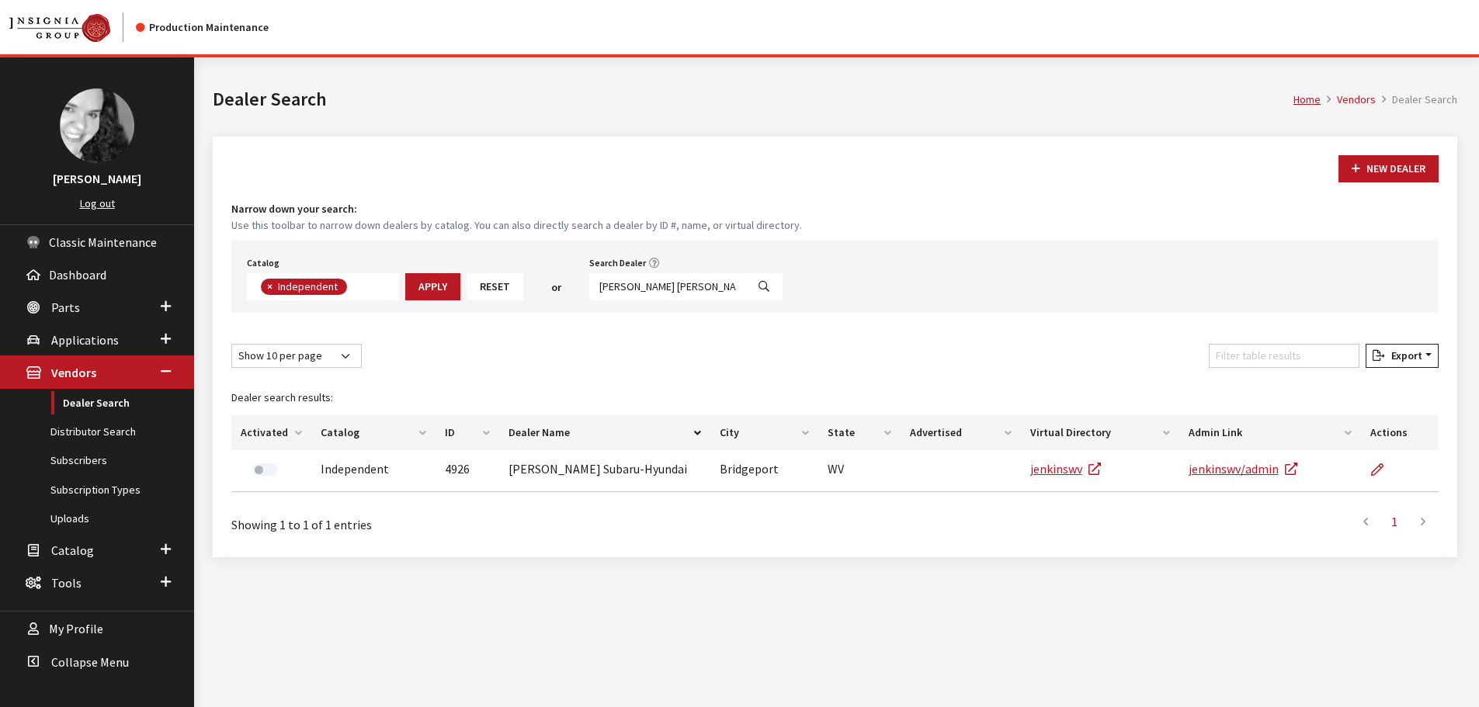
scroll to position [113, 0]
click at [657, 284] on input "jenkins subar" at bounding box center [667, 286] width 157 height 27
type input "kim's no bull"
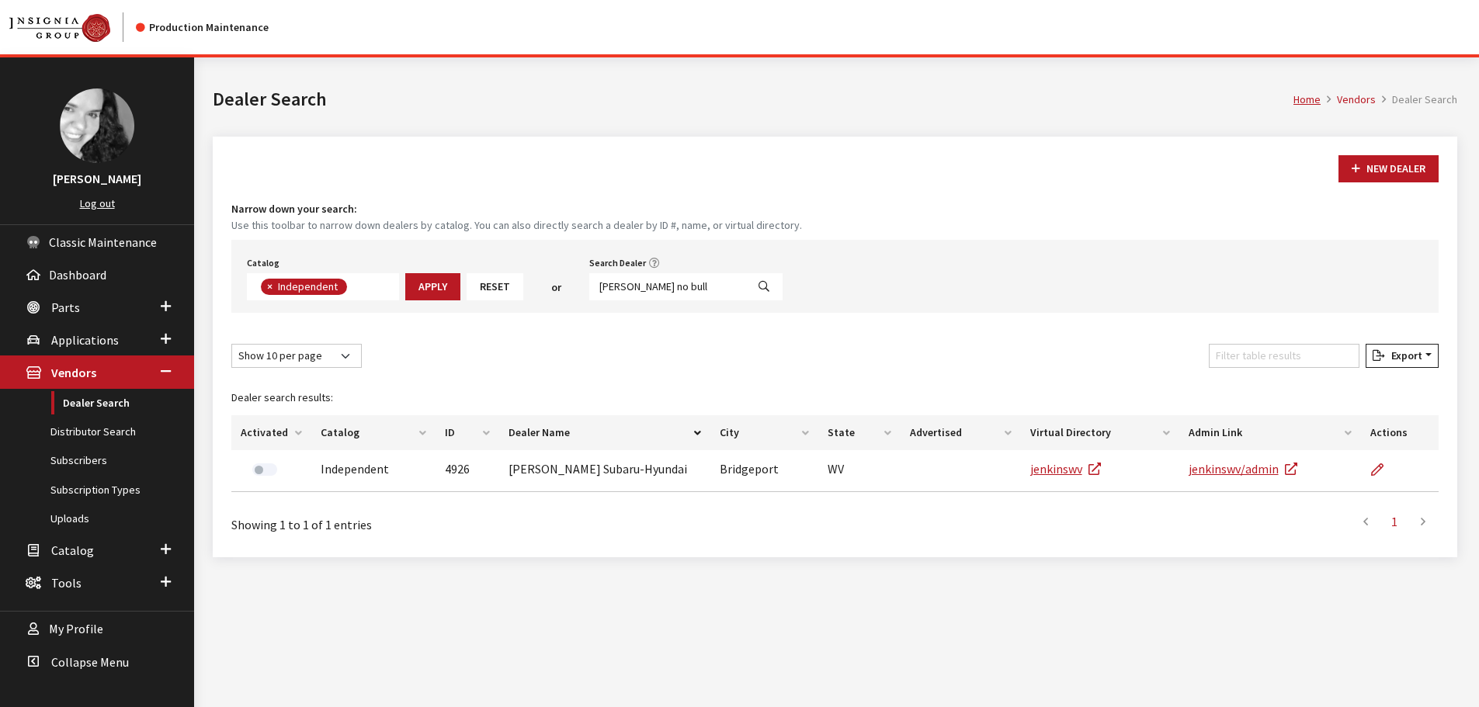
select select
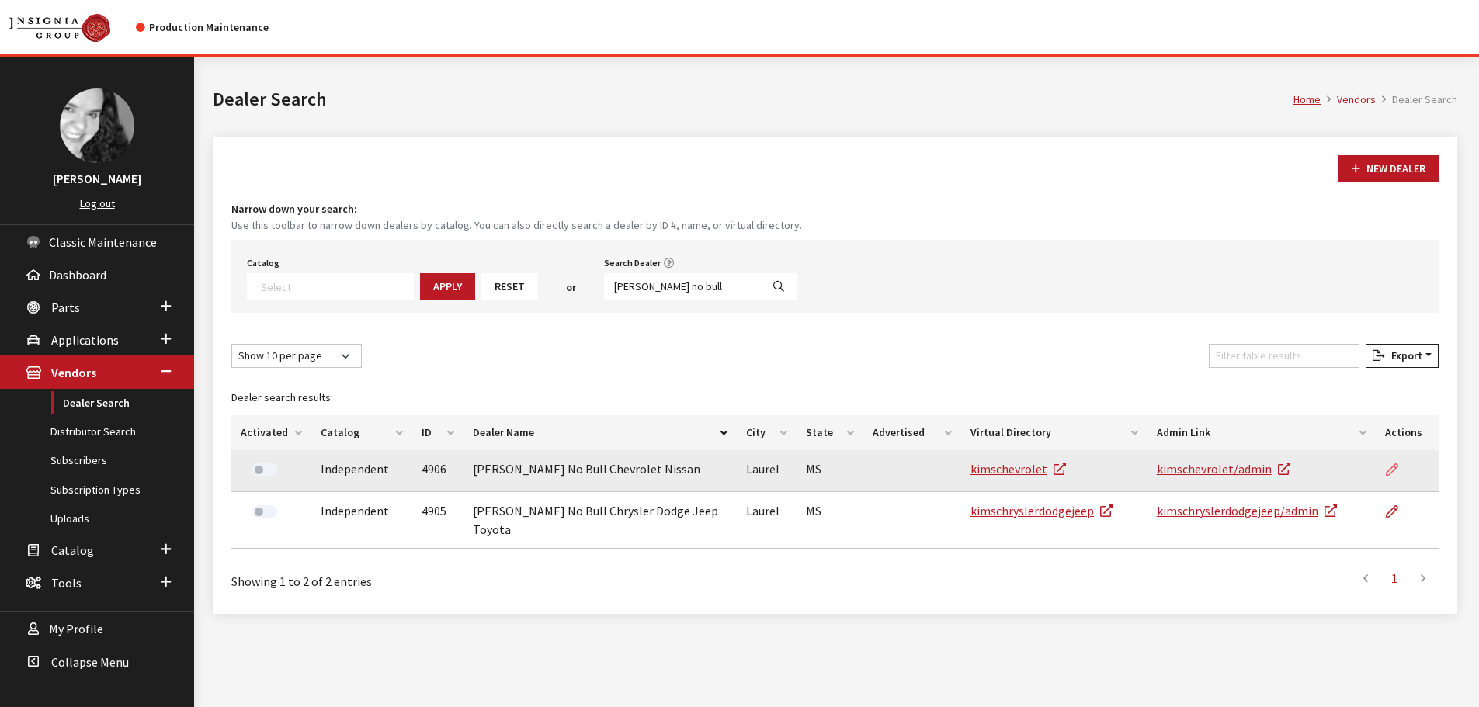
click at [1394, 466] on icon at bounding box center [1392, 470] width 12 height 12
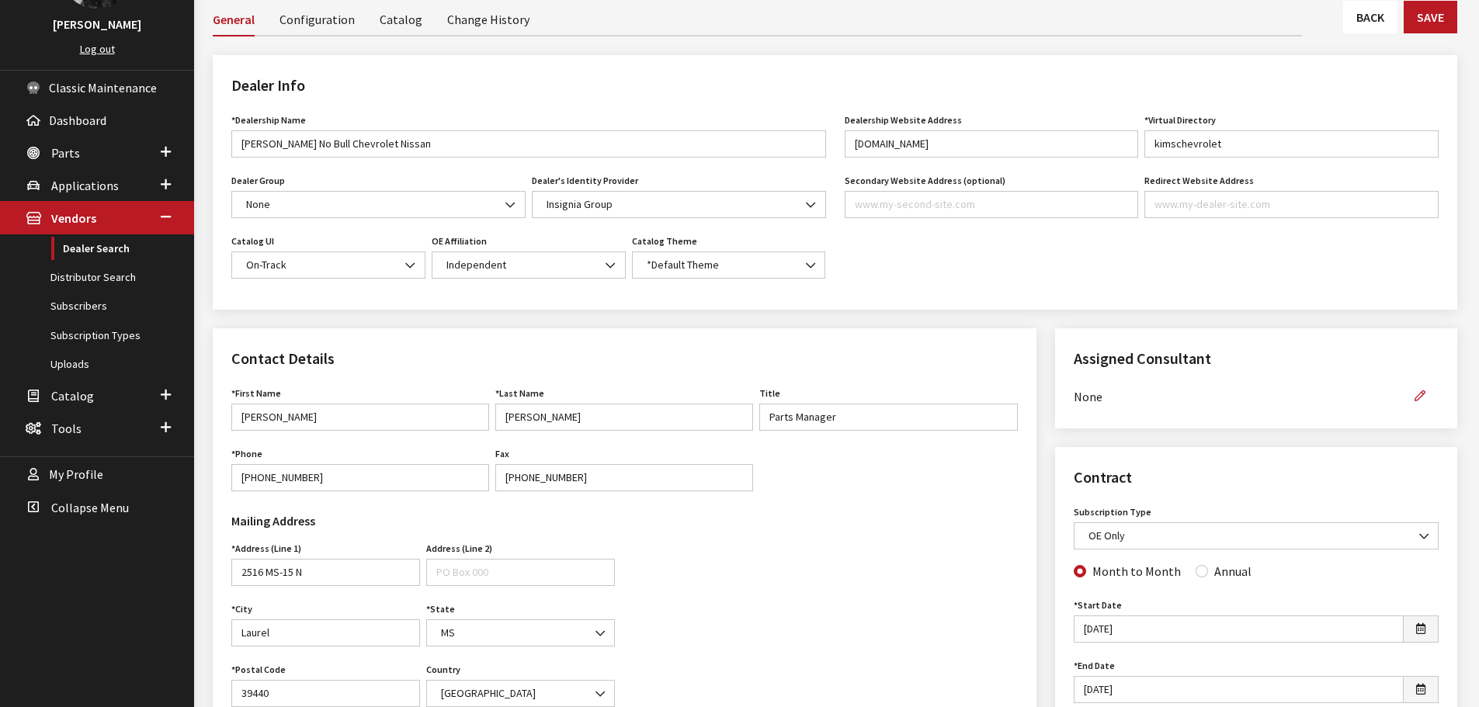
scroll to position [155, 0]
click at [1424, 398] on icon "button" at bounding box center [1420, 396] width 11 height 11
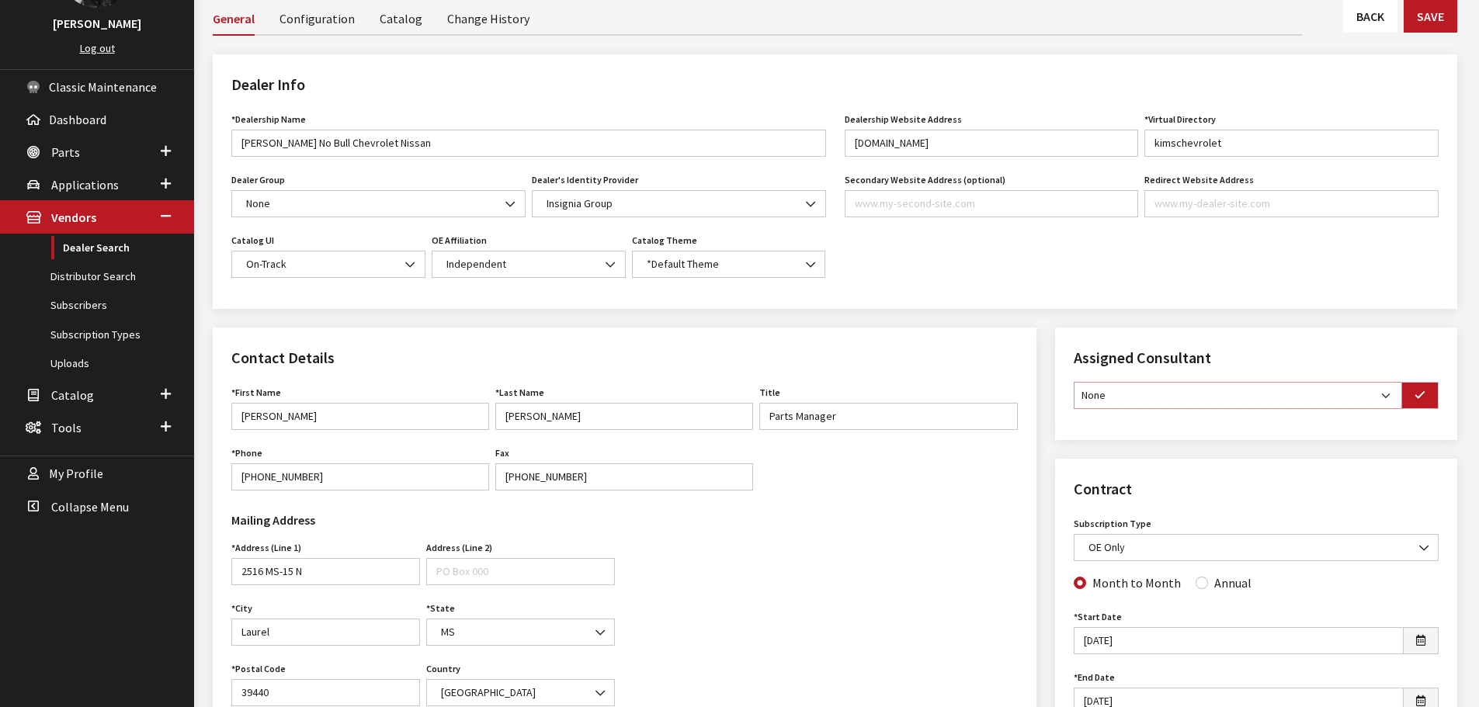
click at [1390, 399] on select "None [PERSON_NAME] [PERSON_NAME] [PERSON_NAME] [PERSON_NAME] [PERSON_NAME]" at bounding box center [1238, 395] width 328 height 27
select select "30"
click at [1074, 382] on select "None [PERSON_NAME] [PERSON_NAME] [PERSON_NAME] [PERSON_NAME] [PERSON_NAME]" at bounding box center [1238, 395] width 328 height 27
click at [1422, 397] on icon "button" at bounding box center [1420, 396] width 11 height 11
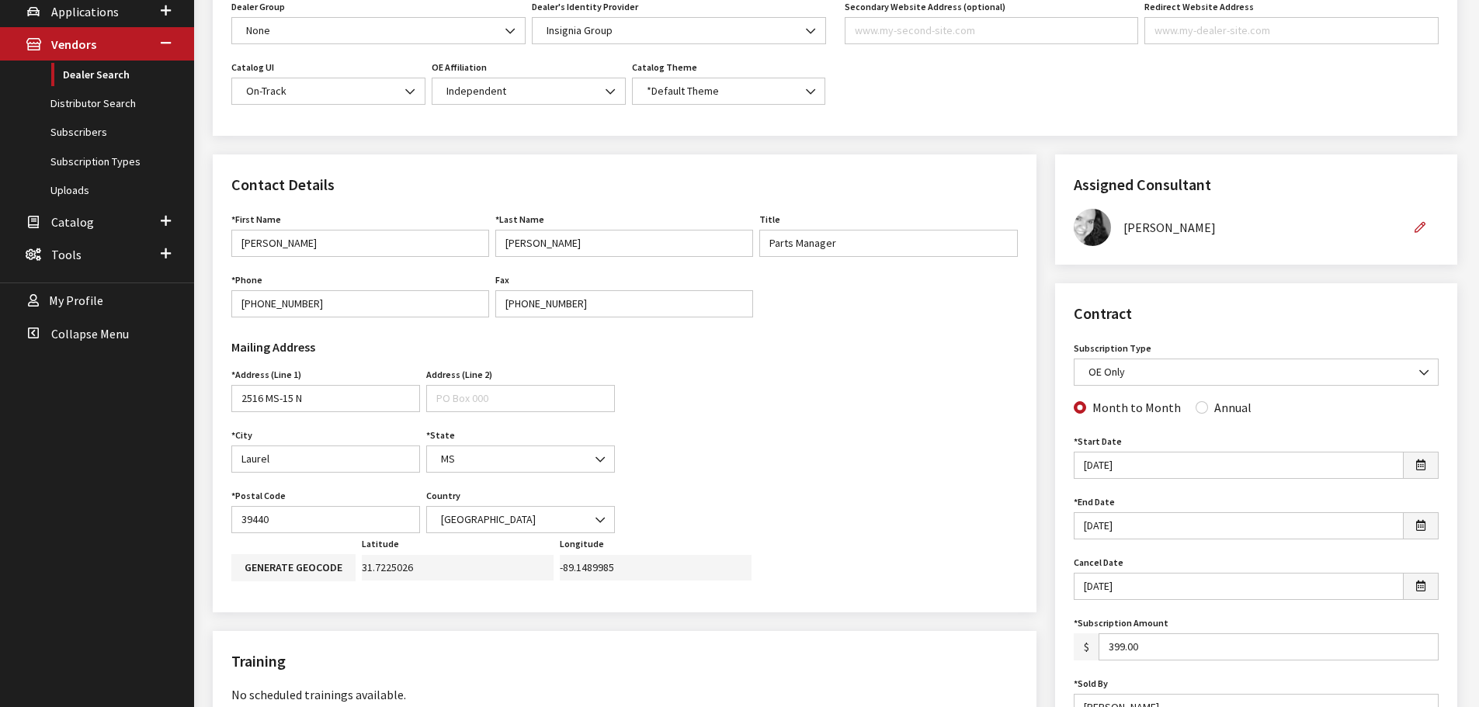
scroll to position [388, 0]
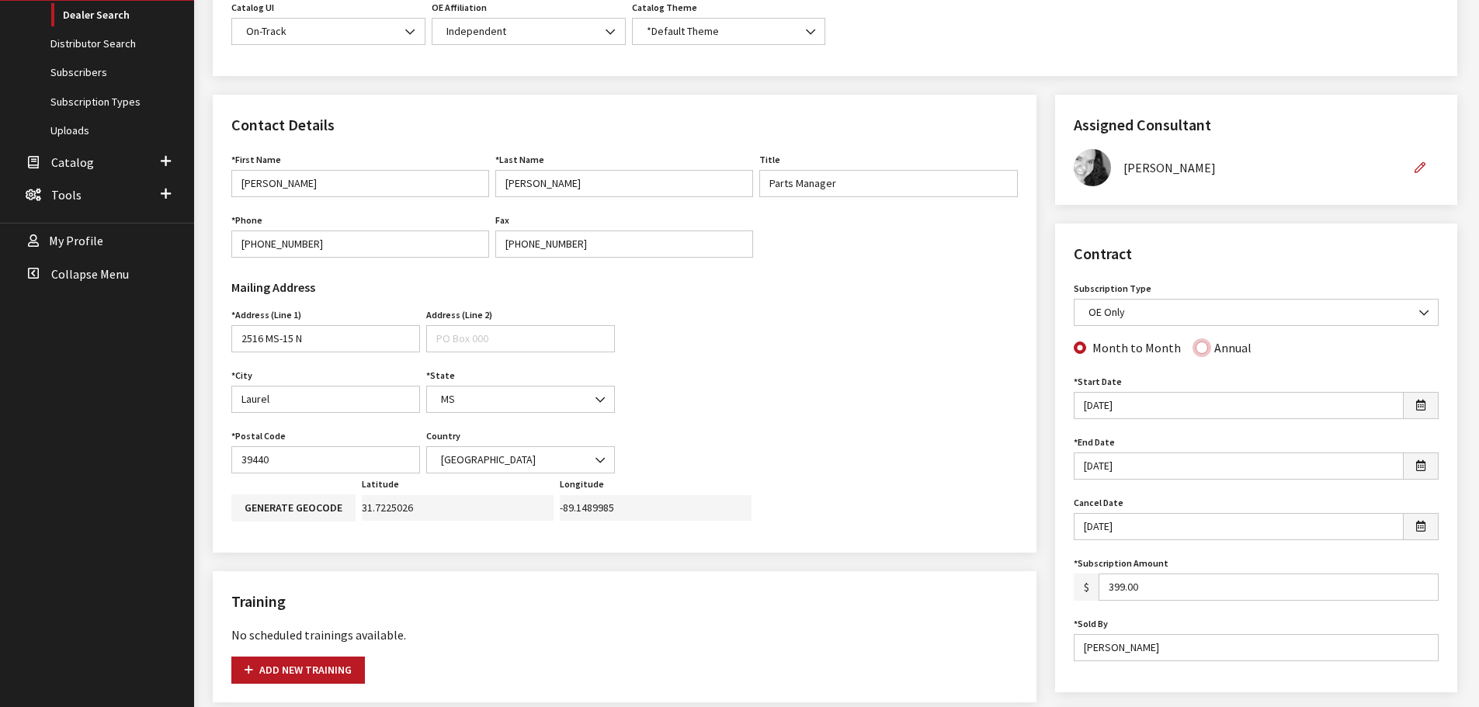
click at [1196, 351] on input "Annual" at bounding box center [1202, 348] width 12 height 12
radio input "true"
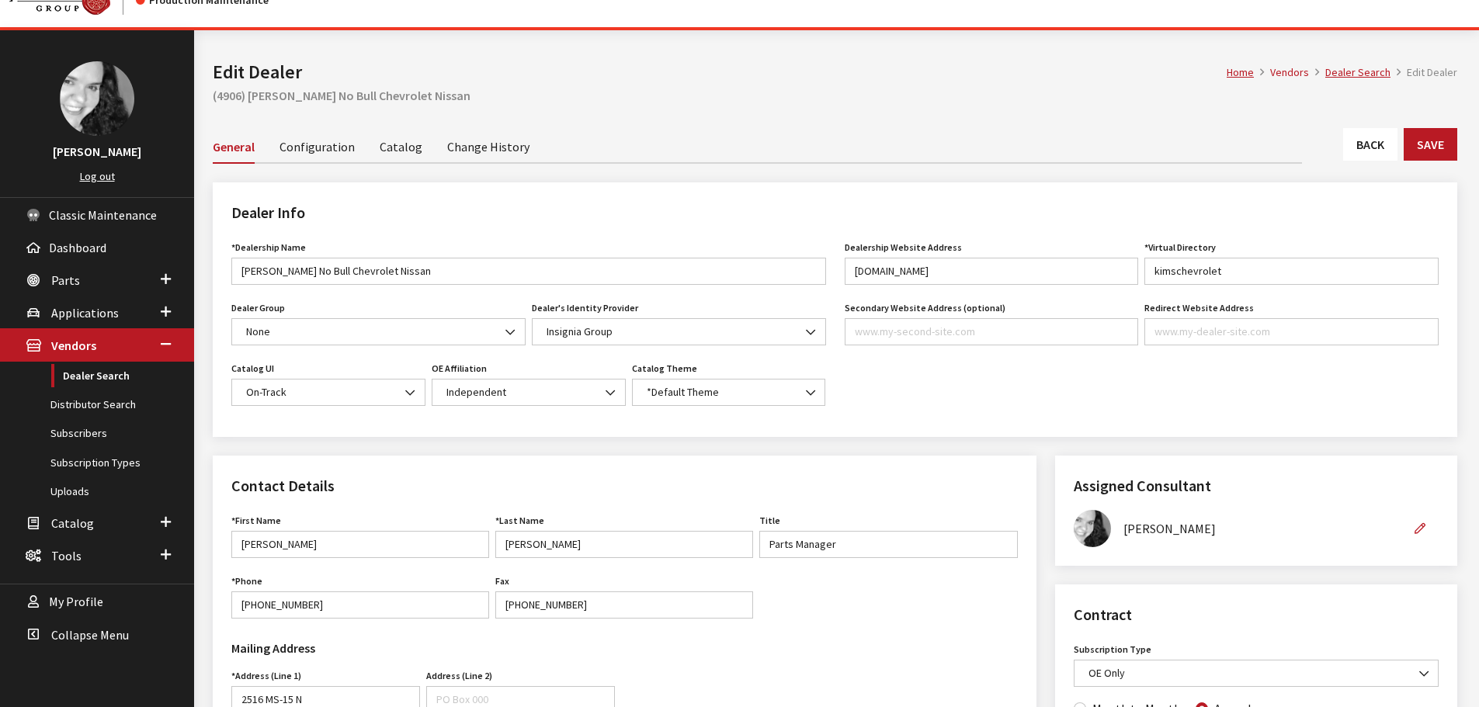
scroll to position [0, 0]
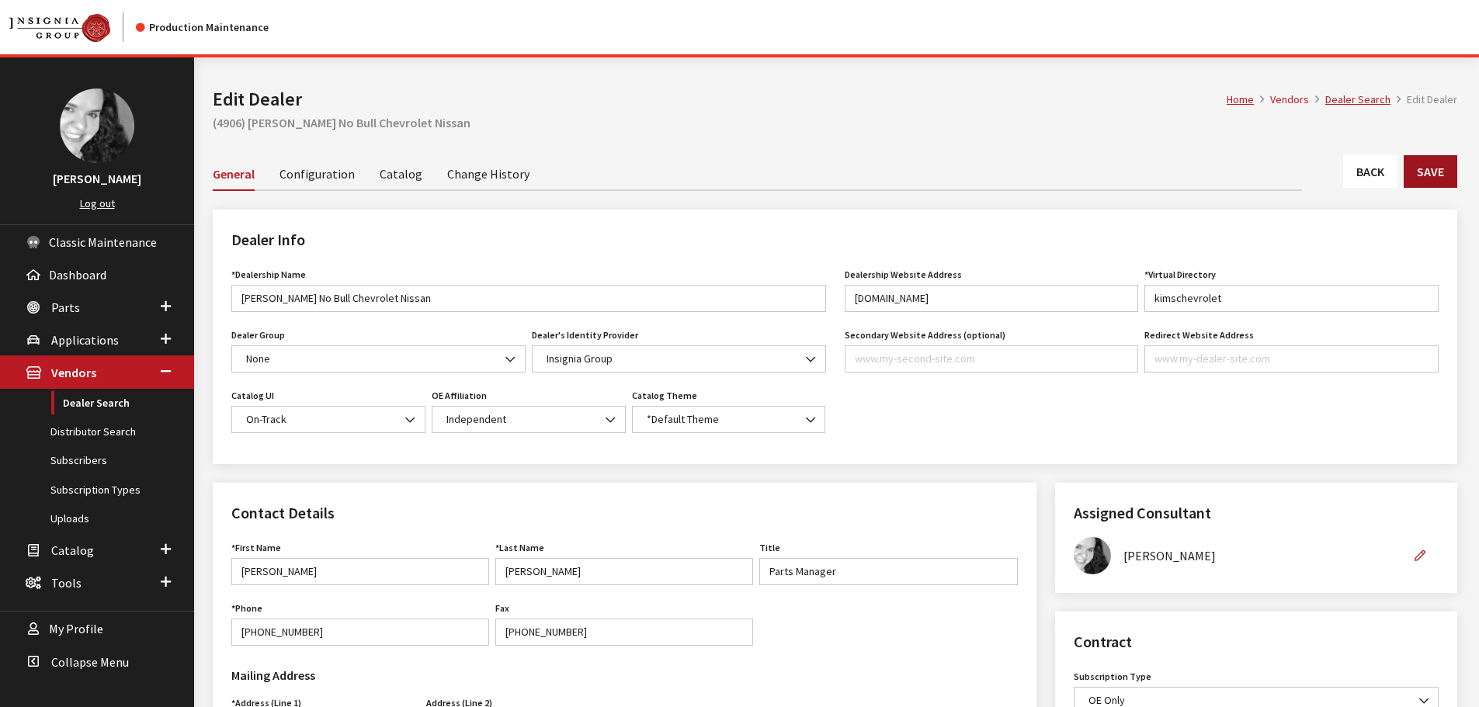
click at [1433, 168] on button "Save" at bounding box center [1431, 171] width 54 height 33
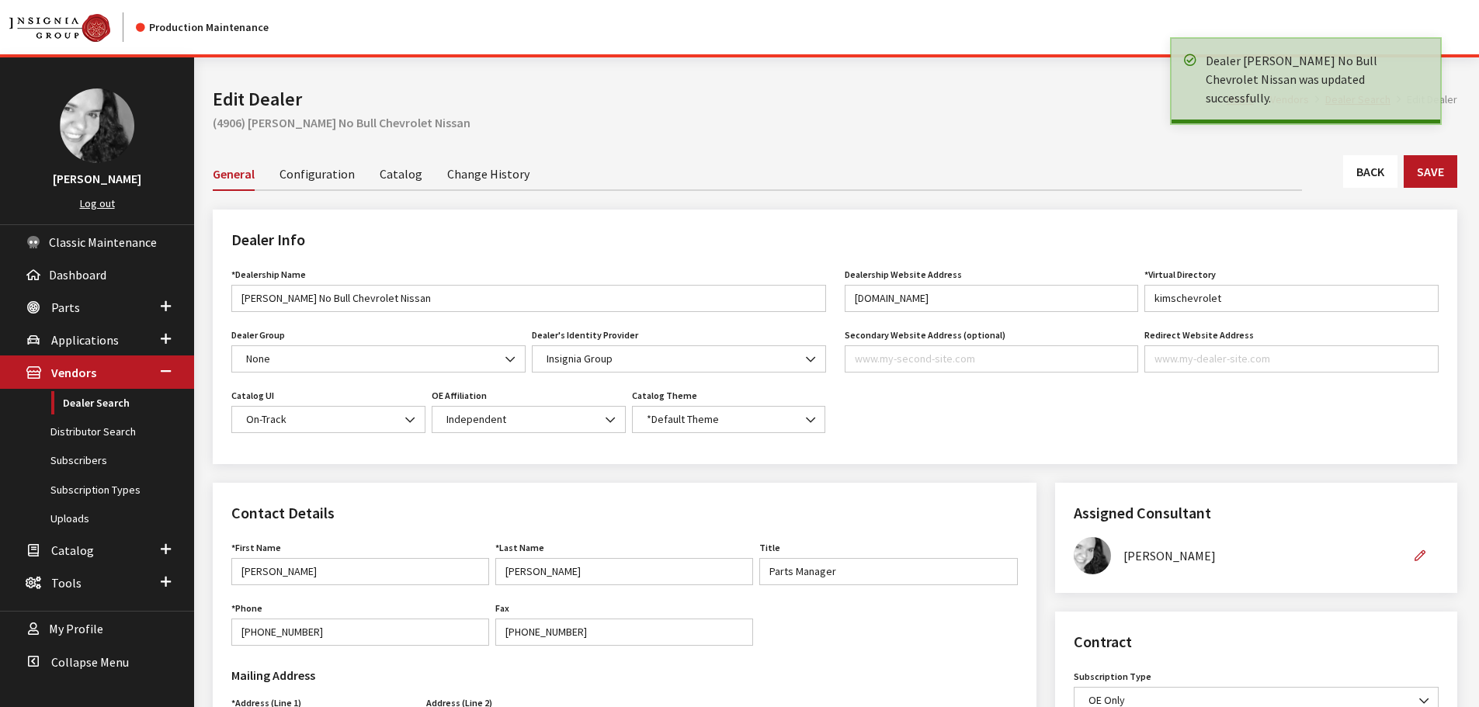
click at [1347, 168] on link "Back" at bounding box center [1370, 171] width 54 height 33
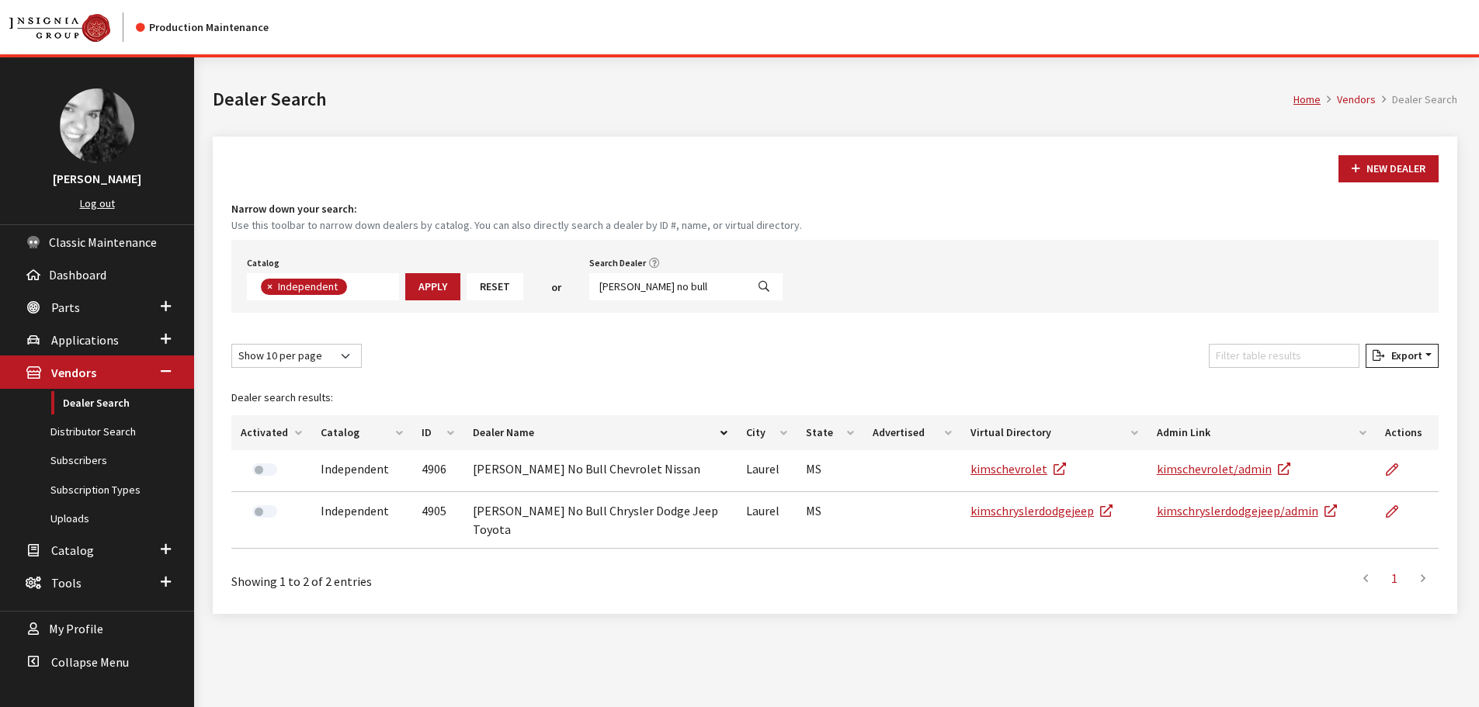
scroll to position [113, 0]
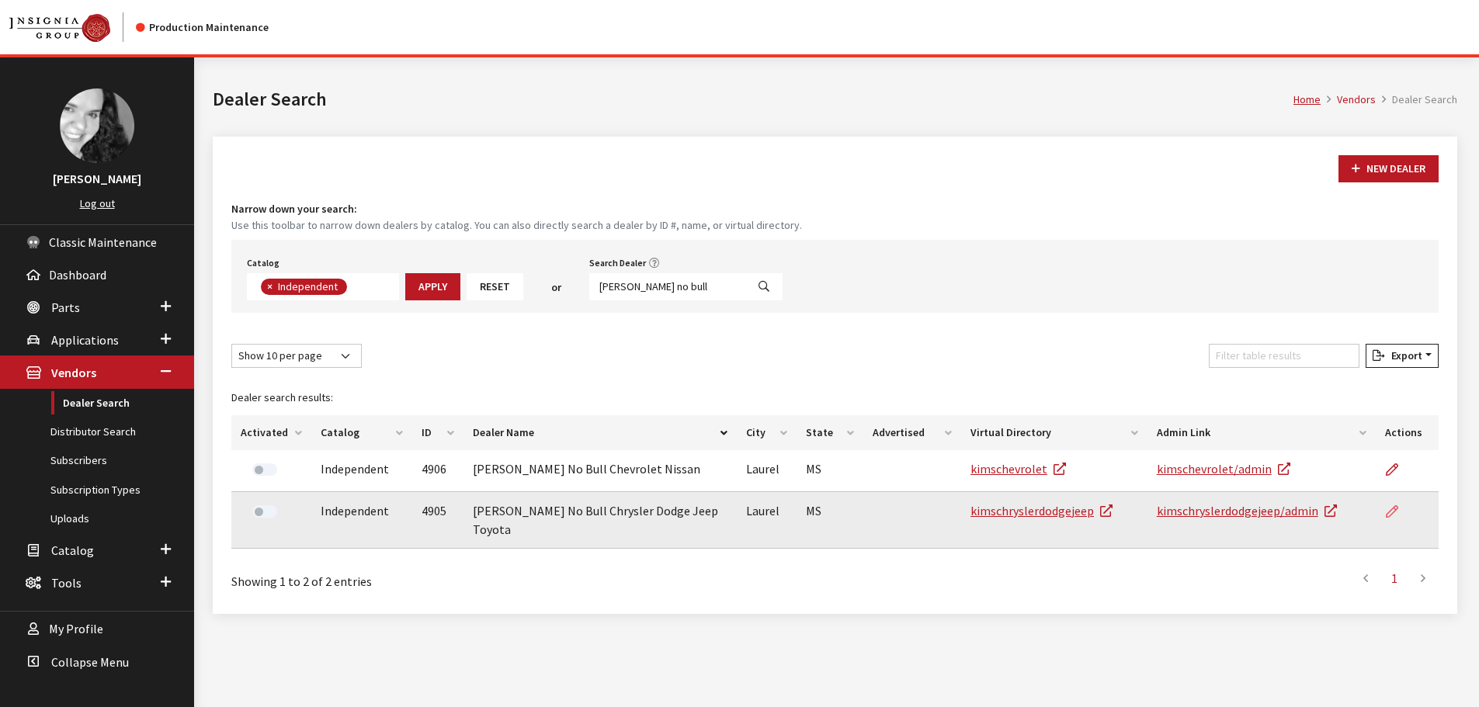
click at [1394, 513] on icon at bounding box center [1392, 512] width 12 height 12
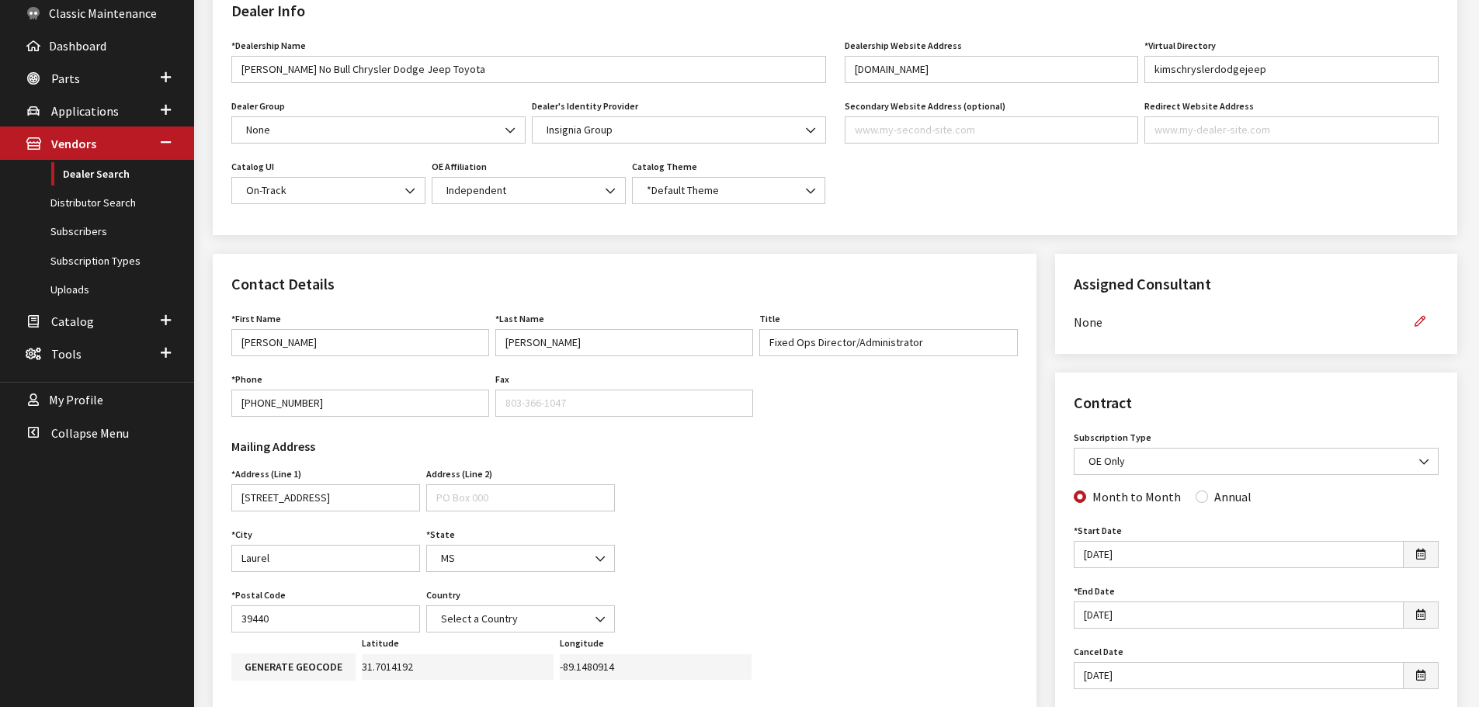
scroll to position [233, 0]
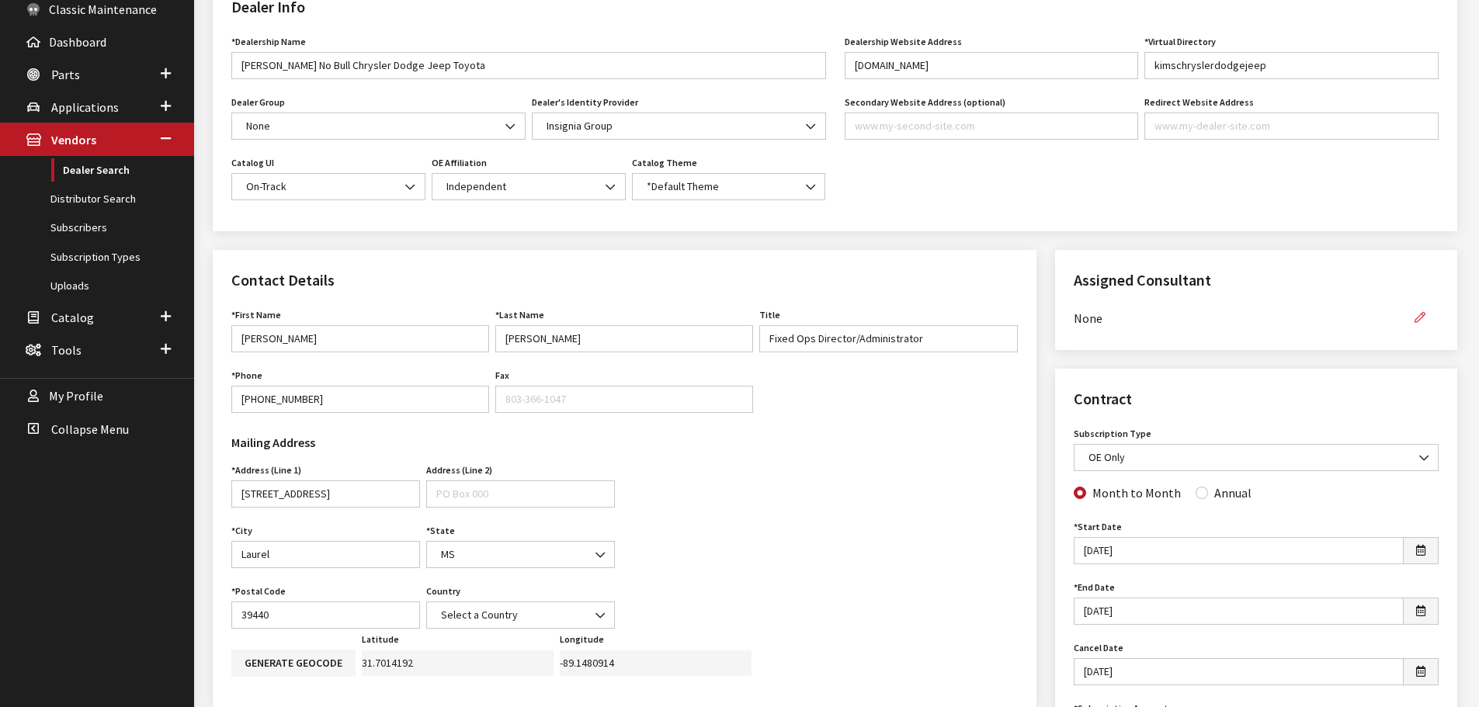
click at [1415, 317] on icon "button" at bounding box center [1420, 318] width 11 height 11
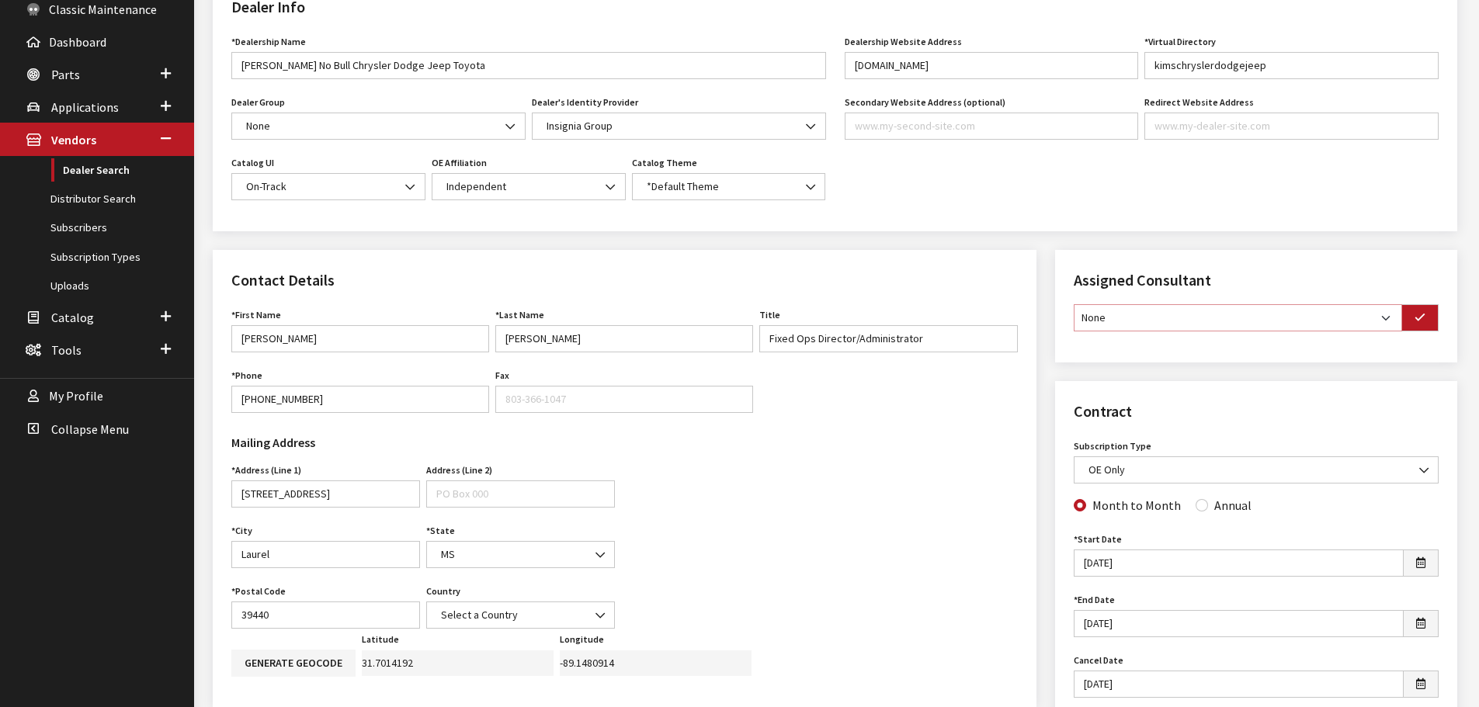
click at [1380, 318] on select "None [PERSON_NAME] [PERSON_NAME] [PERSON_NAME] [PERSON_NAME] [PERSON_NAME]" at bounding box center [1238, 317] width 328 height 27
select select "30"
click at [1074, 304] on select "None [PERSON_NAME] [PERSON_NAME] [PERSON_NAME] [PERSON_NAME] [PERSON_NAME]" at bounding box center [1238, 317] width 328 height 27
click at [1406, 314] on button "button" at bounding box center [1419, 317] width 37 height 27
click at [1196, 505] on input "Annual" at bounding box center [1202, 503] width 12 height 12
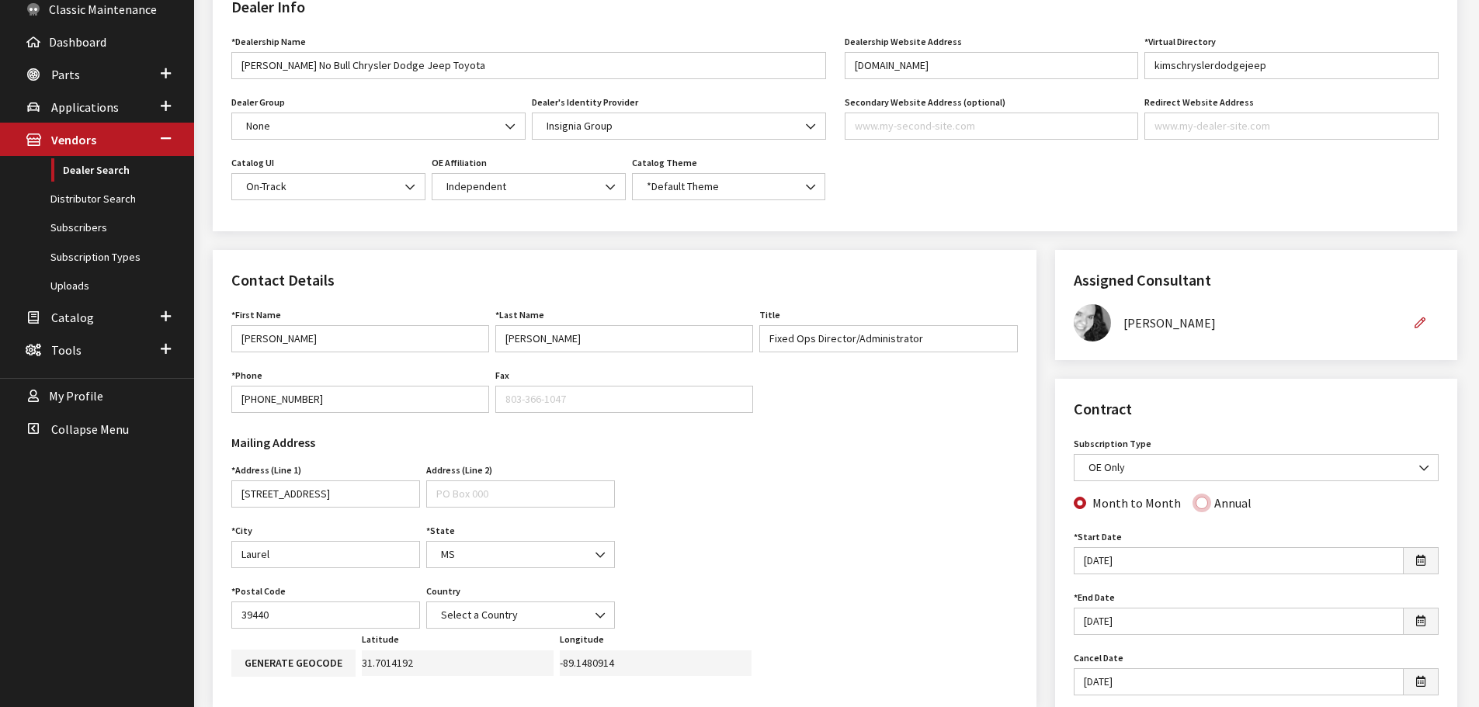
radio input "true"
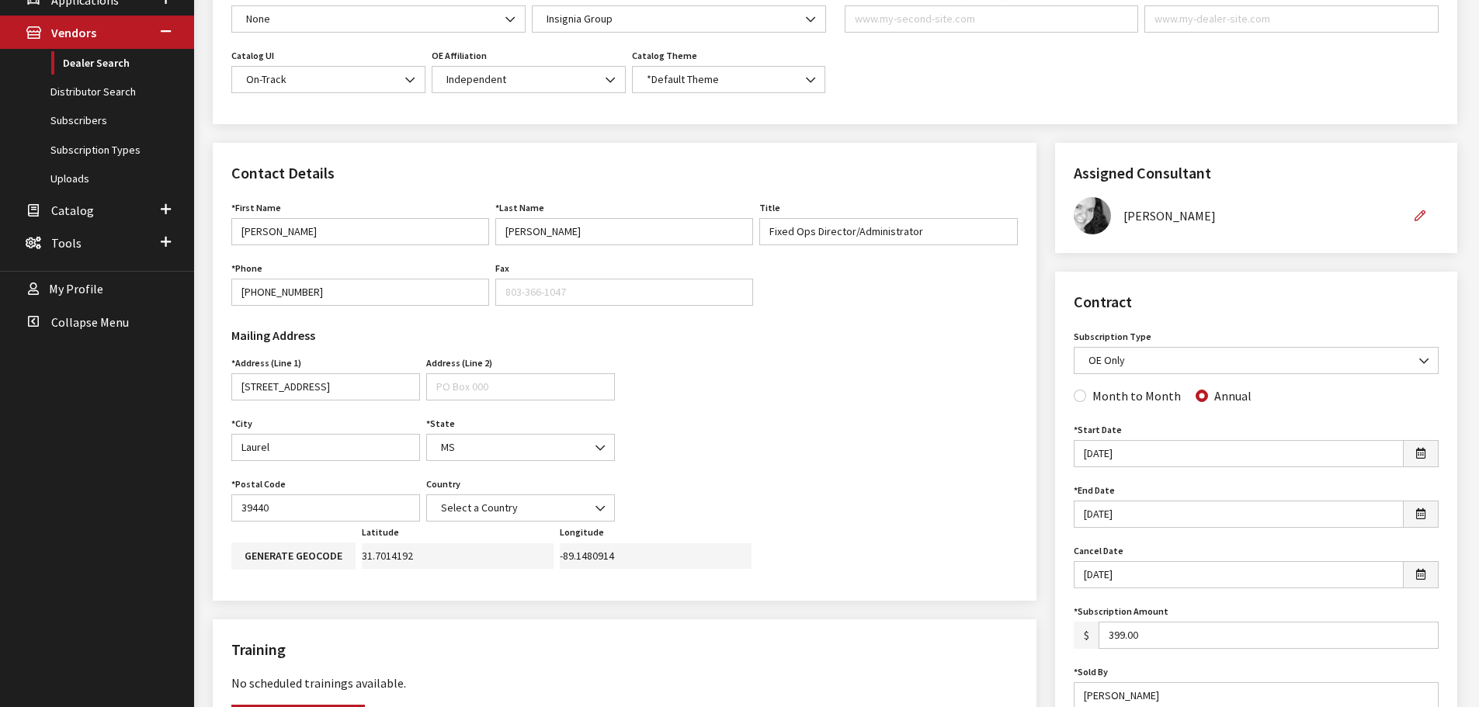
scroll to position [0, 0]
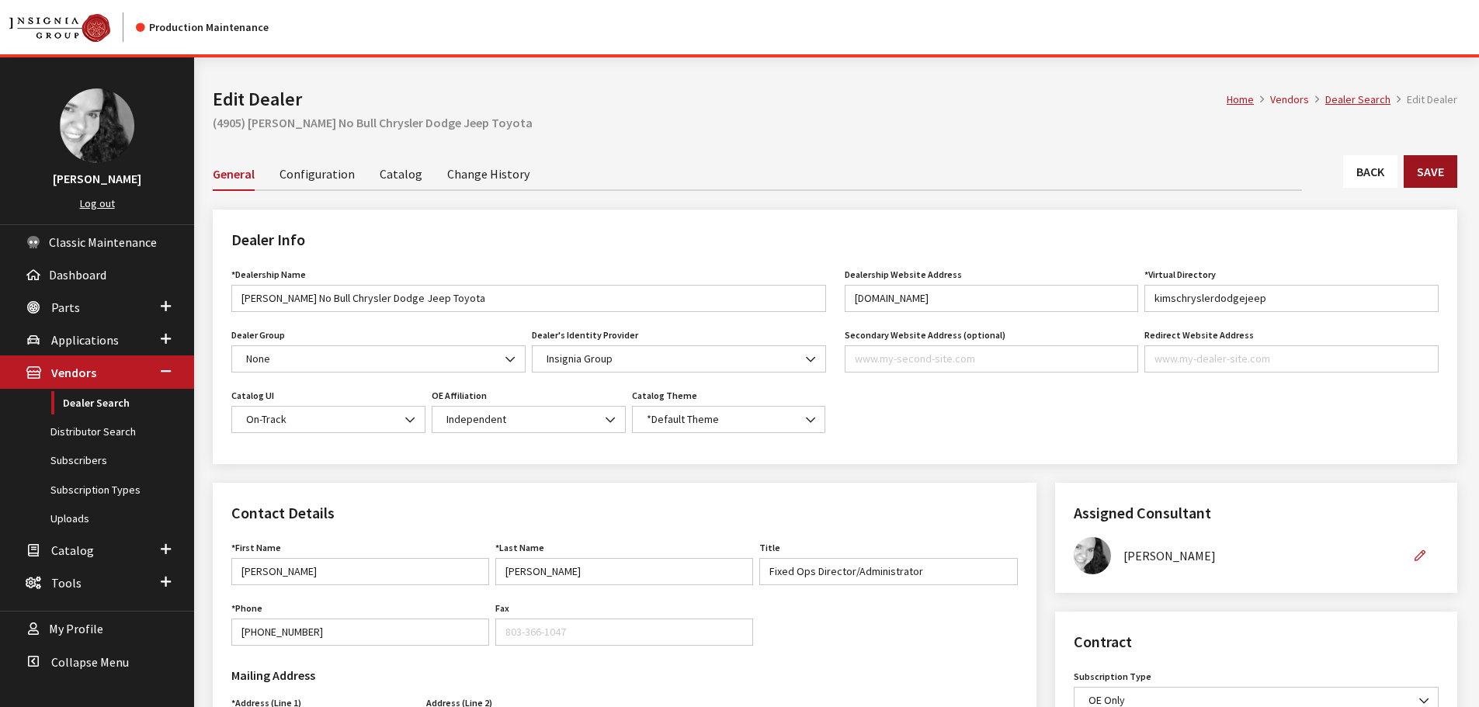
click at [1443, 168] on button "Save" at bounding box center [1431, 171] width 54 height 33
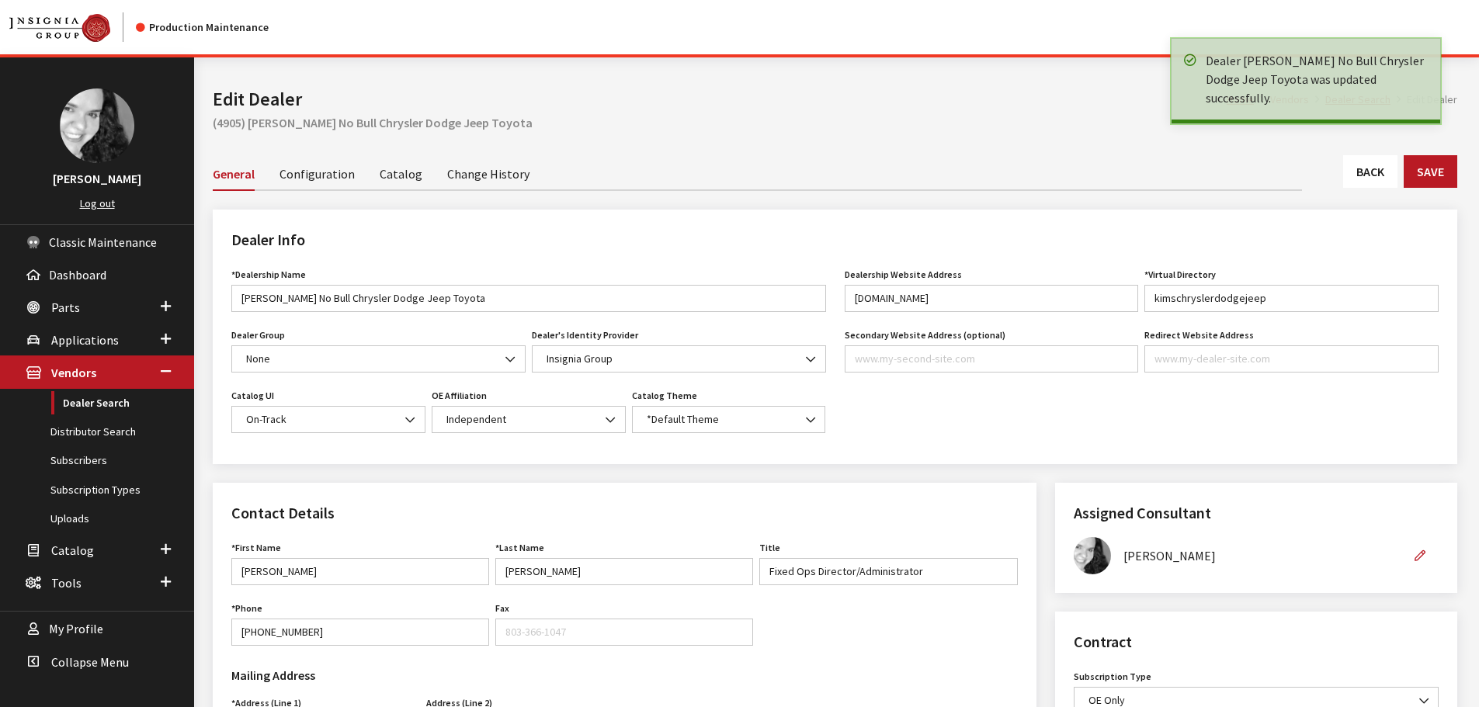
drag, startPoint x: 0, startPoint y: 0, endPoint x: 1373, endPoint y: 173, distance: 1383.6
click at [1373, 173] on link "Back" at bounding box center [1370, 171] width 54 height 33
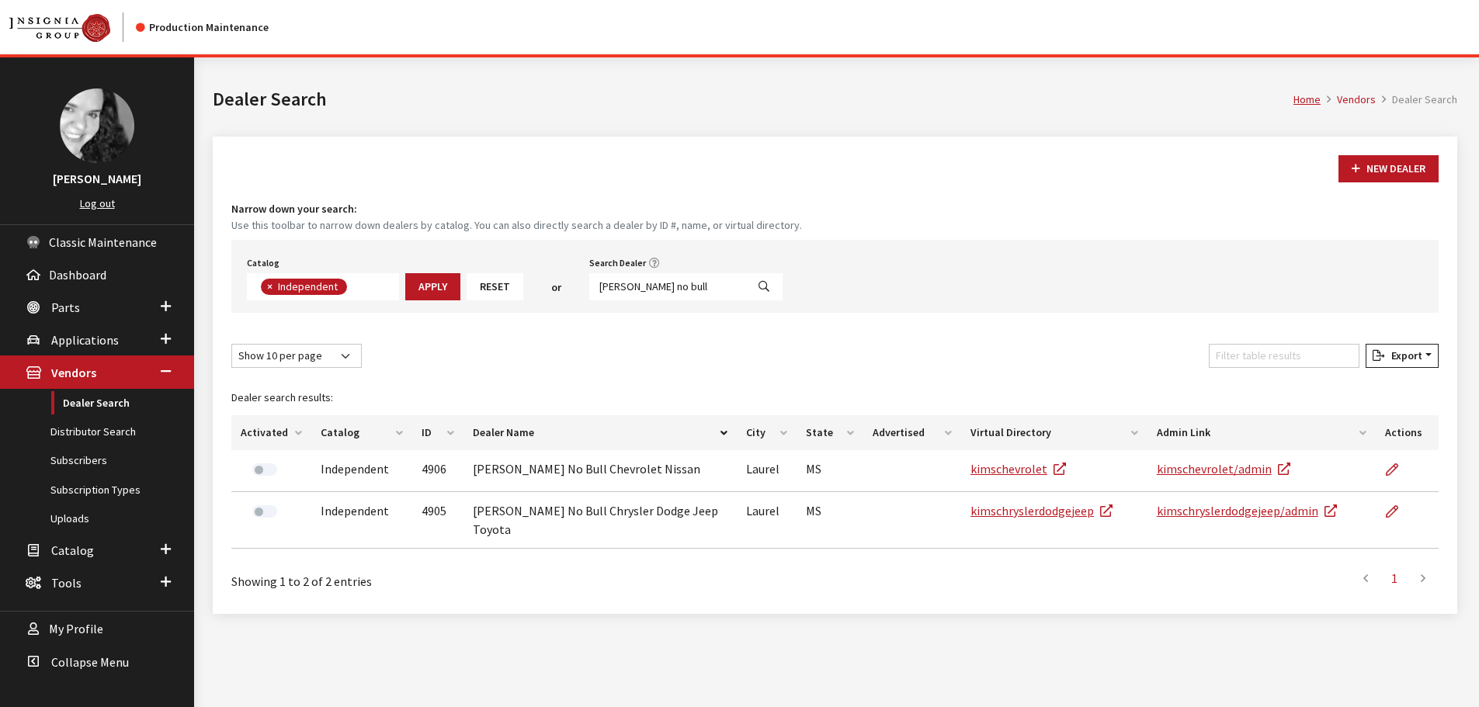
scroll to position [57, 0]
